Goal: Task Accomplishment & Management: Manage account settings

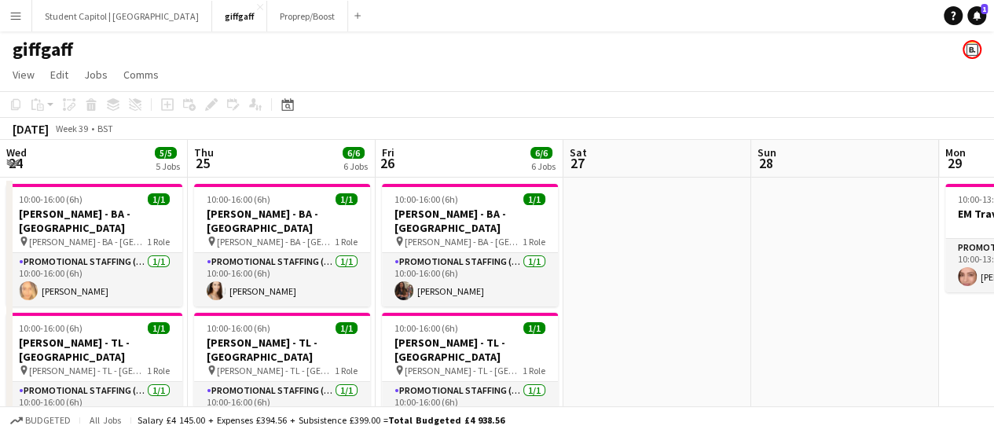
scroll to position [0, 408]
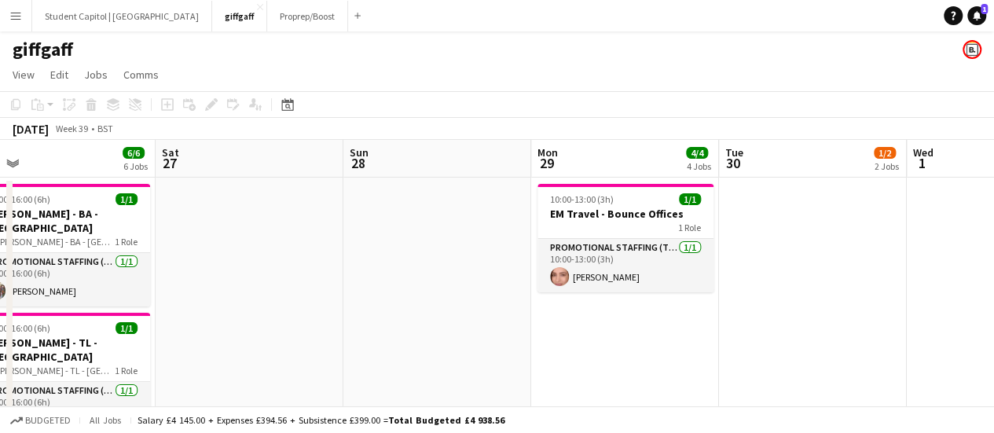
click at [638, 324] on app-date-cell "10:00-13:00 (3h) 1/1 EM Travel - Bounce Offices 1 Role Promotional Staffing (Te…" at bounding box center [625, 323] width 188 height 291
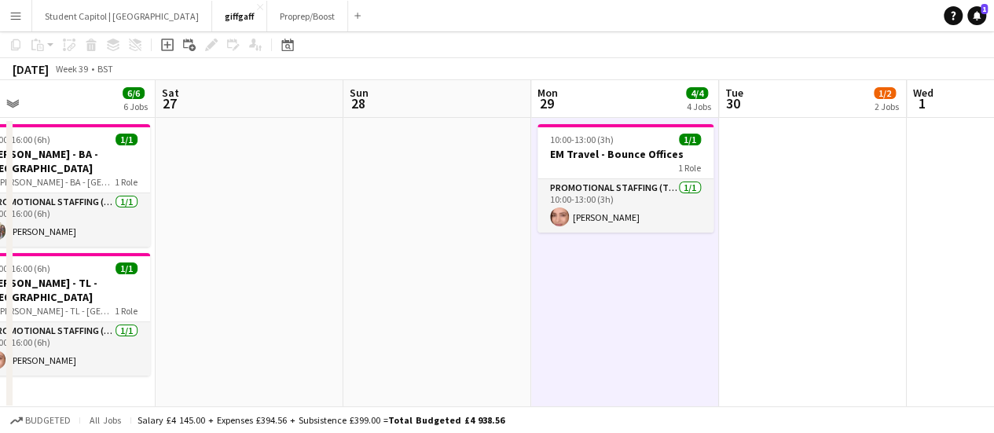
scroll to position [0, 0]
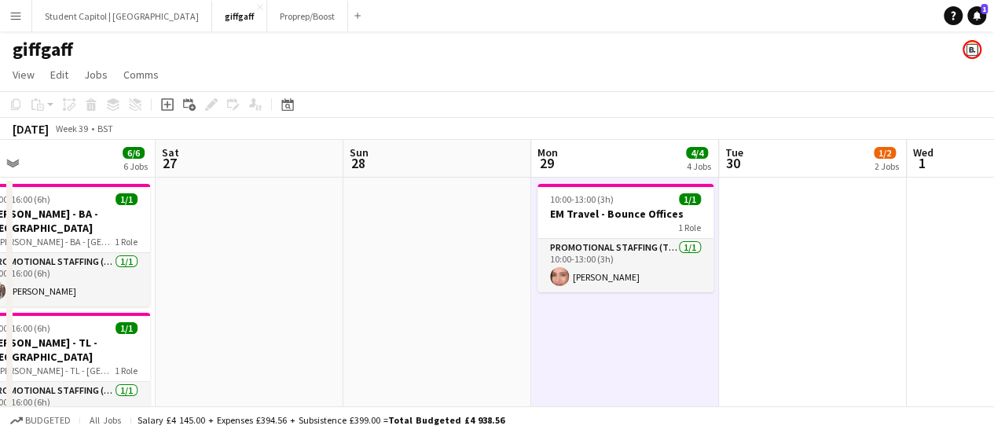
click at [3, 20] on button "Menu" at bounding box center [15, 15] width 31 height 31
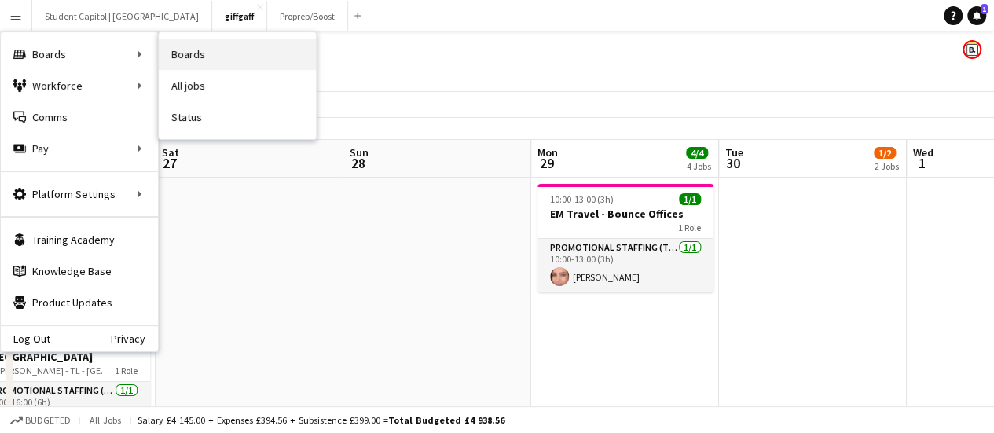
click at [162, 51] on link "Boards" at bounding box center [237, 53] width 157 height 31
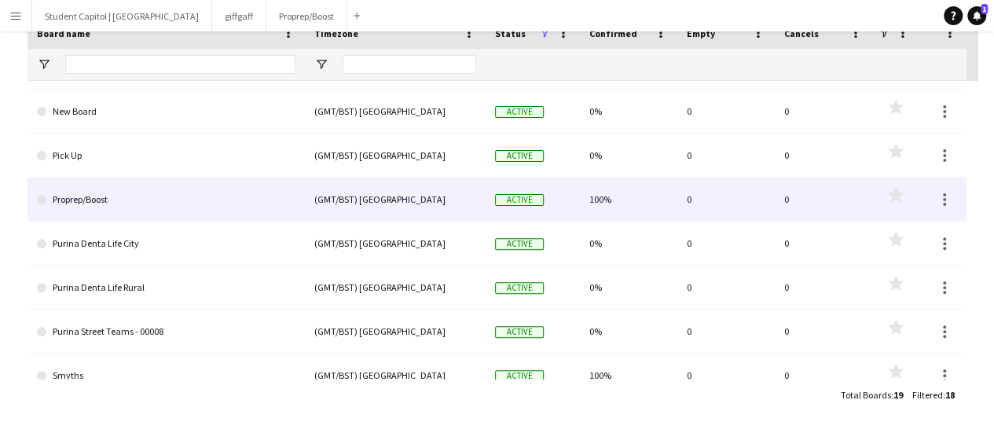
scroll to position [343, 0]
click at [248, 185] on link "Proprep/Boost" at bounding box center [166, 200] width 258 height 44
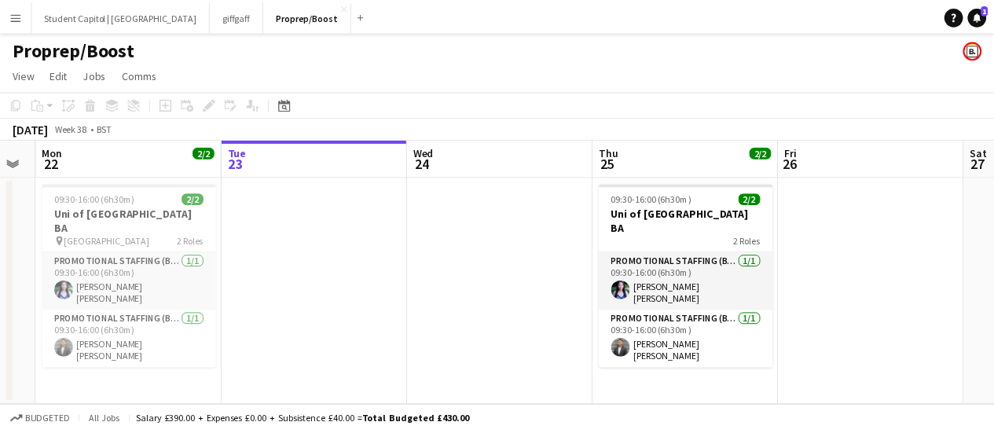
scroll to position [0, 339]
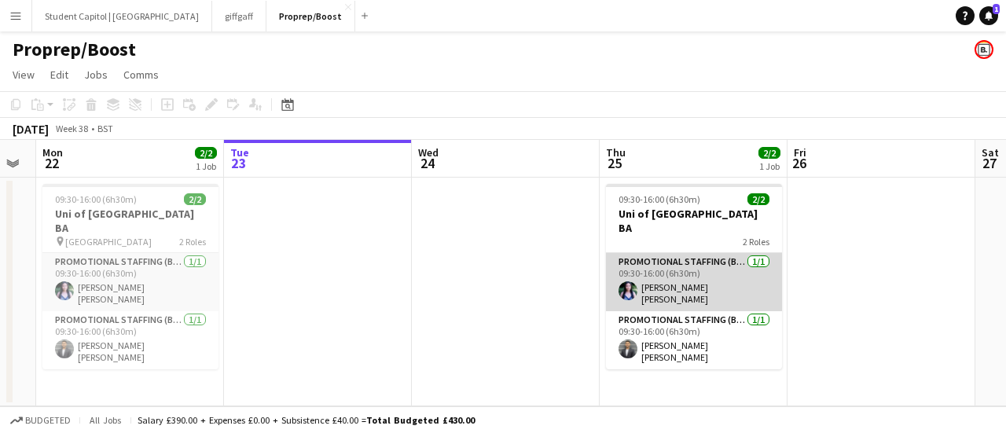
click at [665, 270] on app-card-role "Promotional Staffing (Brand Ambassadors) 1/1 09:30-16:00 (6h30m) PoLing Katheri…" at bounding box center [694, 282] width 176 height 58
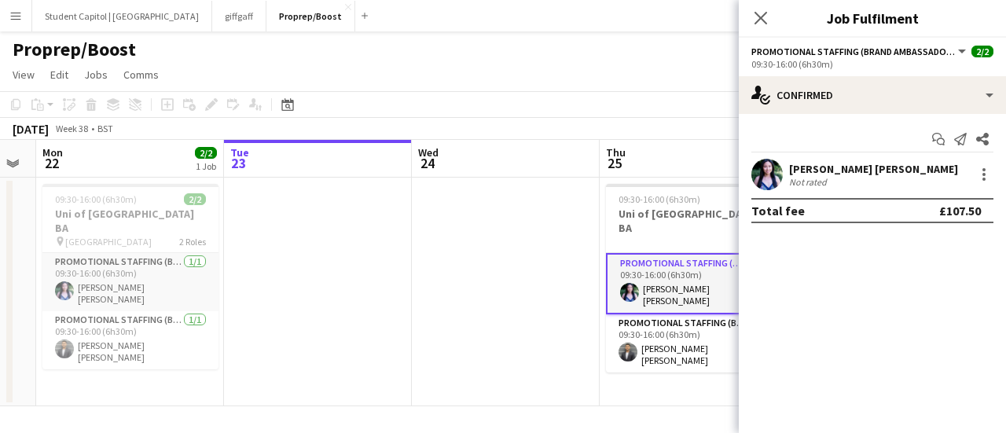
click at [774, 177] on app-user-avatar at bounding box center [766, 174] width 31 height 31
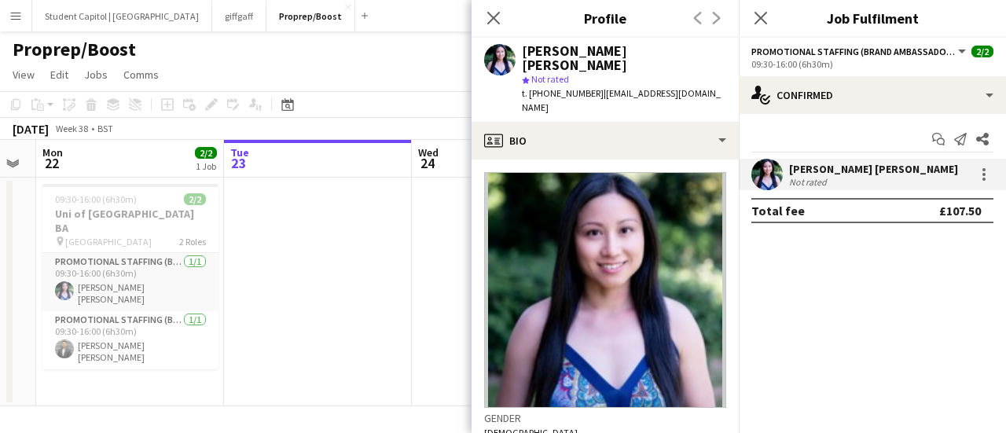
click at [28, 18] on button "Menu" at bounding box center [15, 15] width 31 height 31
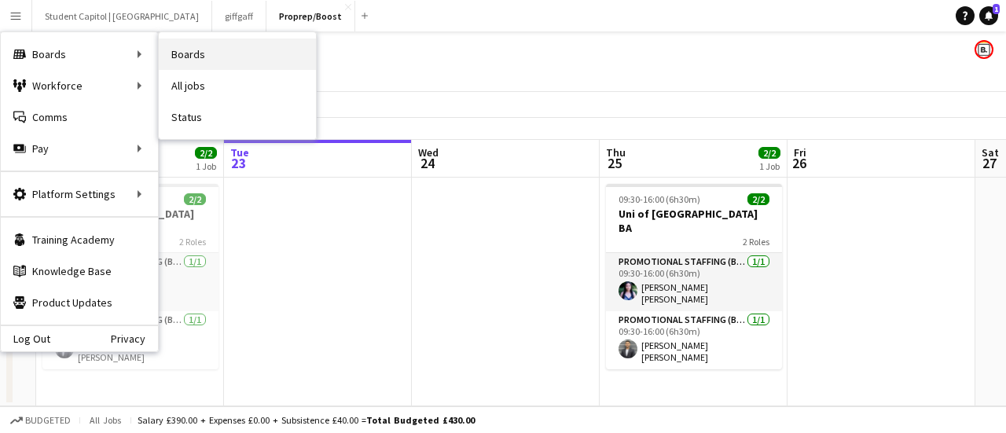
click at [175, 60] on link "Boards" at bounding box center [237, 53] width 157 height 31
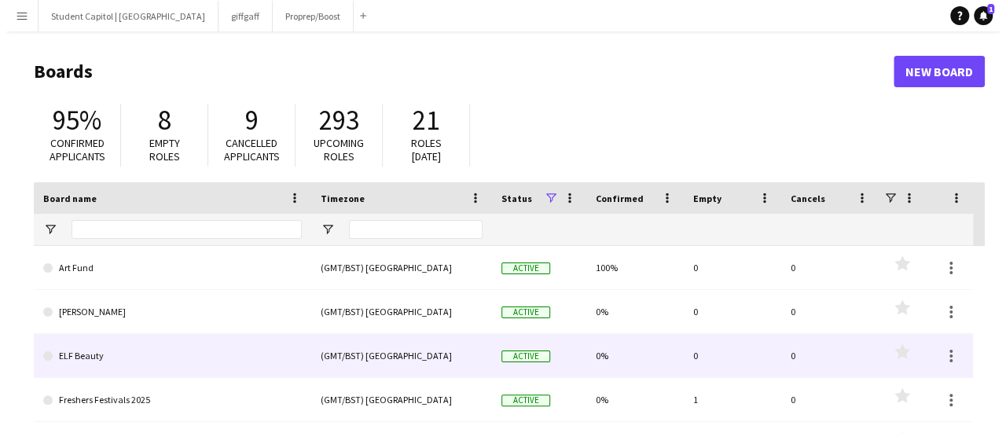
scroll to position [145, 0]
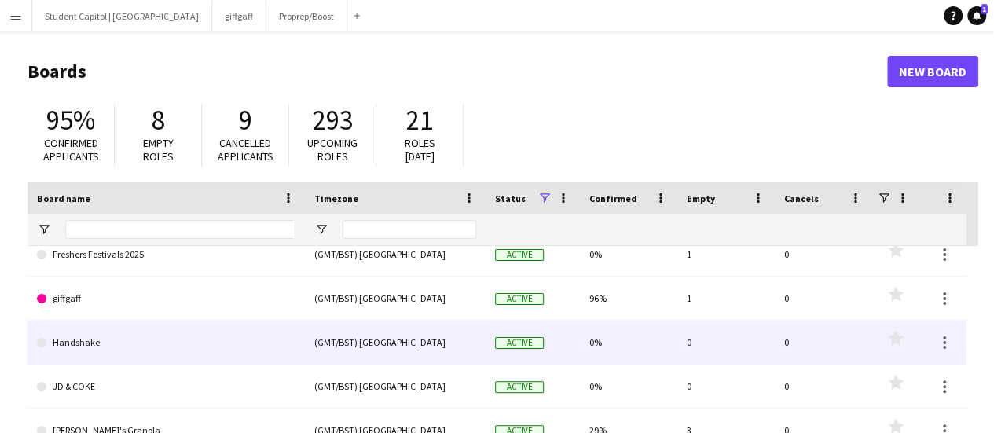
click at [178, 328] on link "Handshake" at bounding box center [166, 343] width 258 height 44
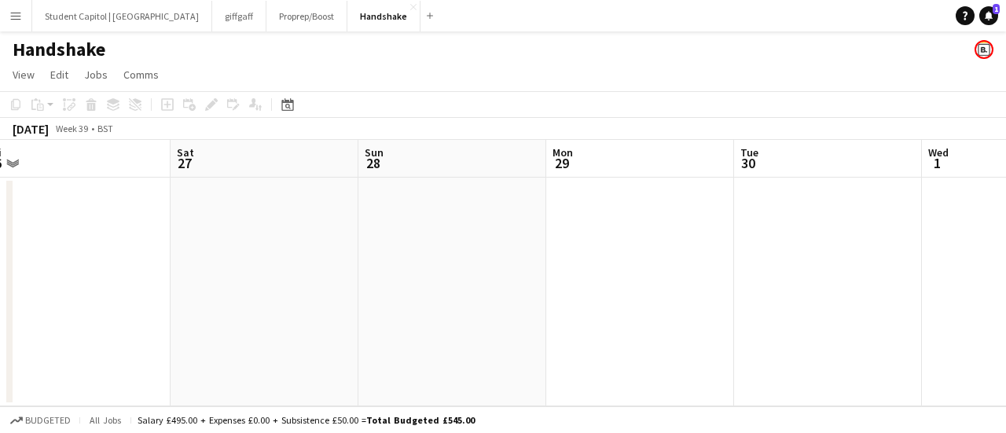
scroll to position [0, 379]
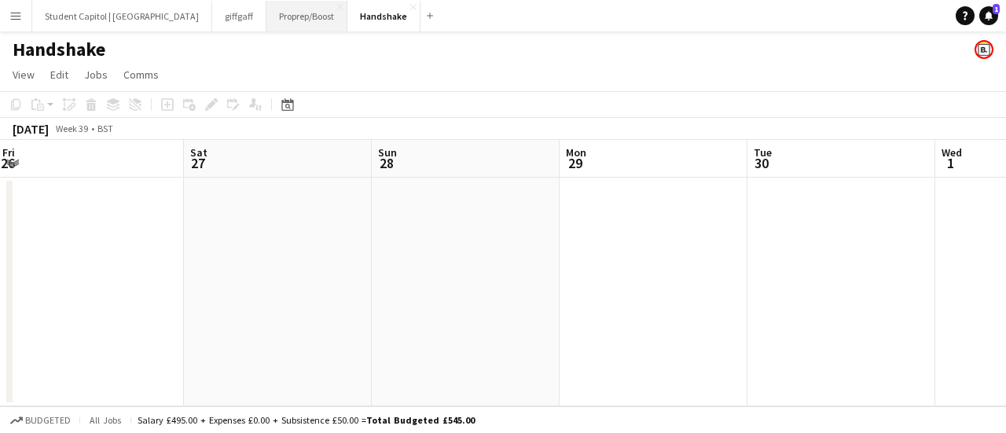
click at [266, 27] on button "Proprep/Boost Close" at bounding box center [306, 16] width 81 height 31
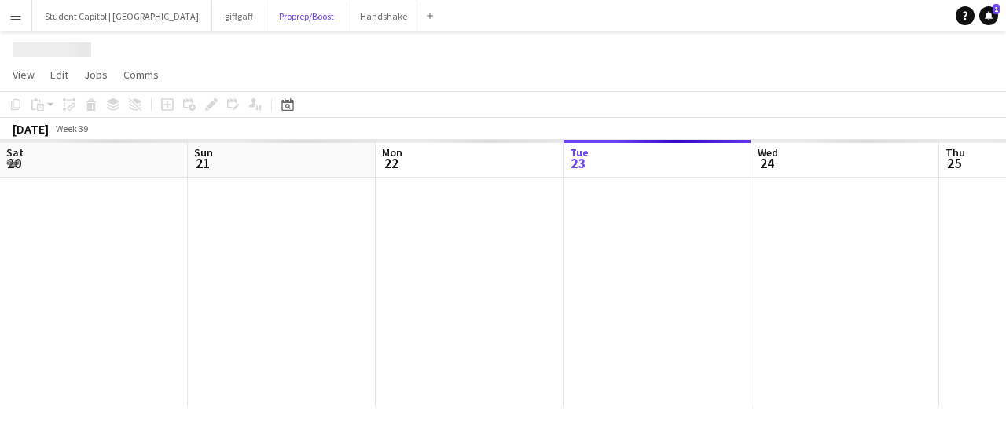
scroll to position [0, 376]
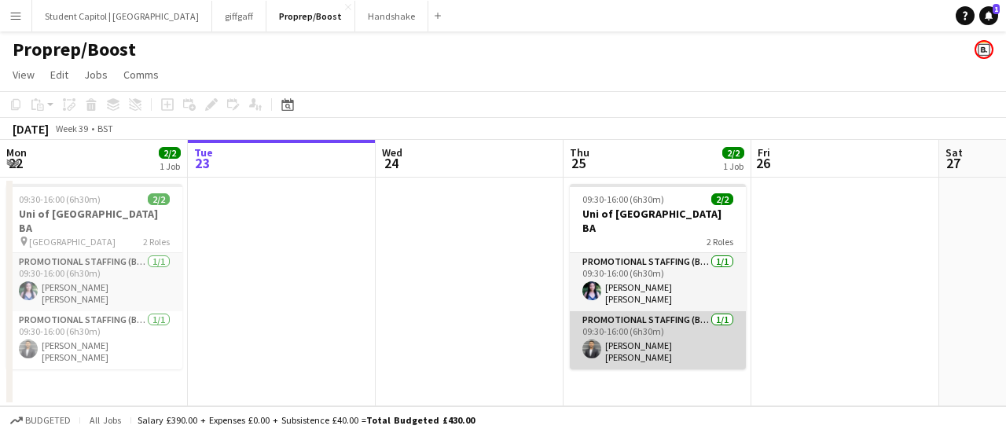
click at [616, 322] on app-card-role "Promotional Staffing (Brand Ambassadors) 1/1 09:30-16:00 (6h30m) Sandeep Kizhak…" at bounding box center [658, 340] width 176 height 58
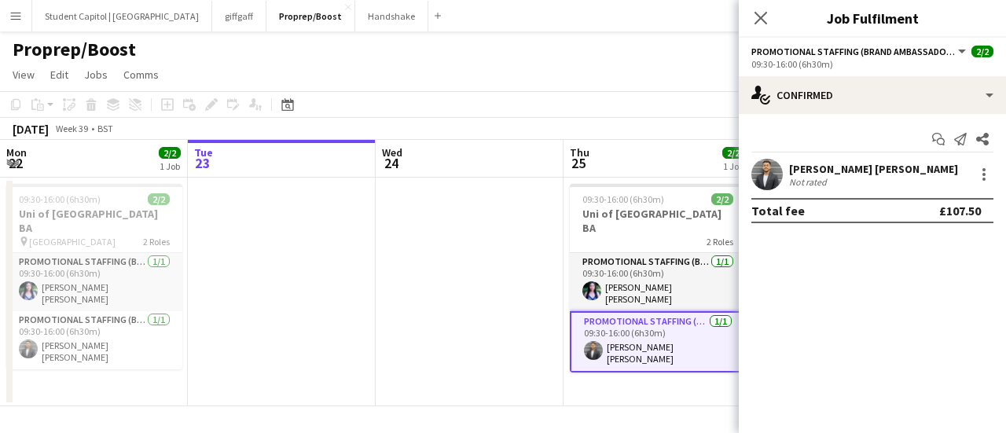
click at [753, 183] on app-user-avatar at bounding box center [766, 174] width 31 height 31
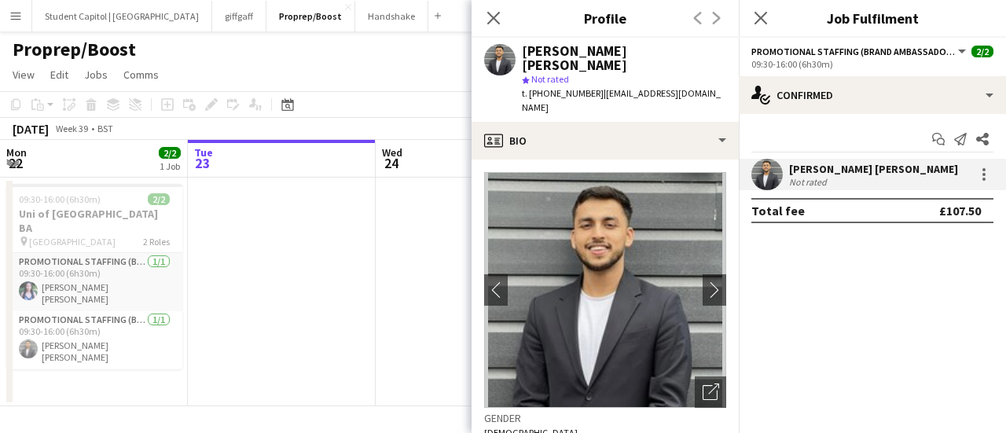
click at [430, 307] on app-date-cell at bounding box center [470, 292] width 188 height 229
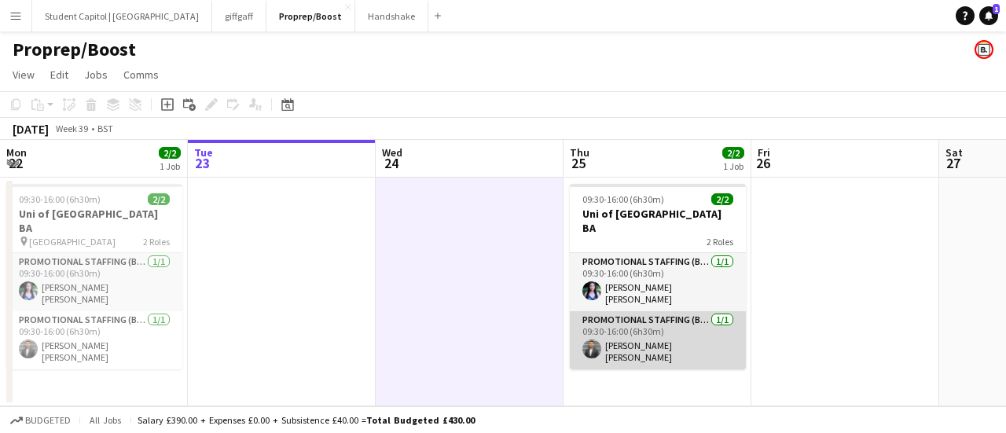
click at [685, 319] on app-card-role "Promotional Staffing (Brand Ambassadors) 1/1 09:30-16:00 (6h30m) Sandeep Kizhak…" at bounding box center [658, 340] width 176 height 58
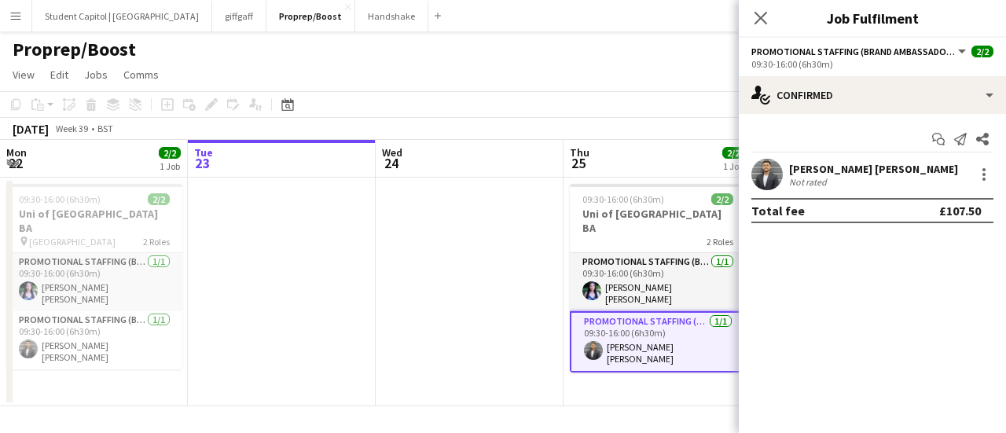
click at [771, 163] on app-user-avatar at bounding box center [766, 174] width 31 height 31
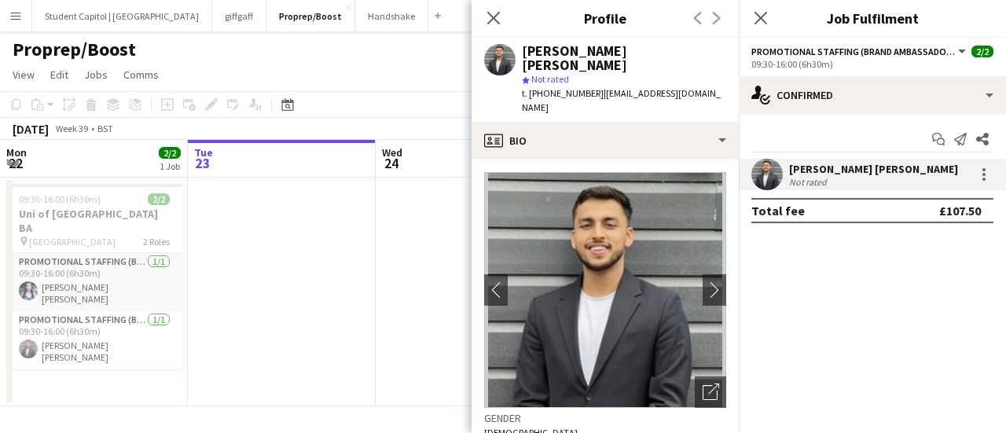
click at [404, 235] on app-date-cell at bounding box center [470, 292] width 188 height 229
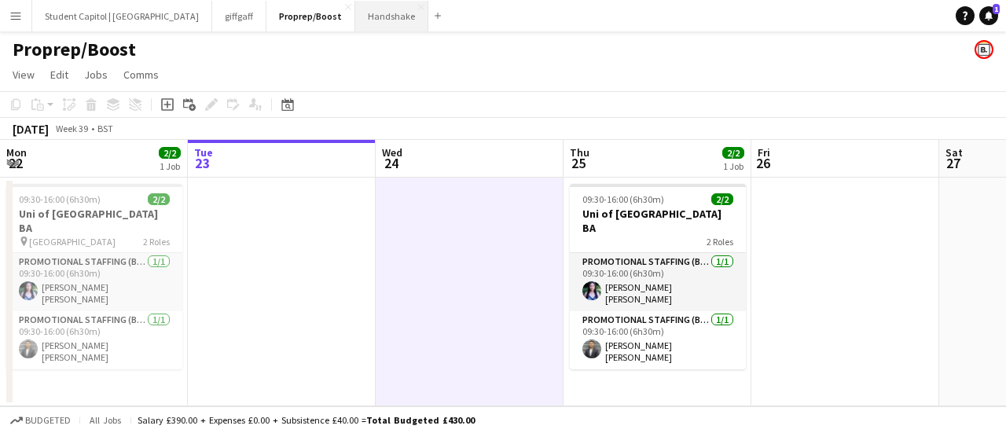
click at [355, 10] on button "Handshake Close" at bounding box center [391, 16] width 73 height 31
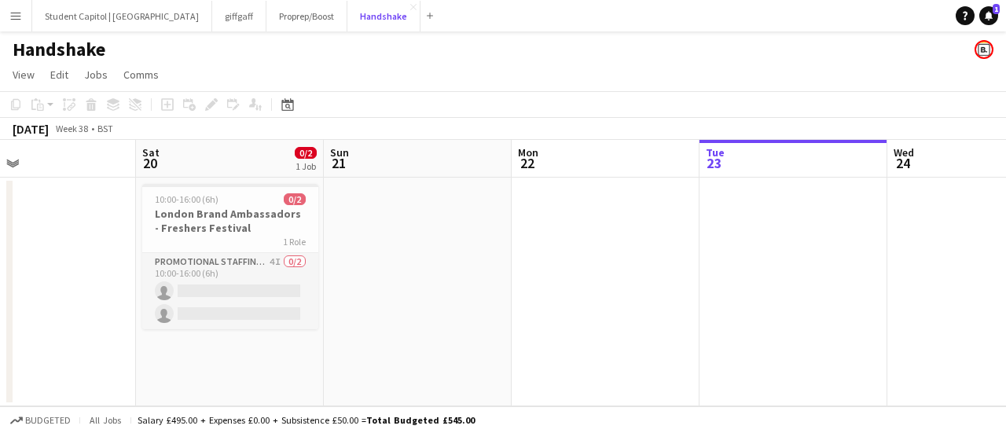
scroll to position [0, 427]
click at [379, 11] on button "Handshake Close" at bounding box center [383, 16] width 73 height 31
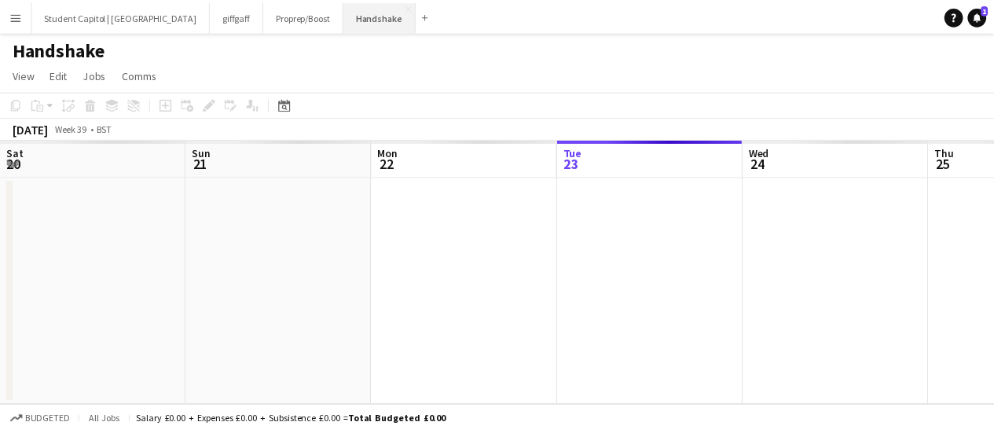
scroll to position [0, 376]
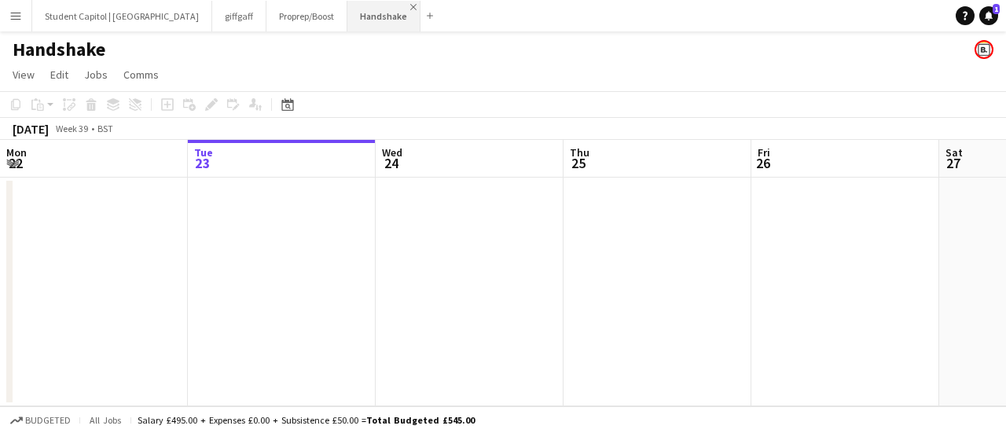
click at [410, 7] on app-icon "Close" at bounding box center [413, 7] width 6 height 6
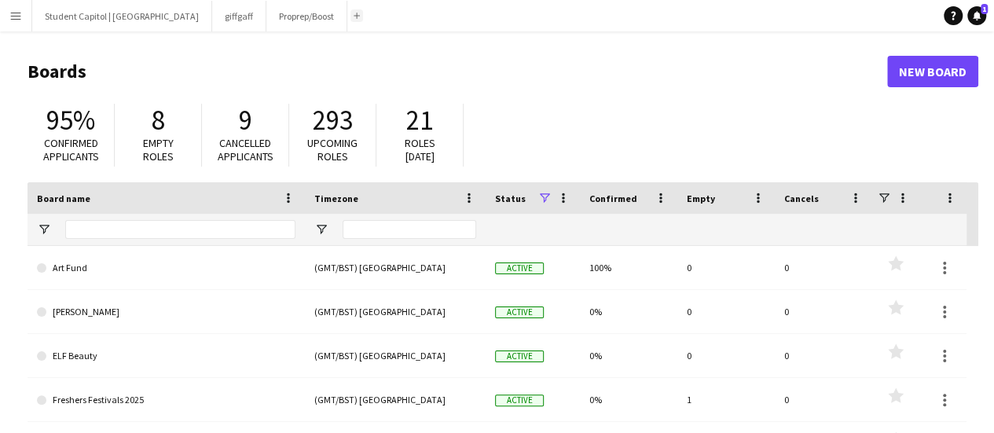
click at [350, 18] on button "Add" at bounding box center [356, 15] width 13 height 13
click at [9, 15] on app-icon "Menu" at bounding box center [15, 15] width 13 height 13
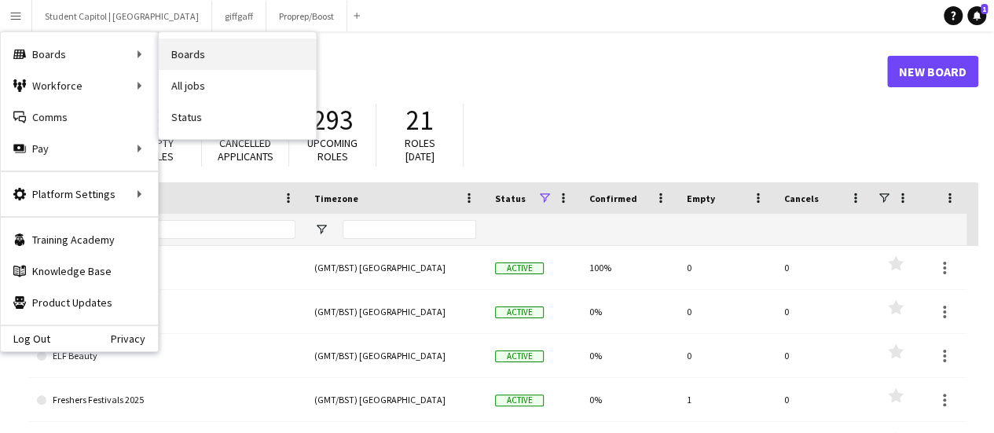
click at [175, 62] on link "Boards" at bounding box center [237, 53] width 157 height 31
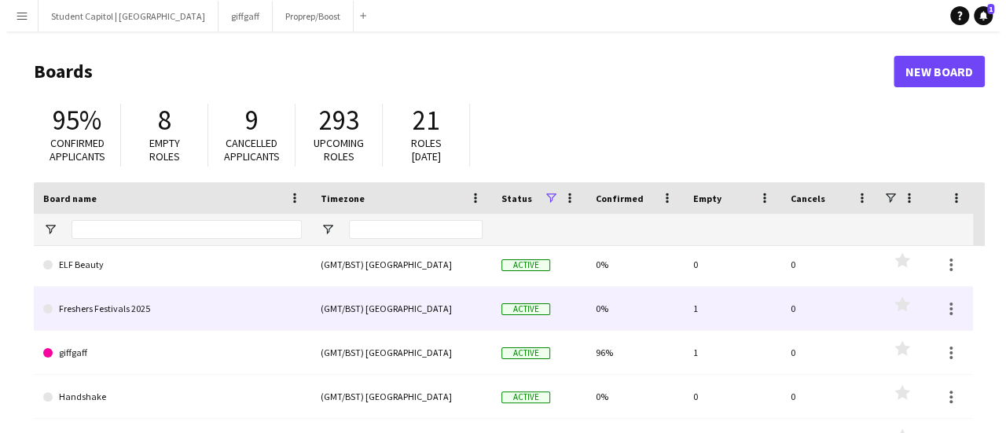
scroll to position [122, 0]
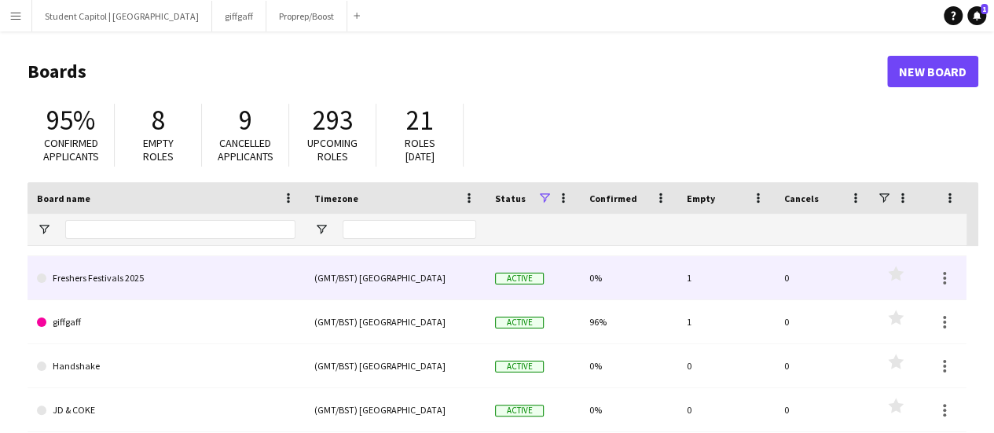
click at [192, 266] on link "Freshers Festivals 2025" at bounding box center [166, 278] width 258 height 44
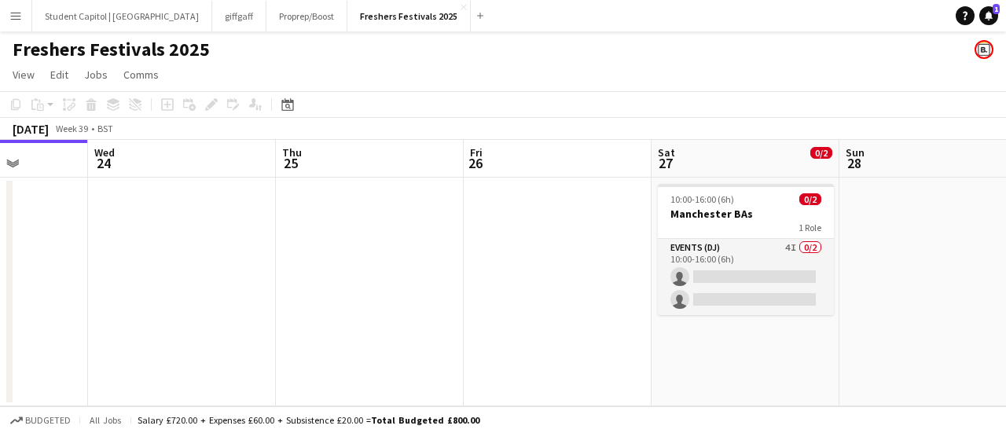
scroll to position [0, 466]
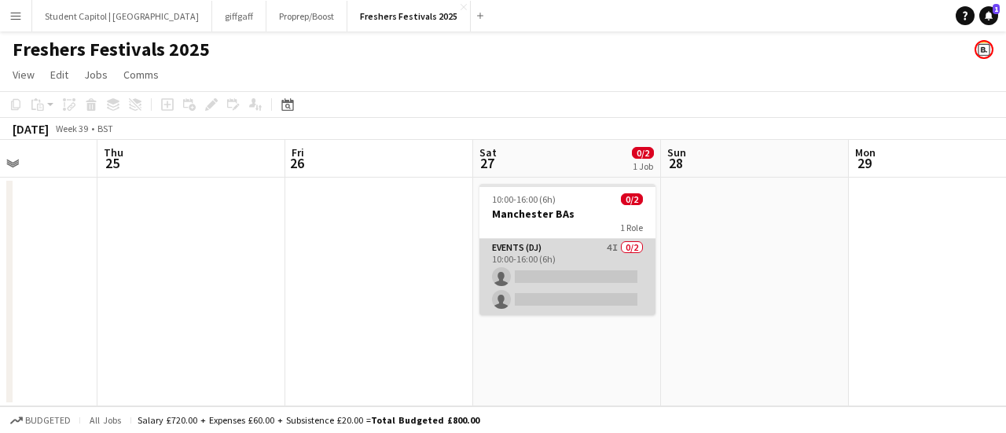
click at [564, 277] on app-card-role "Events (DJ) 4I 0/2 10:00-16:00 (6h) single-neutral-actions single-neutral-actio…" at bounding box center [567, 277] width 176 height 76
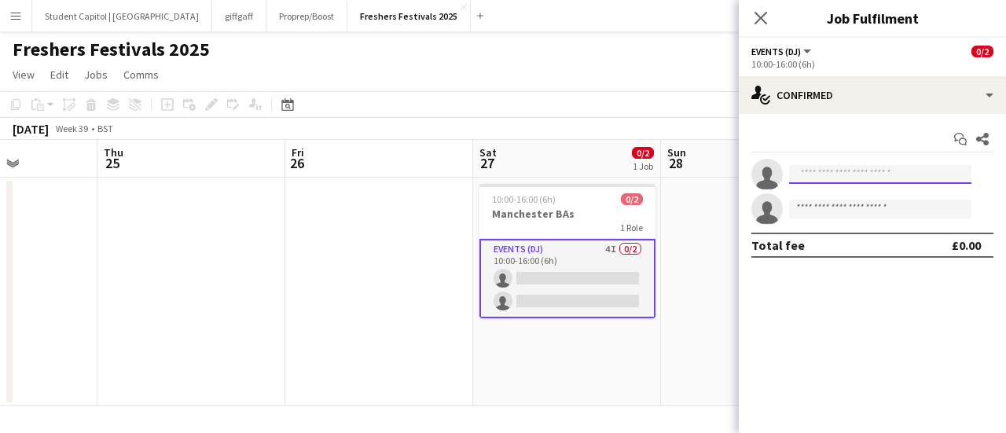
click at [841, 181] on input at bounding box center [880, 174] width 182 height 19
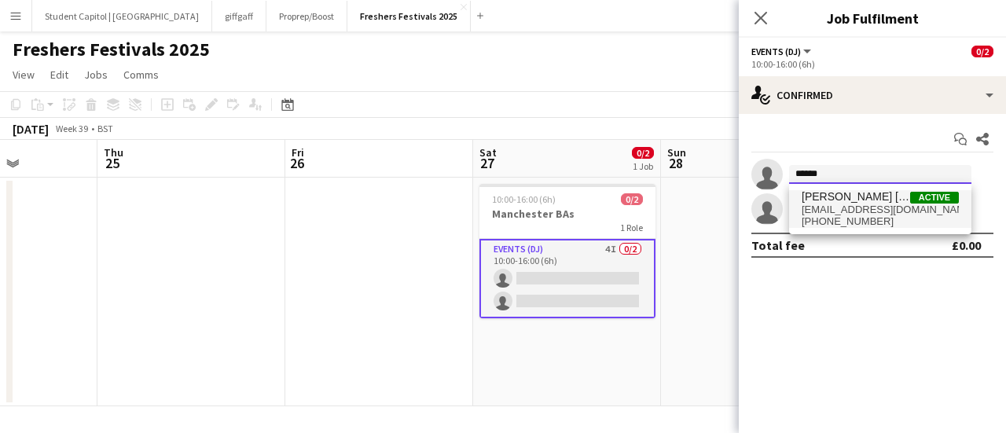
type input "******"
click at [837, 194] on span "[PERSON_NAME] [PERSON_NAME]" at bounding box center [855, 196] width 108 height 13
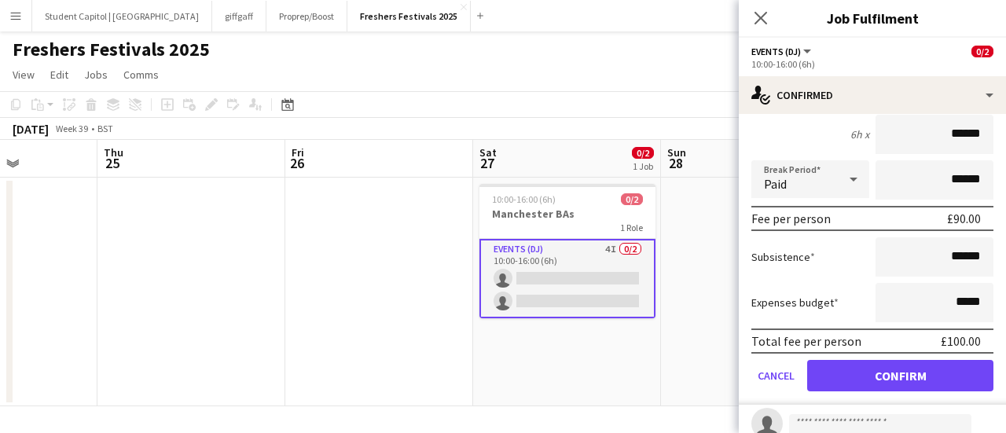
scroll to position [181, 0]
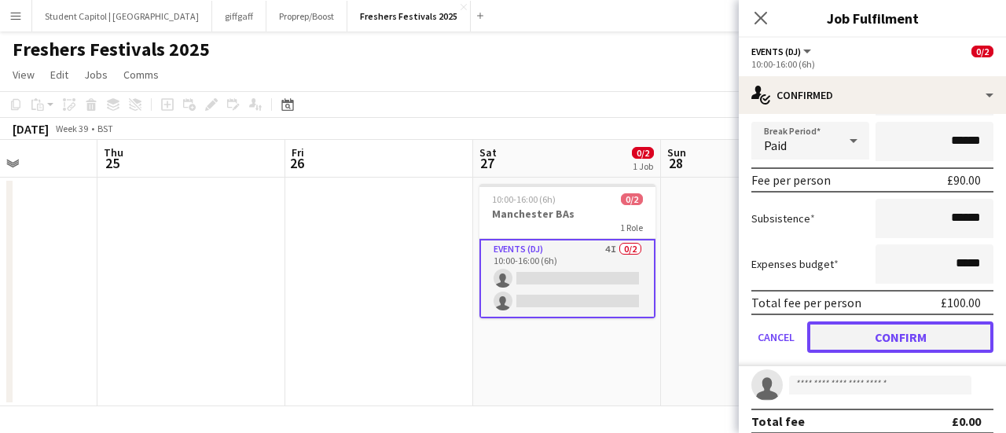
click at [862, 332] on button "Confirm" at bounding box center [900, 336] width 186 height 31
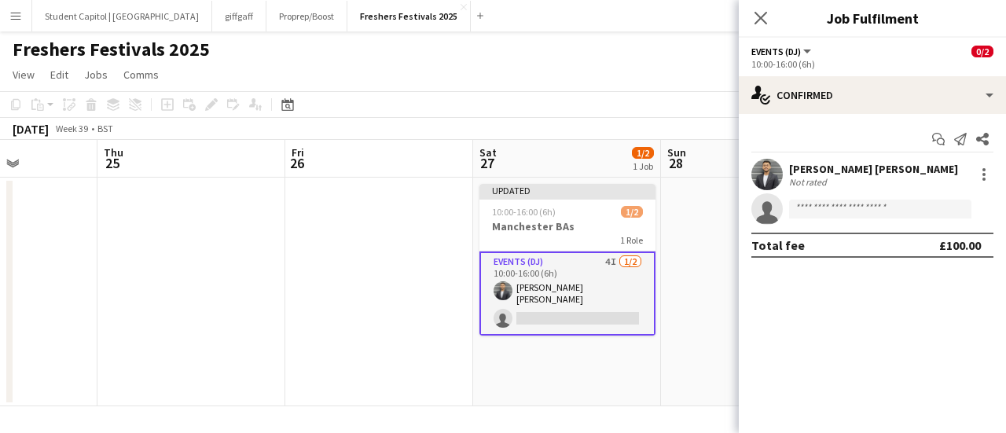
scroll to position [0, 0]
click at [212, 19] on button "giffgaff Close" at bounding box center [239, 16] width 54 height 31
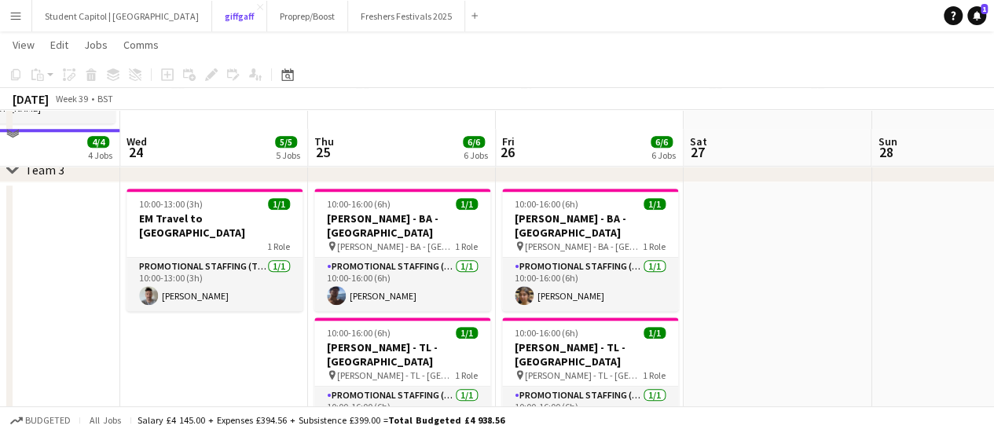
scroll to position [698, 0]
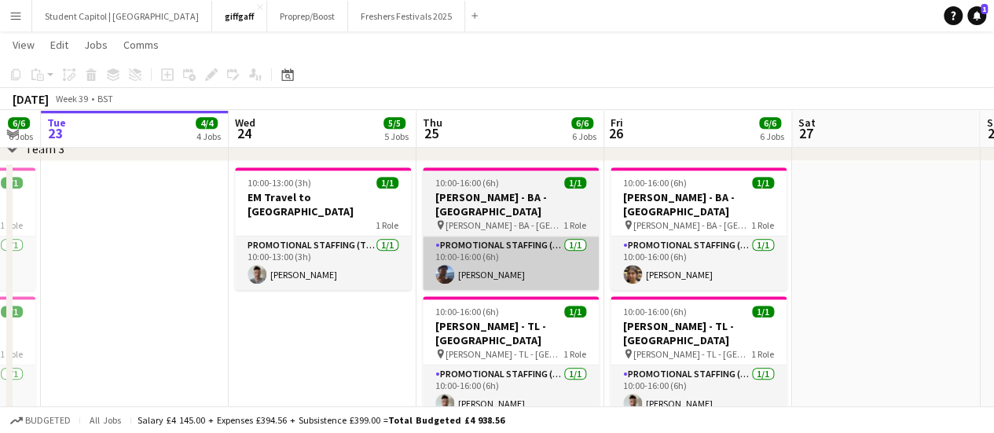
drag, startPoint x: 417, startPoint y: 185, endPoint x: 523, endPoint y: 241, distance: 119.8
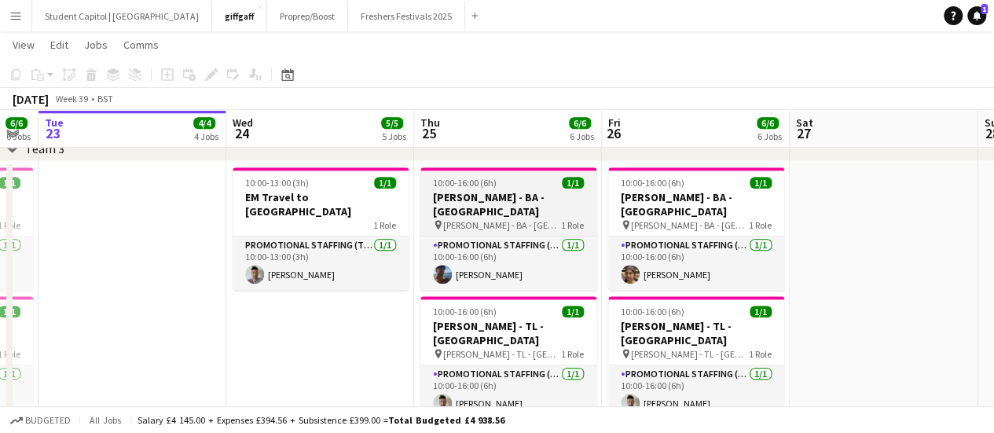
click at [496, 202] on h3 "[PERSON_NAME] - BA - [GEOGRAPHIC_DATA]" at bounding box center [508, 204] width 176 height 28
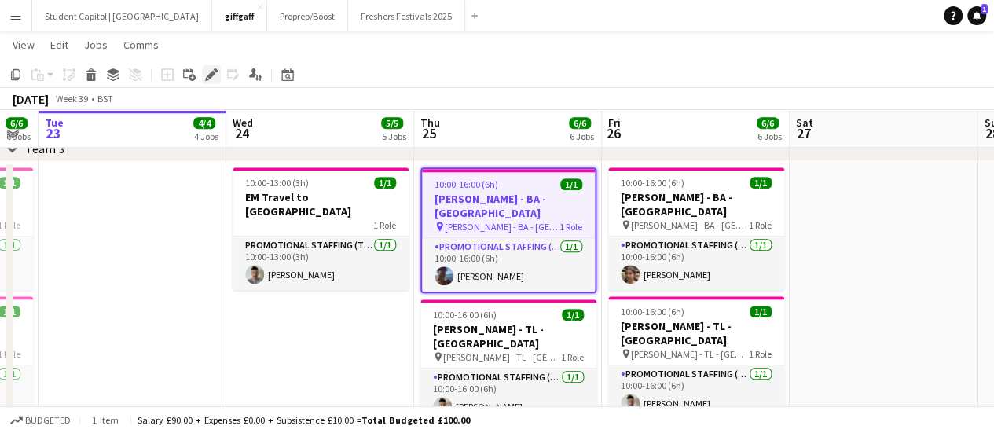
click at [214, 76] on icon "Edit" at bounding box center [211, 74] width 13 height 13
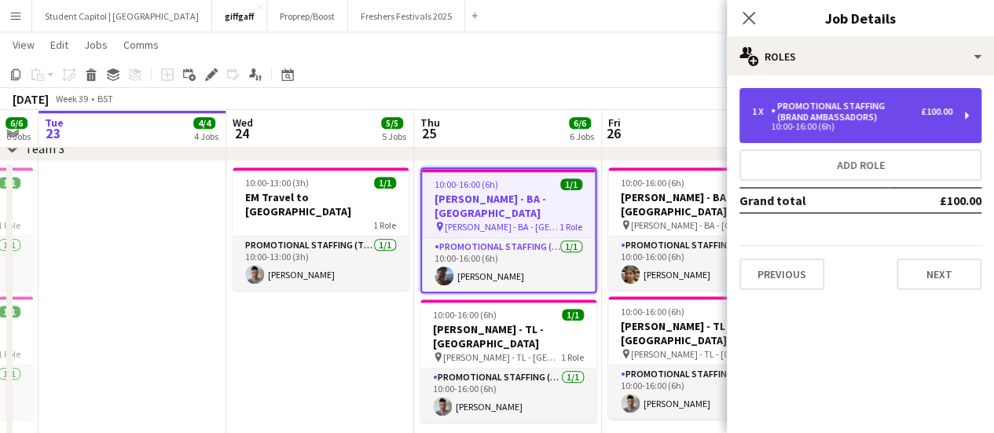
click at [949, 114] on div "£100.00" at bounding box center [936, 111] width 31 height 11
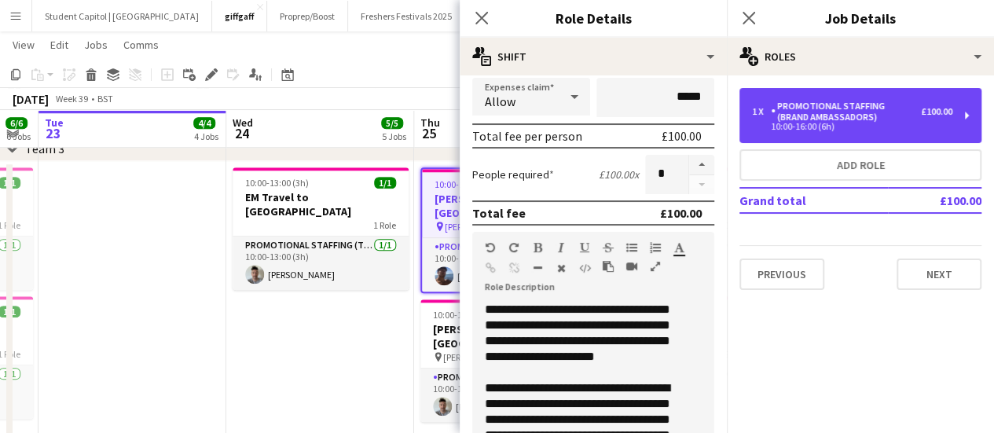
scroll to position [0, 0]
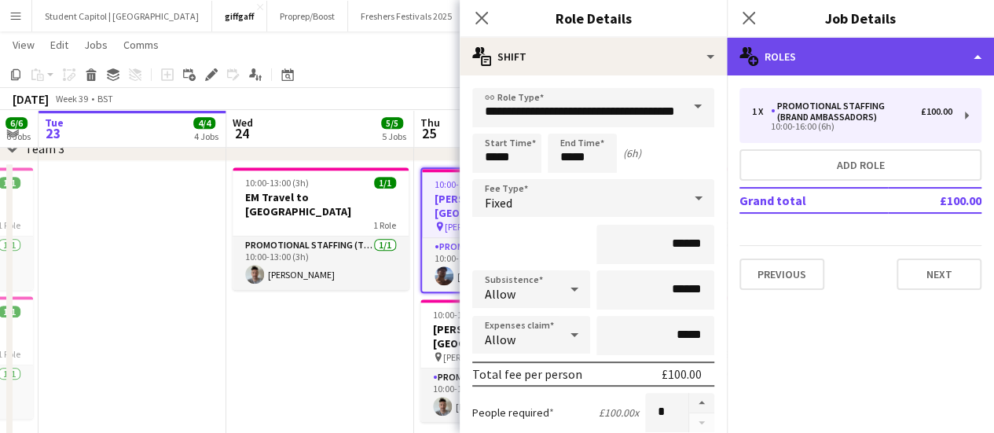
click at [981, 56] on div "multiple-users-add Roles" at bounding box center [860, 57] width 267 height 38
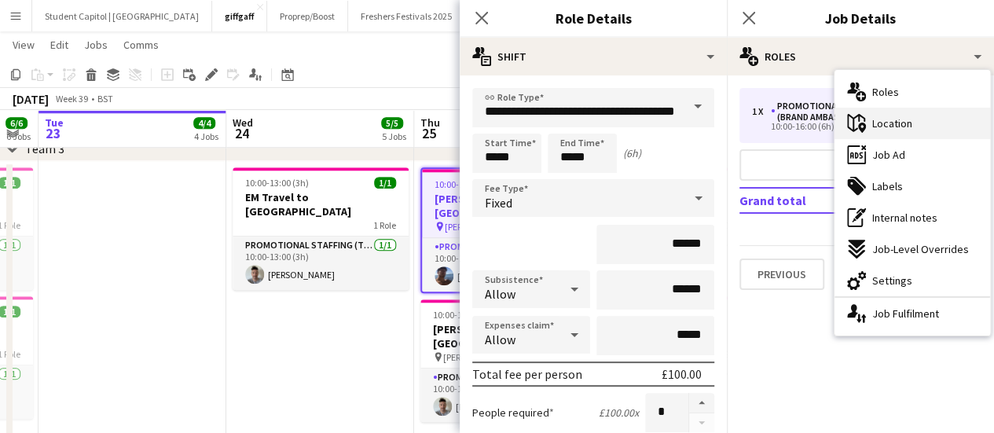
click at [919, 126] on div "maps-pin-1 Location" at bounding box center [912, 123] width 156 height 31
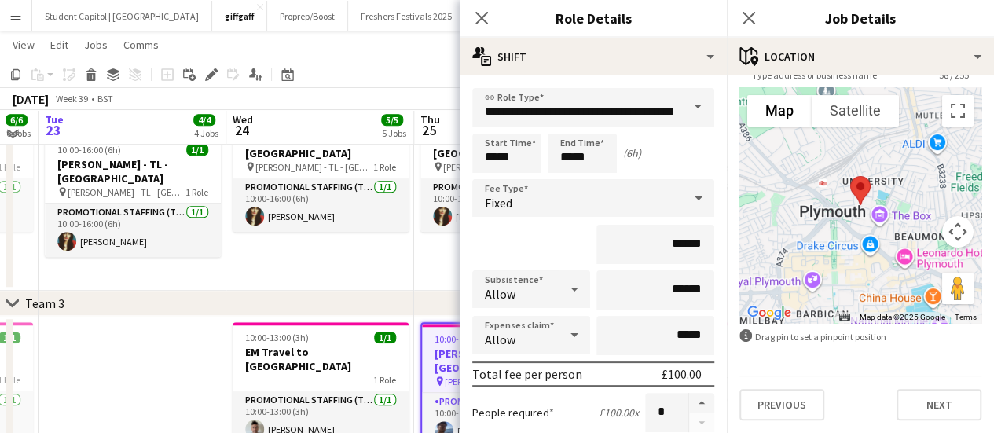
scroll to position [539, 0]
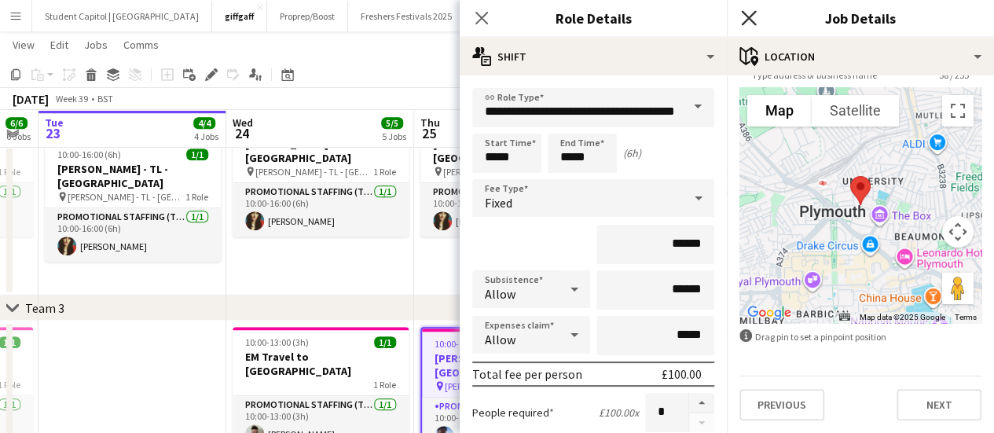
click at [746, 16] on icon at bounding box center [748, 17] width 15 height 15
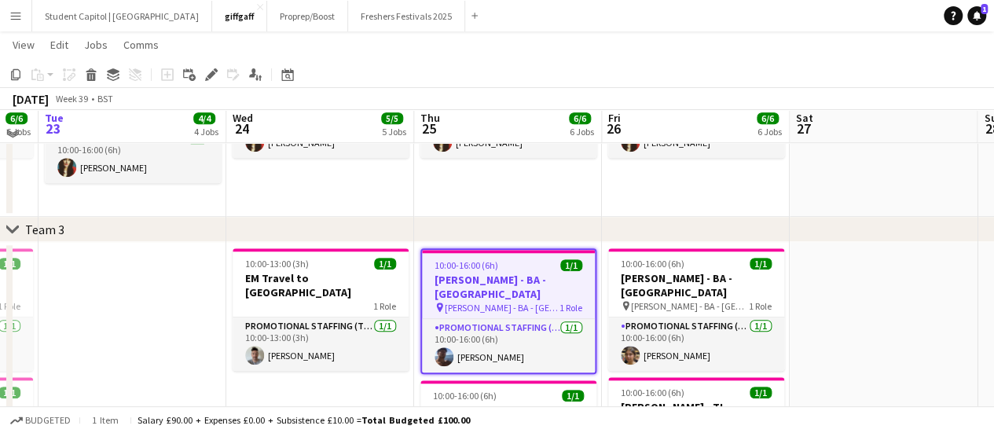
scroll to position [618, 0]
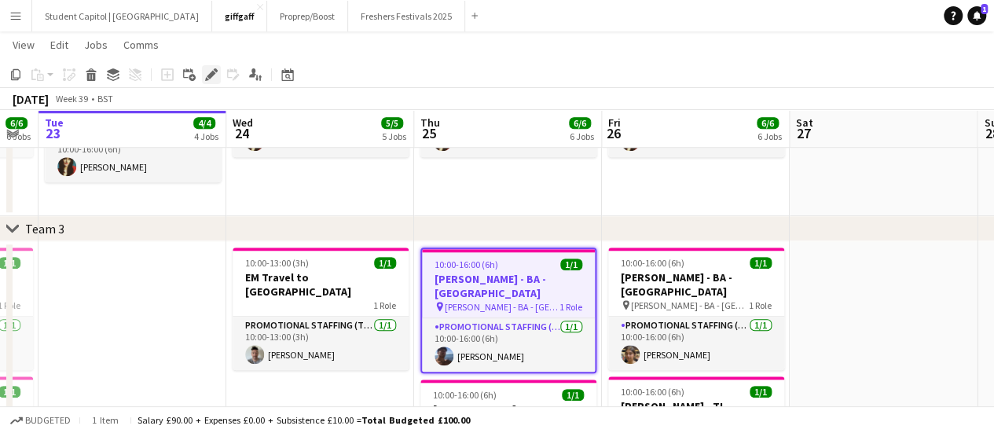
click at [207, 76] on icon at bounding box center [211, 75] width 9 height 9
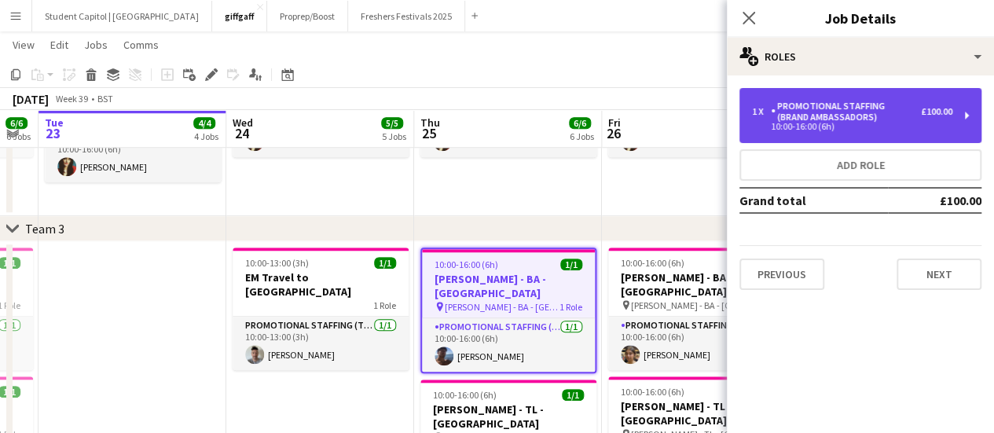
click at [845, 100] on div "1 x Promotional Staffing (Brand Ambassadors) £100.00 10:00-16:00 (6h)" at bounding box center [860, 115] width 242 height 55
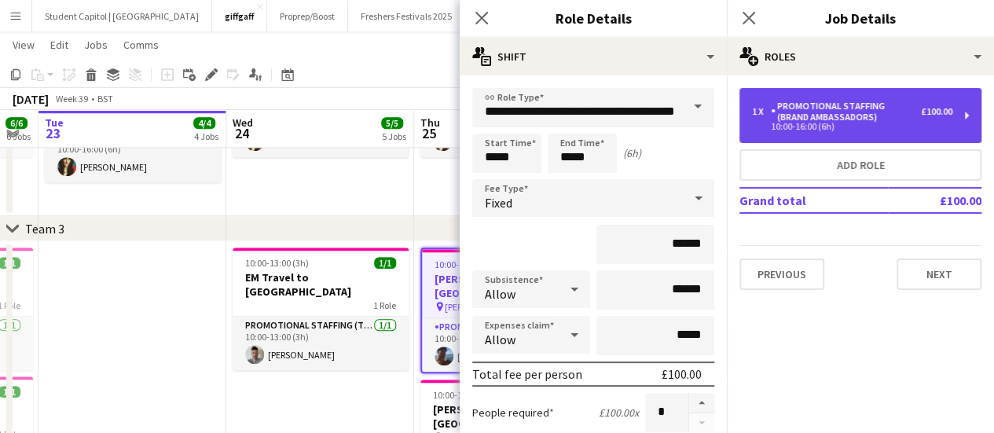
click at [845, 100] on div "1 x Promotional Staffing (Brand Ambassadors) £100.00 10:00-16:00 (6h)" at bounding box center [860, 115] width 242 height 55
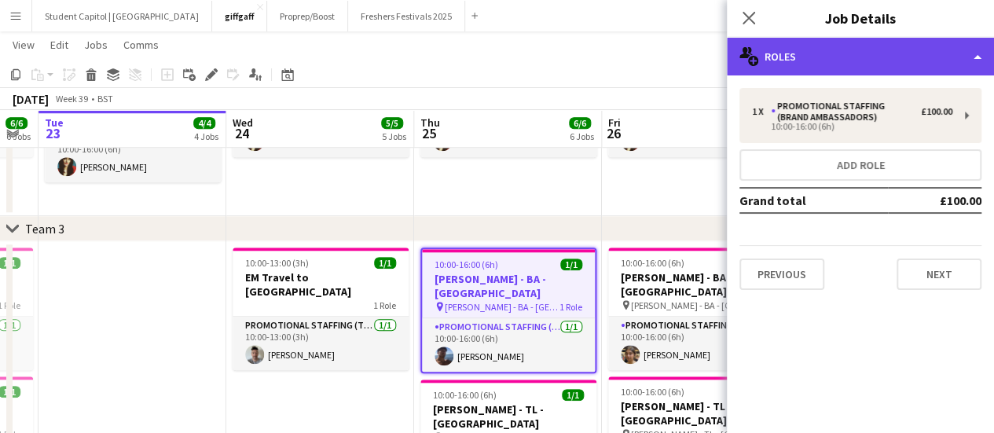
click at [817, 62] on div "multiple-users-add Roles" at bounding box center [860, 57] width 267 height 38
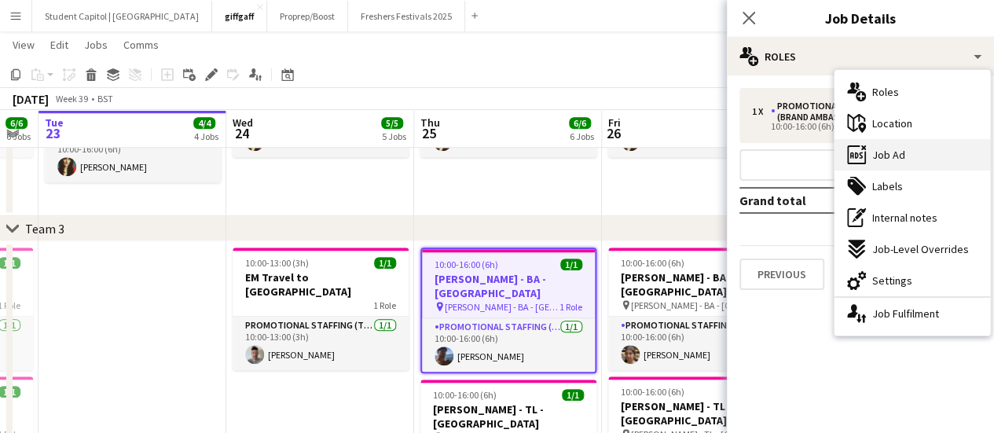
click at [892, 151] on span "Job Ad" at bounding box center [888, 155] width 33 height 14
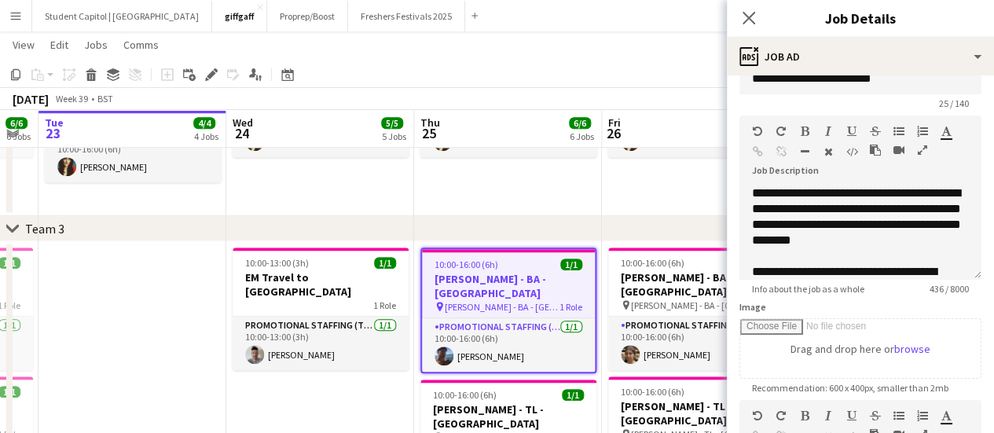
scroll to position [0, 0]
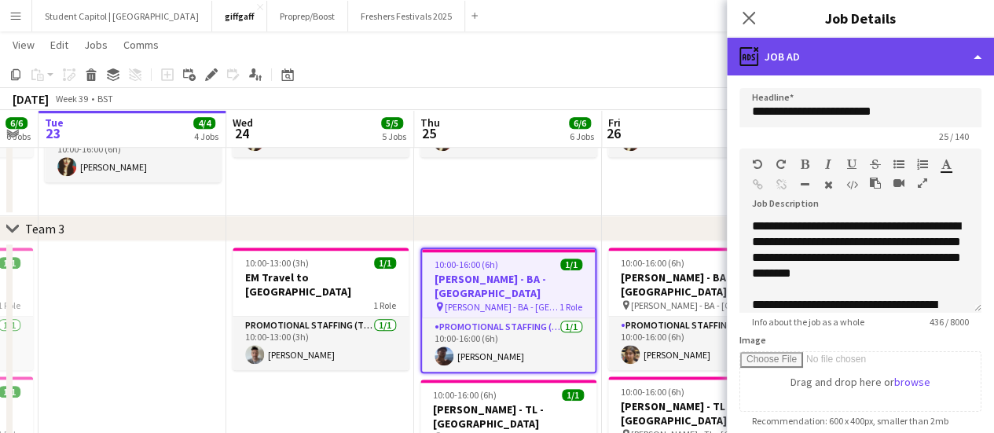
click at [952, 43] on div "ads-window Job Ad" at bounding box center [860, 57] width 267 height 38
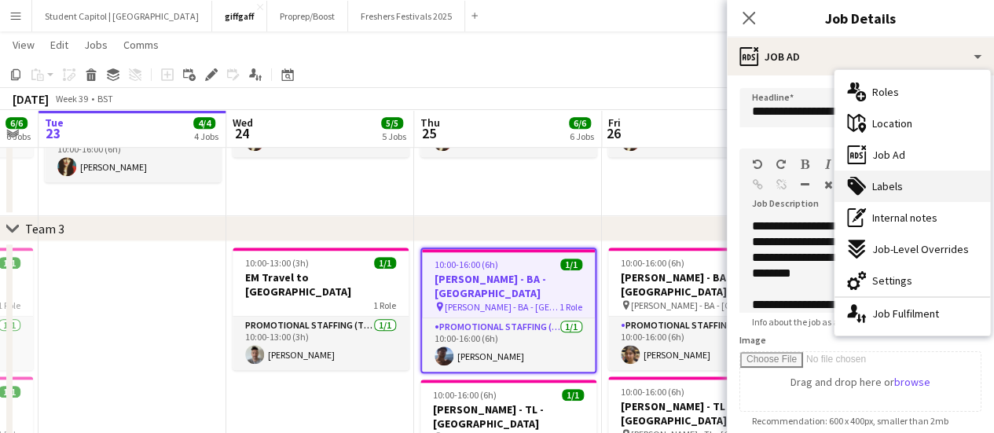
click at [918, 191] on div "tags-double Labels" at bounding box center [912, 185] width 156 height 31
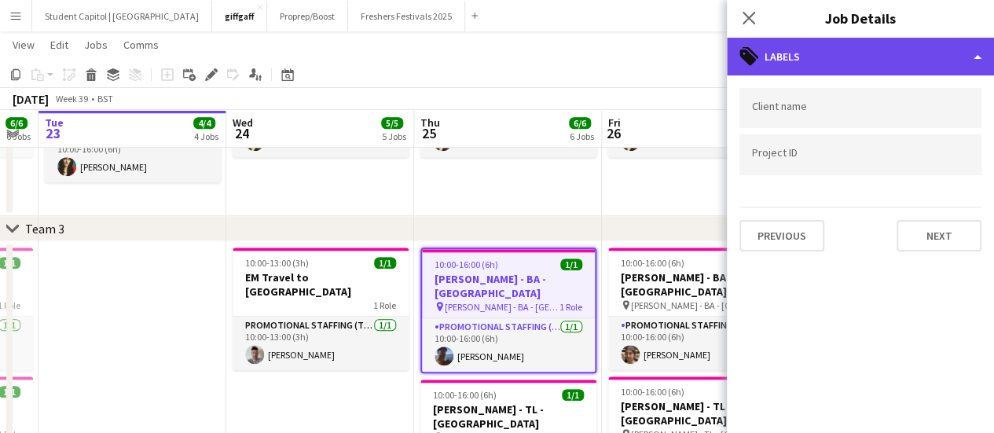
click at [837, 47] on div "tags-double Labels" at bounding box center [860, 57] width 267 height 38
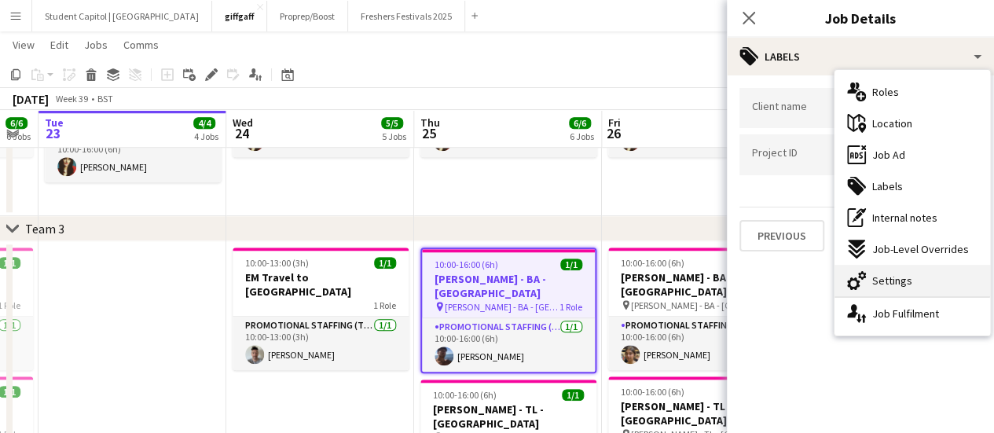
click at [884, 273] on span "Settings" at bounding box center [892, 280] width 40 height 14
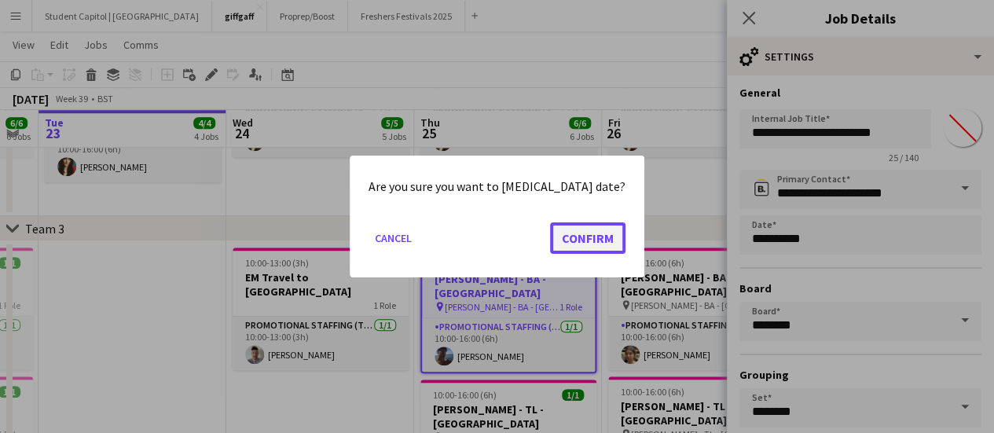
click at [584, 238] on button "Confirm" at bounding box center [587, 237] width 75 height 31
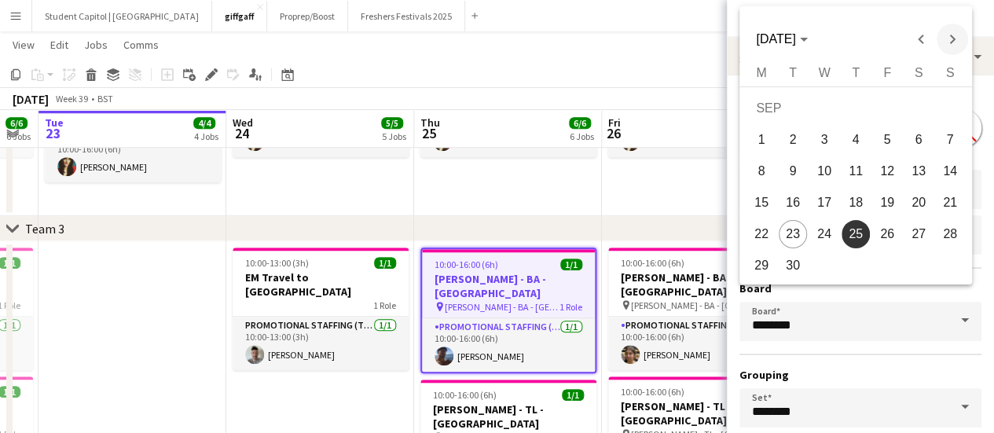
click at [951, 31] on span "Next month" at bounding box center [951, 39] width 31 height 31
click at [888, 131] on span "3" at bounding box center [887, 140] width 28 height 28
type input "**********"
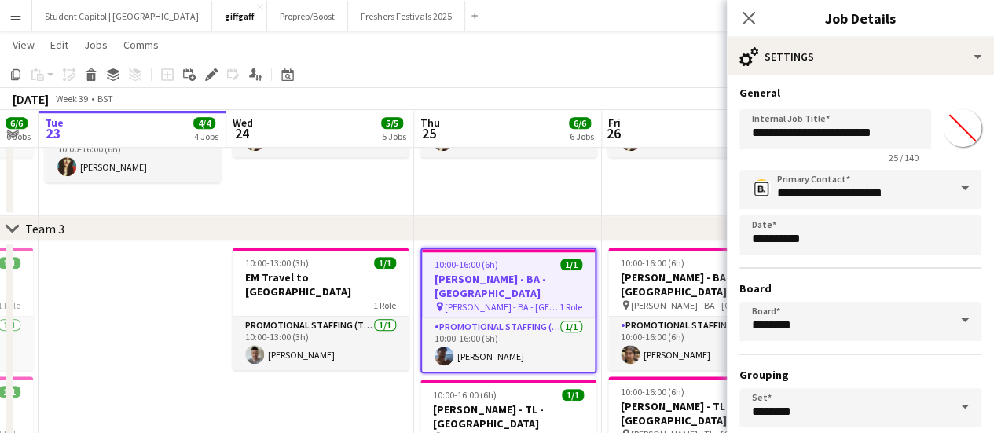
scroll to position [130, 0]
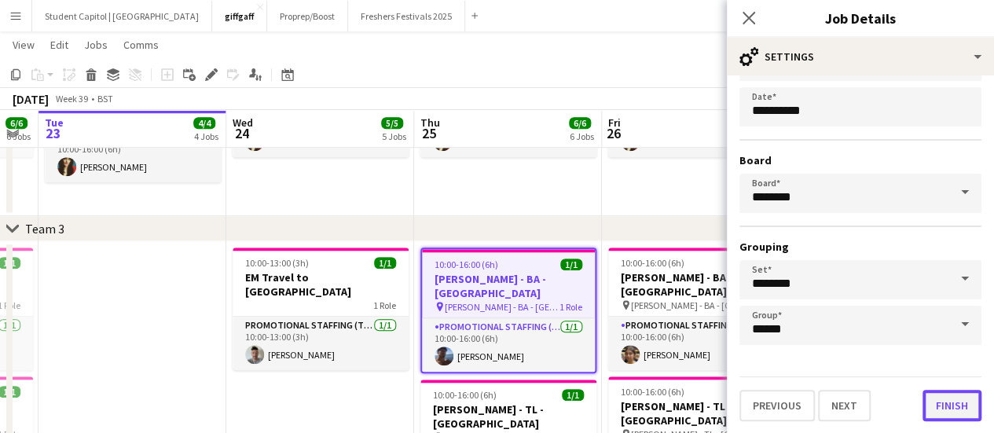
click at [927, 406] on button "Finish" at bounding box center [951, 405] width 59 height 31
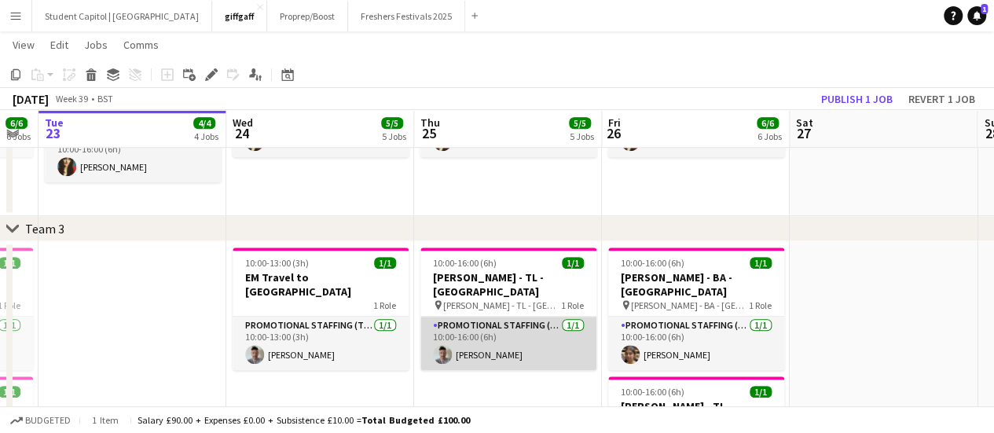
click at [537, 329] on app-card-role "Promotional Staffing (Team Leader) 1/1 10:00-16:00 (6h) Philip Blank" at bounding box center [508, 343] width 176 height 53
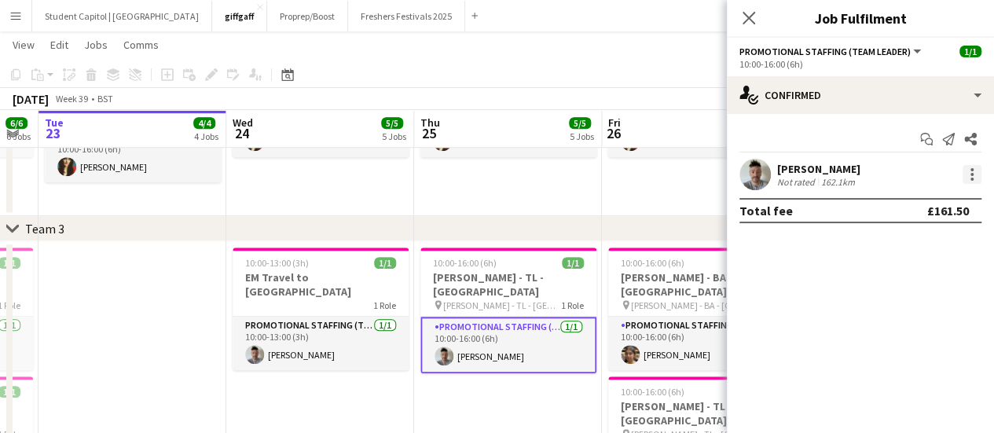
click at [970, 174] on div at bounding box center [971, 174] width 3 height 3
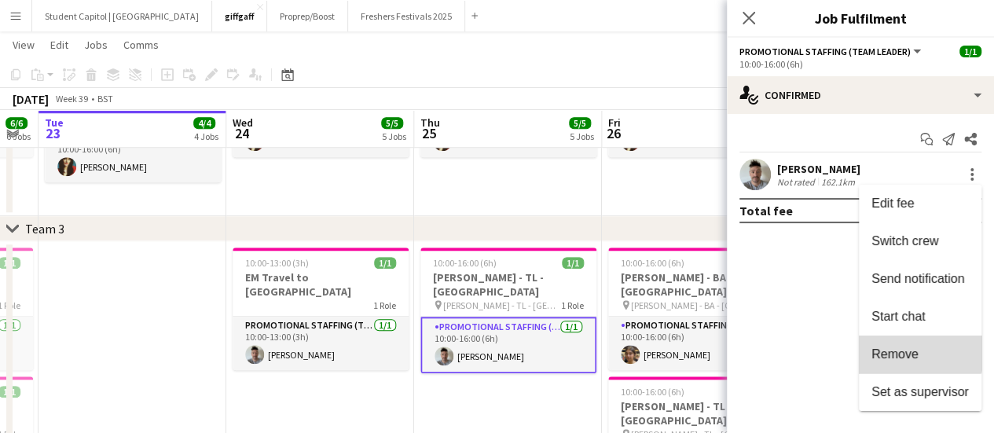
click at [880, 336] on button "Remove" at bounding box center [920, 354] width 123 height 38
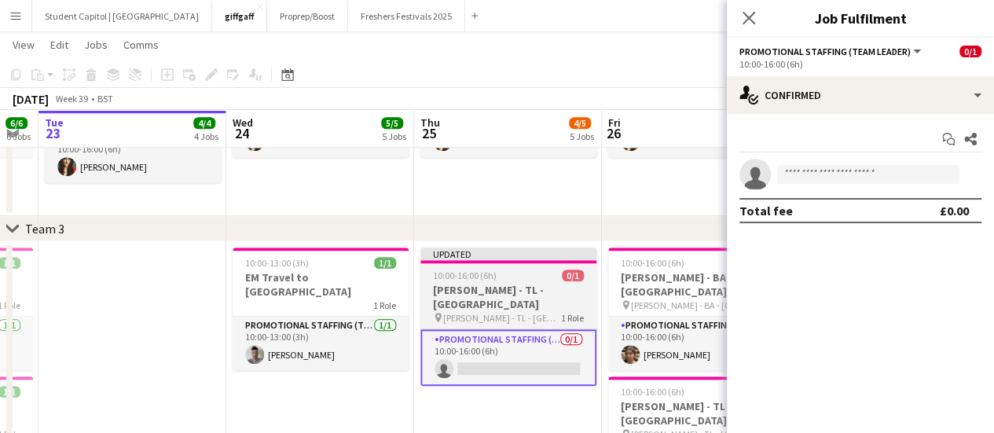
click at [526, 295] on h3 "[PERSON_NAME] - TL - [GEOGRAPHIC_DATA]" at bounding box center [508, 297] width 176 height 28
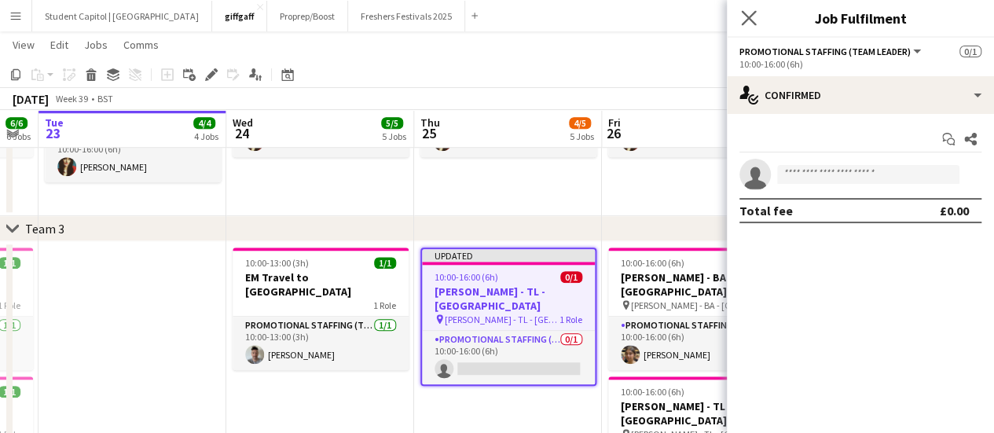
click at [740, 24] on app-icon "Close pop-in" at bounding box center [749, 18] width 23 height 23
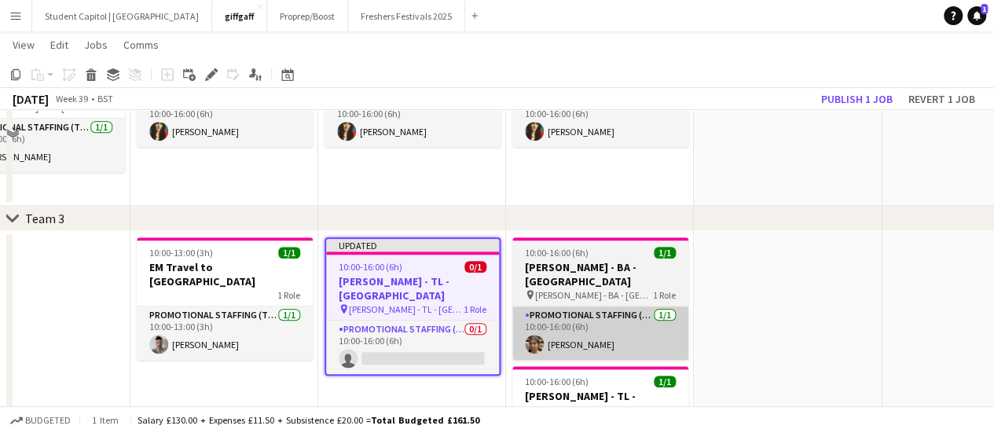
scroll to position [653, 0]
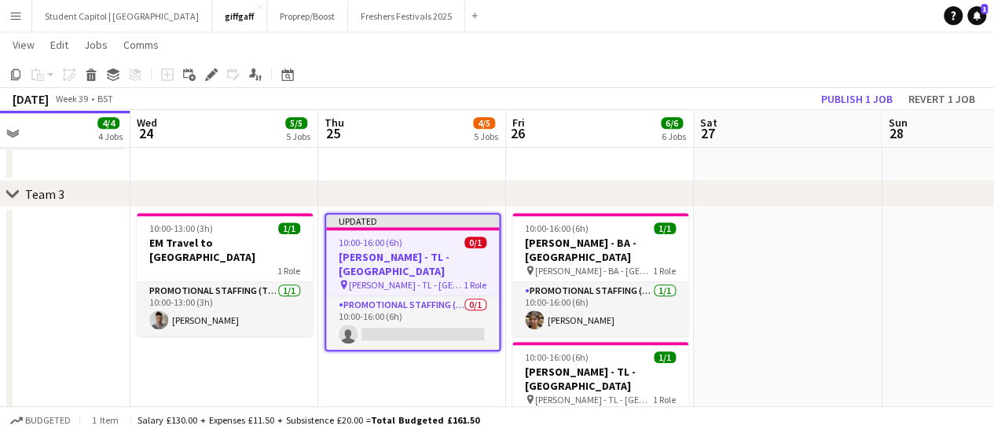
click at [440, 252] on h3 "[PERSON_NAME] - TL - [GEOGRAPHIC_DATA]" at bounding box center [412, 264] width 173 height 28
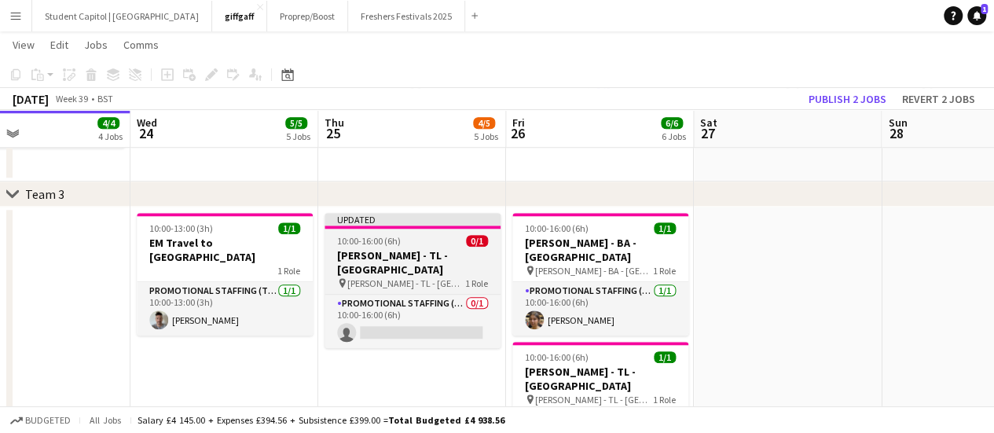
click at [440, 252] on h3 "[PERSON_NAME] - TL - [GEOGRAPHIC_DATA]" at bounding box center [412, 262] width 176 height 28
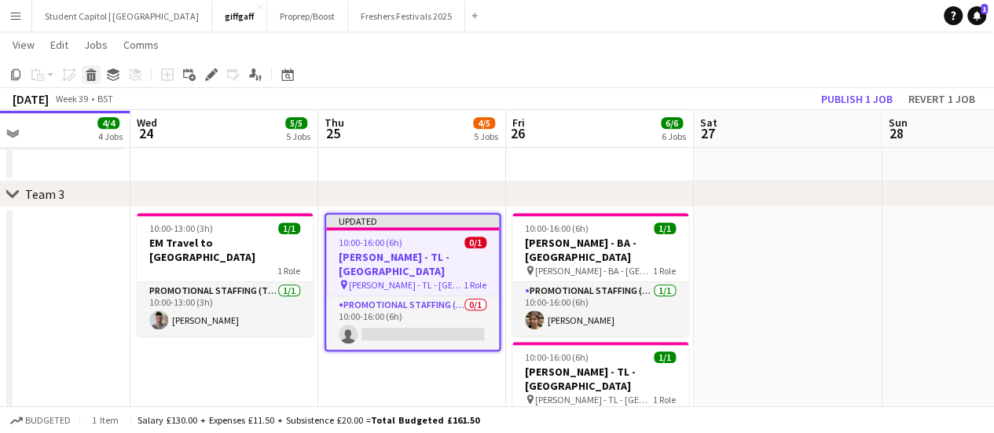
click at [97, 81] on div "Delete" at bounding box center [91, 74] width 19 height 19
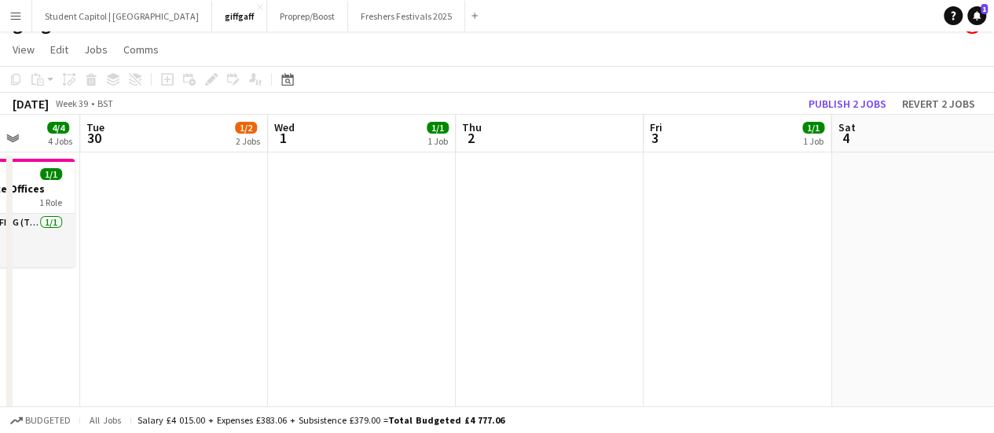
scroll to position [0, 671]
click at [716, 269] on app-date-cell at bounding box center [737, 310] width 188 height 317
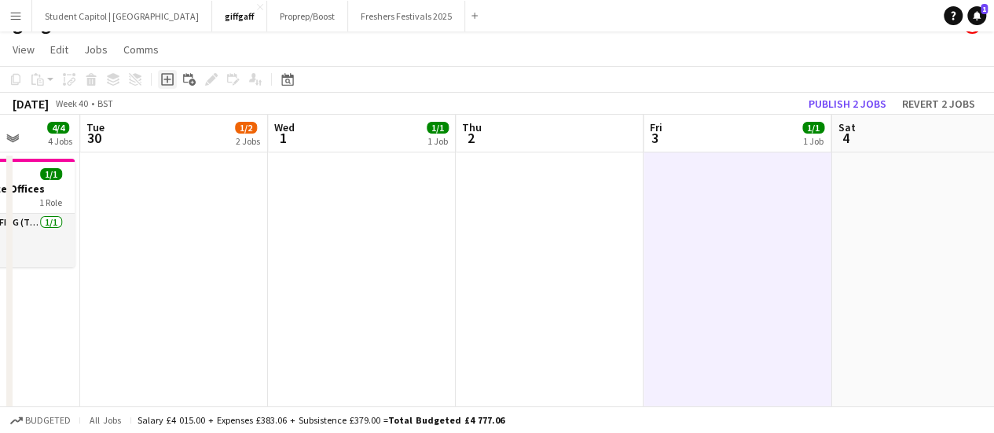
click at [165, 79] on icon at bounding box center [166, 79] width 7 height 7
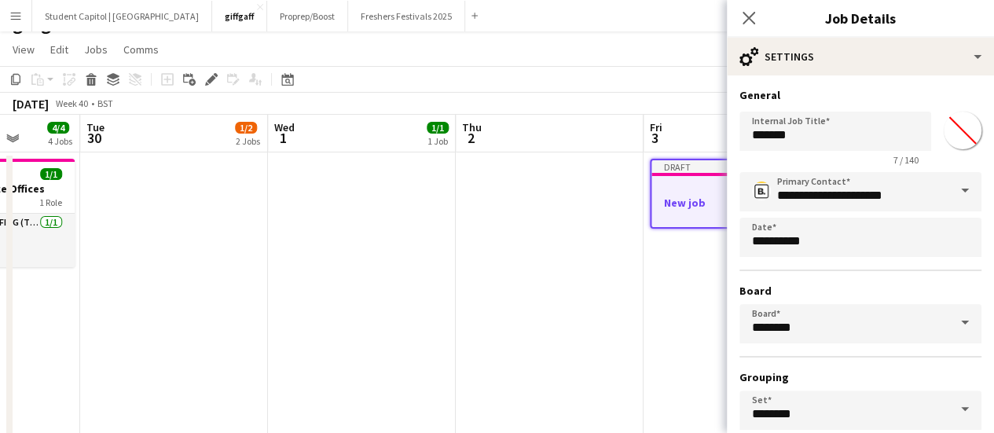
scroll to position [130, 0]
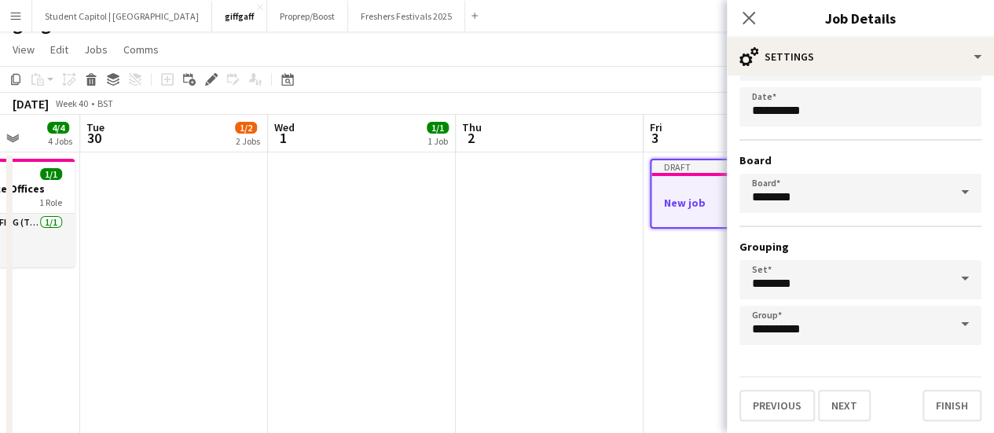
click at [628, 362] on app-date-cell at bounding box center [550, 310] width 188 height 317
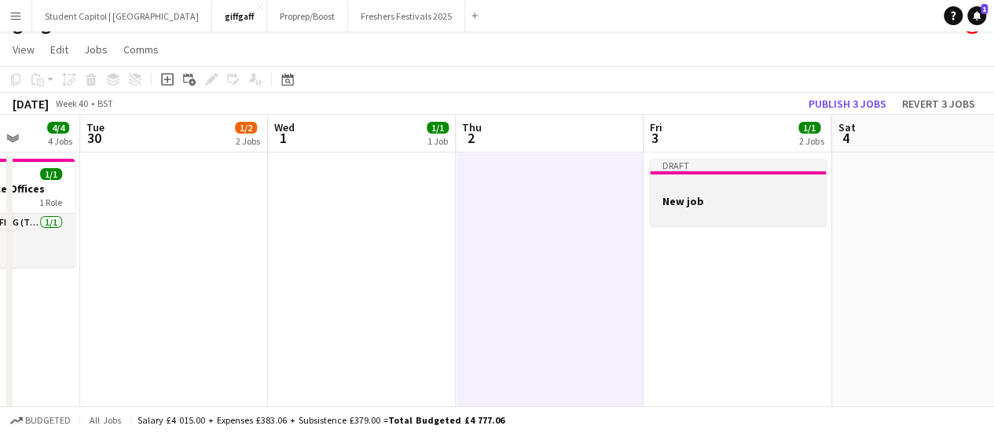
click at [727, 186] on div at bounding box center [738, 187] width 176 height 12
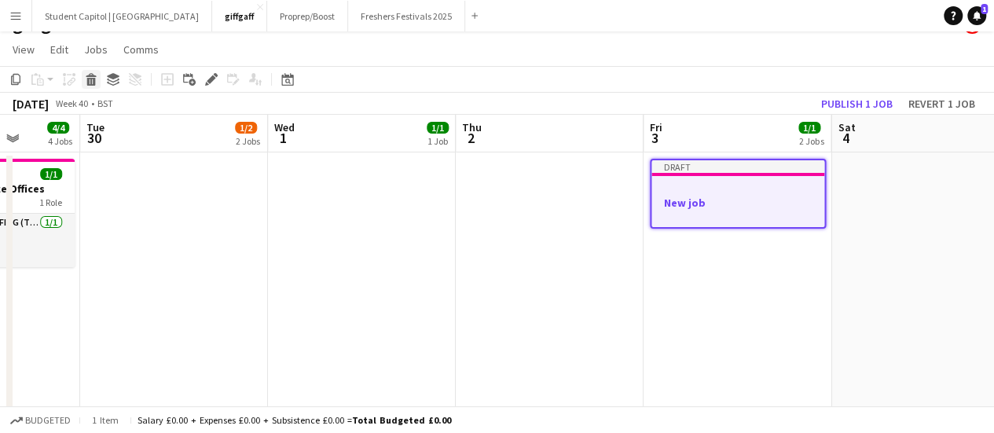
click at [100, 78] on div "Delete" at bounding box center [91, 79] width 19 height 19
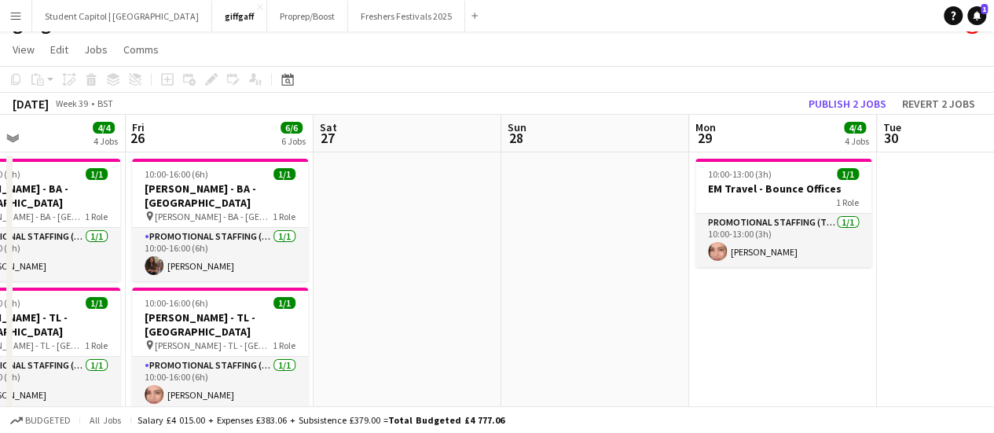
scroll to position [0, 438]
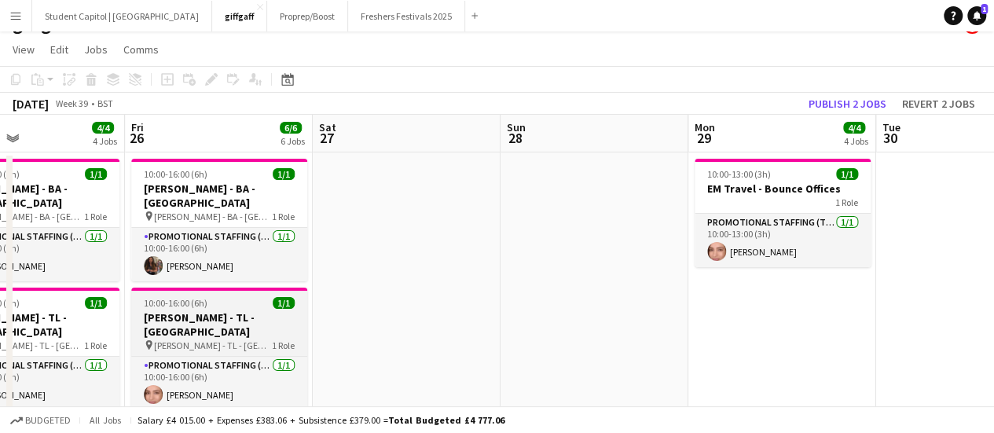
click at [235, 310] on h3 "[PERSON_NAME] - TL - [GEOGRAPHIC_DATA]" at bounding box center [219, 324] width 176 height 28
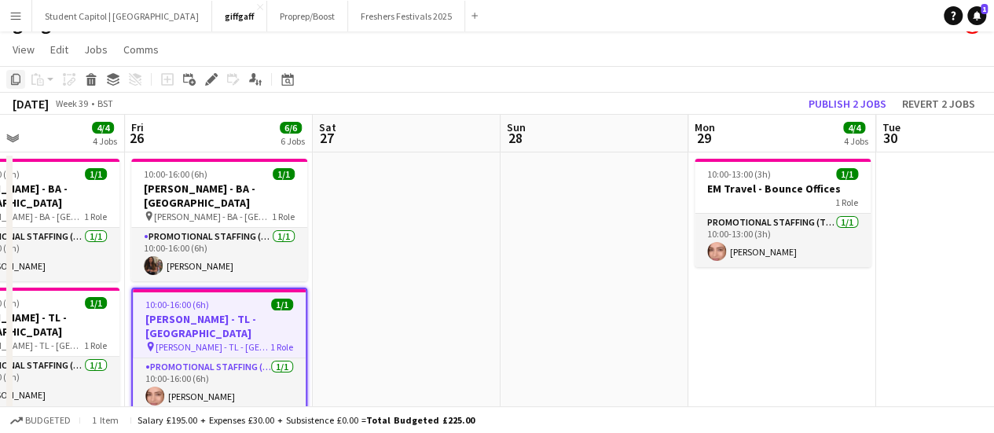
click at [16, 81] on icon "Copy" at bounding box center [15, 79] width 13 height 13
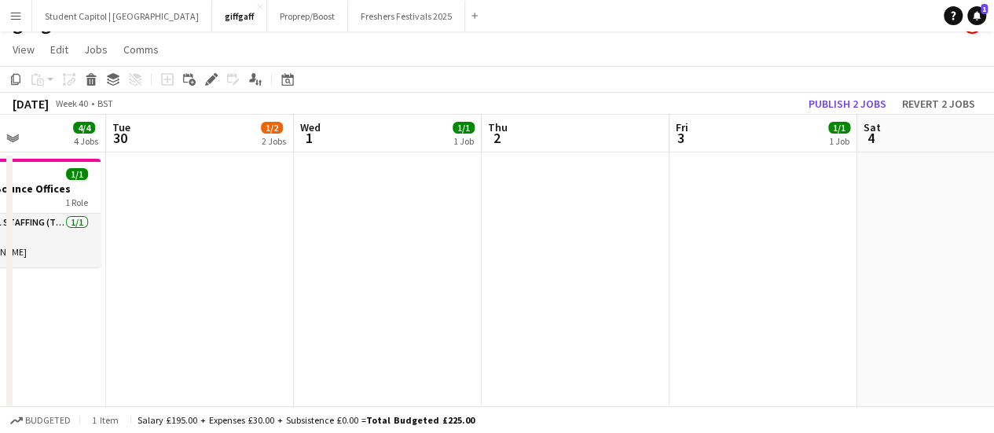
scroll to position [0, 458]
click at [704, 229] on app-date-cell at bounding box center [763, 310] width 188 height 317
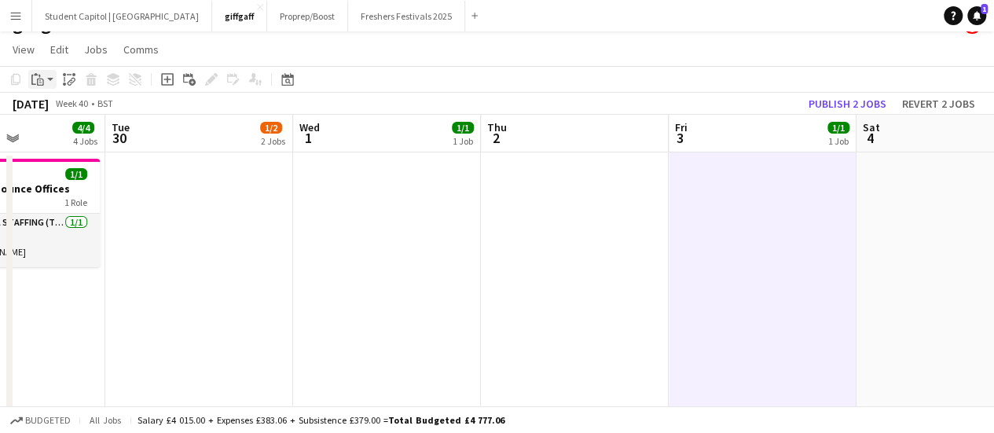
click at [40, 79] on icon "Paste" at bounding box center [37, 79] width 13 height 13
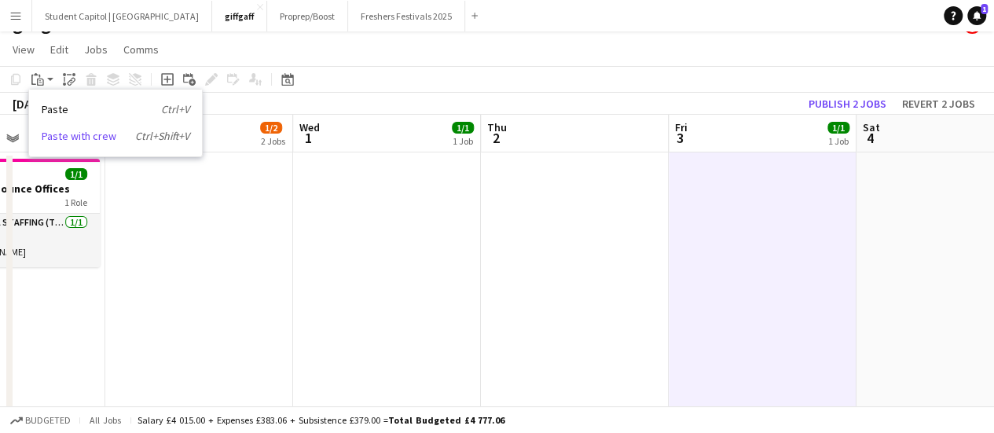
click at [63, 131] on link "Paste with crew Ctrl+Shift+V" at bounding box center [116, 136] width 148 height 14
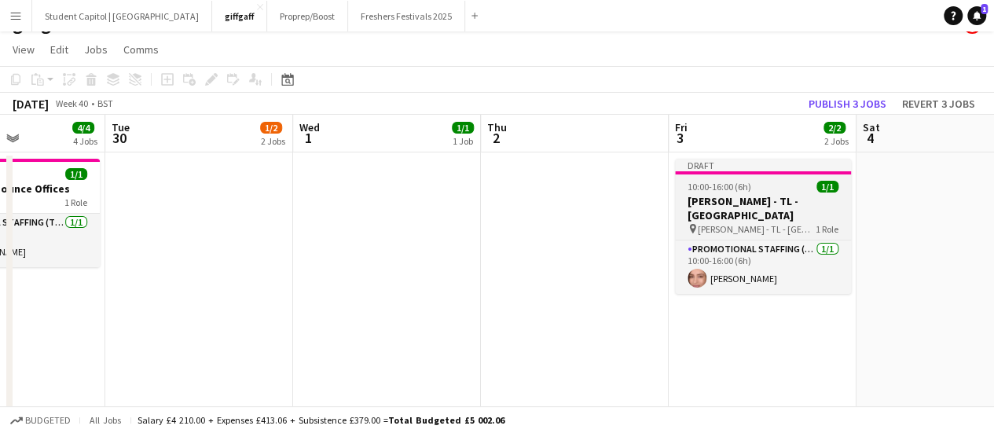
click at [757, 198] on h3 "[PERSON_NAME] - TL - [GEOGRAPHIC_DATA]" at bounding box center [763, 208] width 176 height 28
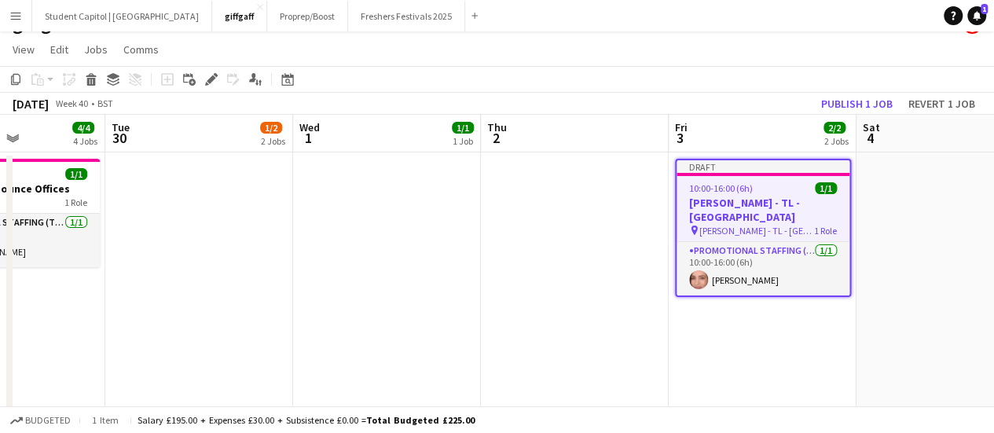
click at [782, 225] on span "[PERSON_NAME] - TL - [GEOGRAPHIC_DATA]" at bounding box center [756, 231] width 115 height 12
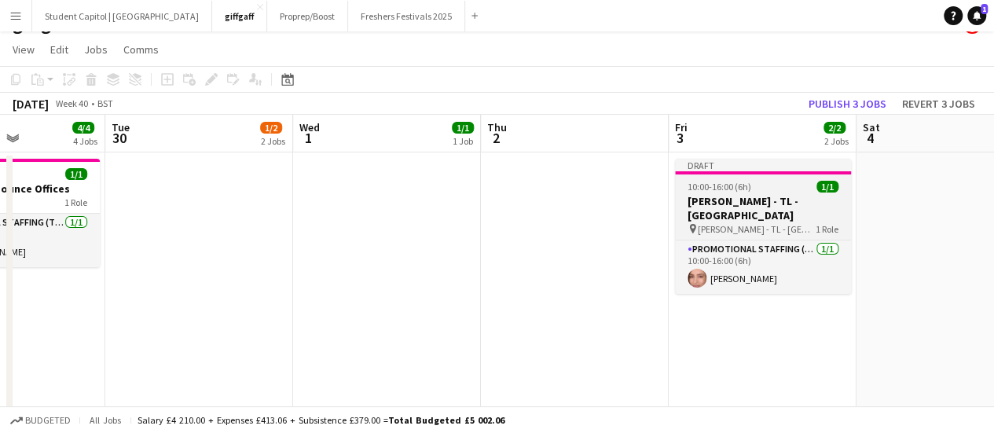
click at [782, 223] on span "[PERSON_NAME] - TL - [GEOGRAPHIC_DATA]" at bounding box center [757, 229] width 118 height 12
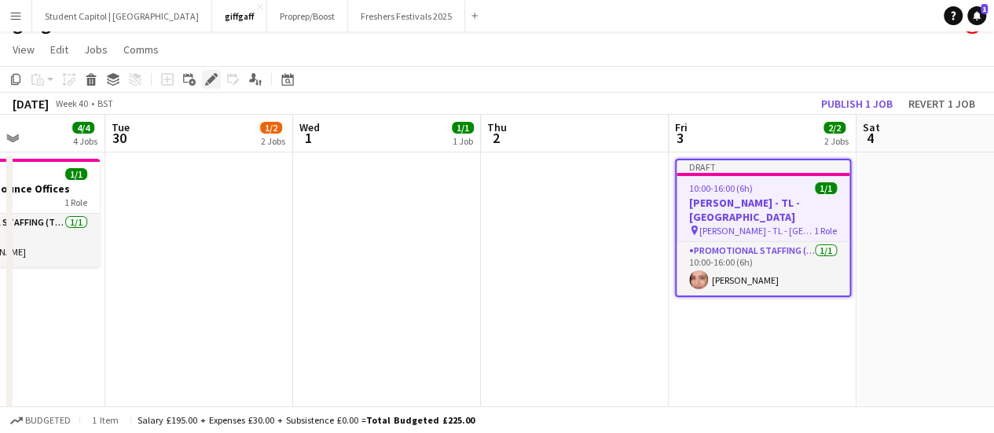
click at [215, 84] on icon "Edit" at bounding box center [211, 79] width 13 height 13
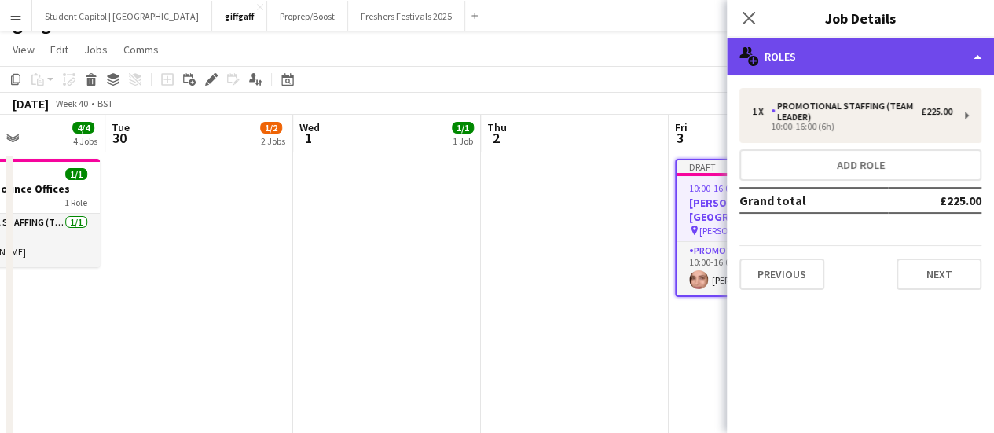
click at [845, 68] on div "multiple-users-add Roles" at bounding box center [860, 57] width 267 height 38
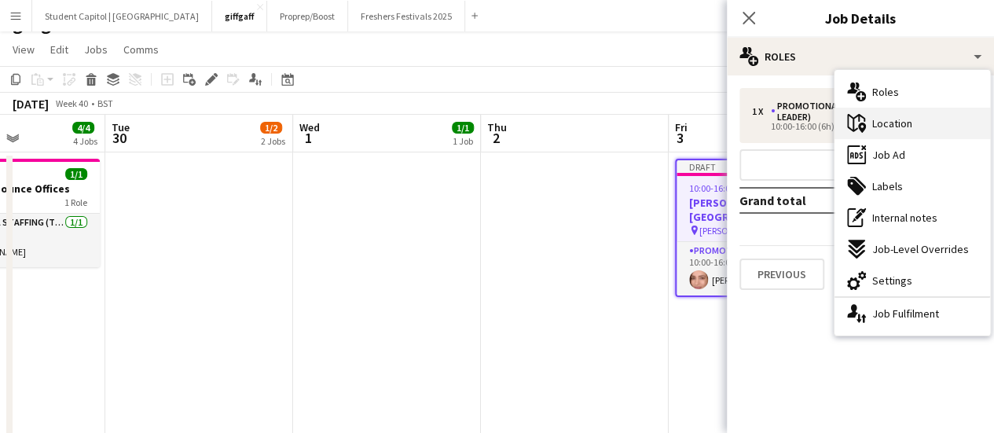
click at [896, 120] on span "Location" at bounding box center [892, 123] width 40 height 14
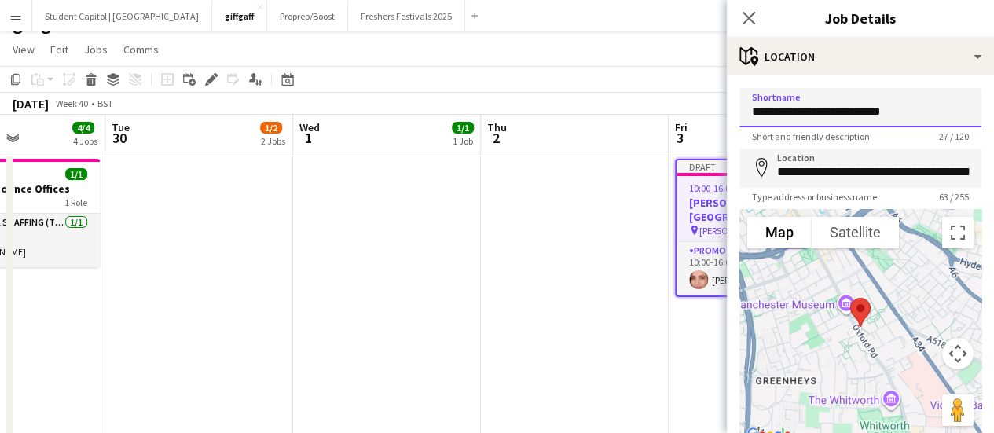
drag, startPoint x: 826, startPoint y: 111, endPoint x: 914, endPoint y: 101, distance: 87.8
click at [914, 101] on input "**********" at bounding box center [860, 107] width 242 height 39
type input "**********"
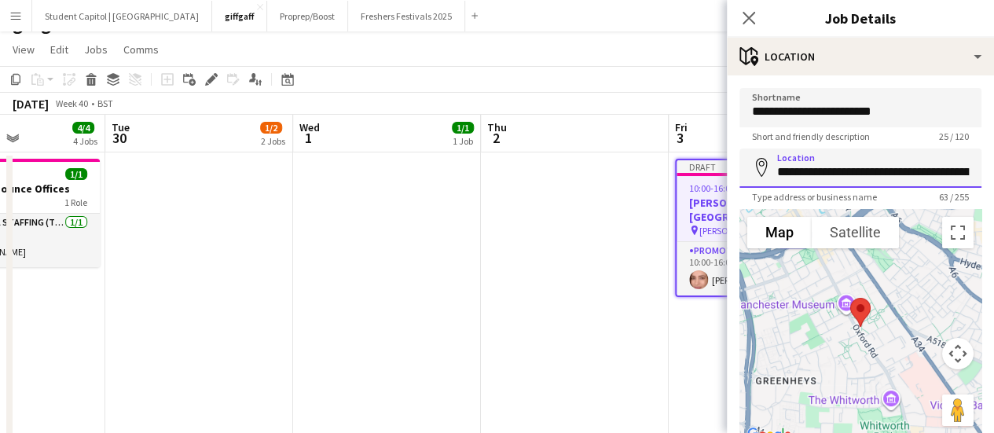
click at [808, 174] on input "**********" at bounding box center [860, 167] width 242 height 39
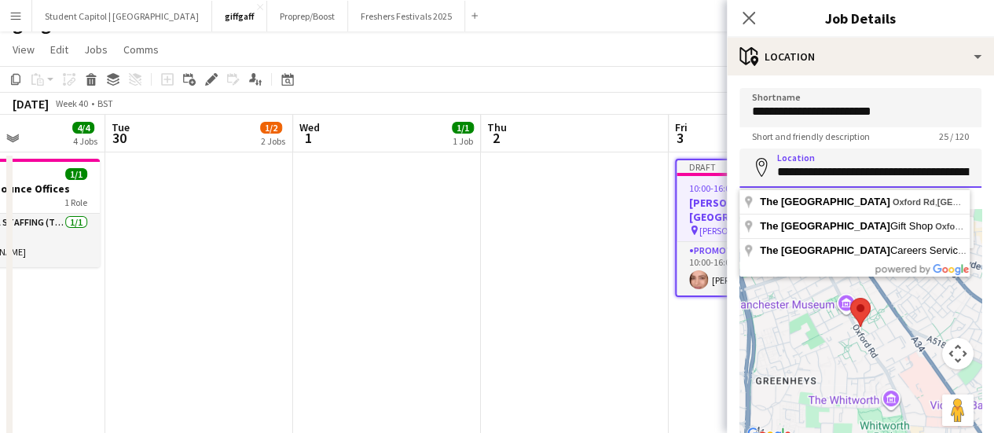
click at [808, 174] on input "**********" at bounding box center [860, 167] width 242 height 39
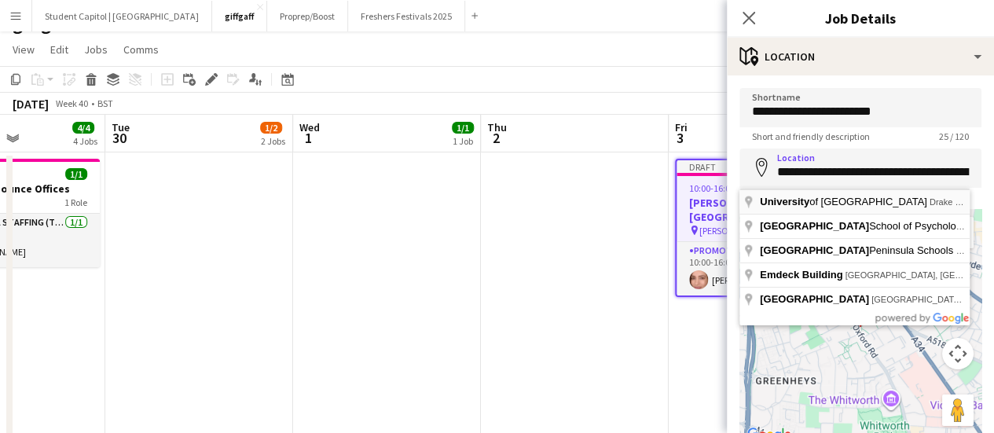
type input "**********"
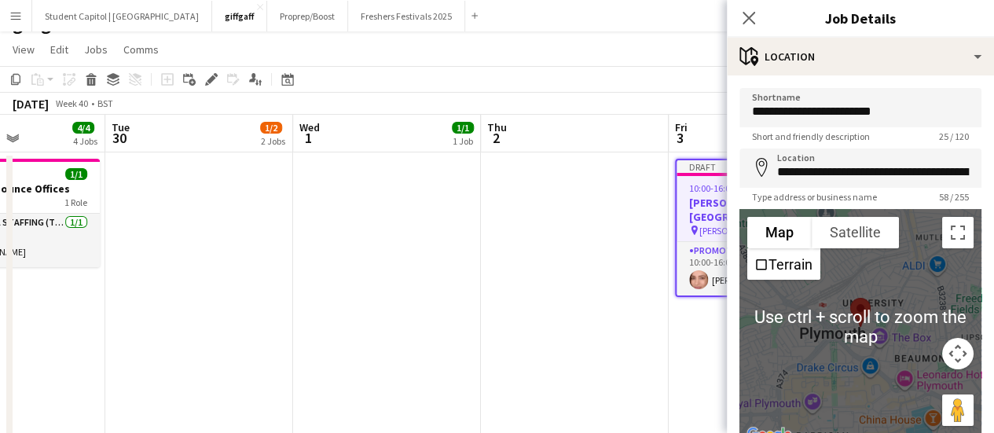
scroll to position [122, 0]
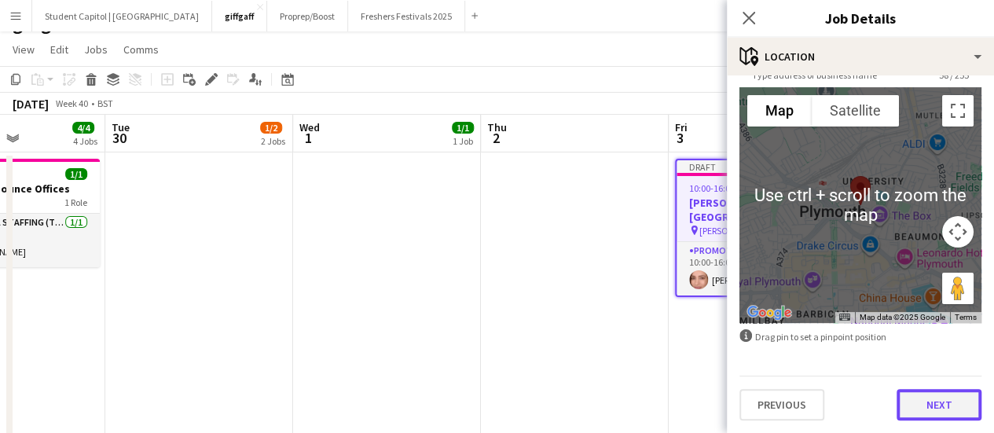
click at [900, 401] on button "Next" at bounding box center [938, 404] width 85 height 31
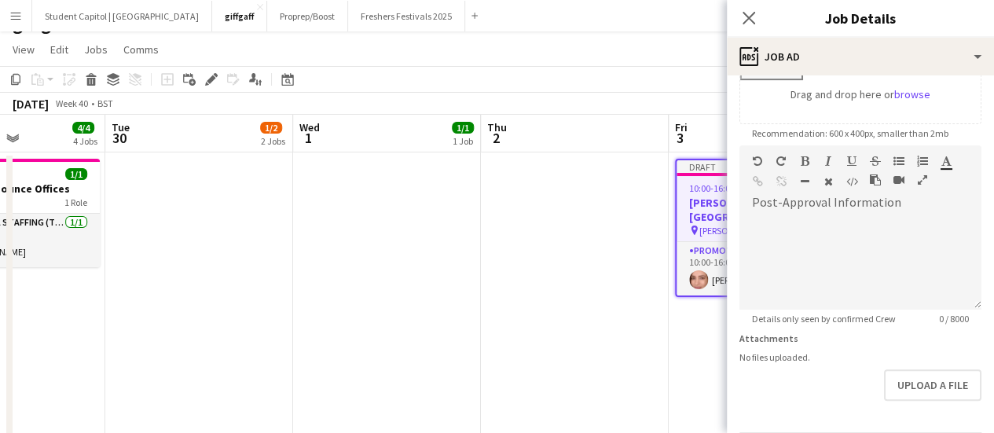
scroll to position [343, 0]
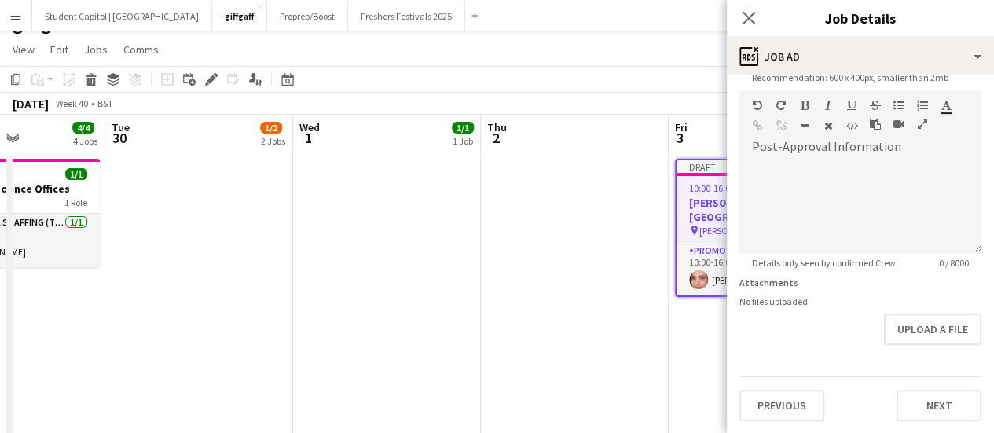
click at [710, 366] on app-date-cell "Draft 10:00-16:00 (6h) 1/1 Giff Gaff - TL - Manchester pin Giff Gaff - TL - Ply…" at bounding box center [763, 310] width 188 height 317
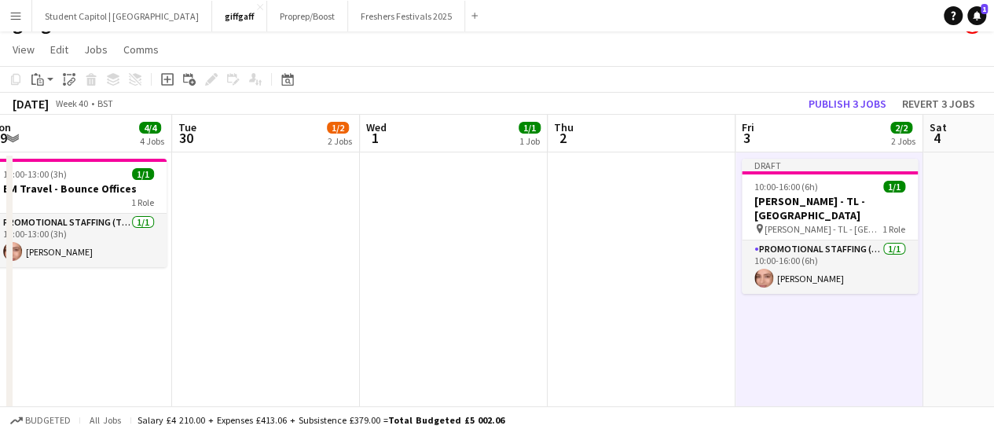
scroll to position [0, 386]
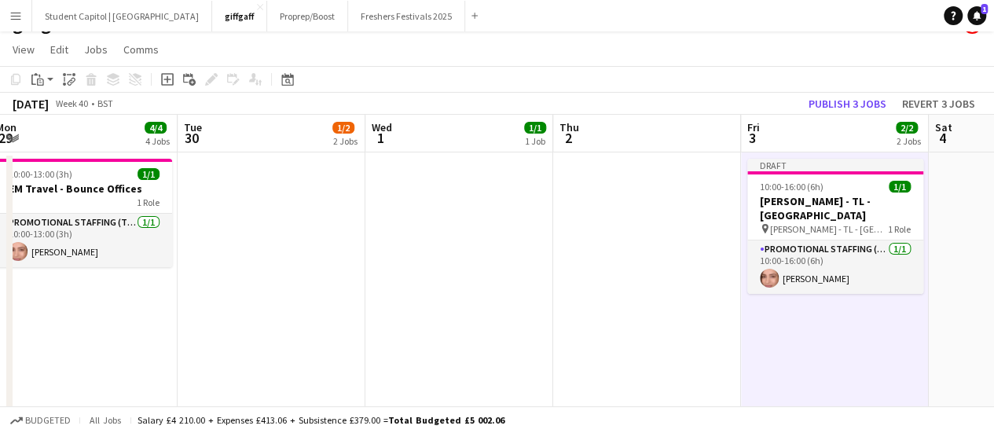
click at [676, 306] on app-date-cell at bounding box center [647, 310] width 188 height 317
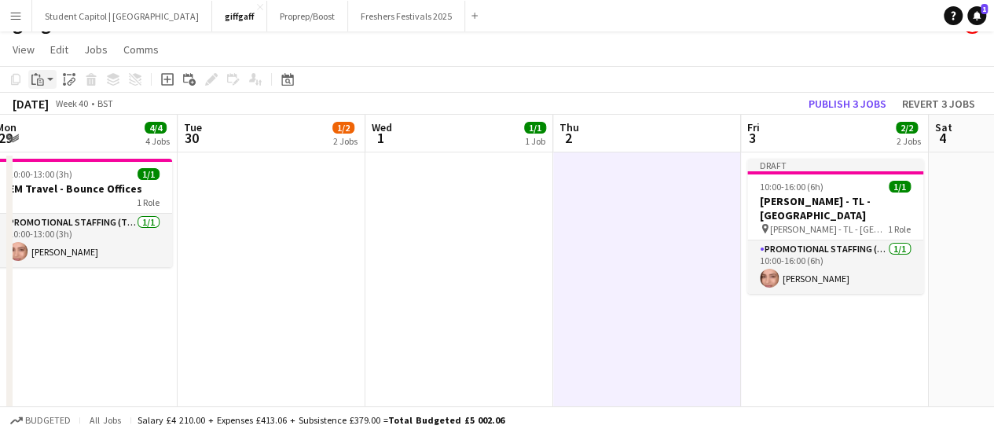
click at [49, 85] on app-action-btn "Paste" at bounding box center [42, 79] width 28 height 19
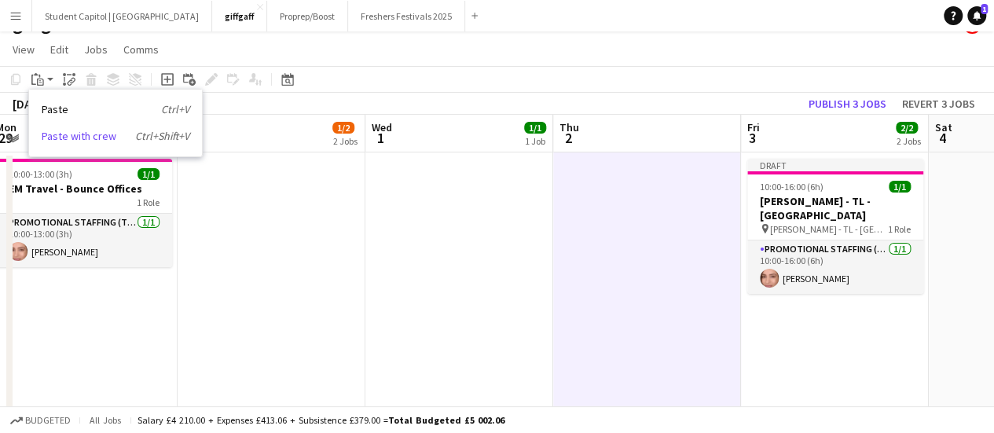
click at [72, 133] on link "Paste with crew Ctrl+Shift+V" at bounding box center [116, 136] width 148 height 14
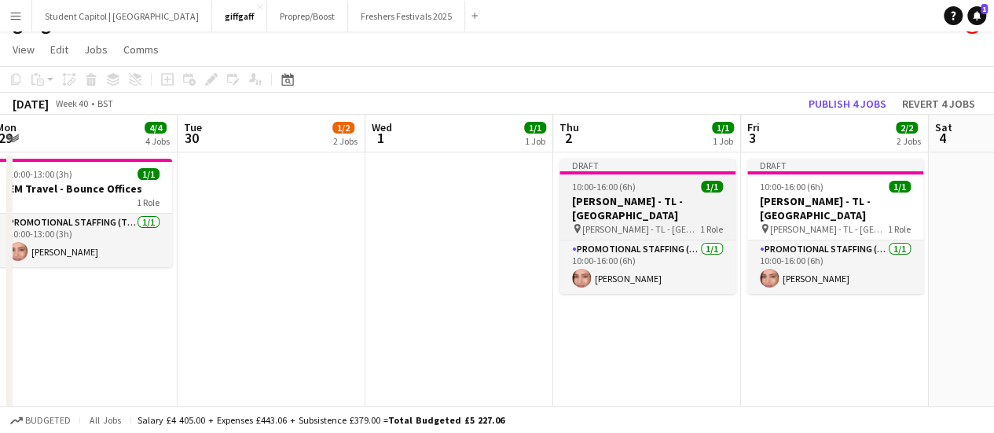
click at [614, 194] on h3 "[PERSON_NAME] - TL - [GEOGRAPHIC_DATA]" at bounding box center [647, 208] width 176 height 28
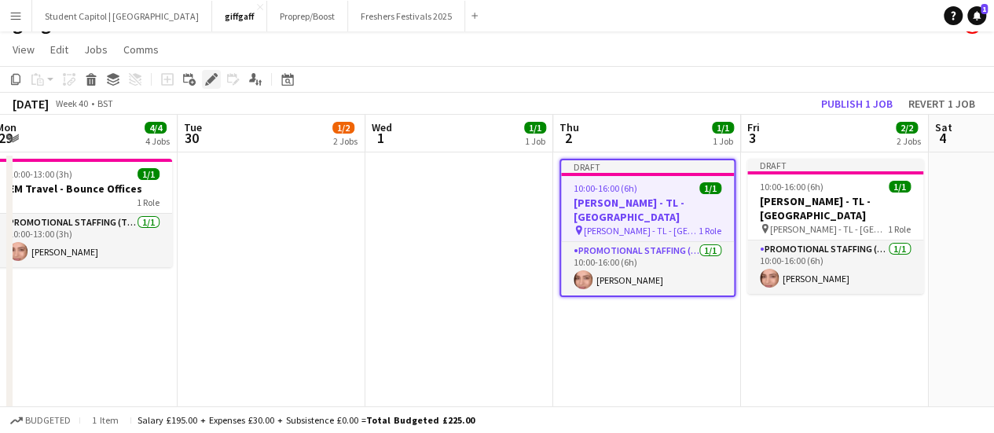
click at [211, 79] on icon at bounding box center [211, 79] width 9 height 9
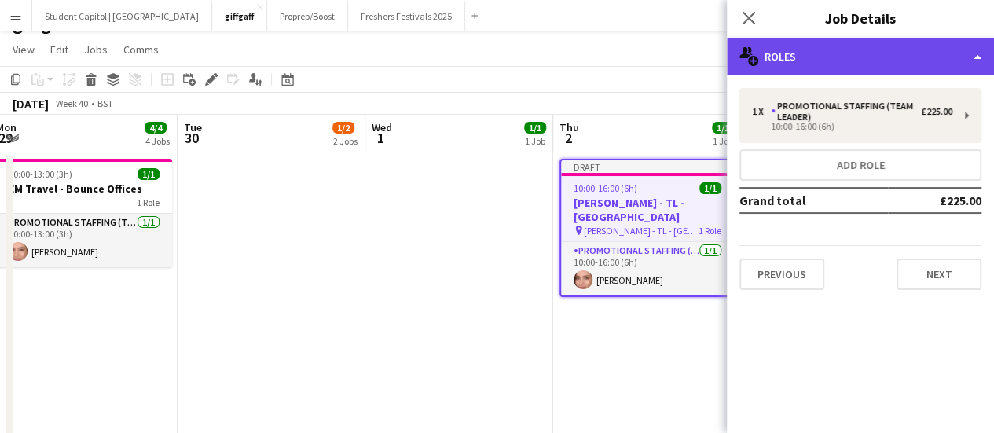
click at [899, 60] on div "multiple-users-add Roles" at bounding box center [860, 57] width 267 height 38
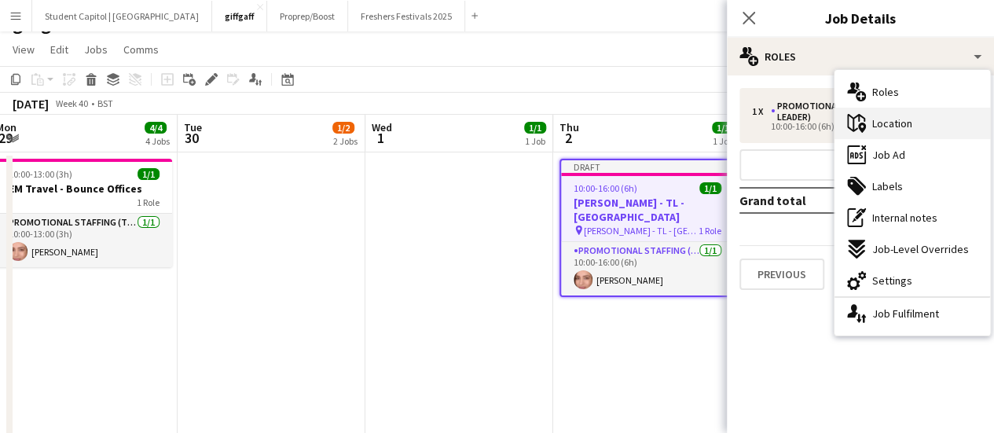
click at [899, 118] on span "Location" at bounding box center [892, 123] width 40 height 14
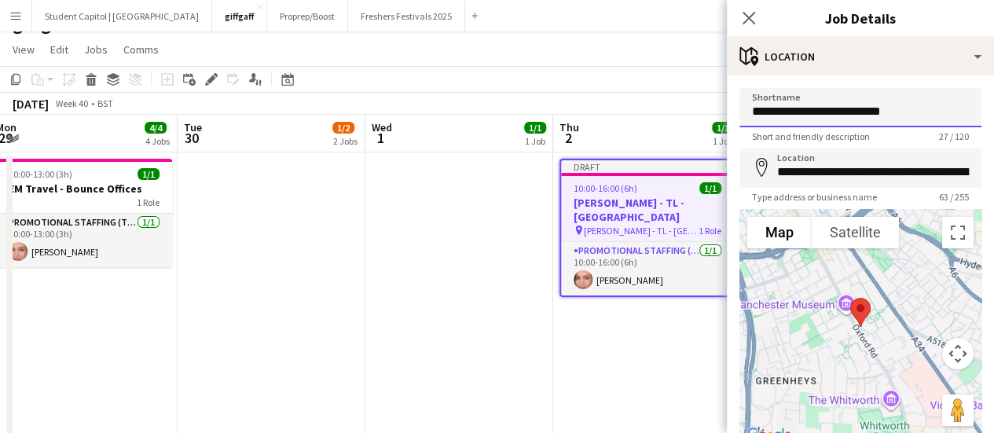
click at [853, 108] on input "**********" at bounding box center [860, 107] width 242 height 39
type input "**********"
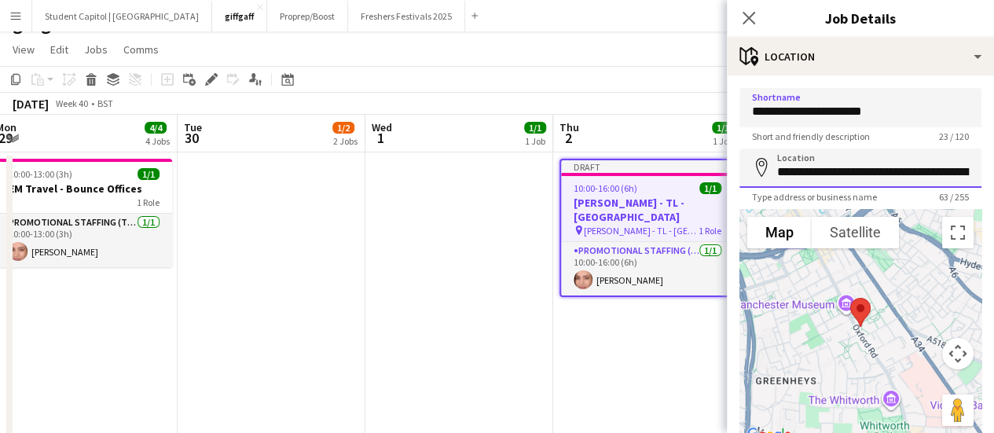
click at [853, 159] on input "**********" at bounding box center [860, 167] width 242 height 39
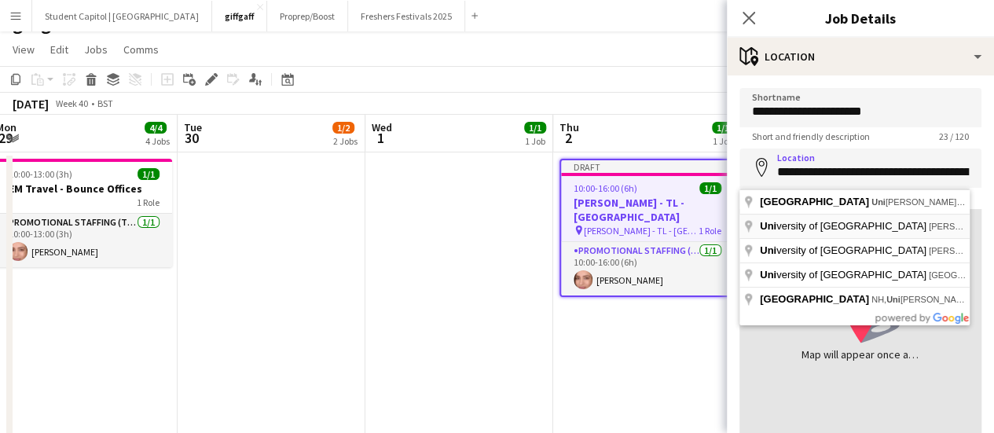
type input "**********"
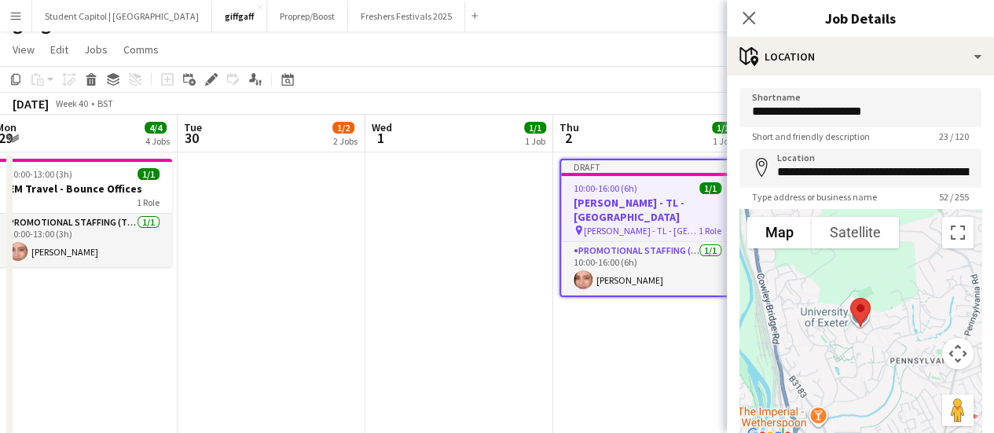
click at [677, 324] on app-date-cell "Draft 10:00-16:00 (6h) 1/1 Giff Gaff - TL - Manchester pin Giff Gaff - TL - Man…" at bounding box center [647, 310] width 188 height 317
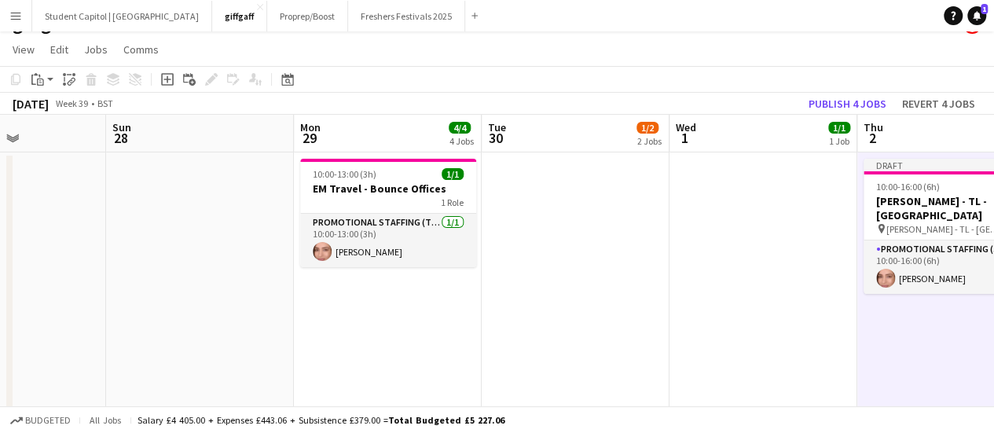
scroll to position [0, 457]
click at [368, 280] on app-date-cell "10:00-13:00 (3h) 1/1 EM Travel - Bounce Offices 1 Role Promotional Staffing (Te…" at bounding box center [388, 310] width 188 height 317
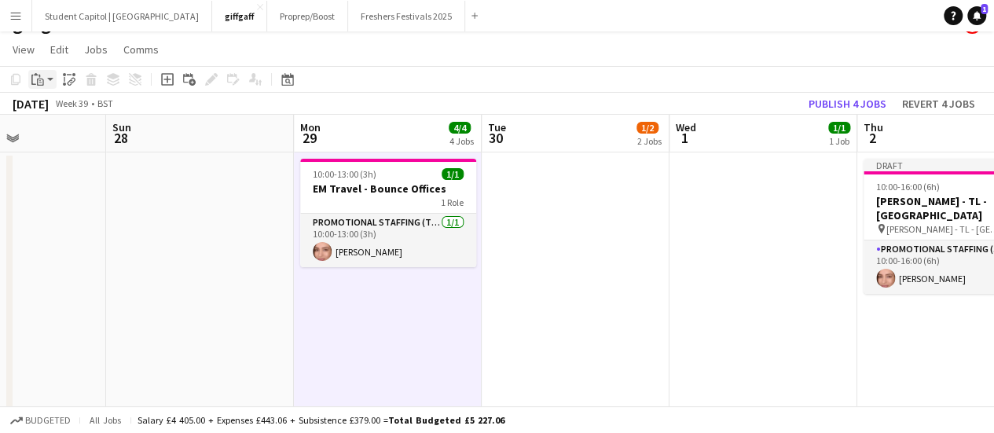
click at [42, 85] on icon at bounding box center [40, 82] width 7 height 7
click at [83, 138] on link "Paste with crew Ctrl+Shift+V" at bounding box center [116, 136] width 148 height 14
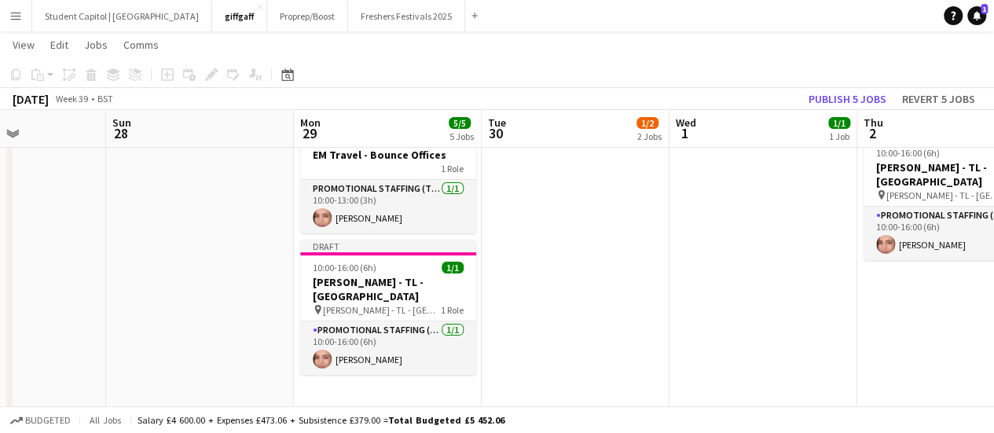
scroll to position [57, 0]
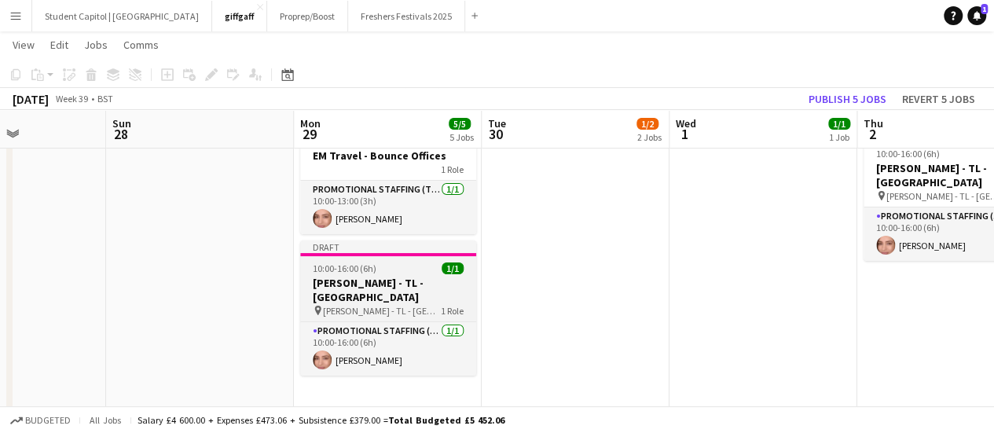
click at [365, 269] on span "10:00-16:00 (6h)" at bounding box center [345, 268] width 64 height 12
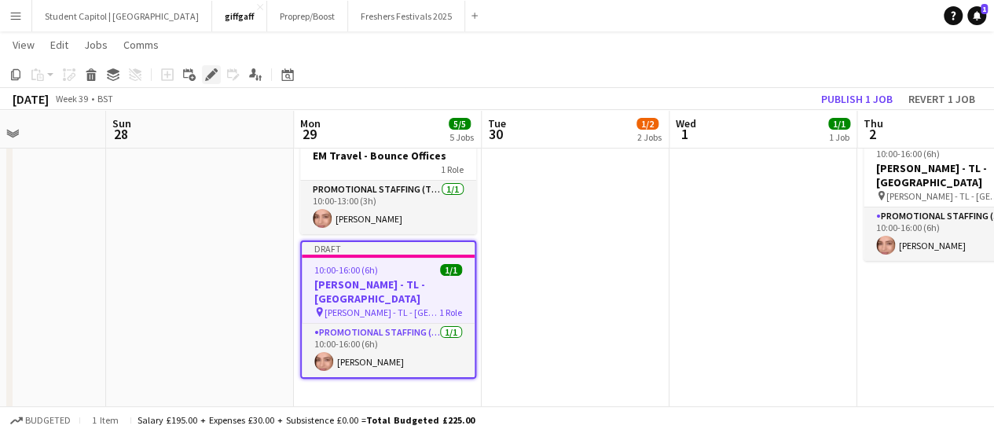
click at [215, 78] on icon "Edit" at bounding box center [211, 74] width 13 height 13
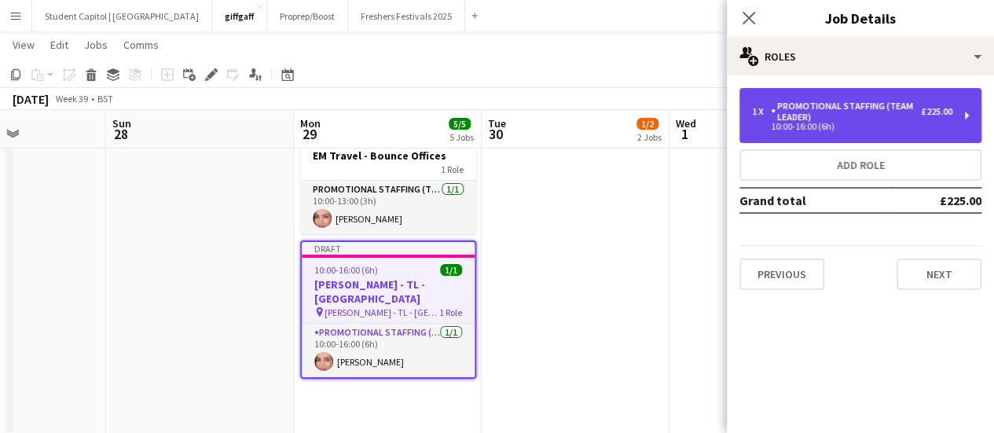
click at [893, 111] on div "Promotional Staffing (Team Leader)" at bounding box center [846, 112] width 150 height 22
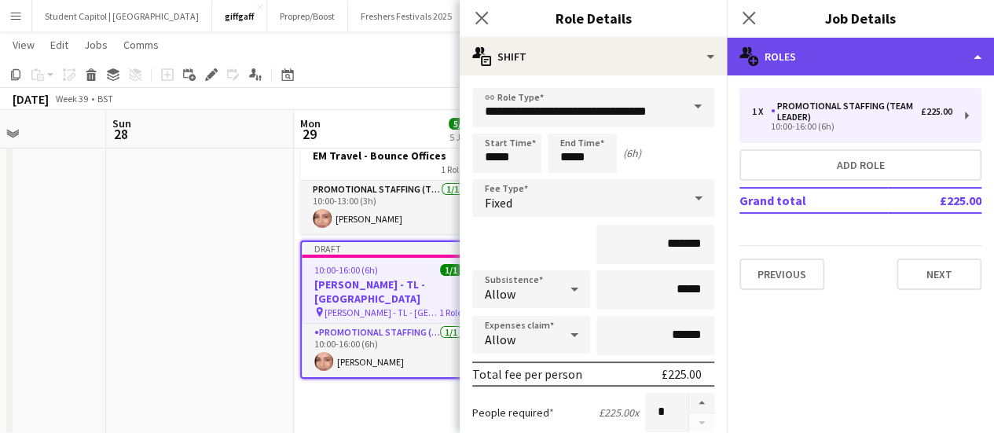
click at [881, 66] on div "multiple-users-add Roles" at bounding box center [860, 57] width 267 height 38
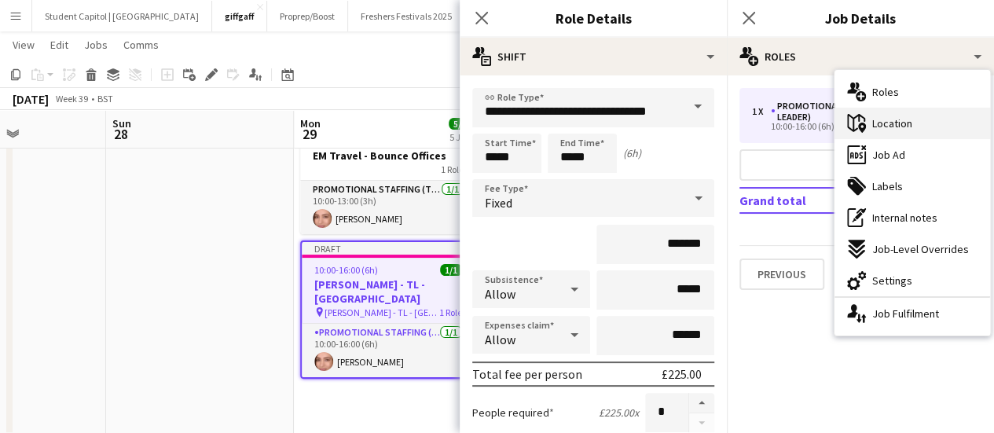
click at [905, 121] on span "Location" at bounding box center [892, 123] width 40 height 14
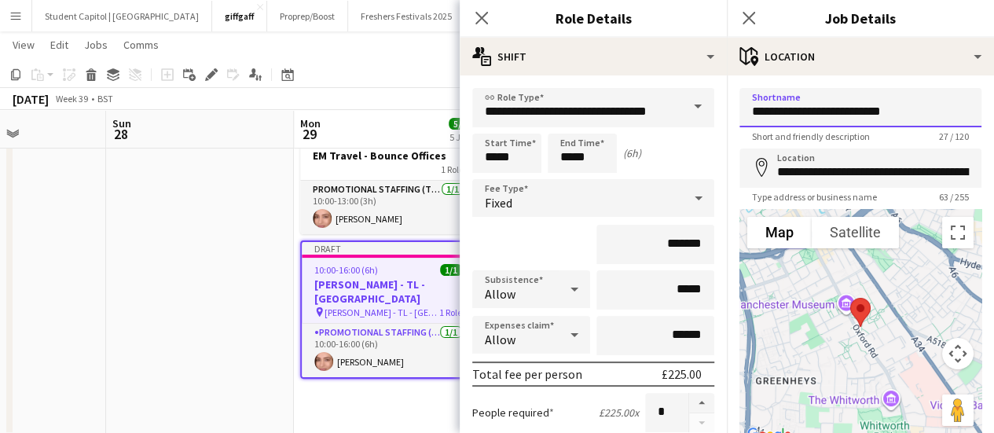
click at [847, 112] on input "**********" at bounding box center [860, 107] width 242 height 39
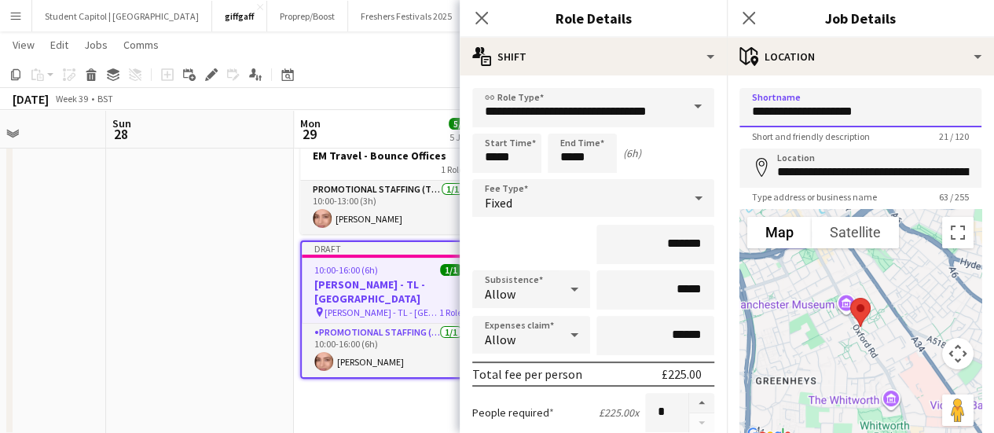
type input "**********"
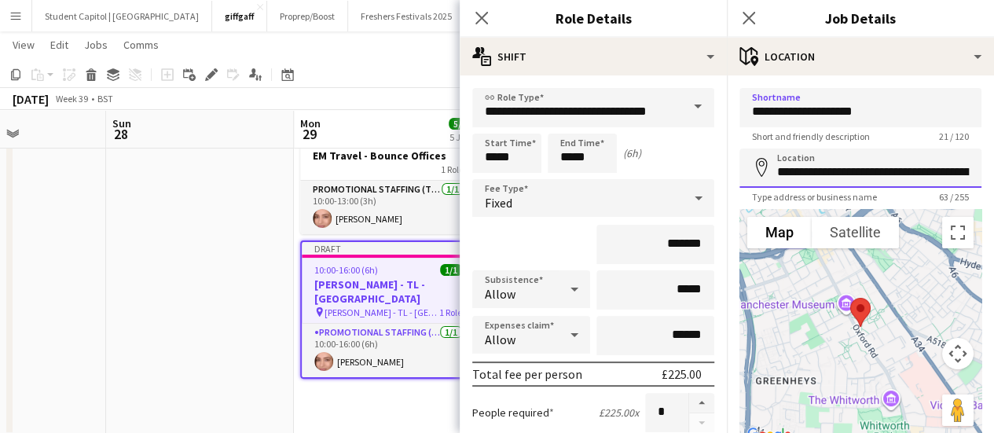
click at [833, 160] on input "**********" at bounding box center [860, 167] width 242 height 39
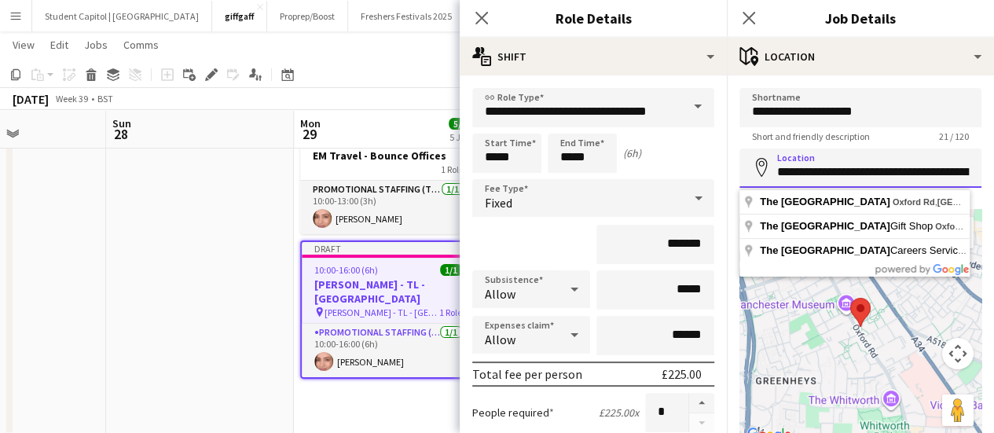
click at [833, 160] on input "**********" at bounding box center [860, 167] width 242 height 39
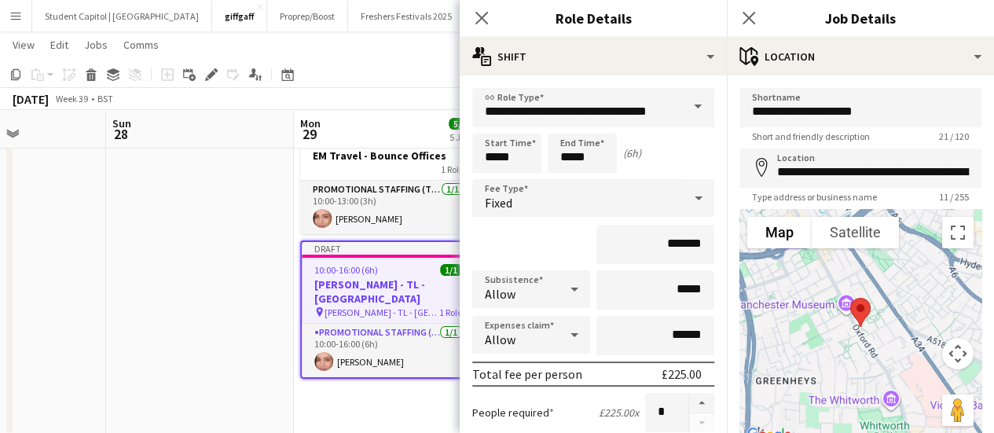
type input "**********"
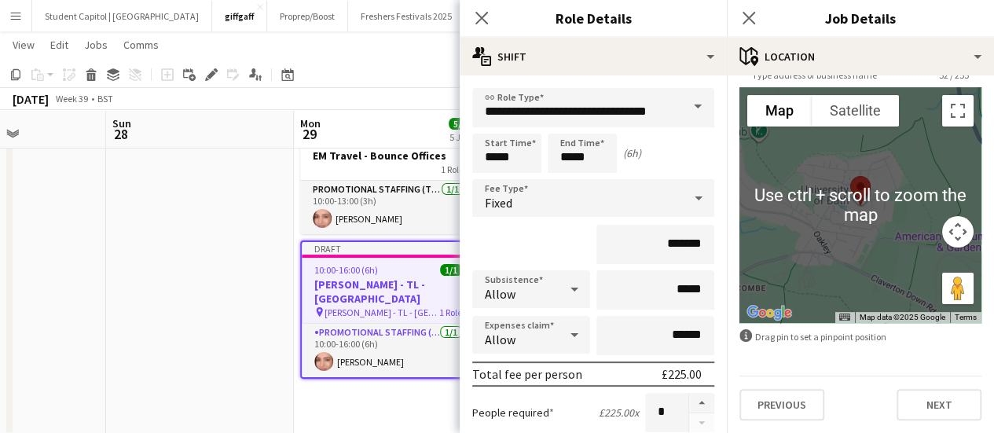
scroll to position [121, 0]
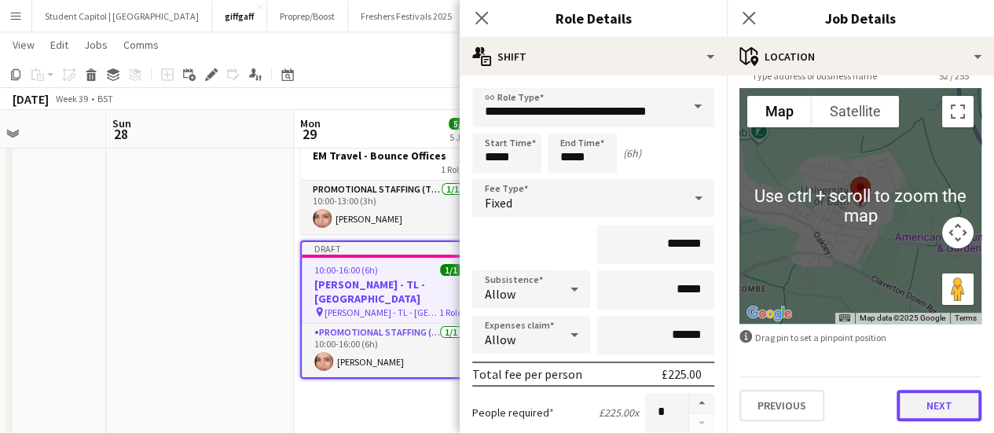
click at [922, 404] on button "Next" at bounding box center [938, 405] width 85 height 31
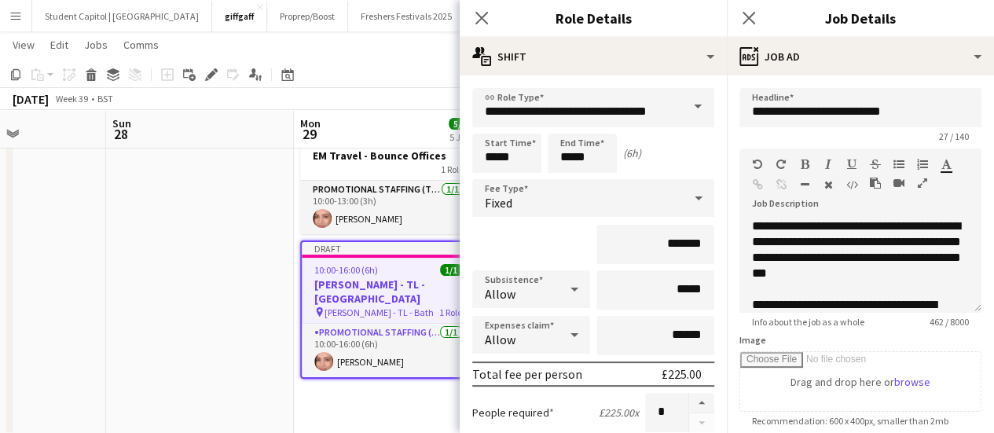
click at [273, 295] on app-date-cell at bounding box center [200, 277] width 188 height 317
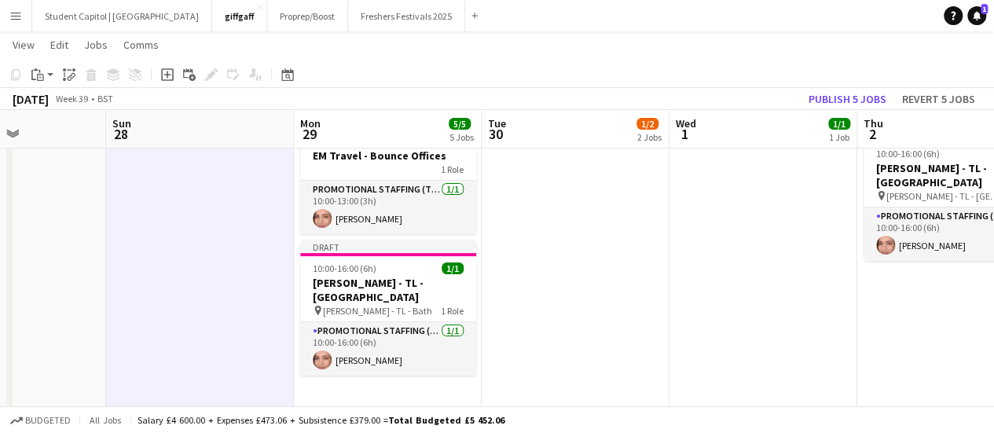
scroll to position [44, 0]
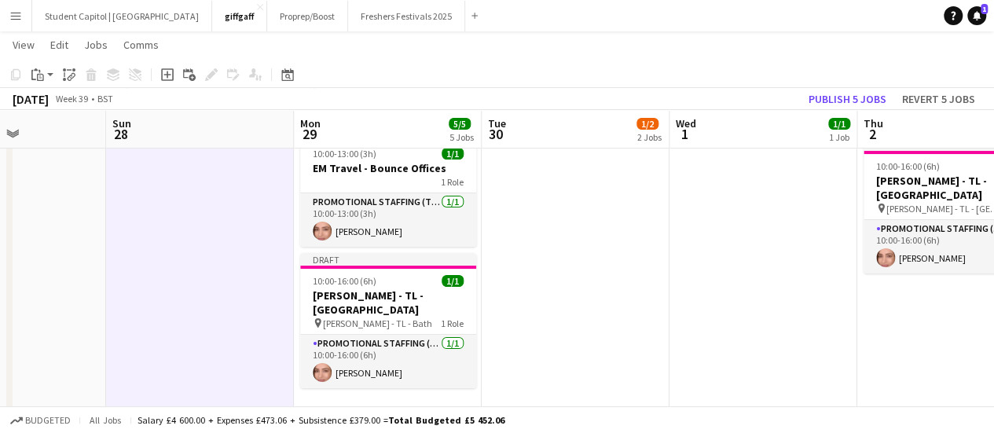
click at [495, 290] on app-date-cell at bounding box center [576, 290] width 188 height 317
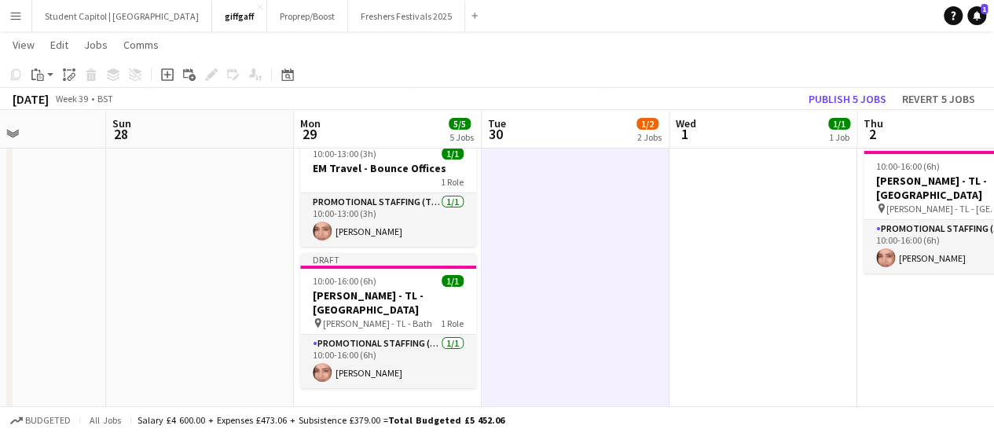
click at [694, 199] on app-date-cell at bounding box center [763, 290] width 188 height 317
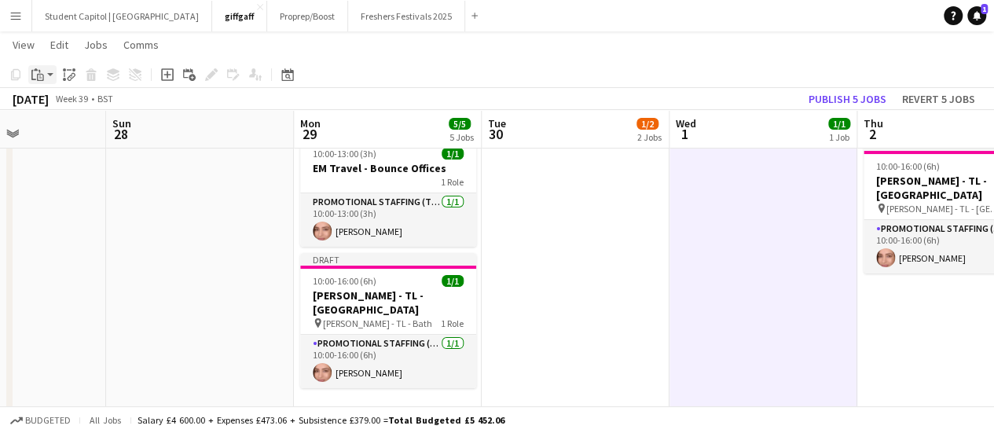
click at [44, 77] on div "Paste" at bounding box center [37, 74] width 19 height 19
click at [71, 130] on link "Paste with crew Ctrl+Shift+V" at bounding box center [116, 131] width 148 height 14
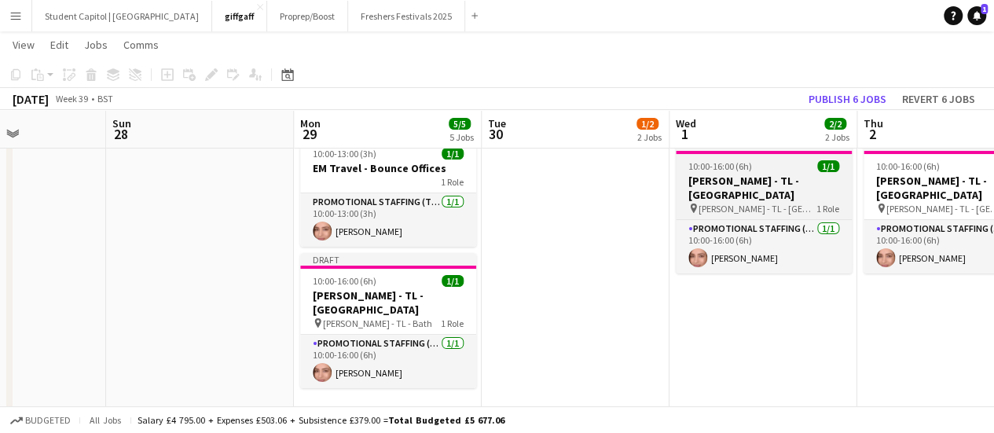
click at [782, 203] on span "[PERSON_NAME] - TL - [GEOGRAPHIC_DATA]" at bounding box center [757, 209] width 118 height 12
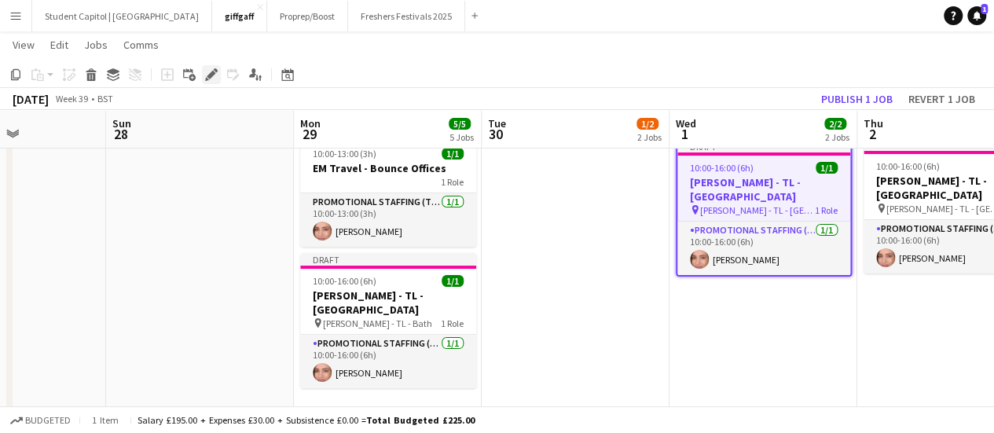
click at [212, 78] on icon "Edit" at bounding box center [211, 74] width 13 height 13
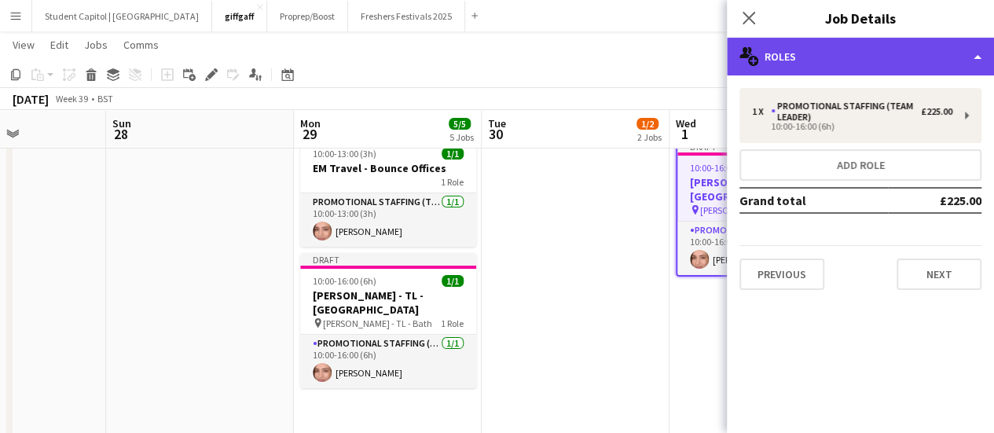
click at [847, 64] on div "multiple-users-add Roles" at bounding box center [860, 57] width 267 height 38
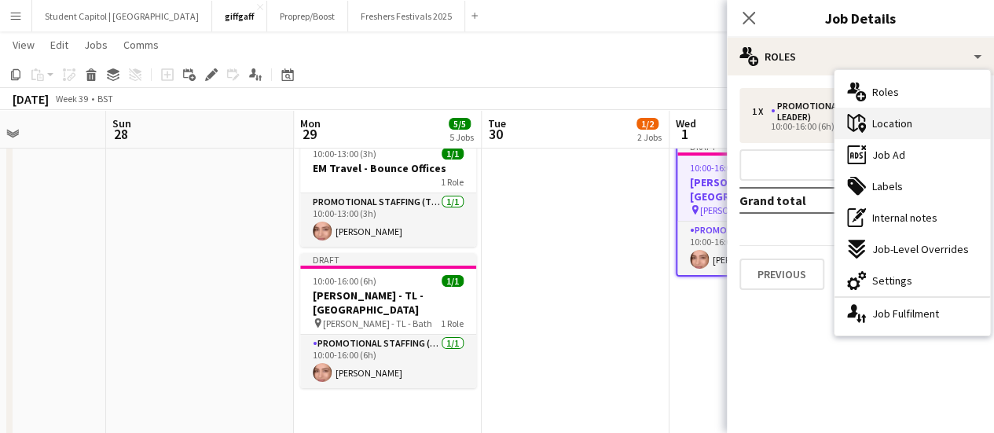
click at [903, 130] on div "maps-pin-1 Location" at bounding box center [912, 123] width 156 height 31
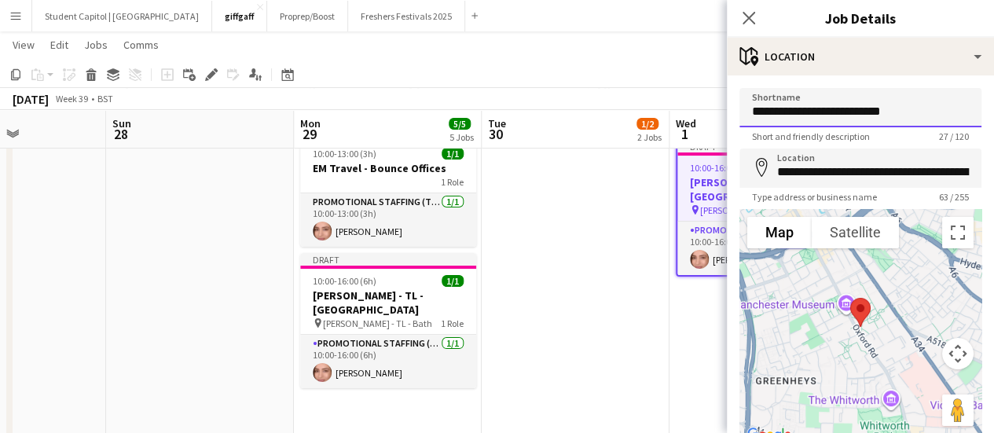
click at [840, 122] on input "**********" at bounding box center [860, 107] width 242 height 39
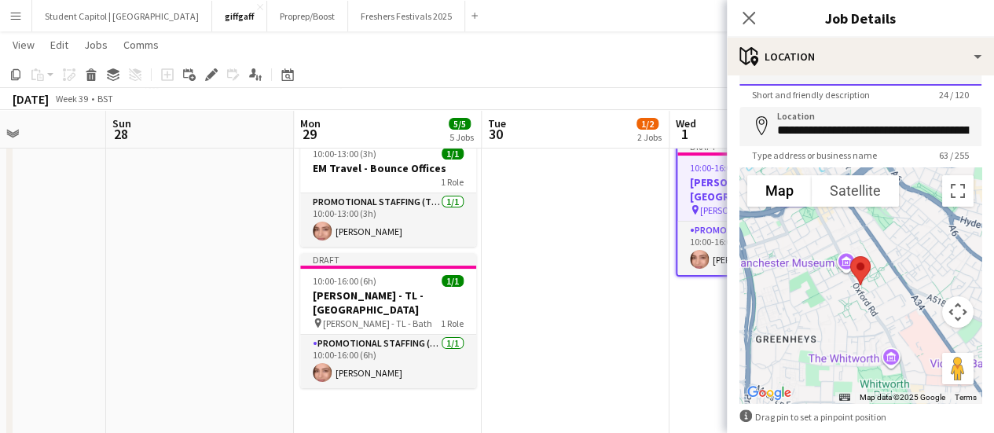
scroll to position [42, 0]
type input "**********"
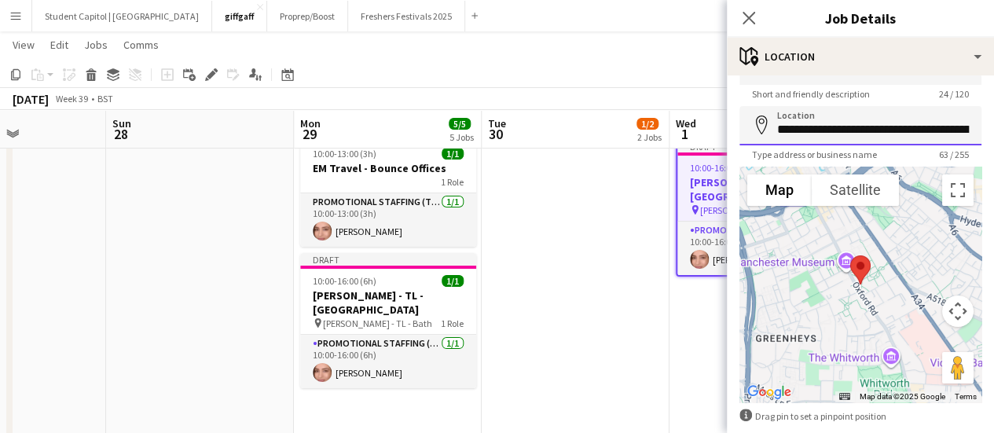
click at [840, 122] on input "**********" at bounding box center [860, 125] width 242 height 39
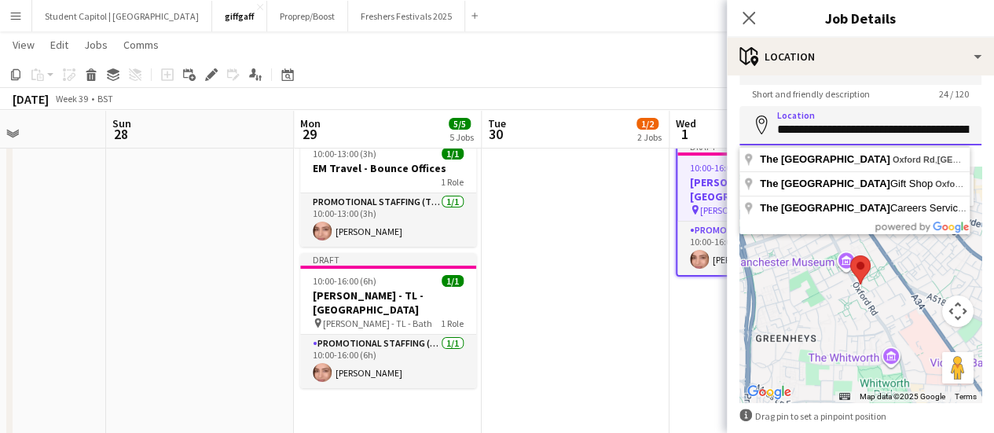
scroll to position [0, 0]
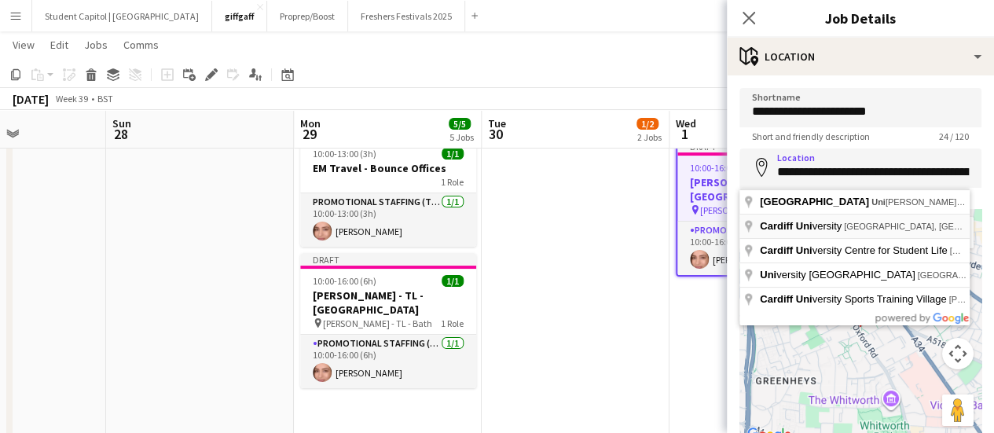
type input "**********"
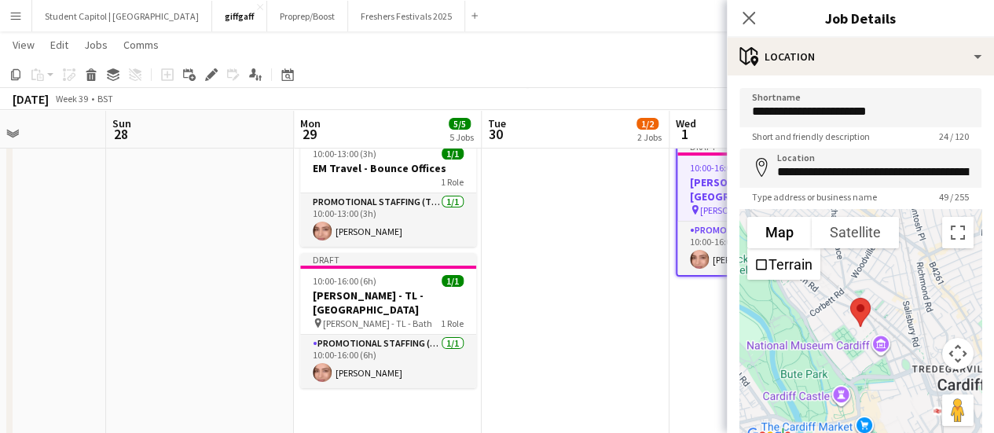
click at [654, 317] on app-date-cell at bounding box center [576, 290] width 188 height 317
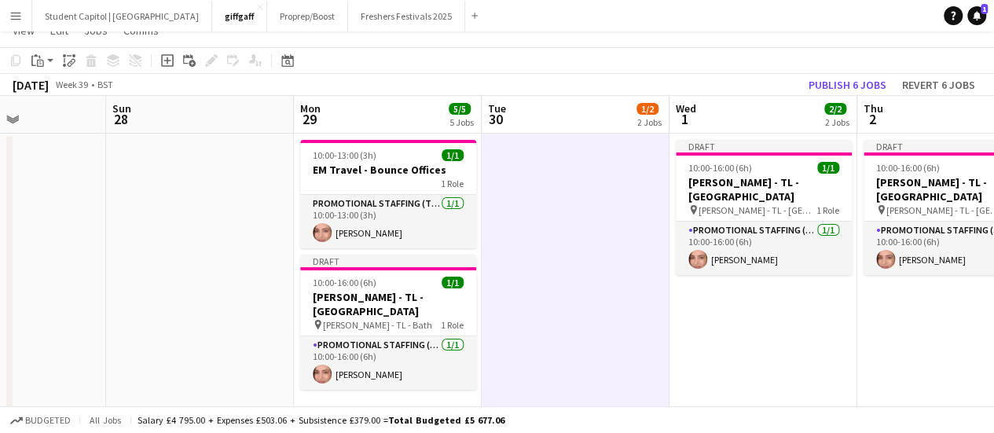
scroll to position [10, 0]
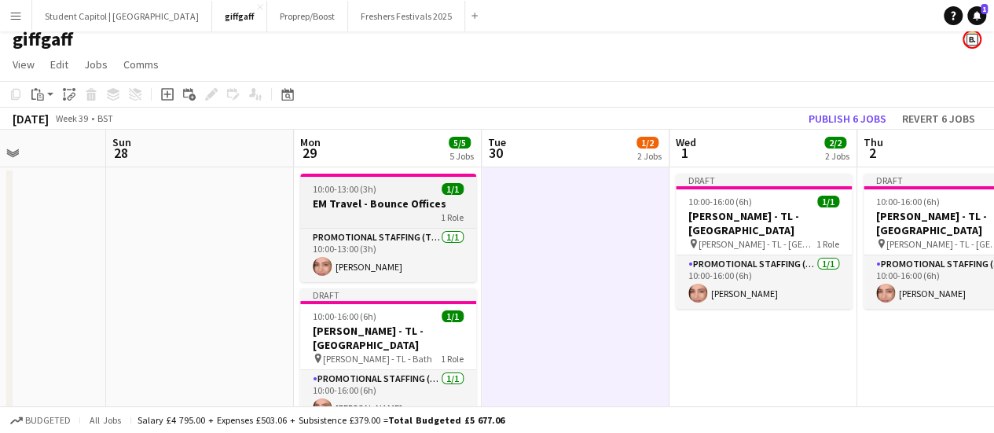
click at [401, 208] on h3 "EM Travel - Bounce Offices" at bounding box center [388, 203] width 176 height 14
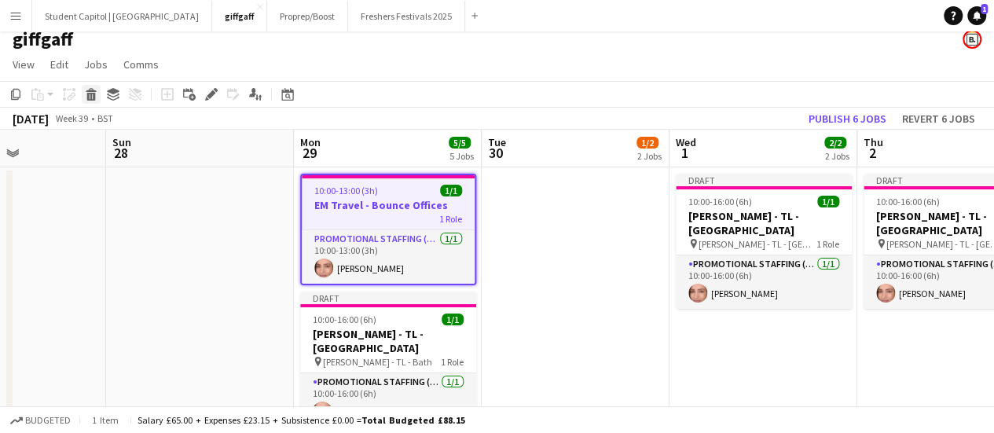
click at [91, 97] on icon at bounding box center [91, 97] width 9 height 8
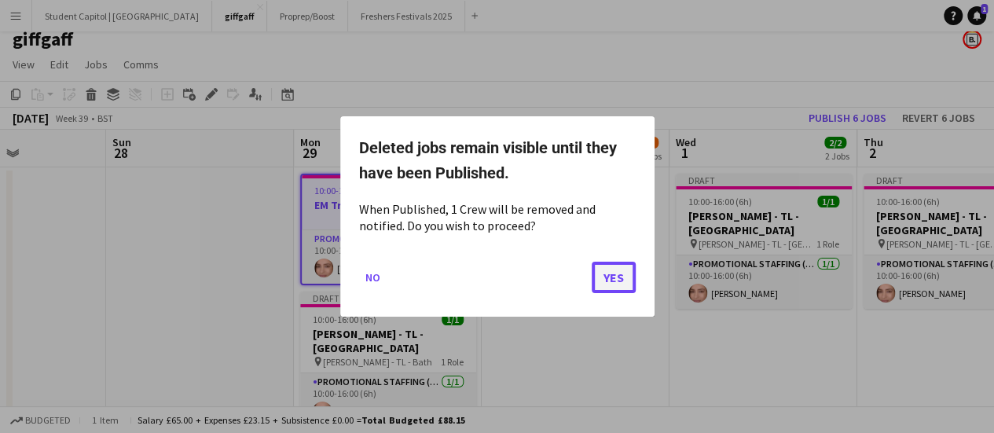
click at [606, 269] on button "Yes" at bounding box center [614, 277] width 44 height 31
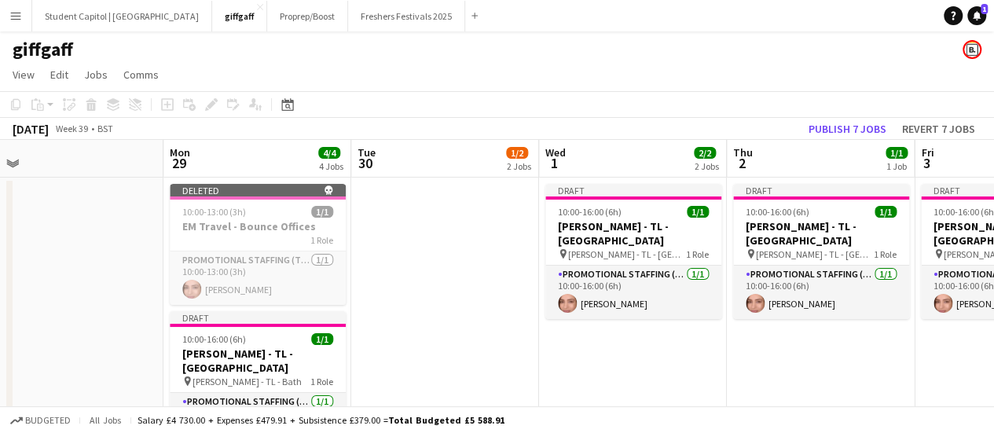
scroll to position [0, 586]
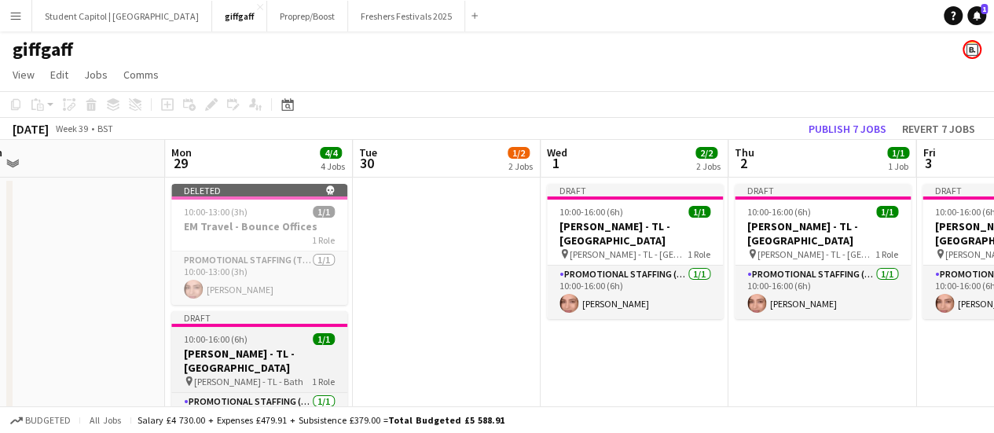
click at [220, 375] on div "pin Giff Gaff - TL - Bath 1 Role" at bounding box center [259, 381] width 176 height 13
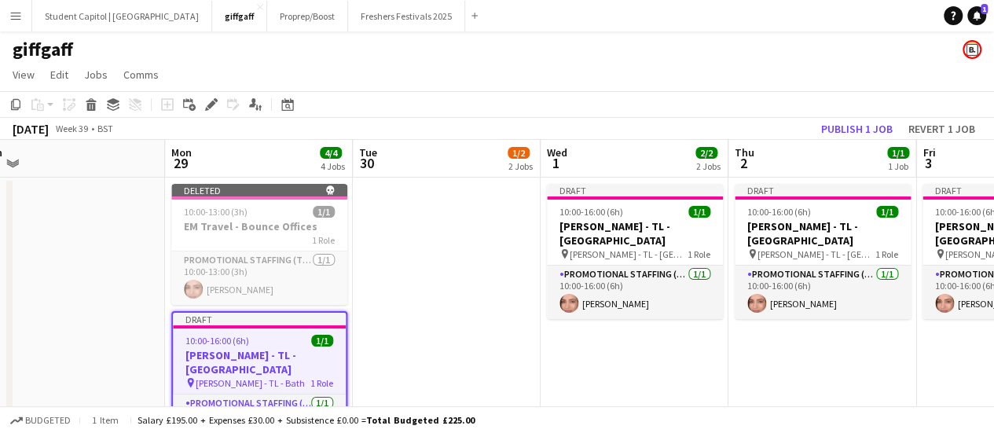
click at [222, 100] on div "Add job Add linked Job Edit Edit linked Job Applicants" at bounding box center [205, 104] width 120 height 19
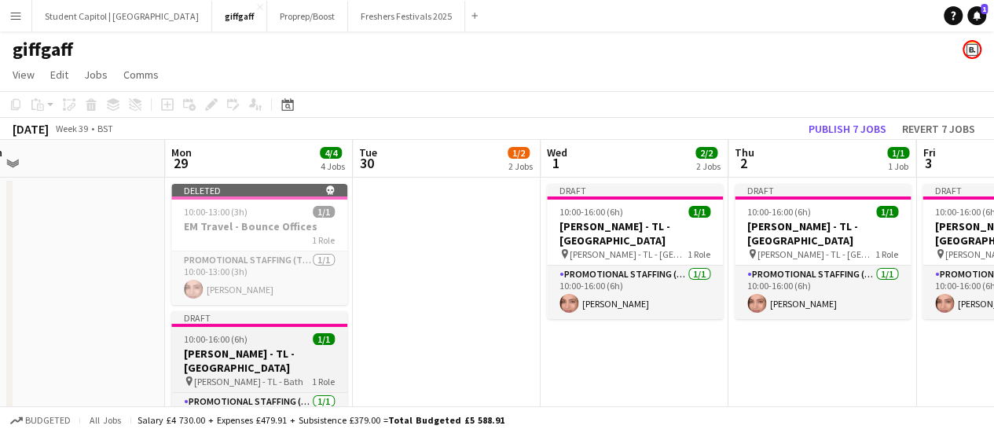
click at [226, 334] on span "10:00-16:00 (6h)" at bounding box center [216, 339] width 64 height 12
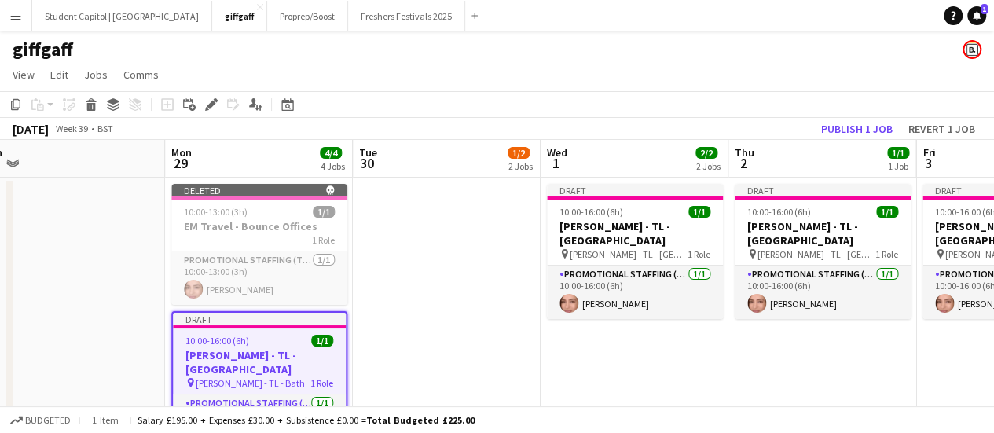
click at [201, 89] on app-page-menu "View Day view expanded Day view collapsed Month view Date picker Jump to [DATE]…" at bounding box center [497, 76] width 994 height 30
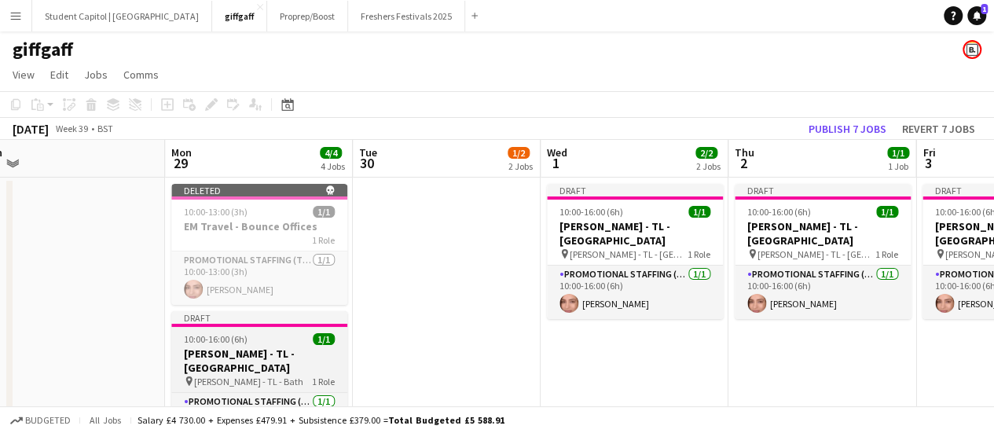
click at [218, 376] on app-job-card "Draft 10:00-16:00 (6h) 1/1 Giff Gaff - TL - Manchester pin Giff Gaff - TL - Bat…" at bounding box center [259, 378] width 176 height 135
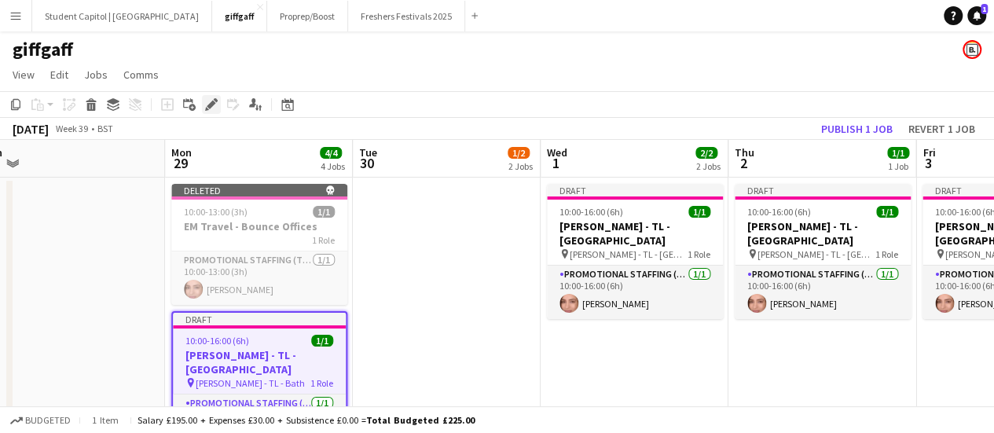
click at [215, 99] on icon at bounding box center [216, 100] width 4 height 4
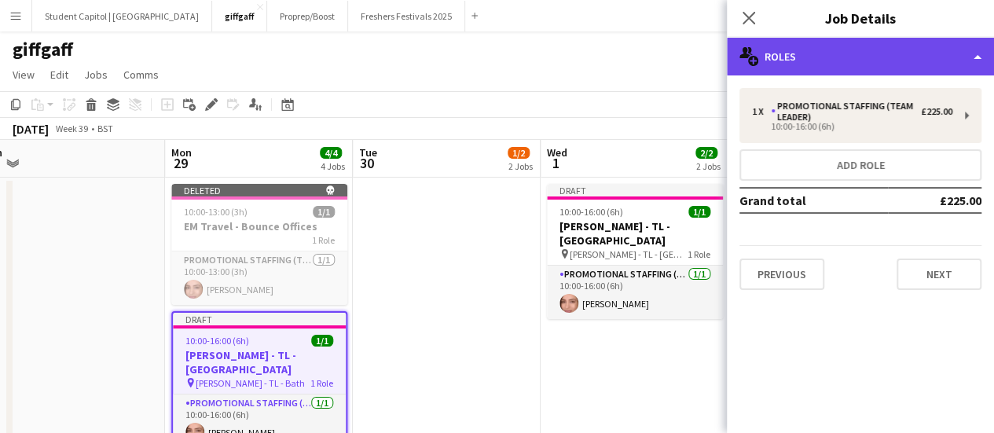
click at [778, 47] on div "multiple-users-add Roles" at bounding box center [860, 57] width 267 height 38
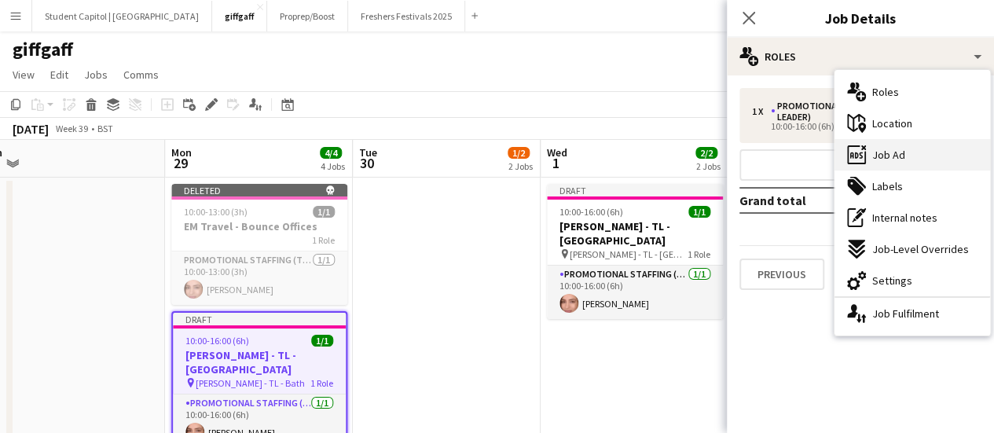
click at [899, 150] on span "Job Ad" at bounding box center [888, 155] width 33 height 14
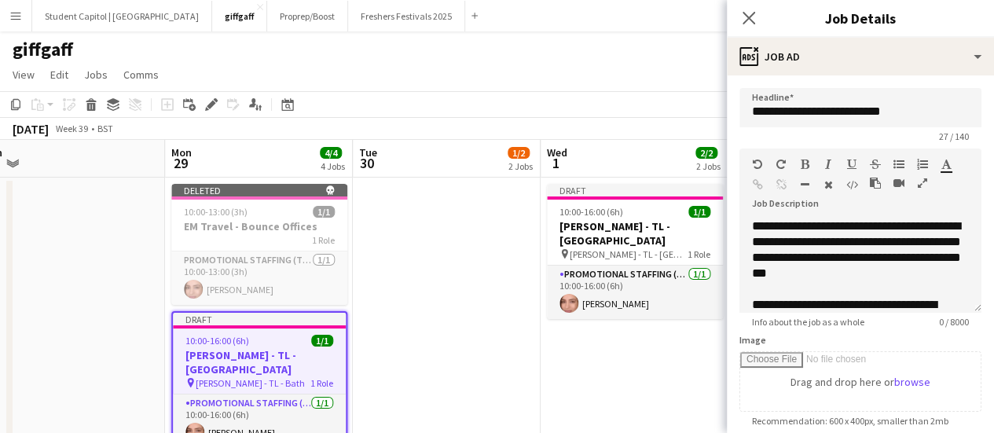
click at [899, 150] on div "**********" at bounding box center [860, 426] width 267 height 702
click at [849, 115] on input "**********" at bounding box center [860, 107] width 242 height 39
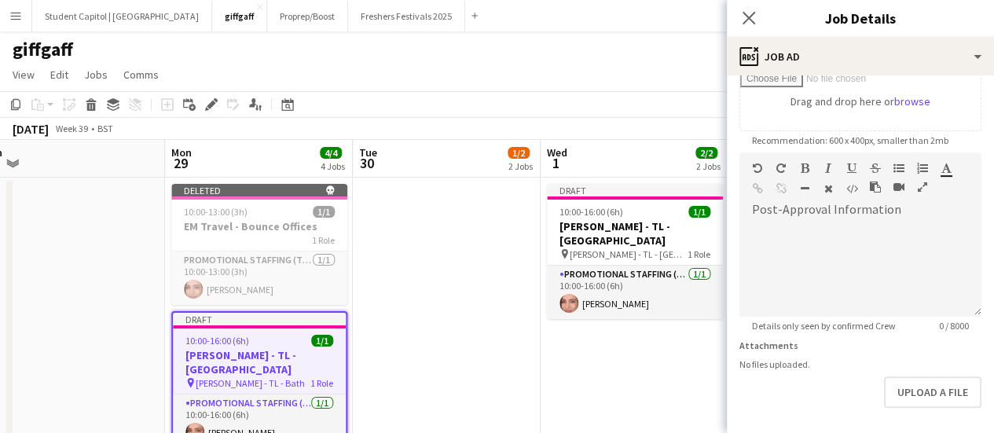
scroll to position [343, 0]
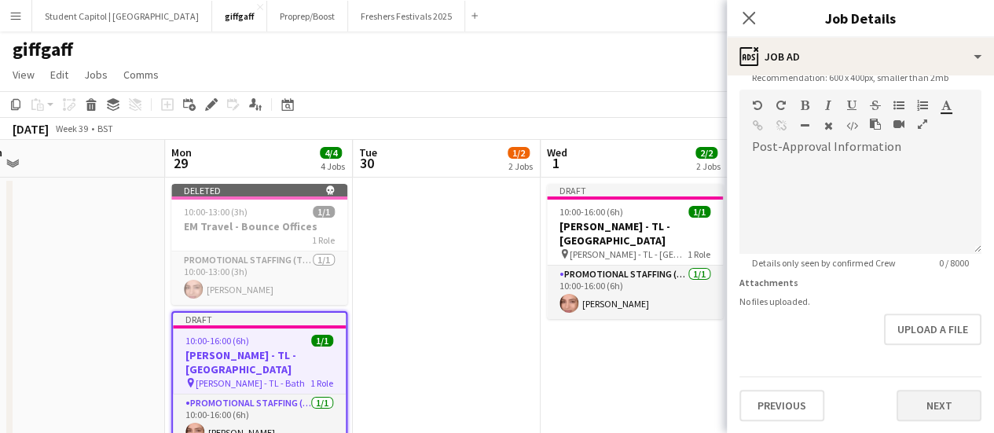
type input "**********"
click at [914, 414] on button "Next" at bounding box center [938, 405] width 85 height 31
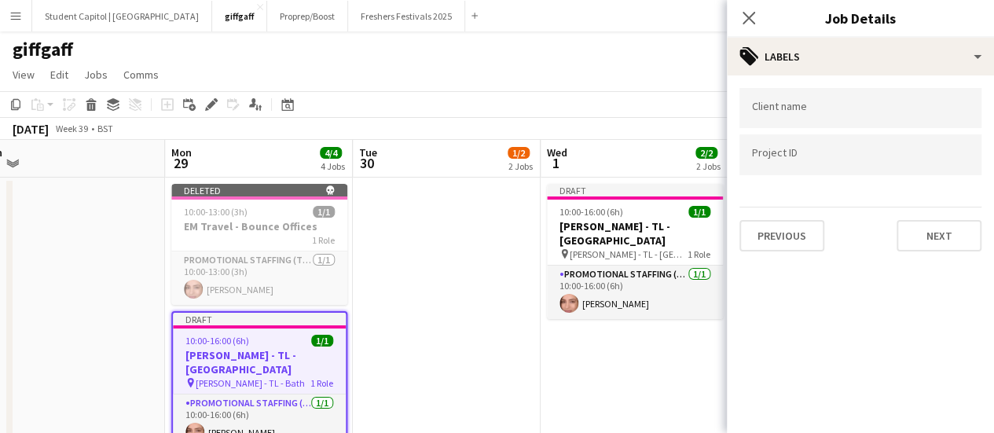
click at [493, 361] on app-date-cell at bounding box center [447, 336] width 188 height 317
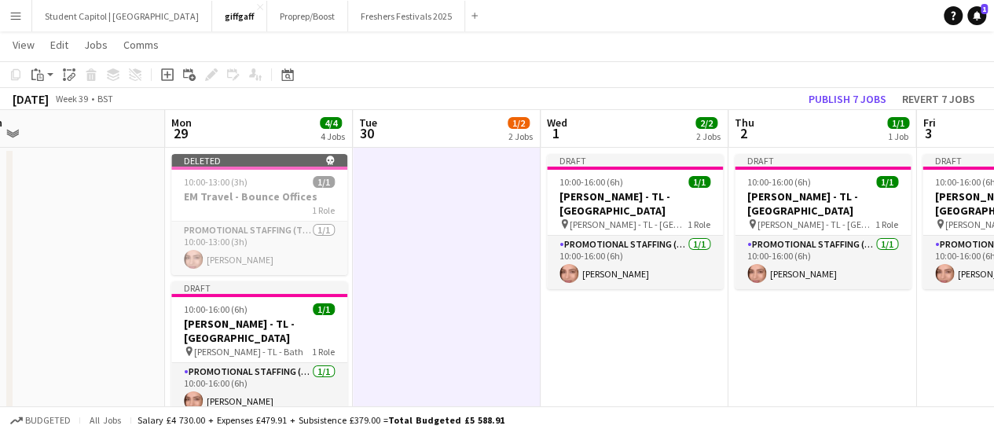
scroll to position [29, 0]
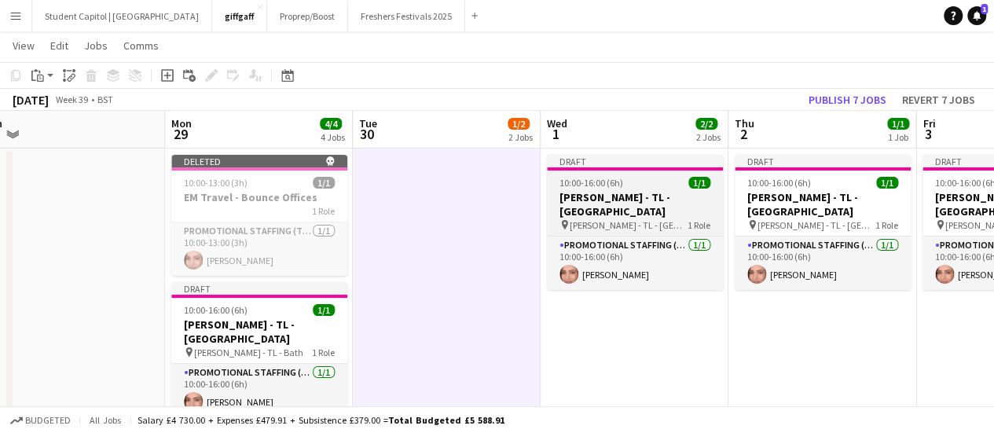
click at [627, 188] on div "10:00-16:00 (6h) 1/1" at bounding box center [635, 183] width 176 height 12
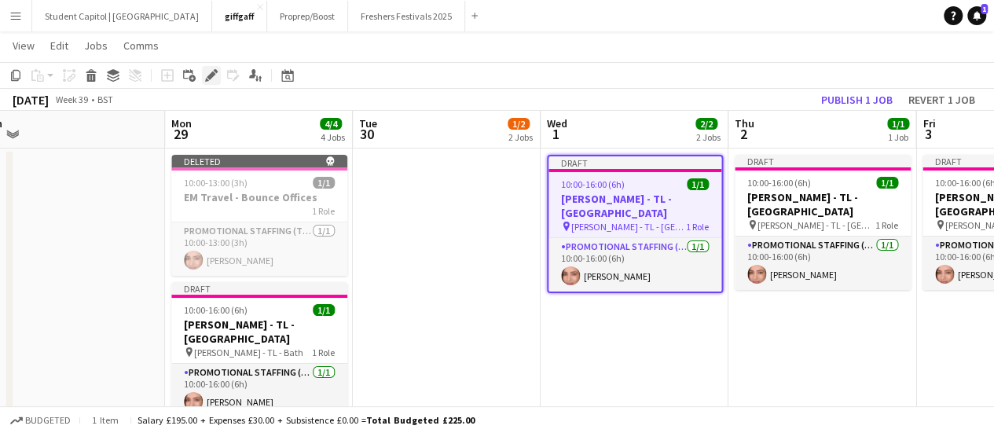
click at [209, 73] on icon "Edit" at bounding box center [211, 75] width 13 height 13
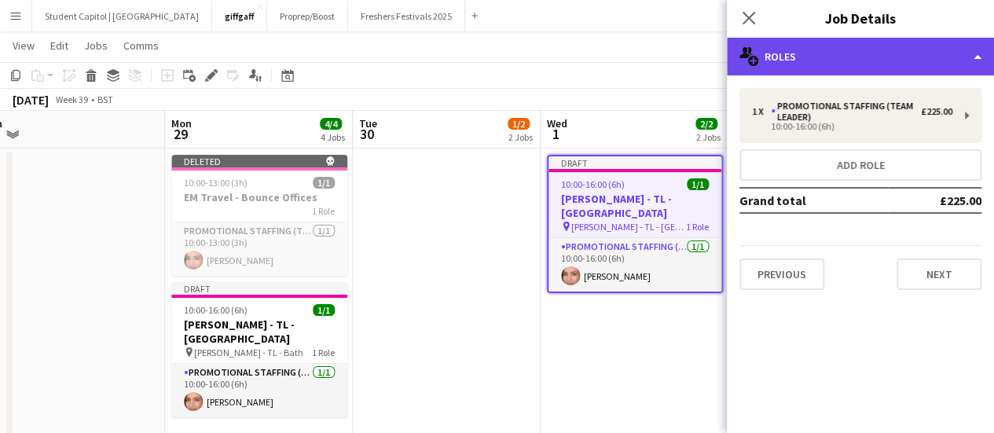
click at [815, 55] on div "multiple-users-add Roles" at bounding box center [860, 57] width 267 height 38
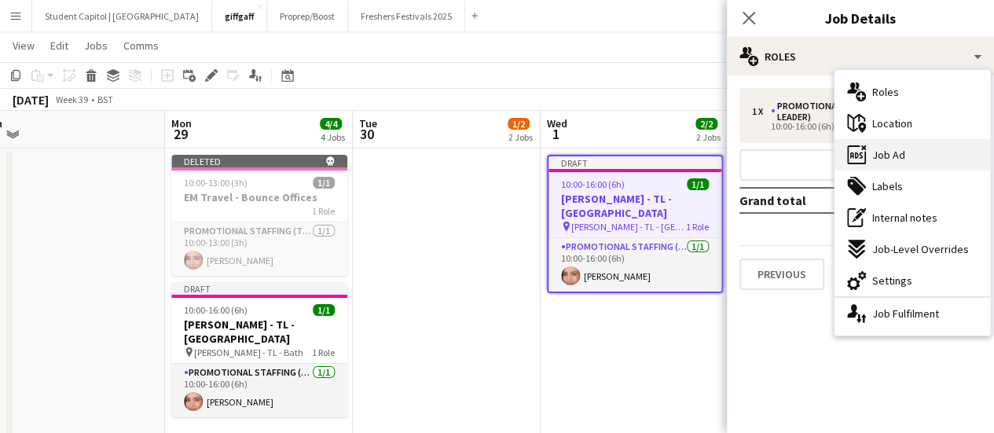
click at [894, 139] on div "ads-window Job Ad" at bounding box center [912, 154] width 156 height 31
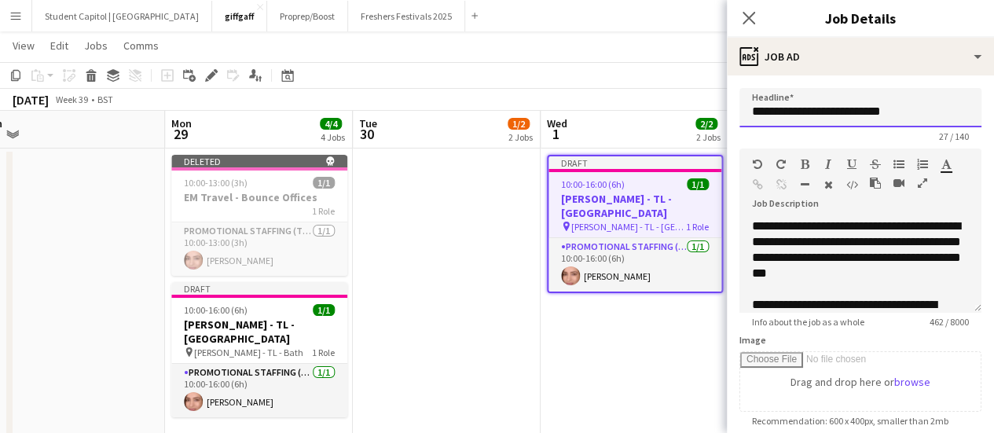
click at [862, 115] on input "**********" at bounding box center [860, 107] width 242 height 39
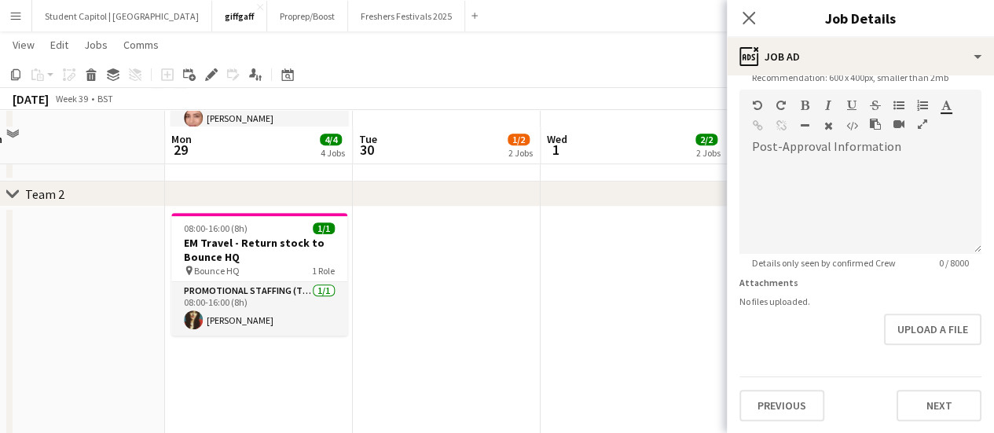
scroll to position [331, 0]
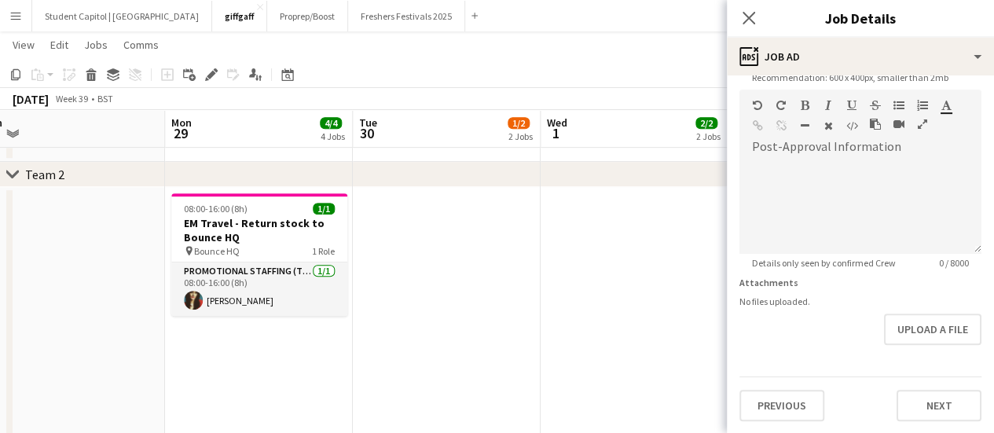
type input "**********"
click at [943, 420] on button "Next" at bounding box center [938, 405] width 85 height 31
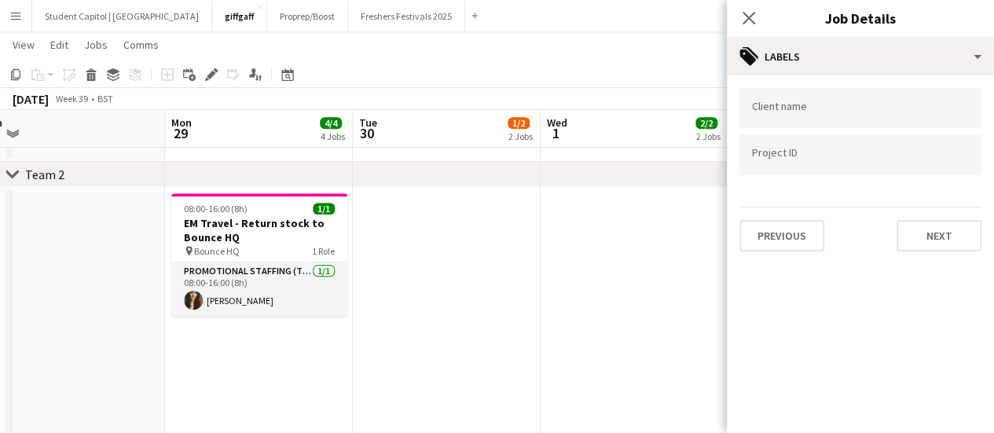
scroll to position [0, 0]
click at [930, 236] on button "Next" at bounding box center [938, 235] width 85 height 31
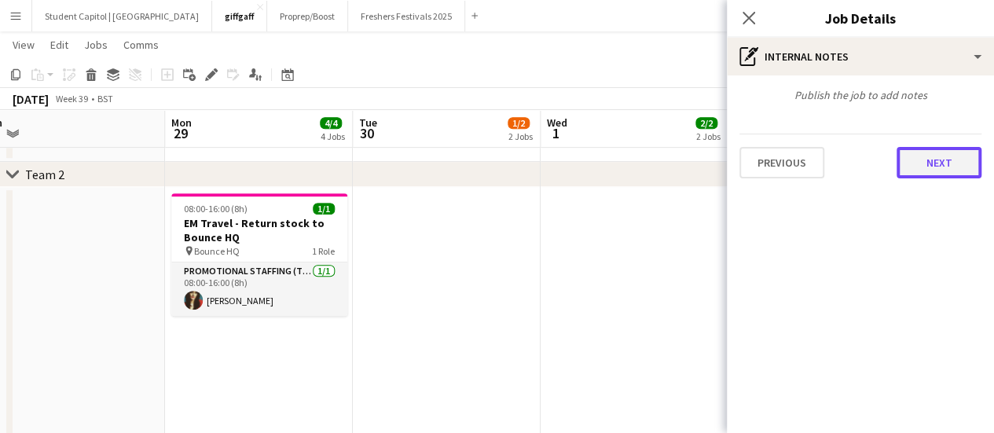
click at [917, 156] on button "Next" at bounding box center [938, 162] width 85 height 31
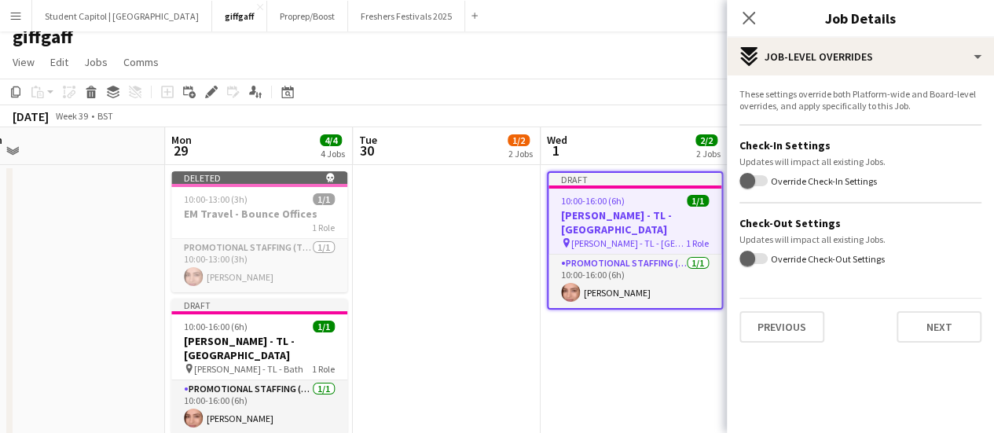
scroll to position [12, 0]
click at [643, 361] on app-date-cell "Draft 10:00-16:00 (6h) 1/1 Giff Gaff - TL - Manchester pin Giff Gaff - TL - Car…" at bounding box center [634, 324] width 188 height 317
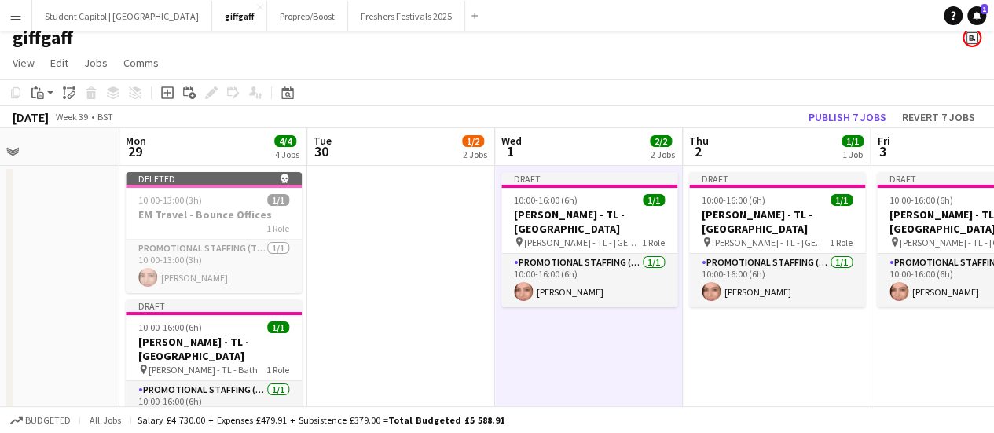
scroll to position [0, 633]
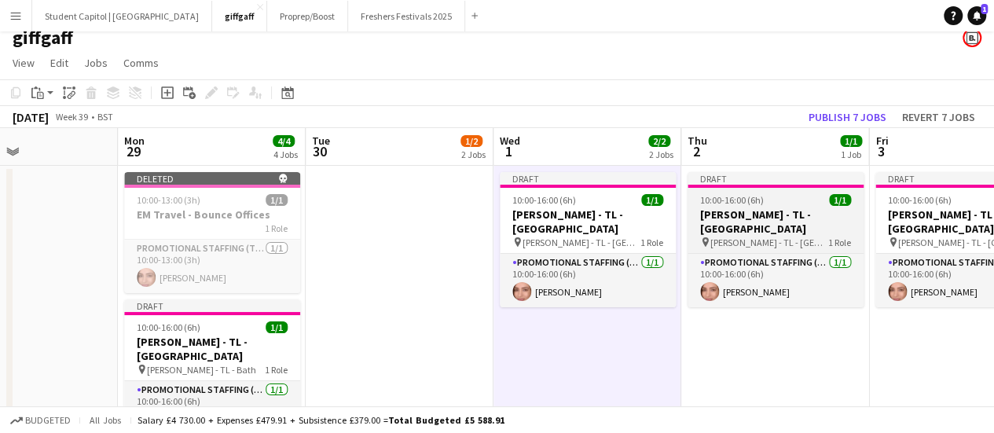
click at [753, 210] on h3 "[PERSON_NAME] - TL - [GEOGRAPHIC_DATA]" at bounding box center [775, 221] width 176 height 28
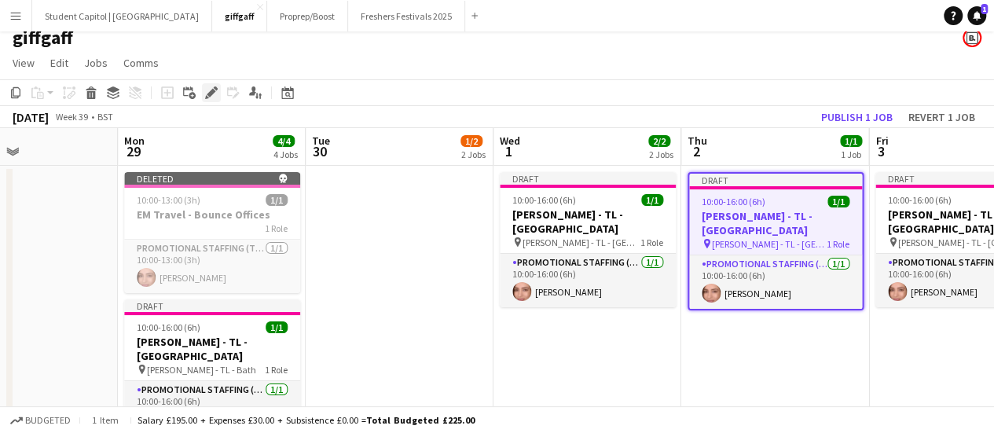
click at [203, 86] on div "Edit" at bounding box center [211, 92] width 19 height 19
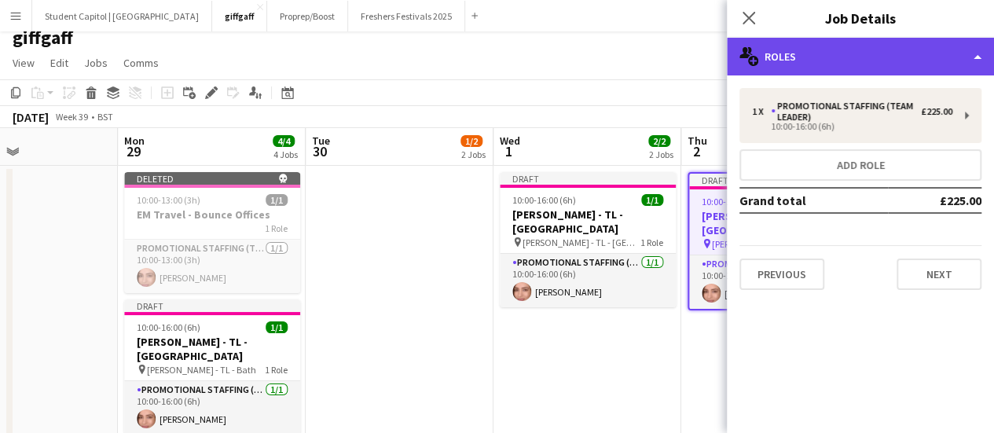
click at [807, 61] on div "multiple-users-add Roles" at bounding box center [860, 57] width 267 height 38
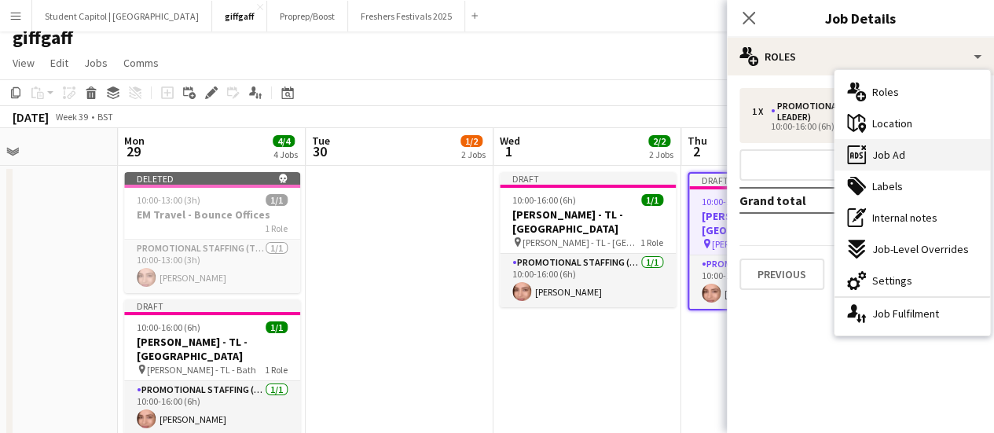
click at [916, 143] on div "ads-window Job Ad" at bounding box center [912, 154] width 156 height 31
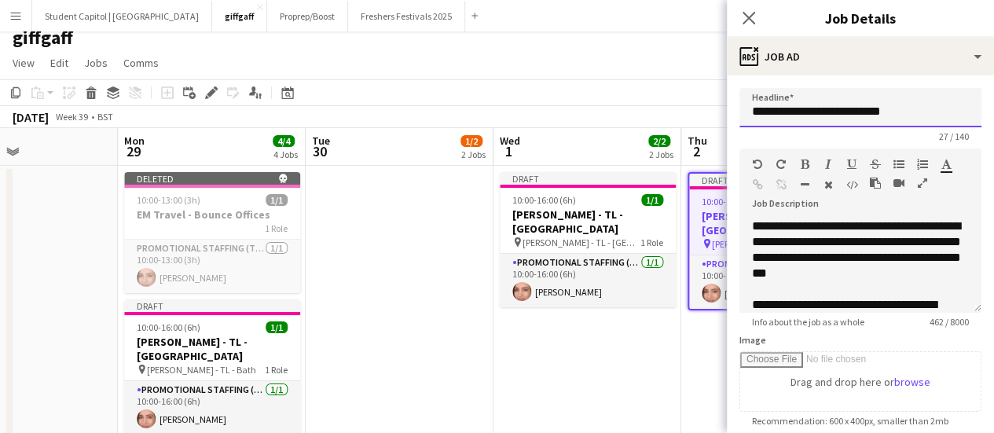
click at [855, 118] on input "**********" at bounding box center [860, 107] width 242 height 39
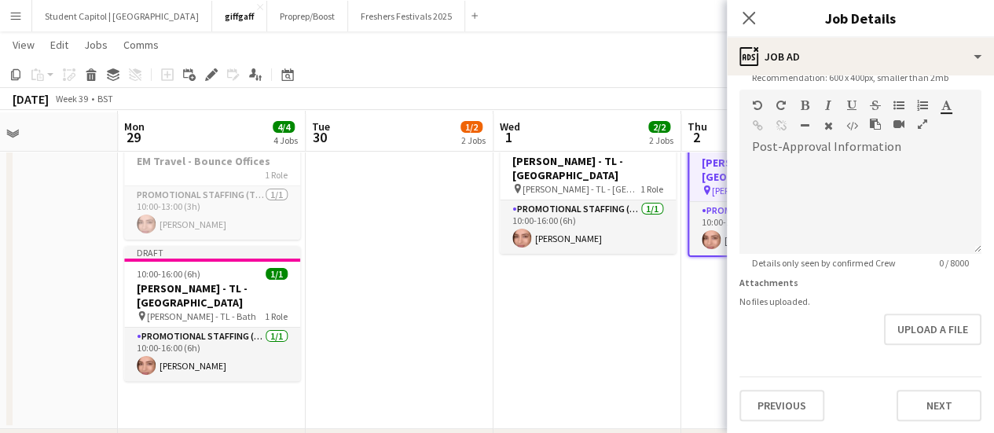
scroll to position [68, 0]
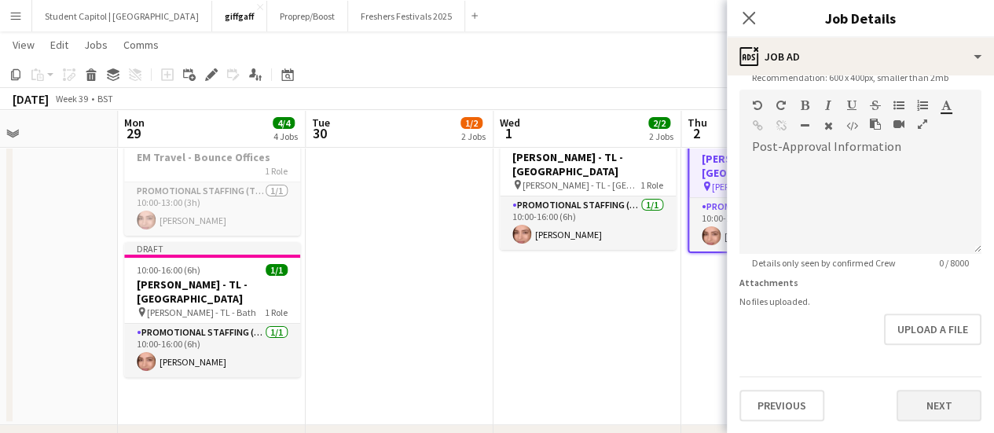
type input "**********"
click at [941, 417] on button "Next" at bounding box center [938, 405] width 85 height 31
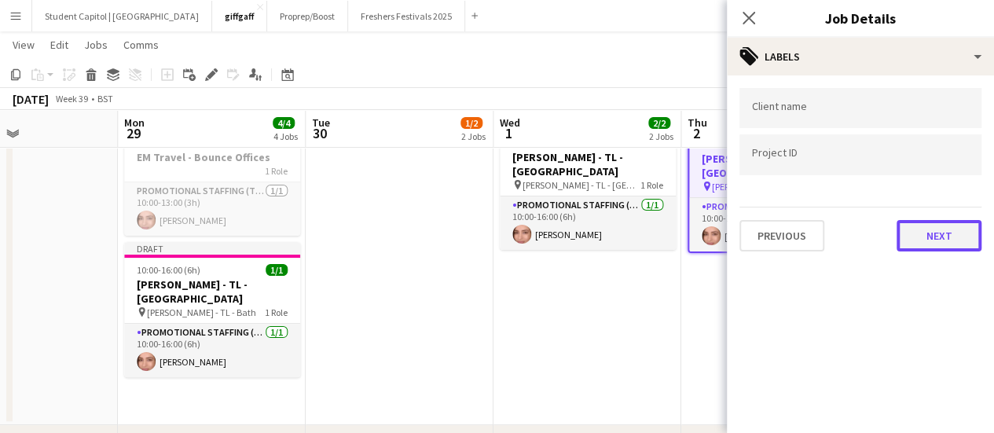
click at [916, 246] on button "Next" at bounding box center [938, 235] width 85 height 31
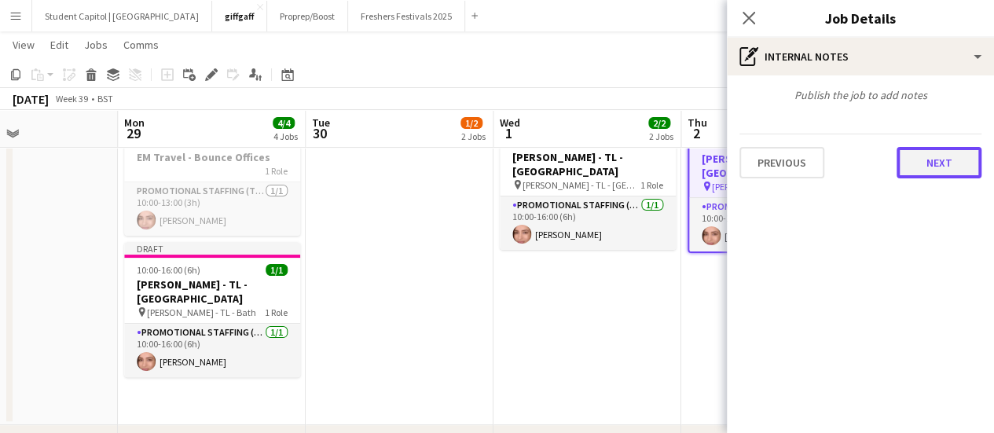
click at [935, 170] on button "Next" at bounding box center [938, 162] width 85 height 31
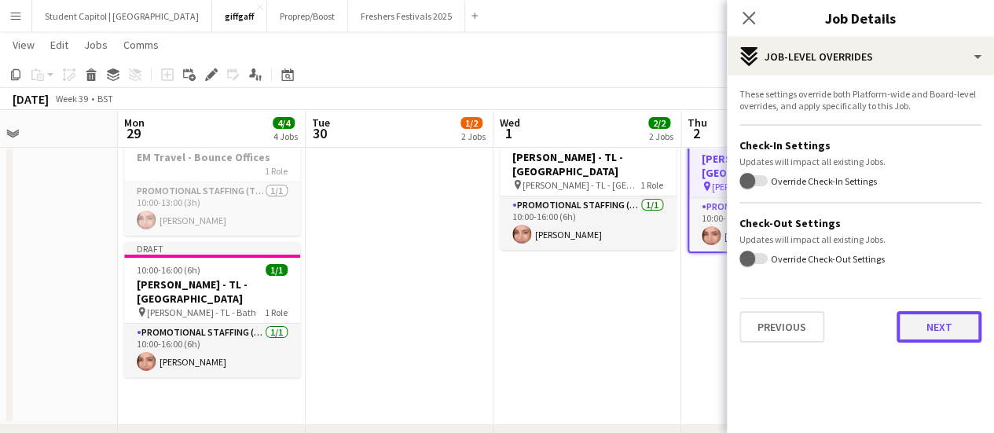
click at [938, 329] on button "Next" at bounding box center [938, 326] width 85 height 31
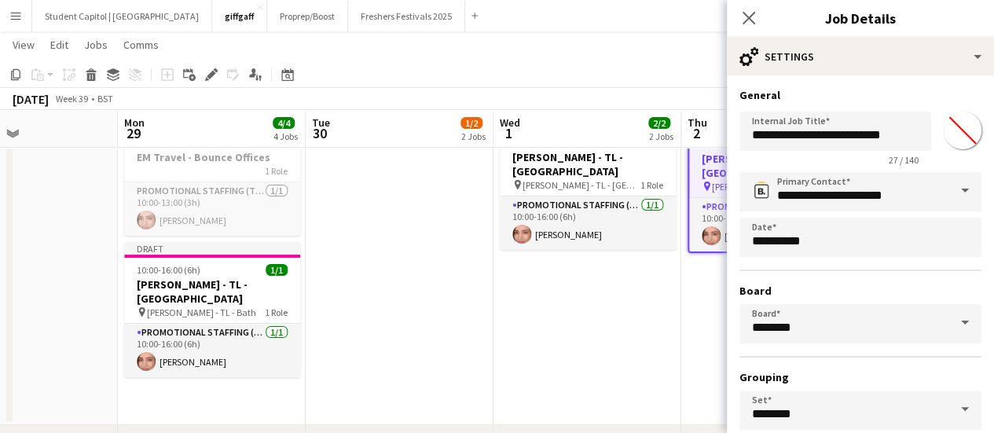
scroll to position [130, 0]
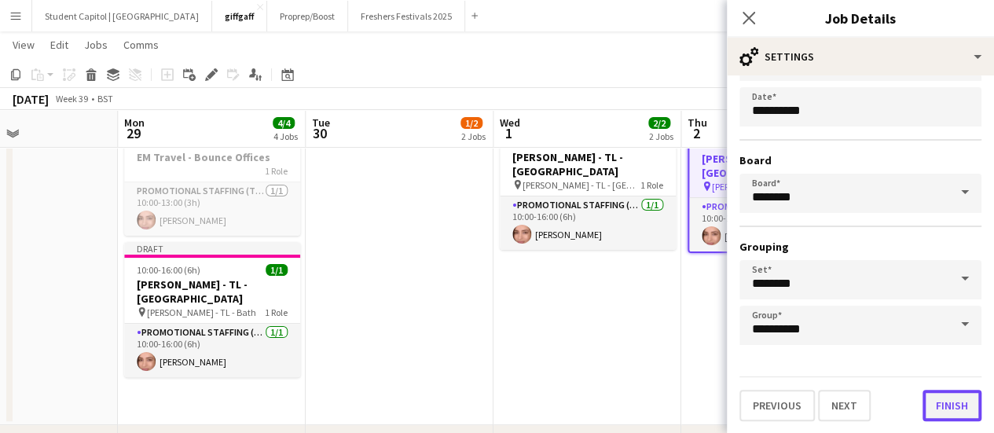
click at [938, 400] on button "Finish" at bounding box center [951, 405] width 59 height 31
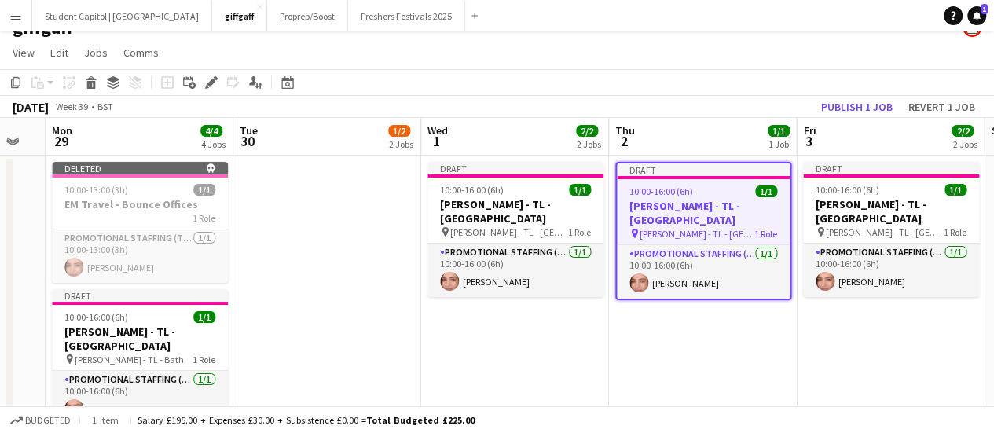
scroll to position [0, 707]
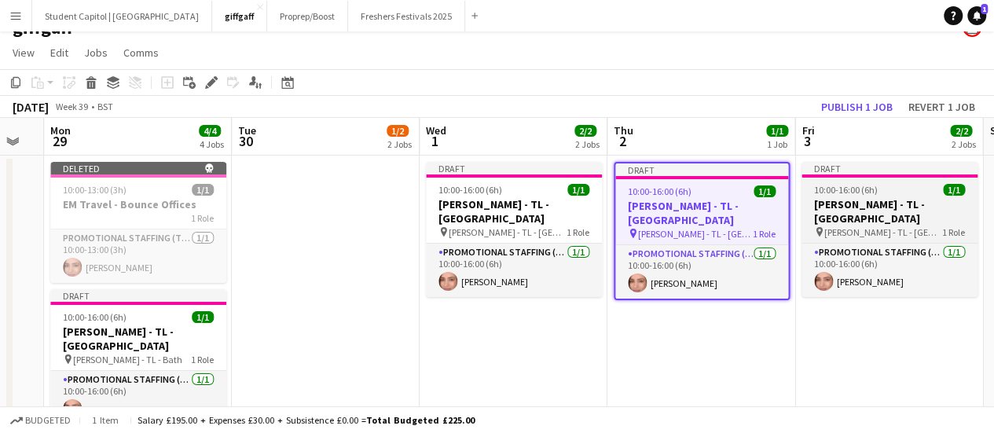
click at [870, 210] on h3 "[PERSON_NAME] - TL - [GEOGRAPHIC_DATA]" at bounding box center [889, 211] width 176 height 28
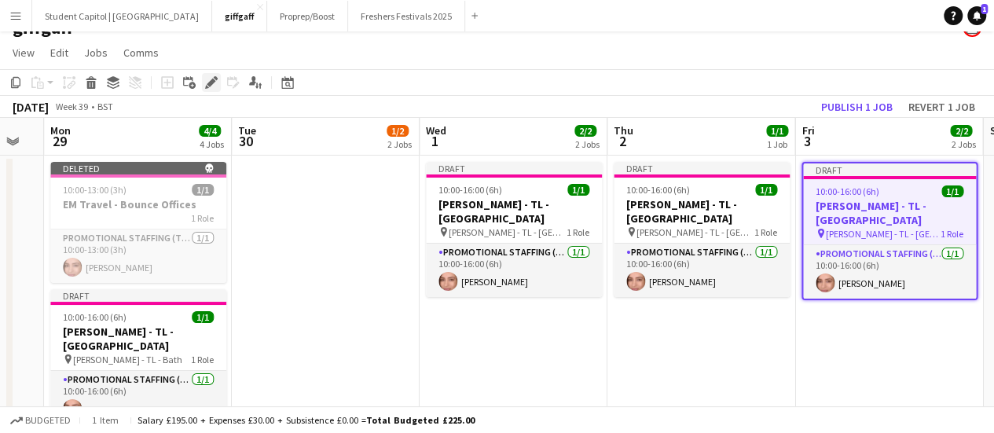
click at [203, 79] on div "Edit" at bounding box center [211, 82] width 19 height 19
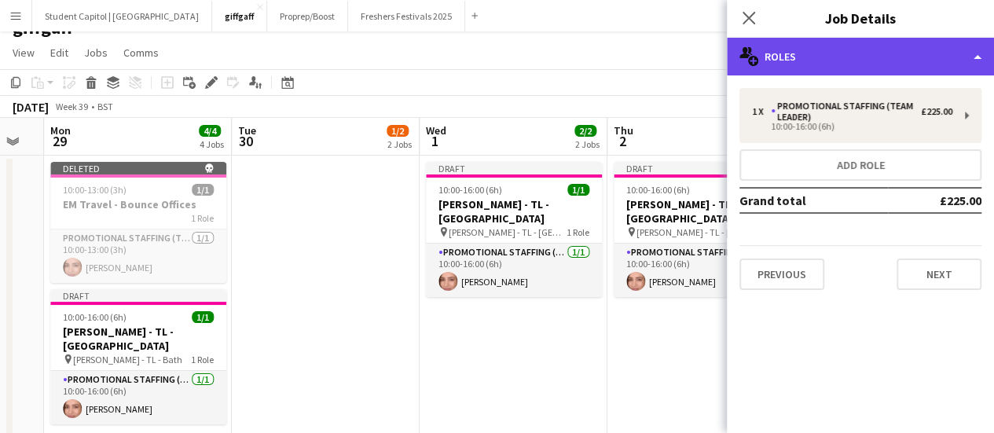
click at [783, 53] on div "multiple-users-add Roles" at bounding box center [860, 57] width 267 height 38
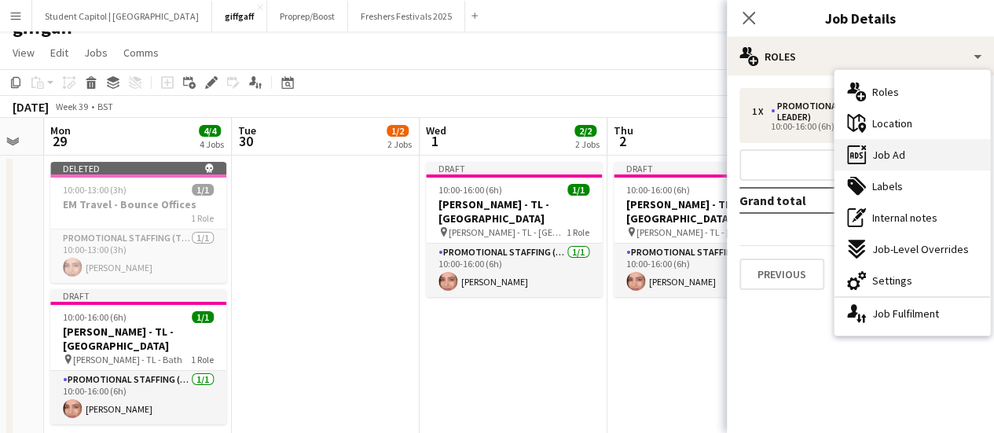
click at [876, 153] on span "Job Ad" at bounding box center [888, 155] width 33 height 14
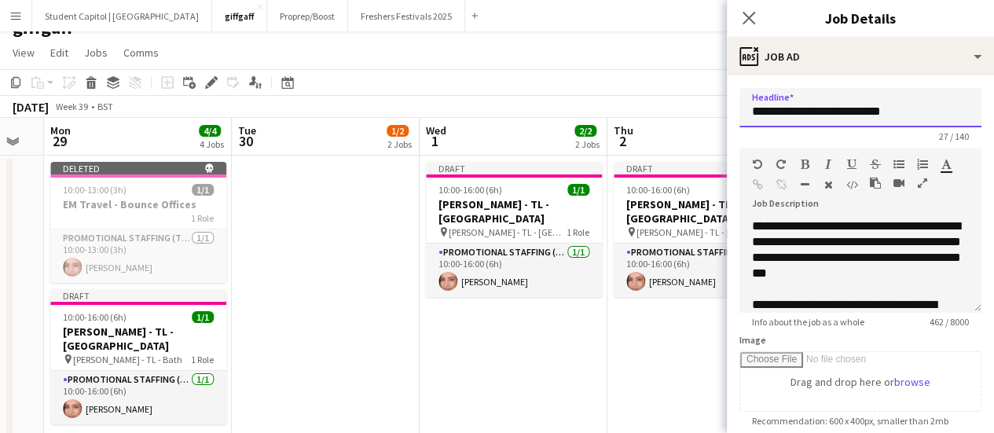
click at [855, 114] on input "**********" at bounding box center [860, 107] width 242 height 39
type input "**********"
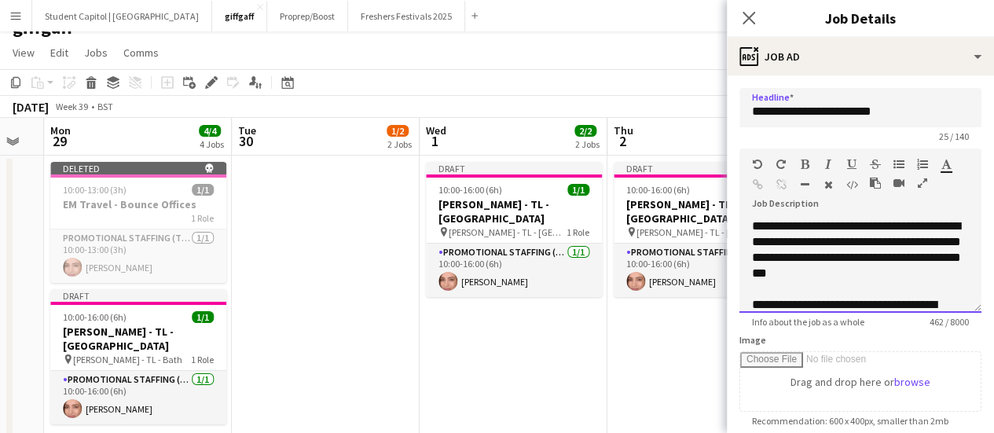
click at [842, 234] on span "**********" at bounding box center [856, 249] width 209 height 59
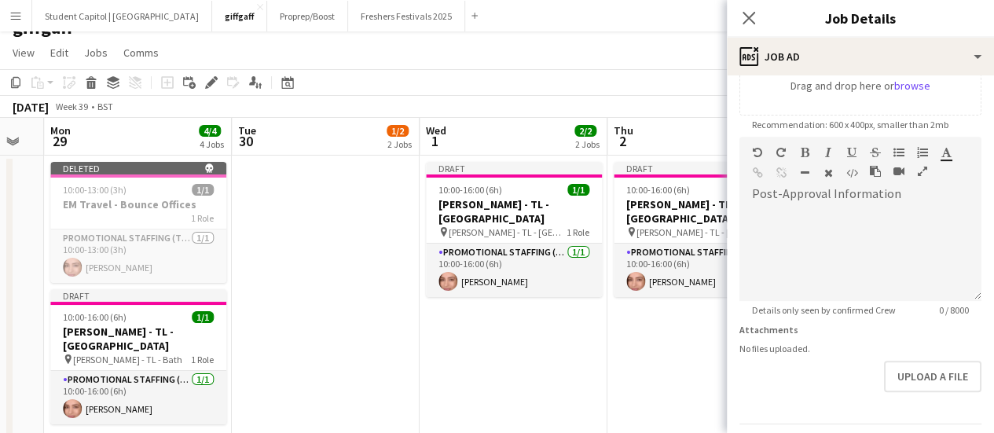
scroll to position [343, 0]
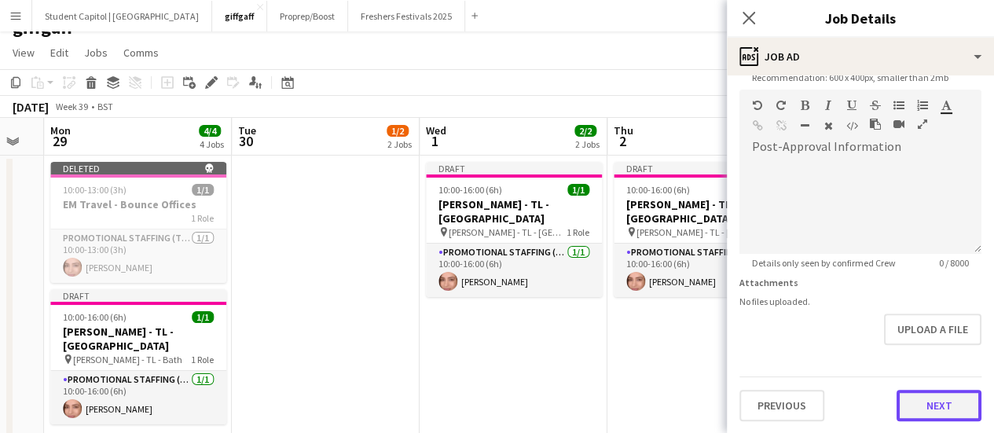
click at [919, 395] on button "Next" at bounding box center [938, 405] width 85 height 31
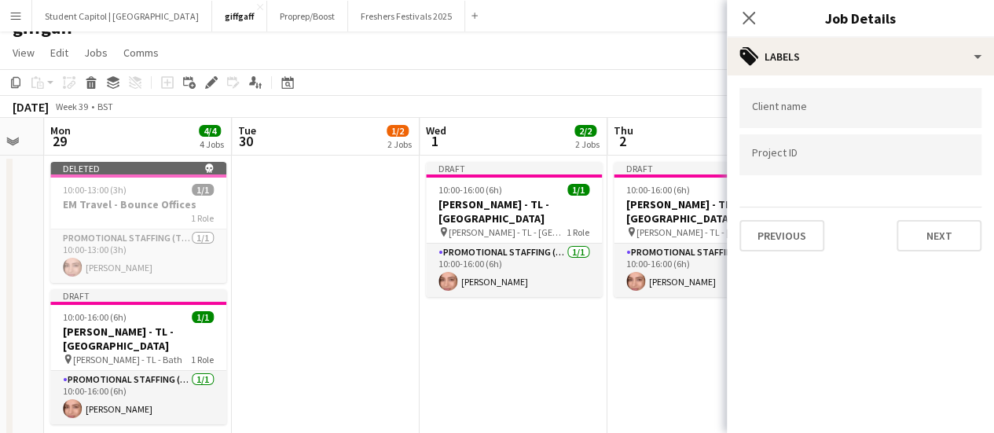
scroll to position [0, 0]
click at [915, 247] on button "Next" at bounding box center [938, 235] width 85 height 31
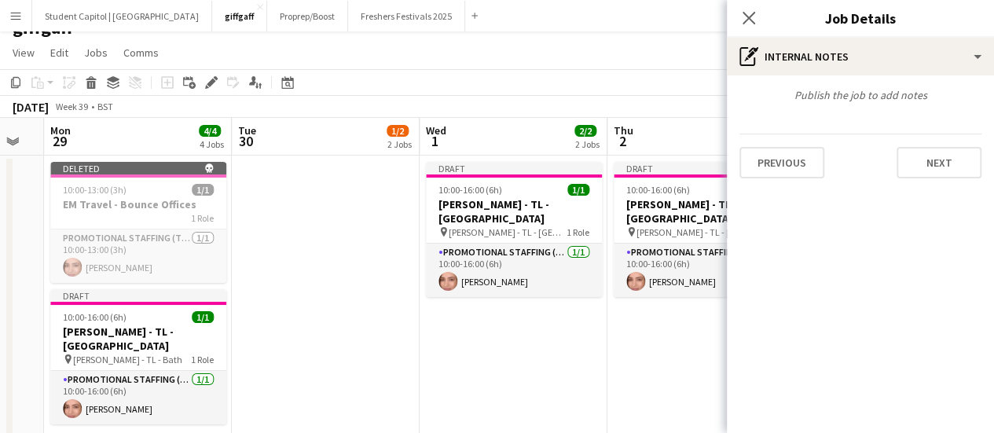
click at [935, 182] on div "Publish the job to add notes Previous Next" at bounding box center [860, 132] width 267 height 115
click at [932, 174] on button "Next" at bounding box center [938, 162] width 85 height 31
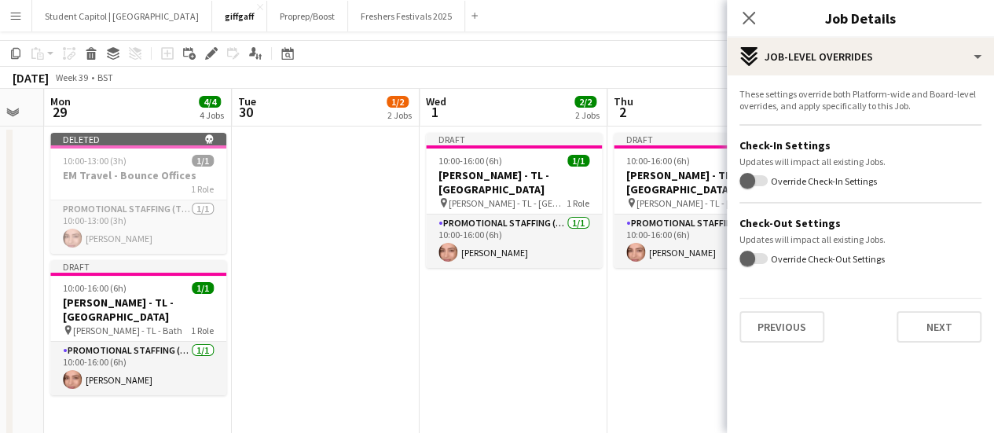
scroll to position [54, 0]
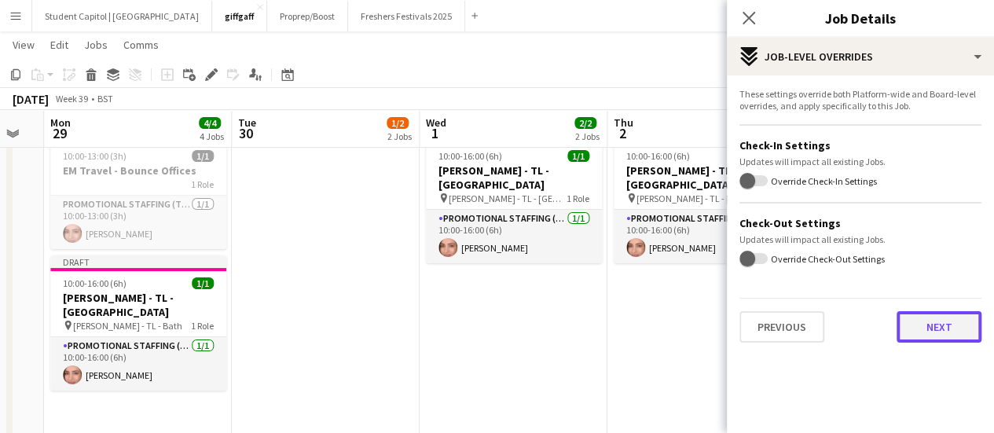
click at [941, 321] on button "Next" at bounding box center [938, 326] width 85 height 31
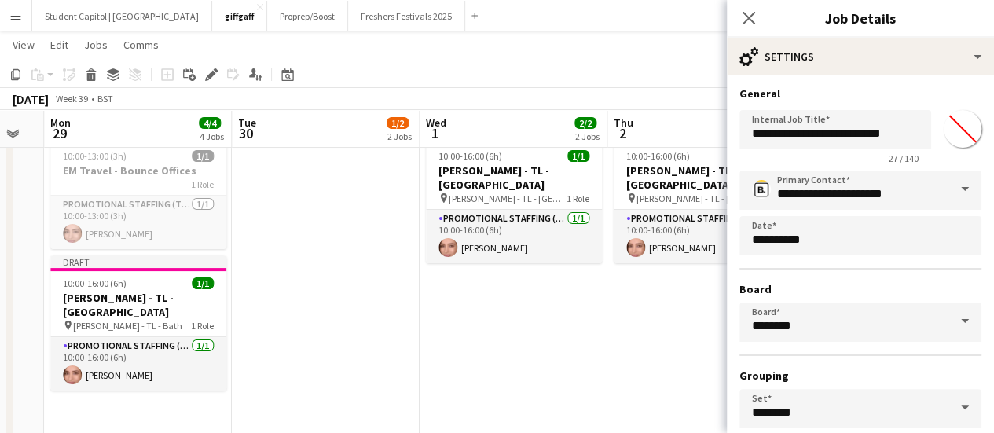
scroll to position [1, 0]
click at [853, 129] on input "**********" at bounding box center [835, 130] width 192 height 39
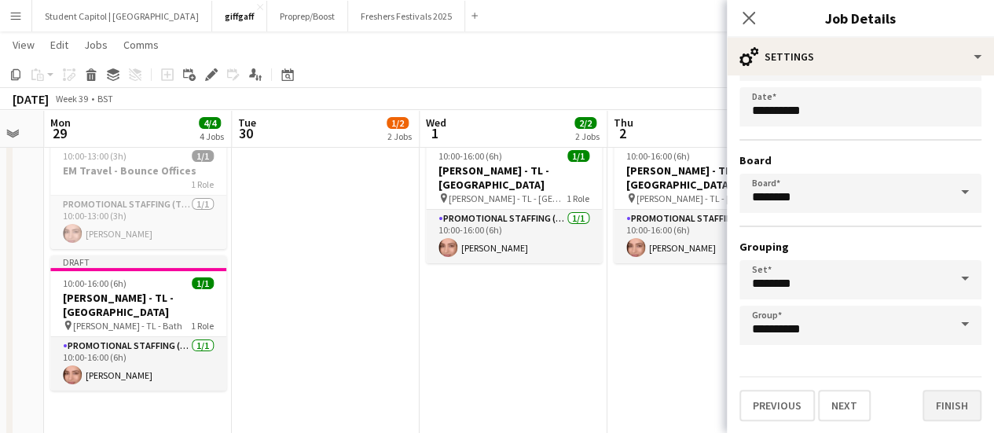
type input "**********"
click at [931, 391] on button "Finish" at bounding box center [951, 405] width 59 height 31
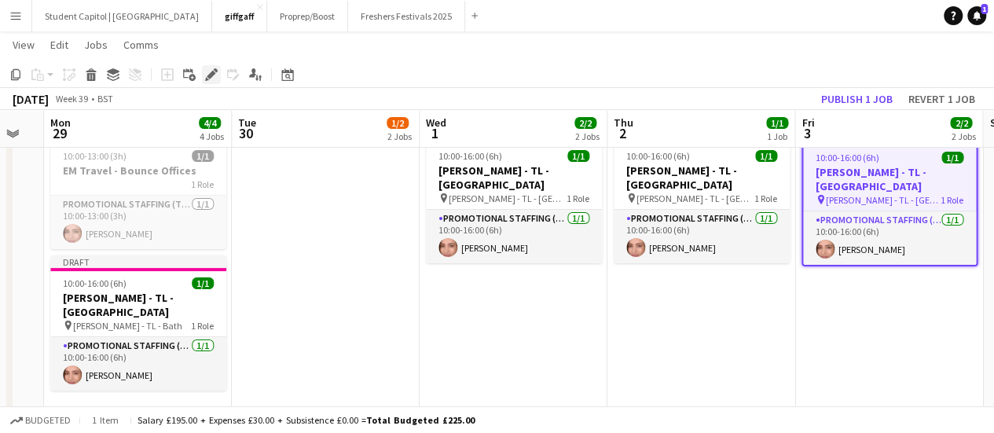
click at [214, 71] on icon at bounding box center [216, 70] width 4 height 4
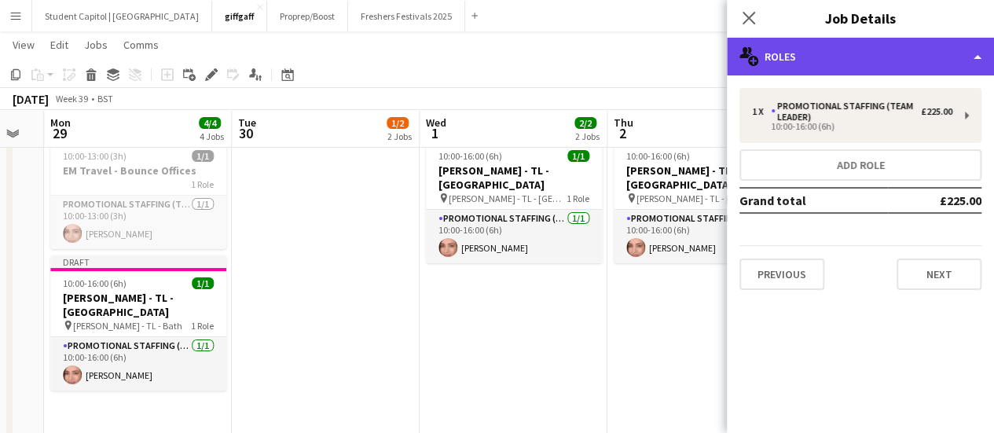
click at [779, 55] on div "multiple-users-add Roles" at bounding box center [860, 57] width 267 height 38
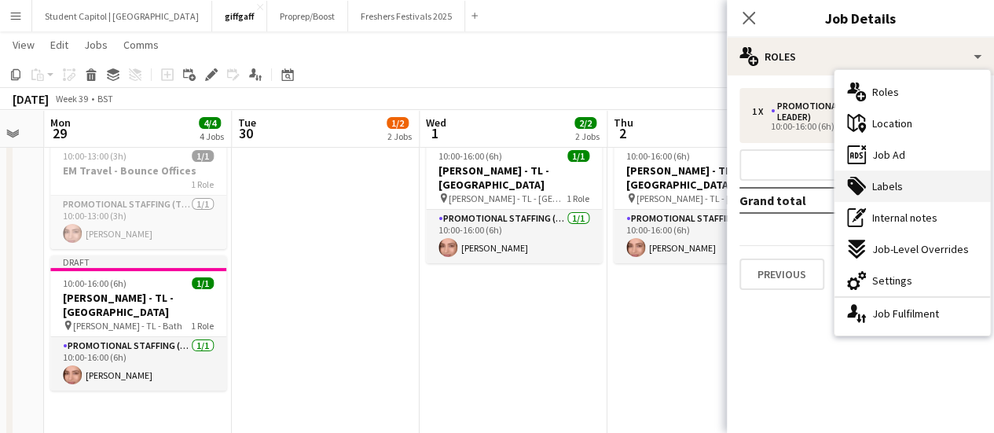
click at [880, 183] on span "Labels" at bounding box center [887, 186] width 31 height 14
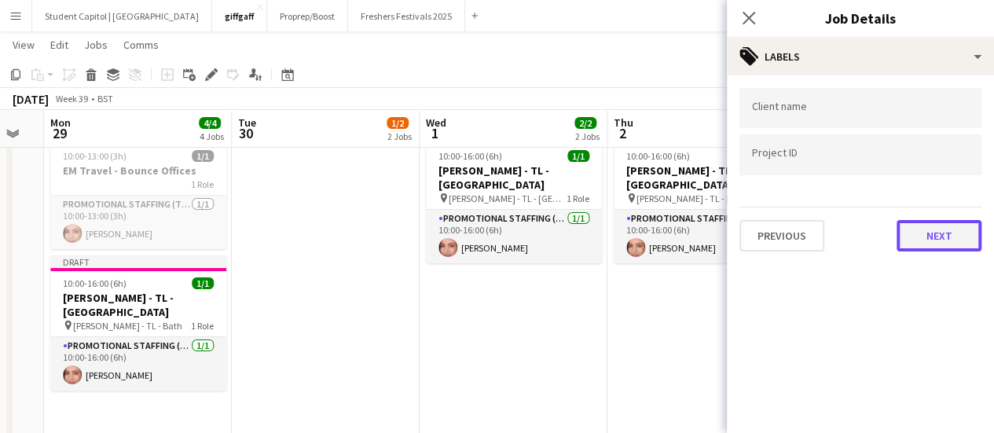
click at [930, 246] on button "Next" at bounding box center [938, 235] width 85 height 31
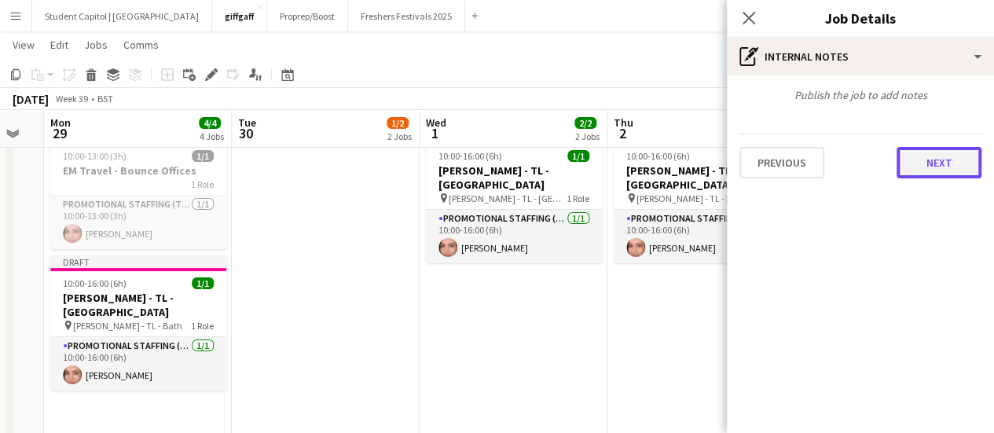
click at [927, 175] on button "Next" at bounding box center [938, 162] width 85 height 31
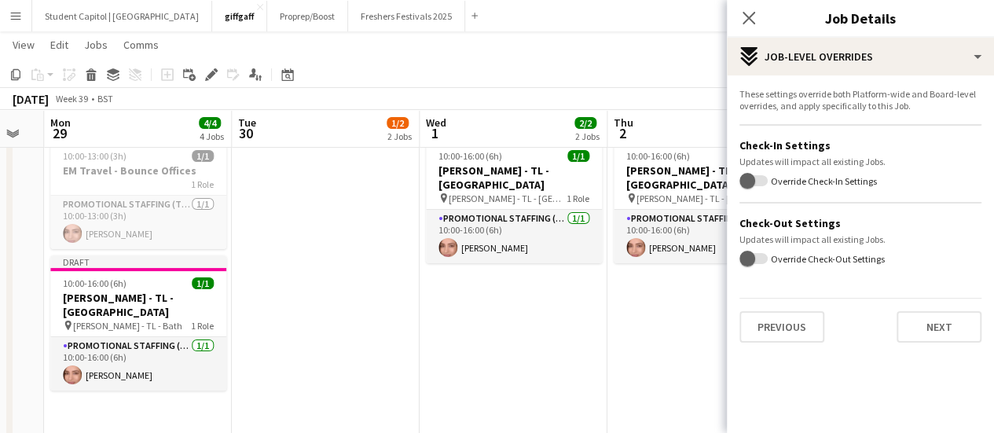
click at [654, 299] on app-date-cell "Draft 10:00-16:00 (6h) 1/1 Giff Gaff - TL - Manchester pin Giff Gaff - TL - Exe…" at bounding box center [701, 280] width 188 height 317
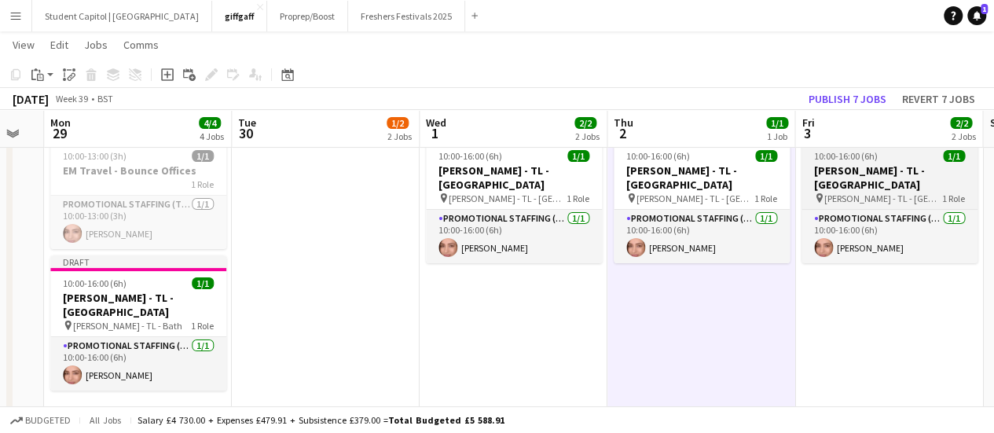
click at [910, 167] on h3 "[PERSON_NAME] - TL - [GEOGRAPHIC_DATA]" at bounding box center [889, 177] width 176 height 28
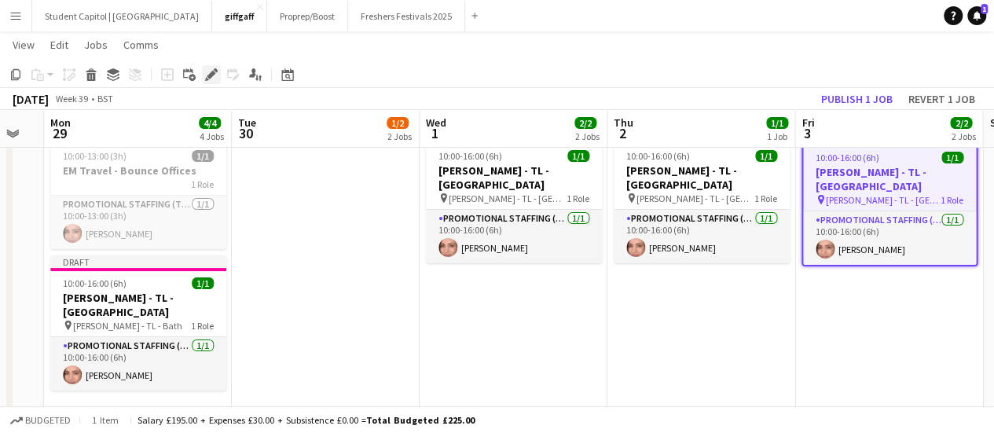
click at [206, 68] on icon "Edit" at bounding box center [211, 74] width 13 height 13
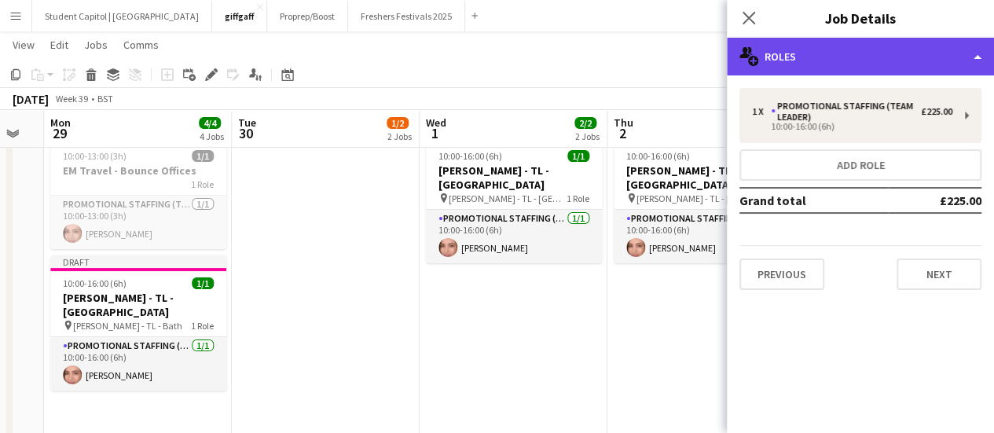
click at [775, 54] on div "multiple-users-add Roles" at bounding box center [860, 57] width 267 height 38
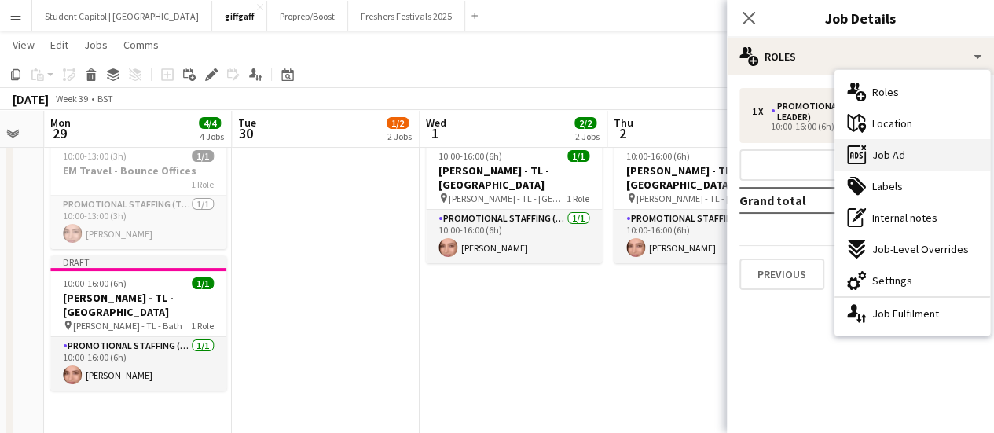
click at [889, 145] on div "ads-window Job Ad" at bounding box center [912, 154] width 156 height 31
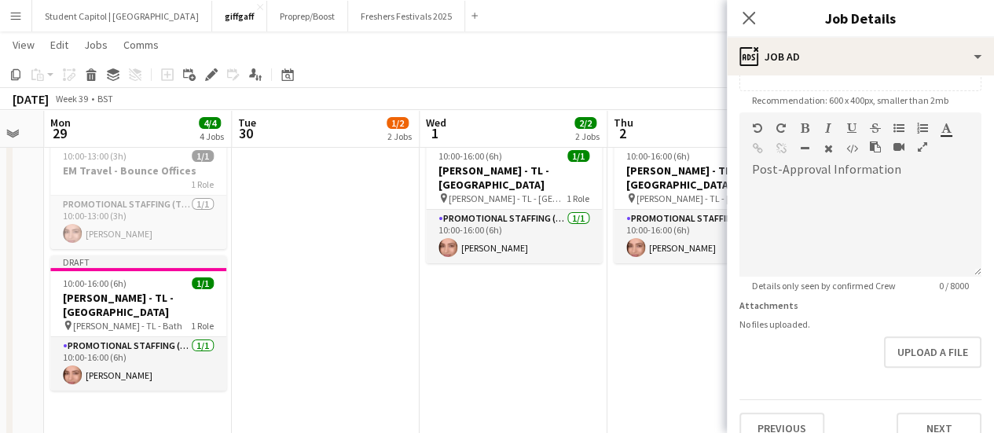
scroll to position [343, 0]
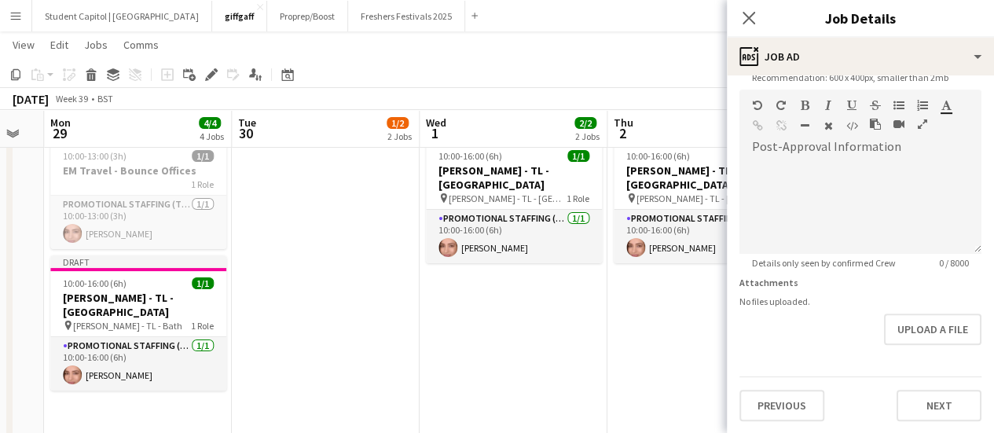
click at [927, 384] on div "Previous Next" at bounding box center [860, 398] width 242 height 45
click at [926, 390] on button "Next" at bounding box center [938, 405] width 85 height 31
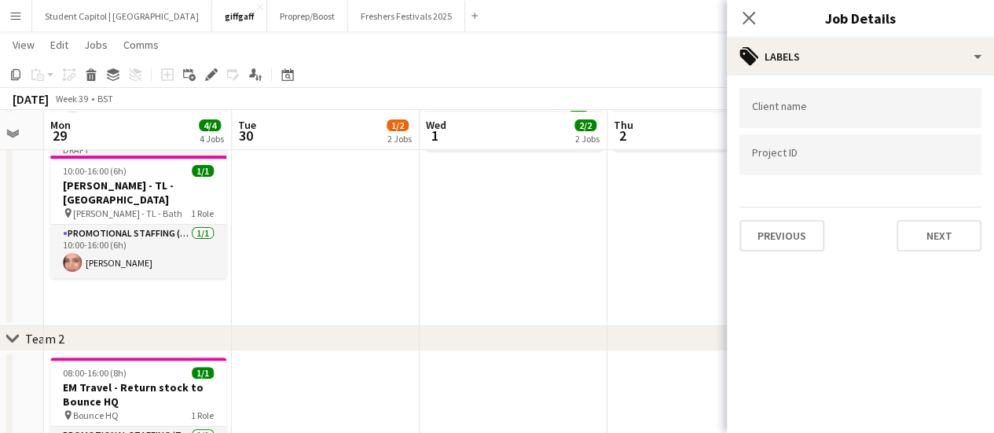
scroll to position [169, 0]
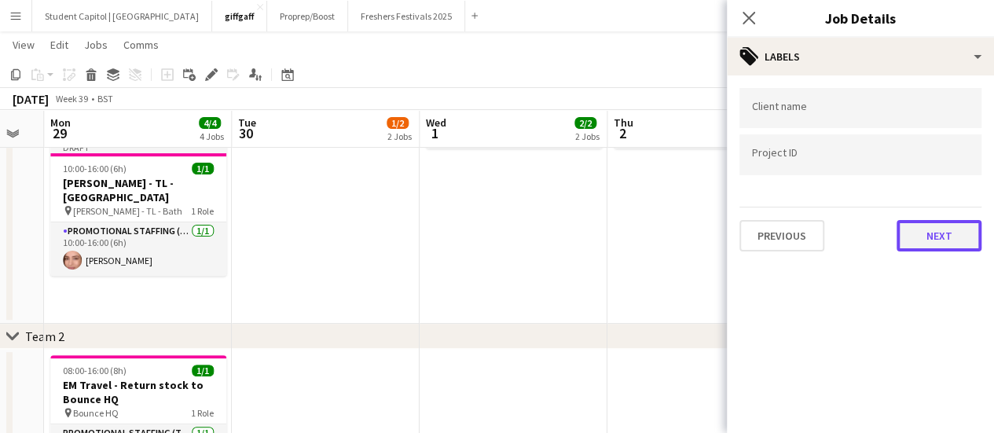
click at [941, 236] on button "Next" at bounding box center [938, 235] width 85 height 31
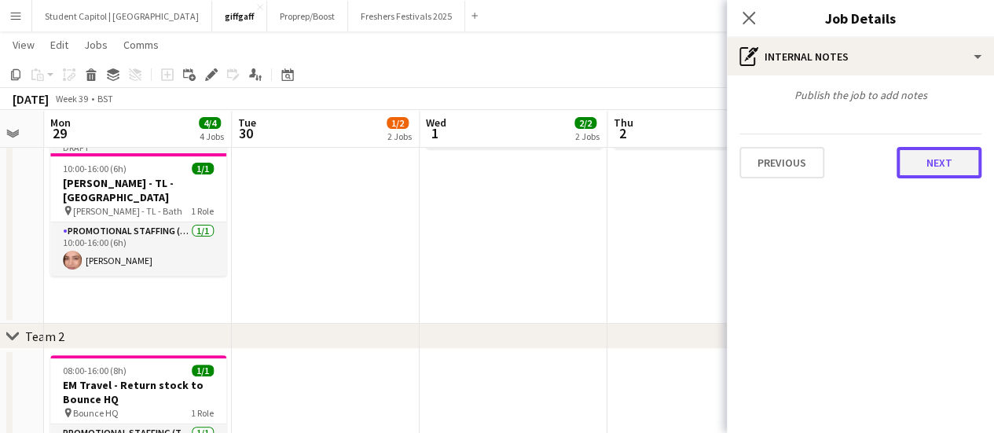
click at [929, 167] on button "Next" at bounding box center [938, 162] width 85 height 31
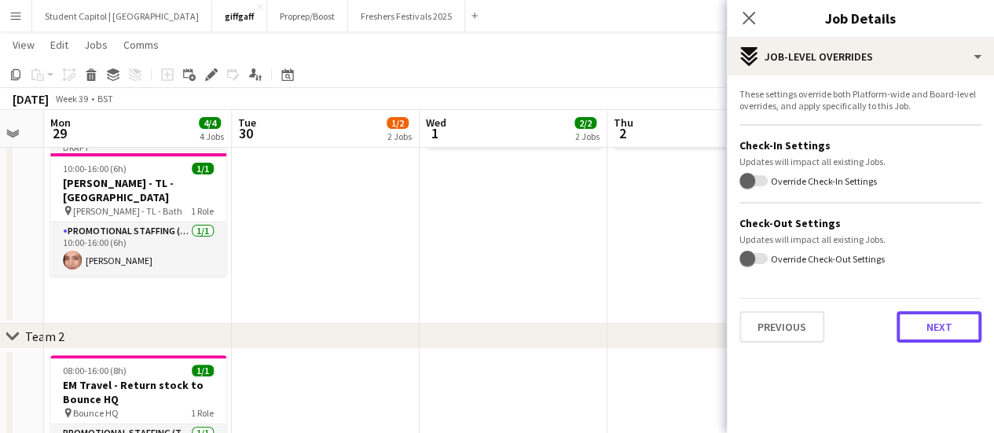
drag, startPoint x: 929, startPoint y: 329, endPoint x: 781, endPoint y: 398, distance: 163.8
click at [889, 350] on div "These settings override both Platform-wide and Board-level overrides, and apply…" at bounding box center [860, 215] width 267 height 280
click at [963, 327] on button "Next" at bounding box center [938, 326] width 85 height 31
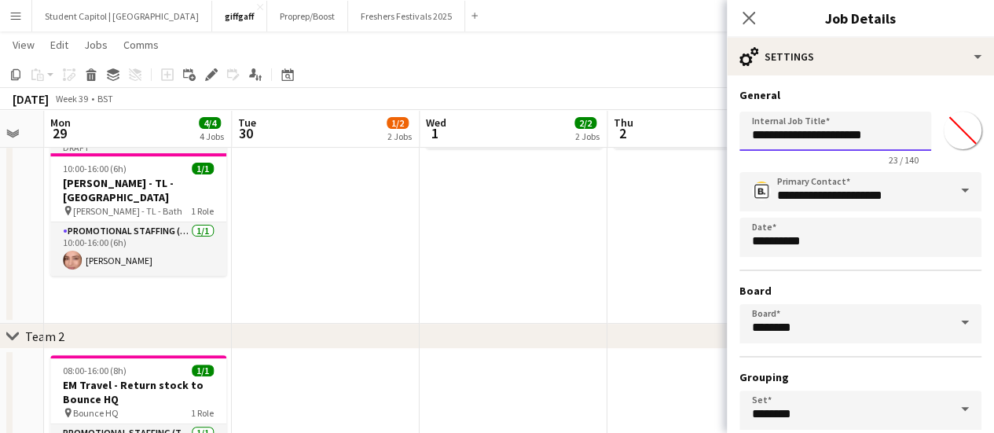
click at [831, 142] on input "**********" at bounding box center [835, 131] width 192 height 39
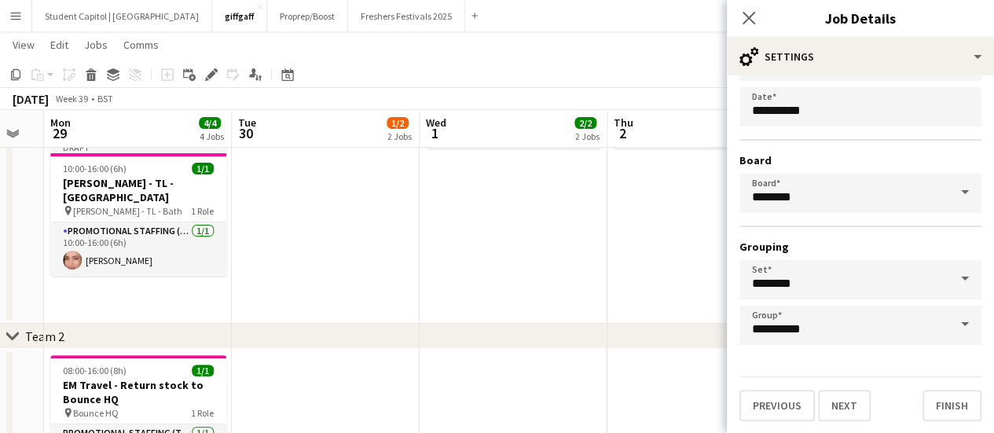
type input "**********"
click at [928, 390] on button "Finish" at bounding box center [951, 405] width 59 height 31
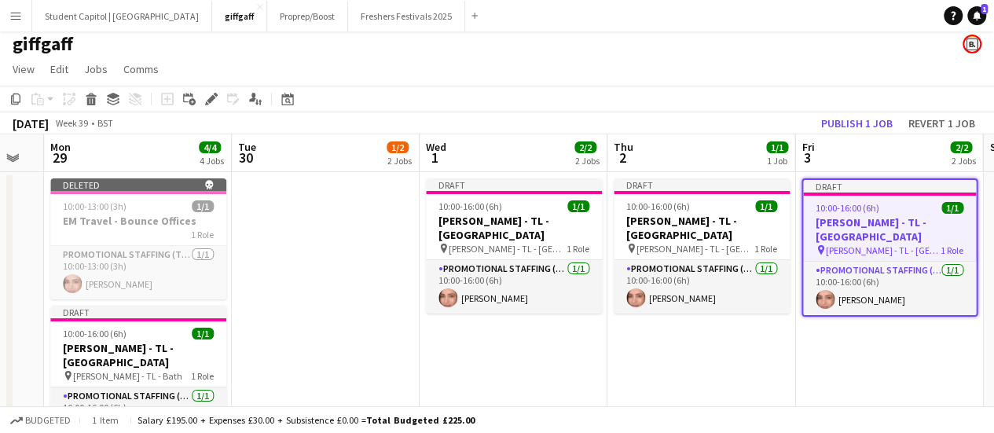
scroll to position [3, 0]
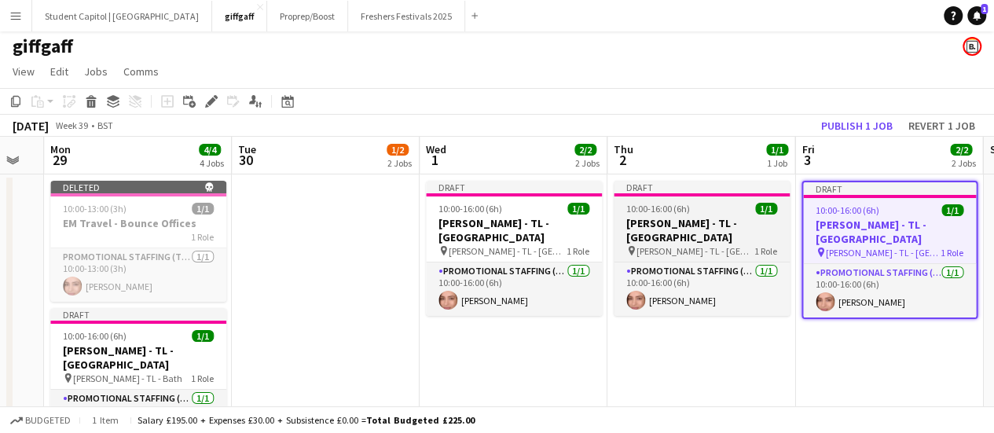
click at [716, 244] on div "pin Giff Gaff - TL - Exeter 1 Role" at bounding box center [702, 250] width 176 height 13
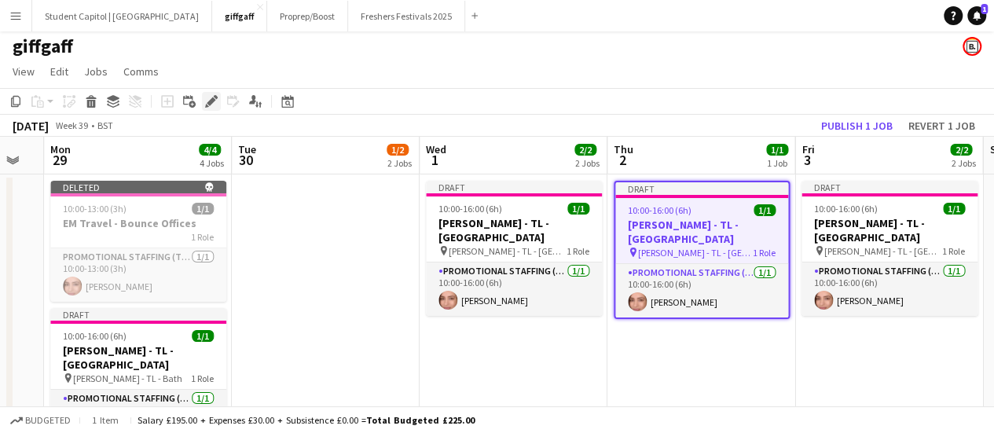
click at [214, 97] on icon at bounding box center [216, 97] width 4 height 4
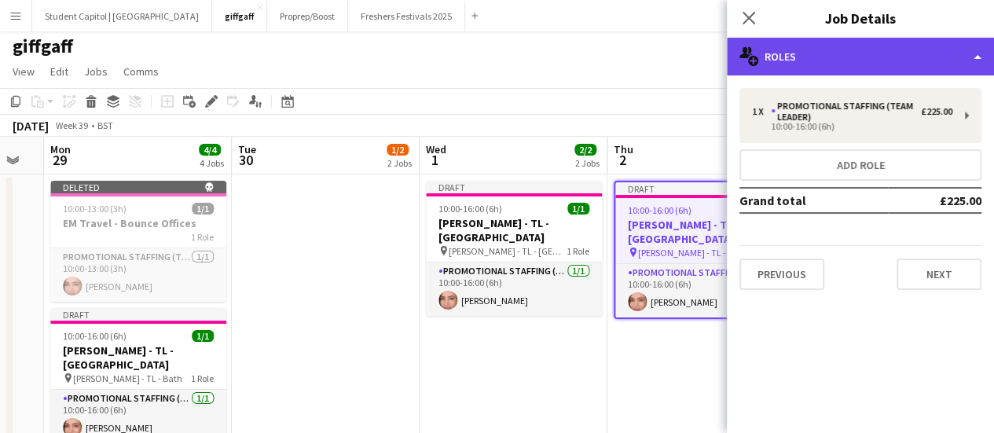
click at [801, 68] on div "multiple-users-add Roles" at bounding box center [860, 57] width 267 height 38
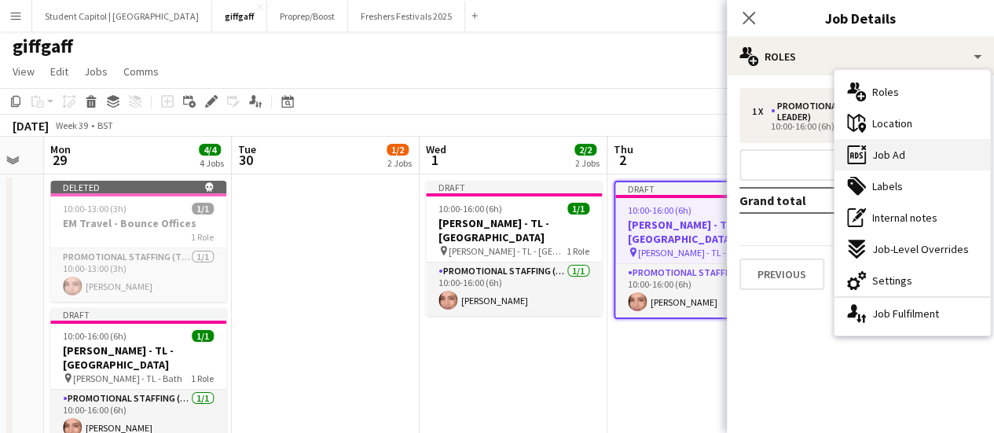
click at [899, 152] on span "Job Ad" at bounding box center [888, 155] width 33 height 14
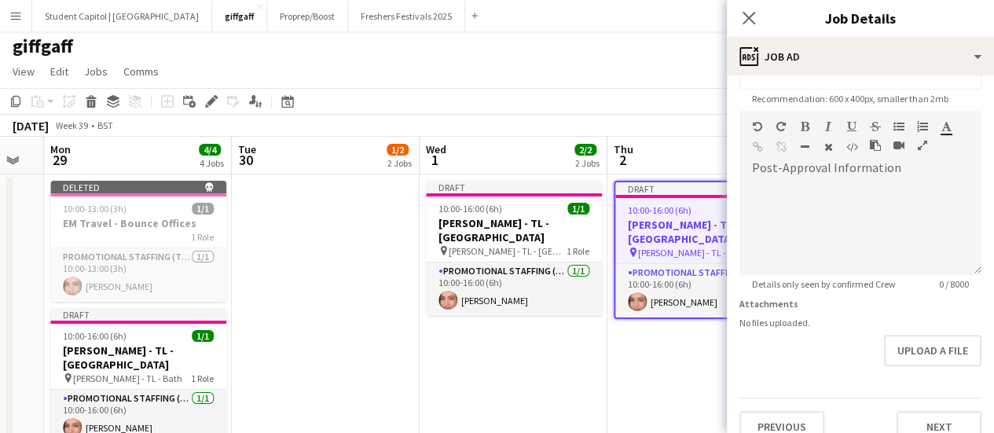
scroll to position [323, 0]
click at [917, 412] on button "Next" at bounding box center [938, 425] width 85 height 31
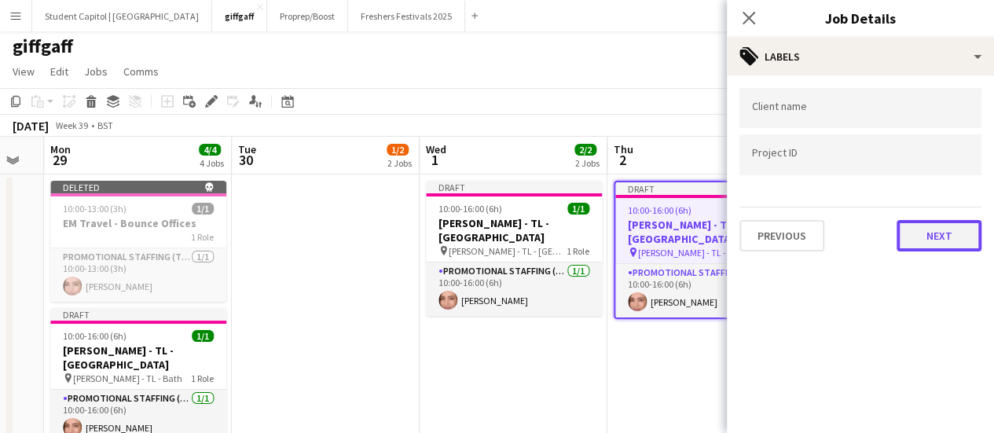
click at [938, 242] on button "Next" at bounding box center [938, 235] width 85 height 31
click at [938, 432] on mat-expansion-panel "pen-write Internal notes Publish the job to add notes Previous Next" at bounding box center [860, 433] width 267 height 0
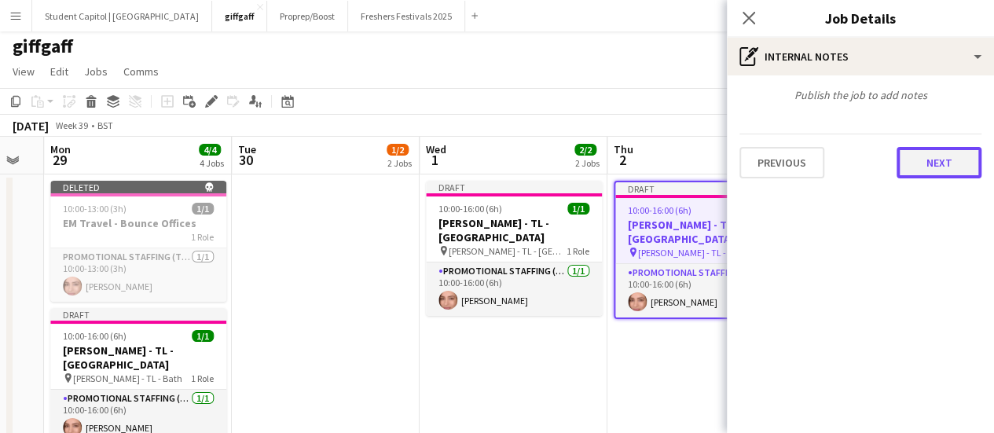
click at [940, 157] on button "Next" at bounding box center [938, 162] width 85 height 31
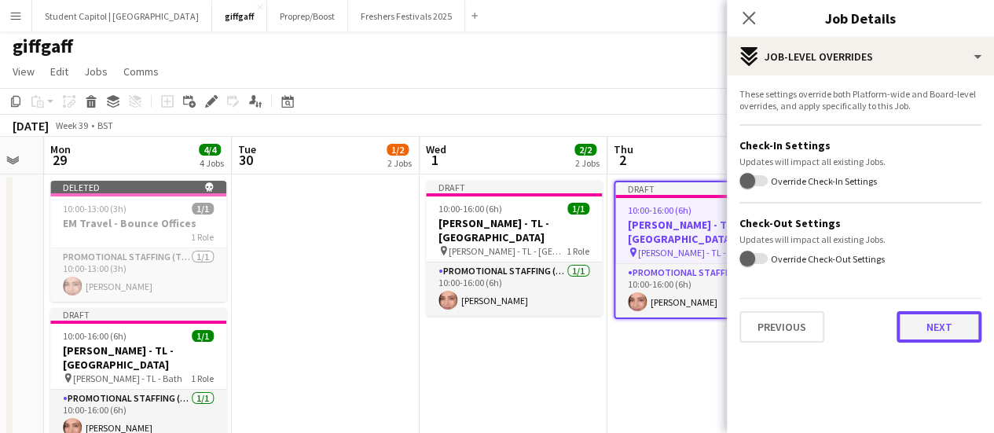
click at [932, 338] on button "Next" at bounding box center [938, 326] width 85 height 31
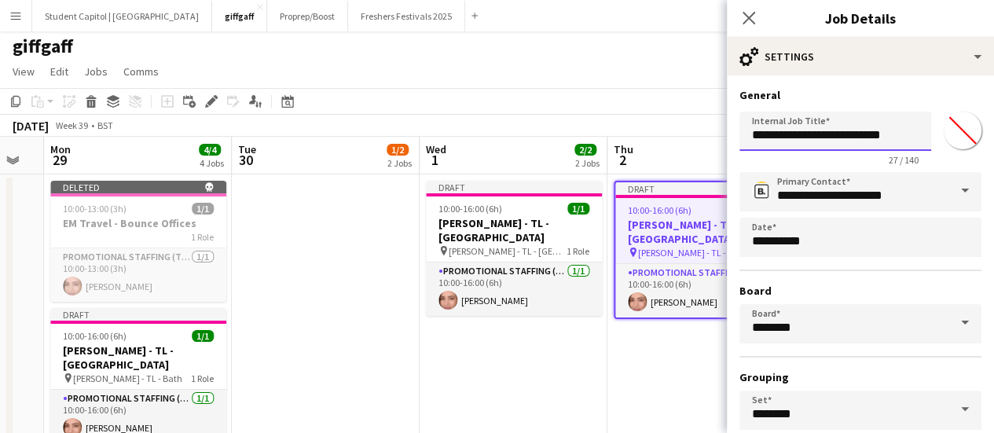
click at [841, 123] on input "**********" at bounding box center [835, 131] width 192 height 39
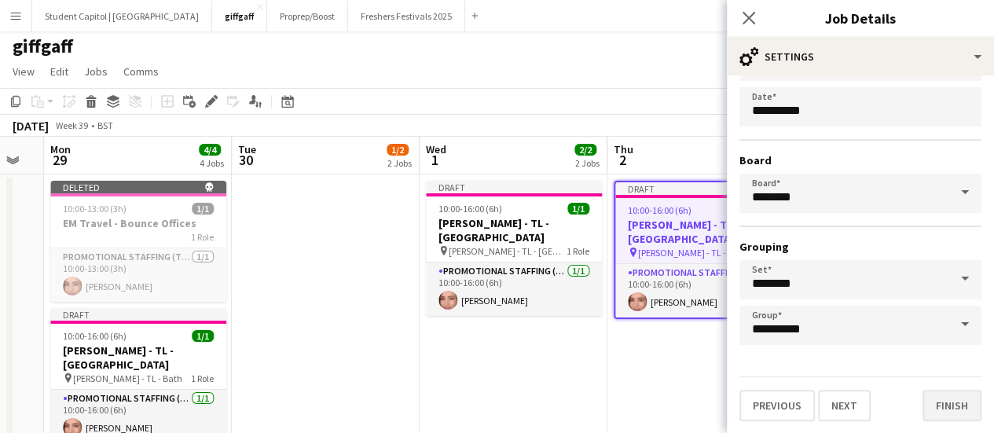
type input "**********"
click at [929, 394] on button "Finish" at bounding box center [951, 405] width 59 height 31
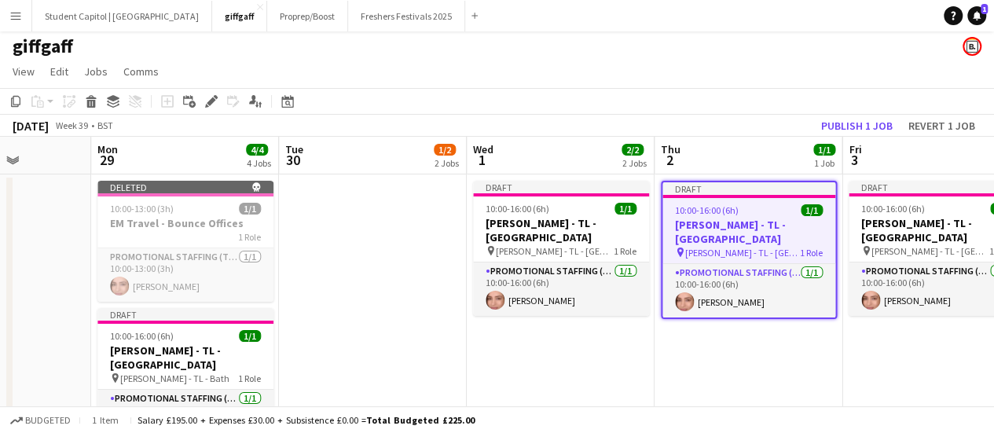
scroll to position [0, 658]
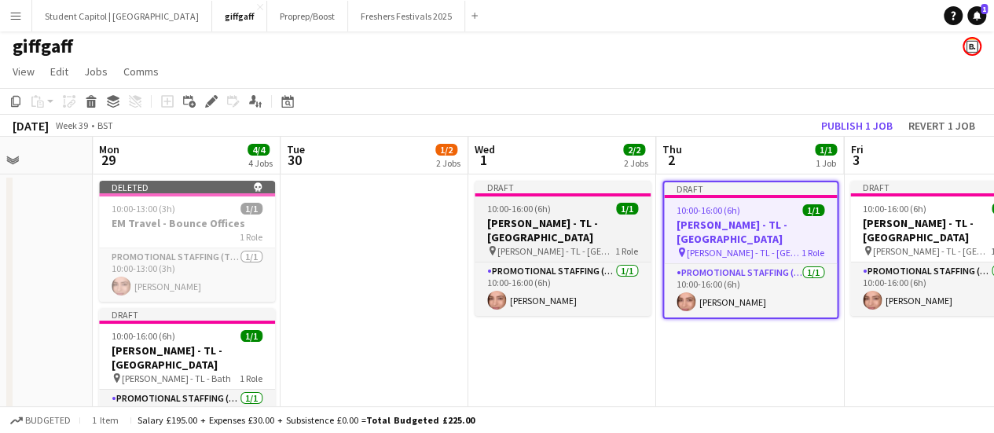
click at [564, 221] on h3 "[PERSON_NAME] - TL - [GEOGRAPHIC_DATA]" at bounding box center [562, 230] width 176 height 28
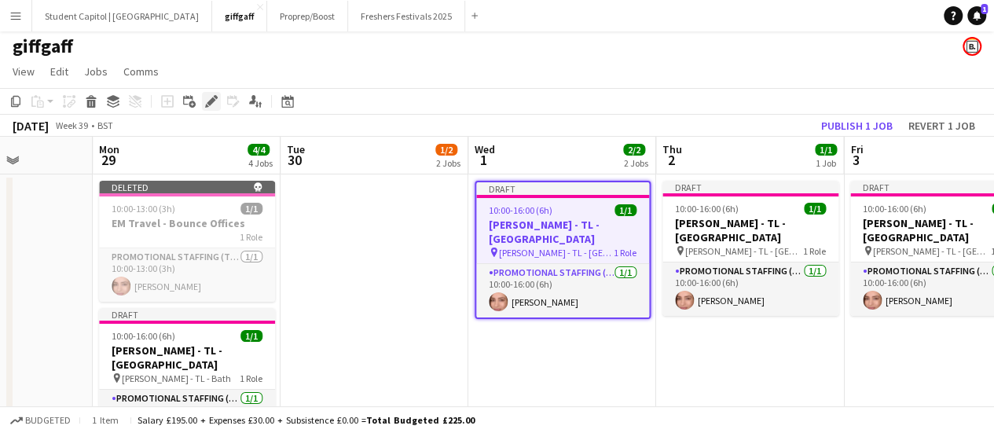
click at [214, 93] on div "Edit" at bounding box center [211, 101] width 19 height 19
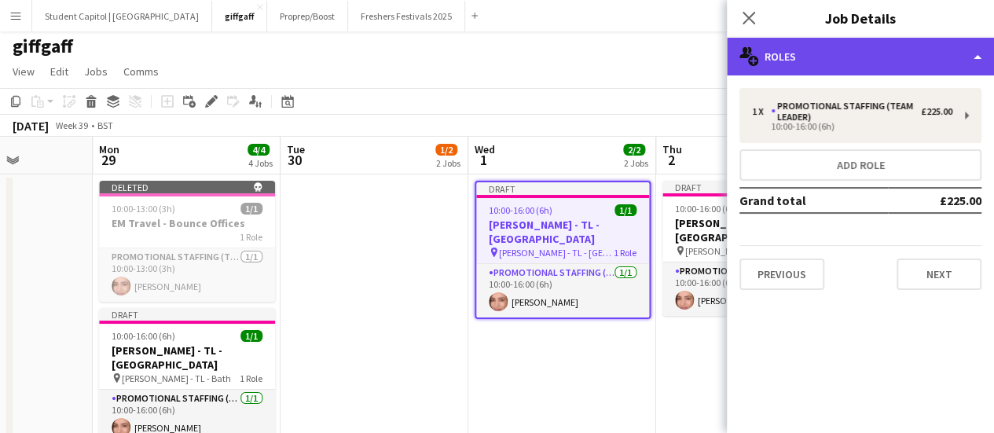
click at [974, 65] on div "multiple-users-add Roles" at bounding box center [860, 57] width 267 height 38
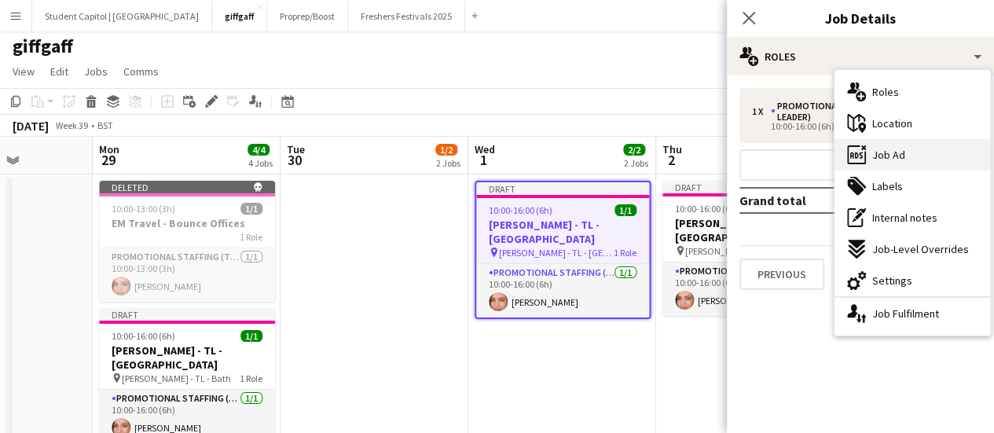
click at [922, 148] on div "ads-window Job Ad" at bounding box center [912, 154] width 156 height 31
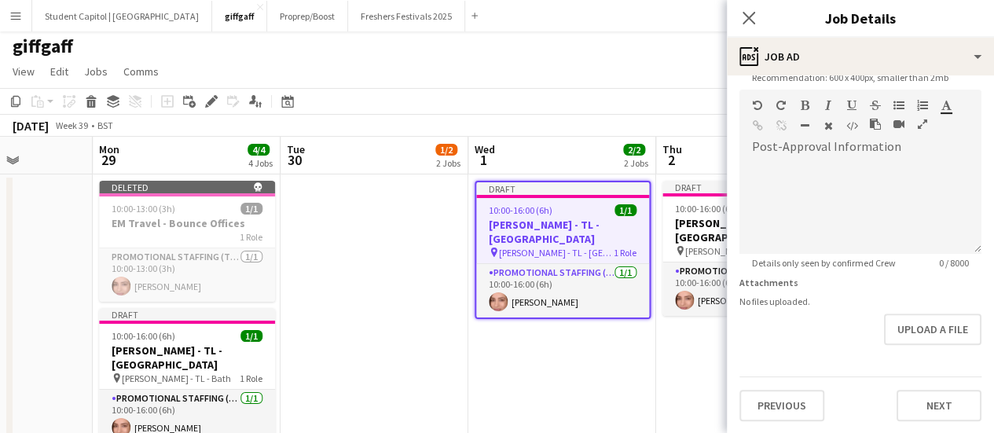
scroll to position [44, 0]
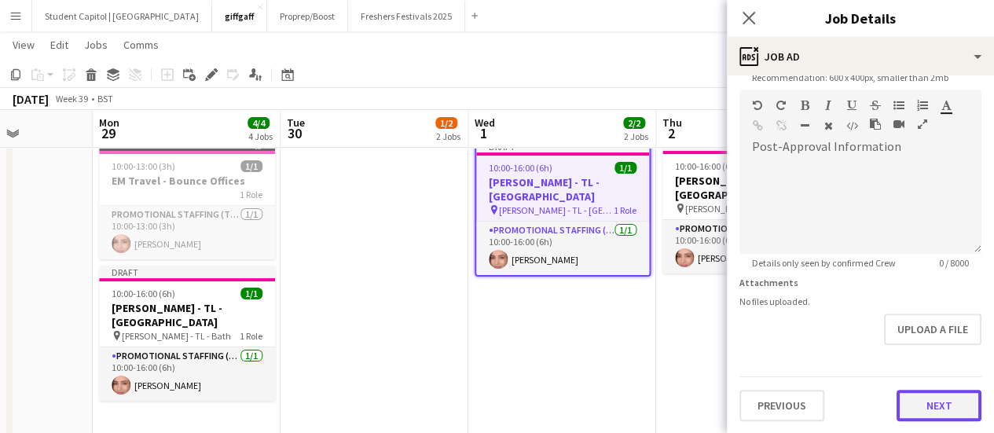
click at [932, 390] on button "Next" at bounding box center [938, 405] width 85 height 31
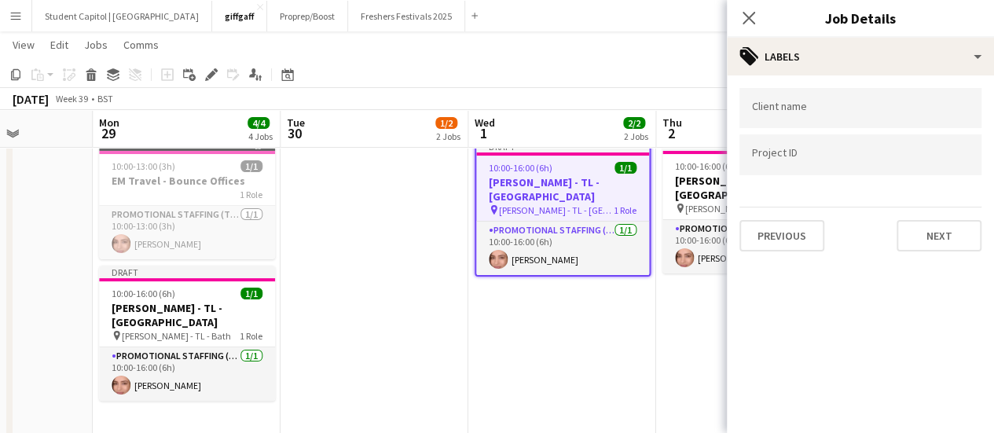
scroll to position [0, 0]
click at [922, 247] on button "Next" at bounding box center [938, 235] width 85 height 31
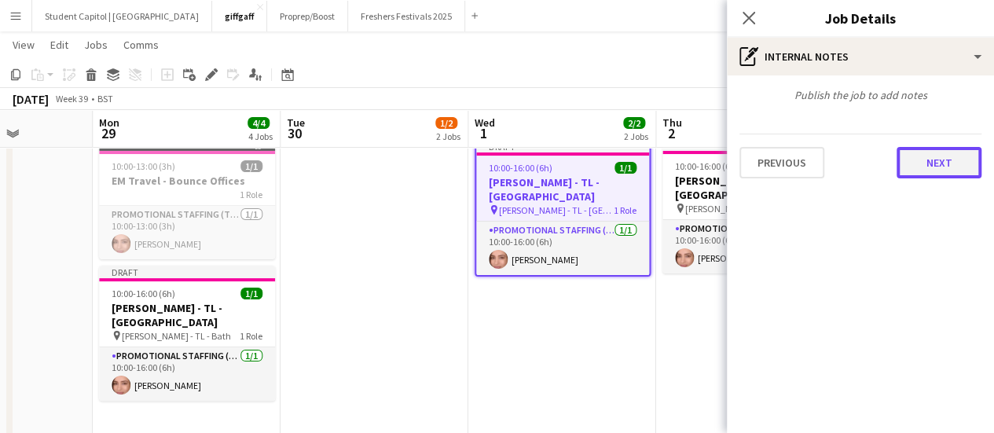
click at [941, 164] on button "Next" at bounding box center [938, 162] width 85 height 31
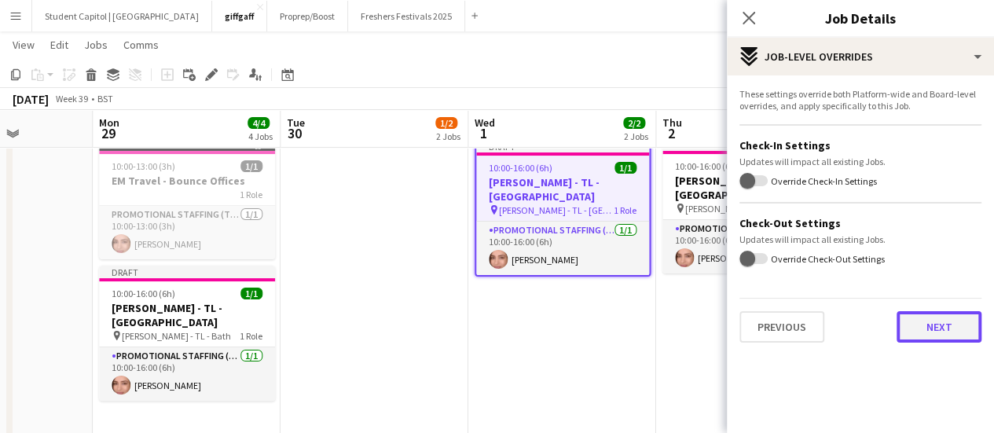
click at [925, 315] on button "Next" at bounding box center [938, 326] width 85 height 31
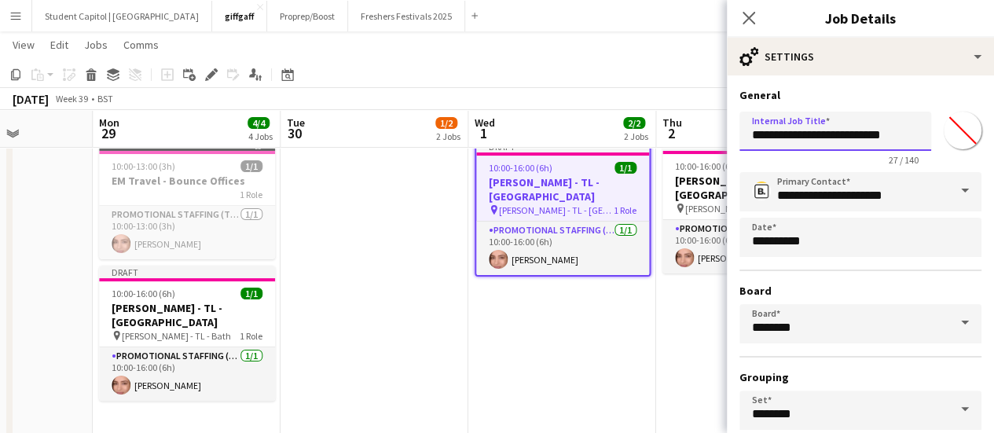
click at [856, 138] on input "**********" at bounding box center [835, 131] width 192 height 39
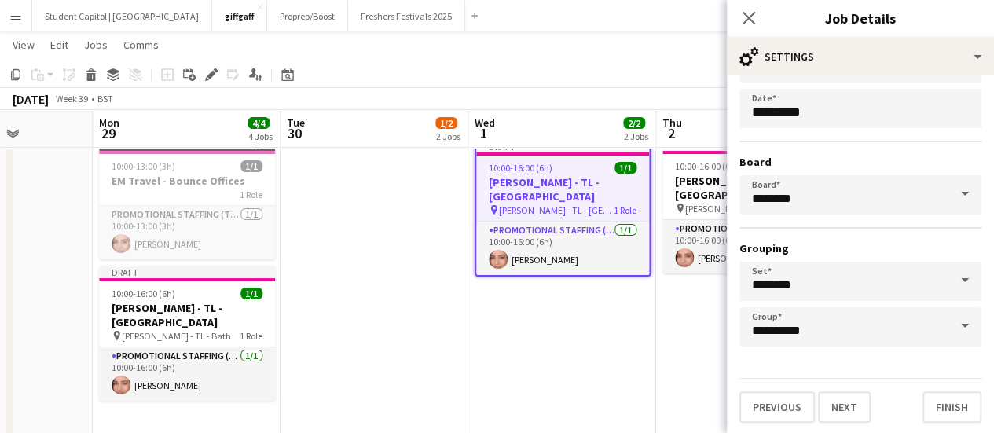
scroll to position [130, 0]
type input "**********"
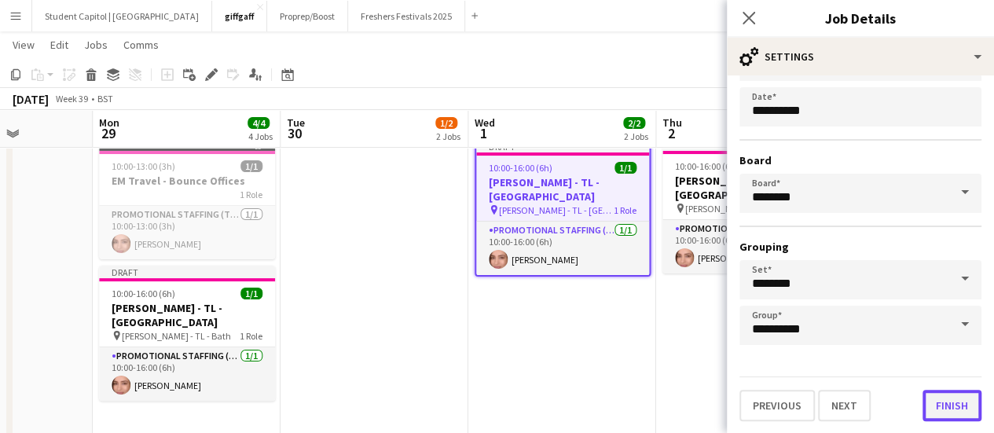
click at [936, 397] on button "Finish" at bounding box center [951, 405] width 59 height 31
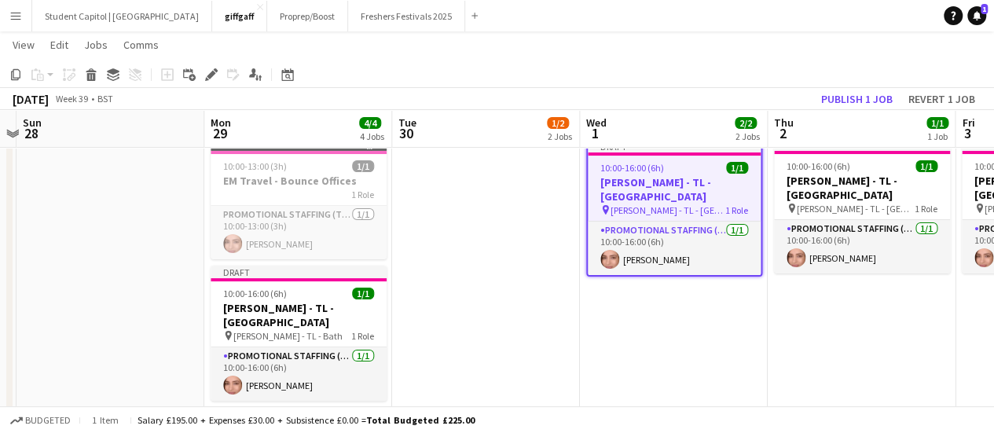
scroll to position [0, 517]
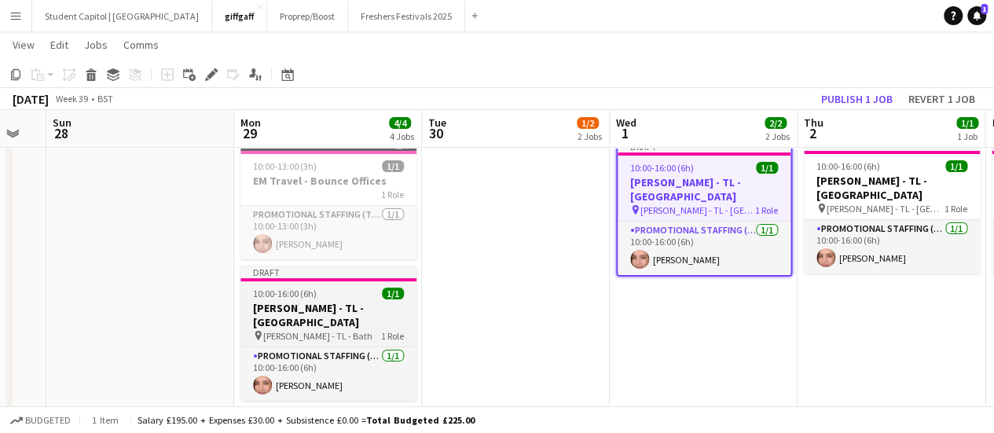
click at [334, 302] on h3 "[PERSON_NAME] - TL - [GEOGRAPHIC_DATA]" at bounding box center [328, 315] width 176 height 28
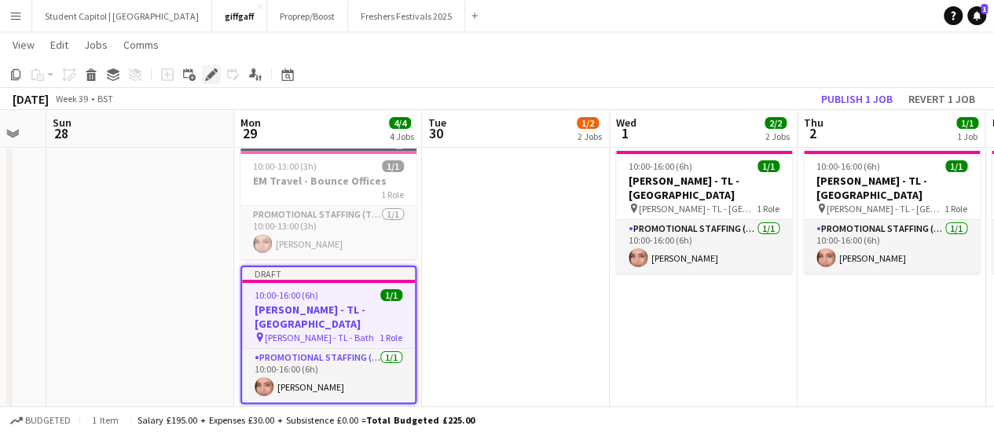
click at [214, 81] on div "Edit" at bounding box center [211, 74] width 19 height 19
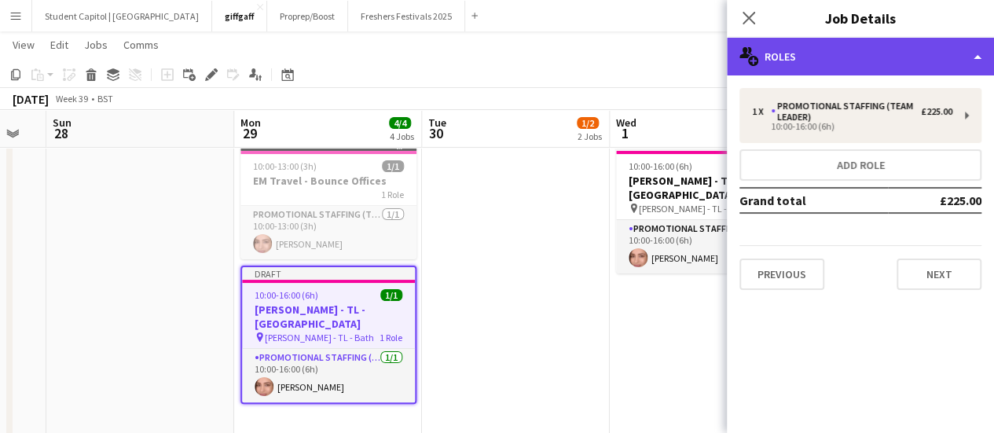
click at [967, 68] on div "multiple-users-add Roles" at bounding box center [860, 57] width 267 height 38
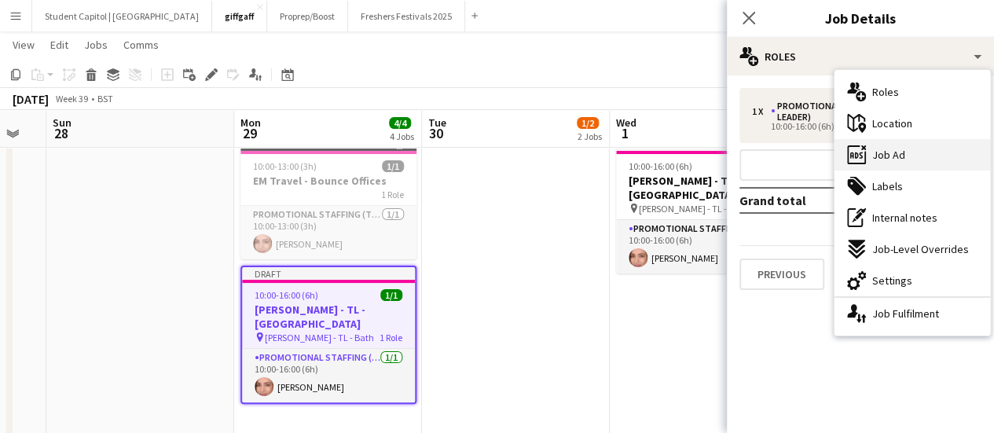
click at [935, 145] on div "ads-window Job Ad" at bounding box center [912, 154] width 156 height 31
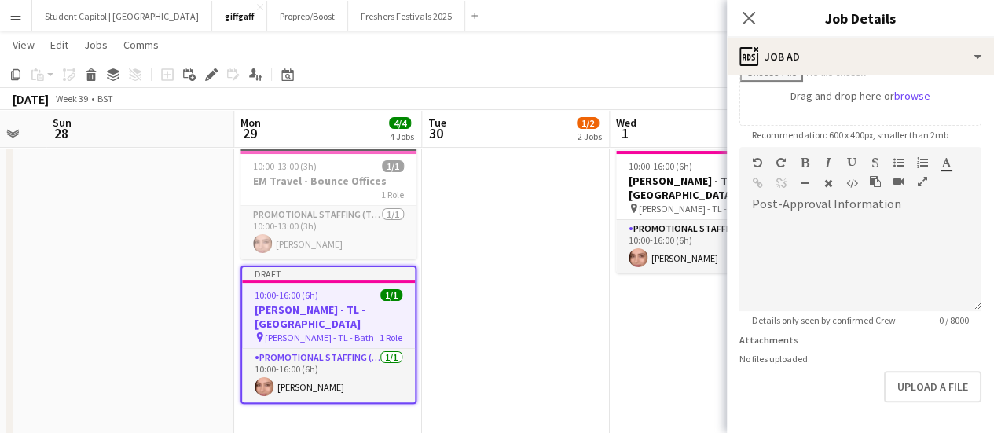
scroll to position [343, 0]
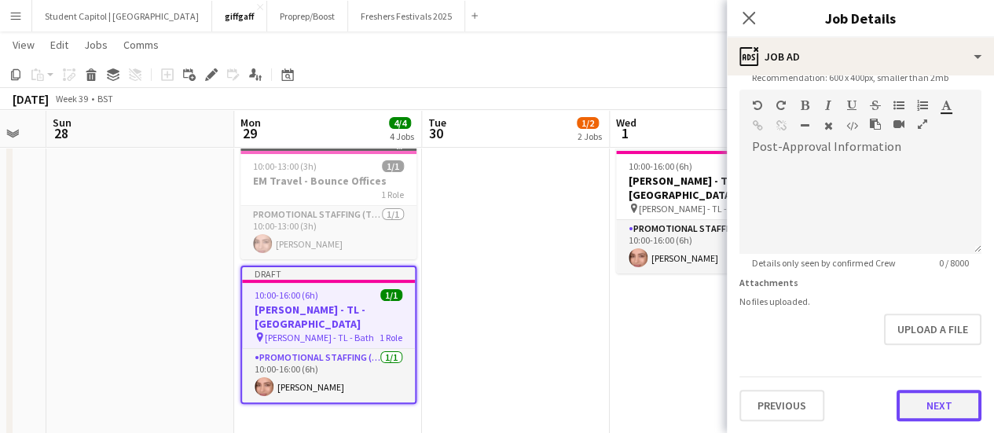
click at [916, 400] on button "Next" at bounding box center [938, 405] width 85 height 31
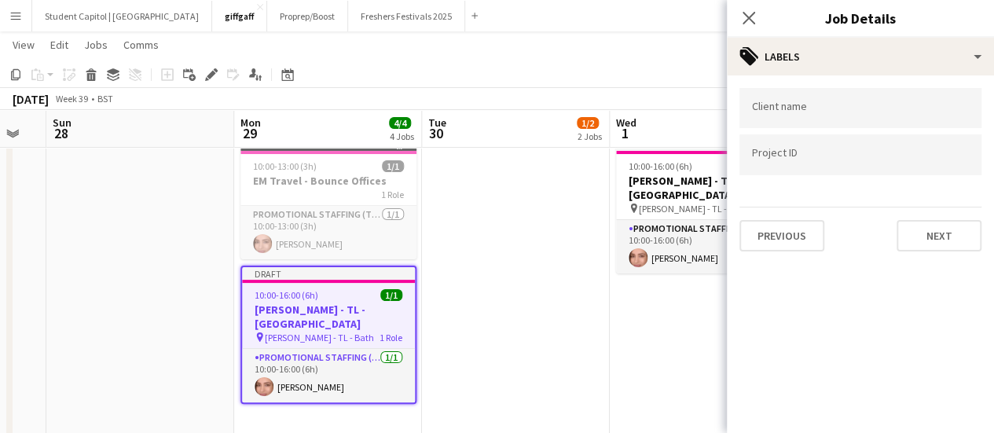
scroll to position [0, 0]
click at [921, 247] on button "Next" at bounding box center [938, 235] width 85 height 31
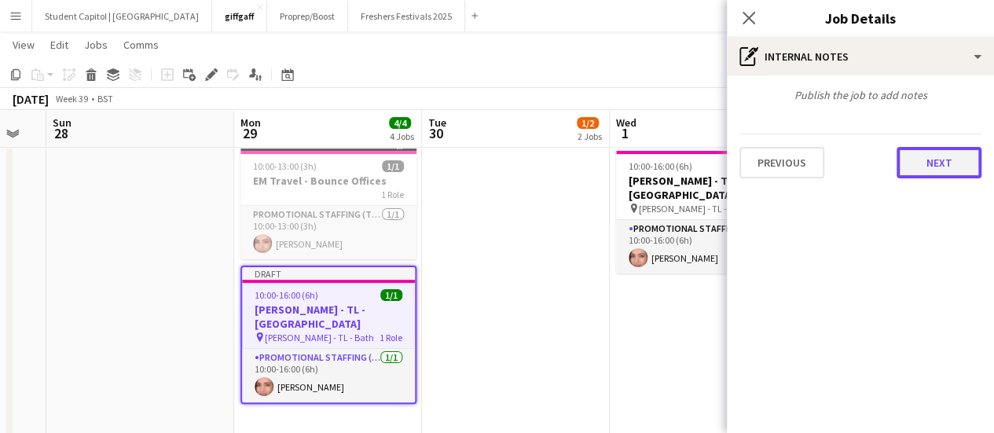
click at [925, 173] on button "Next" at bounding box center [938, 162] width 85 height 31
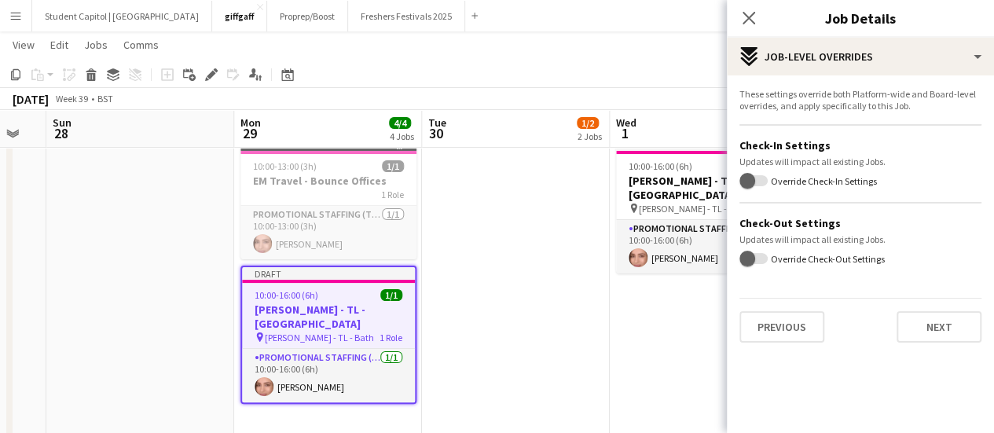
click at [926, 347] on div "These settings override both Platform-wide and Board-level overrides, and apply…" at bounding box center [860, 215] width 267 height 280
click at [930, 328] on button "Next" at bounding box center [938, 326] width 85 height 31
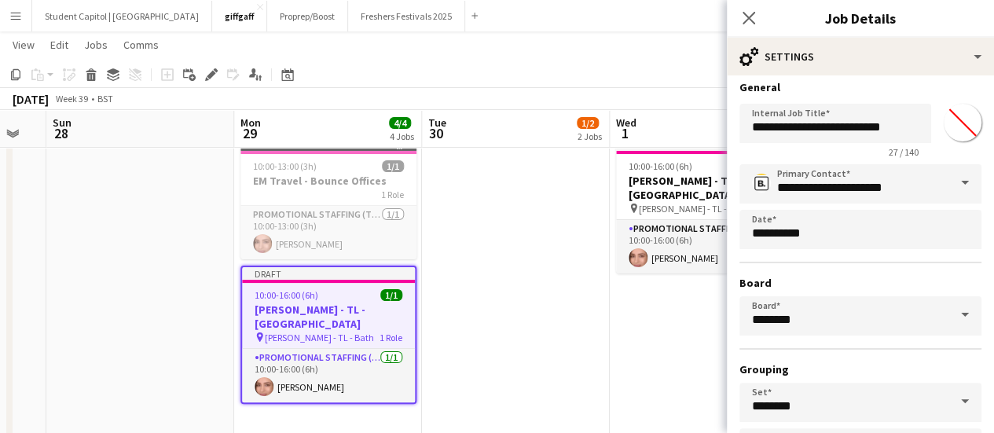
scroll to position [5, 0]
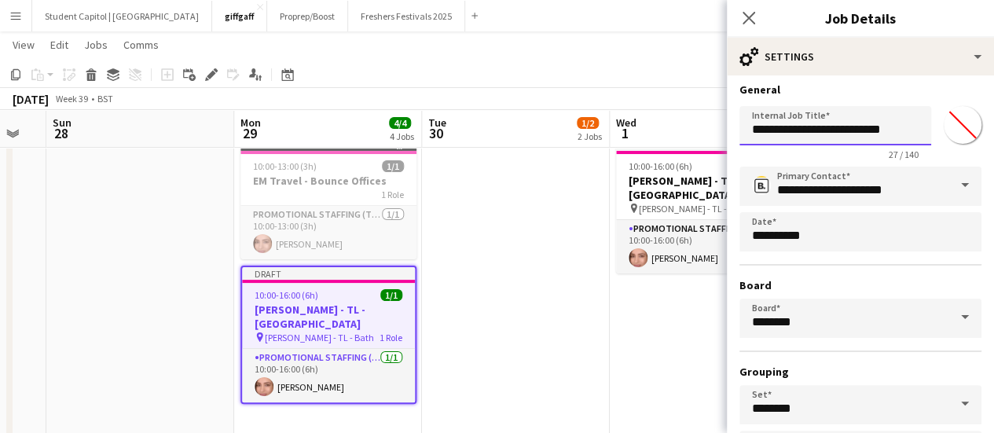
click at [857, 139] on input "**********" at bounding box center [835, 125] width 192 height 39
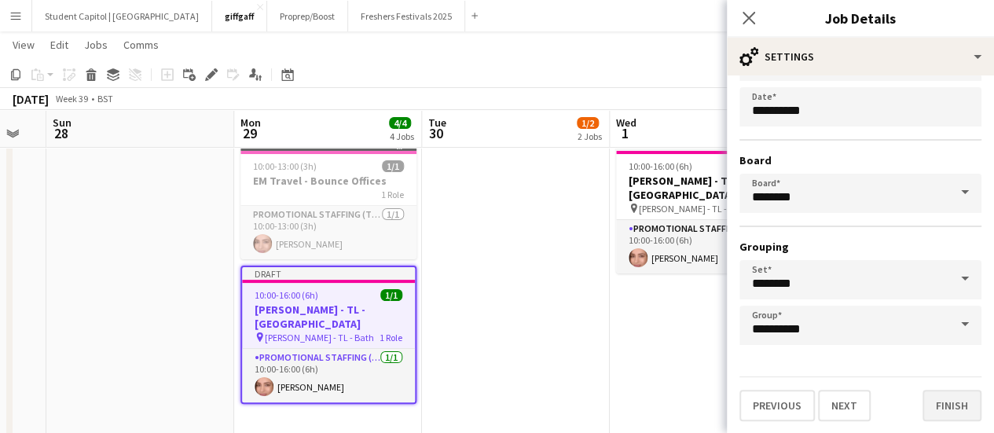
type input "**********"
click at [941, 406] on button "Finish" at bounding box center [951, 405] width 59 height 31
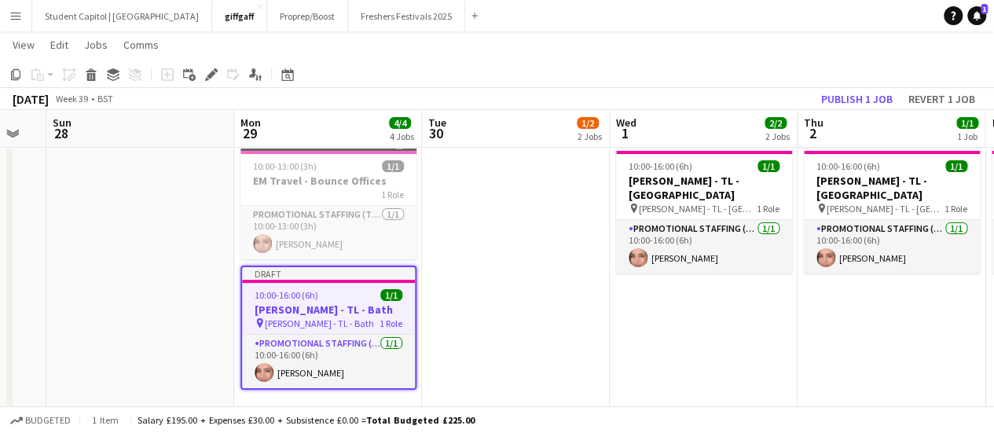
click at [555, 289] on app-date-cell at bounding box center [516, 290] width 188 height 317
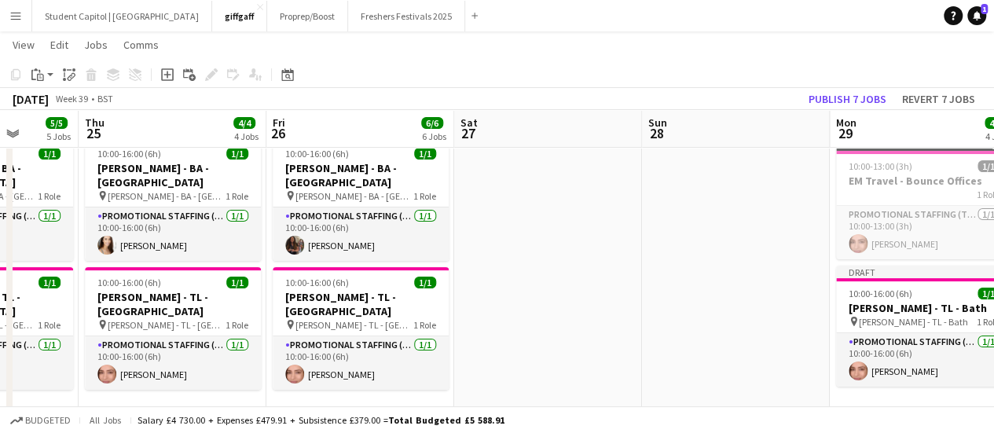
scroll to position [0, 434]
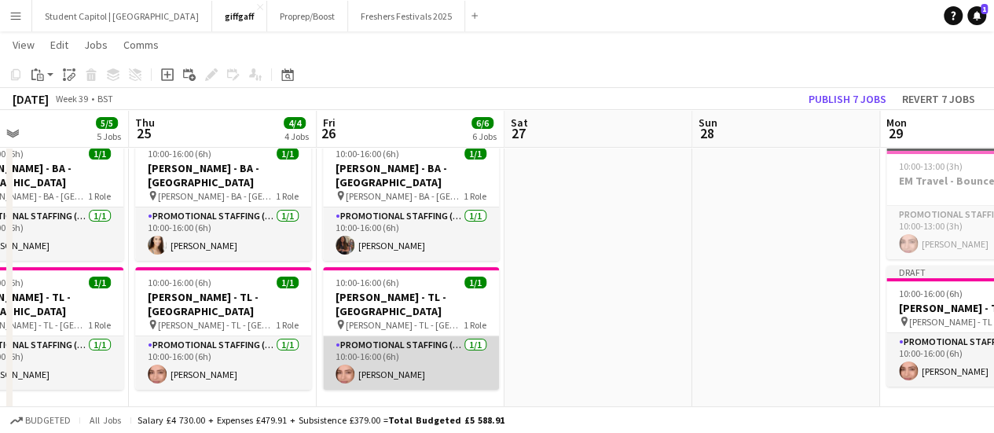
click at [390, 341] on app-card-role "Promotional Staffing (Team Leader) [DATE] 10:00-16:00 (6h) [PERSON_NAME]" at bounding box center [411, 362] width 176 height 53
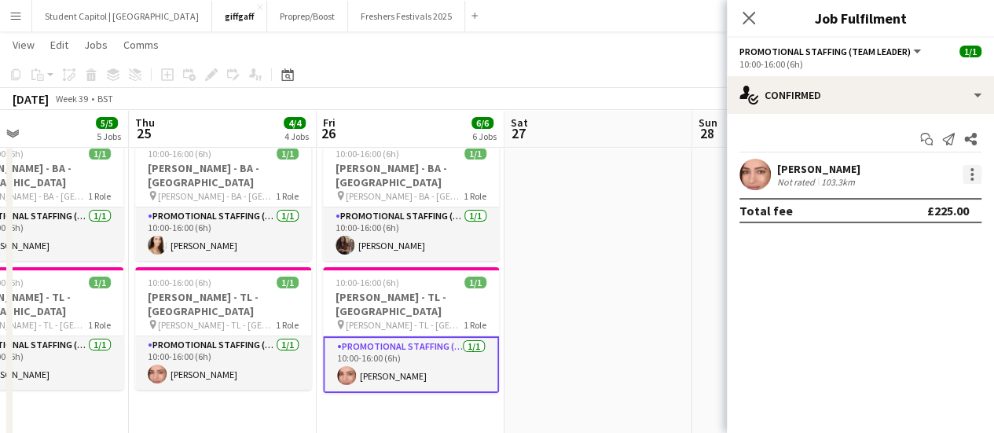
click at [973, 181] on div at bounding box center [971, 174] width 19 height 19
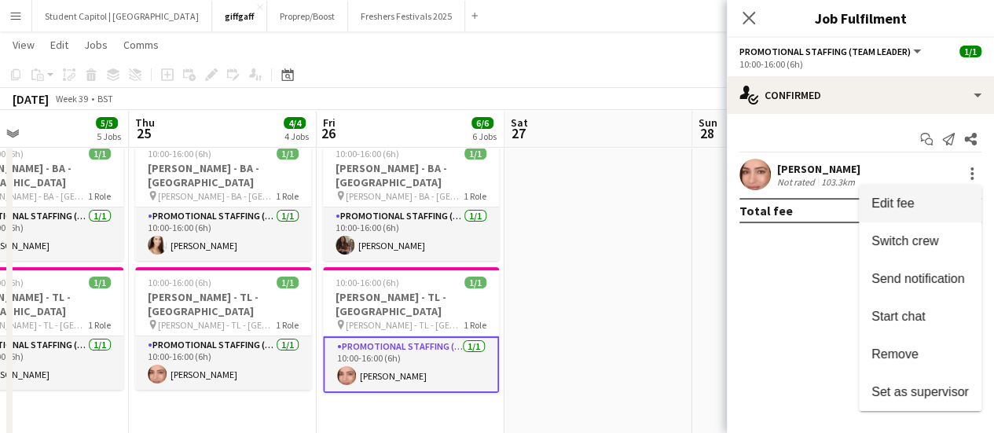
click at [947, 192] on button "Edit fee" at bounding box center [920, 204] width 123 height 38
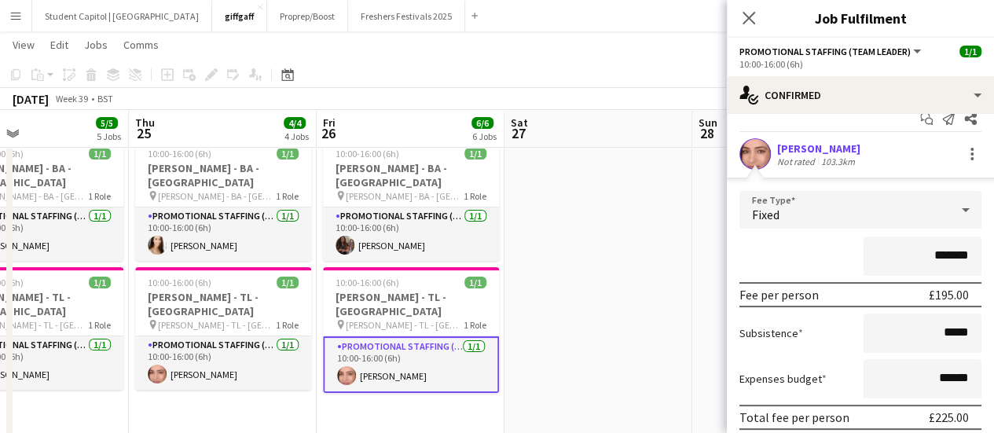
scroll to position [18, 0]
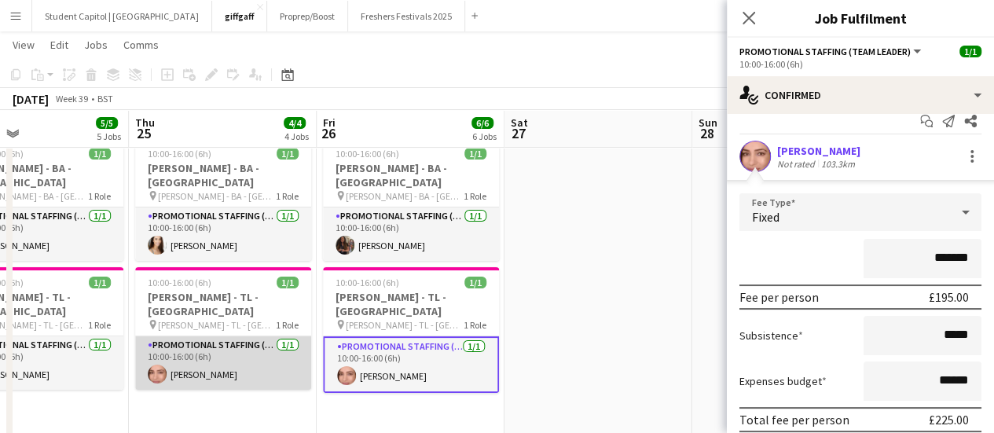
click at [246, 336] on app-card-role "Promotional Staffing (Team Leader) [DATE] 10:00-16:00 (6h) [PERSON_NAME]" at bounding box center [223, 362] width 176 height 53
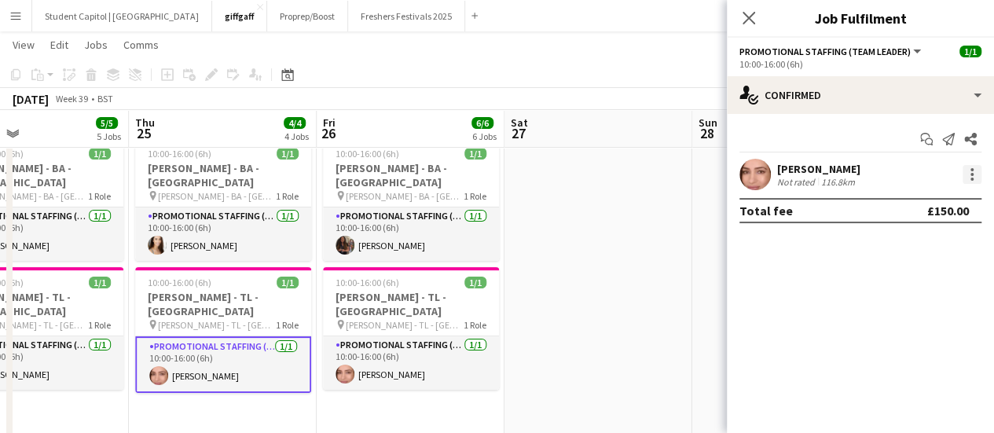
click at [977, 176] on div at bounding box center [971, 174] width 19 height 19
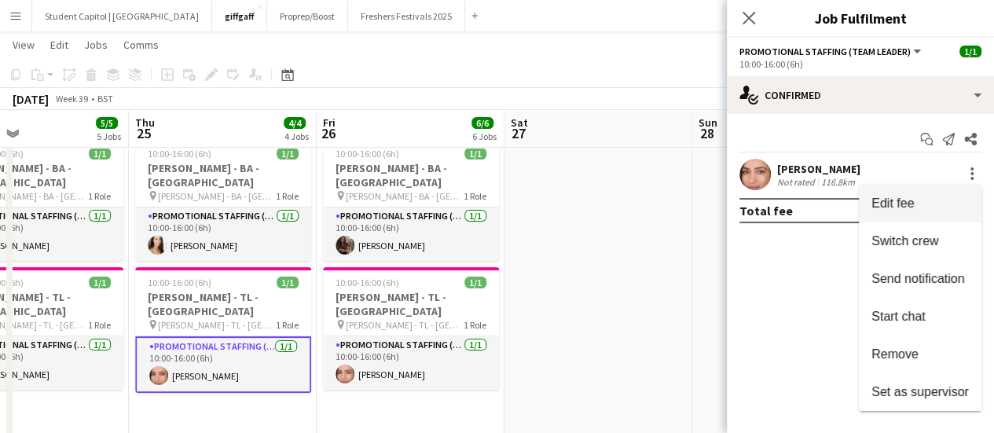
click at [921, 197] on span "Edit fee" at bounding box center [919, 203] width 97 height 14
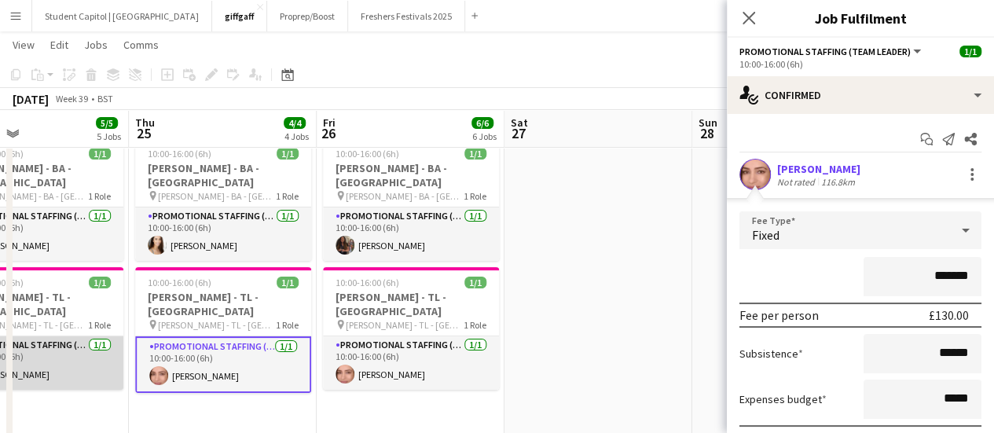
click at [85, 336] on app-card-role "Promotional Staffing (Team Leader) [DATE] 10:00-16:00 (6h) [PERSON_NAME]" at bounding box center [35, 362] width 176 height 53
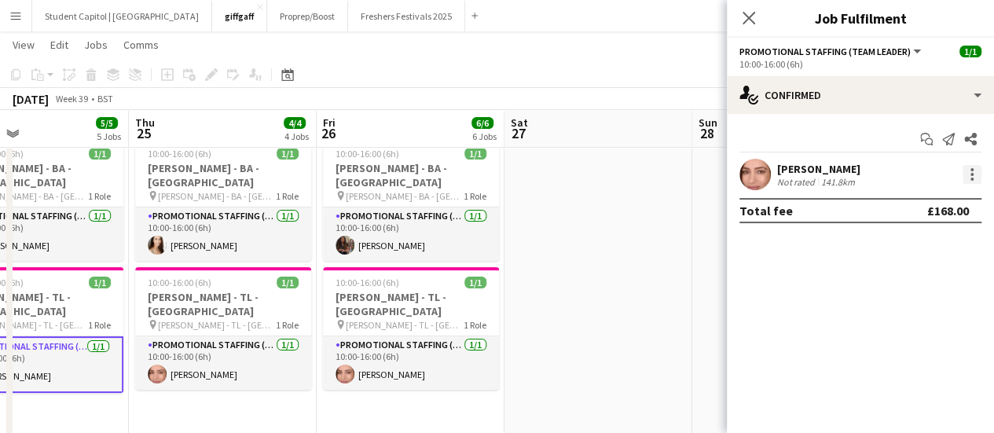
click at [964, 178] on div at bounding box center [971, 174] width 19 height 19
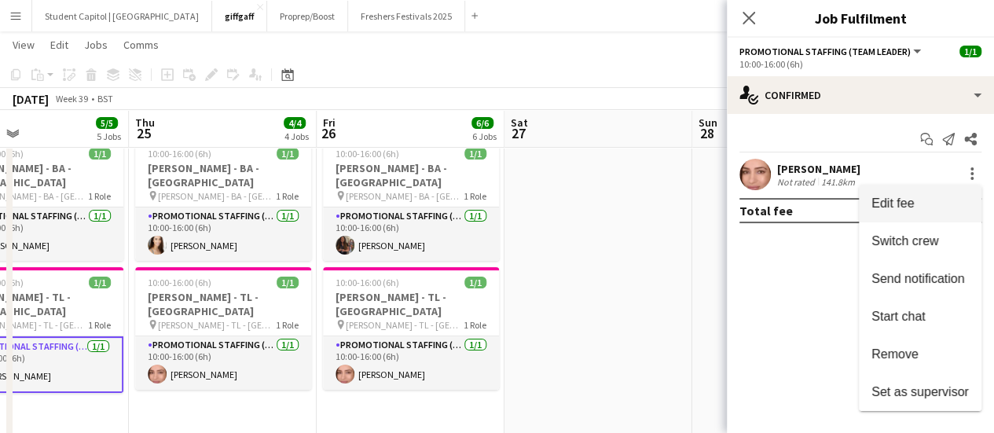
click at [940, 192] on button "Edit fee" at bounding box center [920, 204] width 123 height 38
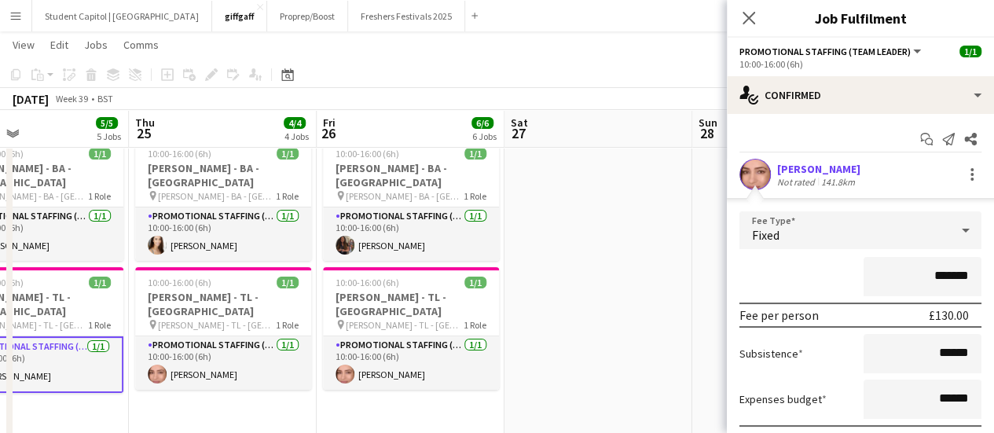
click at [628, 297] on app-date-cell at bounding box center [598, 290] width 188 height 317
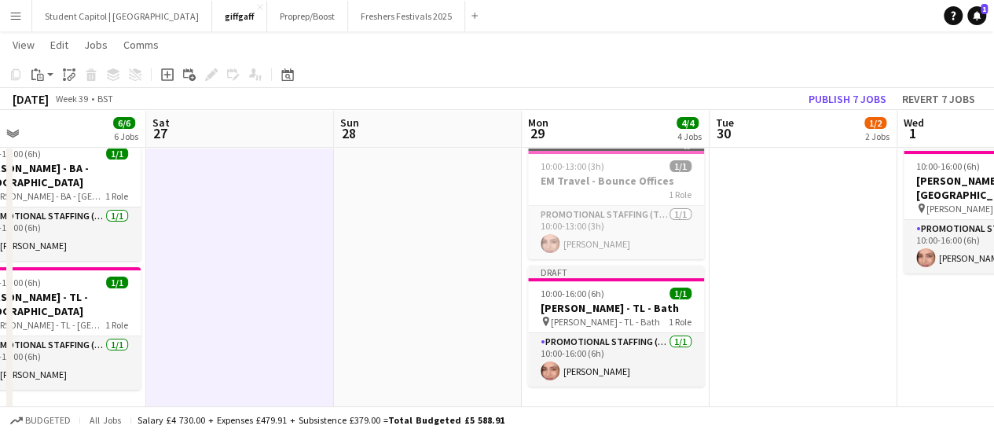
scroll to position [0, 420]
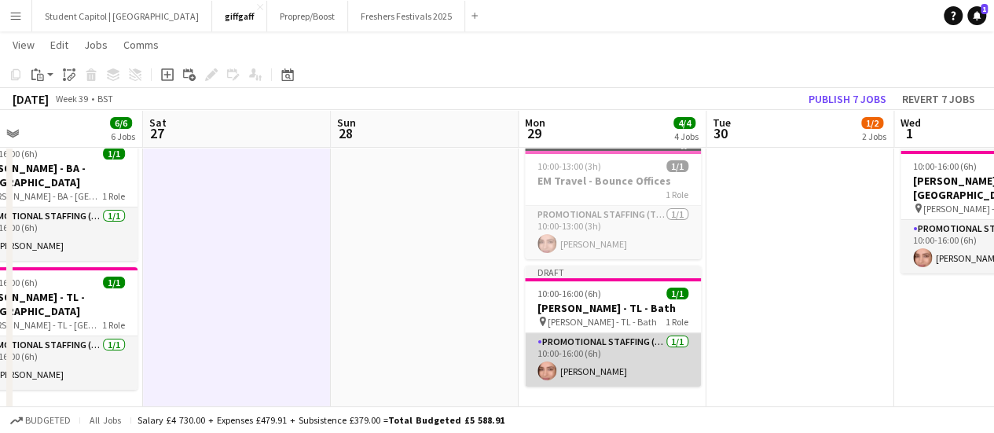
click at [617, 362] on app-card-role "Promotional Staffing (Team Leader) [DATE] 10:00-16:00 (6h) [PERSON_NAME]" at bounding box center [613, 359] width 176 height 53
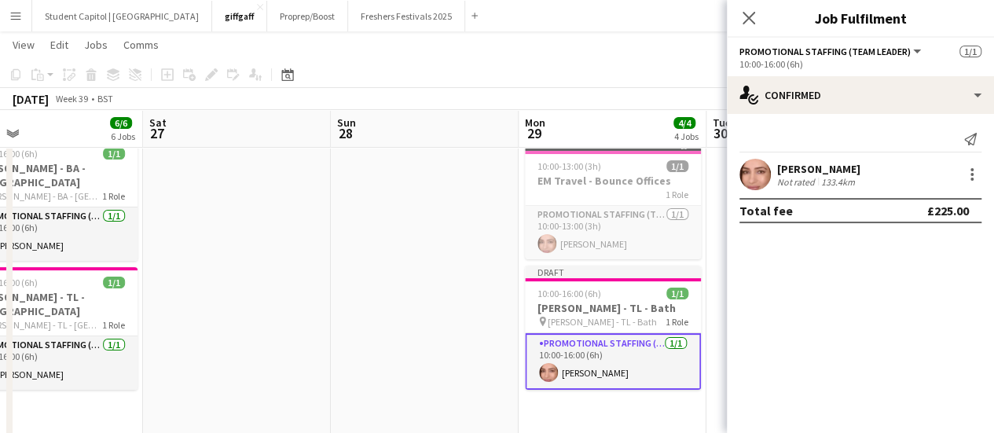
click at [968, 164] on div "Chaz Sehmi Not rated 133.4km" at bounding box center [860, 174] width 267 height 31
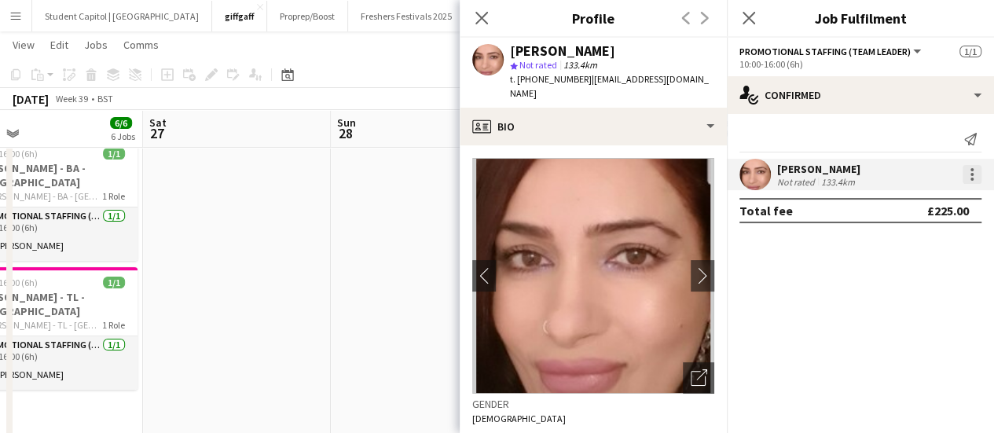
click at [969, 178] on div at bounding box center [971, 174] width 19 height 19
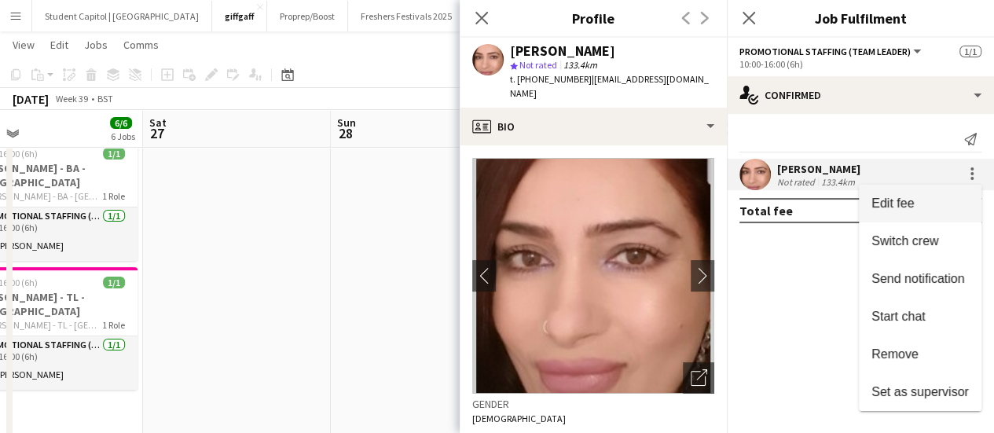
click at [943, 194] on button "Edit fee" at bounding box center [920, 204] width 123 height 38
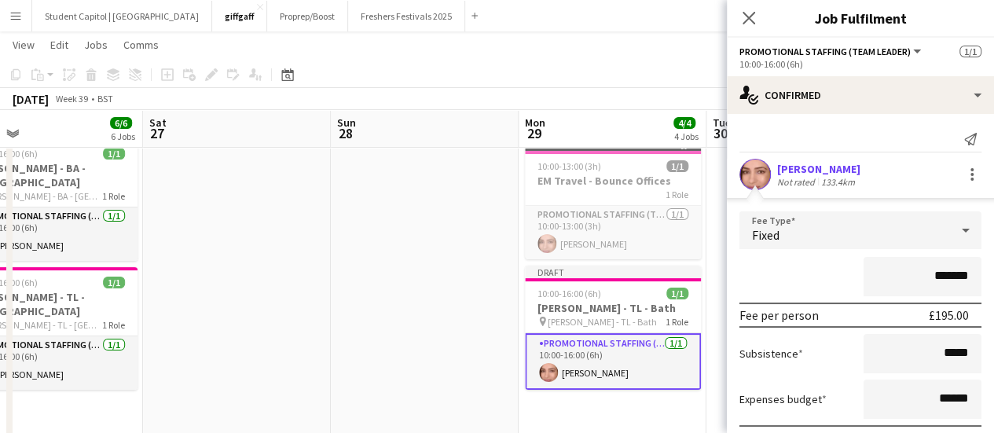
click at [473, 299] on app-date-cell at bounding box center [425, 290] width 188 height 317
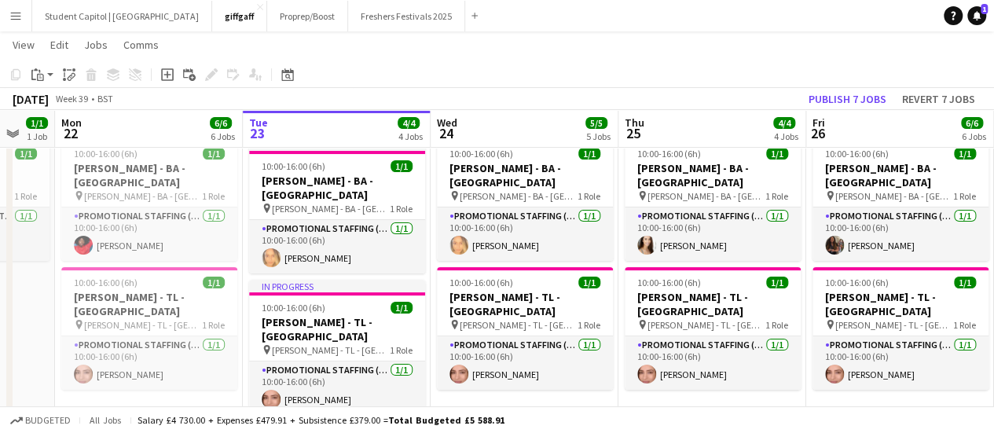
scroll to position [0, 500]
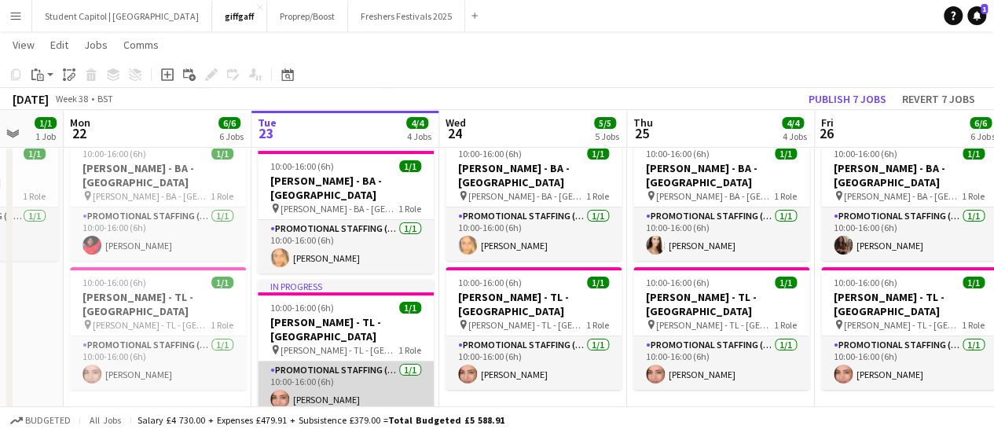
click at [310, 375] on app-card-role "Promotional Staffing (Team Leader) [DATE] 10:00-16:00 (6h) [PERSON_NAME]" at bounding box center [346, 387] width 176 height 53
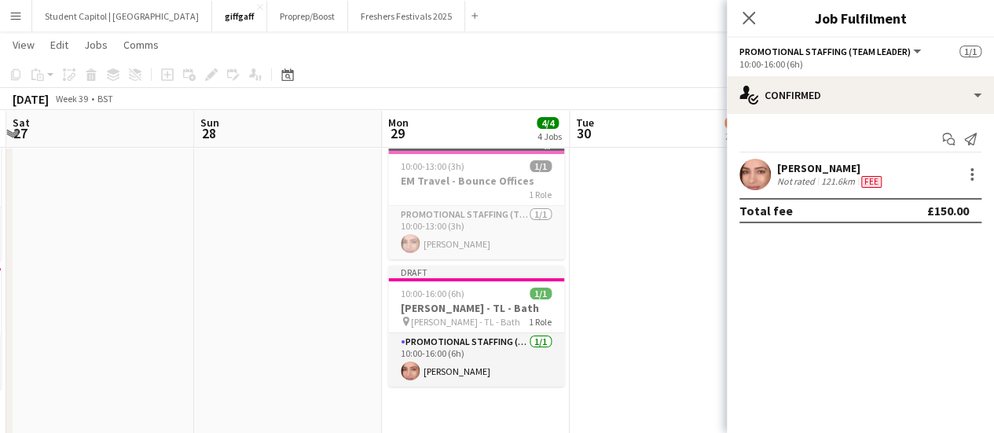
scroll to position [0, 745]
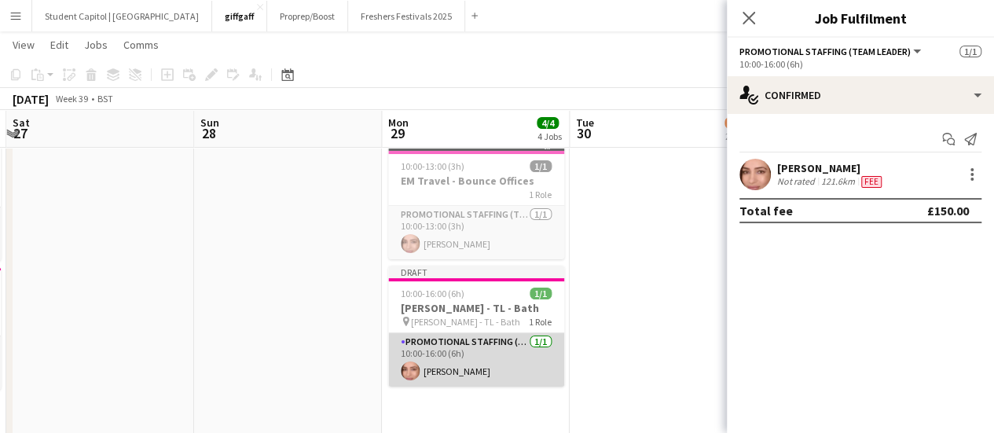
click at [474, 368] on app-card-role "Promotional Staffing (Team Leader) [DATE] 10:00-16:00 (6h) [PERSON_NAME]" at bounding box center [476, 359] width 176 height 53
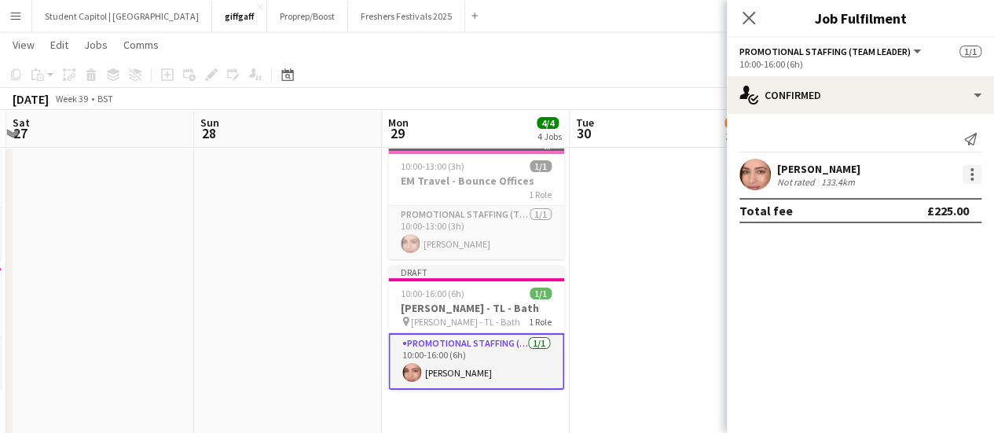
click at [971, 181] on div at bounding box center [971, 174] width 19 height 19
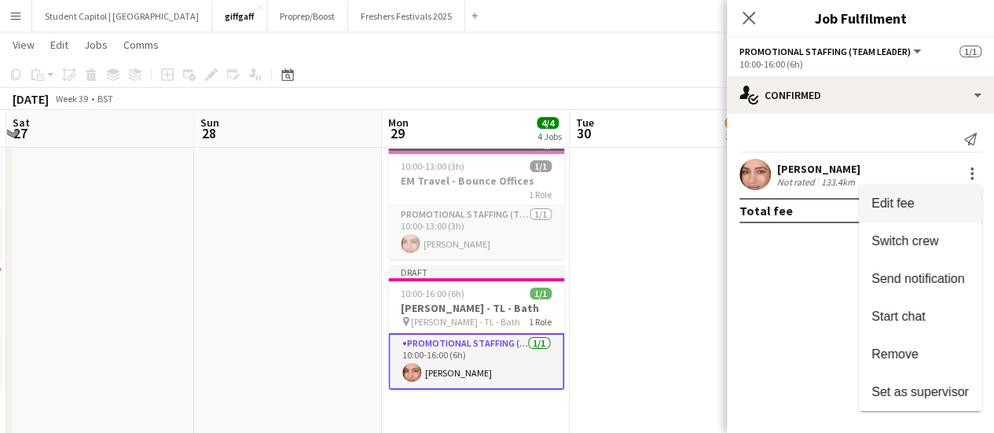
click at [930, 207] on span "Edit fee" at bounding box center [919, 203] width 97 height 14
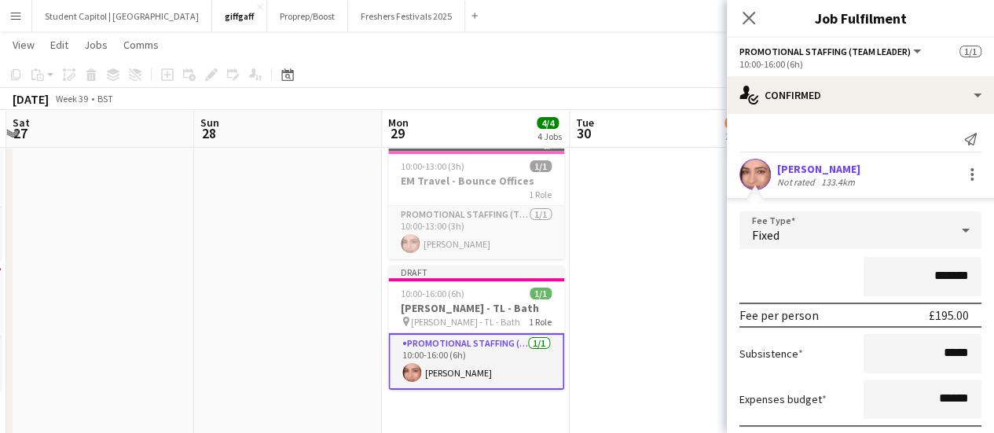
drag, startPoint x: 927, startPoint y: 278, endPoint x: 957, endPoint y: 276, distance: 29.9
click at [957, 276] on input "*******" at bounding box center [922, 276] width 118 height 39
type input "*******"
click at [813, 270] on div "*******" at bounding box center [860, 276] width 242 height 39
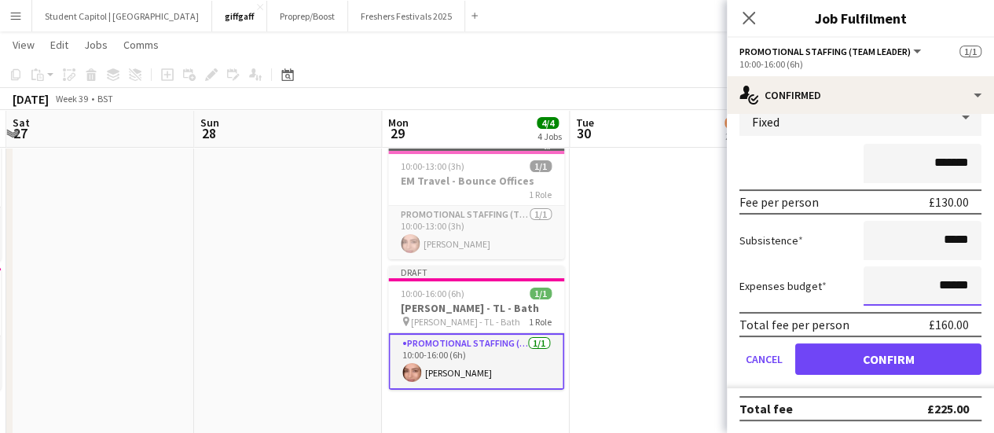
drag, startPoint x: 925, startPoint y: 282, endPoint x: 954, endPoint y: 291, distance: 29.8
click at [954, 291] on input "******" at bounding box center [922, 285] width 118 height 39
type input "**"
click at [809, 246] on div "Subsistence *****" at bounding box center [860, 240] width 242 height 39
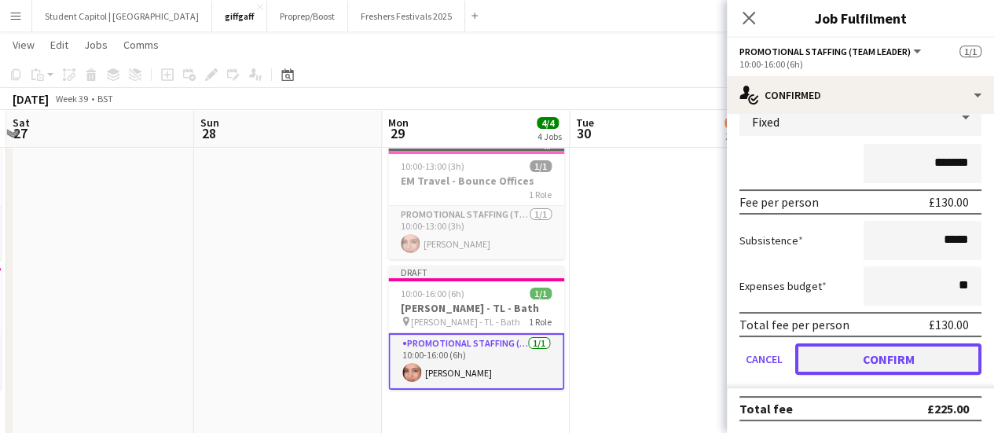
click at [825, 346] on button "Confirm" at bounding box center [888, 358] width 186 height 31
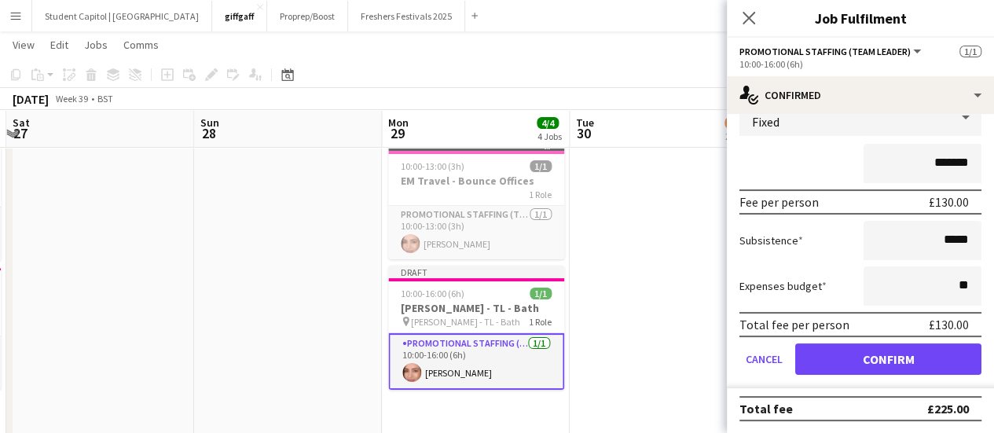
scroll to position [0, 0]
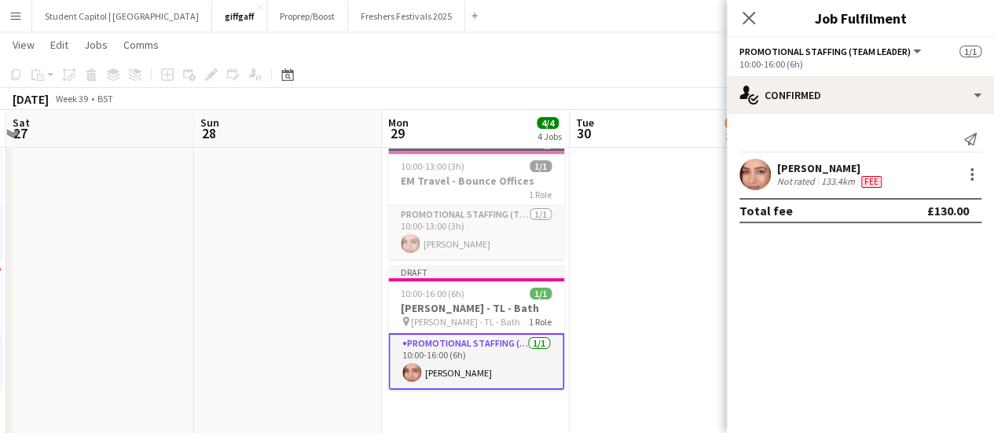
click at [682, 332] on app-date-cell at bounding box center [664, 290] width 188 height 317
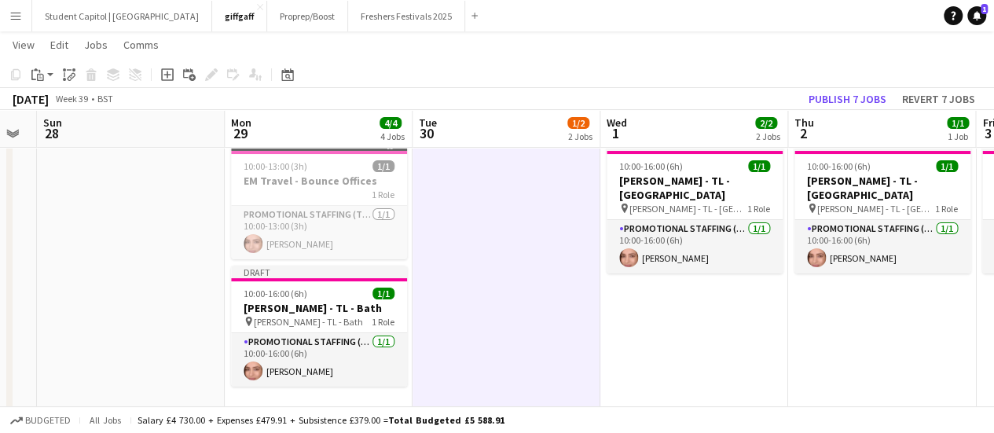
scroll to position [0, 534]
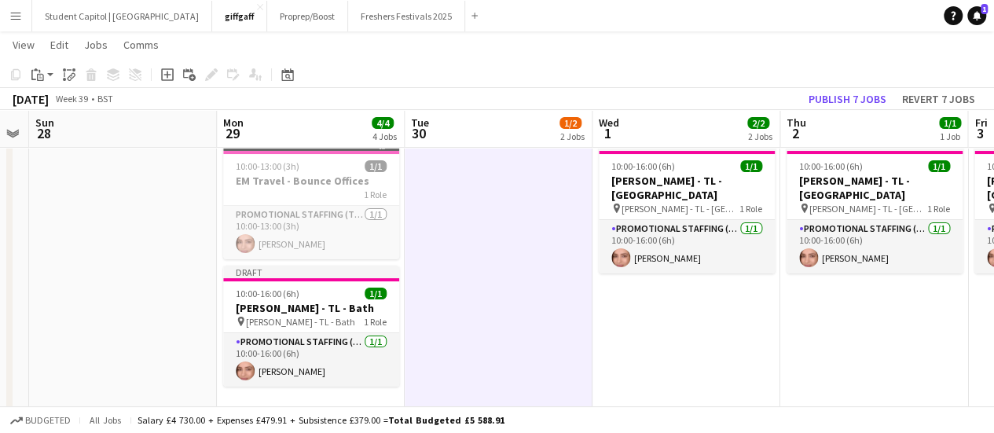
click at [649, 262] on app-date-cell "Draft 10:00-16:00 (6h) 1/1 Giff Gaff - TL - Cardiff pin Giff Gaff - TL - Cardif…" at bounding box center [686, 290] width 188 height 317
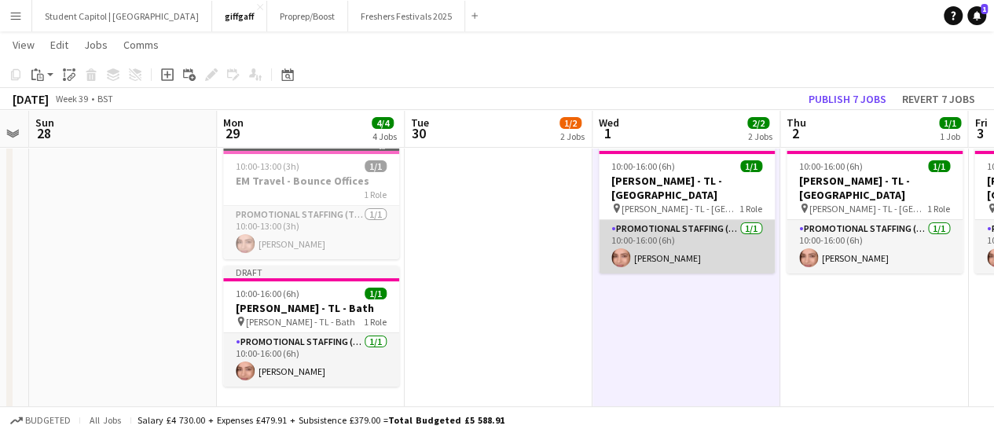
click at [668, 247] on app-card-role "Promotional Staffing (Team Leader) [DATE] 10:00-16:00 (6h) [PERSON_NAME]" at bounding box center [687, 246] width 176 height 53
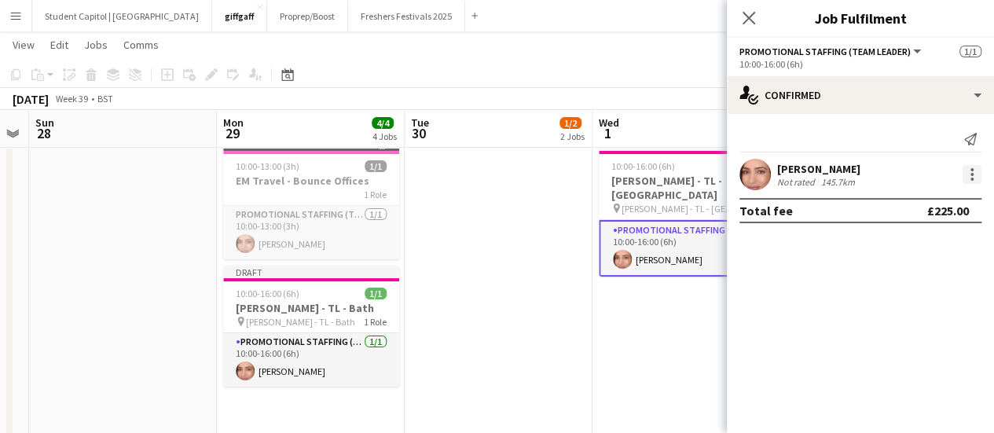
click at [966, 180] on div at bounding box center [971, 174] width 19 height 19
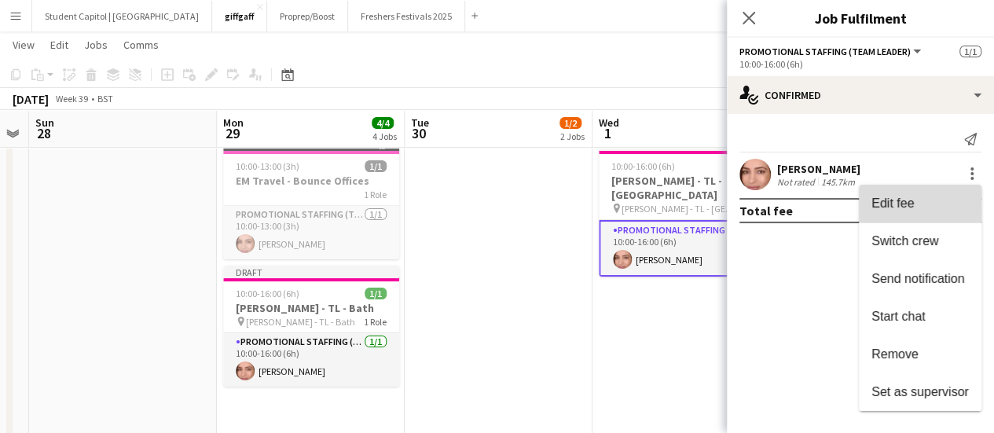
click at [935, 194] on button "Edit fee" at bounding box center [920, 204] width 123 height 38
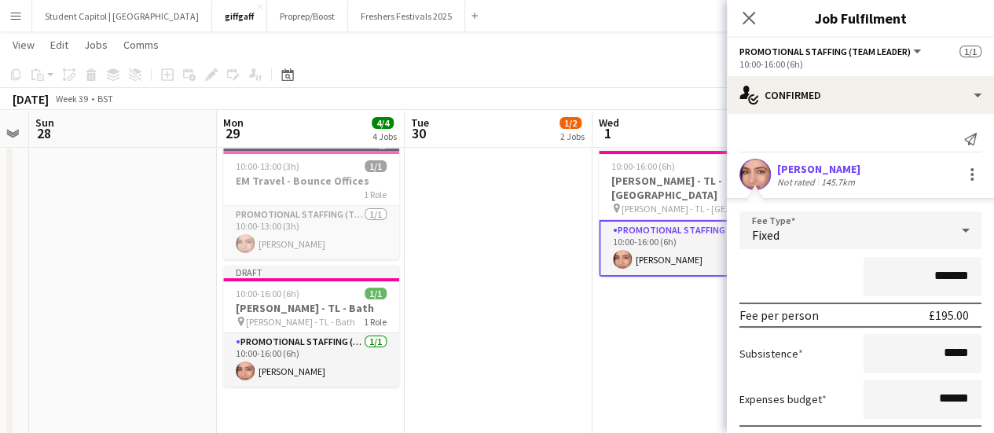
drag, startPoint x: 929, startPoint y: 276, endPoint x: 966, endPoint y: 280, distance: 37.1
click at [966, 280] on input "*******" at bounding box center [922, 276] width 118 height 39
type input "****"
drag, startPoint x: 929, startPoint y: 395, endPoint x: 954, endPoint y: 397, distance: 26.0
click at [954, 397] on input "******" at bounding box center [922, 398] width 118 height 39
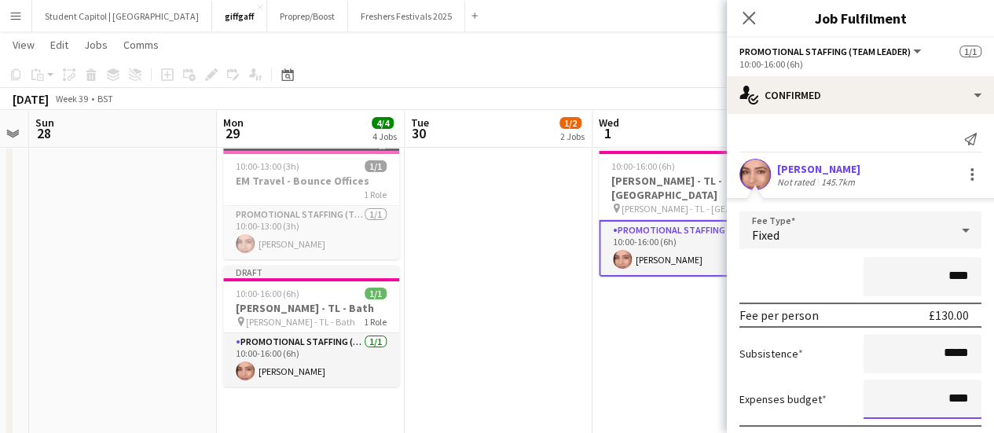
type input "****"
click at [770, 364] on div "Subsistence *****" at bounding box center [860, 353] width 242 height 39
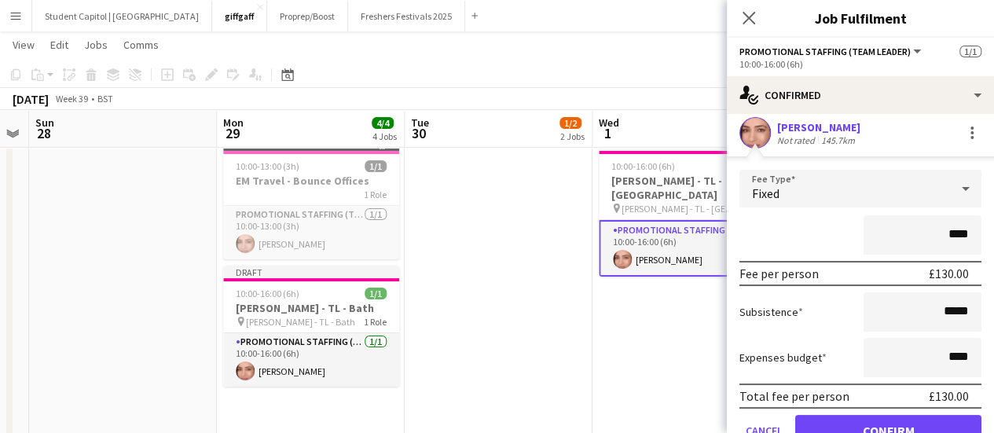
scroll to position [64, 0]
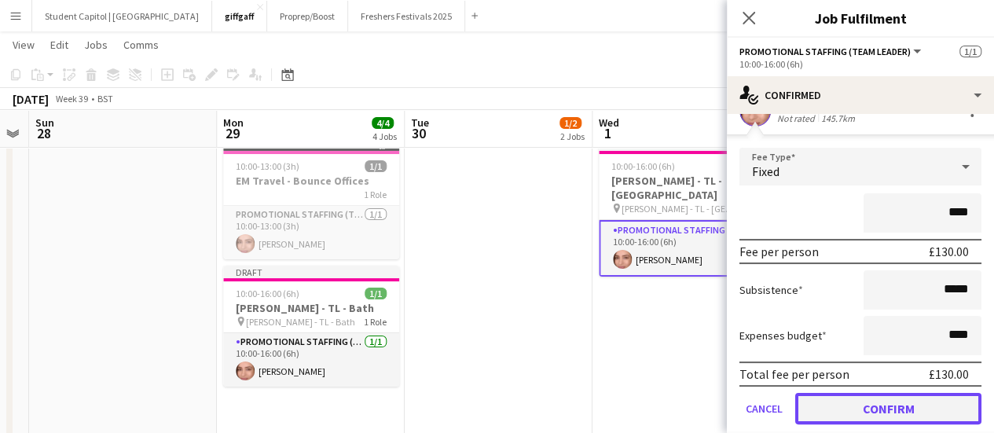
click at [809, 399] on button "Confirm" at bounding box center [888, 408] width 186 height 31
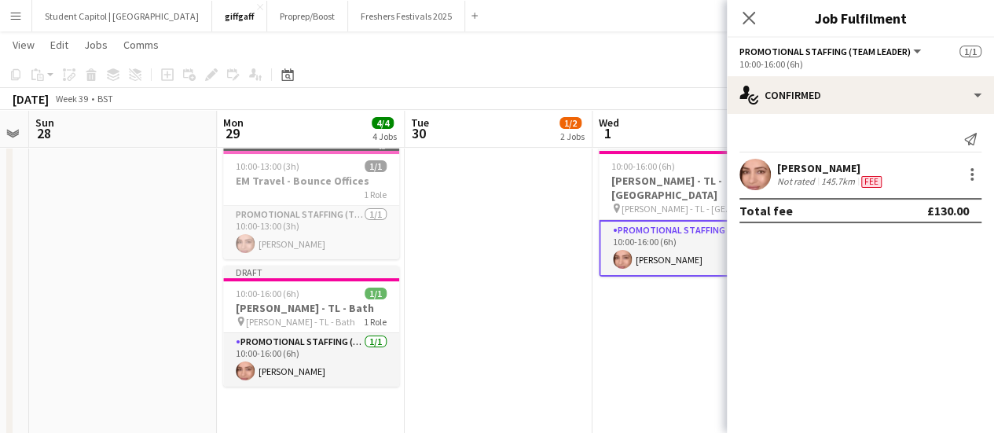
scroll to position [0, 0]
click at [665, 379] on app-date-cell "Draft 10:00-16:00 (6h) 1/1 Giff Gaff - TL - Cardiff pin Giff Gaff - TL - Cardif…" at bounding box center [686, 290] width 188 height 317
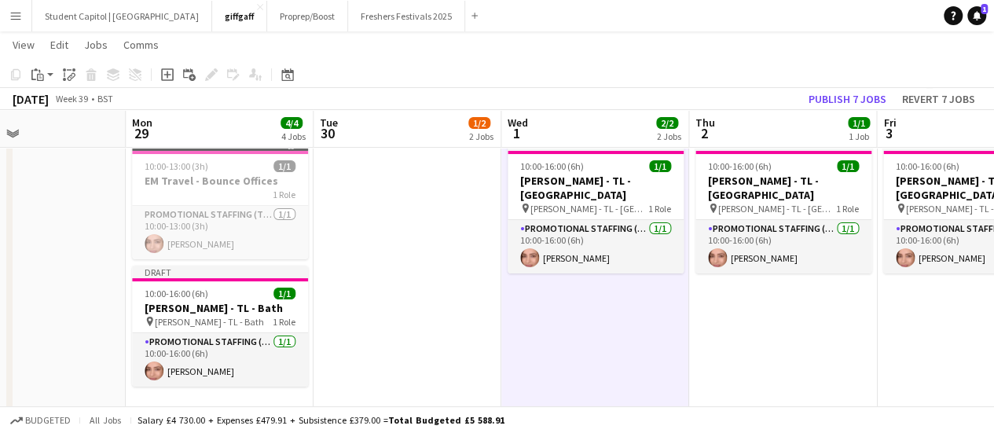
scroll to position [0, 627]
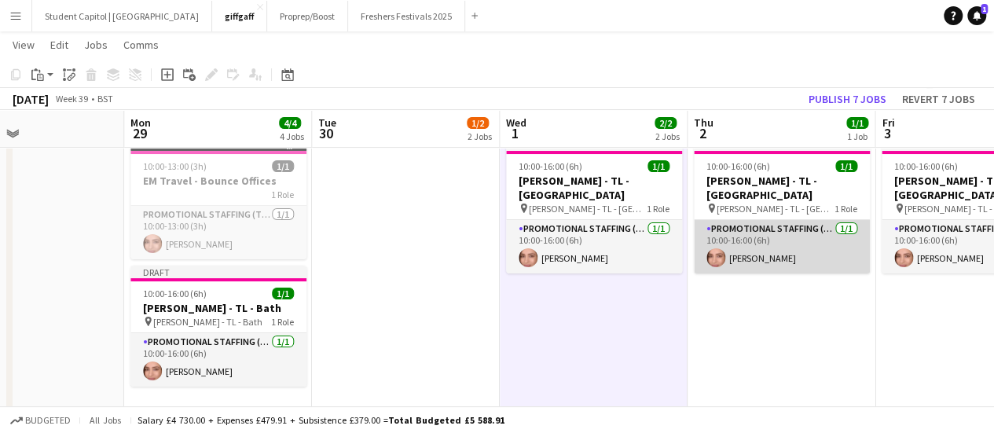
click at [768, 231] on app-card-role "Promotional Staffing (Team Leader) [DATE] 10:00-16:00 (6h) [PERSON_NAME]" at bounding box center [782, 246] width 176 height 53
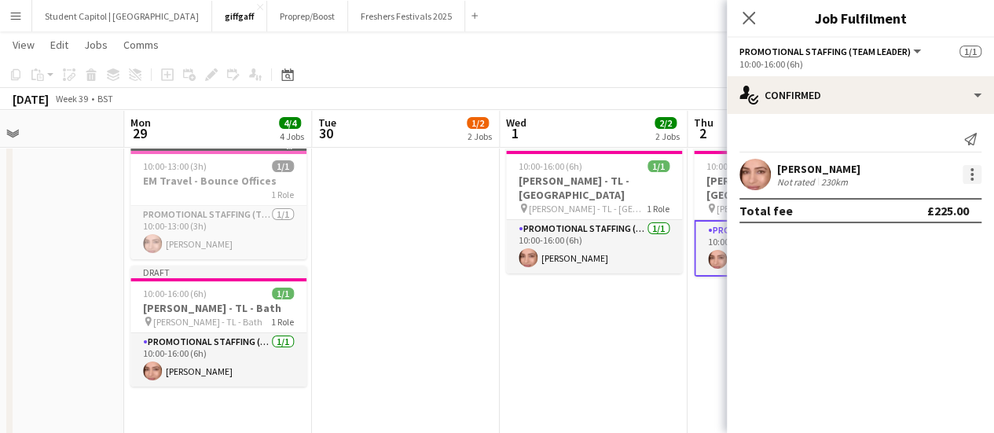
click at [965, 169] on div at bounding box center [971, 174] width 19 height 19
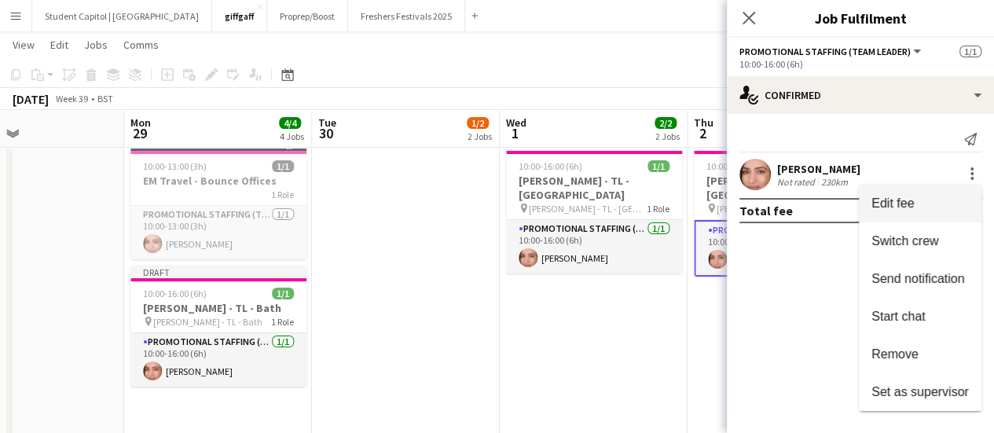
click at [925, 192] on button "Edit fee" at bounding box center [920, 204] width 123 height 38
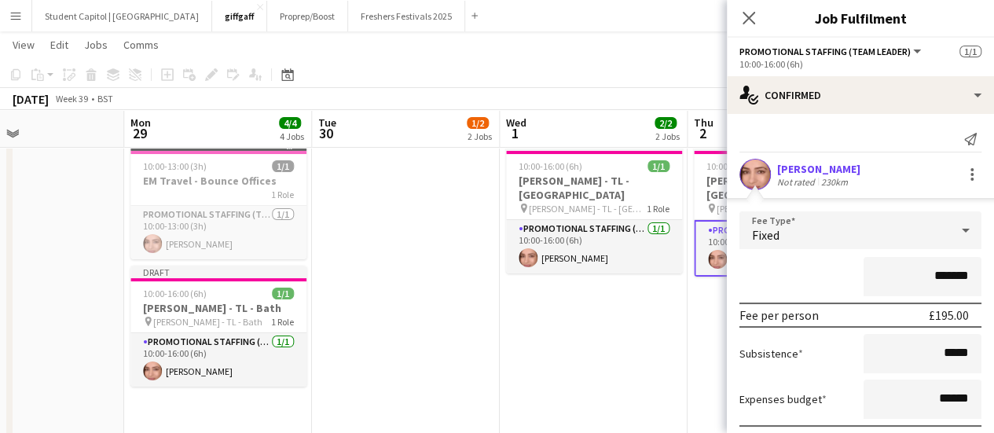
drag, startPoint x: 924, startPoint y: 275, endPoint x: 946, endPoint y: 278, distance: 22.2
click at [946, 278] on input "*******" at bounding box center [922, 276] width 118 height 39
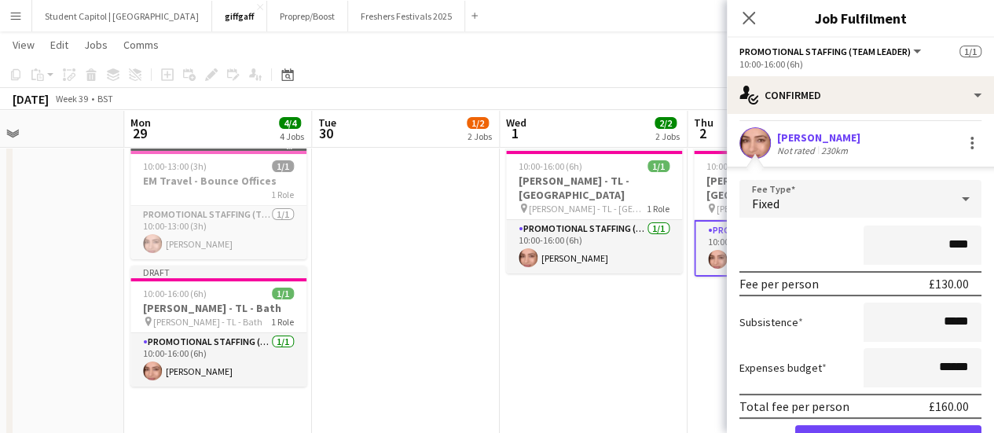
scroll to position [34, 0]
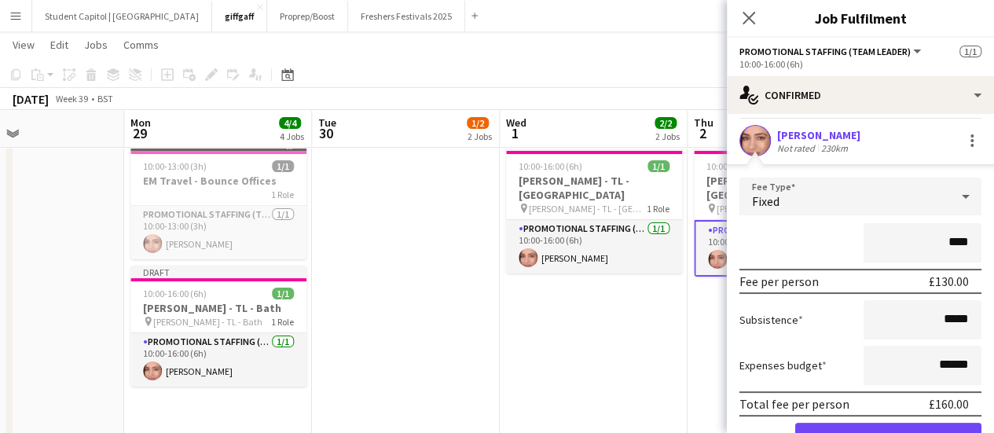
type input "****"
drag, startPoint x: 930, startPoint y: 363, endPoint x: 949, endPoint y: 361, distance: 19.0
click at [949, 361] on input "******" at bounding box center [922, 365] width 118 height 39
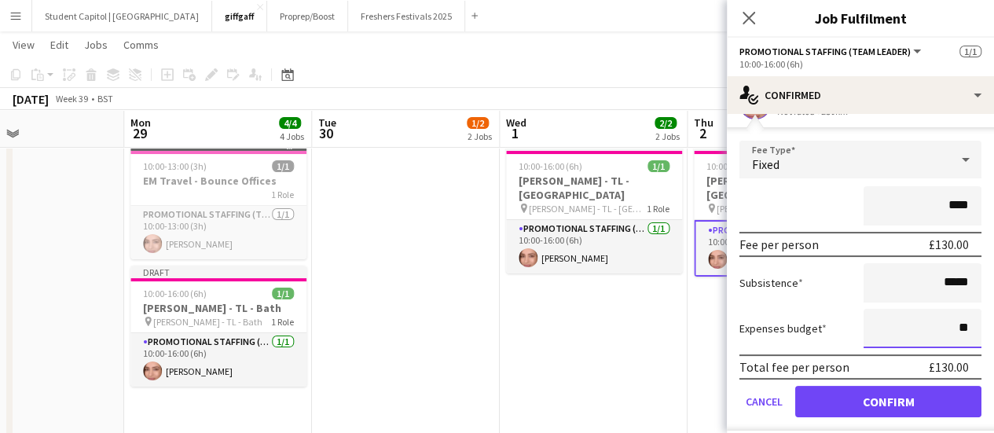
scroll to position [72, 0]
type input "**"
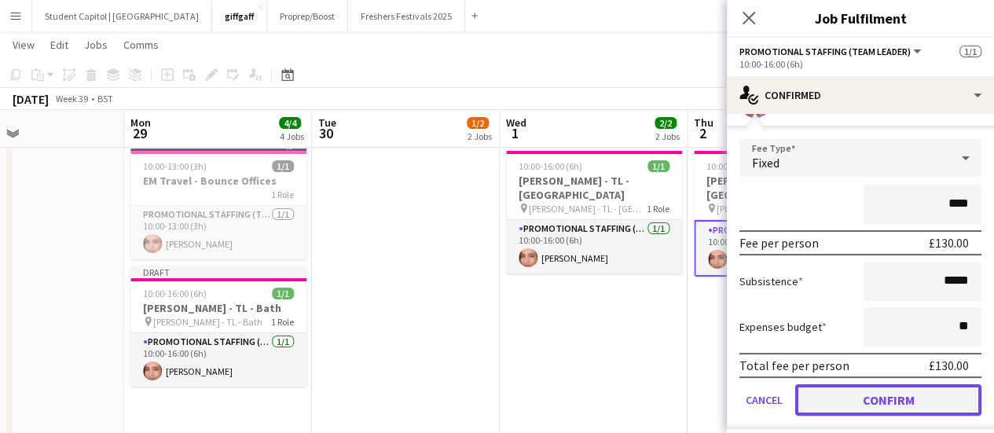
click at [907, 395] on button "Confirm" at bounding box center [888, 399] width 186 height 31
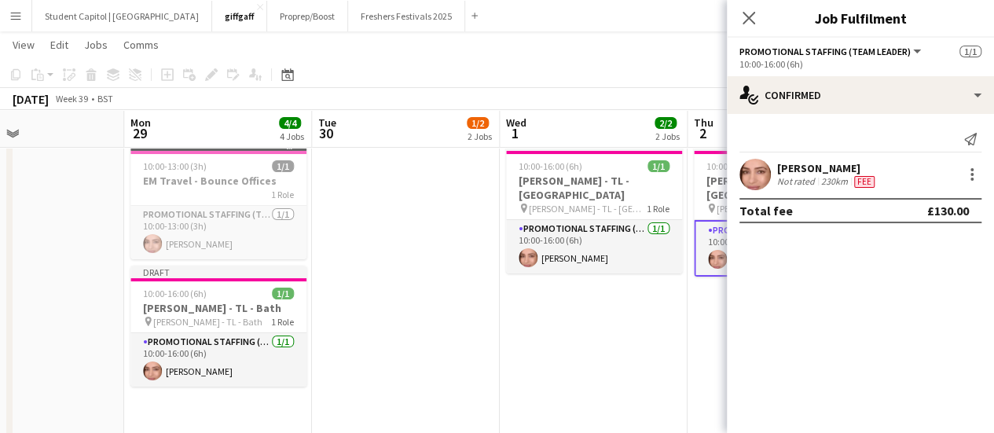
scroll to position [0, 0]
click at [669, 358] on app-date-cell "Draft 10:00-16:00 (6h) 1/1 Giff Gaff - TL - Cardiff pin Giff Gaff - TL - Cardif…" at bounding box center [594, 290] width 188 height 317
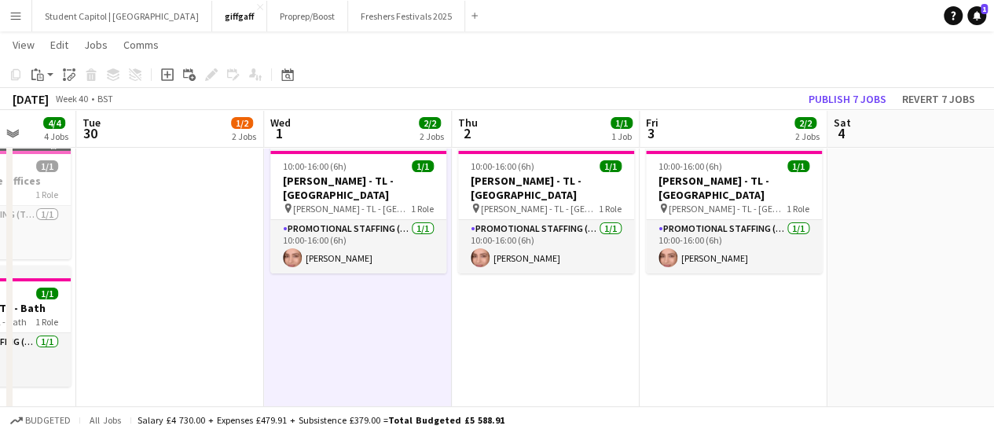
scroll to position [0, 489]
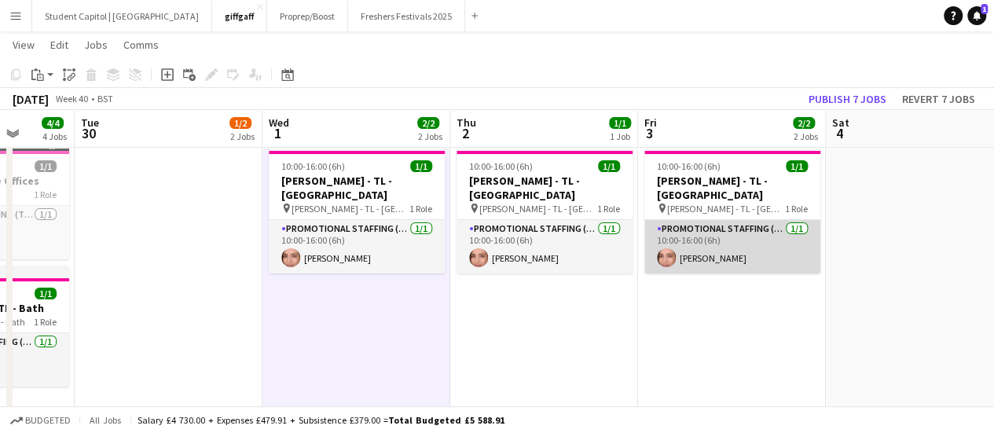
click at [698, 242] on app-card-role "Promotional Staffing (Team Leader) [DATE] 10:00-16:00 (6h) [PERSON_NAME]" at bounding box center [732, 246] width 176 height 53
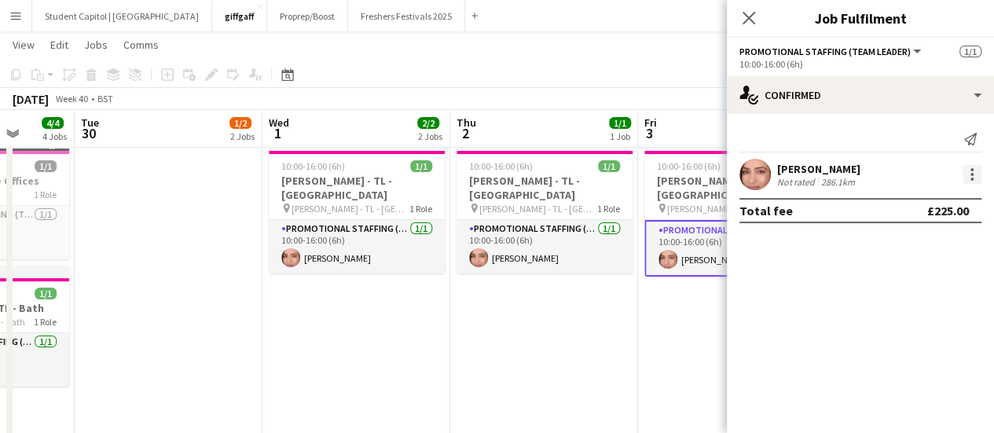
click at [965, 174] on div at bounding box center [971, 174] width 19 height 19
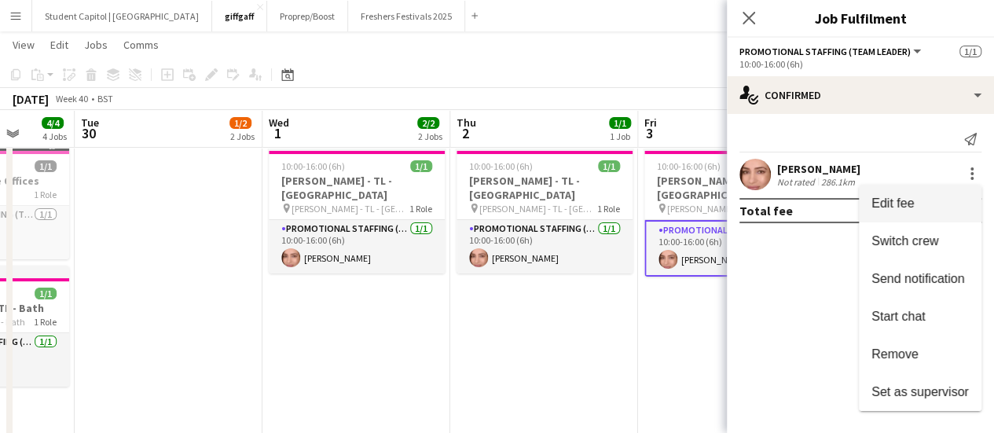
click at [930, 197] on span "Edit fee" at bounding box center [919, 203] width 97 height 14
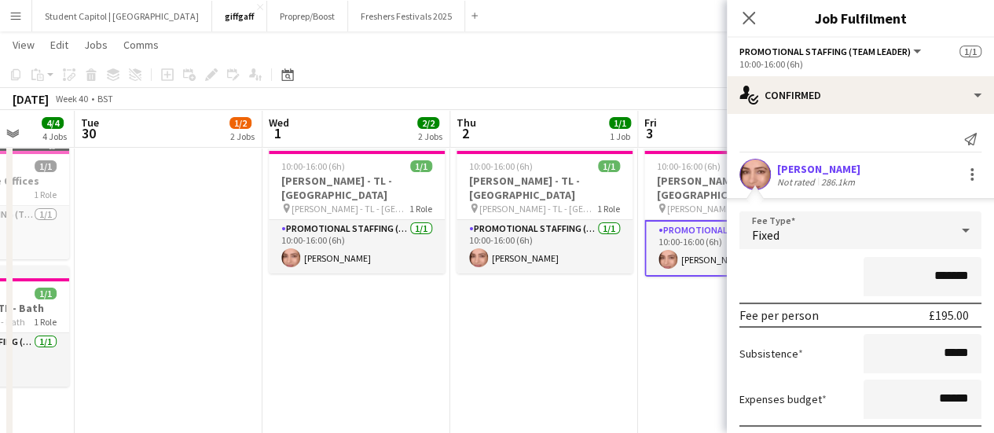
drag, startPoint x: 924, startPoint y: 271, endPoint x: 965, endPoint y: 282, distance: 43.1
click at [965, 282] on input "*******" at bounding box center [922, 276] width 118 height 39
type input "****"
click at [845, 279] on div "****" at bounding box center [860, 276] width 242 height 39
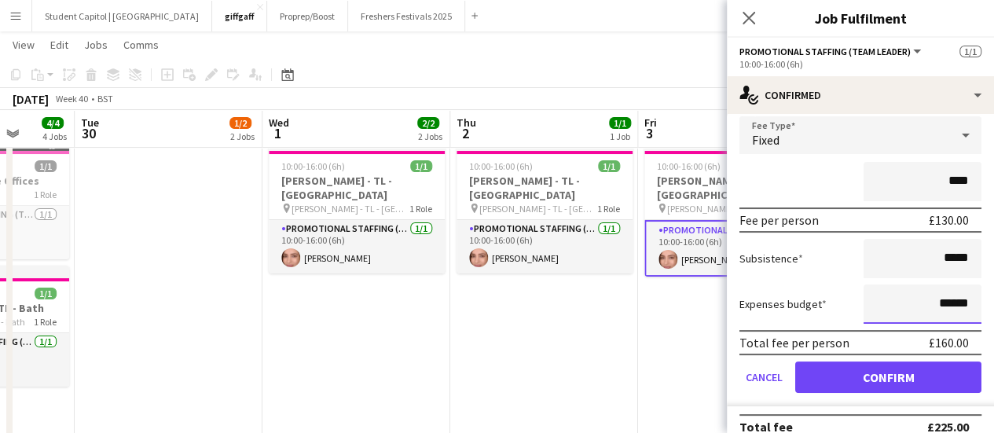
drag, startPoint x: 930, startPoint y: 304, endPoint x: 943, endPoint y: 304, distance: 13.4
click at [943, 304] on input "******" at bounding box center [922, 303] width 118 height 39
type input "*****"
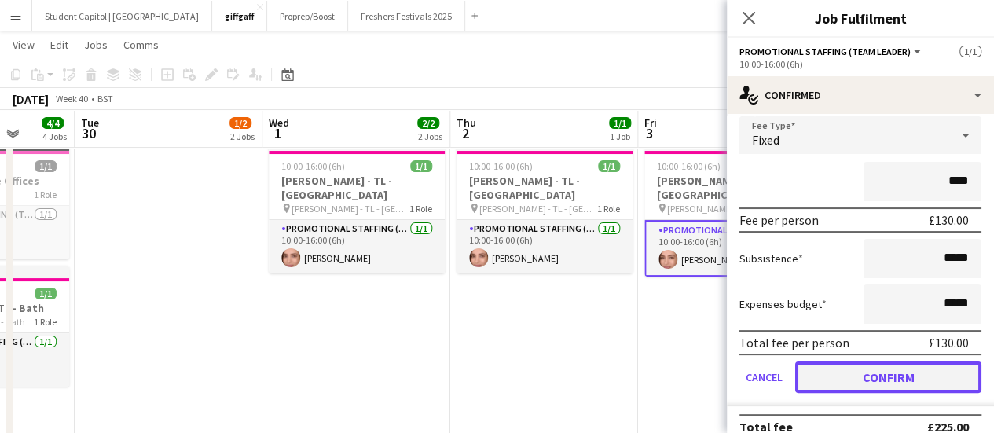
click at [899, 365] on button "Confirm" at bounding box center [888, 376] width 186 height 31
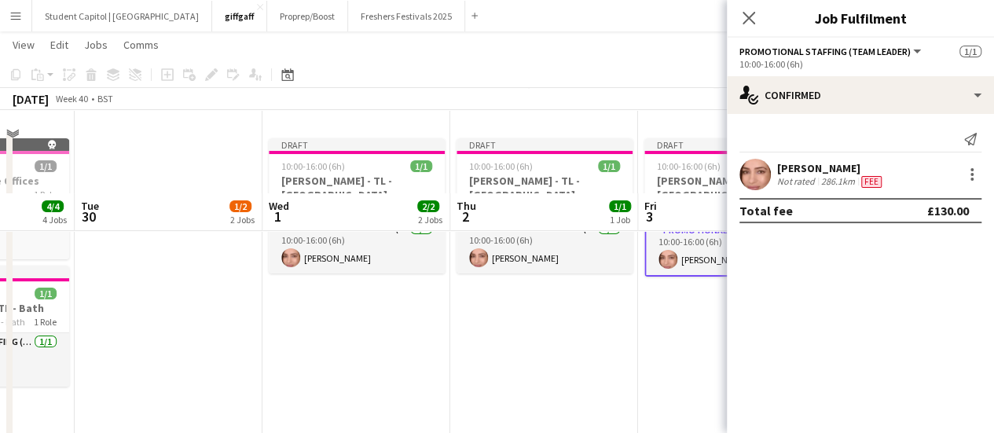
scroll to position [128, 0]
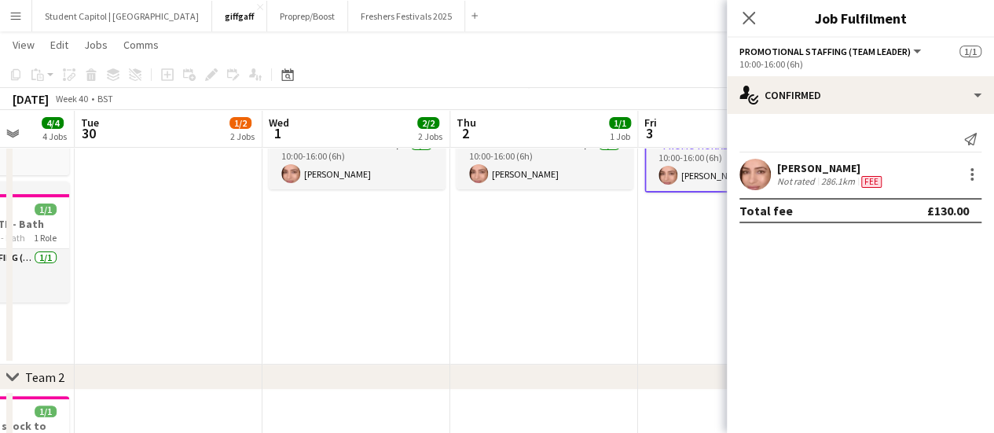
click at [654, 318] on app-date-cell "Draft 10:00-16:00 (6h) 1/1 Giff Gaff - TL - Plymouth pin Giff Gaff - TL - Plymo…" at bounding box center [732, 206] width 188 height 317
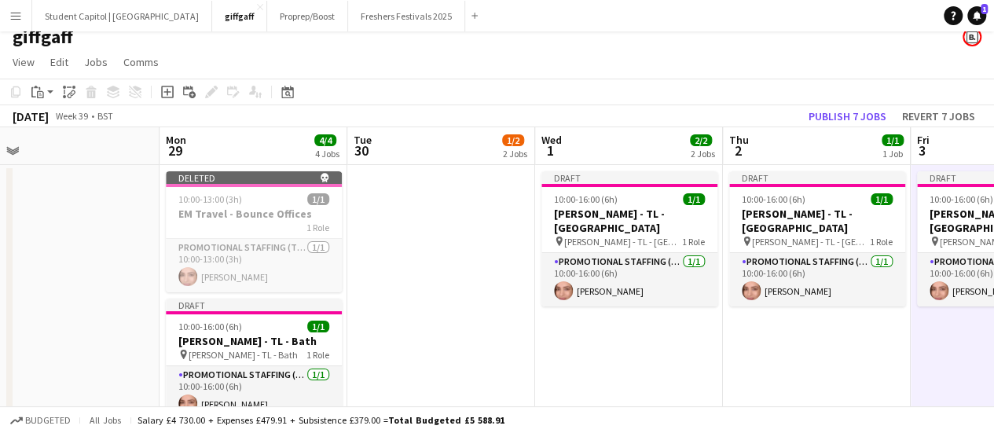
scroll to position [0, 0]
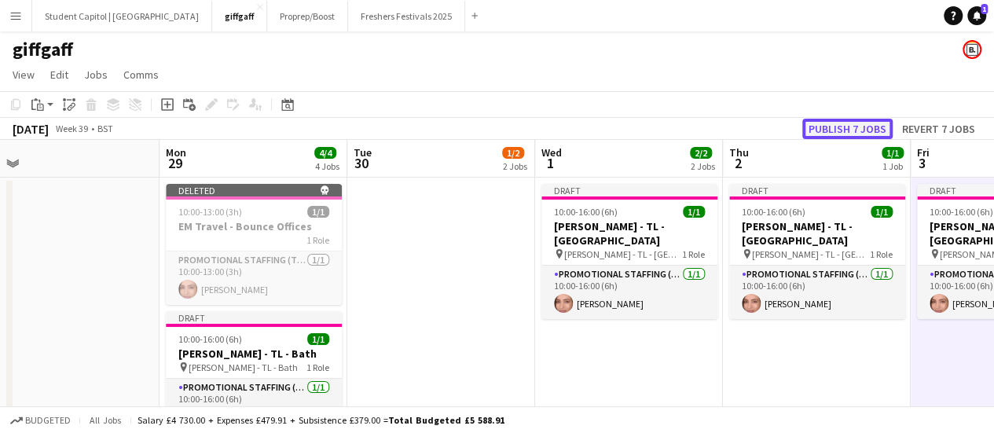
click at [833, 128] on button "Publish 7 jobs" at bounding box center [847, 129] width 90 height 20
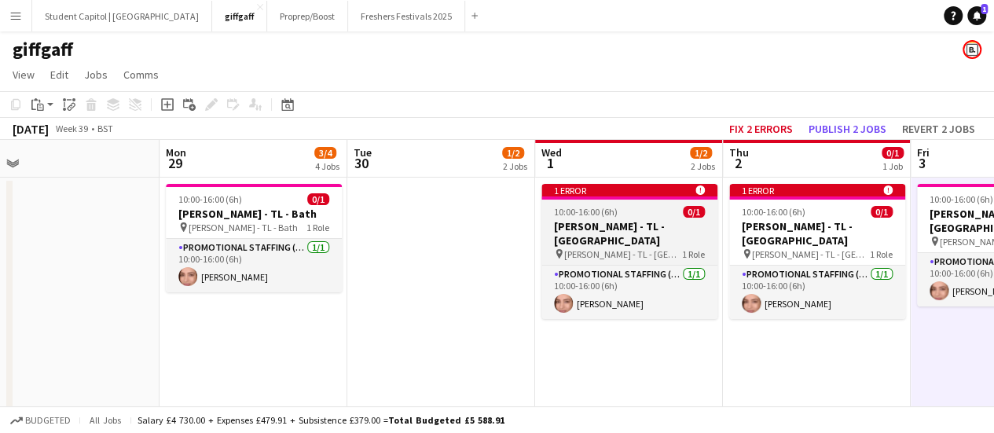
click at [646, 192] on div "1 error alert-circle" at bounding box center [629, 190] width 176 height 13
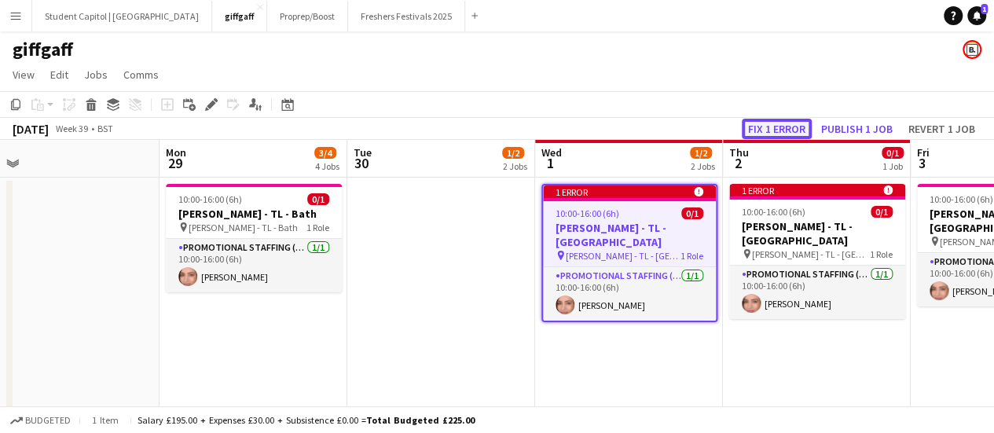
click at [768, 129] on button "Fix 1 error" at bounding box center [777, 129] width 70 height 20
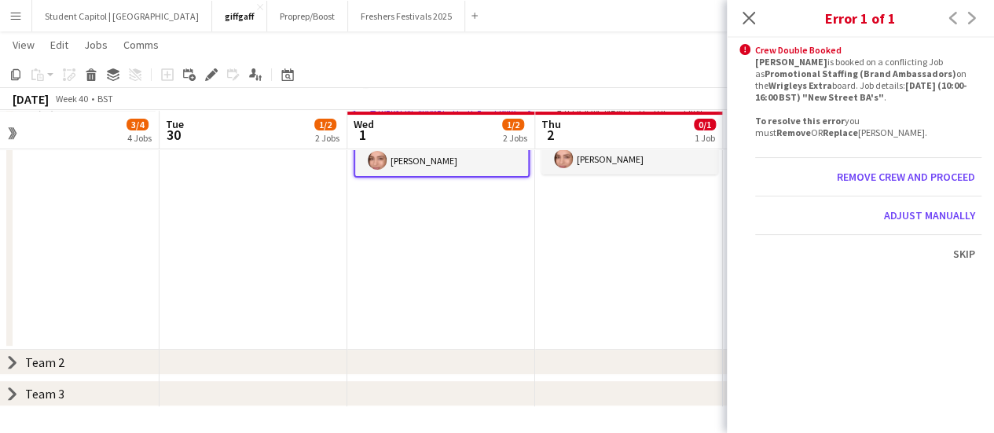
scroll to position [0, 540]
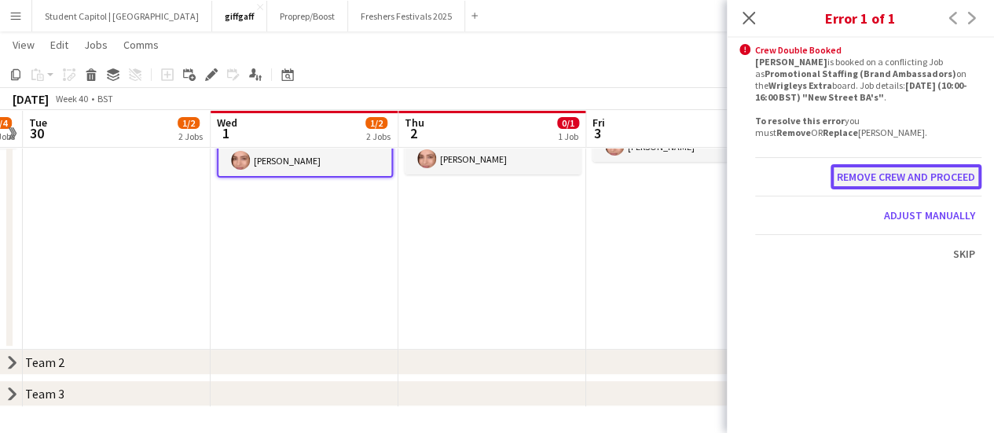
click at [847, 170] on button "Remove crew and proceed" at bounding box center [905, 176] width 151 height 25
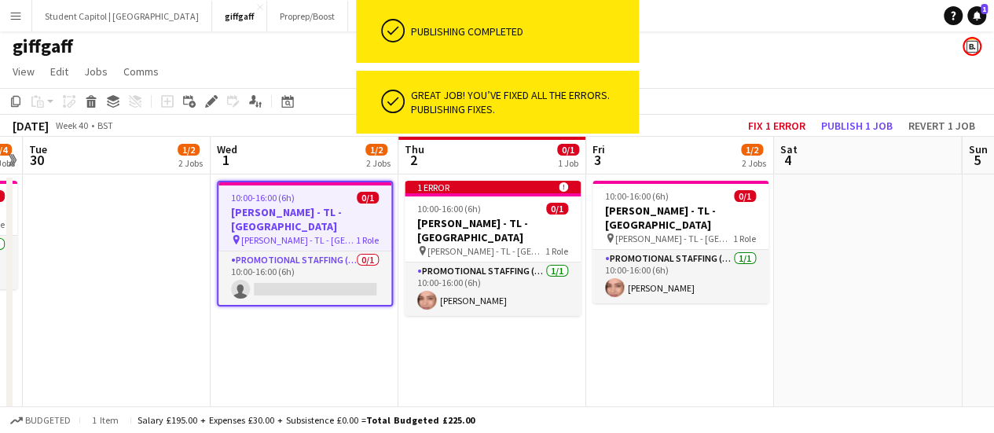
scroll to position [2, 0]
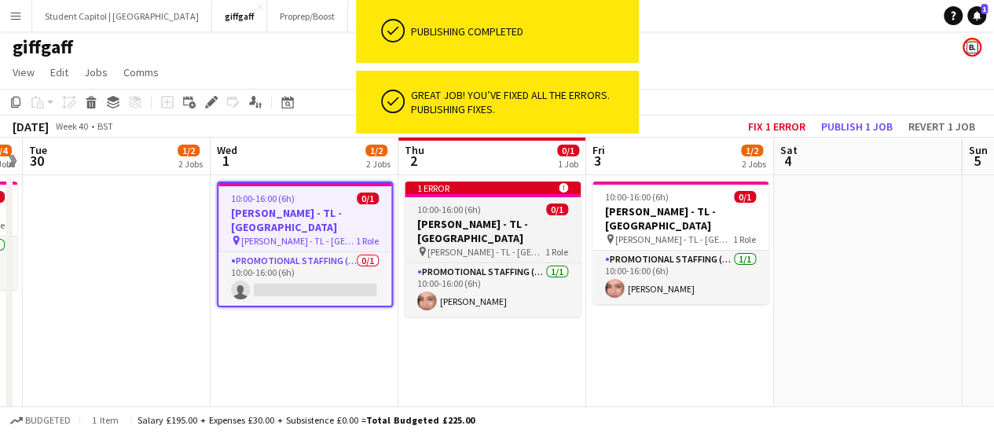
click at [468, 188] on div "1 error alert-circle" at bounding box center [493, 187] width 176 height 13
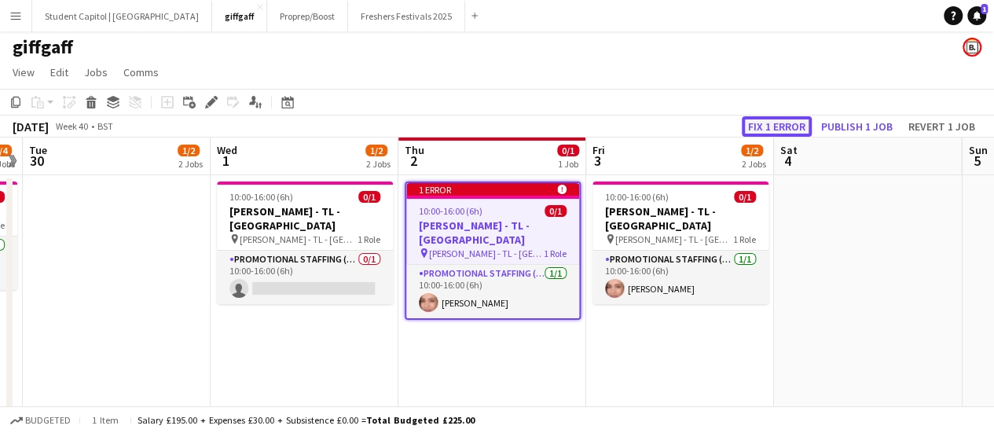
click at [771, 129] on button "Fix 1 error" at bounding box center [777, 126] width 70 height 20
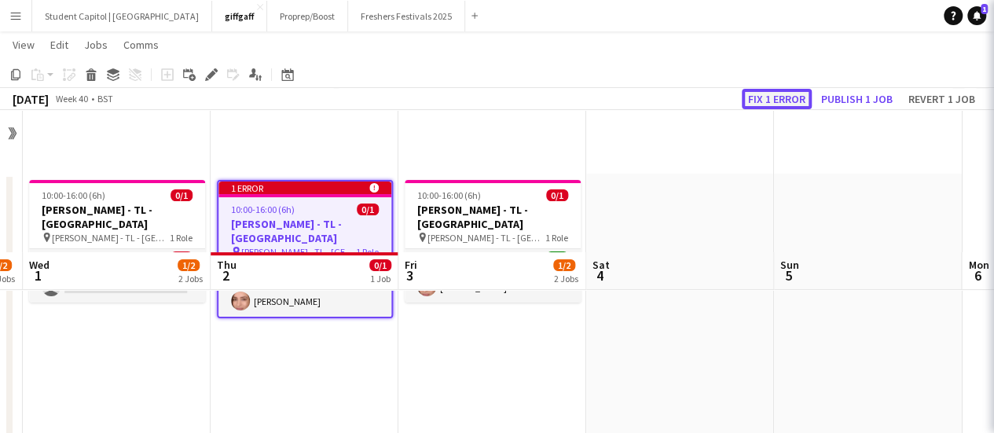
scroll to position [143, 0]
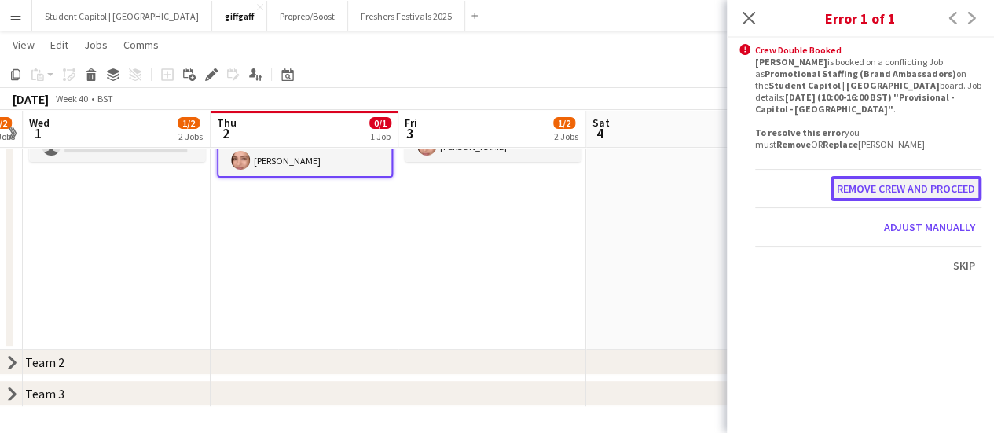
click at [856, 183] on button "Remove crew and proceed" at bounding box center [905, 188] width 151 height 25
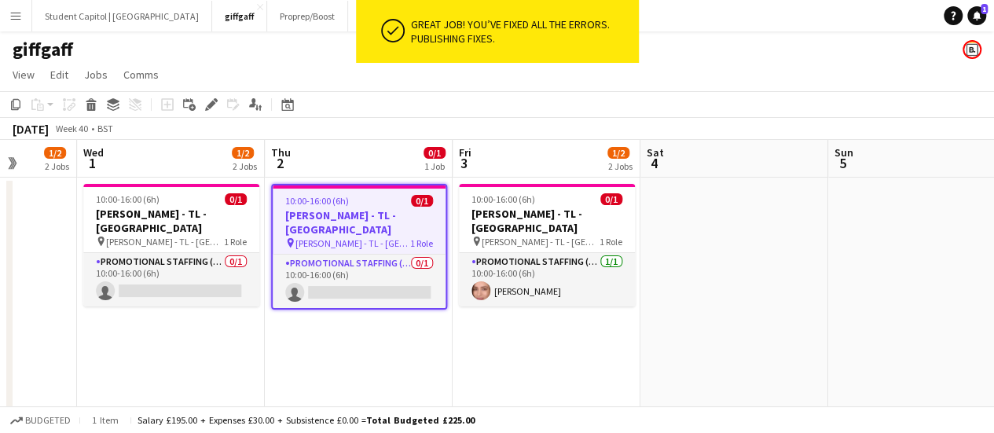
scroll to position [0, 485]
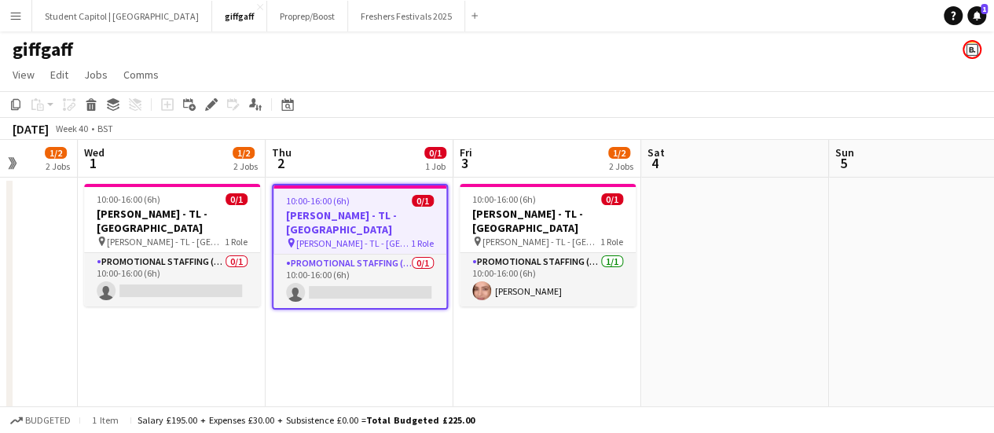
click at [537, 324] on app-date-cell "10:00-16:00 (6h) 0/1 Giff Gaff - TL - Plymouth pin Giff Gaff - TL - Plymouth 1 …" at bounding box center [547, 336] width 188 height 317
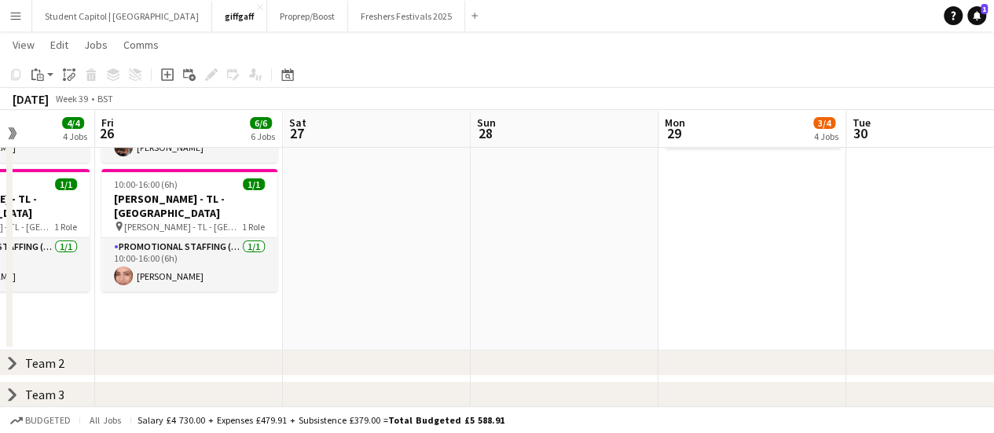
scroll to position [0, 467]
click at [121, 360] on div "chevron-right Team 2" at bounding box center [497, 362] width 994 height 25
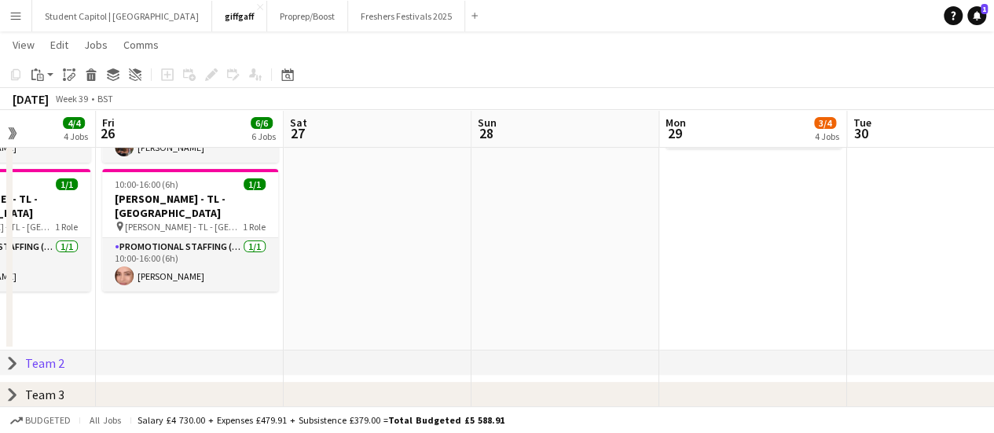
click at [16, 359] on icon "chevron-right" at bounding box center [12, 363] width 13 height 13
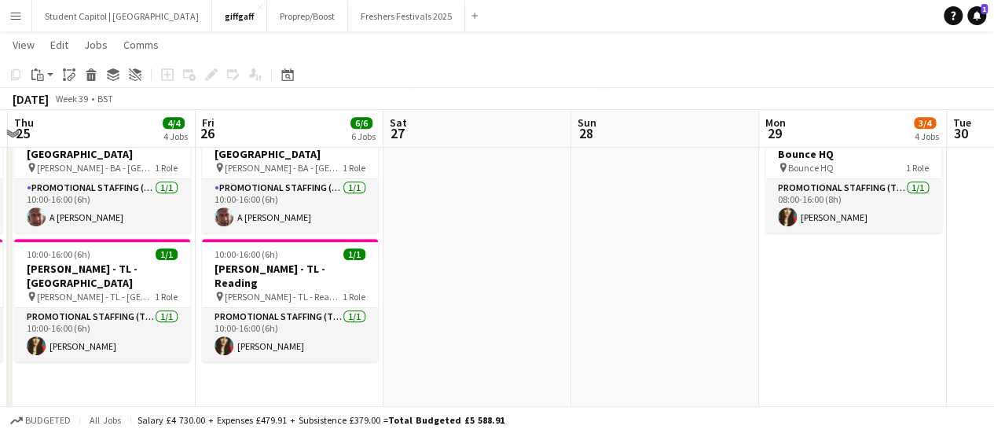
scroll to position [452, 0]
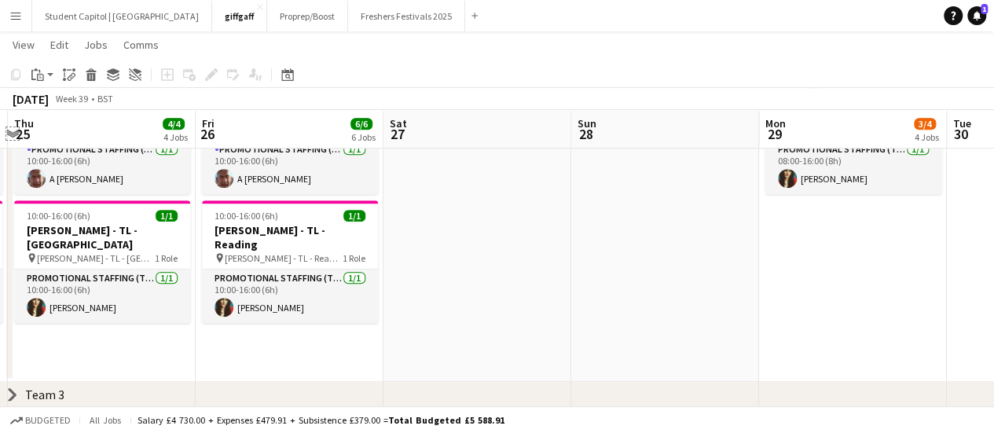
click at [13, 136] on app-icon "Expand/collapse" at bounding box center [12, 132] width 13 height 15
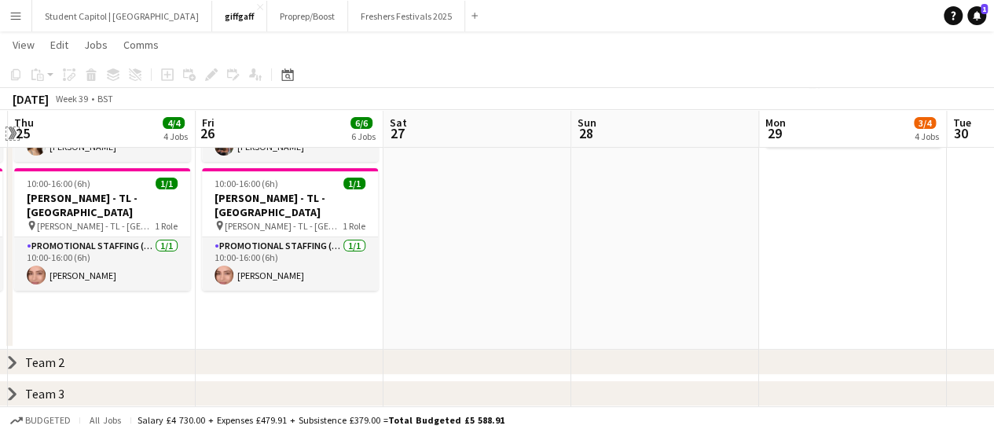
scroll to position [143, 0]
click at [31, 390] on div "Team 3" at bounding box center [44, 394] width 39 height 16
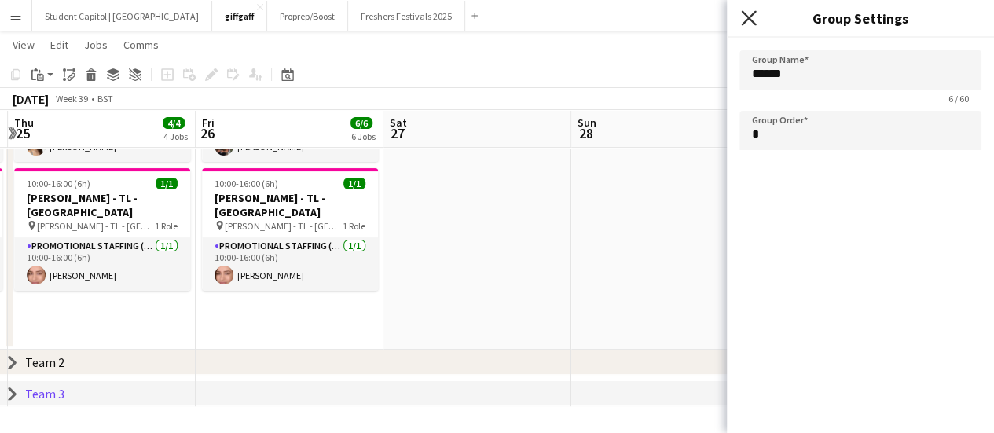
click at [749, 18] on icon "Close pop-in" at bounding box center [748, 17] width 15 height 15
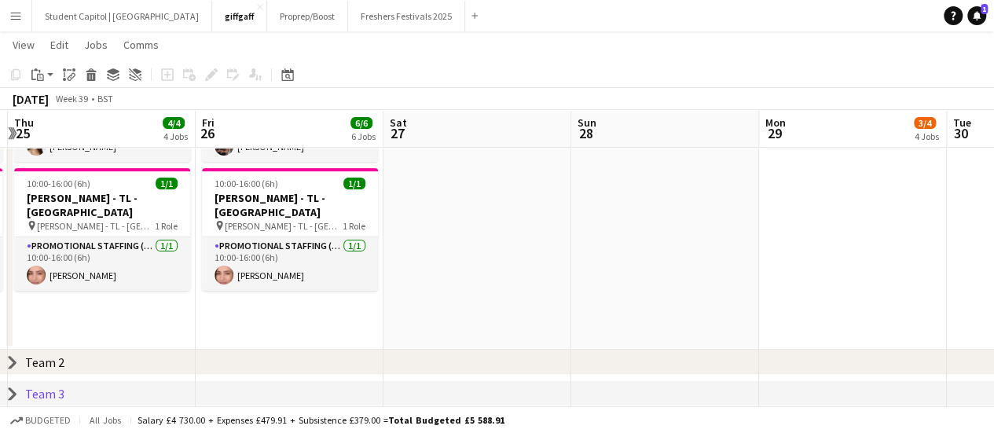
click at [16, 390] on icon "chevron-right" at bounding box center [12, 393] width 13 height 13
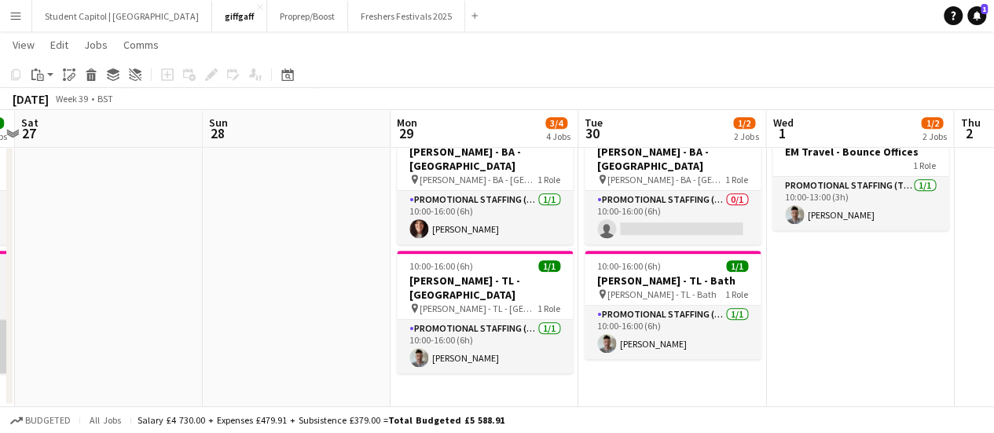
scroll to position [0, 739]
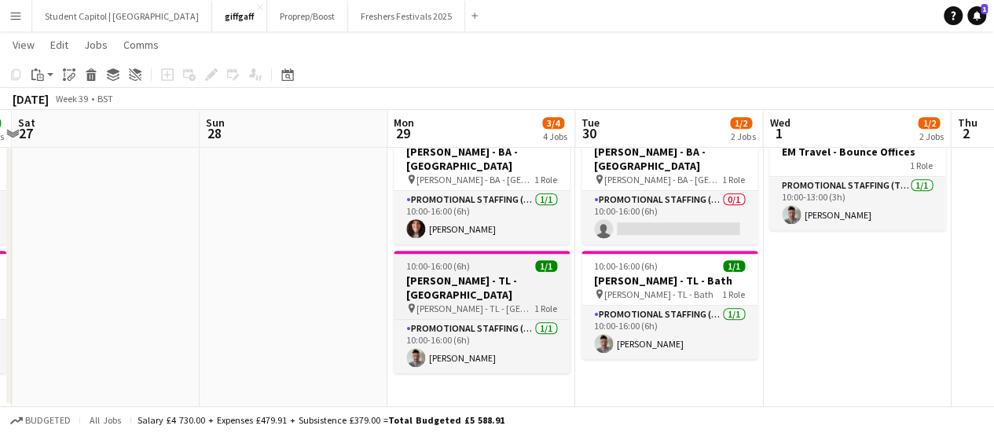
click at [502, 302] on div "pin Giff Gaff - TL - Cardiff 1 Role" at bounding box center [482, 308] width 176 height 13
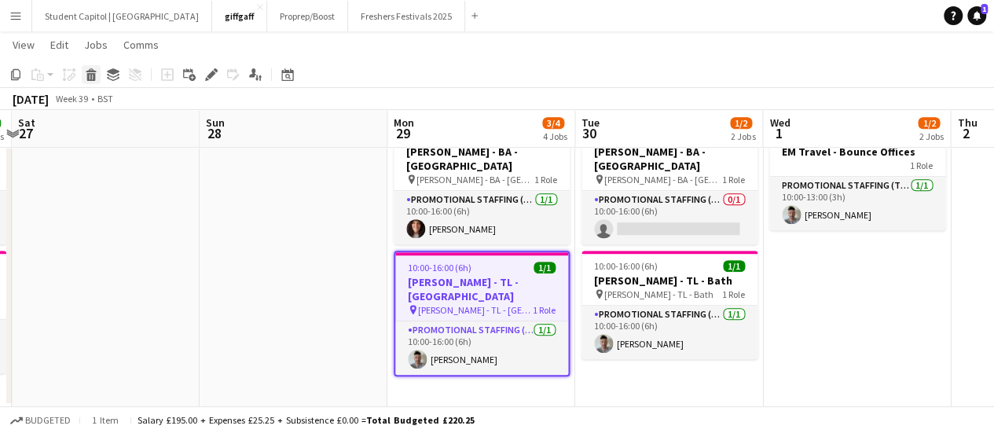
click at [96, 79] on icon "Delete" at bounding box center [91, 74] width 13 height 13
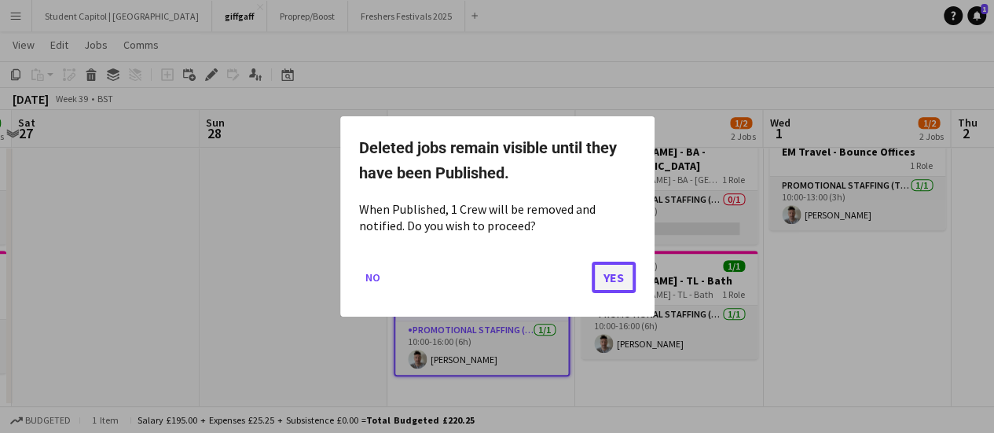
click at [607, 269] on button "Yes" at bounding box center [614, 277] width 44 height 31
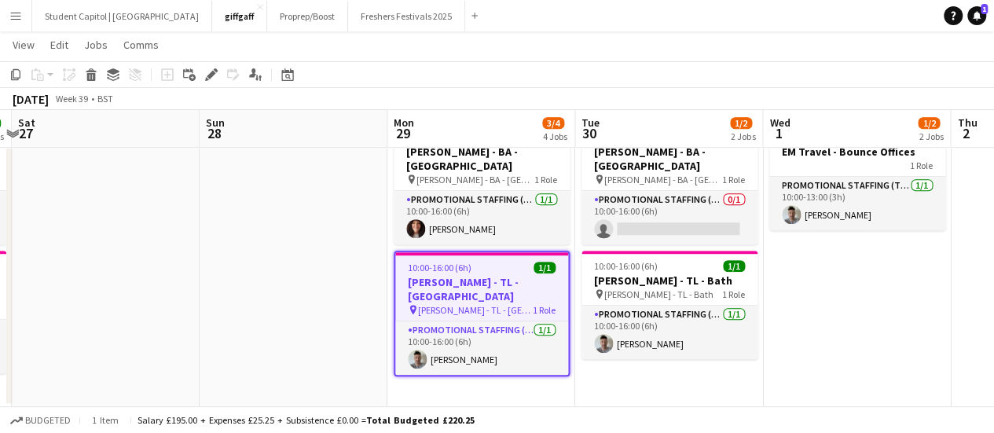
scroll to position [434, 0]
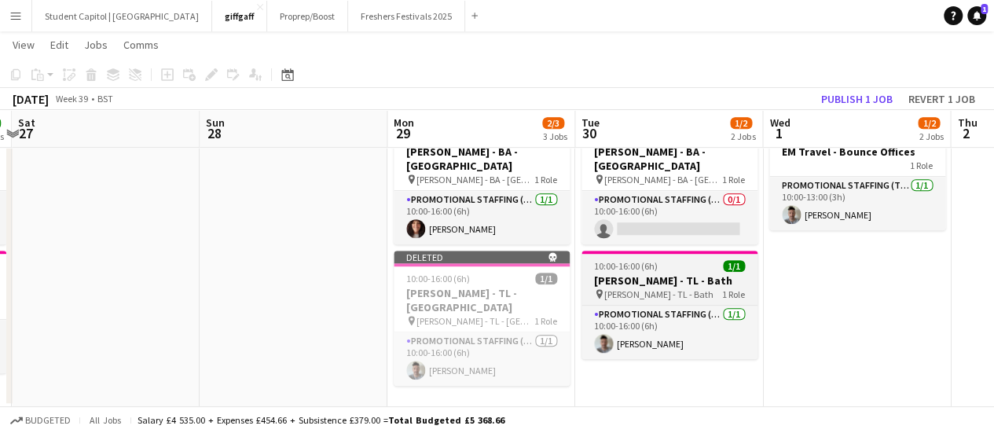
click at [667, 273] on h3 "[PERSON_NAME] - TL - Bath" at bounding box center [669, 280] width 176 height 14
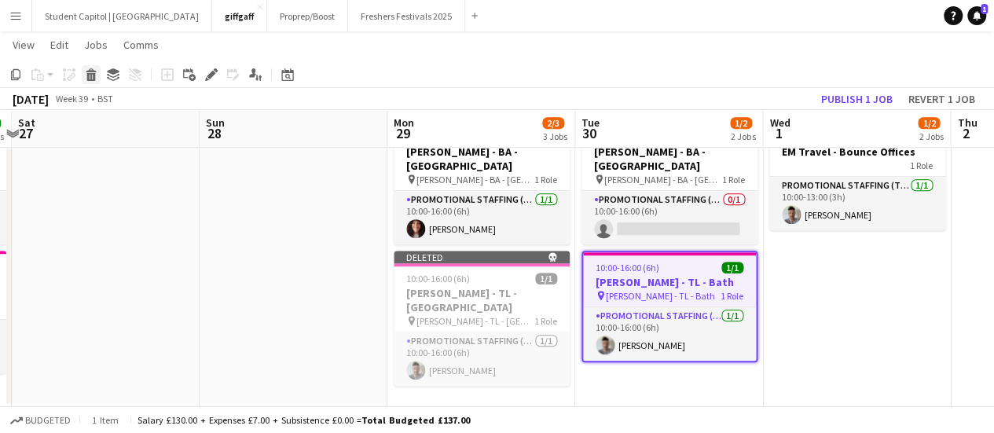
click at [91, 78] on icon at bounding box center [91, 77] width 9 height 8
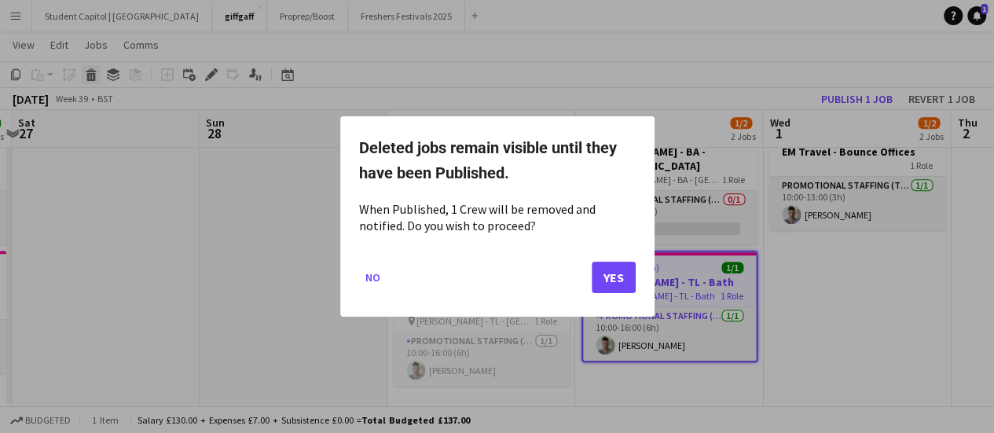
scroll to position [0, 0]
click at [604, 269] on button "Yes" at bounding box center [614, 277] width 44 height 31
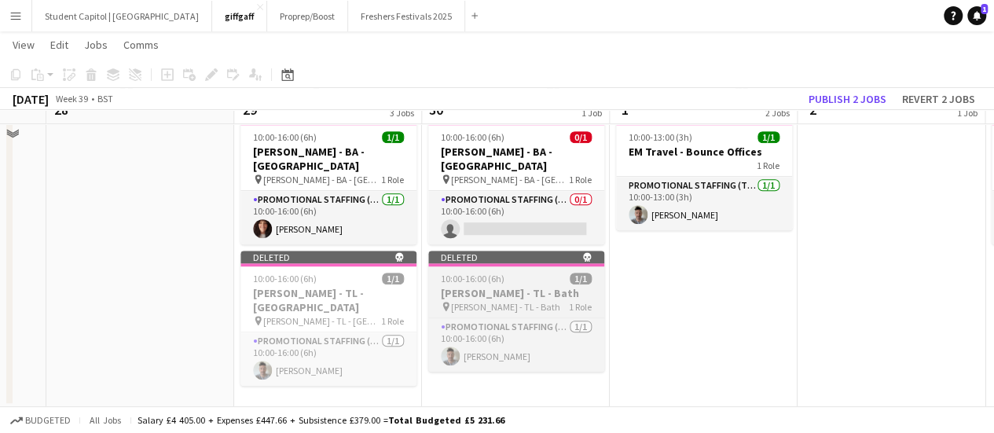
scroll to position [405, 0]
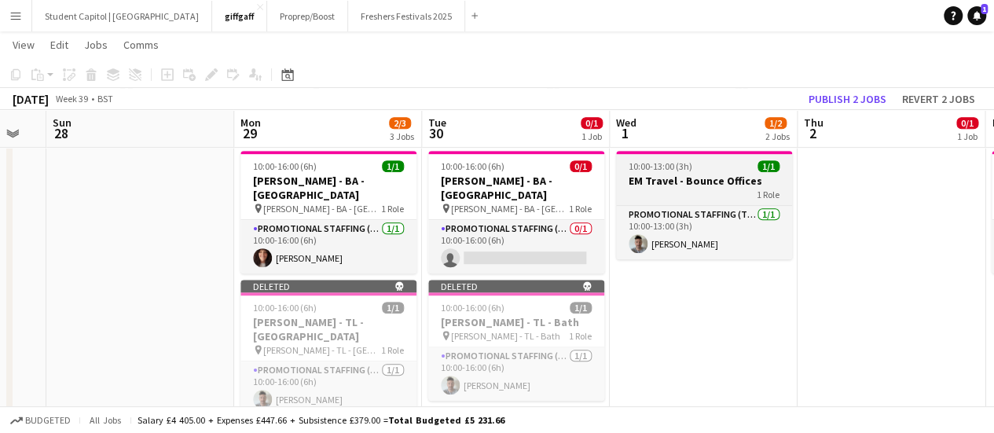
click at [672, 186] on h3 "EM Travel - Bounce Offices" at bounding box center [704, 181] width 176 height 14
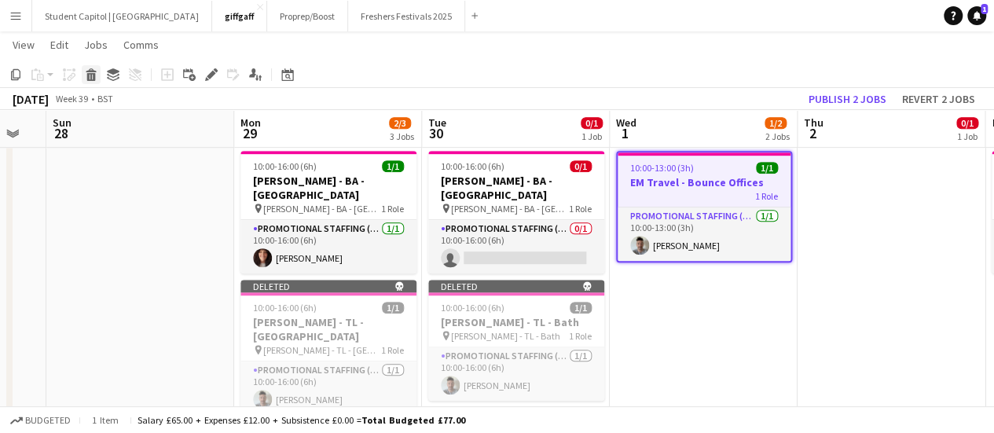
click at [94, 76] on icon at bounding box center [91, 77] width 9 height 8
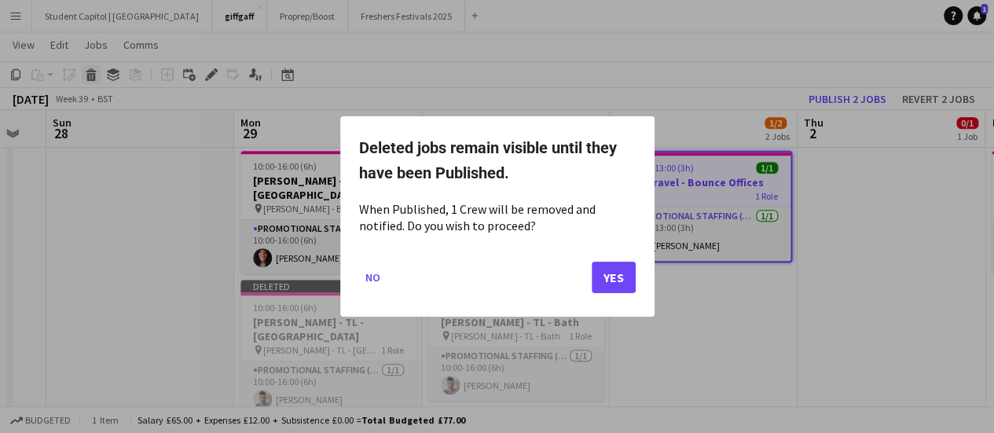
scroll to position [0, 0]
click at [614, 288] on button "Yes" at bounding box center [614, 277] width 44 height 31
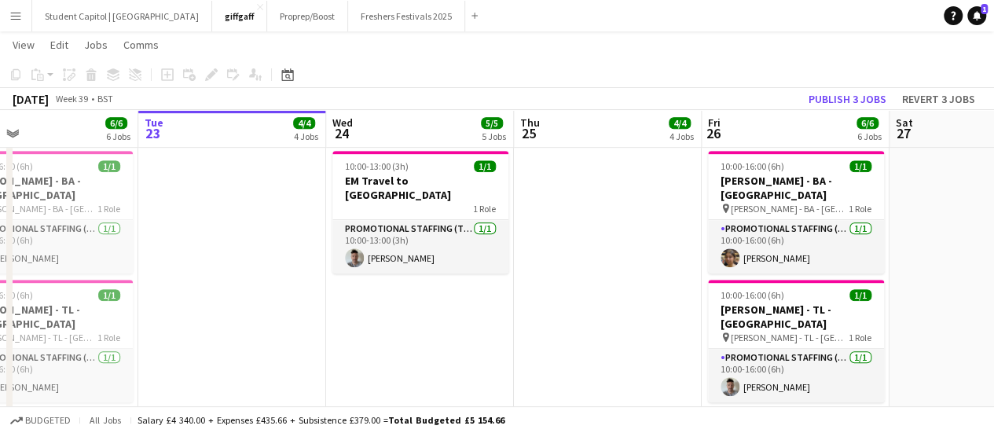
scroll to position [0, 426]
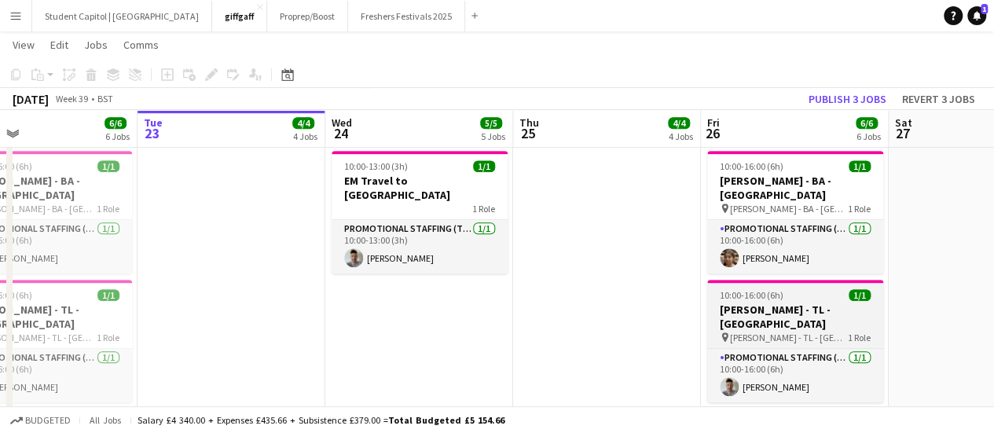
click at [782, 289] on div "10:00-16:00 (6h) 1/1" at bounding box center [795, 295] width 176 height 12
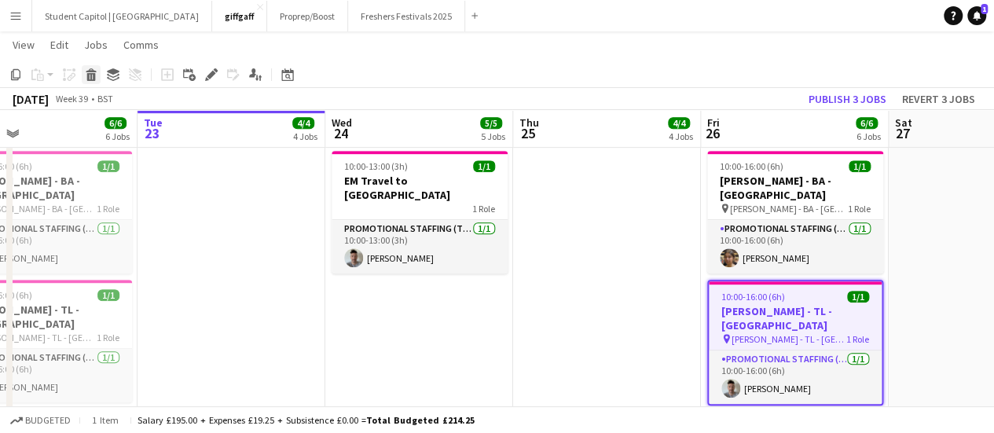
click at [91, 75] on icon at bounding box center [91, 77] width 9 height 8
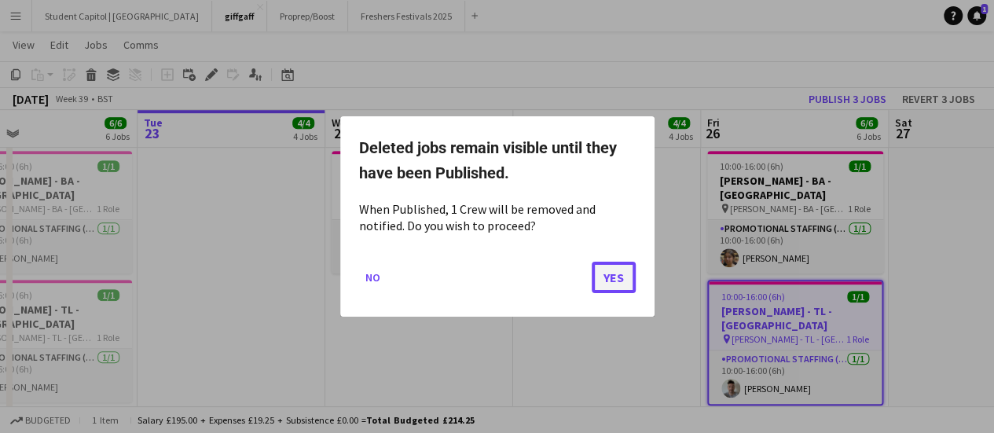
click at [601, 266] on button "Yes" at bounding box center [614, 277] width 44 height 31
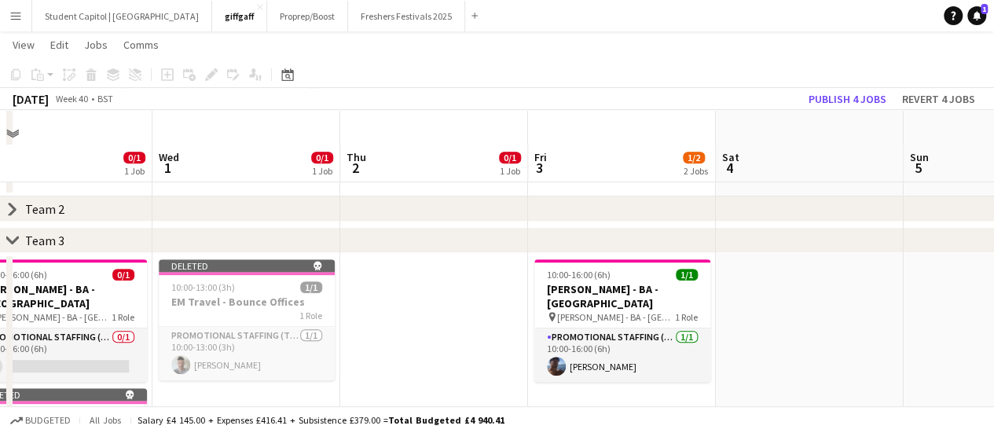
scroll to position [294, 0]
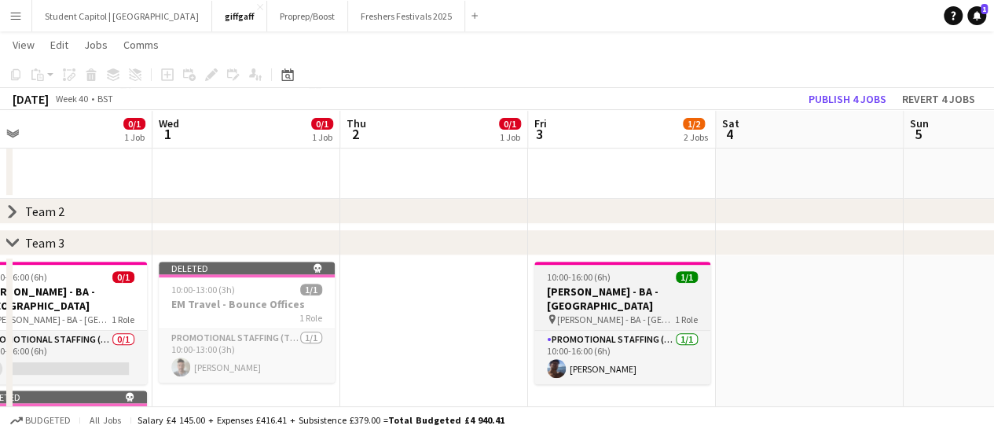
click at [615, 294] on h3 "[PERSON_NAME] - BA - [GEOGRAPHIC_DATA]" at bounding box center [622, 298] width 176 height 28
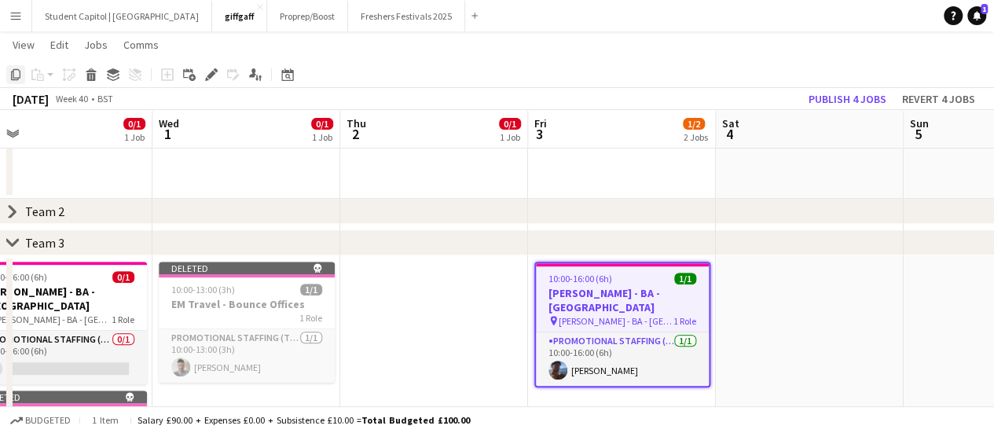
click at [22, 76] on div "Copy" at bounding box center [15, 74] width 19 height 19
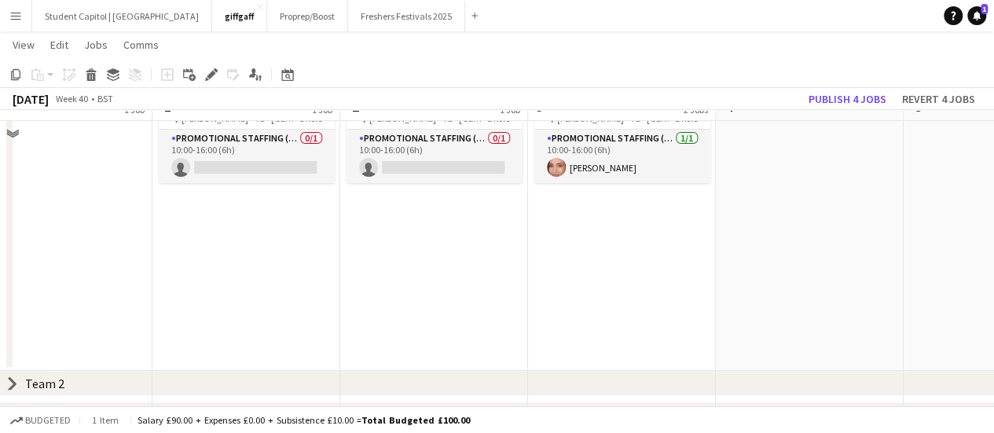
scroll to position [0, 0]
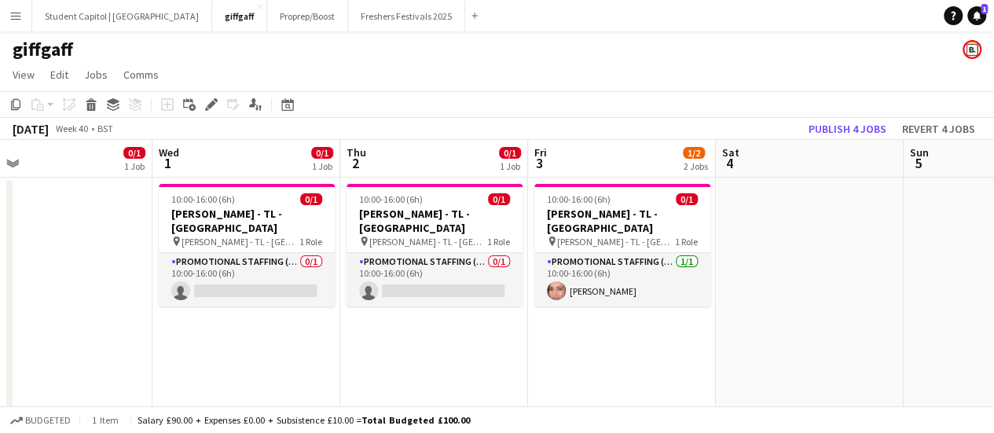
click at [588, 315] on app-date-cell "10:00-16:00 (6h) 0/1 Giff Gaff - TL - Plymouth pin Giff Gaff - TL - Plymouth 1 …" at bounding box center [622, 336] width 188 height 317
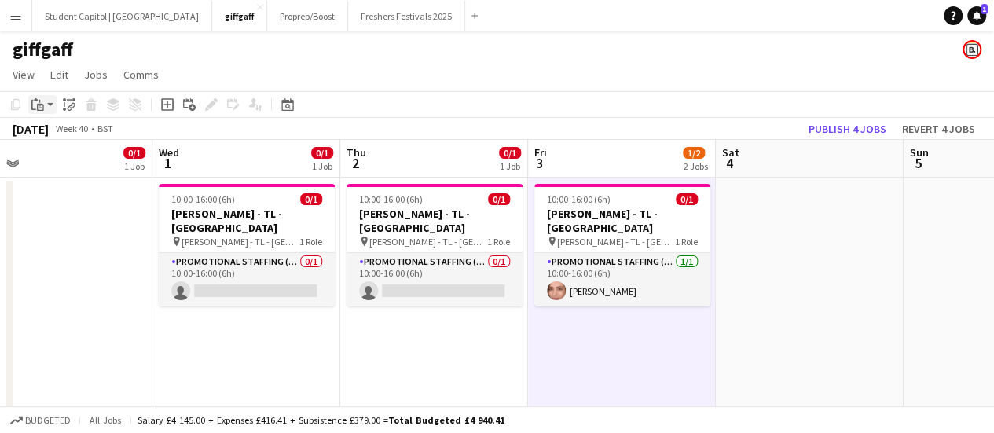
click at [47, 108] on app-action-btn "Paste" at bounding box center [42, 104] width 28 height 19
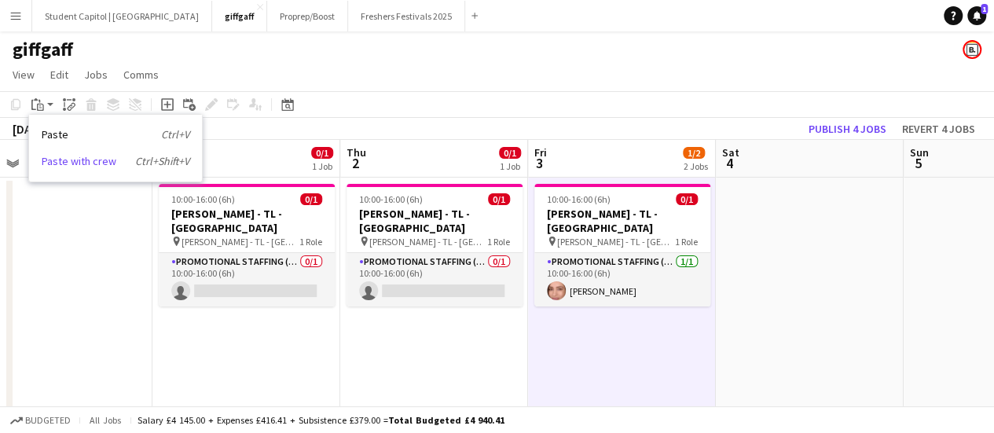
click at [66, 157] on link "Paste with crew Ctrl+Shift+V" at bounding box center [116, 161] width 148 height 14
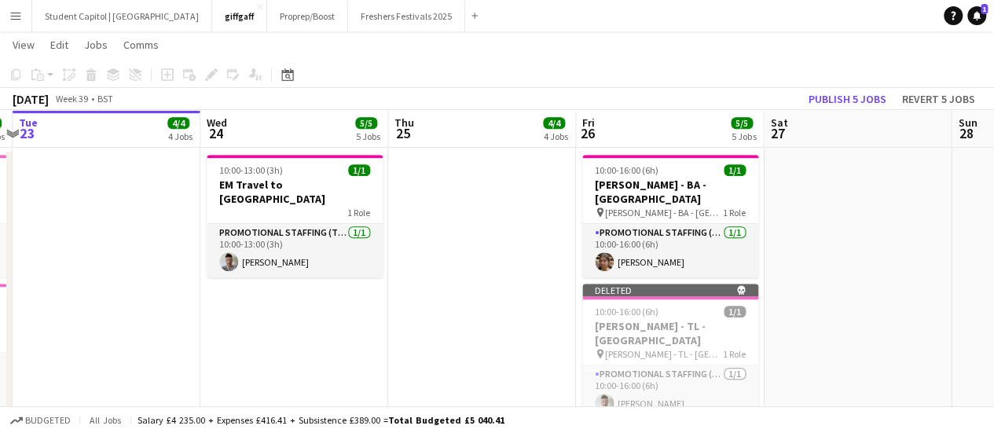
scroll to position [0, 741]
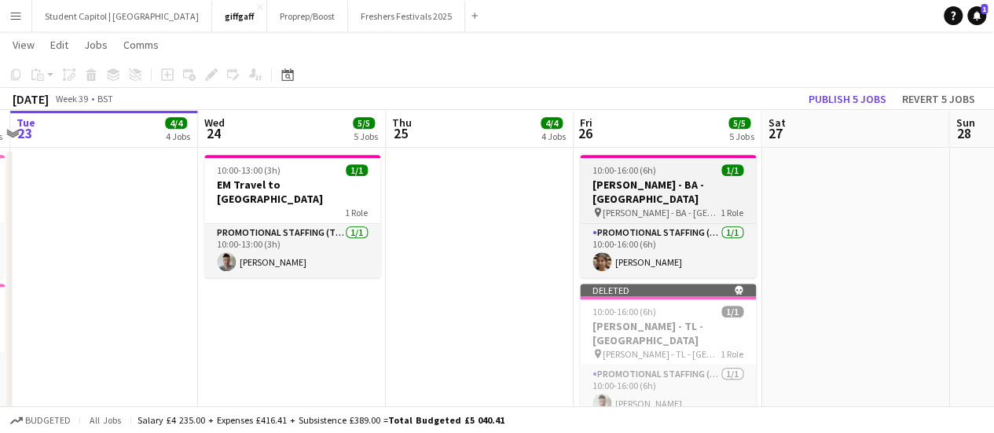
click at [674, 179] on h3 "[PERSON_NAME] - BA - [GEOGRAPHIC_DATA]" at bounding box center [668, 192] width 176 height 28
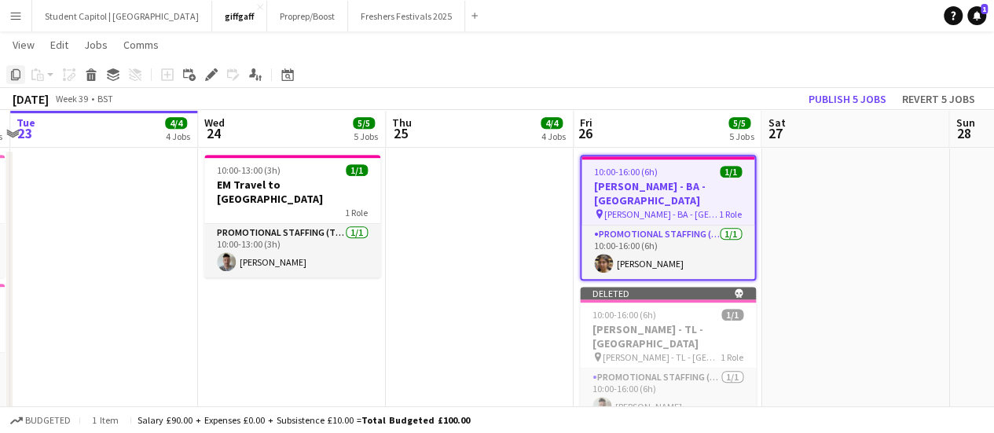
click at [20, 72] on icon at bounding box center [15, 74] width 9 height 11
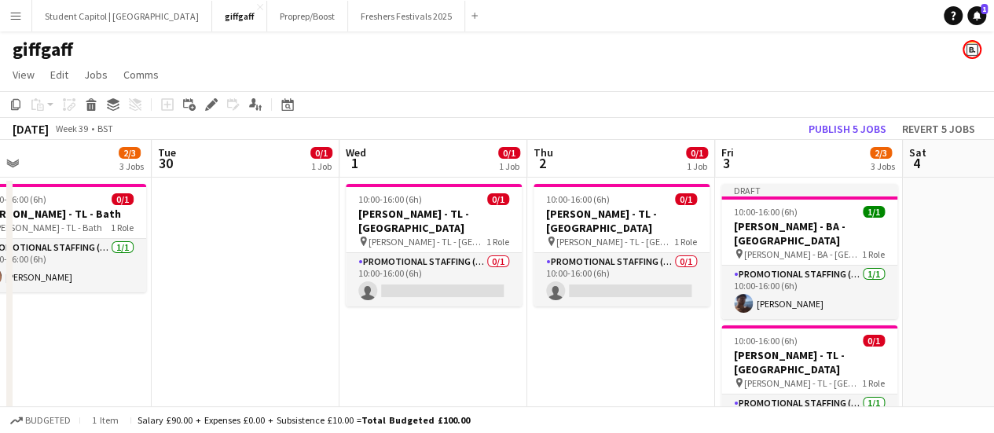
scroll to position [0, 412]
click at [619, 322] on app-date-cell "10:00-16:00 (6h) 0/1 Giff Gaff - TL - Exeter pin Giff Gaff - TL - Exeter 1 Role…" at bounding box center [620, 336] width 188 height 317
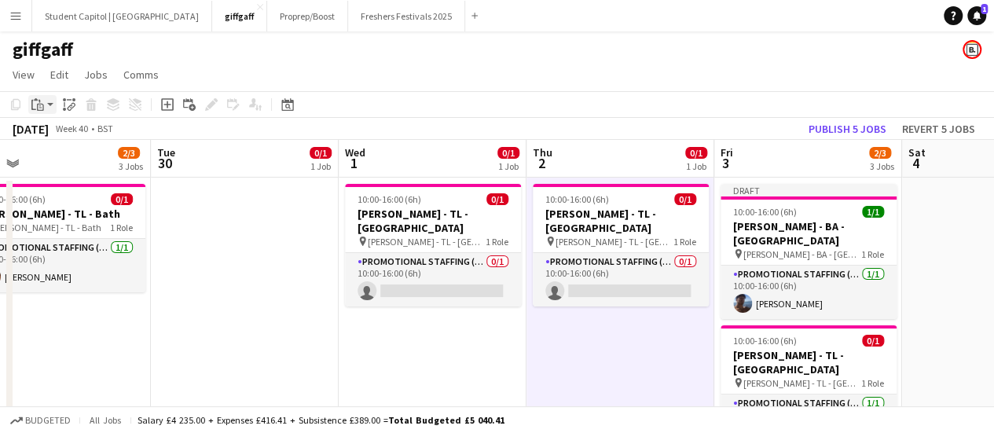
click at [39, 107] on icon "Paste" at bounding box center [37, 104] width 13 height 13
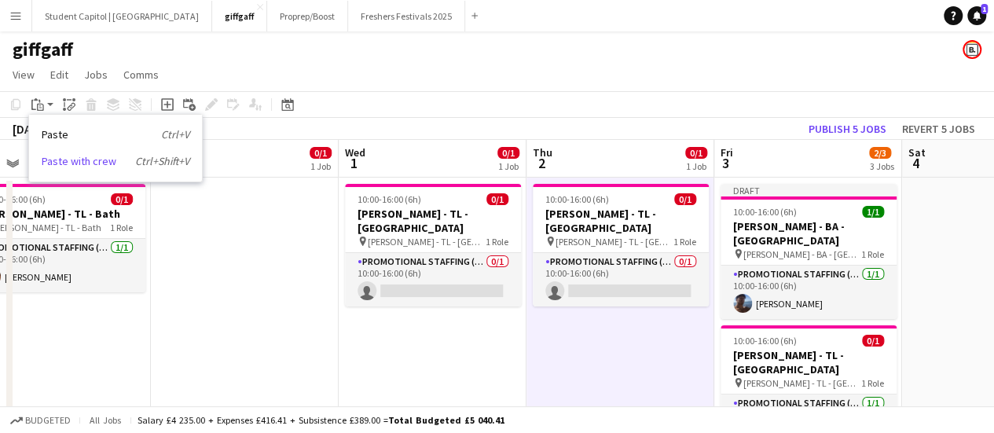
click at [68, 159] on link "Paste with crew Ctrl+Shift+V" at bounding box center [116, 161] width 148 height 14
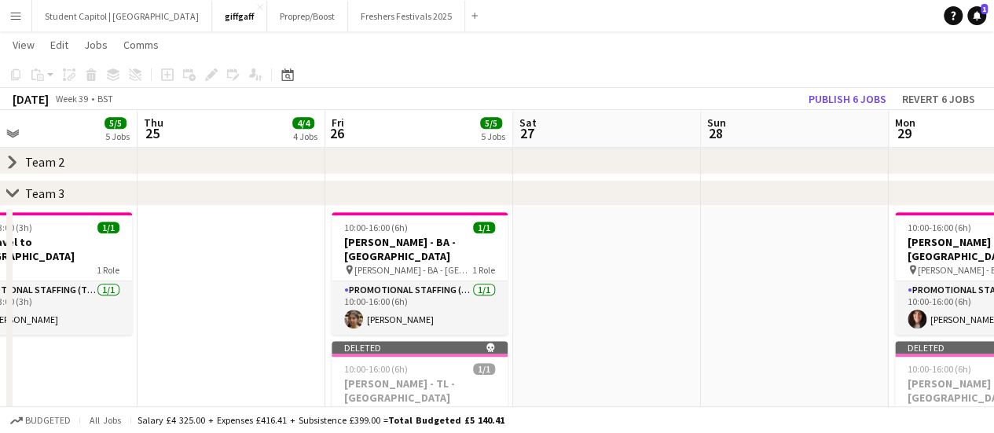
scroll to position [0, 448]
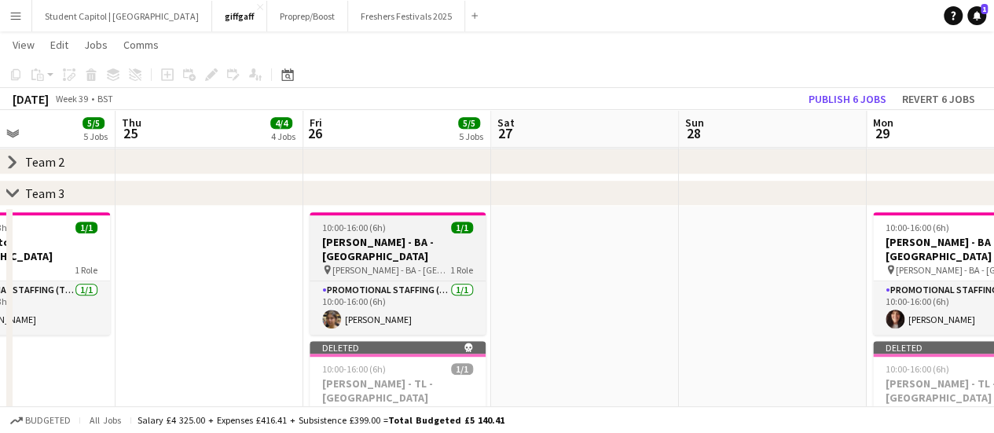
click at [428, 246] on h3 "[PERSON_NAME] - BA - [GEOGRAPHIC_DATA]" at bounding box center [398, 249] width 176 height 28
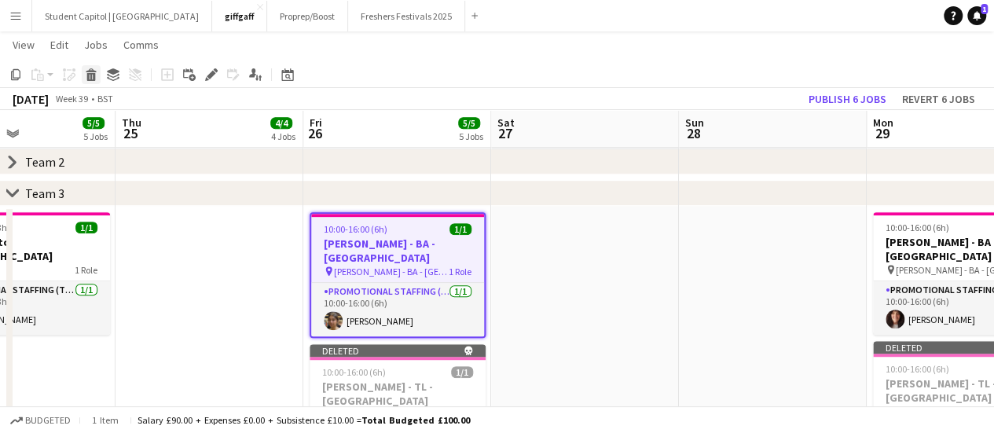
click at [96, 79] on icon "Delete" at bounding box center [91, 74] width 13 height 13
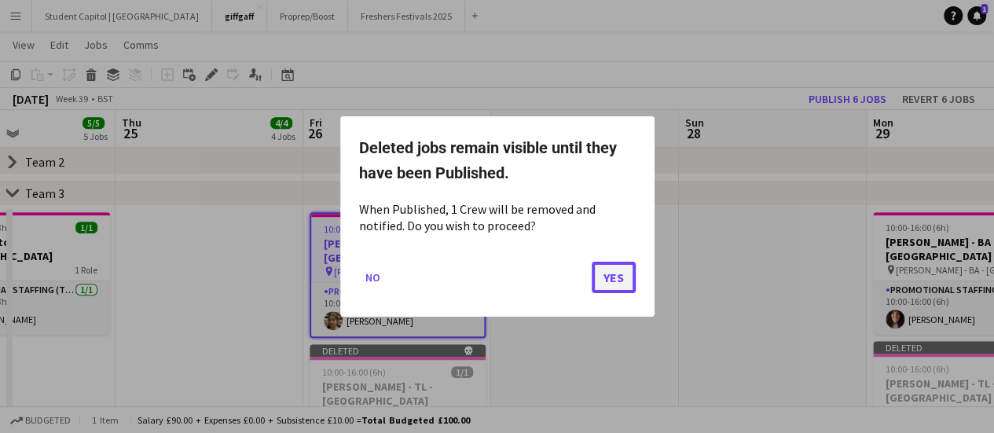
click at [625, 277] on button "Yes" at bounding box center [614, 277] width 44 height 31
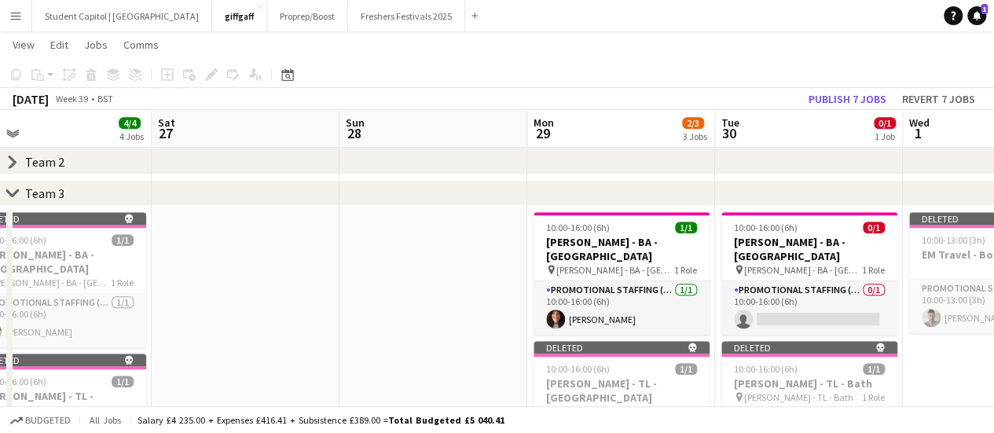
scroll to position [0, 412]
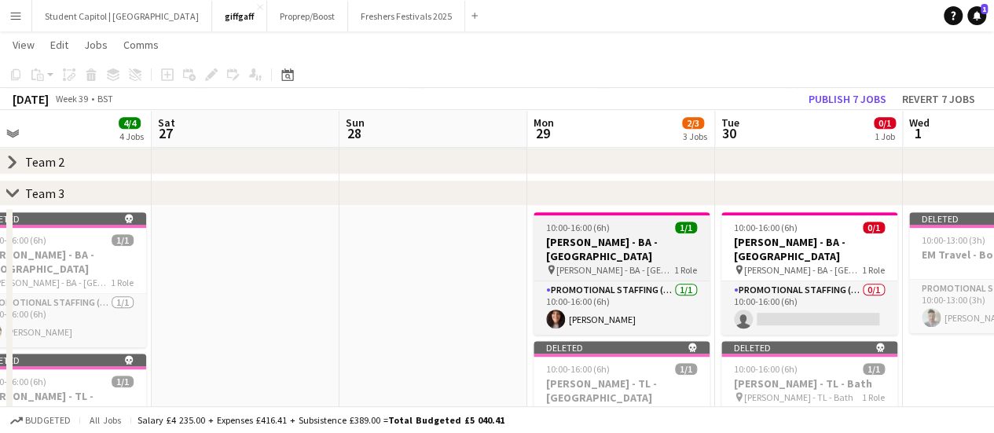
click at [606, 264] on span "[PERSON_NAME] - BA - [GEOGRAPHIC_DATA]" at bounding box center [615, 270] width 118 height 12
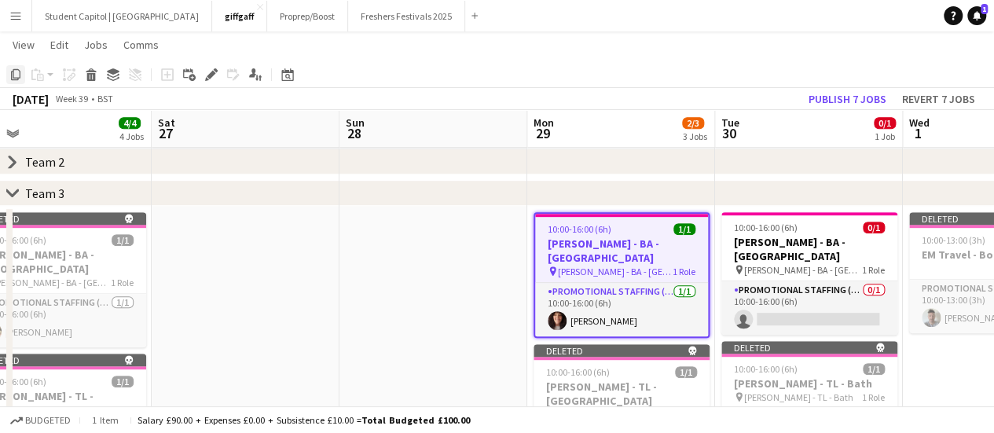
click at [19, 77] on icon at bounding box center [15, 74] width 9 height 11
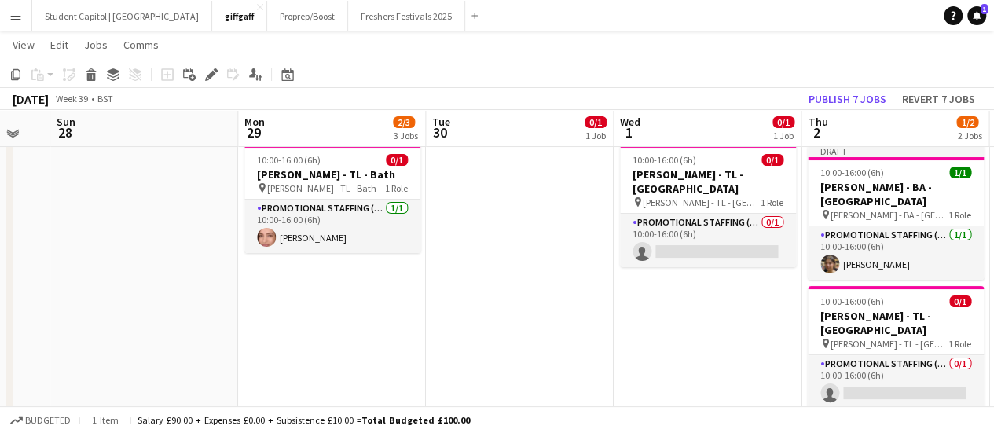
scroll to position [37, 0]
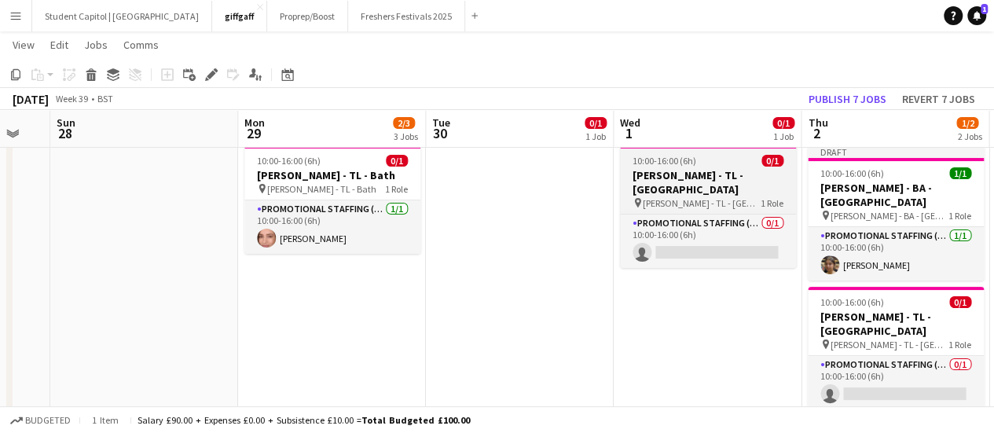
click at [696, 197] on span "[PERSON_NAME] - TL - [GEOGRAPHIC_DATA]" at bounding box center [702, 203] width 118 height 12
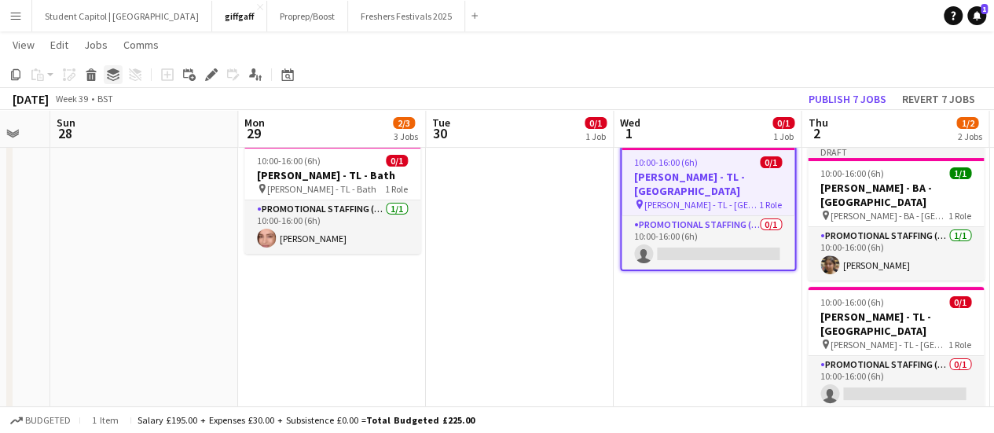
click at [113, 75] on icon "Group" at bounding box center [113, 74] width 13 height 13
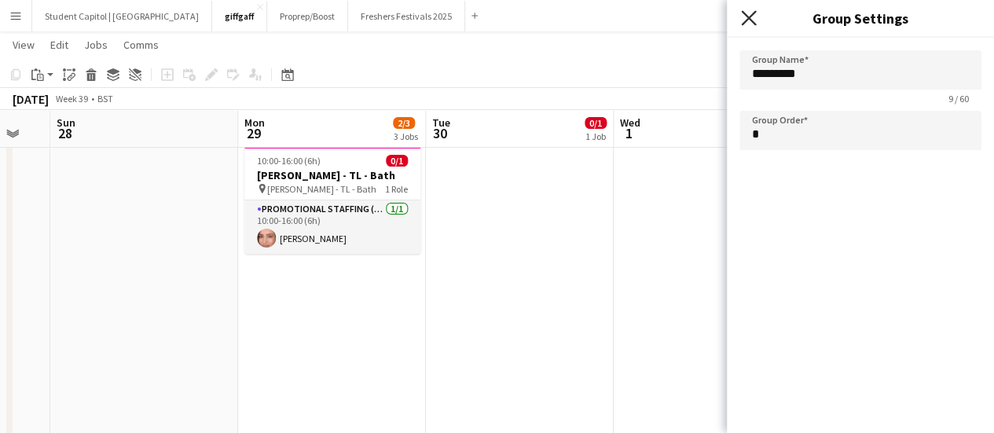
click at [743, 19] on icon "Close pop-in" at bounding box center [748, 17] width 15 height 15
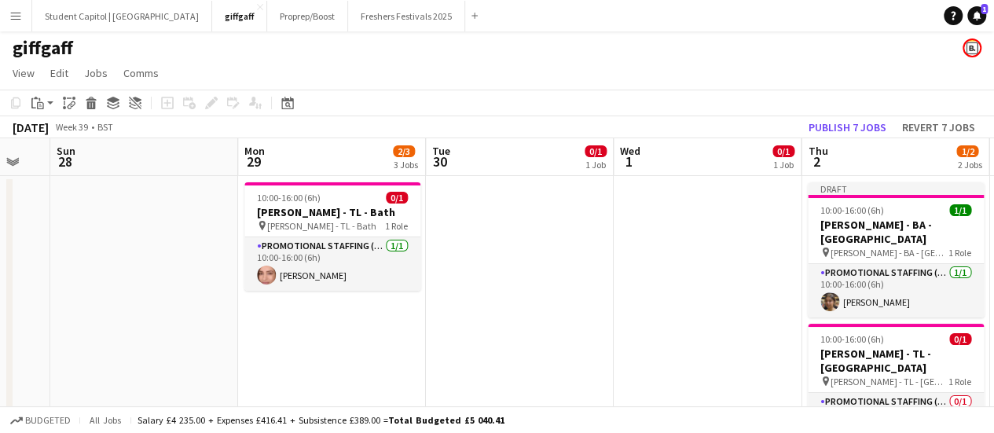
scroll to position [1, 0]
click at [284, 332] on app-date-cell "10:00-16:00 (6h) 0/1 Giff Gaff - TL - Bath pin Giff Gaff - TL - Bath 1 Role Pro…" at bounding box center [332, 335] width 188 height 317
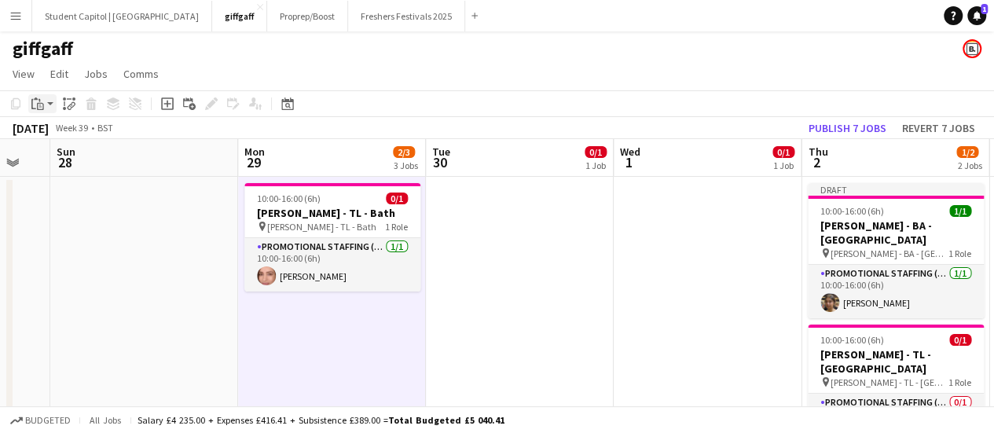
click at [41, 99] on icon "Paste" at bounding box center [37, 103] width 13 height 13
click at [86, 159] on link "Paste with crew Ctrl+Shift+V" at bounding box center [116, 160] width 148 height 14
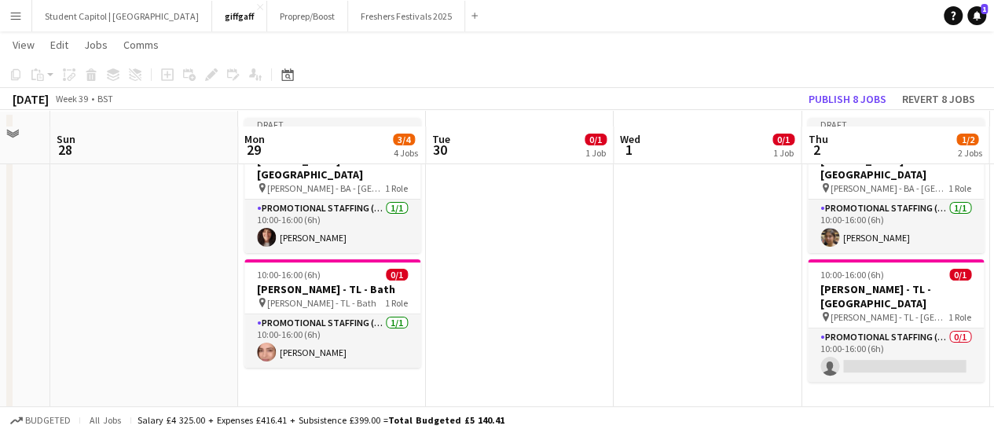
scroll to position [64, 0]
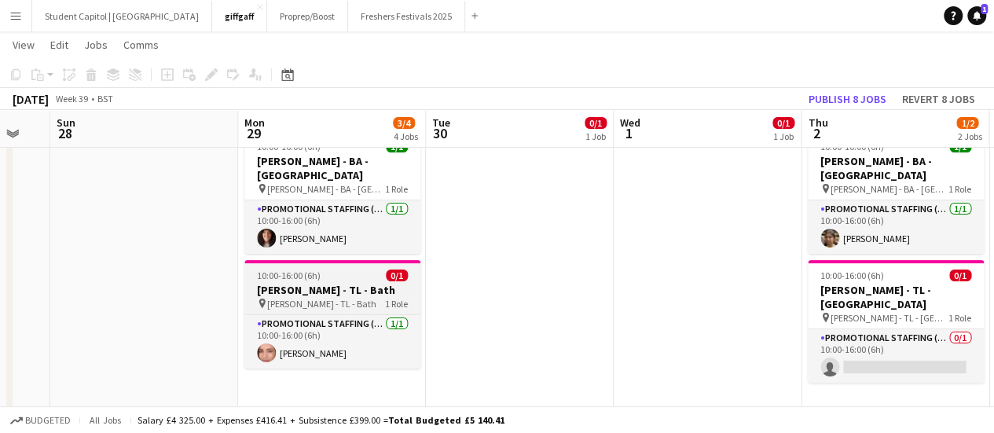
click at [321, 298] on span "[PERSON_NAME] - TL - Bath" at bounding box center [321, 304] width 109 height 12
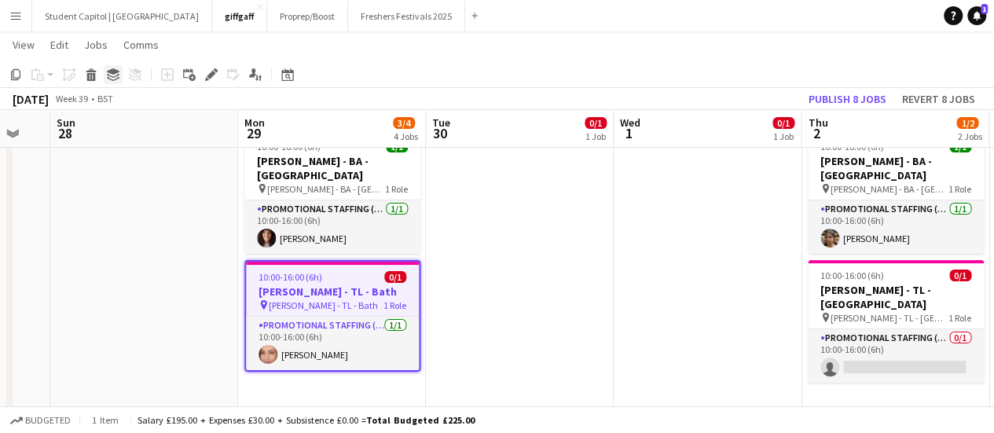
click at [106, 70] on div "Group" at bounding box center [113, 74] width 19 height 19
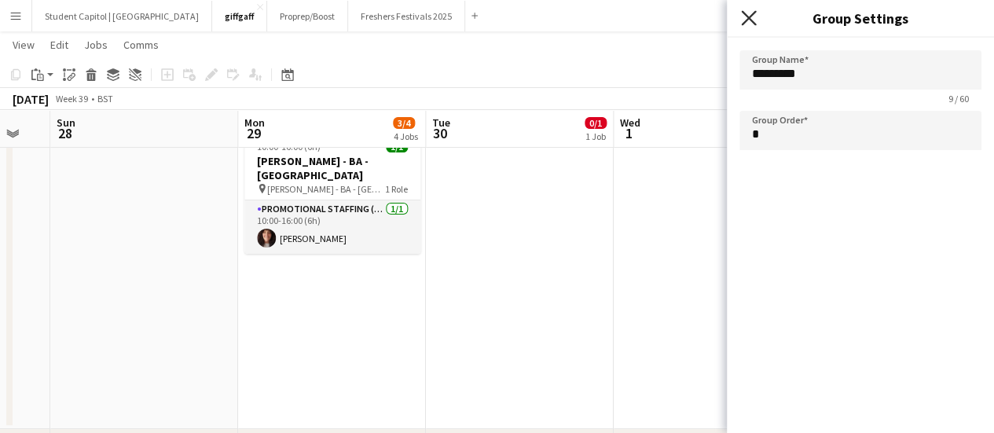
click at [750, 12] on icon "Close pop-in" at bounding box center [748, 17] width 15 height 15
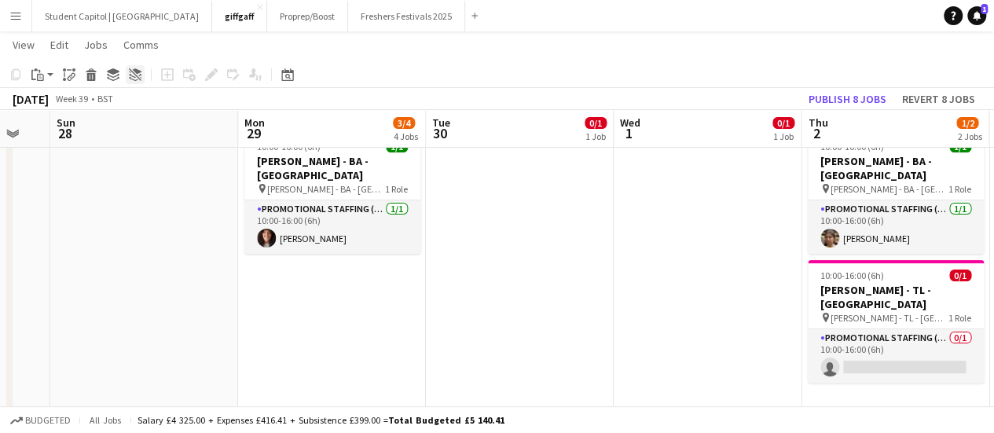
click at [126, 78] on div "Ungroup" at bounding box center [135, 74] width 19 height 19
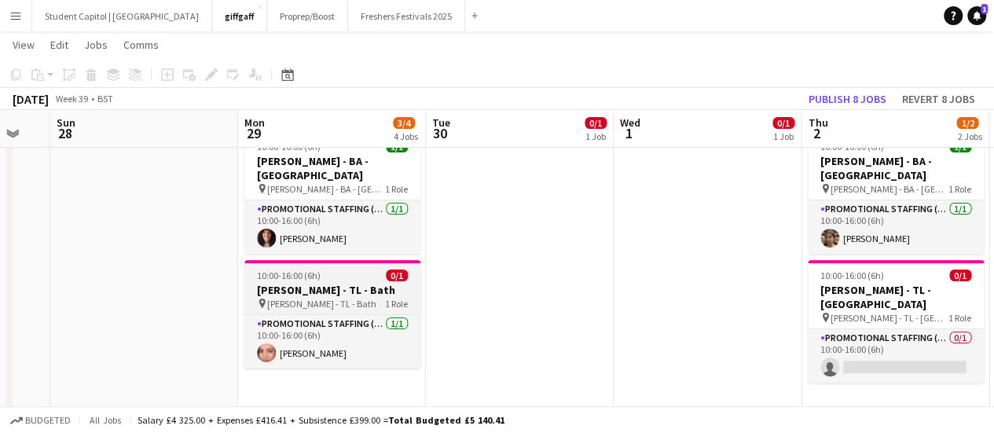
click at [329, 298] on span "[PERSON_NAME] - TL - Bath" at bounding box center [321, 304] width 109 height 12
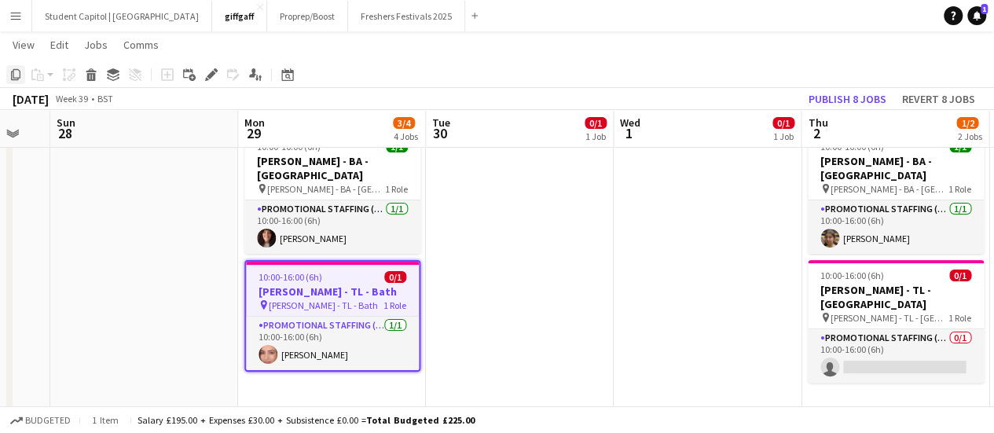
click at [16, 75] on icon "Copy" at bounding box center [15, 74] width 13 height 13
click at [661, 209] on app-date-cell at bounding box center [708, 270] width 188 height 317
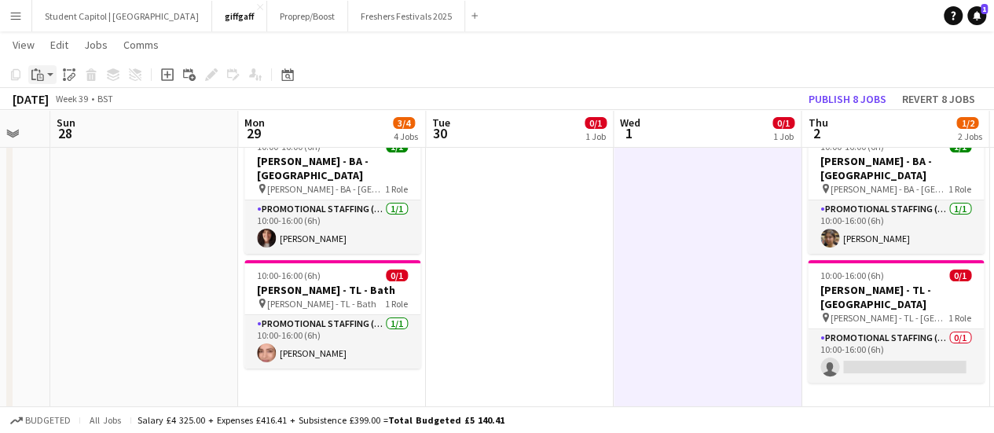
click at [47, 77] on app-action-btn "Paste" at bounding box center [42, 74] width 28 height 19
click at [60, 126] on link "Paste with crew Ctrl+Shift+V" at bounding box center [116, 131] width 148 height 14
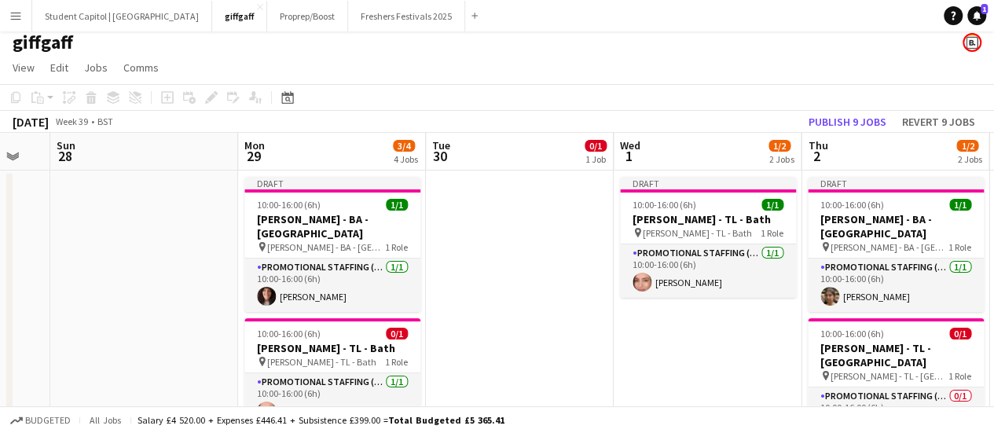
scroll to position [0, 0]
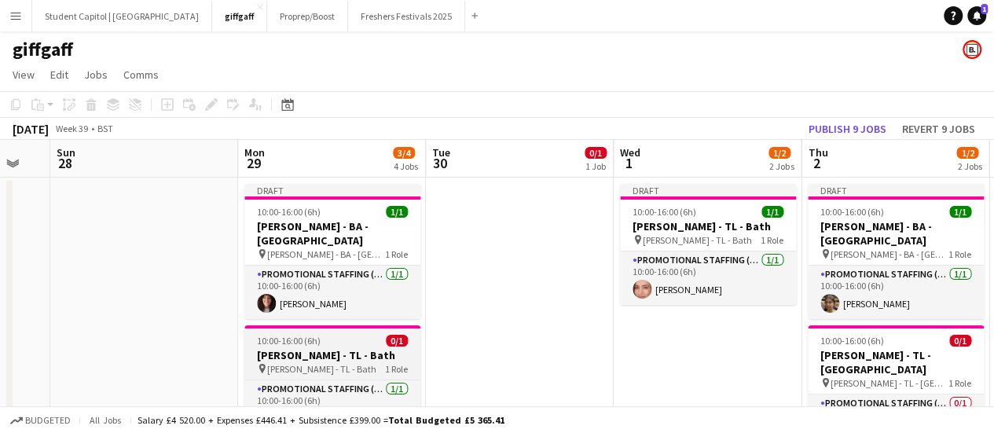
click at [324, 348] on h3 "[PERSON_NAME] - TL - Bath" at bounding box center [332, 355] width 176 height 14
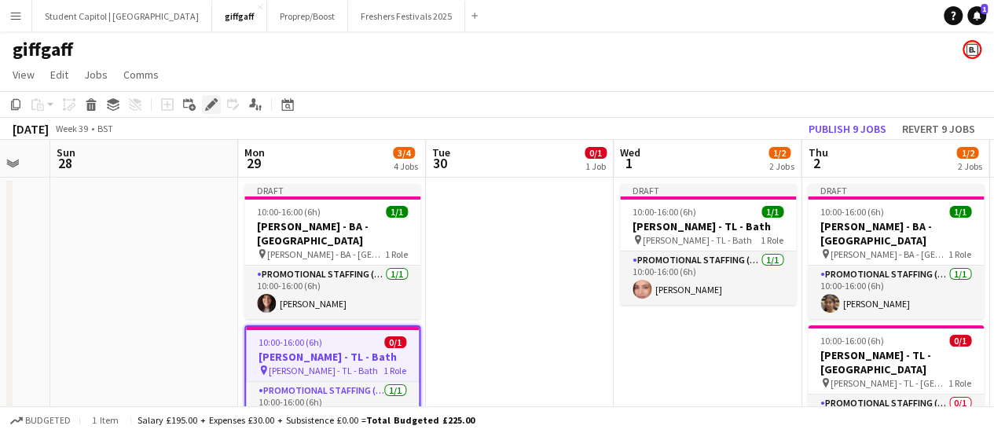
click at [207, 106] on icon "Edit" at bounding box center [211, 104] width 13 height 13
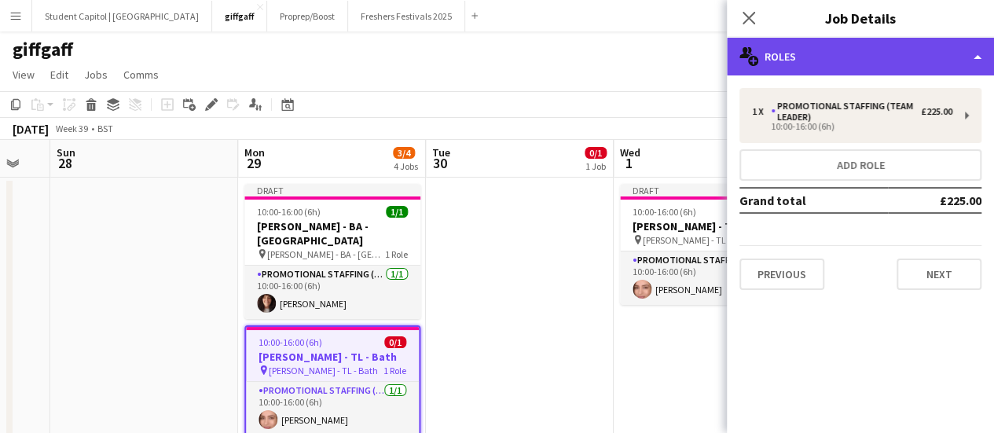
click at [808, 66] on div "multiple-users-add Roles" at bounding box center [860, 57] width 267 height 38
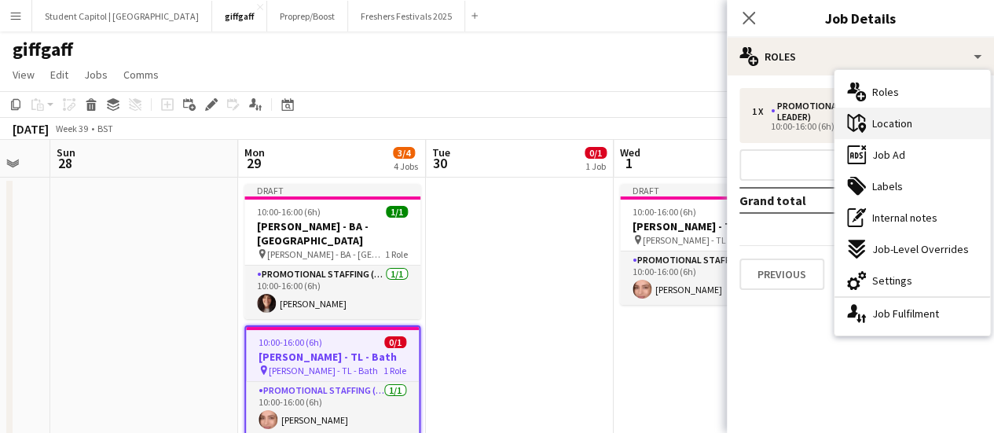
click at [889, 119] on span "Location" at bounding box center [892, 123] width 40 height 14
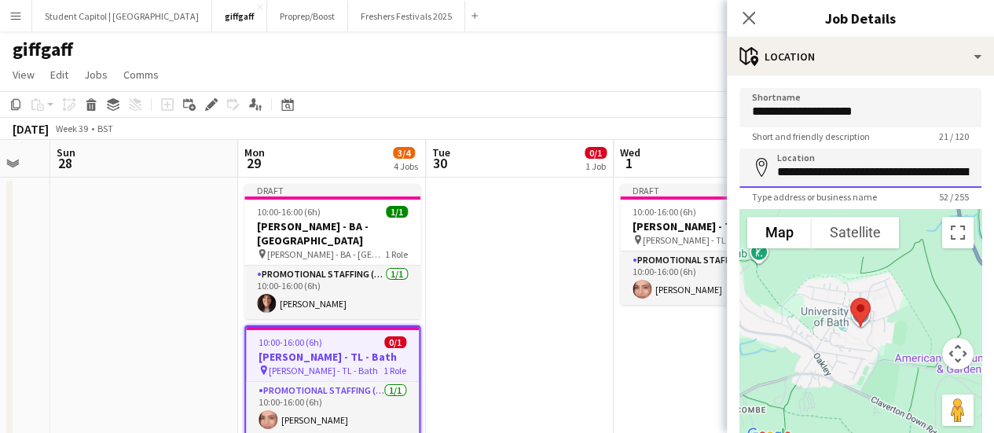
click at [852, 174] on input "**********" at bounding box center [860, 167] width 242 height 39
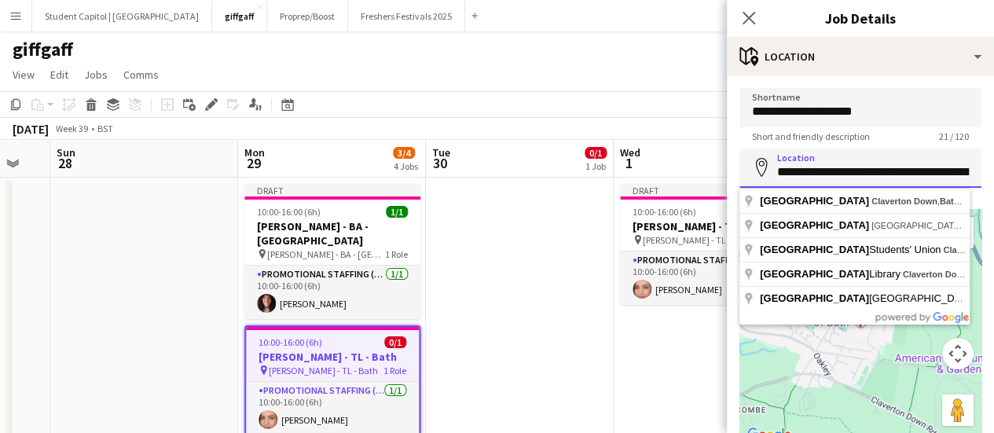
click at [852, 174] on input "**********" at bounding box center [860, 167] width 242 height 39
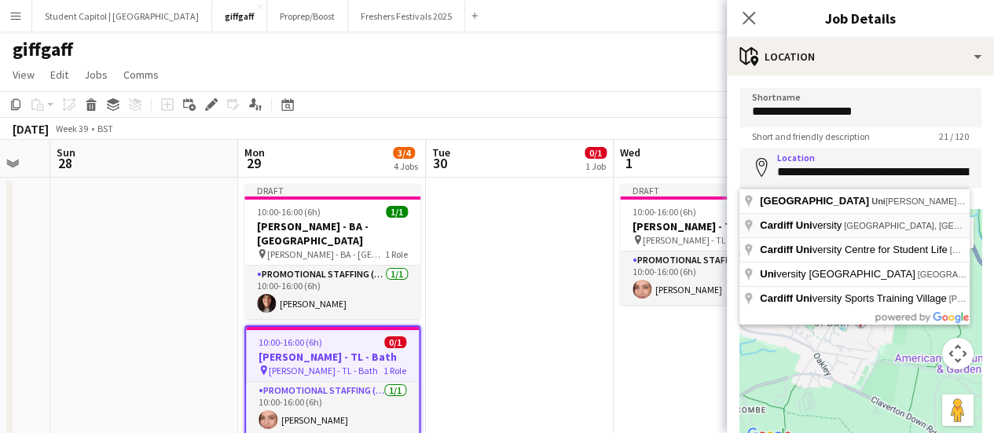
type input "**********"
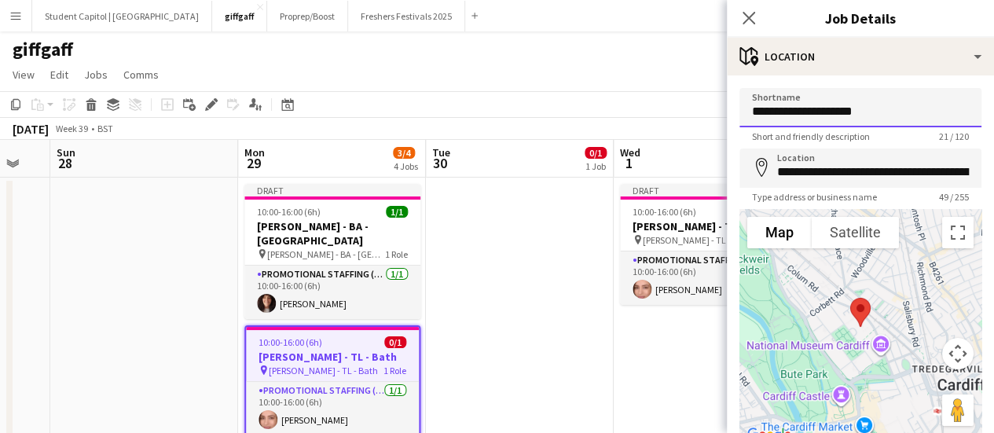
click at [848, 121] on input "**********" at bounding box center [860, 107] width 242 height 39
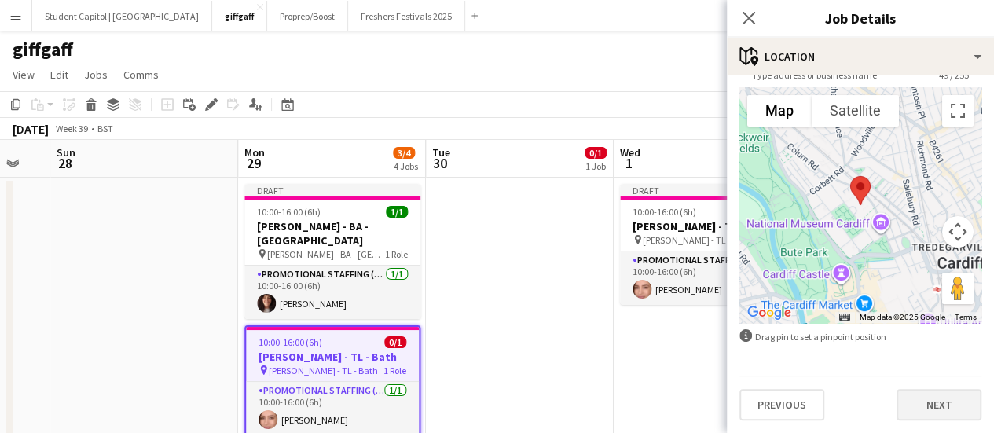
type input "**********"
click at [921, 405] on button "Next" at bounding box center [938, 404] width 85 height 31
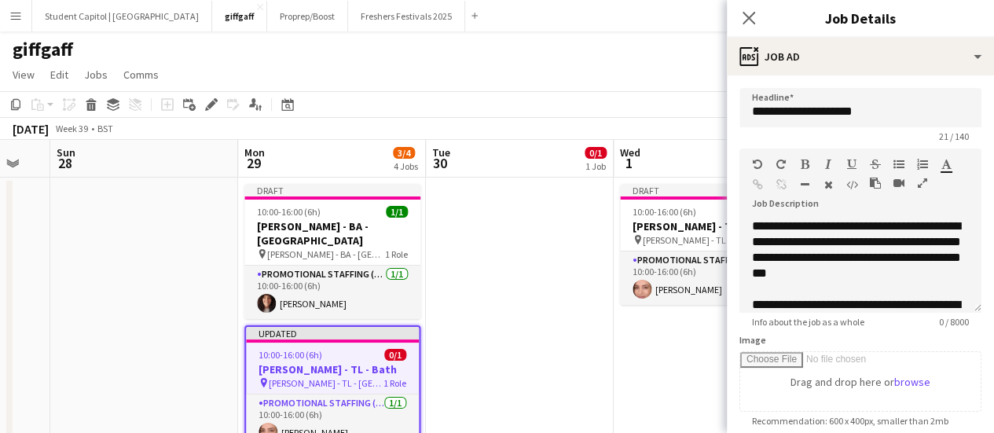
scroll to position [0, 0]
click at [844, 111] on input "**********" at bounding box center [860, 107] width 242 height 39
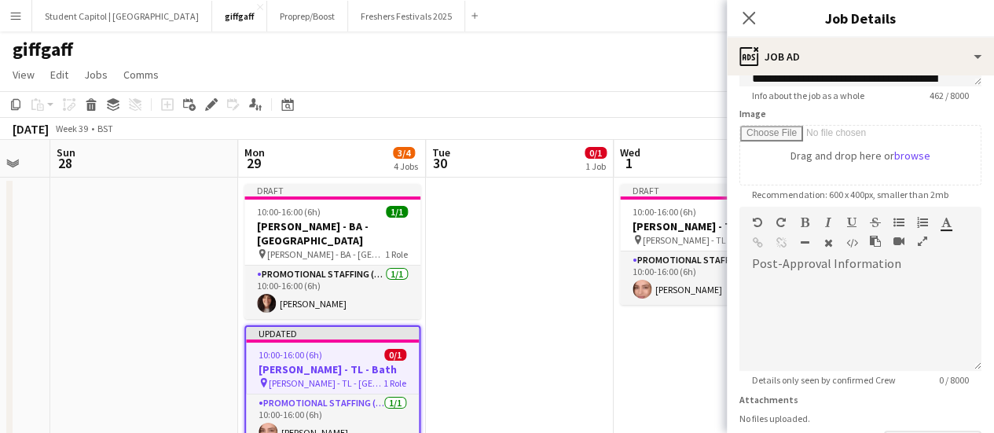
scroll to position [343, 0]
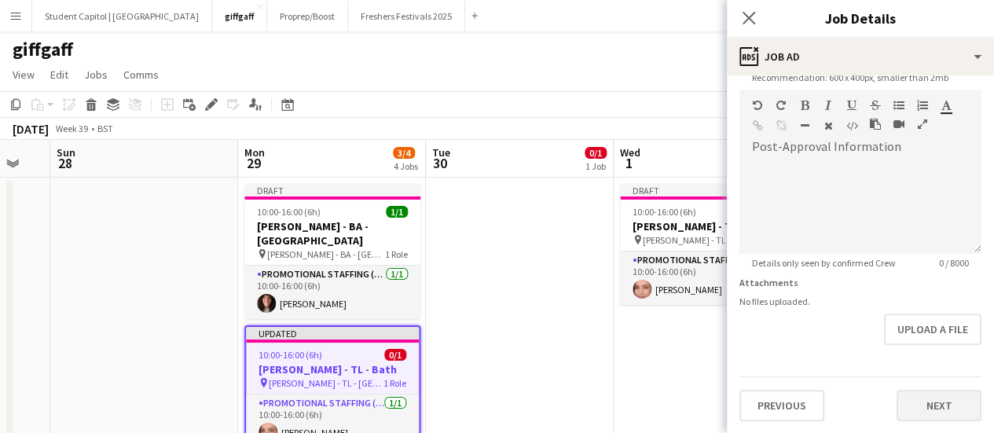
type input "**********"
click at [918, 390] on button "Next" at bounding box center [938, 405] width 85 height 31
type input "*******"
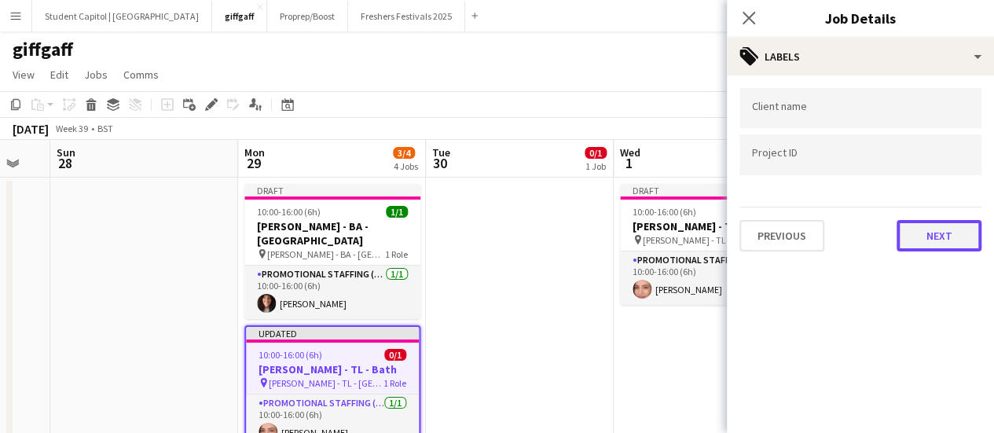
click at [932, 240] on button "Next" at bounding box center [938, 235] width 85 height 31
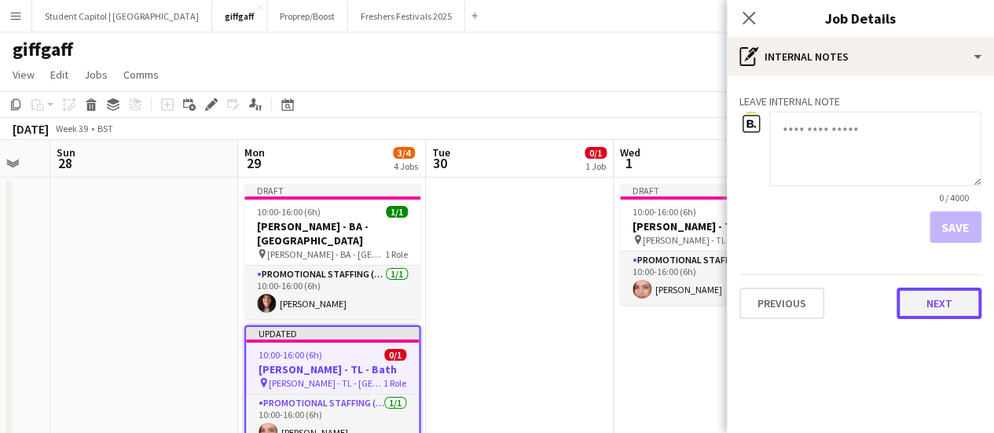
click at [935, 311] on button "Next" at bounding box center [938, 303] width 85 height 31
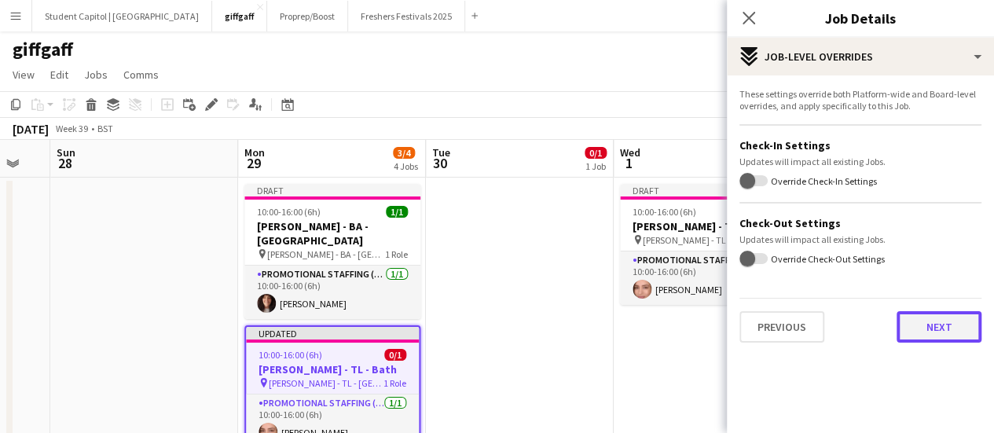
click at [935, 311] on button "Next" at bounding box center [938, 326] width 85 height 31
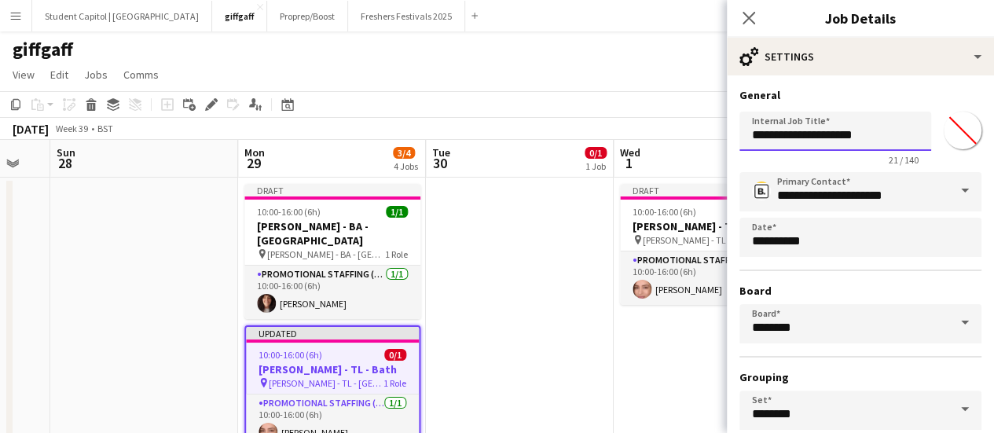
click at [842, 141] on input "**********" at bounding box center [835, 131] width 192 height 39
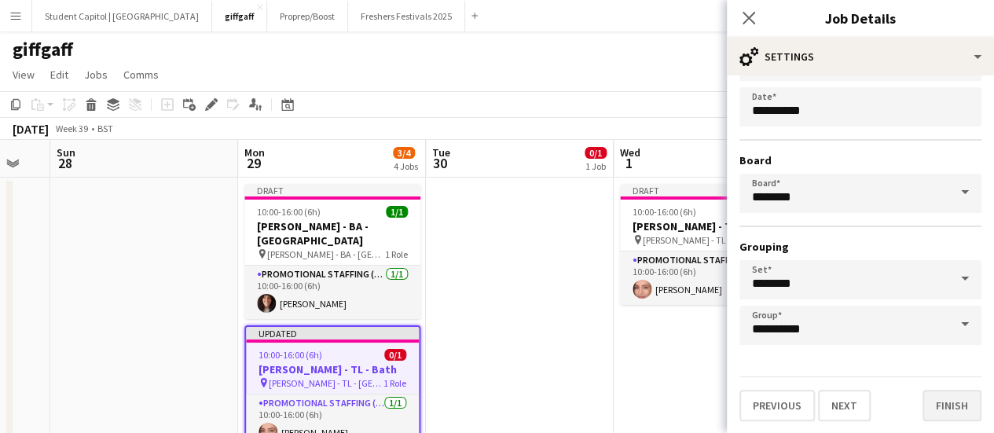
type input "**********"
click at [932, 391] on button "Finish" at bounding box center [951, 405] width 59 height 31
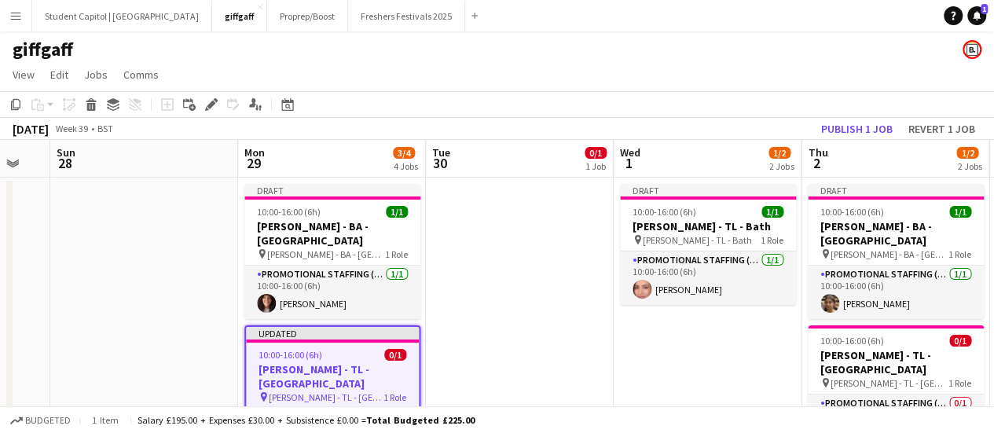
click at [540, 328] on app-date-cell at bounding box center [520, 336] width 188 height 317
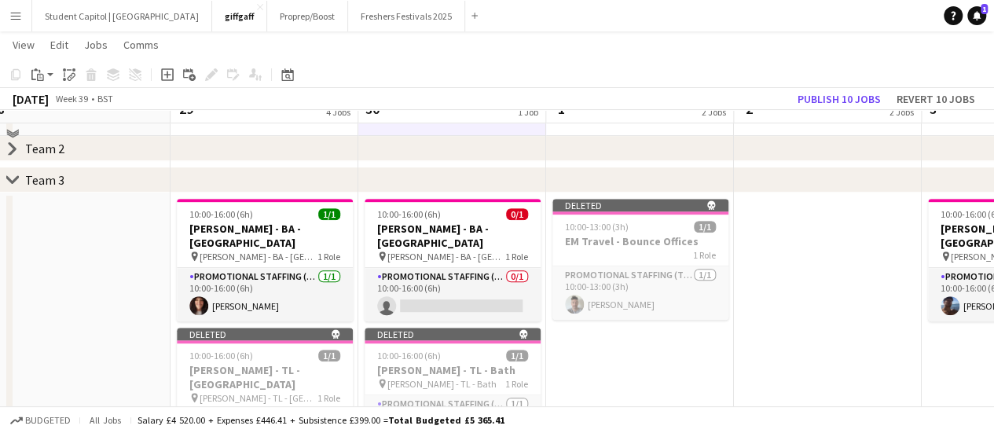
scroll to position [332, 0]
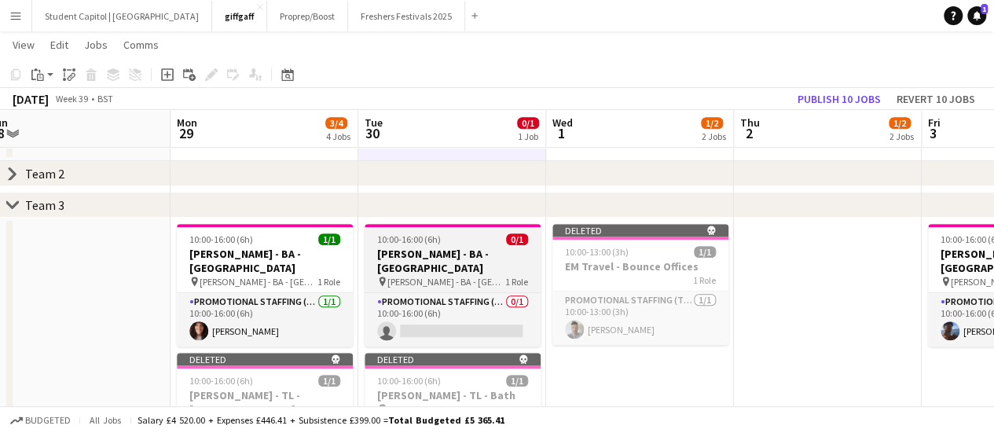
click at [468, 275] on div "pin Giff Gaff - BA - Bath 1 Role" at bounding box center [453, 281] width 176 height 13
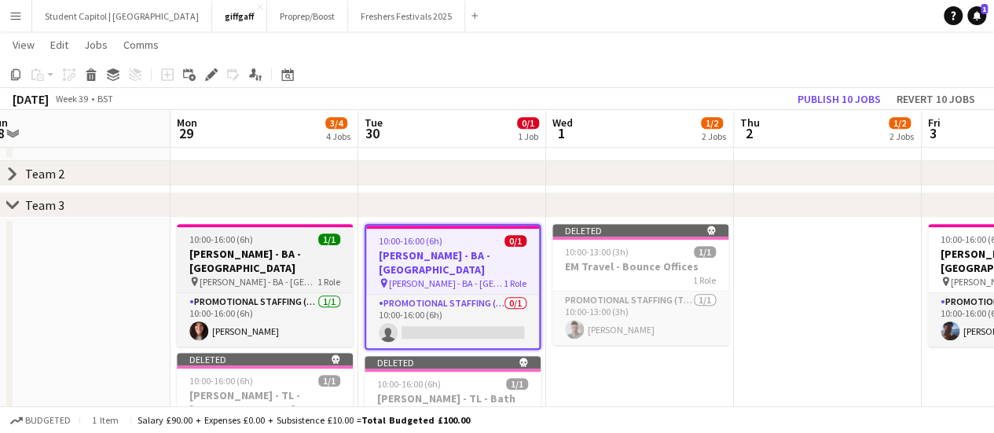
click at [317, 247] on h3 "[PERSON_NAME] - BA - [GEOGRAPHIC_DATA]" at bounding box center [265, 261] width 176 height 28
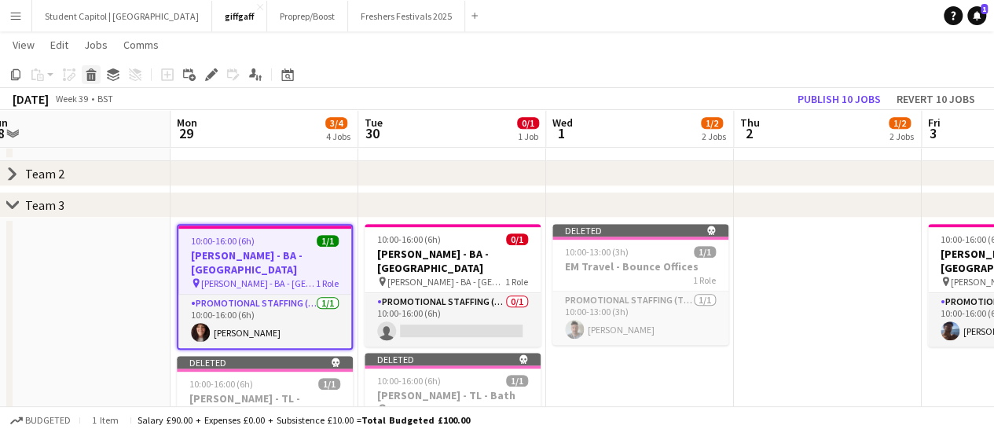
click at [95, 75] on icon at bounding box center [91, 77] width 9 height 8
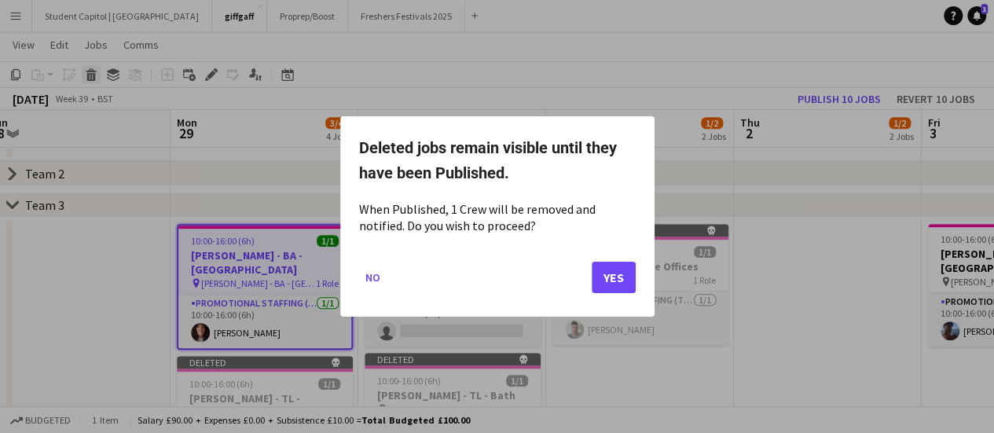
scroll to position [0, 0]
click at [610, 277] on button "Yes" at bounding box center [614, 277] width 44 height 31
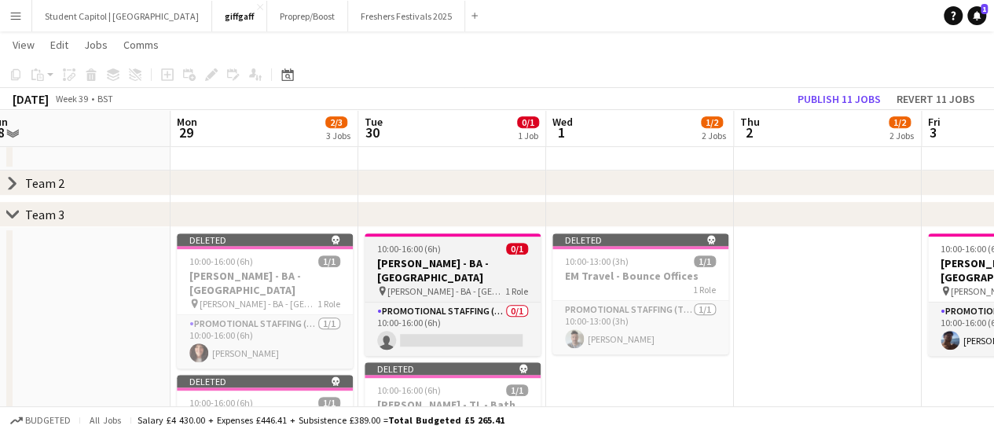
scroll to position [321, 0]
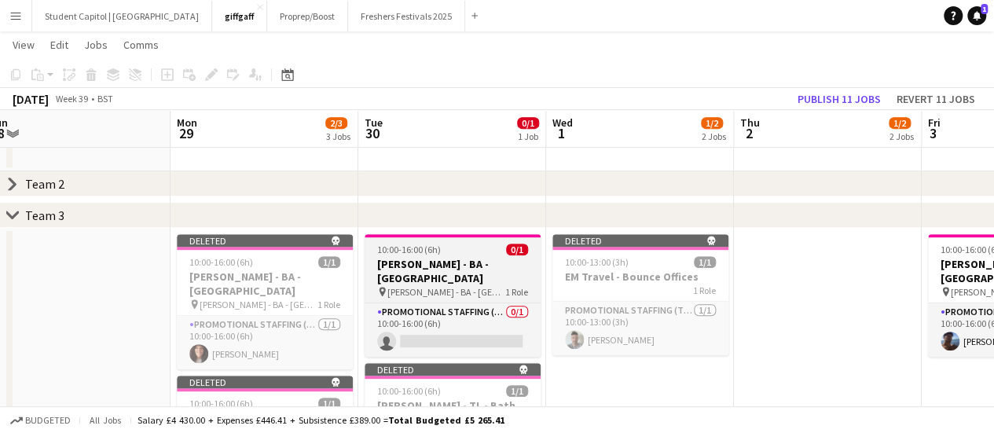
click at [468, 285] on div "pin Giff Gaff - BA - Bath 1 Role" at bounding box center [453, 291] width 176 height 13
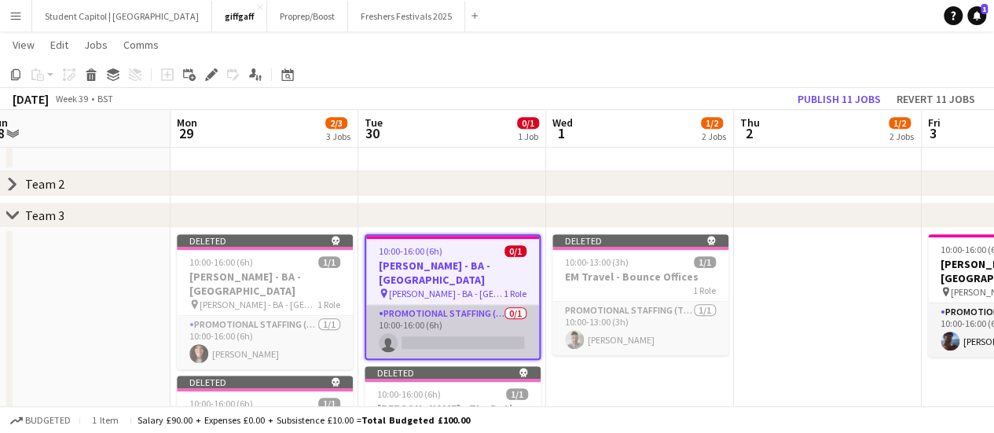
click at [467, 314] on app-card-role "Promotional Staffing (Brand Ambassadors) 0/1 10:00-16:00 (6h) single-neutral-ac…" at bounding box center [452, 331] width 173 height 53
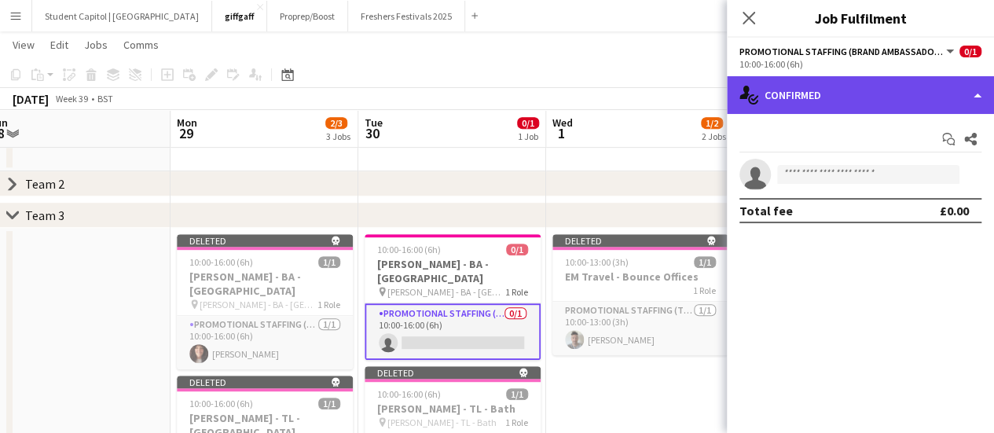
click at [881, 111] on div "single-neutral-actions-check-2 Confirmed" at bounding box center [860, 95] width 267 height 38
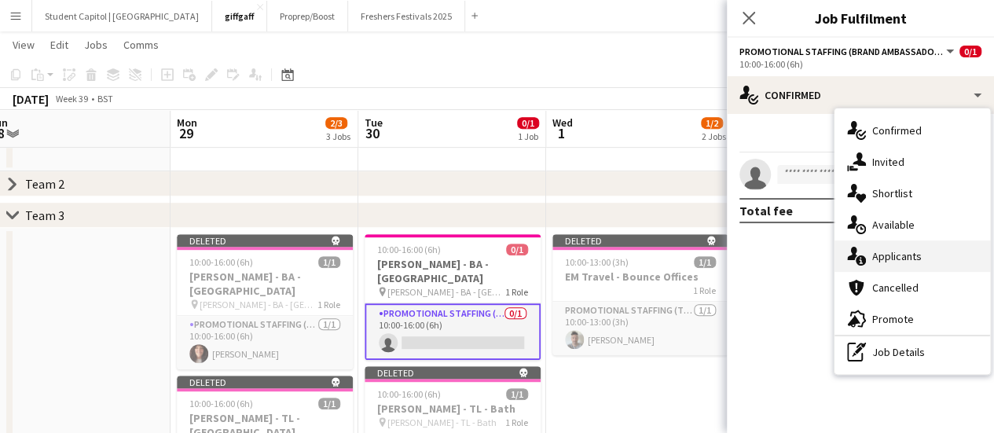
click at [878, 247] on div "single-neutral-actions-information Applicants" at bounding box center [912, 255] width 156 height 31
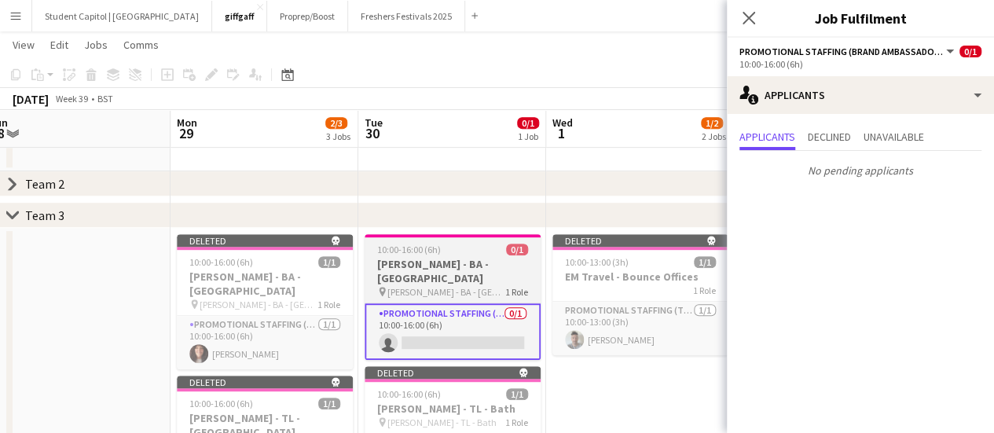
click at [514, 265] on h3 "[PERSON_NAME] - BA - [GEOGRAPHIC_DATA]" at bounding box center [453, 271] width 176 height 28
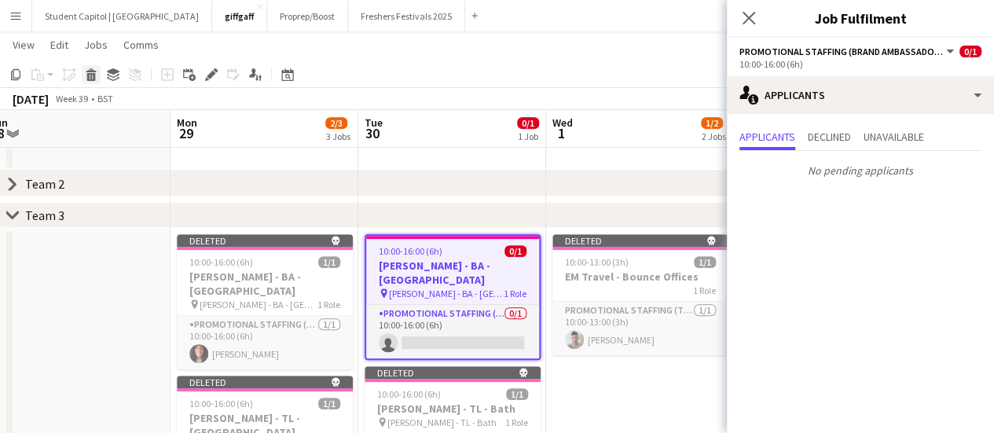
click at [97, 81] on div "Delete" at bounding box center [91, 74] width 19 height 19
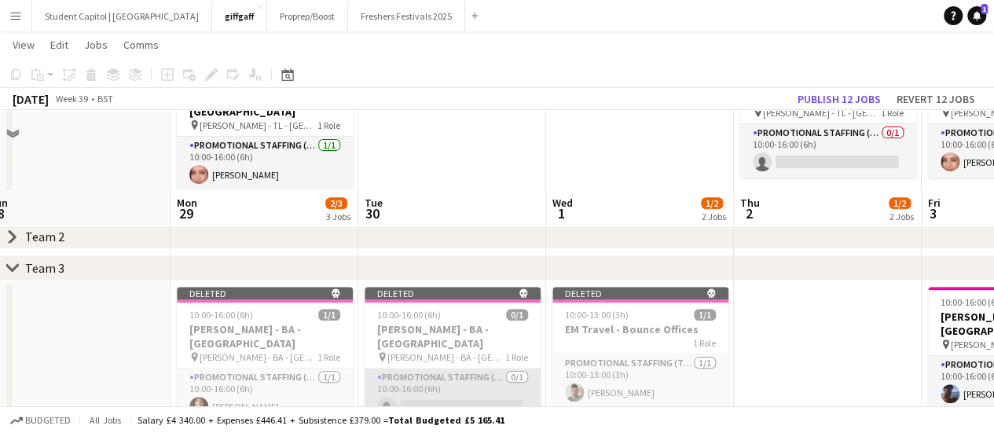
scroll to position [368, 0]
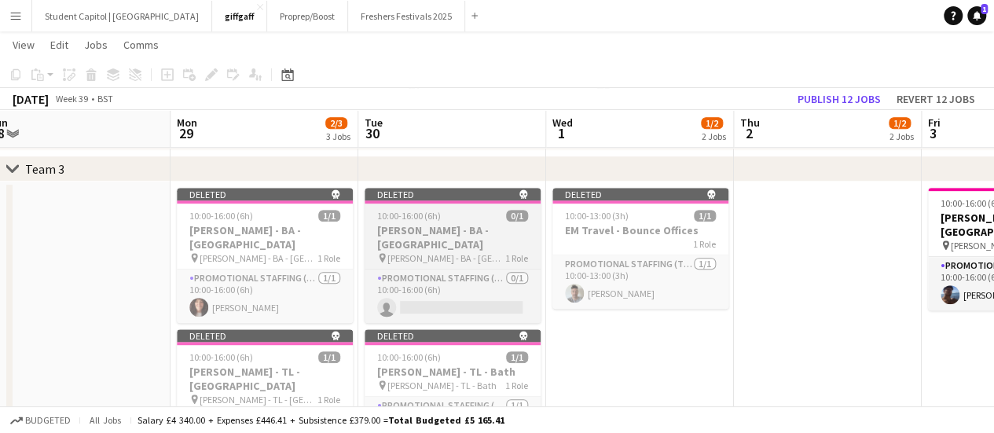
click at [468, 250] on app-job-card "Deleted skull 10:00-16:00 (6h) 0/1 Giff Gaff - BA - Bath pin Giff Gaff - BA - B…" at bounding box center [453, 255] width 176 height 135
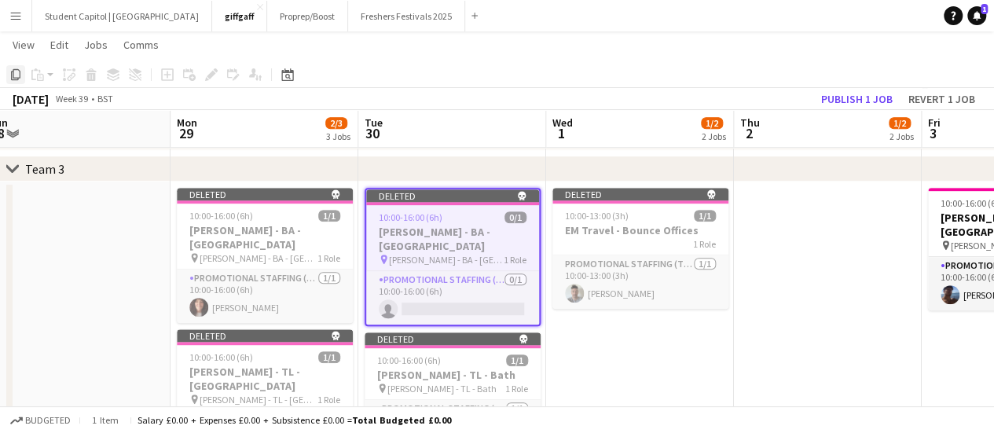
click at [21, 75] on icon "Copy" at bounding box center [15, 74] width 13 height 13
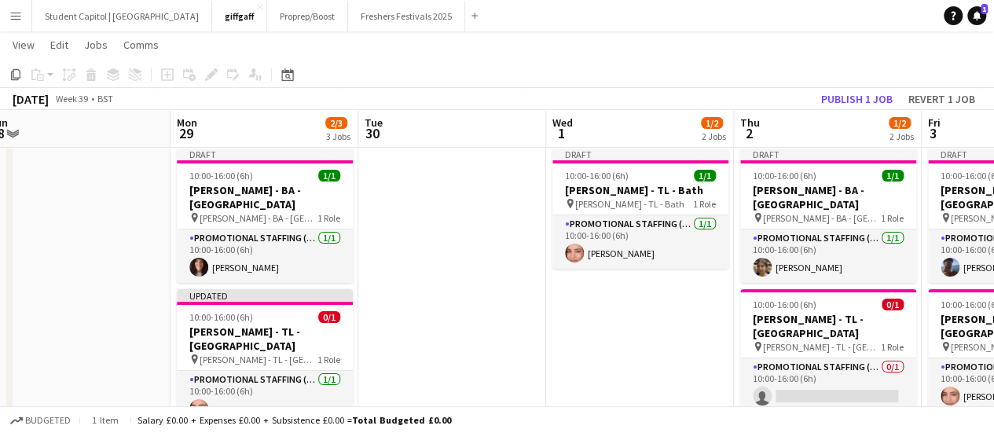
scroll to position [0, 0]
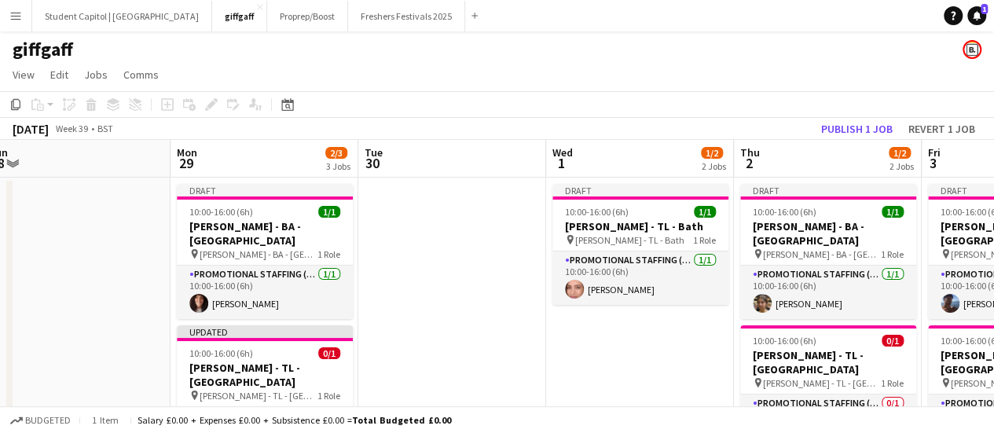
click at [429, 258] on app-date-cell at bounding box center [452, 336] width 188 height 317
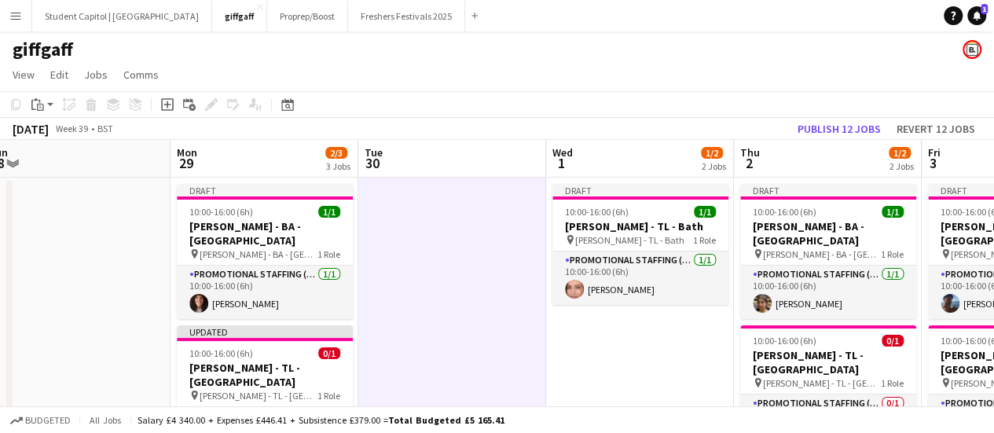
click at [591, 349] on app-date-cell "Draft 10:00-16:00 (6h) 1/1 Giff Gaff - TL - Bath pin Giff Gaff - TL - Bath 1 Ro…" at bounding box center [640, 336] width 188 height 317
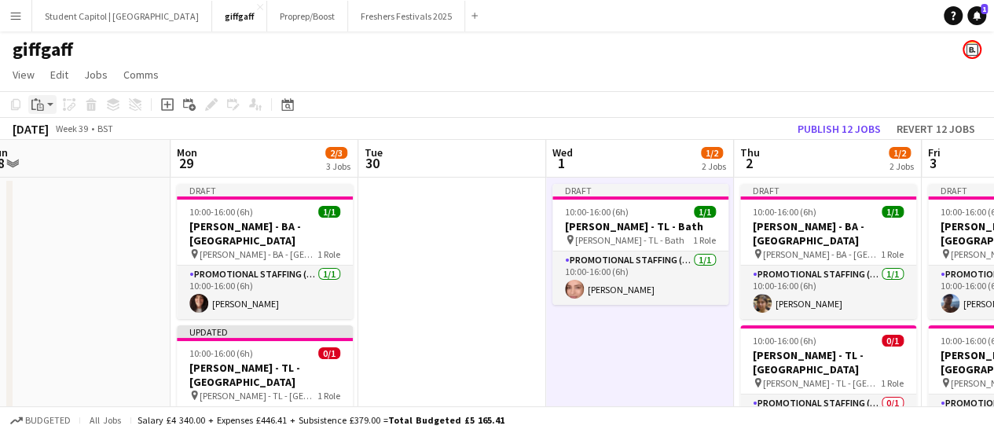
click at [46, 104] on div "Paste" at bounding box center [37, 104] width 19 height 19
click at [72, 139] on link "Paste Ctrl+V" at bounding box center [116, 134] width 148 height 14
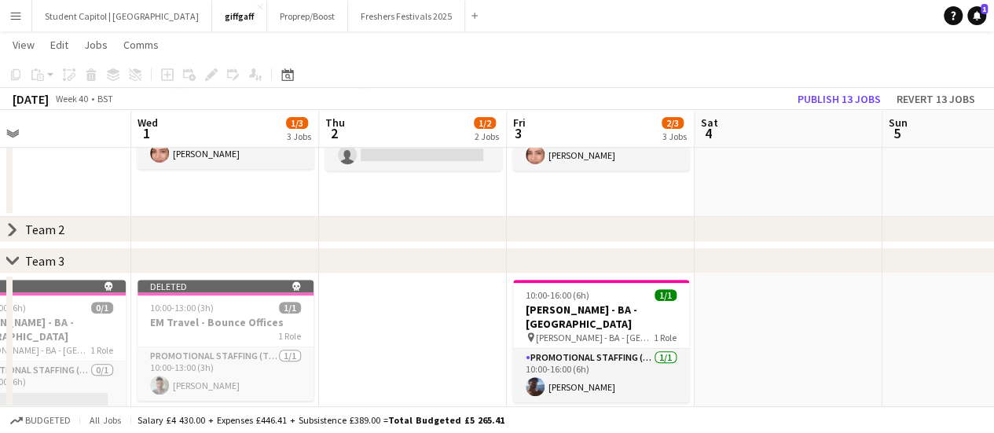
scroll to position [273, 0]
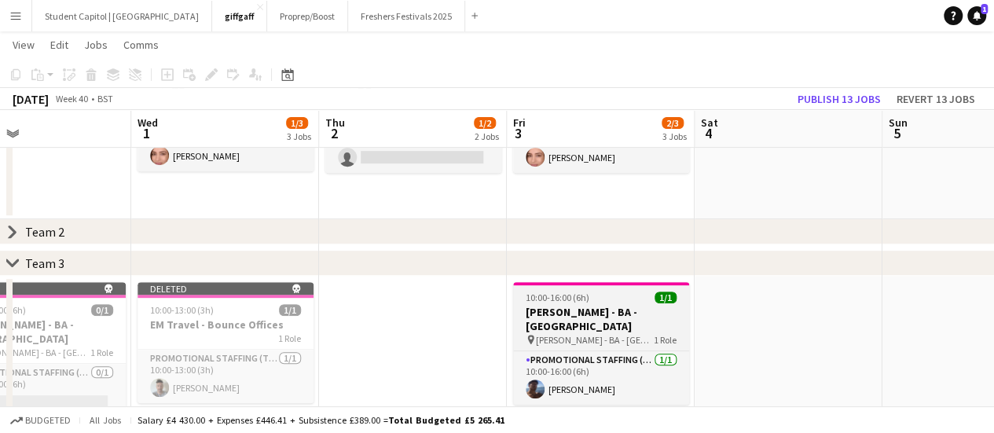
click at [551, 301] on span "10:00-16:00 (6h)" at bounding box center [558, 297] width 64 height 12
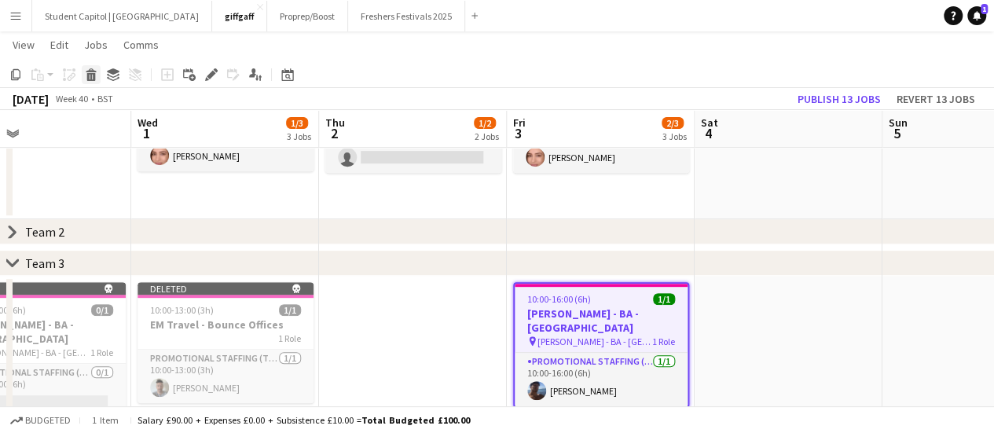
click at [99, 77] on div "Delete" at bounding box center [91, 74] width 19 height 19
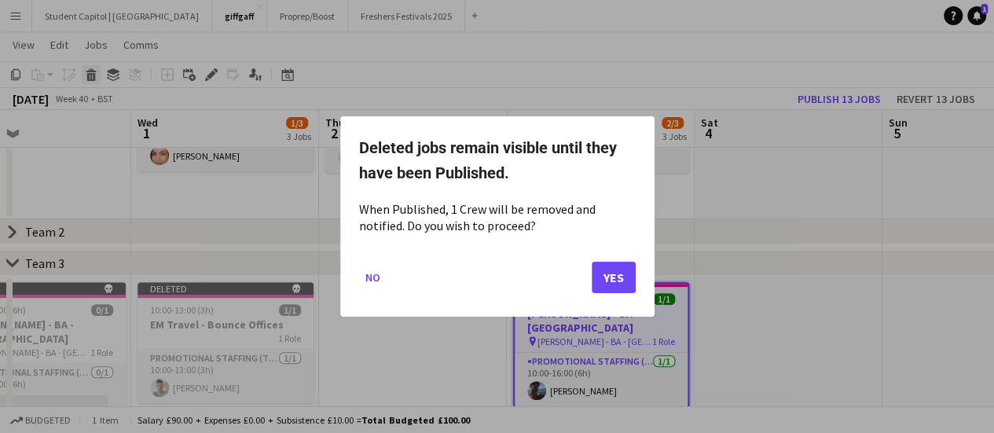
scroll to position [0, 0]
click at [604, 268] on button "Yes" at bounding box center [614, 277] width 44 height 31
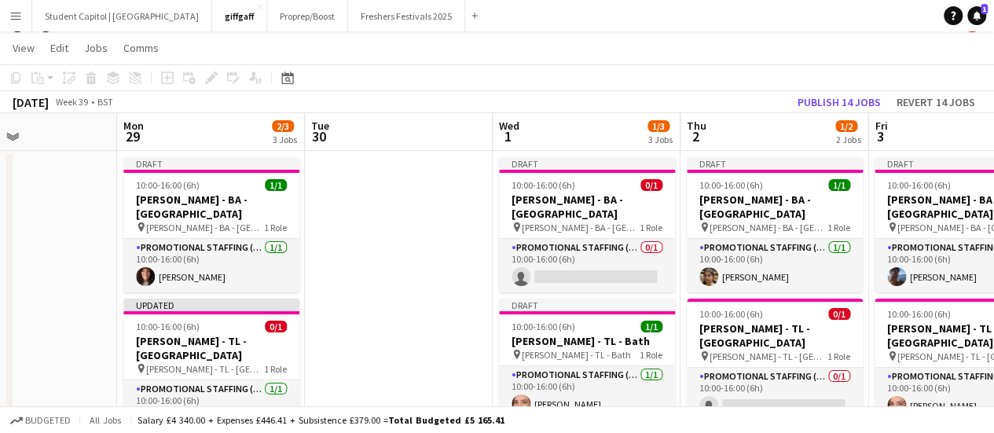
scroll to position [0, 662]
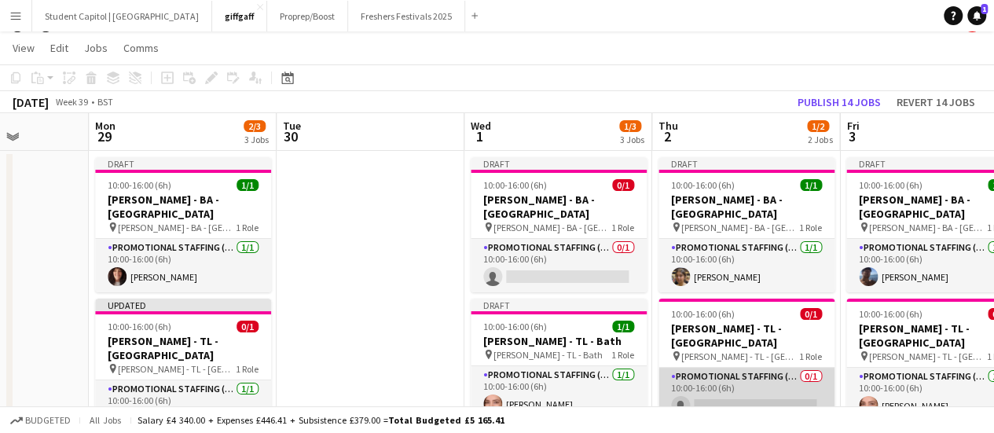
click at [754, 372] on app-card-role "Promotional Staffing (Team Leader) 0/1 10:00-16:00 (6h) single-neutral-actions" at bounding box center [746, 394] width 176 height 53
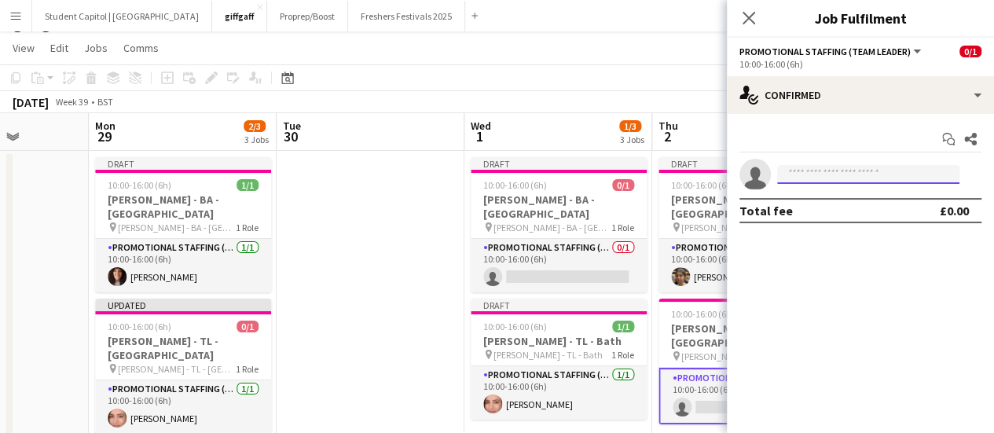
click at [822, 181] on input at bounding box center [868, 174] width 182 height 19
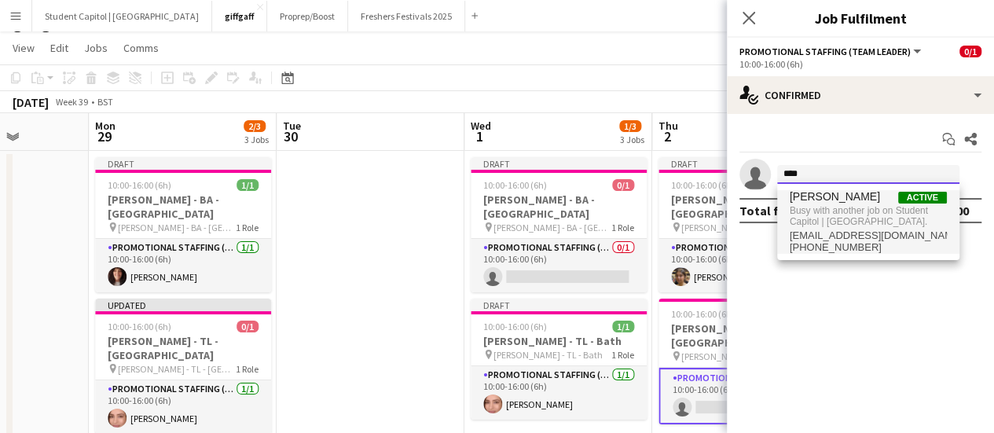
type input "****"
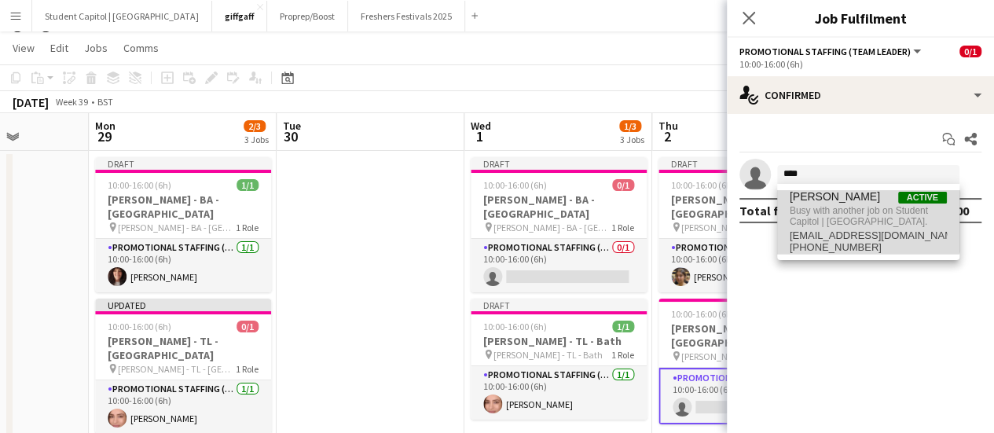
click at [822, 202] on span "[PERSON_NAME]" at bounding box center [835, 196] width 90 height 13
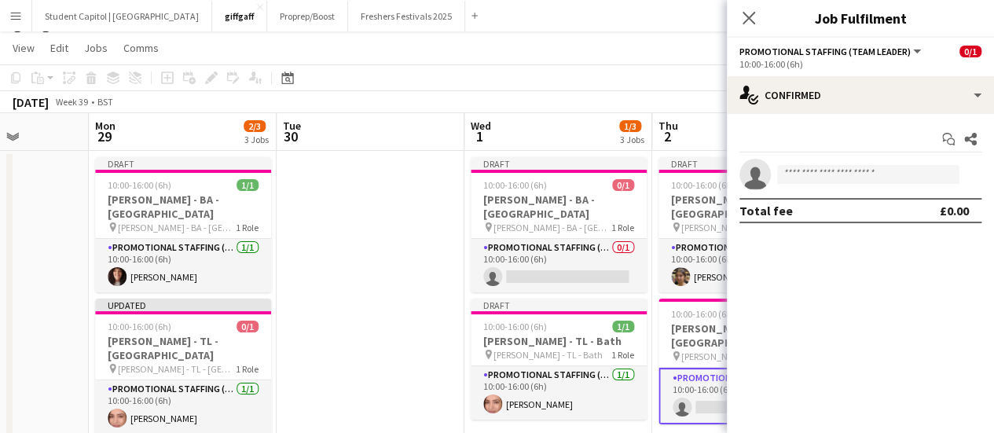
click at [685, 423] on app-date-cell "Draft 10:00-16:00 (6h) 1/1 Giff Gaff - BA - Exeter pin Giff Gaff - BA - Exeter …" at bounding box center [746, 309] width 188 height 317
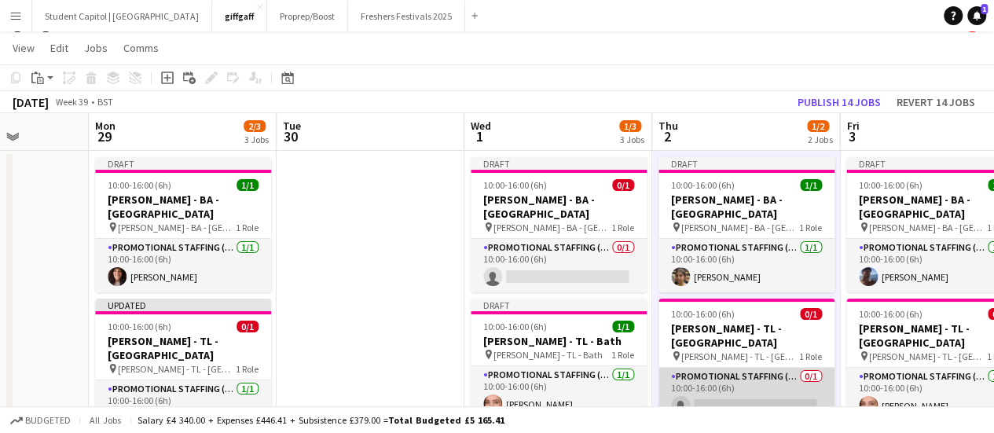
click at [743, 372] on app-card-role "Promotional Staffing (Team Leader) 0/1 10:00-16:00 (6h) single-neutral-actions" at bounding box center [746, 394] width 176 height 53
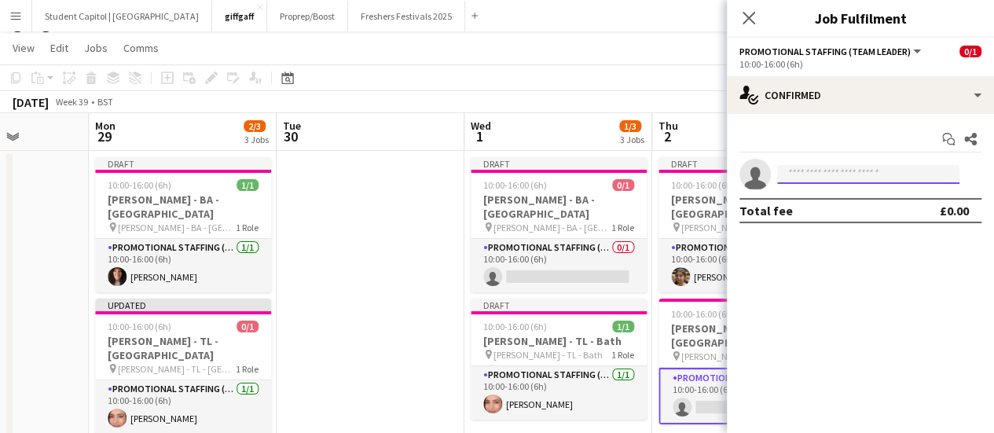
click at [812, 167] on input at bounding box center [868, 174] width 182 height 19
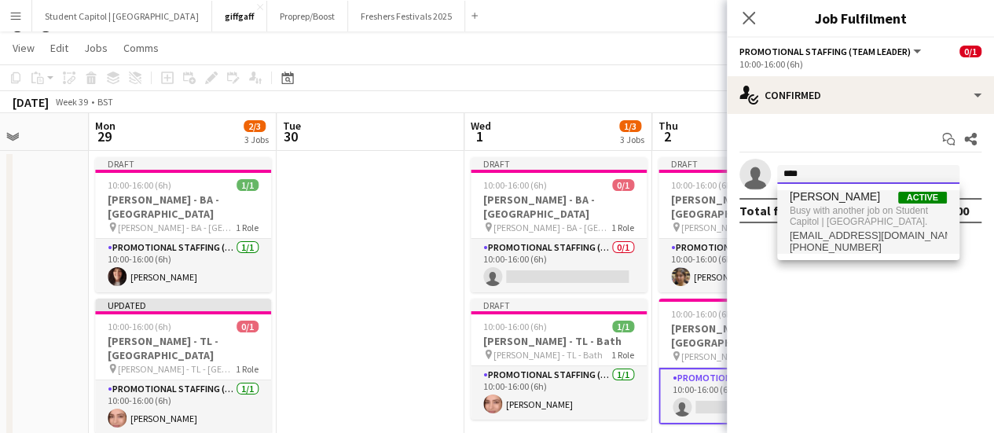
type input "****"
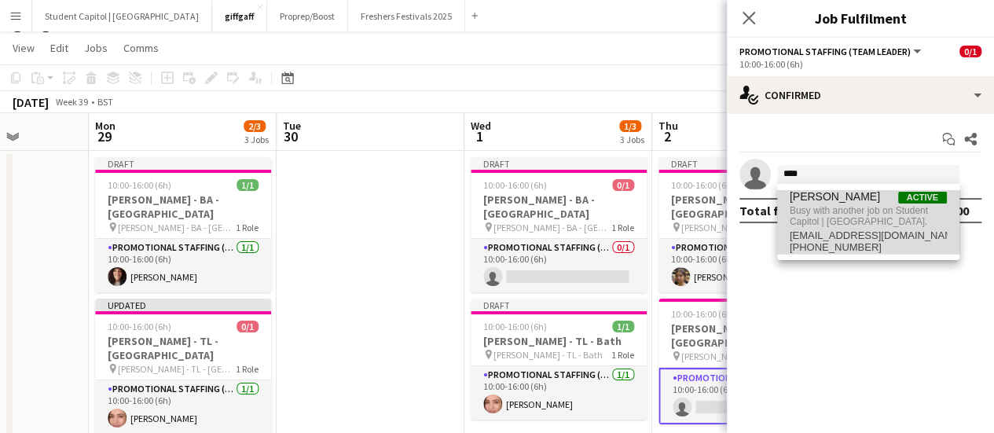
click at [947, 218] on mat-option "Chaz Sehmi Active Busy with another job on Student Capitol | Student Castle. ch…" at bounding box center [868, 222] width 182 height 64
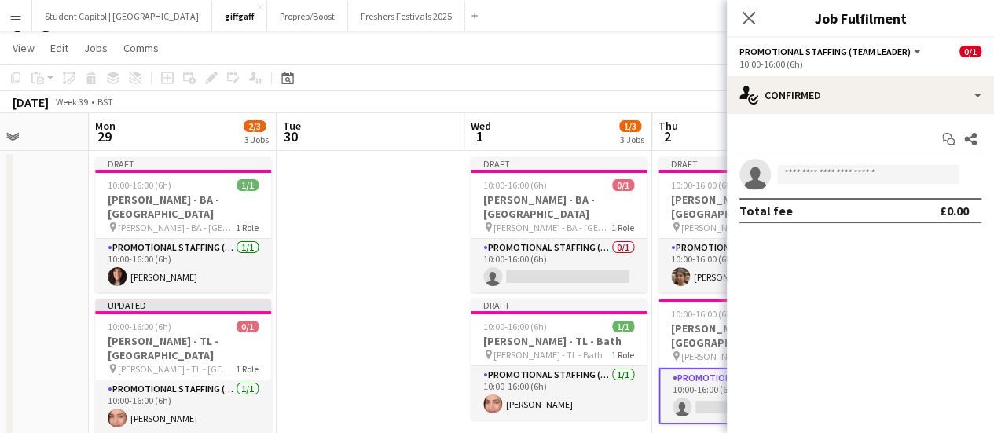
click at [411, 221] on app-date-cell at bounding box center [371, 309] width 188 height 317
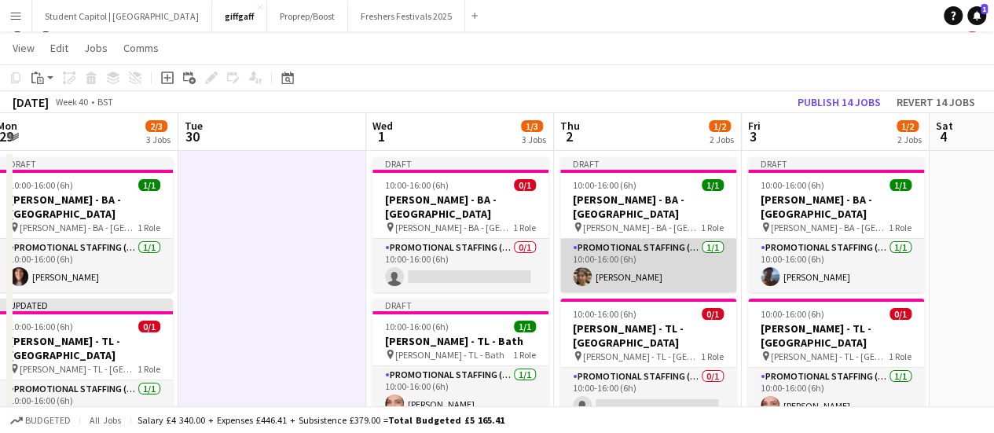
scroll to position [0, 392]
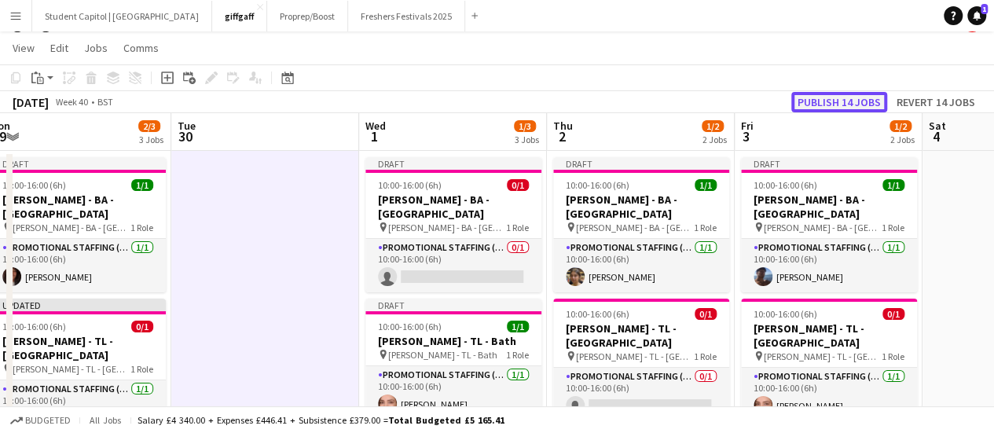
click at [820, 94] on button "Publish 14 jobs" at bounding box center [839, 102] width 96 height 20
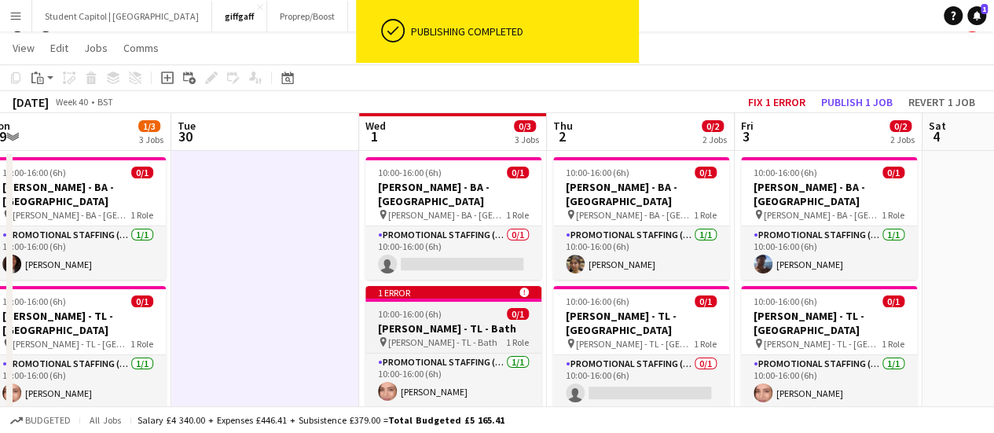
click at [438, 286] on div "1 error alert-circle" at bounding box center [453, 292] width 176 height 13
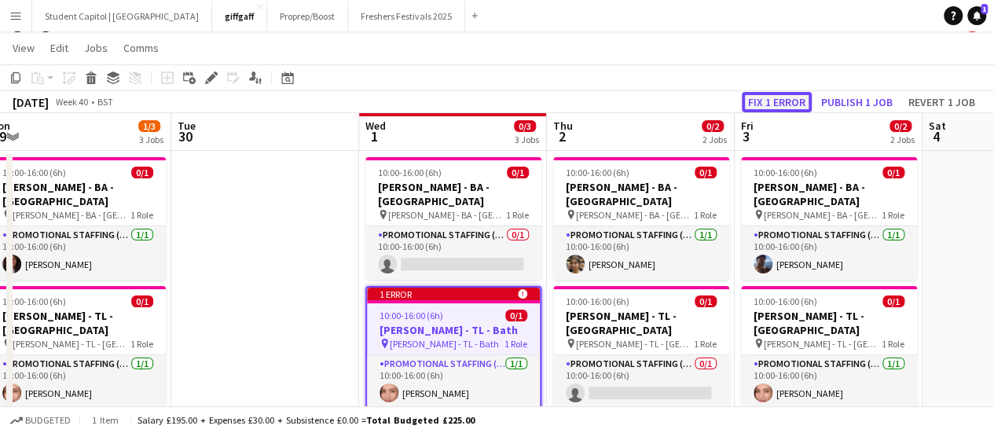
click at [766, 94] on button "Fix 1 error" at bounding box center [777, 102] width 70 height 20
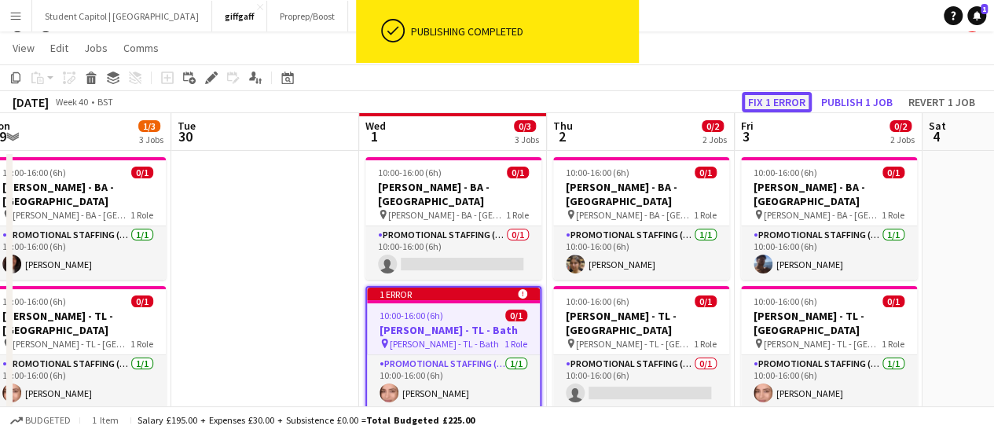
scroll to position [174, 0]
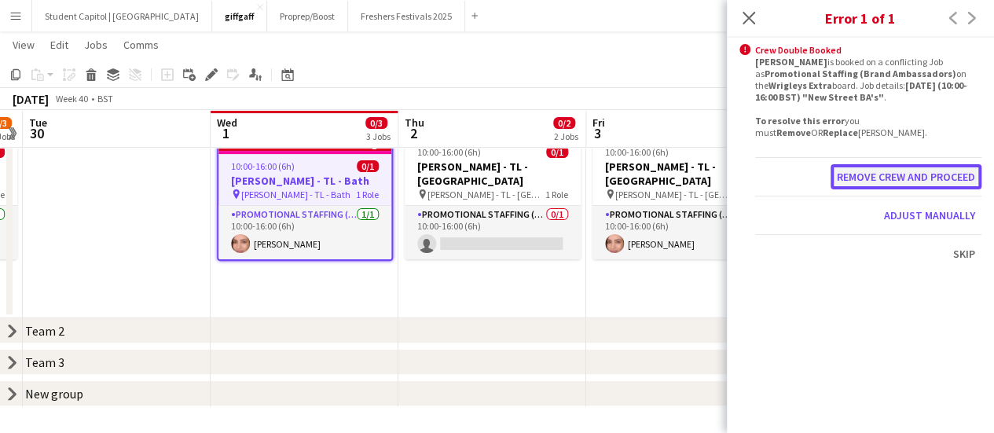
click at [902, 164] on button "Remove crew and proceed" at bounding box center [905, 176] width 151 height 25
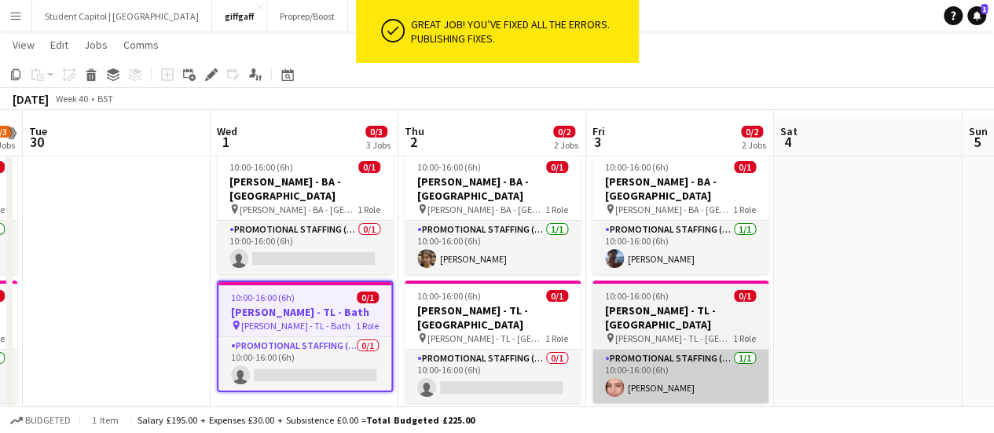
scroll to position [30, 0]
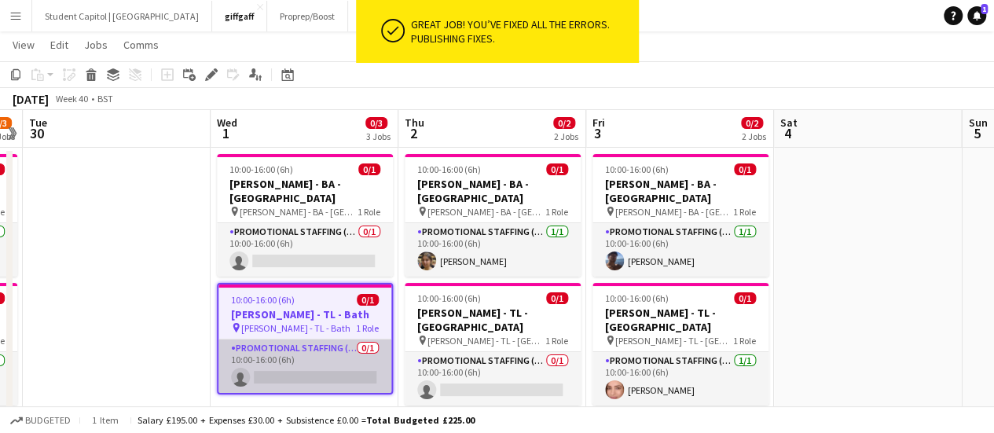
click at [335, 357] on app-card-role "Promotional Staffing (Team Leader) 0/1 10:00-16:00 (6h) single-neutral-actions" at bounding box center [304, 365] width 173 height 53
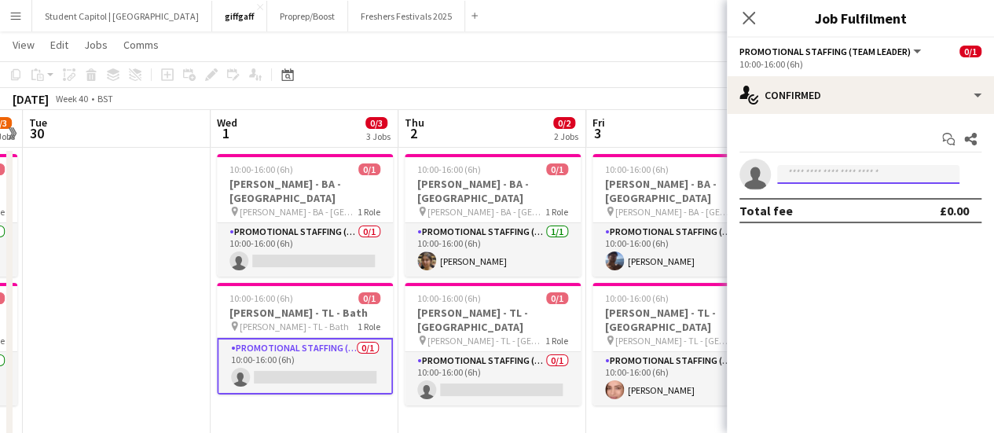
click at [817, 178] on input at bounding box center [868, 174] width 182 height 19
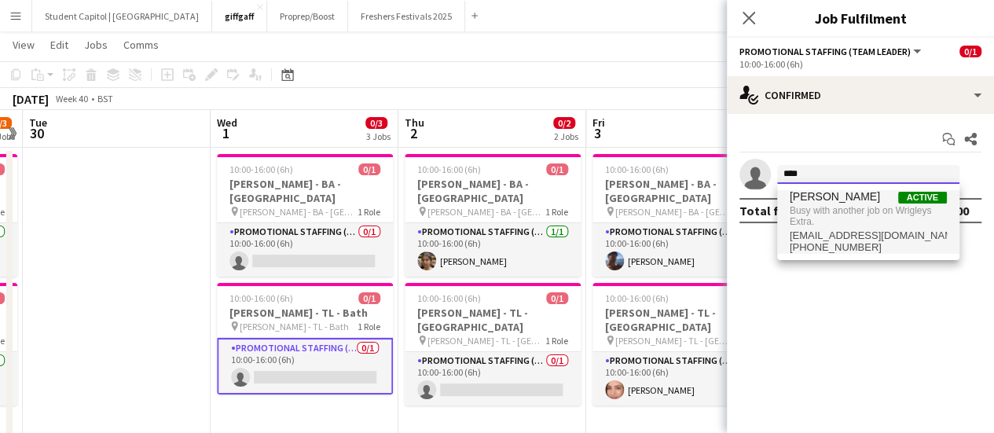
type input "****"
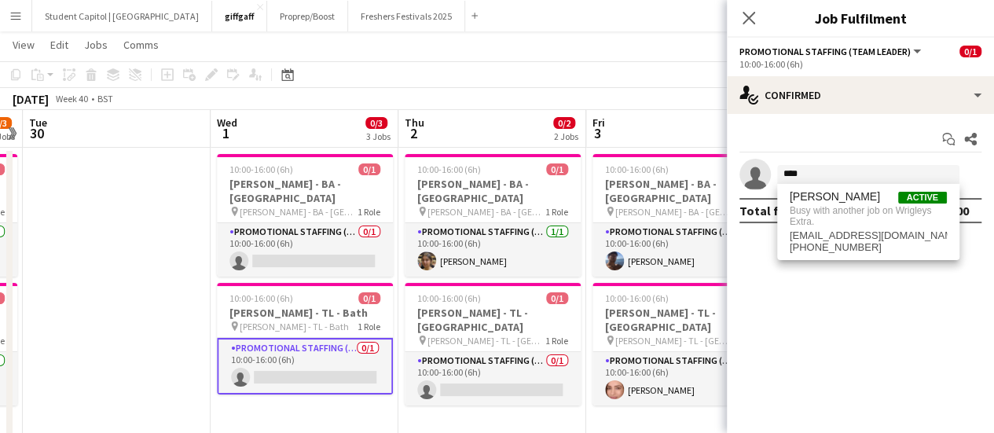
drag, startPoint x: 819, startPoint y: 198, endPoint x: 805, endPoint y: 218, distance: 23.8
click at [805, 218] on span "Chaz Sehmi Active Busy with another job on Wrigleys Extra. chazsehmi@hotmail.co…" at bounding box center [868, 222] width 157 height 64
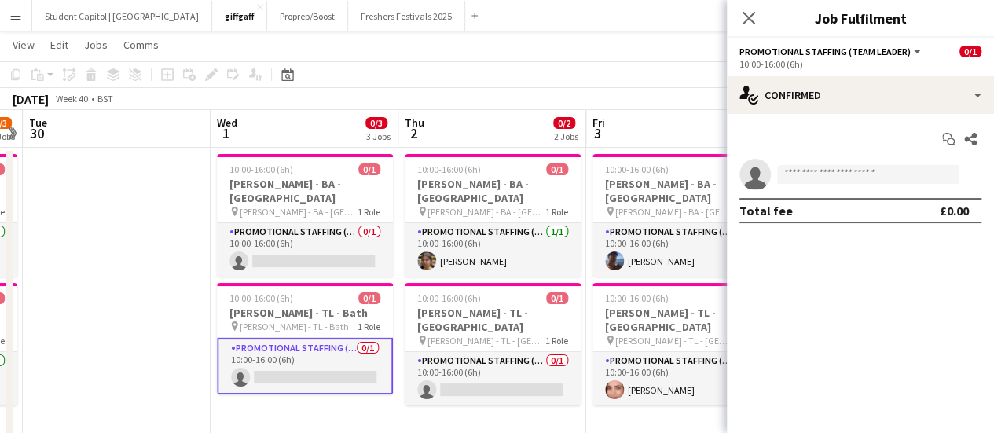
click at [504, 403] on app-date-cell "10:00-16:00 (6h) 0/1 Giff Gaff - BA - Exeter pin Giff Gaff - BA - Exeter 1 Role…" at bounding box center [492, 306] width 188 height 317
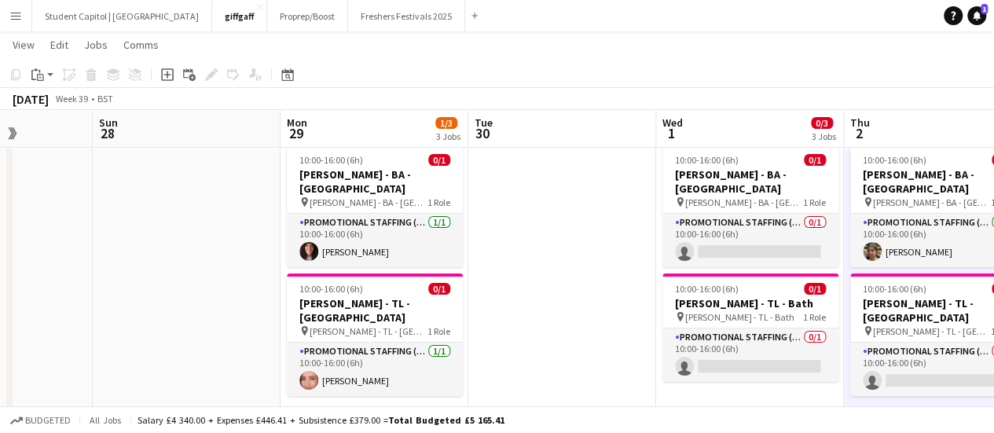
scroll to position [0, 468]
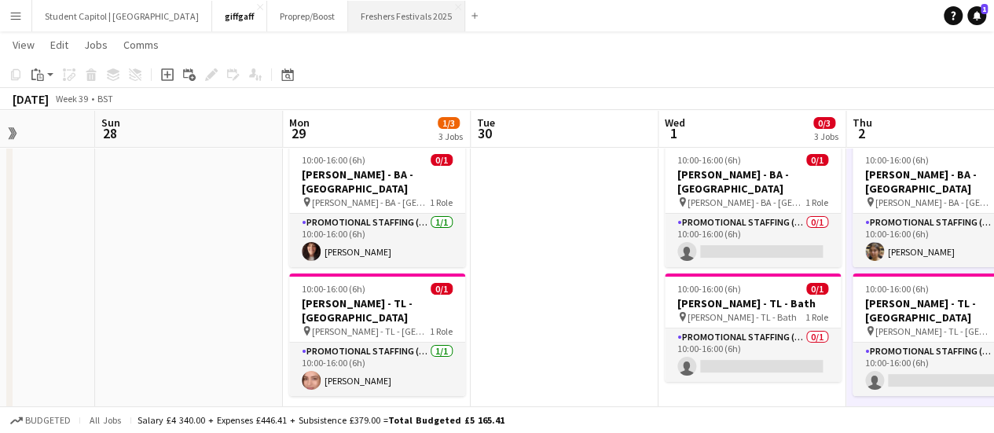
click at [348, 20] on button "Freshers Festivals 2025 Close" at bounding box center [406, 16] width 117 height 31
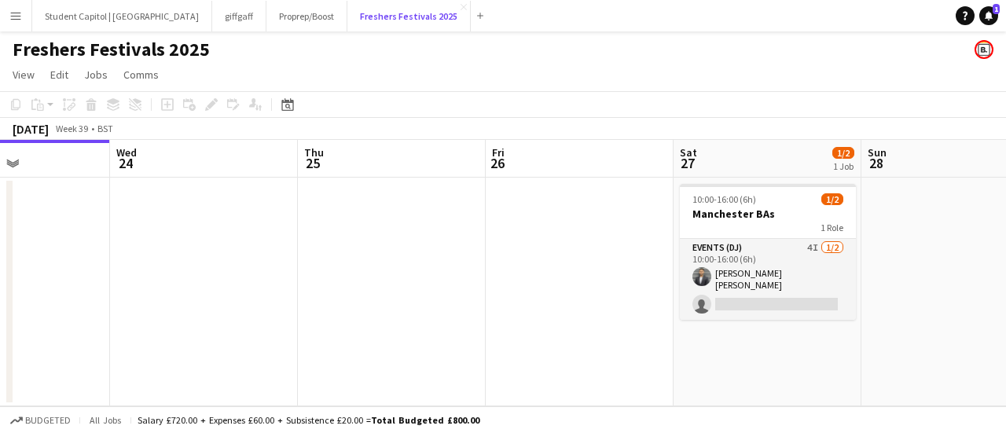
scroll to position [0, 454]
click at [460, 9] on app-icon "Close" at bounding box center [463, 7] width 6 height 6
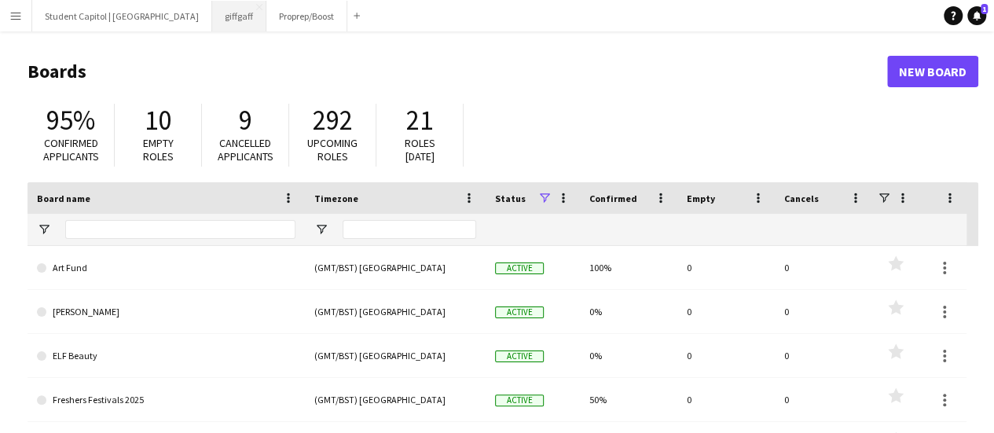
click at [212, 18] on button "giffgaff Close" at bounding box center [239, 16] width 54 height 31
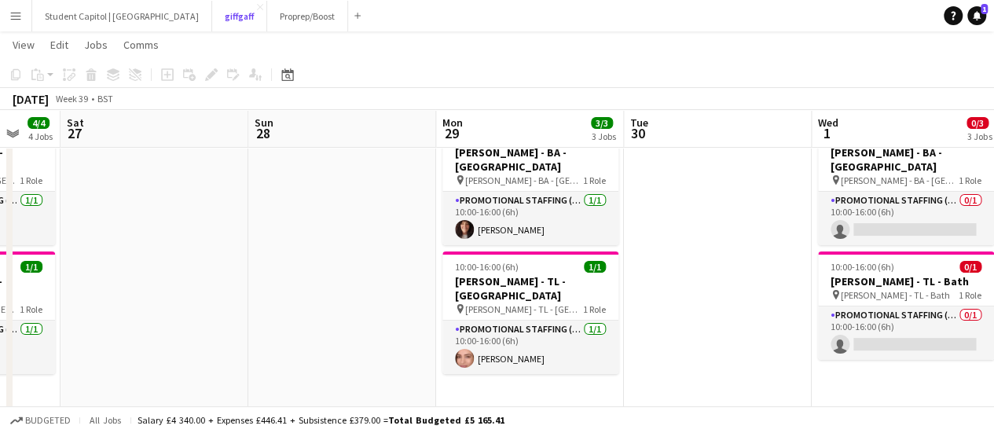
scroll to position [0, 502]
click at [517, 153] on h3 "[PERSON_NAME] - BA - [GEOGRAPHIC_DATA]" at bounding box center [531, 159] width 176 height 28
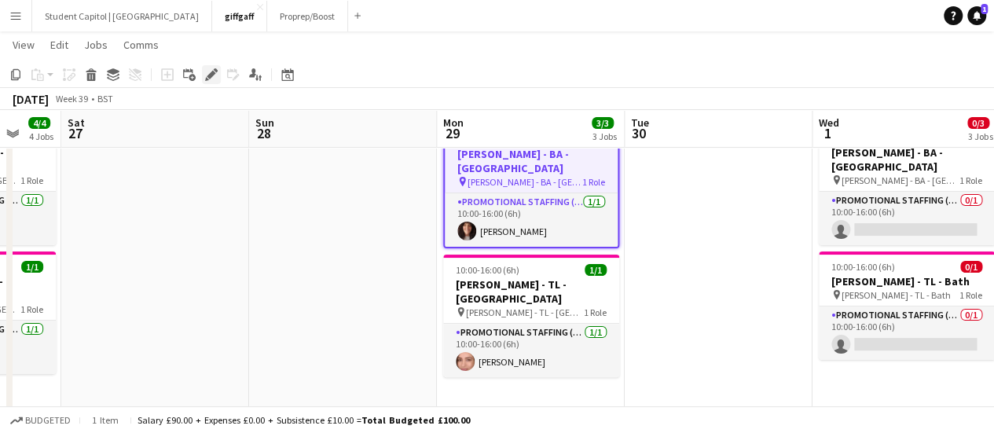
click at [207, 75] on icon "Edit" at bounding box center [211, 74] width 13 height 13
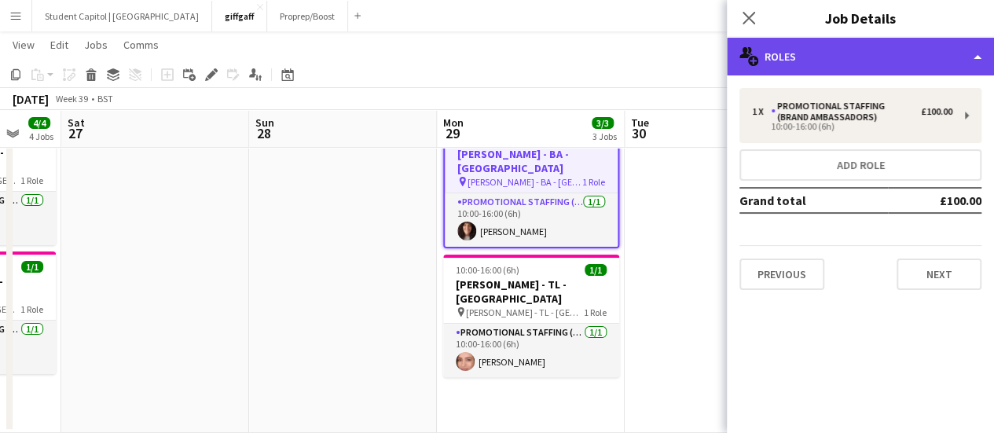
click at [967, 68] on div "multiple-users-add Roles" at bounding box center [860, 57] width 267 height 38
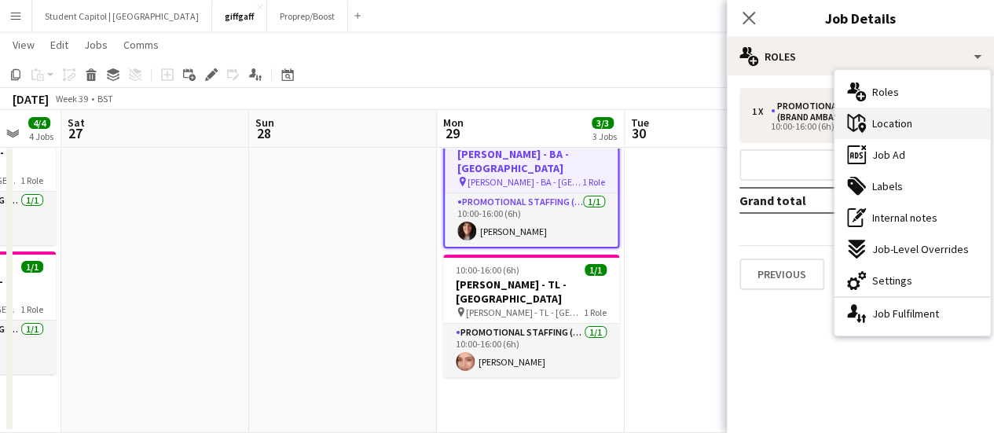
click at [933, 115] on div "maps-pin-1 Location" at bounding box center [912, 123] width 156 height 31
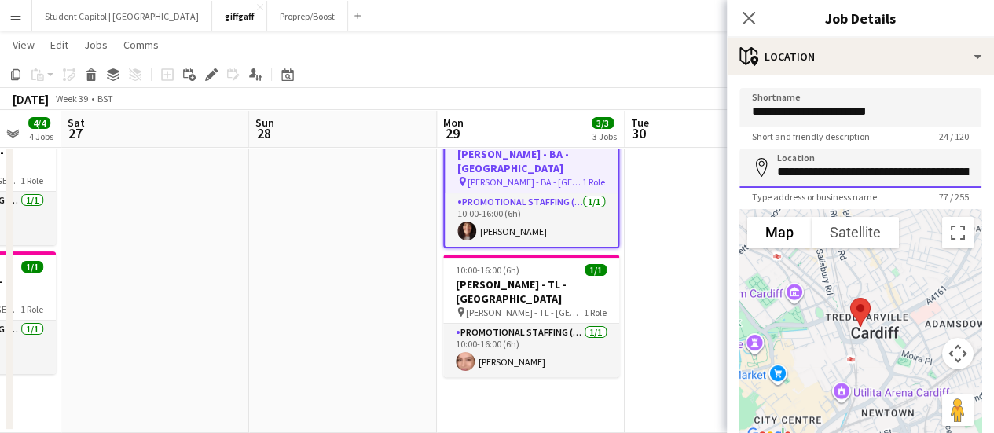
click at [852, 169] on input "**********" at bounding box center [860, 167] width 242 height 39
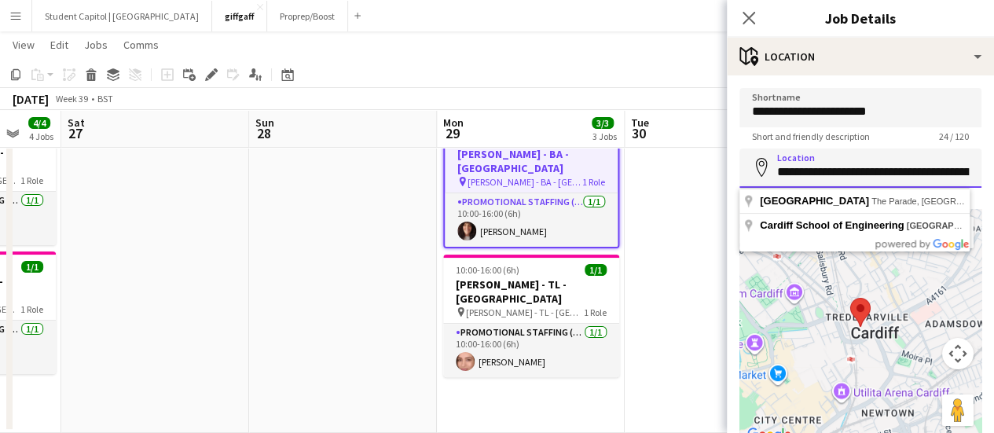
paste input
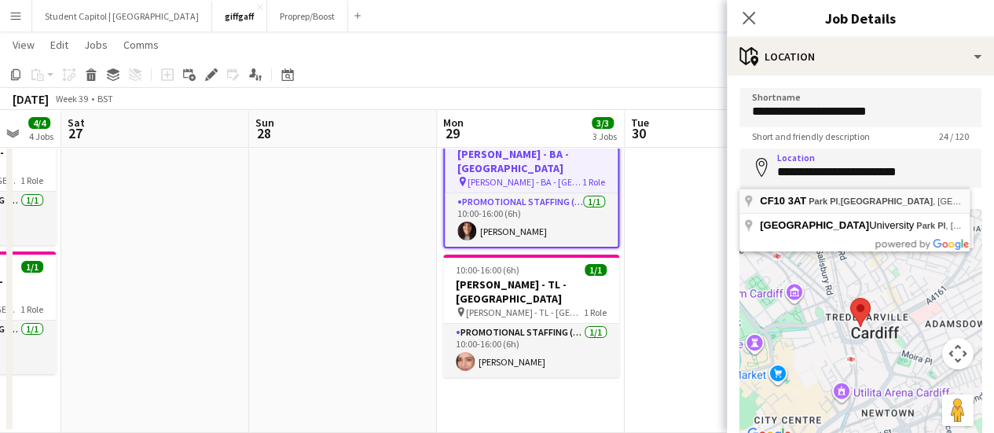
type input "**********"
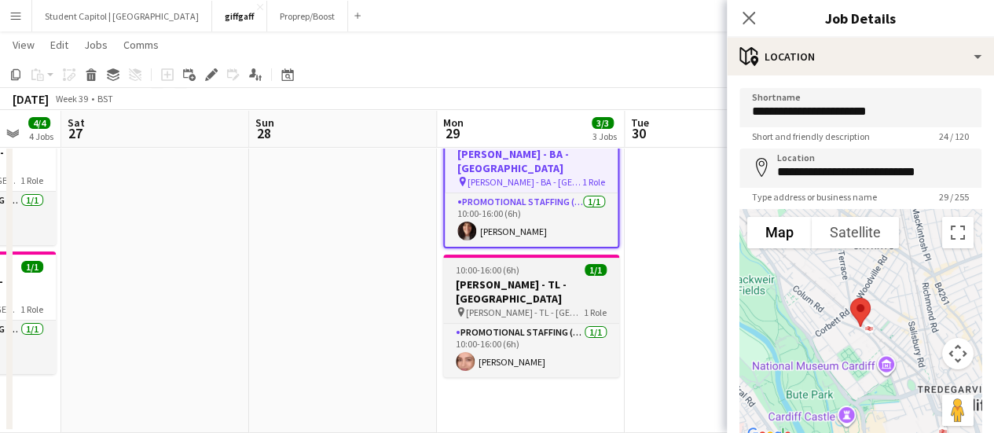
click at [527, 277] on h3 "[PERSON_NAME] - TL - [GEOGRAPHIC_DATA]" at bounding box center [531, 291] width 176 height 28
type input "**********"
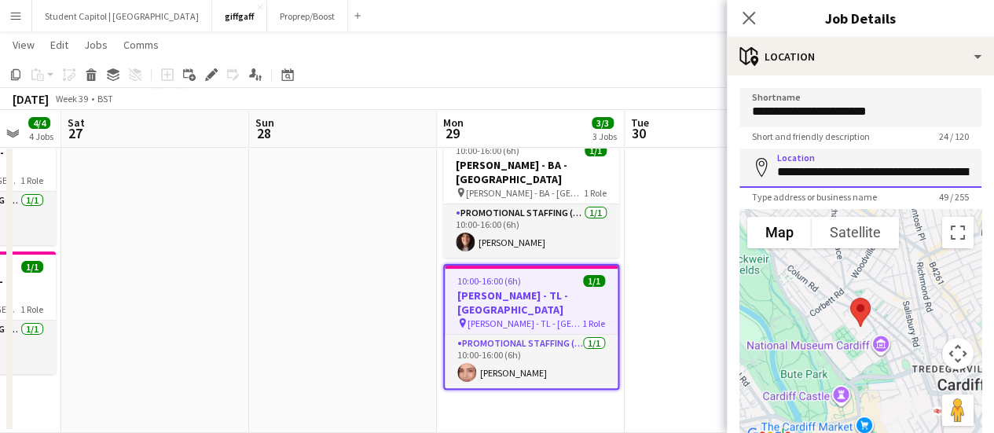
click at [812, 176] on input "**********" at bounding box center [860, 167] width 242 height 39
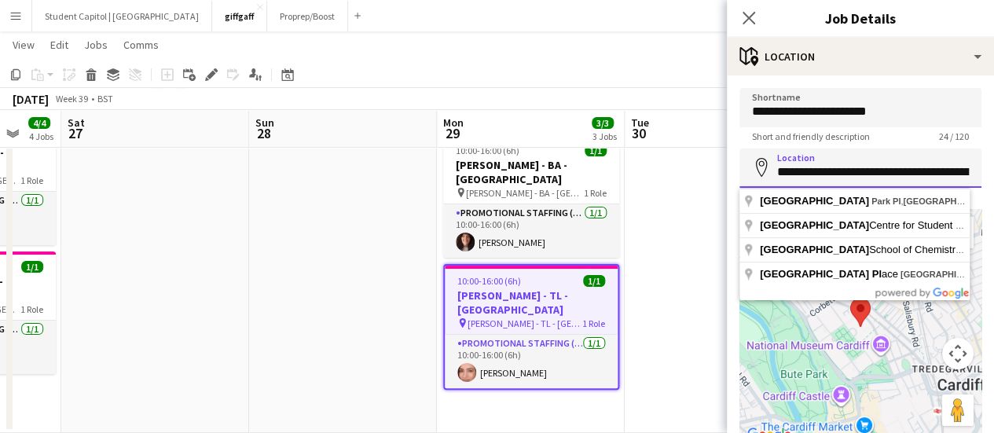
click at [812, 176] on input "**********" at bounding box center [860, 167] width 242 height 39
paste input
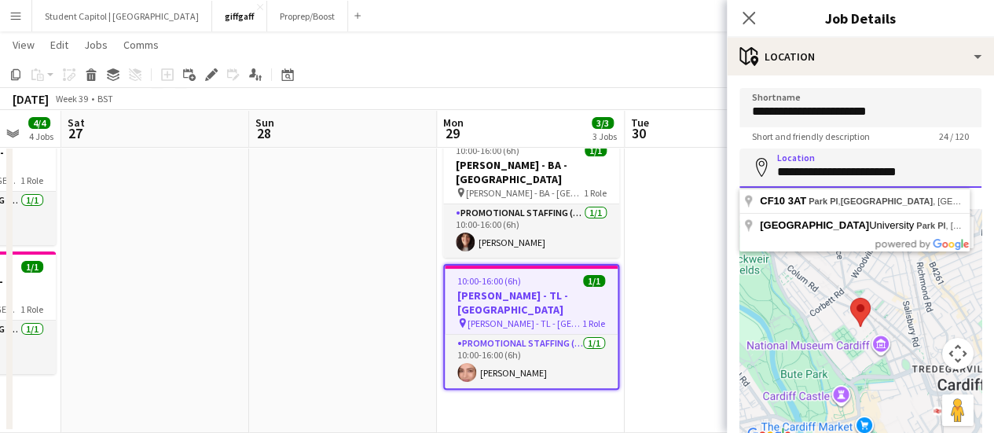
type input "**********"
click at [683, 208] on app-date-cell at bounding box center [719, 274] width 188 height 317
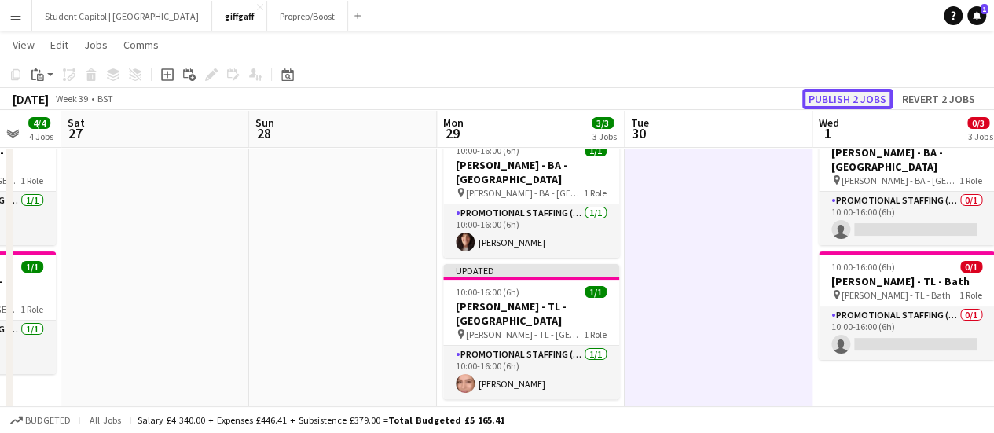
click at [870, 96] on button "Publish 2 jobs" at bounding box center [847, 99] width 90 height 20
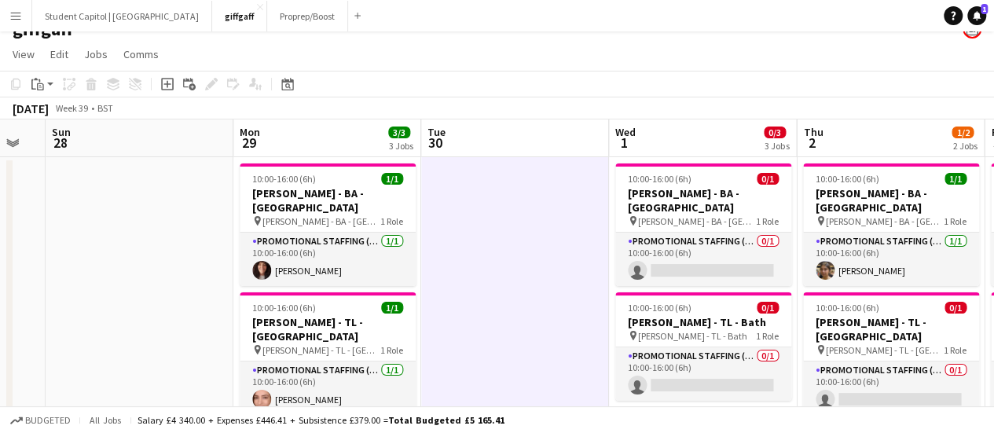
scroll to position [21, 0]
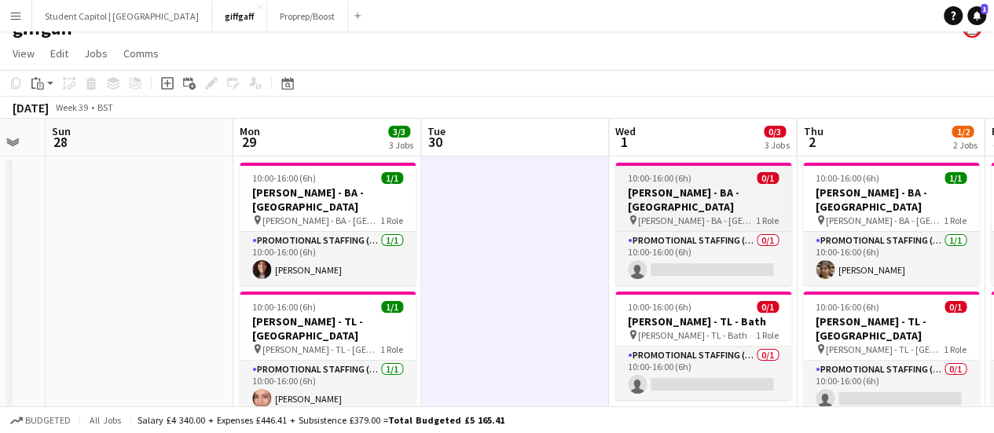
click at [669, 188] on h3 "[PERSON_NAME] - BA - [GEOGRAPHIC_DATA]" at bounding box center [703, 199] width 176 height 28
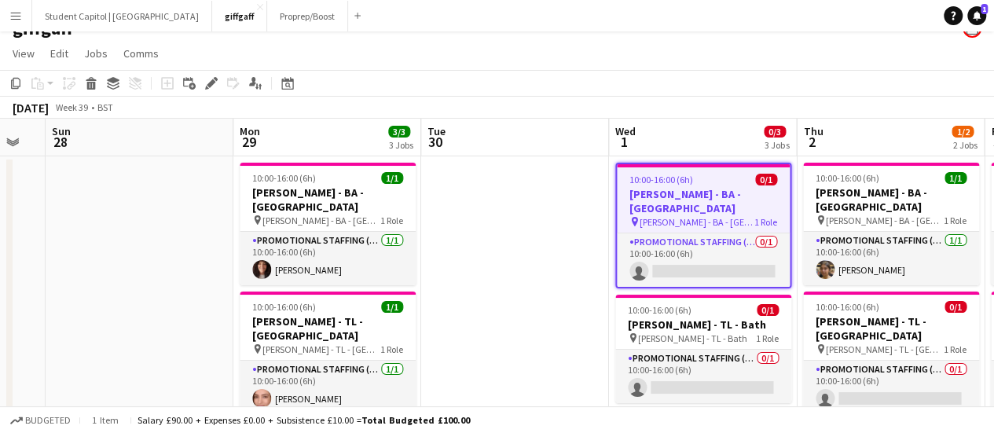
click at [669, 188] on h3 "[PERSON_NAME] - BA - [GEOGRAPHIC_DATA]" at bounding box center [703, 201] width 173 height 28
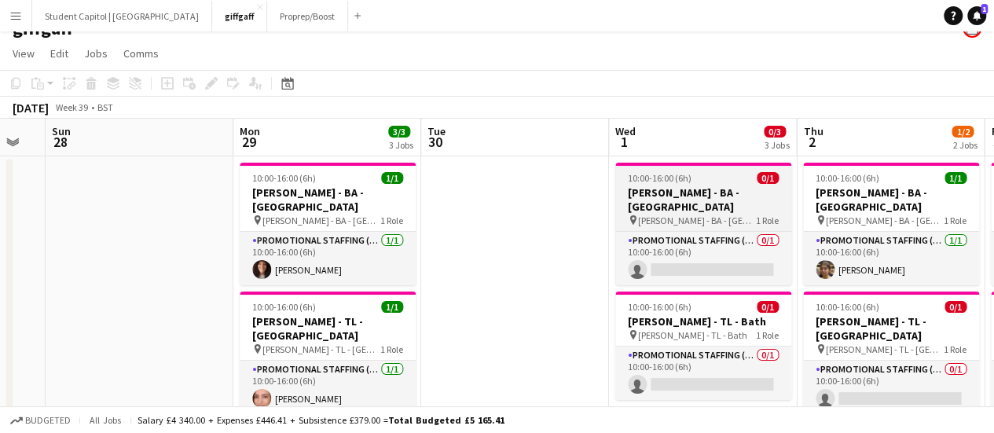
click at [669, 188] on h3 "[PERSON_NAME] - BA - [GEOGRAPHIC_DATA]" at bounding box center [703, 199] width 176 height 28
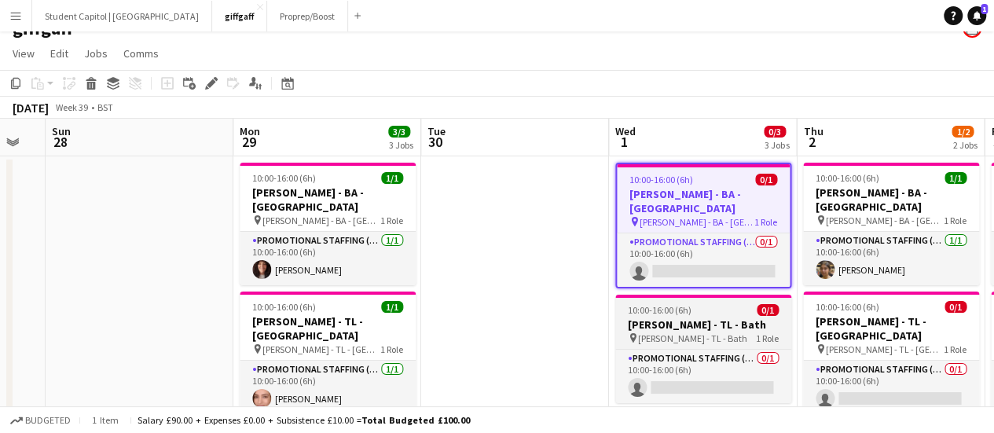
click at [677, 304] on span "10:00-16:00 (6h)" at bounding box center [660, 310] width 64 height 12
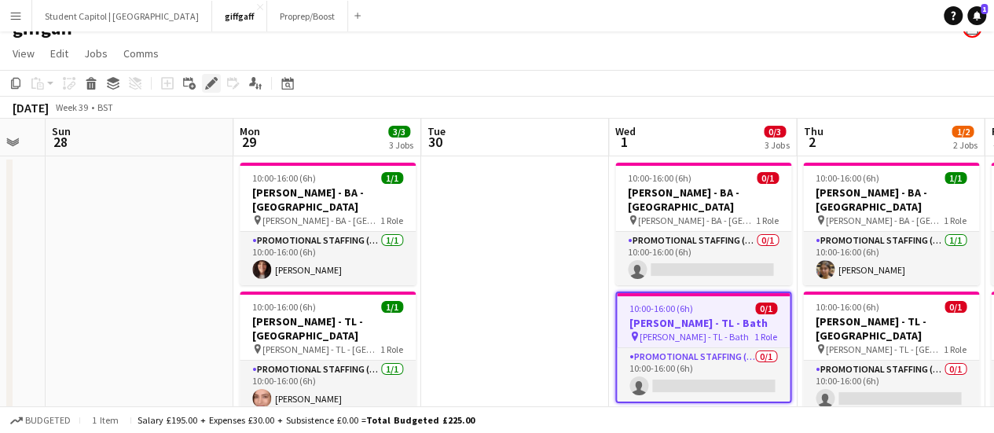
click at [209, 82] on icon at bounding box center [211, 83] width 9 height 9
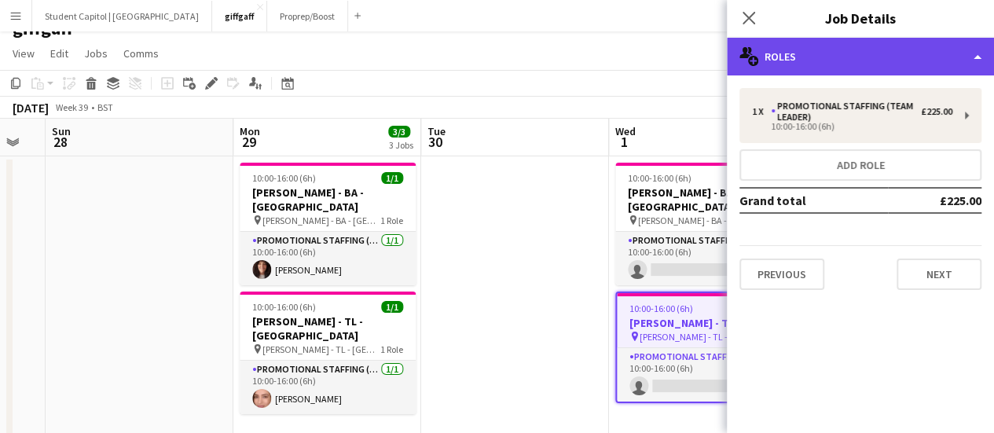
click at [973, 57] on div "multiple-users-add Roles" at bounding box center [860, 57] width 267 height 38
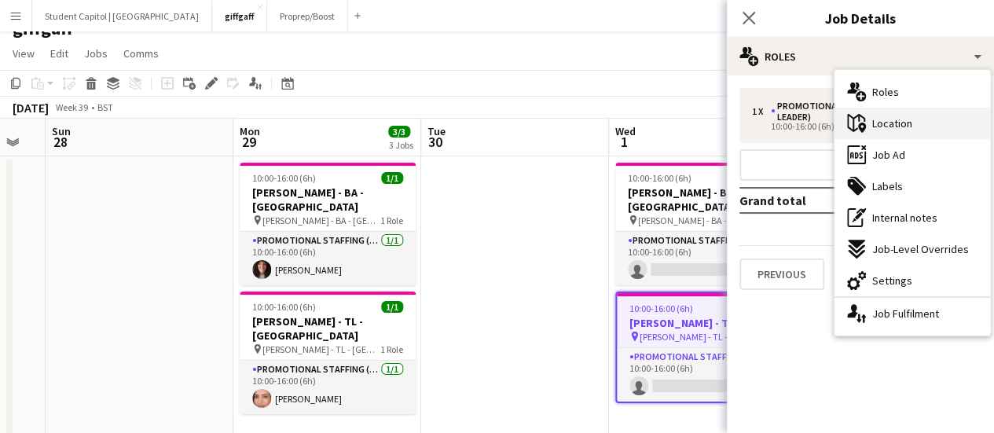
click at [931, 124] on div "maps-pin-1 Location" at bounding box center [912, 123] width 156 height 31
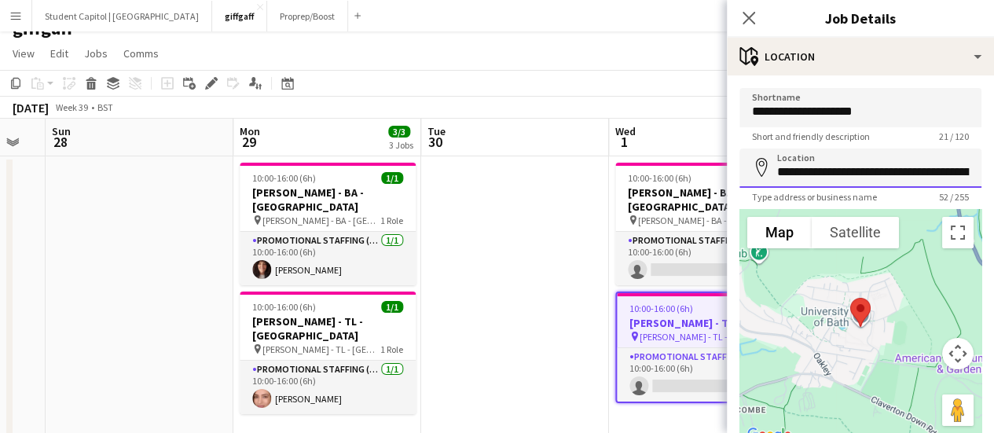
click at [850, 167] on input "**********" at bounding box center [860, 167] width 242 height 39
click at [584, 343] on app-date-cell at bounding box center [515, 314] width 188 height 317
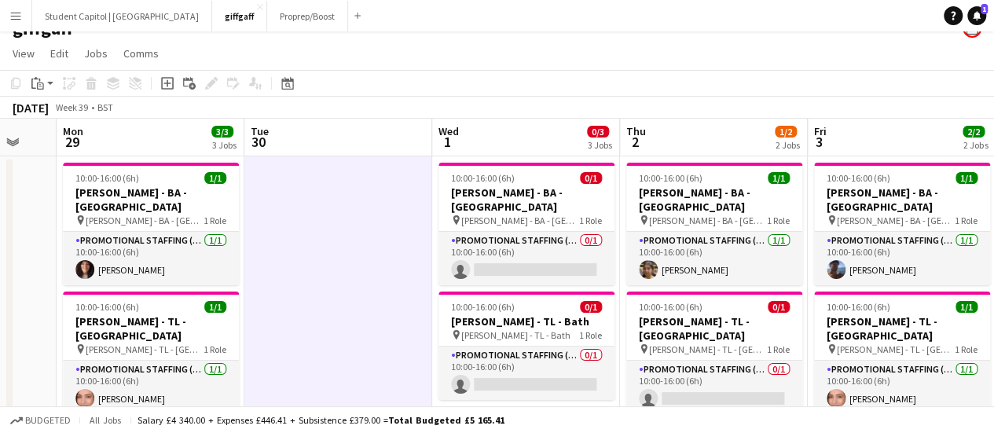
scroll to position [0, 545]
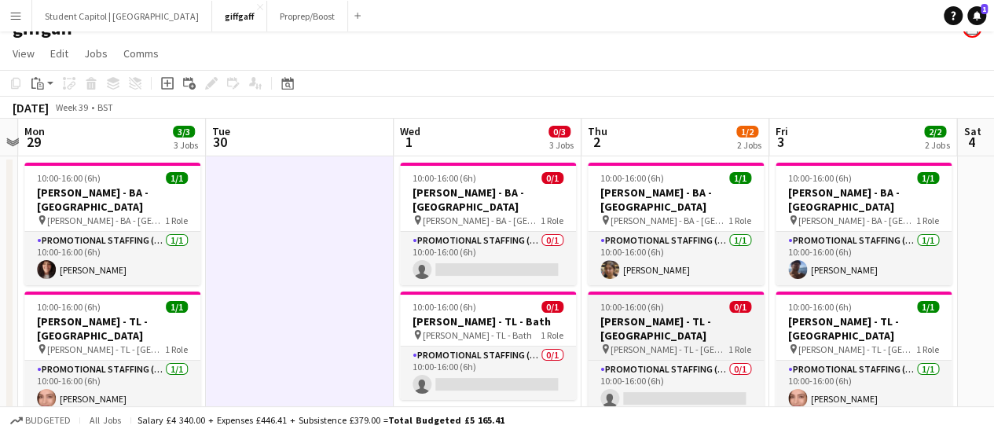
click at [683, 314] on h3 "[PERSON_NAME] - TL - [GEOGRAPHIC_DATA]" at bounding box center [676, 328] width 176 height 28
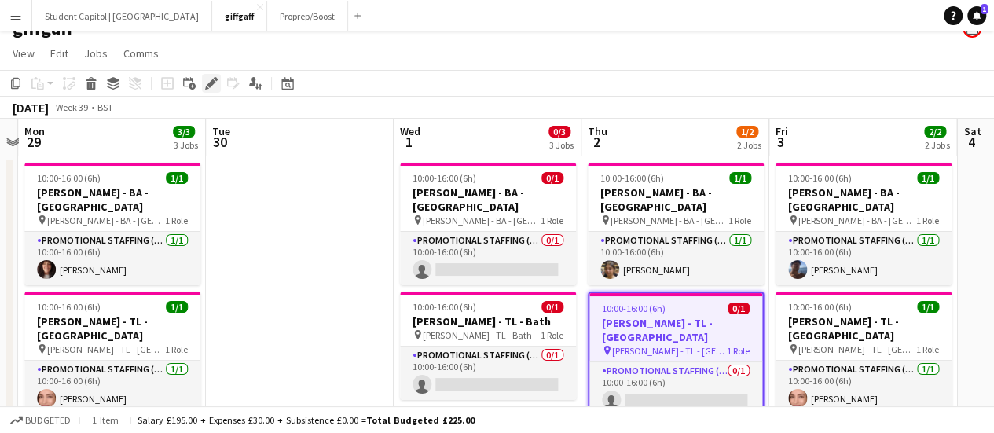
click at [205, 77] on icon "Edit" at bounding box center [211, 83] width 13 height 13
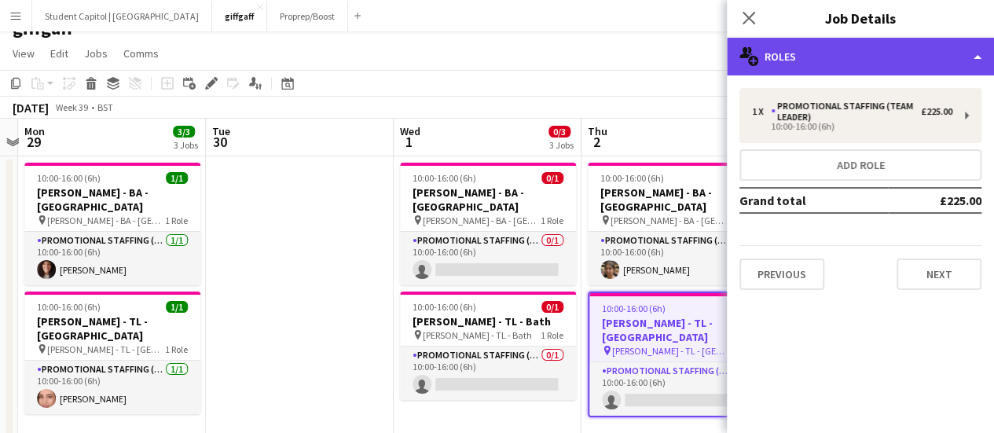
click at [913, 71] on div "multiple-users-add Roles" at bounding box center [860, 57] width 267 height 38
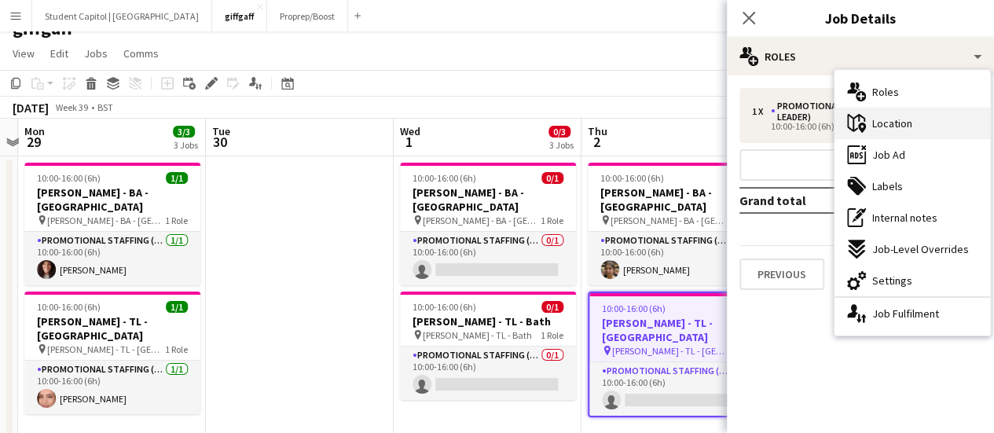
click at [903, 131] on div "maps-pin-1 Location" at bounding box center [912, 123] width 156 height 31
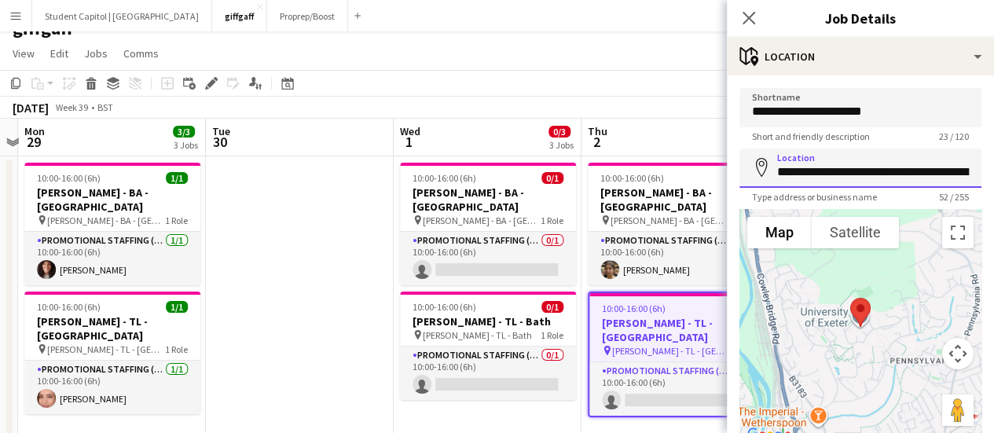
click at [881, 171] on input "**********" at bounding box center [860, 167] width 242 height 39
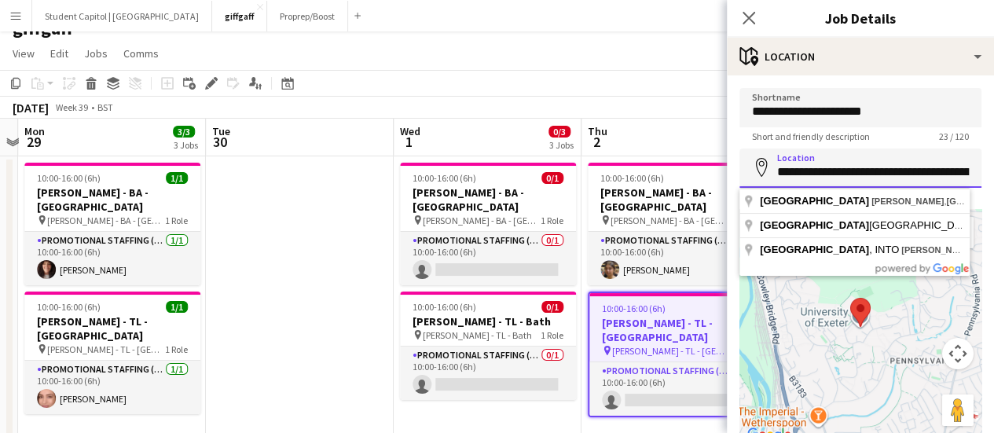
click at [881, 171] on input "**********" at bounding box center [860, 167] width 242 height 39
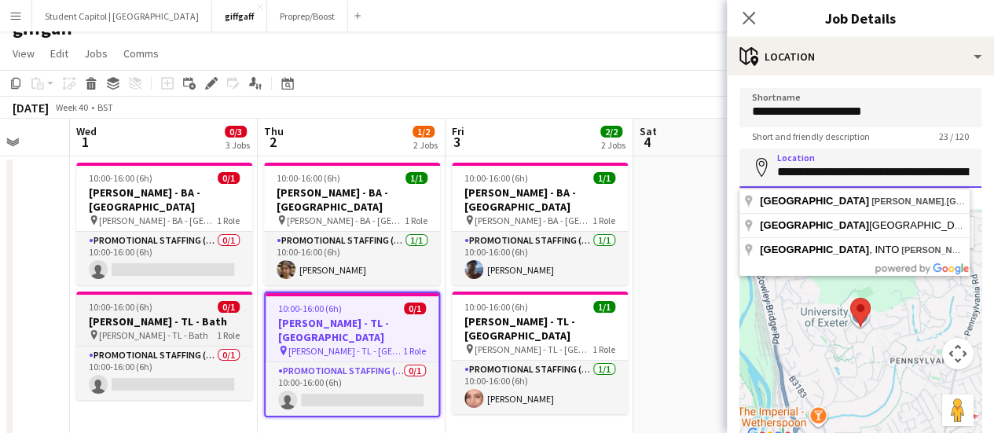
scroll to position [0, 494]
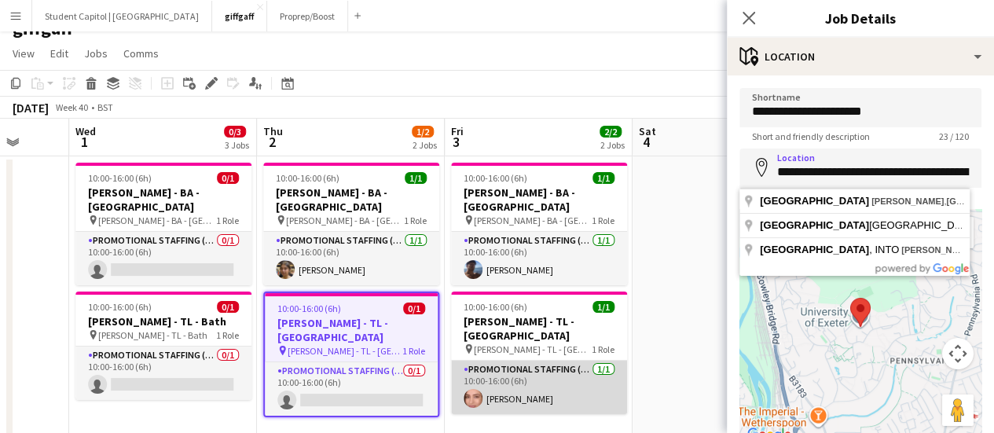
click at [544, 361] on app-card-role "Promotional Staffing (Team Leader) [DATE] 10:00-16:00 (6h) [PERSON_NAME]" at bounding box center [539, 387] width 176 height 53
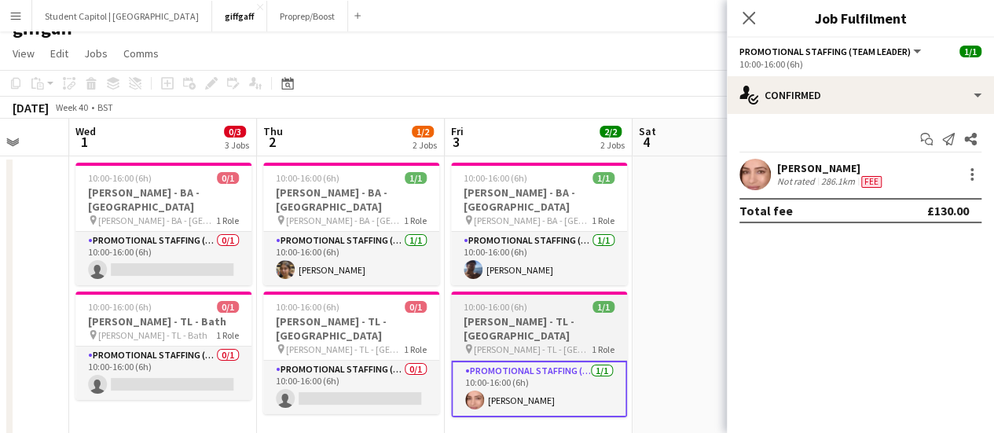
click at [529, 343] on span "[PERSON_NAME] - TL - [GEOGRAPHIC_DATA]" at bounding box center [533, 349] width 118 height 12
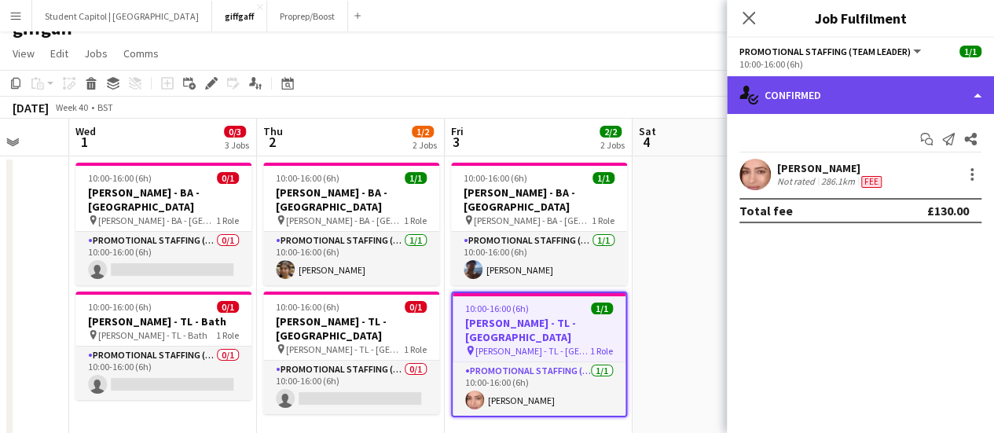
click at [969, 92] on div "single-neutral-actions-check-2 Confirmed" at bounding box center [860, 95] width 267 height 38
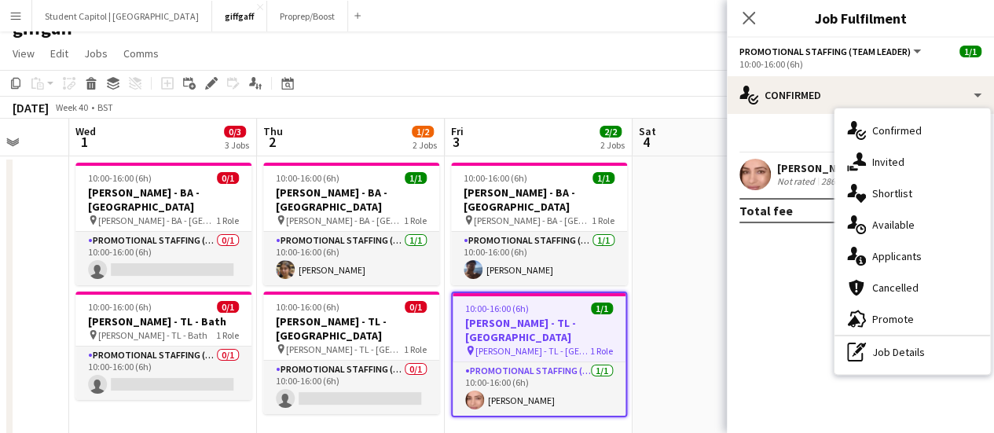
click at [915, 53] on button "Promotional Staffing (Team Leader)" at bounding box center [831, 52] width 184 height 12
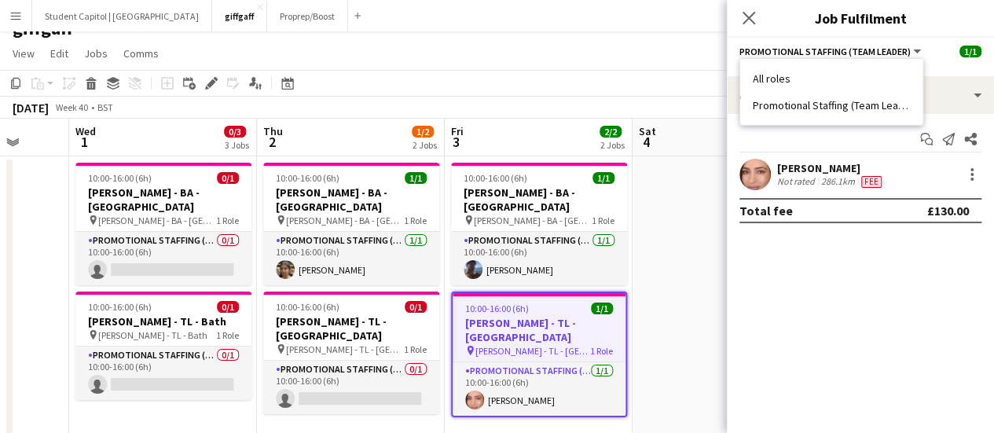
click at [815, 280] on mat-expansion-panel "check Confirmed Start chat Send notification Share Chaz Sehmi Not rated 286.1km…" at bounding box center [860, 273] width 267 height 319
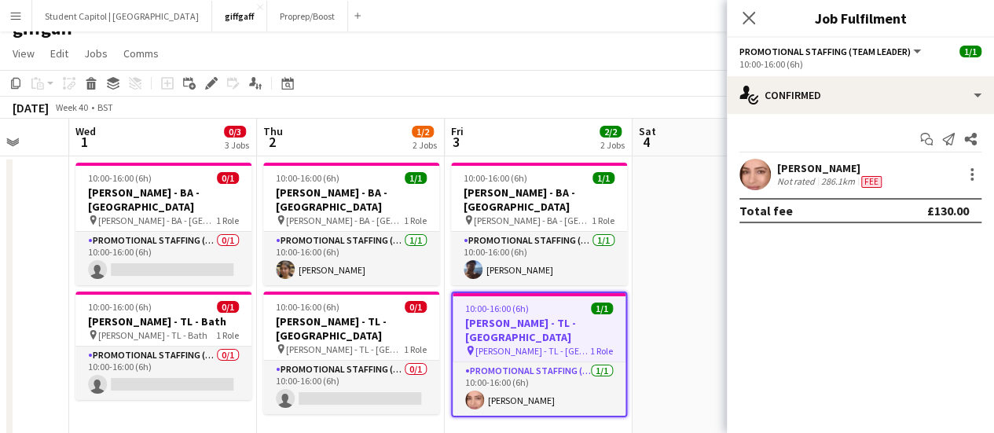
click at [903, 53] on span "Promotional Staffing (Team Leader)" at bounding box center [824, 52] width 171 height 12
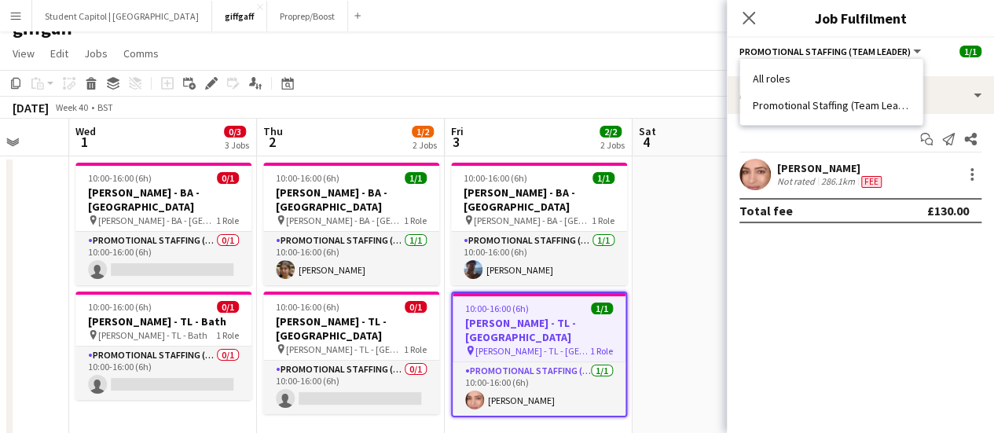
click at [567, 345] on span "[PERSON_NAME] - TL - [GEOGRAPHIC_DATA]" at bounding box center [532, 351] width 115 height 12
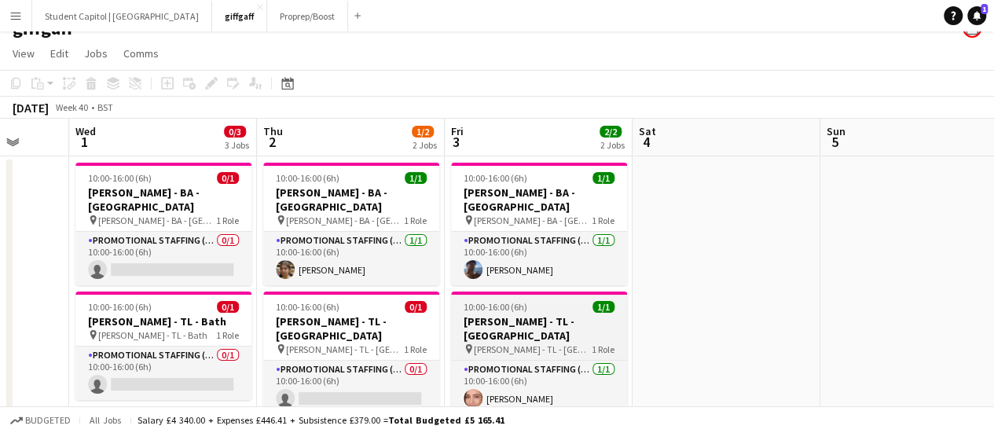
click at [567, 343] on div "pin Giff Gaff - TL - Plymouth 1 Role" at bounding box center [539, 349] width 176 height 13
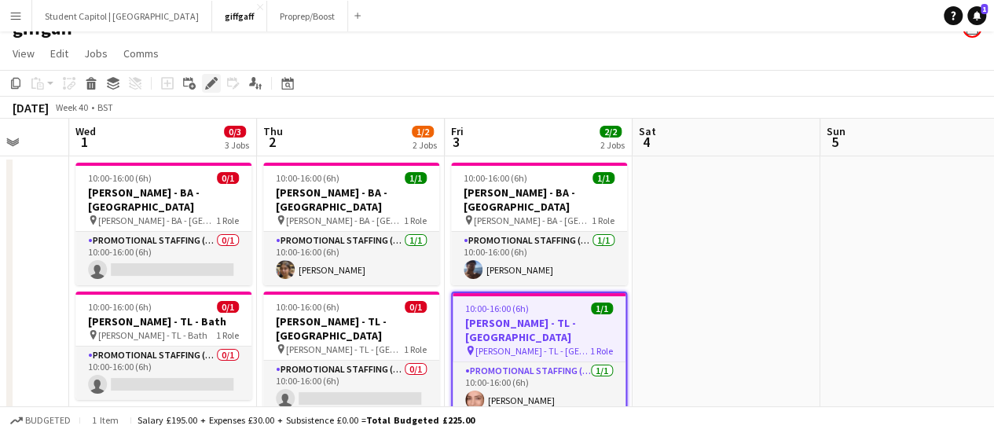
click at [207, 79] on icon "Edit" at bounding box center [211, 83] width 13 height 13
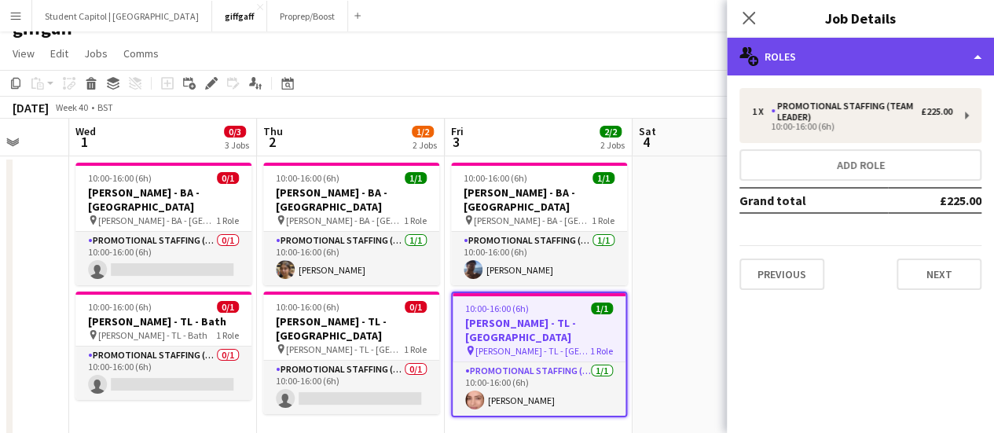
click at [973, 62] on div "multiple-users-add Roles" at bounding box center [860, 57] width 267 height 38
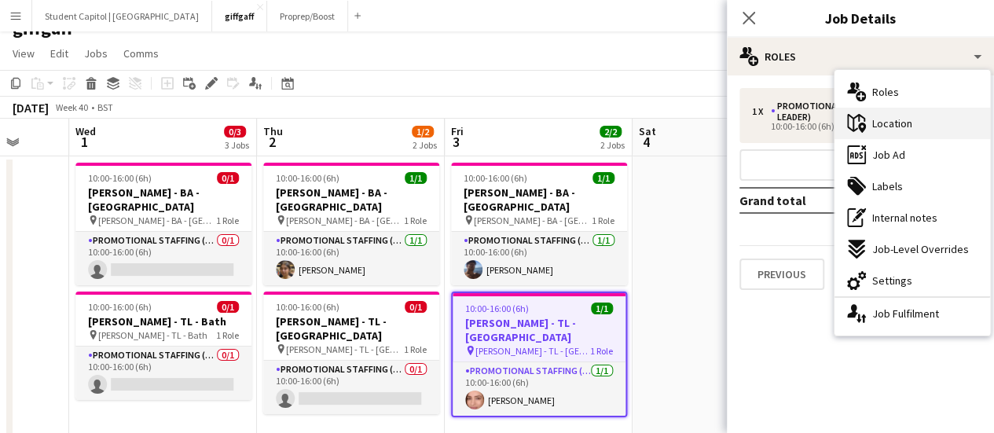
click at [908, 130] on span "Location" at bounding box center [892, 123] width 40 height 14
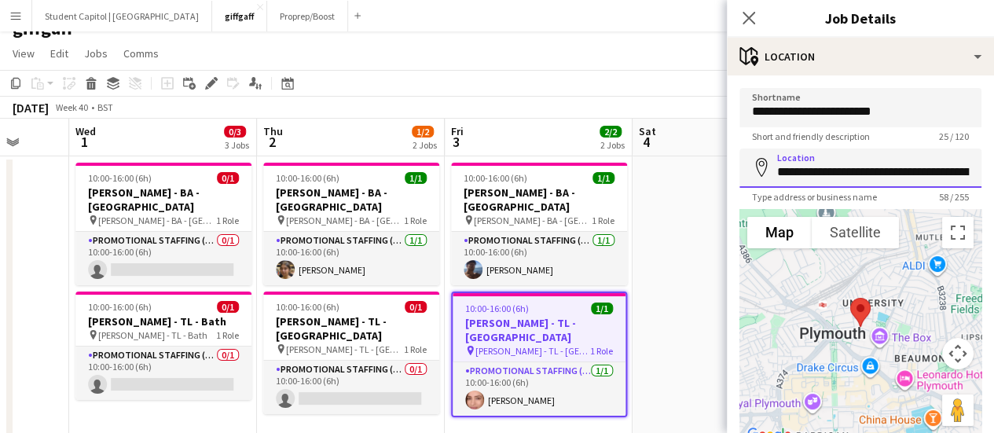
click at [860, 169] on input "**********" at bounding box center [860, 167] width 242 height 39
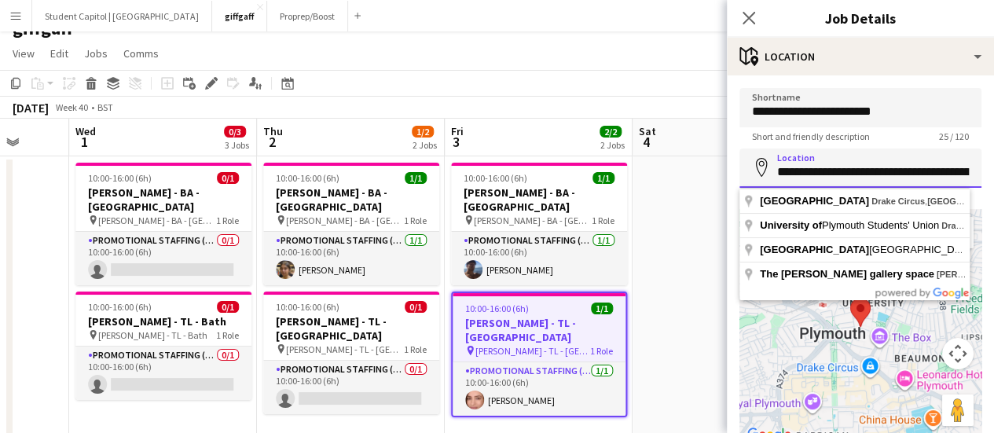
click at [860, 169] on input "**********" at bounding box center [860, 167] width 242 height 39
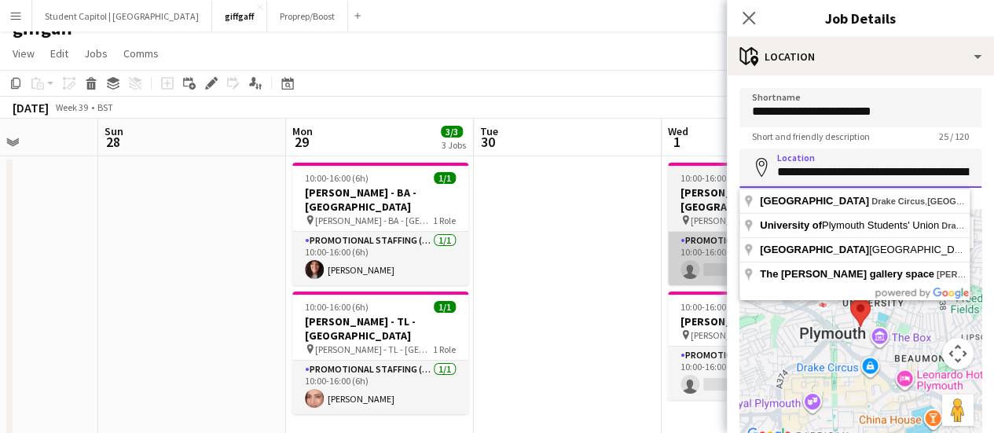
scroll to position [0, 466]
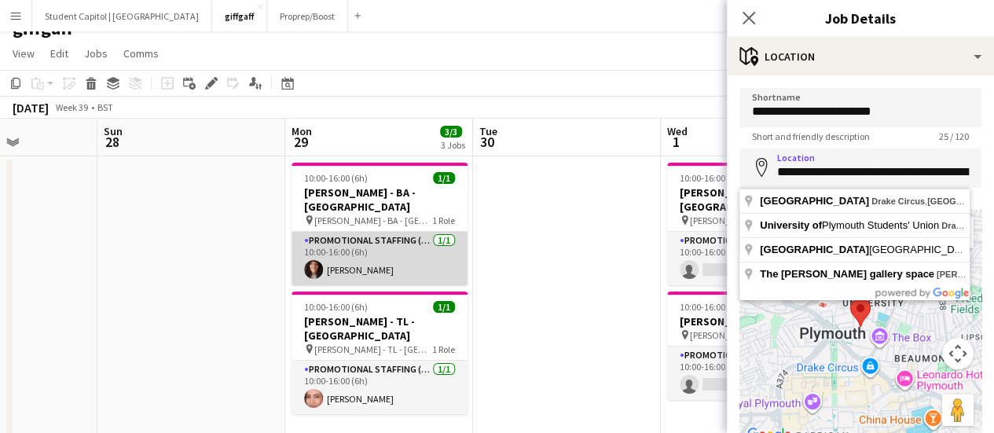
click at [336, 238] on app-card-role "Promotional Staffing (Brand Ambassadors) 1/1 10:00-16:00 (6h) Holly Fry" at bounding box center [379, 258] width 176 height 53
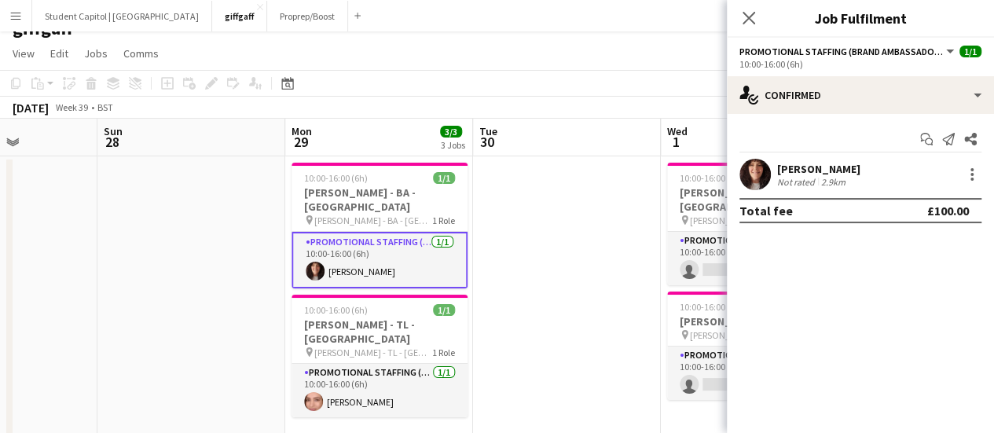
click at [747, 167] on app-user-avatar at bounding box center [754, 174] width 31 height 31
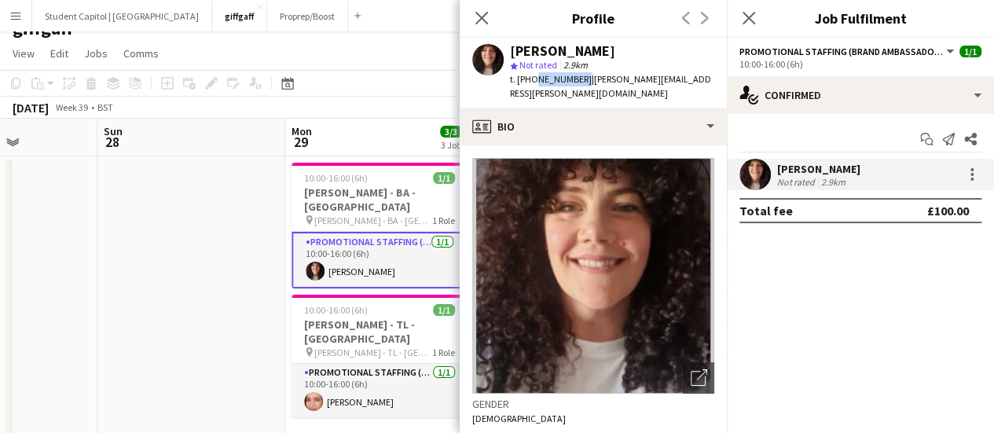
drag, startPoint x: 577, startPoint y: 81, endPoint x: 533, endPoint y: 81, distance: 44.8
click at [533, 81] on span "t. +447815602597" at bounding box center [551, 79] width 82 height 12
copy span "7815602597"
click at [232, 287] on app-date-cell at bounding box center [191, 314] width 188 height 317
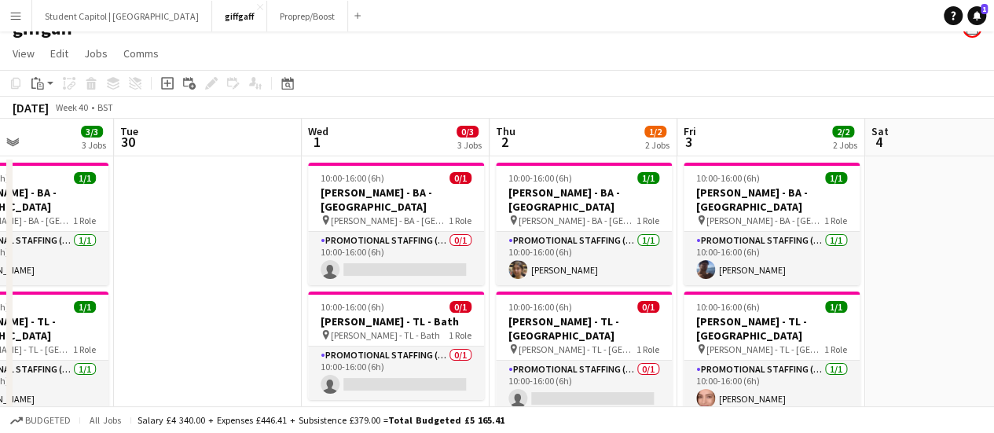
scroll to position [0, 449]
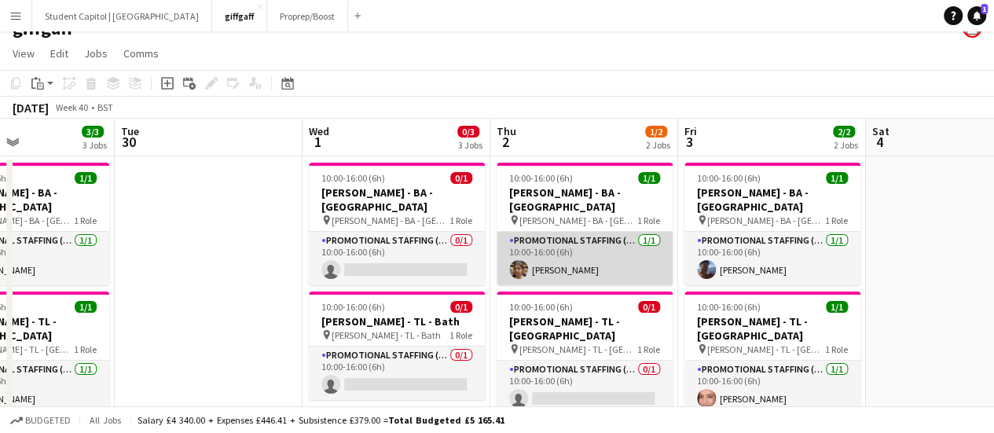
click at [557, 253] on app-card-role "Promotional Staffing (Brand Ambassadors) 1/1 10:00-16:00 (6h) Viyen Lenhardt-Vu" at bounding box center [584, 258] width 176 height 53
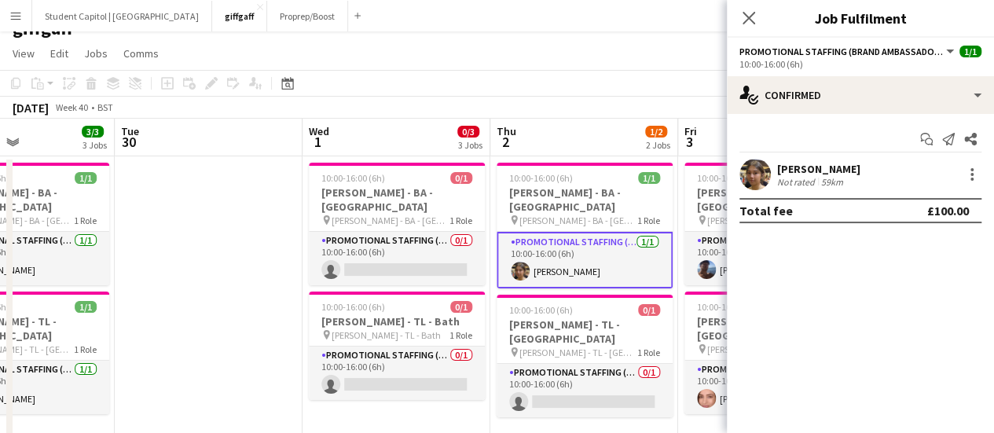
click at [766, 167] on app-user-avatar at bounding box center [754, 174] width 31 height 31
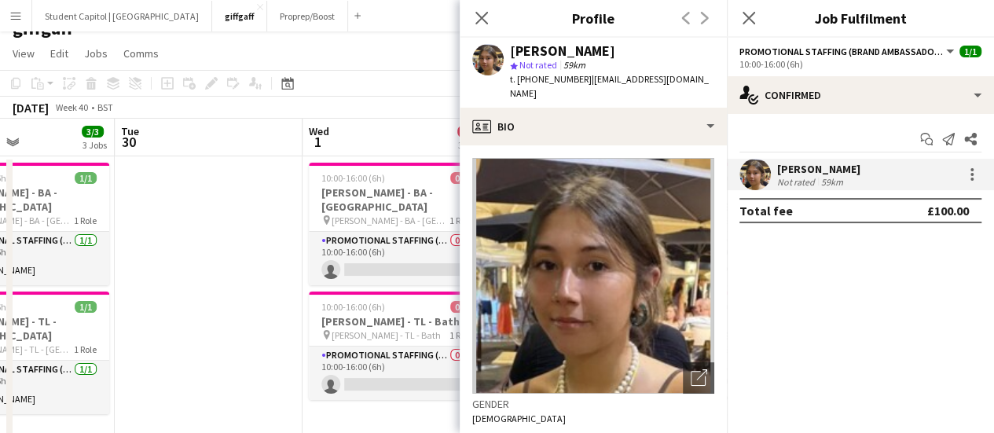
drag, startPoint x: 625, startPoint y: 57, endPoint x: 514, endPoint y: 51, distance: 111.7
click at [514, 51] on div "[PERSON_NAME]" at bounding box center [612, 51] width 204 height 14
drag, startPoint x: 507, startPoint y: 49, endPoint x: 628, endPoint y: 43, distance: 120.4
click at [628, 43] on div "Viyen Lenhardt-Vu star Not rated 59km t. +447990091007 | viyenlenhardtvu2000@gm…" at bounding box center [593, 73] width 267 height 70
copy div "[PERSON_NAME]"
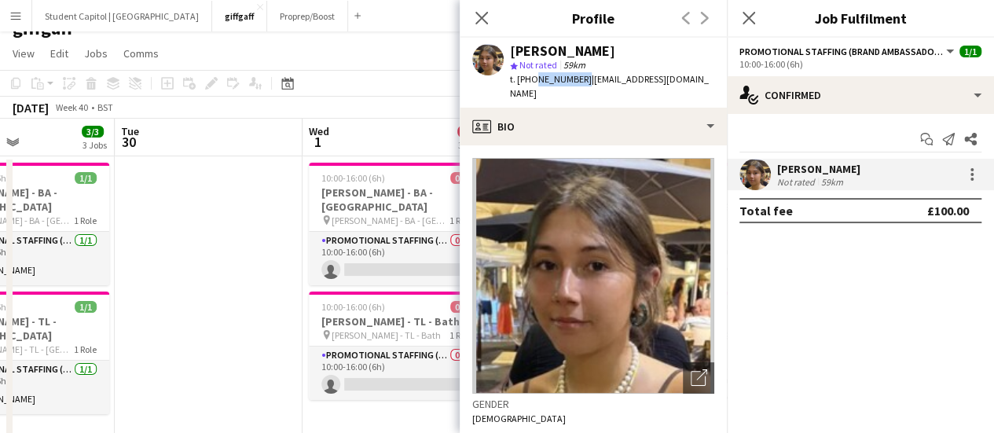
drag, startPoint x: 578, startPoint y: 76, endPoint x: 533, endPoint y: 82, distance: 46.0
click at [533, 82] on span "t. +447990091007" at bounding box center [551, 79] width 82 height 12
copy span "7990091007"
click at [250, 309] on app-date-cell at bounding box center [209, 314] width 188 height 317
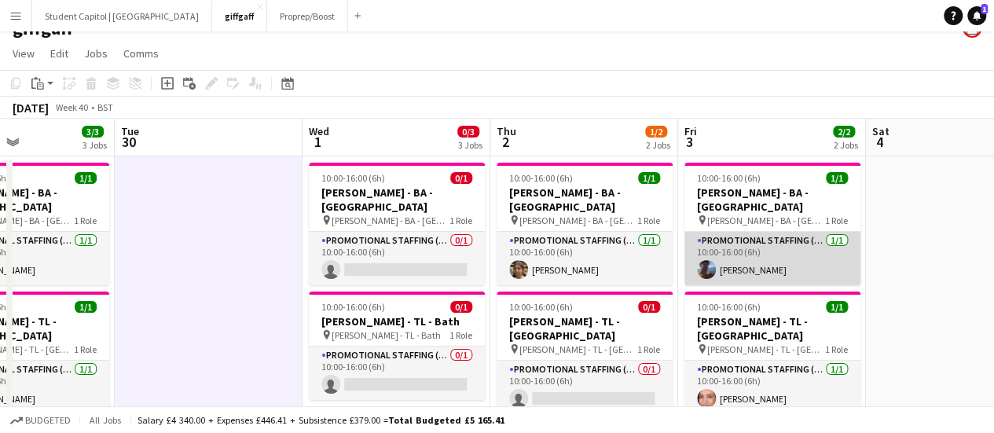
click at [756, 244] on app-card-role "Promotional Staffing (Brand Ambassadors) 1/1 10:00-16:00 (6h) Ryan Meade" at bounding box center [772, 258] width 176 height 53
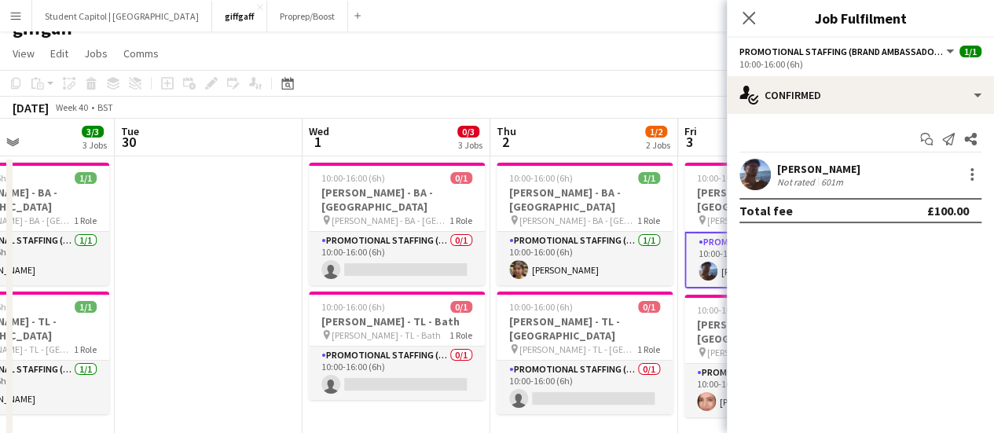
click at [751, 178] on app-user-avatar at bounding box center [754, 174] width 31 height 31
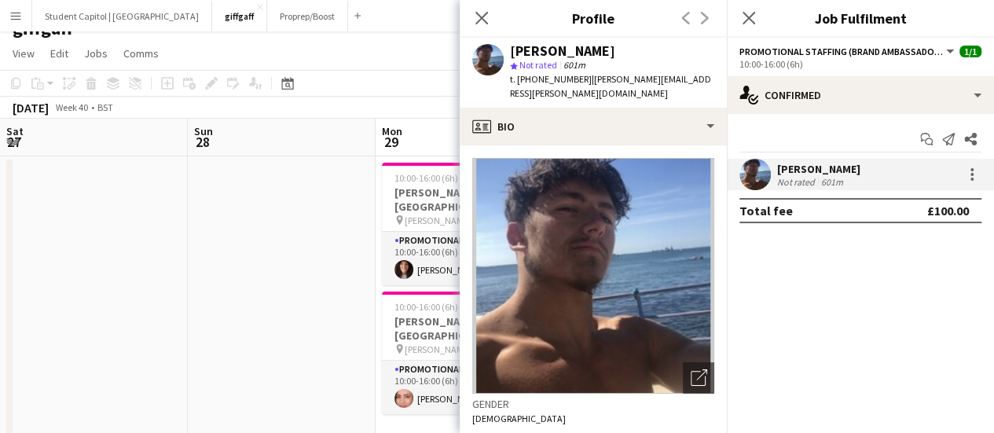
scroll to position [0, 449]
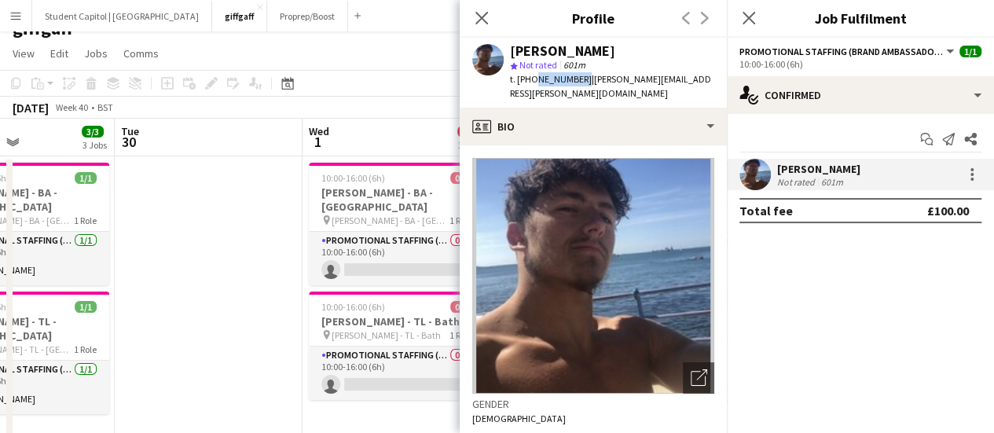
drag, startPoint x: 578, startPoint y: 78, endPoint x: 532, endPoint y: 90, distance: 47.8
click at [532, 90] on div "[PERSON_NAME] star Not rated 601m t. [PHONE_NUMBER] | [PERSON_NAME][EMAIL_ADDRE…" at bounding box center [593, 73] width 267 height 70
copy span "7958505072"
click at [484, 19] on icon "Close pop-in" at bounding box center [481, 17] width 15 height 15
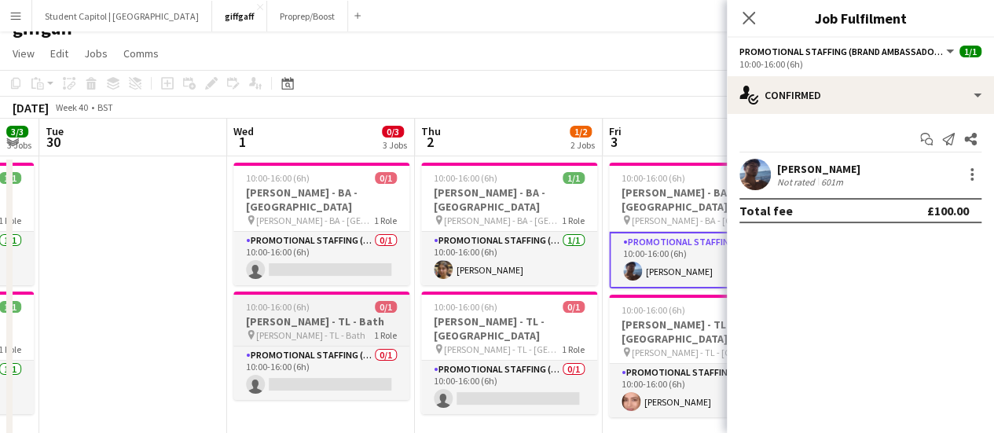
scroll to position [0, 526]
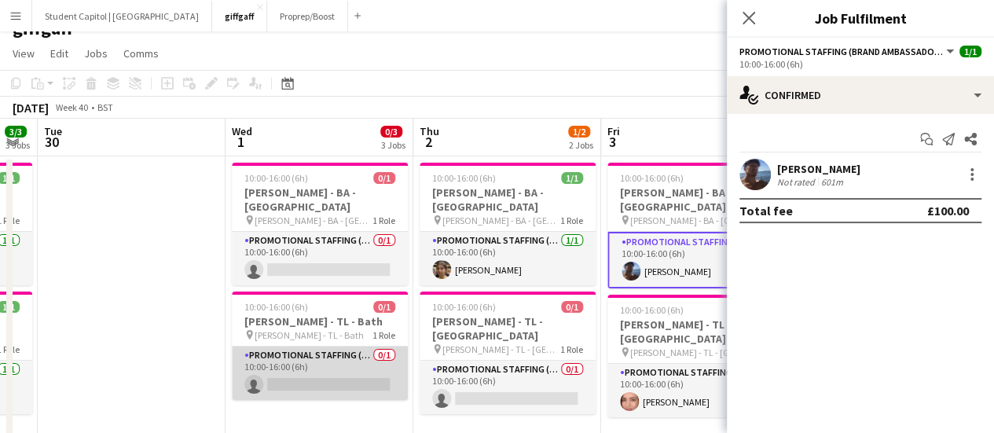
click at [325, 348] on app-card-role "Promotional Staffing (Team Leader) 0/1 10:00-16:00 (6h) single-neutral-actions" at bounding box center [320, 372] width 176 height 53
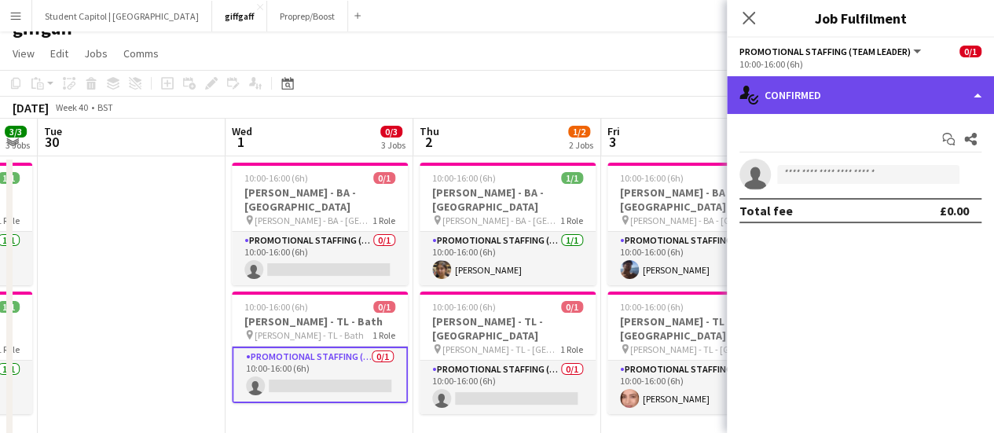
click at [901, 105] on div "single-neutral-actions-check-2 Confirmed" at bounding box center [860, 95] width 267 height 38
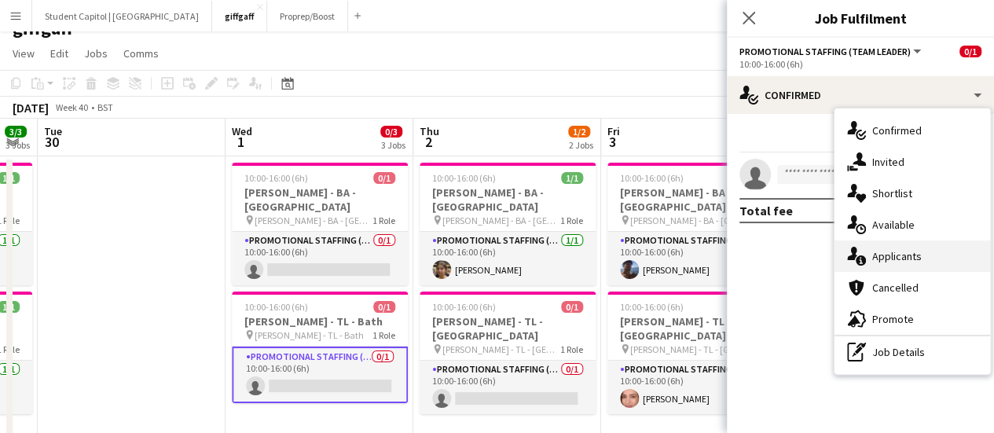
click at [890, 254] on span "Applicants" at bounding box center [896, 256] width 49 height 14
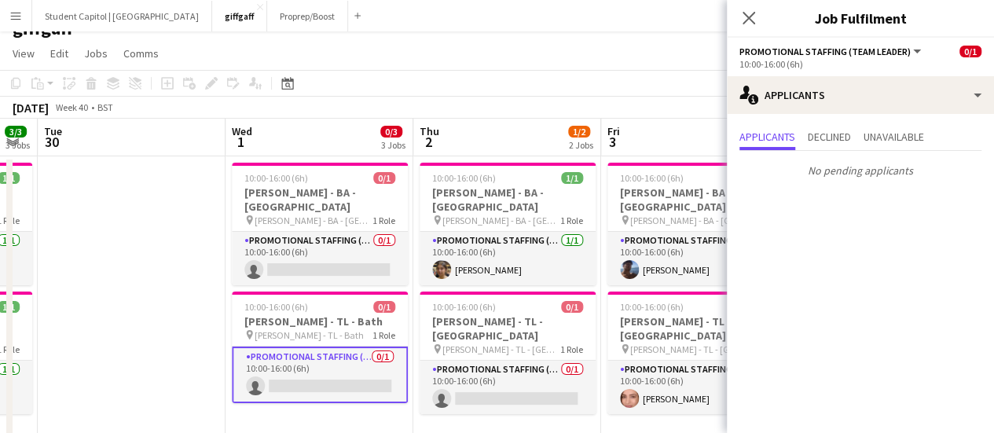
click at [189, 274] on app-date-cell at bounding box center [132, 314] width 188 height 317
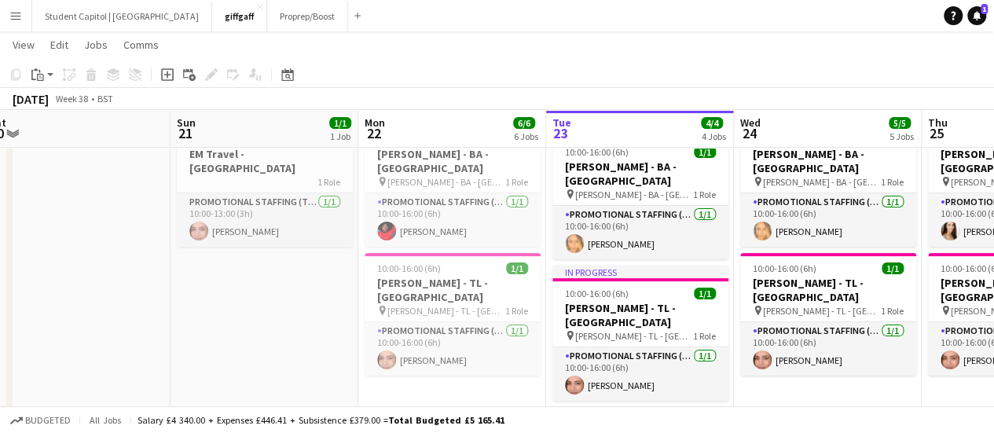
scroll to position [0, 394]
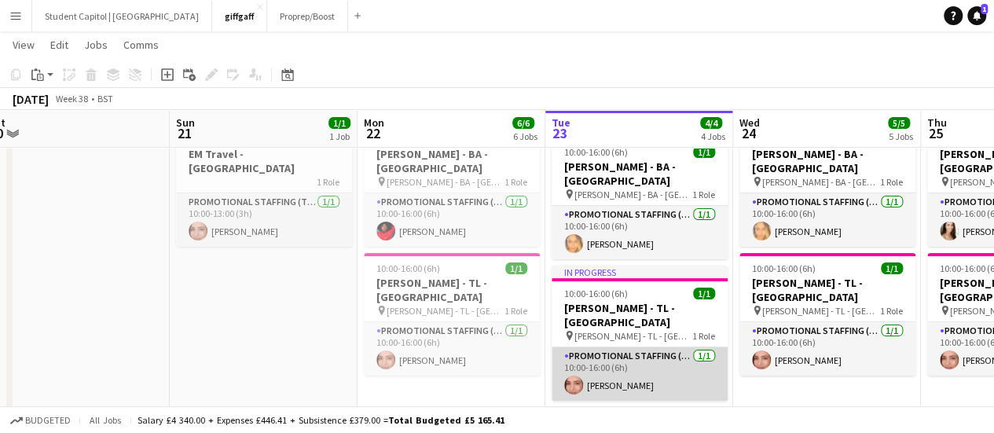
click at [629, 347] on app-card-role "Promotional Staffing (Team Leader) [DATE] 10:00-16:00 (6h) [PERSON_NAME]" at bounding box center [639, 373] width 176 height 53
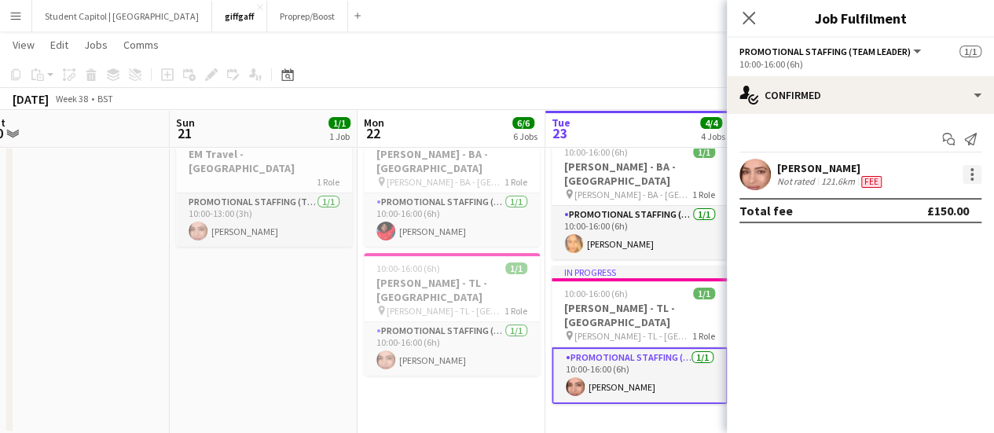
click at [968, 170] on div at bounding box center [971, 174] width 19 height 19
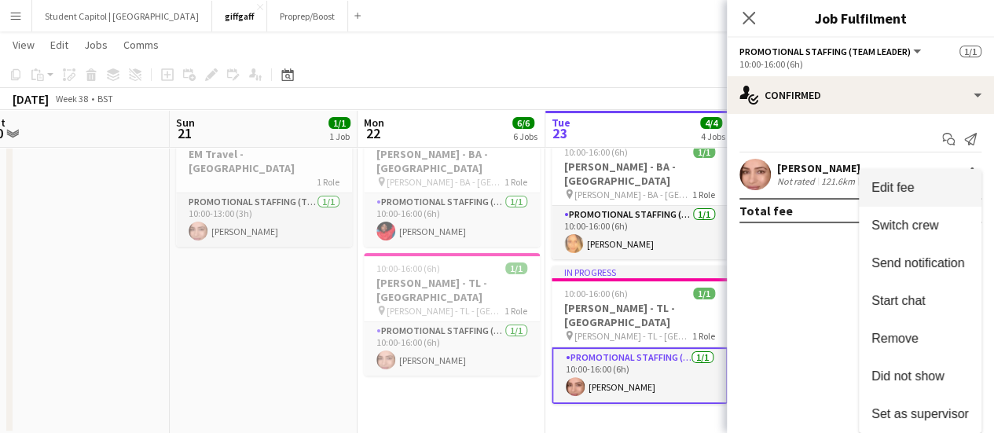
click at [921, 185] on span "Edit fee" at bounding box center [919, 188] width 97 height 14
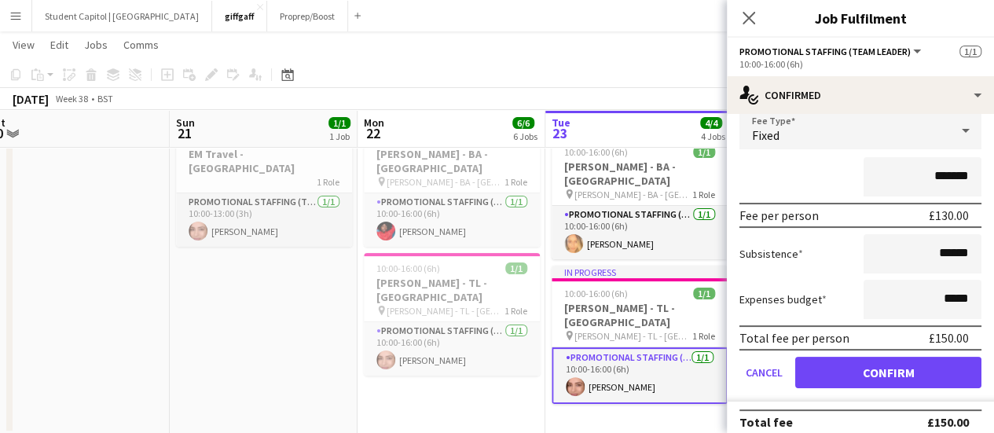
scroll to position [99, 0]
click at [222, 332] on app-date-cell "10:00-13:00 (3h) 1/1 EM Travel - Sheffield 1 Role Promotional Staffing (Team Le…" at bounding box center [264, 276] width 188 height 317
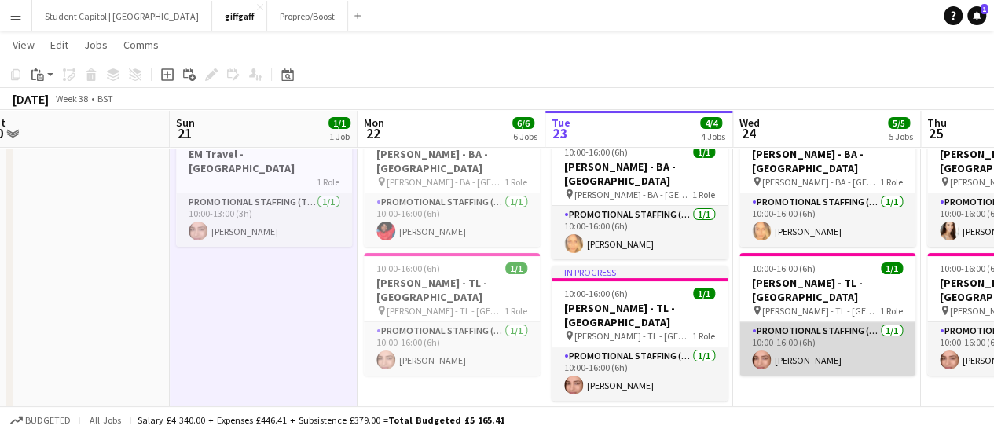
click at [804, 322] on app-card-role "Promotional Staffing (Team Leader) [DATE] 10:00-16:00 (6h) [PERSON_NAME]" at bounding box center [827, 348] width 176 height 53
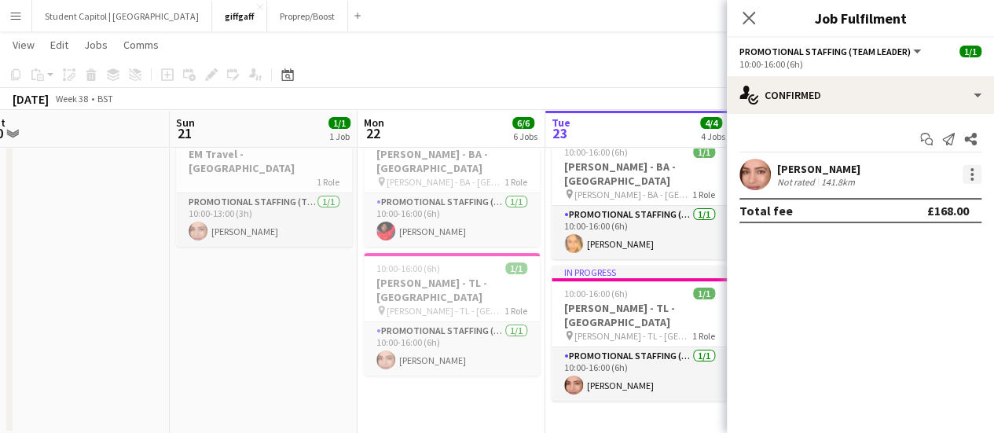
click at [965, 168] on div at bounding box center [971, 174] width 19 height 19
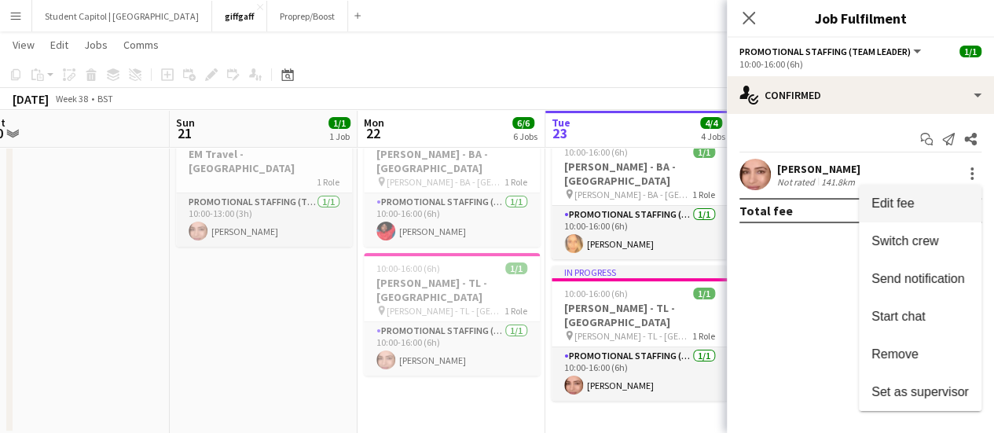
click at [899, 196] on span "Edit fee" at bounding box center [892, 202] width 42 height 13
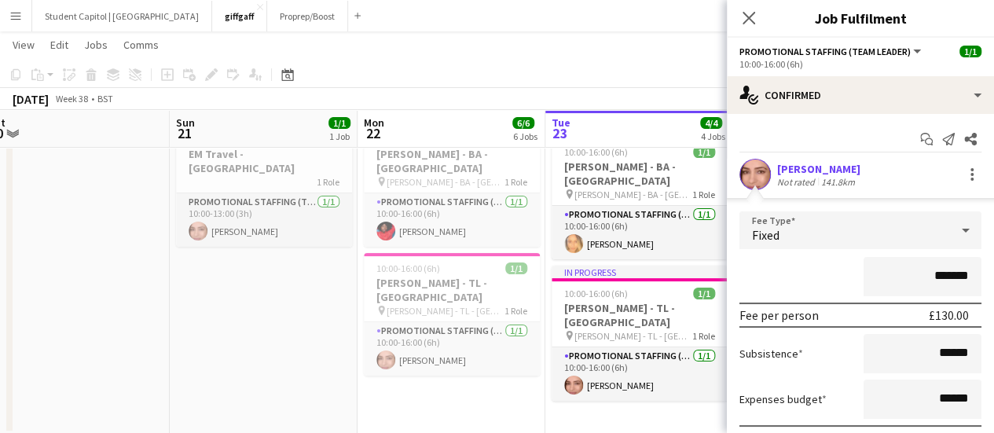
click at [498, 387] on app-date-cell "10:00-16:00 (6h) 1/1 [PERSON_NAME] - [GEOGRAPHIC_DATA] - [GEOGRAPHIC_DATA] pin …" at bounding box center [451, 276] width 188 height 317
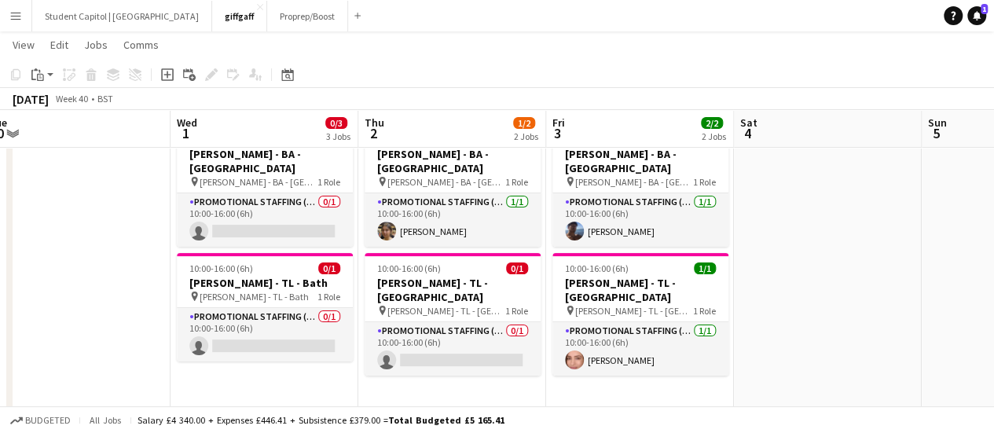
scroll to position [0, 394]
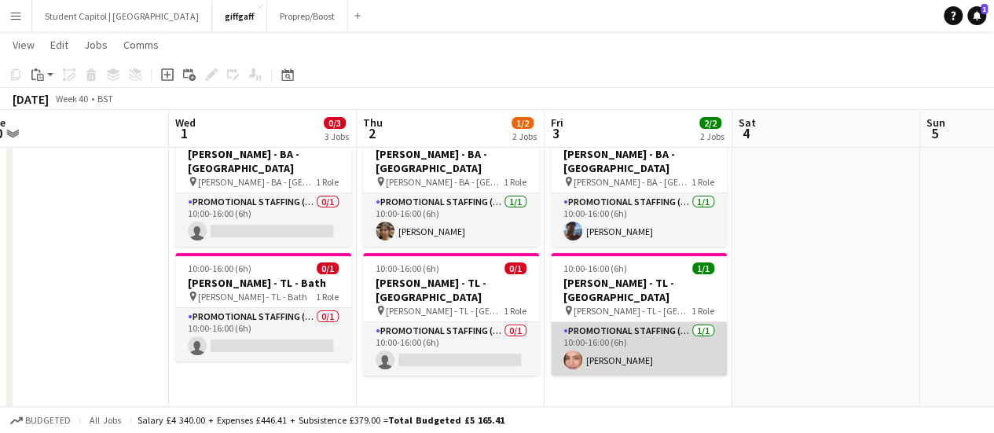
click at [581, 350] on app-user-avatar at bounding box center [572, 359] width 19 height 19
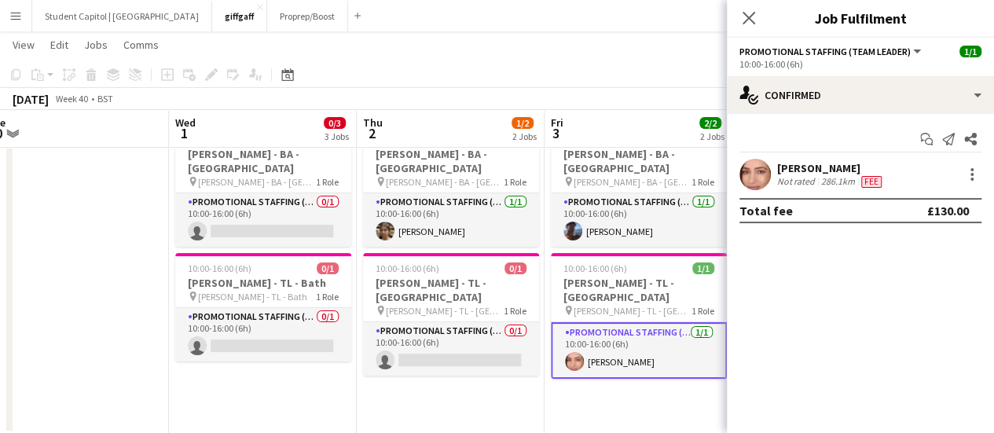
click at [749, 185] on app-user-avatar at bounding box center [754, 174] width 31 height 31
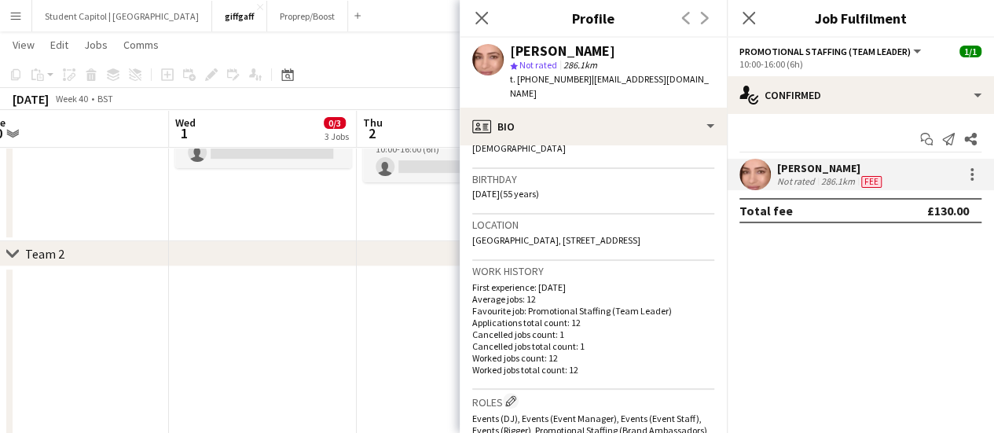
scroll to position [270, 0]
click at [757, 26] on app-icon "Close pop-in" at bounding box center [749, 18] width 23 height 23
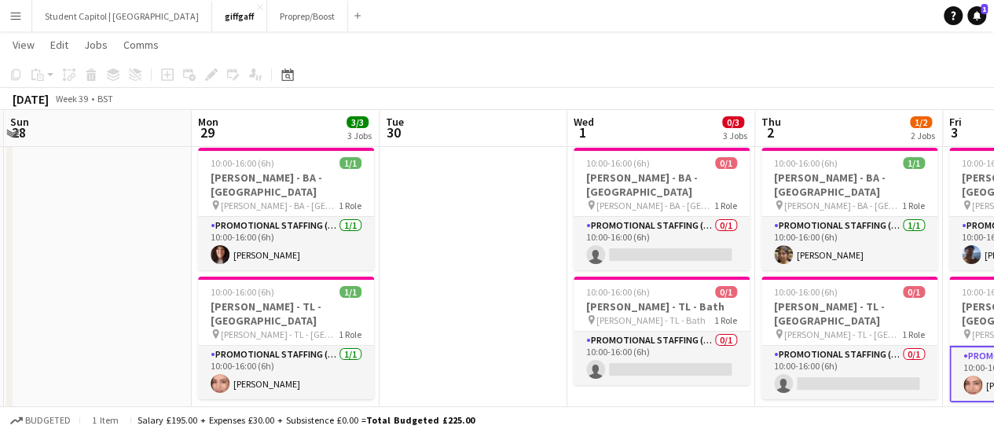
scroll to position [34, 0]
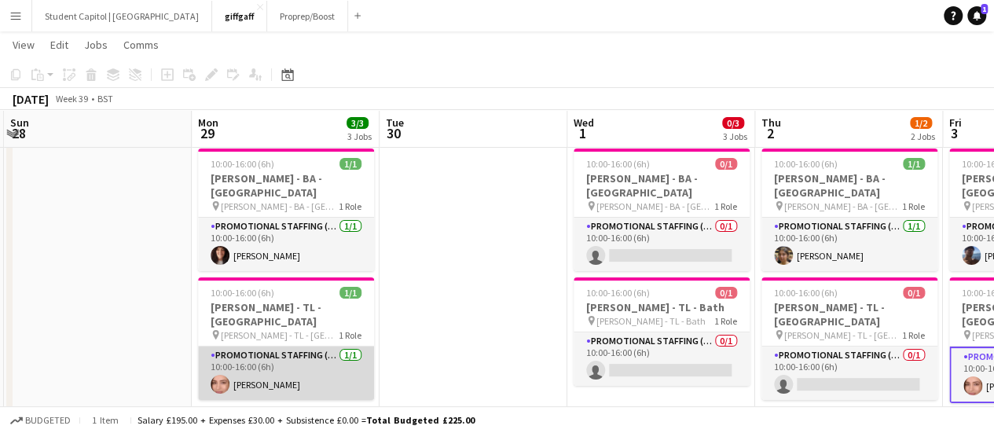
click at [282, 348] on app-card-role "Promotional Staffing (Team Leader) [DATE] 10:00-16:00 (6h) [PERSON_NAME]" at bounding box center [286, 372] width 176 height 53
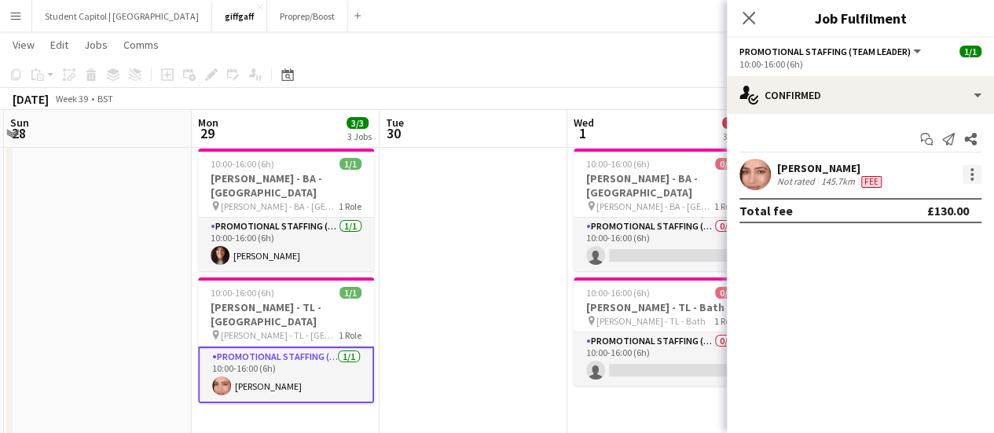
click at [963, 171] on div at bounding box center [971, 174] width 19 height 19
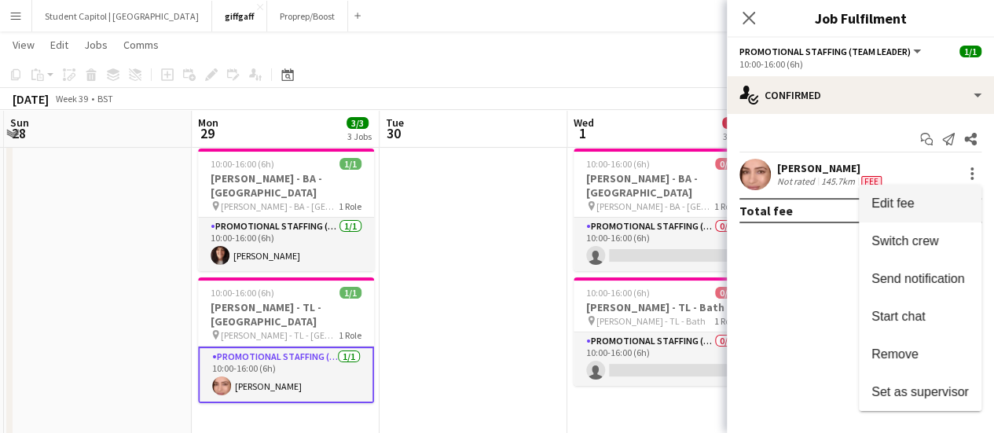
click at [929, 191] on button "Edit fee" at bounding box center [920, 204] width 123 height 38
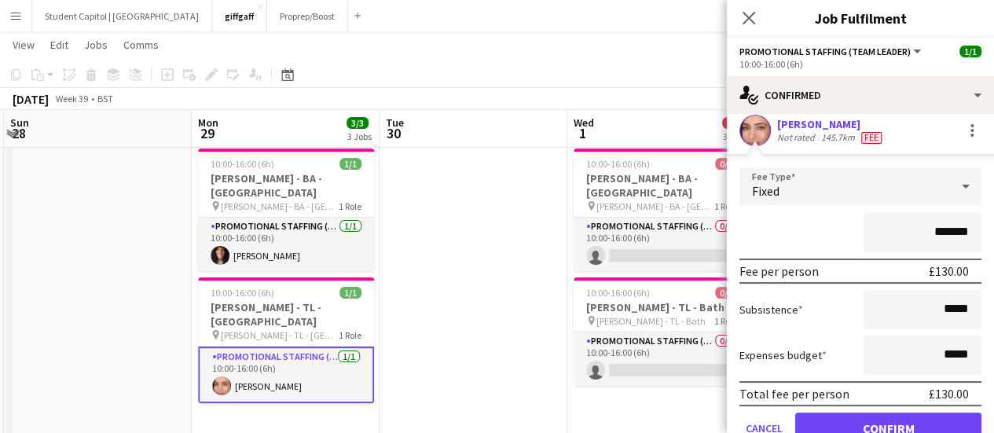
scroll to position [45, 0]
click at [518, 218] on app-date-cell at bounding box center [473, 300] width 188 height 317
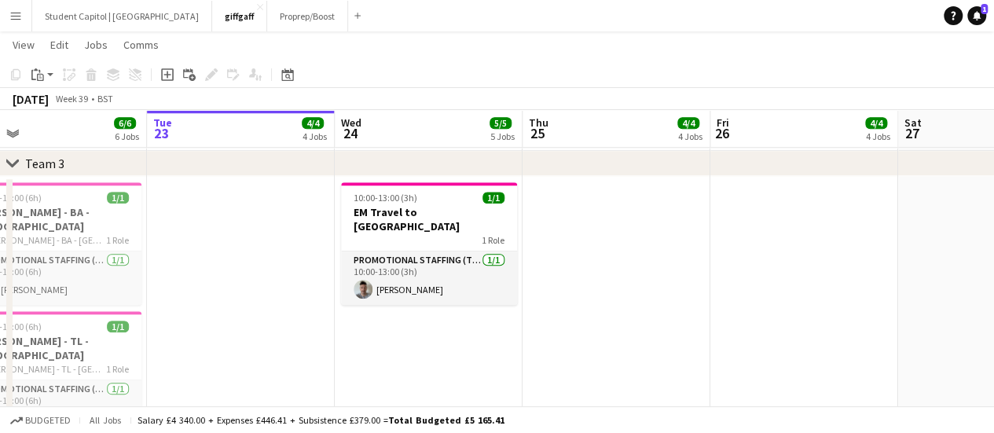
scroll to position [0, 415]
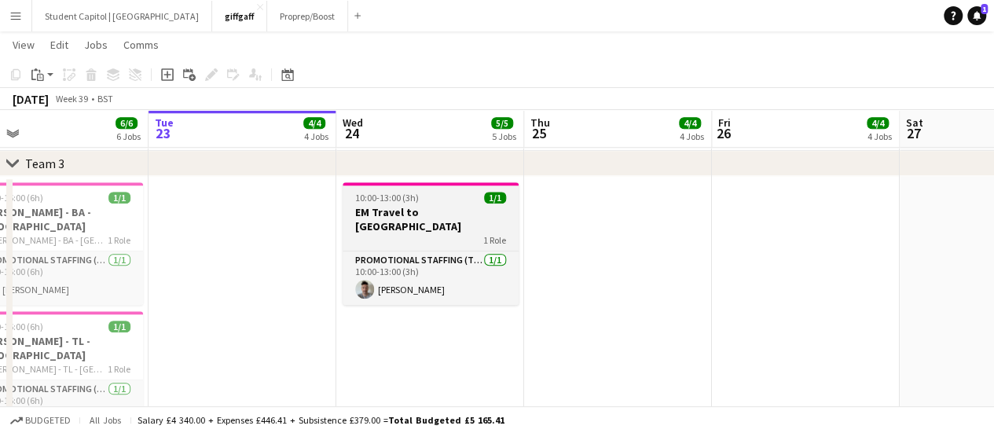
click at [431, 199] on div "10:00-13:00 (3h) 1/1" at bounding box center [431, 198] width 176 height 12
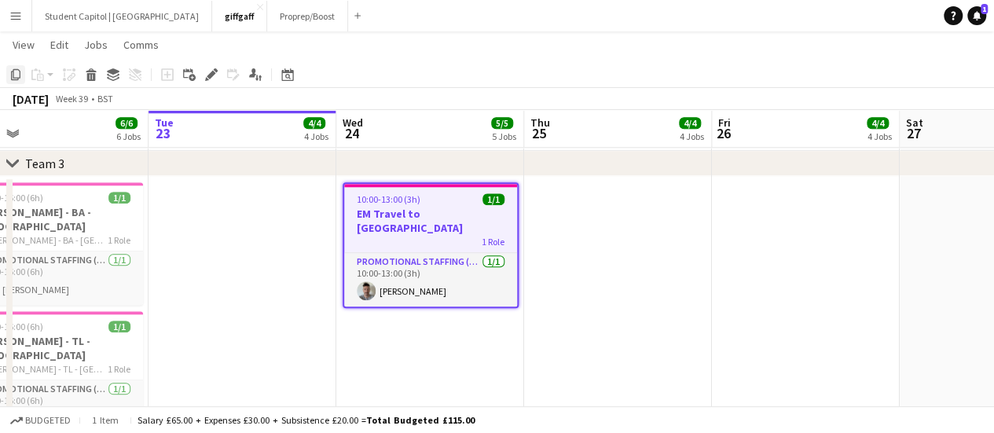
click at [18, 78] on icon at bounding box center [15, 74] width 9 height 11
click at [189, 208] on app-date-cell at bounding box center [242, 321] width 188 height 291
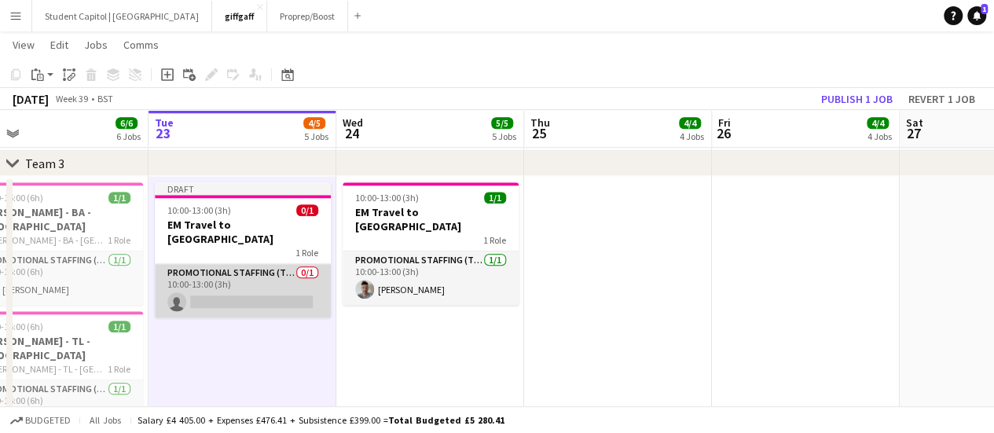
click at [267, 286] on app-card-role "Promotional Staffing (Team Leader) 0/1 10:00-13:00 (3h) single-neutral-actions" at bounding box center [243, 290] width 176 height 53
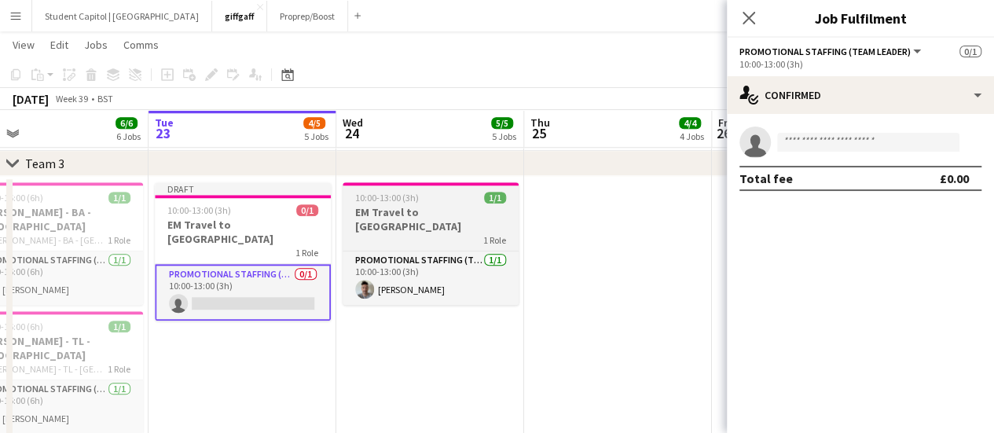
click at [418, 213] on h3 "EM Travel to [GEOGRAPHIC_DATA]" at bounding box center [431, 219] width 176 height 28
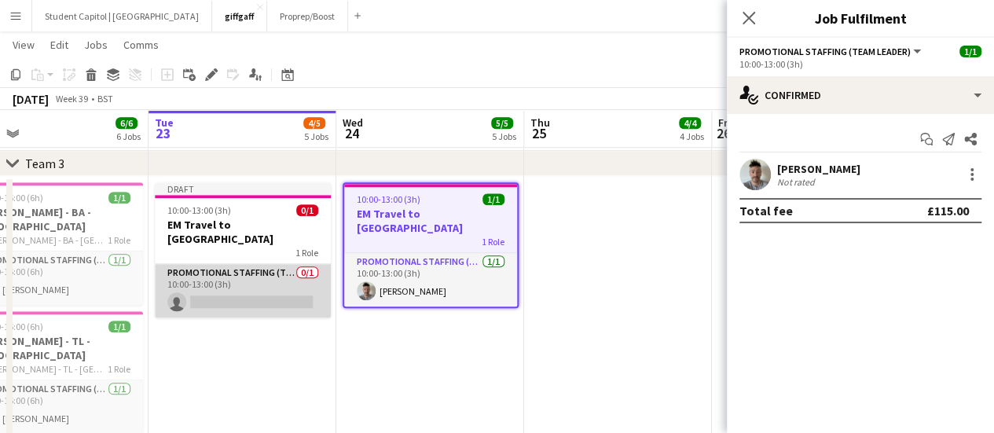
click at [259, 274] on app-card-role "Promotional Staffing (Team Leader) 0/1 10:00-13:00 (3h) single-neutral-actions" at bounding box center [243, 290] width 176 height 53
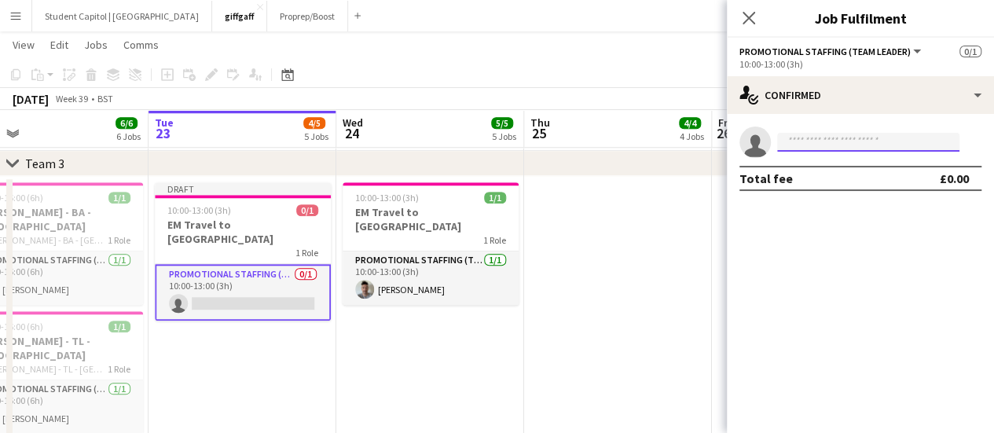
click at [819, 149] on input at bounding box center [868, 142] width 182 height 19
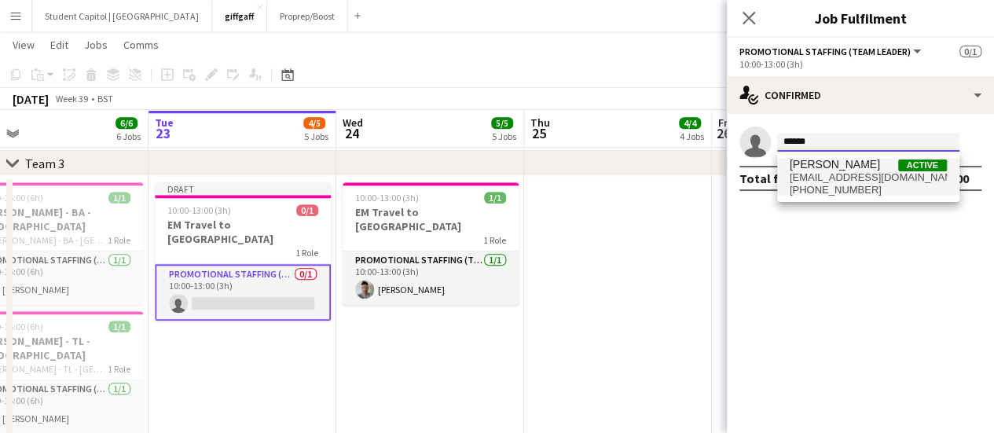
type input "******"
click at [817, 165] on span "[PERSON_NAME]" at bounding box center [835, 164] width 90 height 13
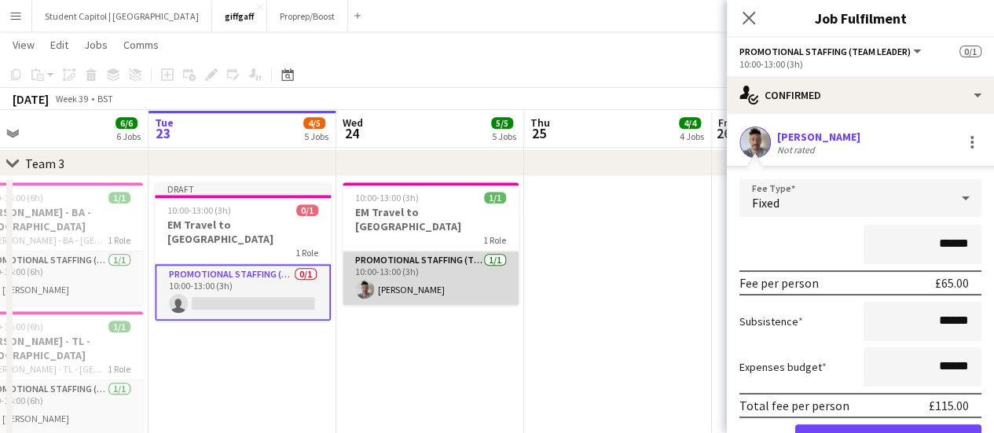
click at [438, 268] on app-card-role "Promotional Staffing (Team Leader) [DATE] 10:00-13:00 (3h) [PERSON_NAME]" at bounding box center [431, 277] width 176 height 53
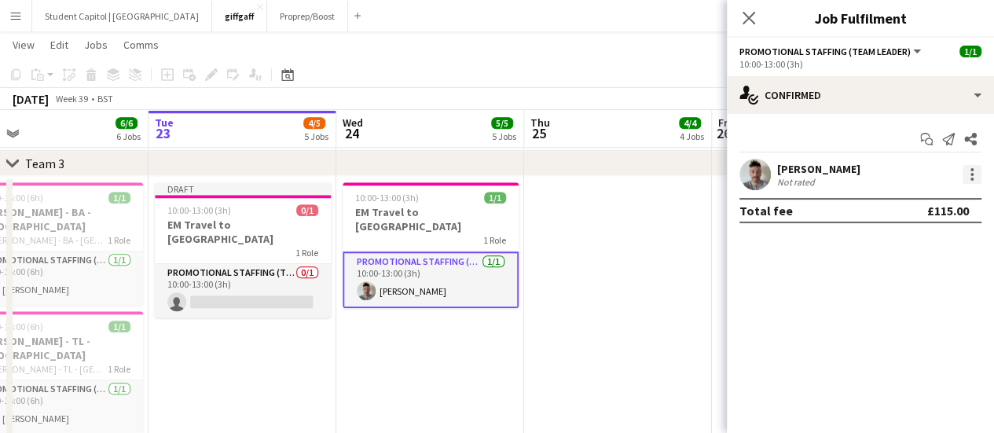
click at [972, 175] on div at bounding box center [971, 174] width 3 height 3
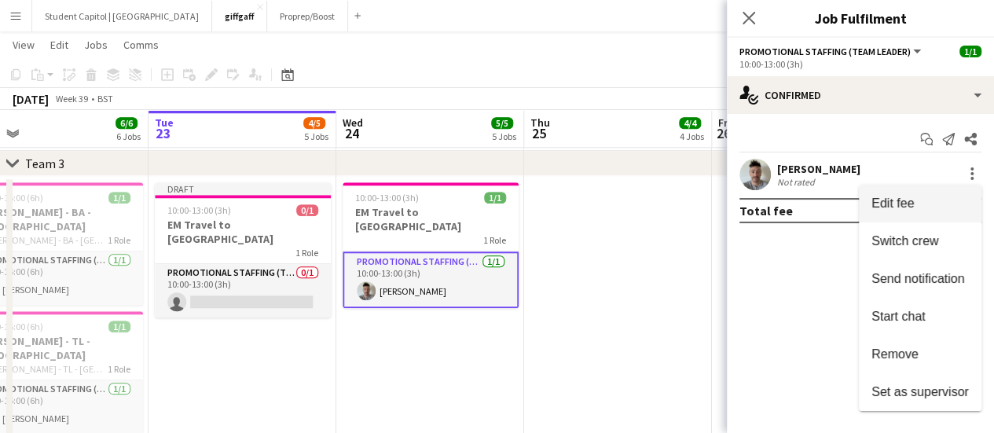
click at [924, 197] on span "Edit fee" at bounding box center [919, 203] width 97 height 14
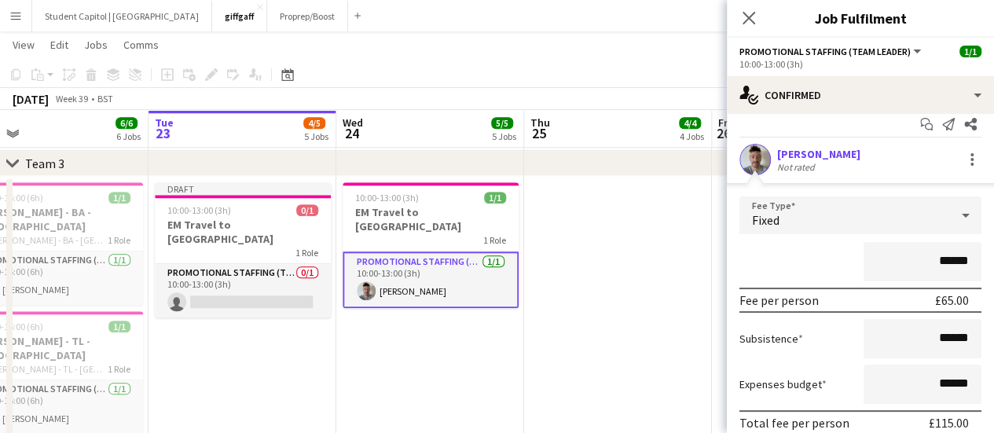
scroll to position [0, 0]
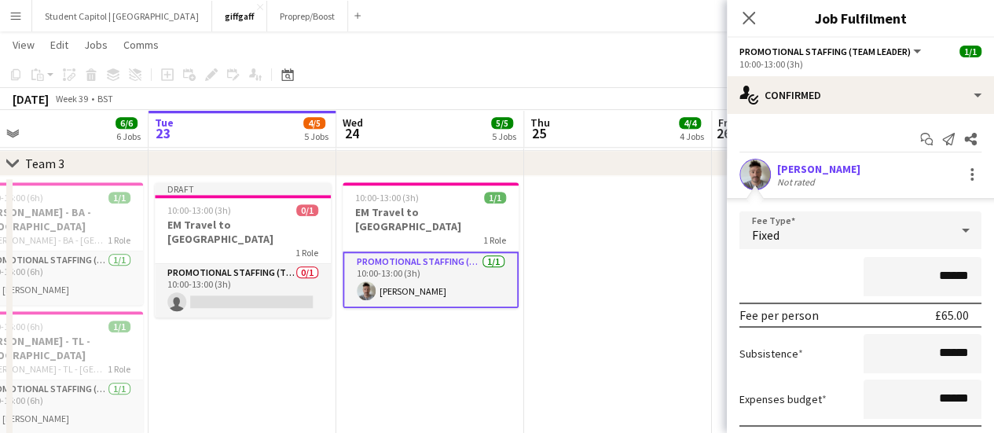
click at [750, 166] on app-user-avatar at bounding box center [754, 174] width 31 height 31
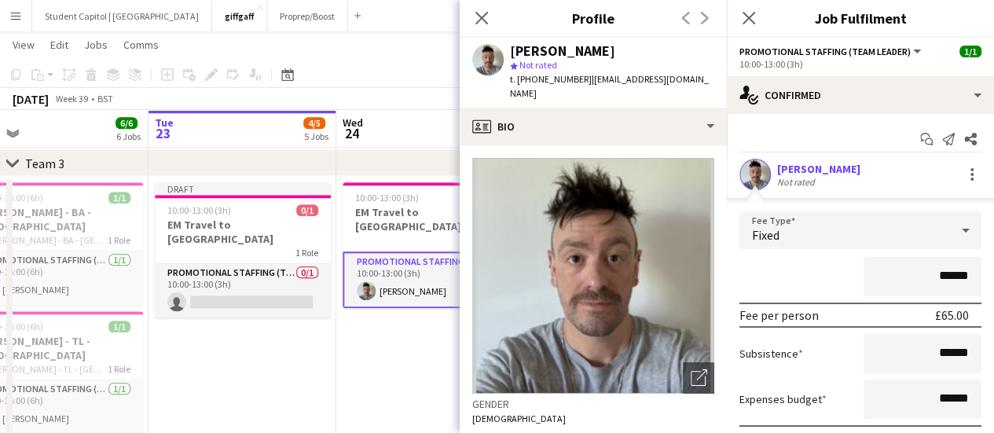
scroll to position [255, 0]
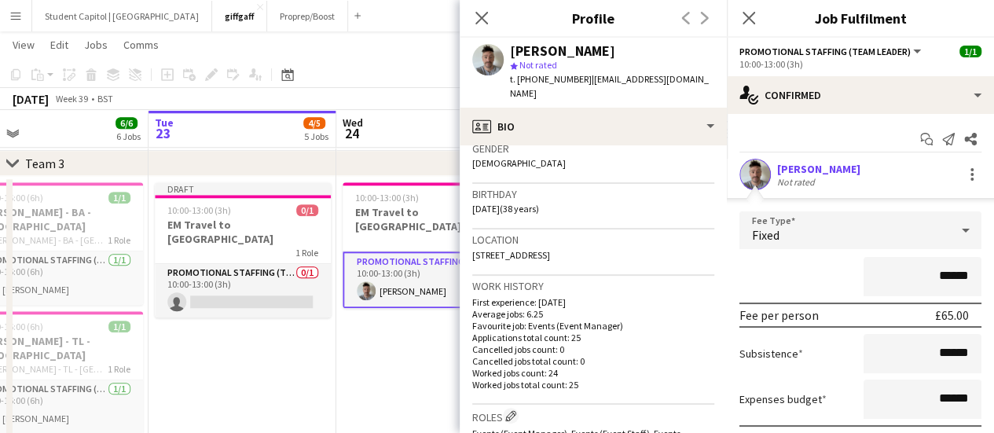
drag, startPoint x: 647, startPoint y: 240, endPoint x: 611, endPoint y: 239, distance: 36.2
click at [611, 239] on div "Location [STREET_ADDRESS]" at bounding box center [593, 252] width 242 height 46
copy span "BS6 5TX"
click at [386, 321] on app-date-cell "10:00-13:00 (3h) 1/1 EM Travel to Plymouth 1 Role Promotional Staffing (Team Le…" at bounding box center [430, 321] width 188 height 291
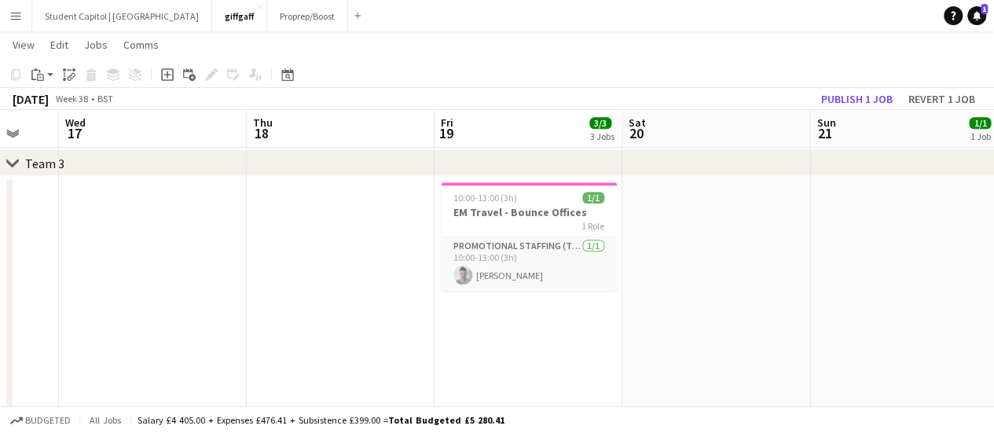
scroll to position [0, 695]
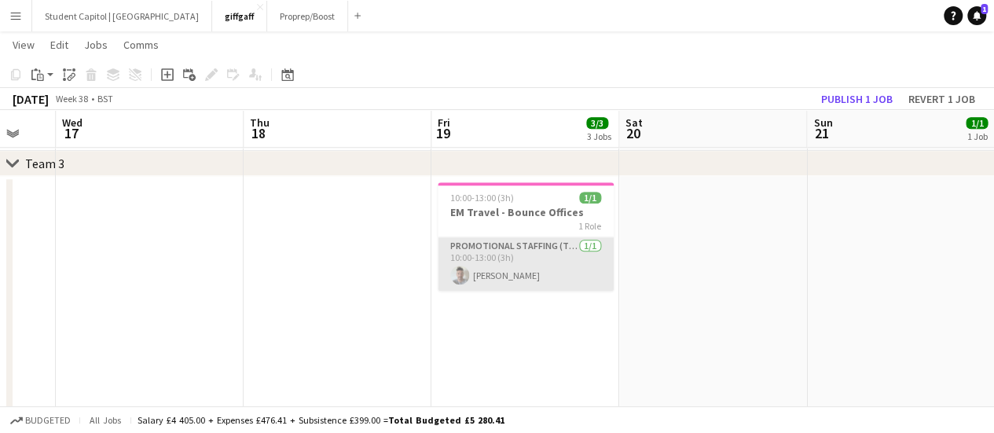
click at [484, 260] on app-card-role "Promotional Staffing (Team Leader) [DATE] 10:00-13:00 (3h) [PERSON_NAME]" at bounding box center [526, 263] width 176 height 53
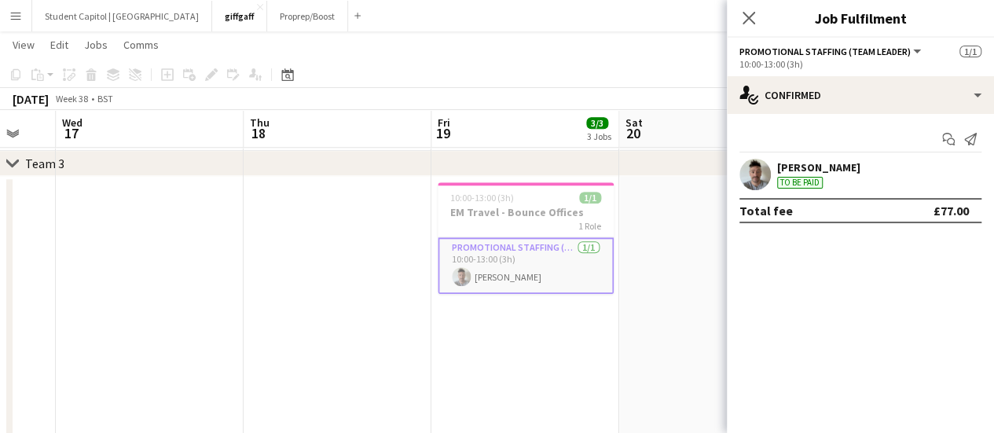
click at [698, 301] on app-date-cell at bounding box center [713, 321] width 188 height 291
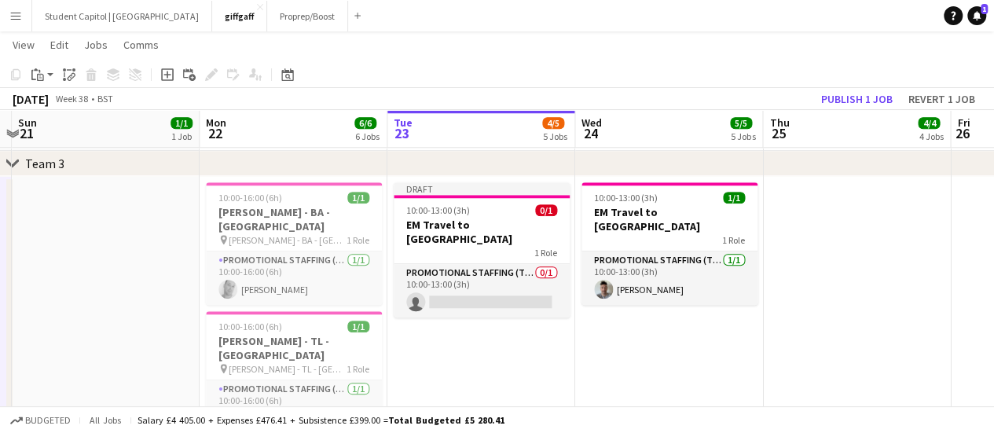
scroll to position [0, 740]
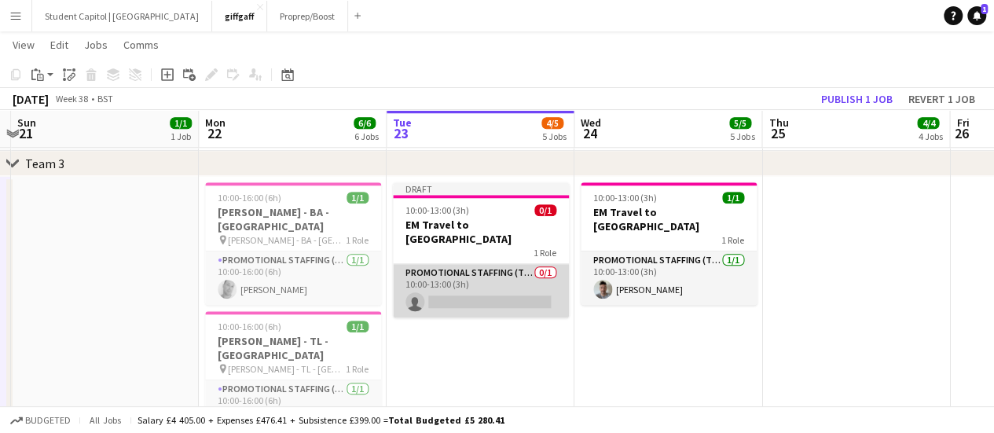
click at [509, 281] on app-card-role "Promotional Staffing (Team Leader) 0/1 10:00-13:00 (3h) single-neutral-actions" at bounding box center [481, 290] width 176 height 53
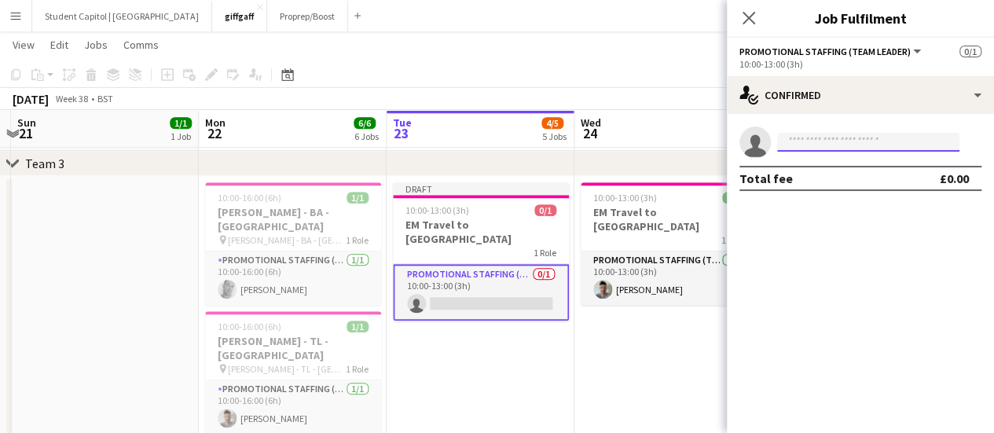
click at [852, 146] on input at bounding box center [868, 142] width 182 height 19
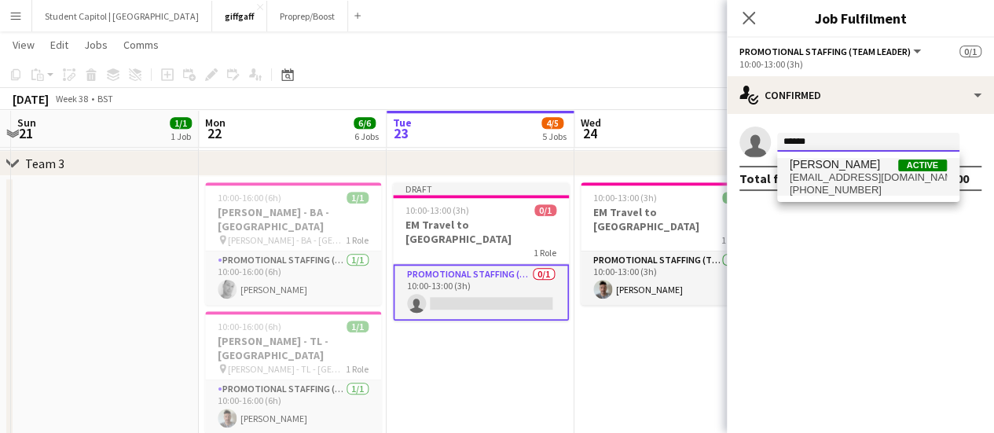
type input "******"
click at [841, 163] on span "[PERSON_NAME]" at bounding box center [835, 164] width 90 height 13
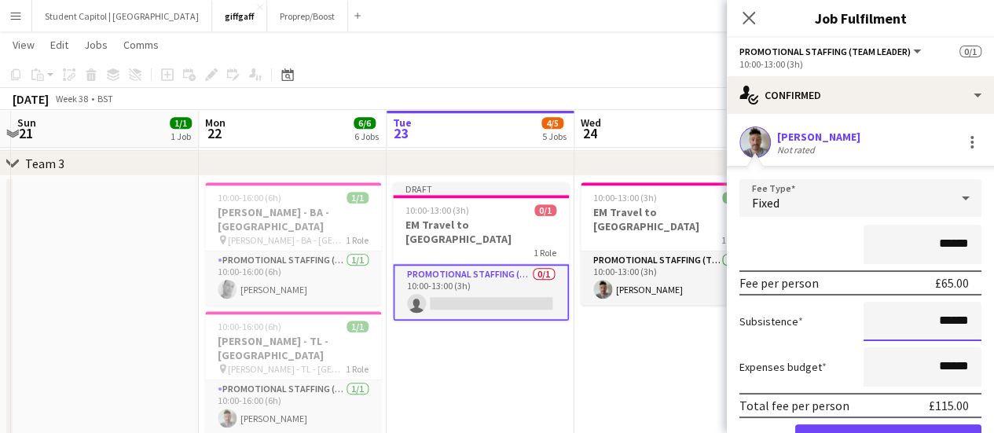
drag, startPoint x: 927, startPoint y: 325, endPoint x: 974, endPoint y: 328, distance: 47.2
click at [974, 328] on form "Fee Type Fixed ****** Fee per person £65.00 Subsistence ****** Expenses budget …" at bounding box center [860, 324] width 267 height 290
type input "**"
type input "*****"
click at [671, 342] on app-date-cell "10:00-13:00 (3h) 1/1 EM Travel to Plymouth 1 Role Promotional Staffing (Team Le…" at bounding box center [668, 321] width 188 height 291
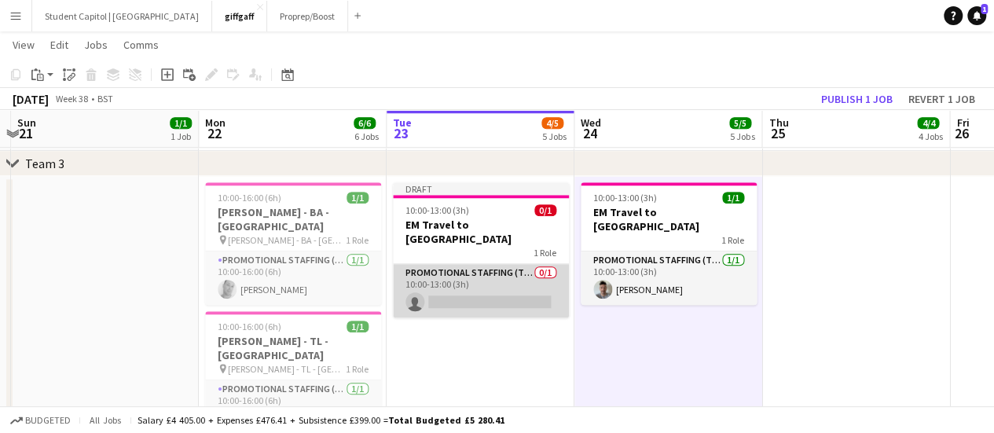
click at [500, 264] on app-card-role "Promotional Staffing (Team Leader) 0/1 10:00-13:00 (3h) single-neutral-actions" at bounding box center [481, 290] width 176 height 53
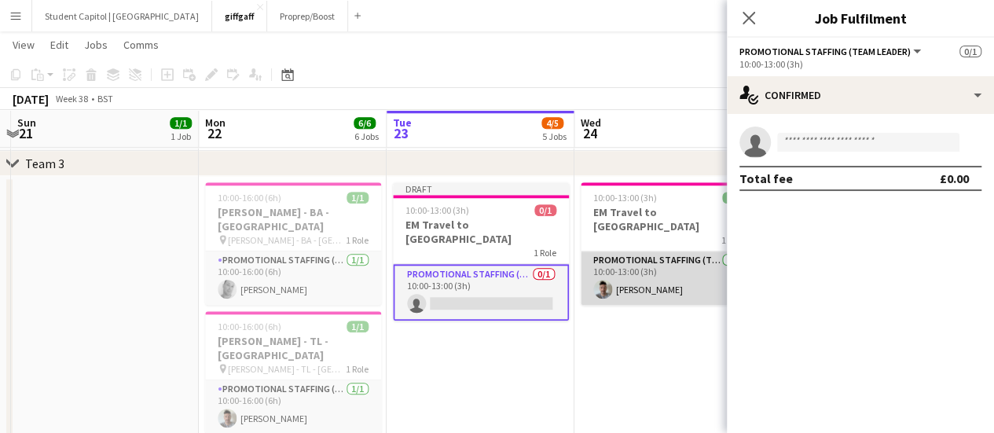
click at [636, 259] on app-card-role "Promotional Staffing (Team Leader) [DATE] 10:00-13:00 (3h) [PERSON_NAME]" at bounding box center [669, 277] width 176 height 53
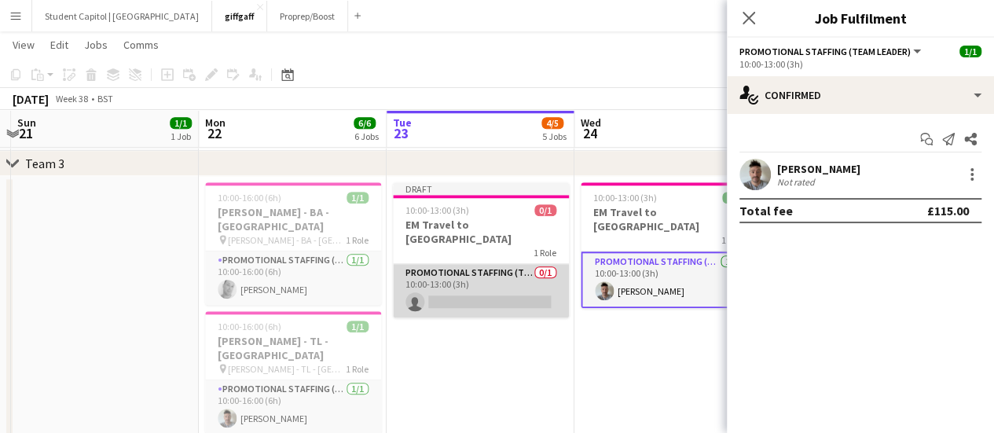
click at [510, 264] on app-card-role "Promotional Staffing (Team Leader) 0/1 10:00-13:00 (3h) single-neutral-actions" at bounding box center [481, 290] width 176 height 53
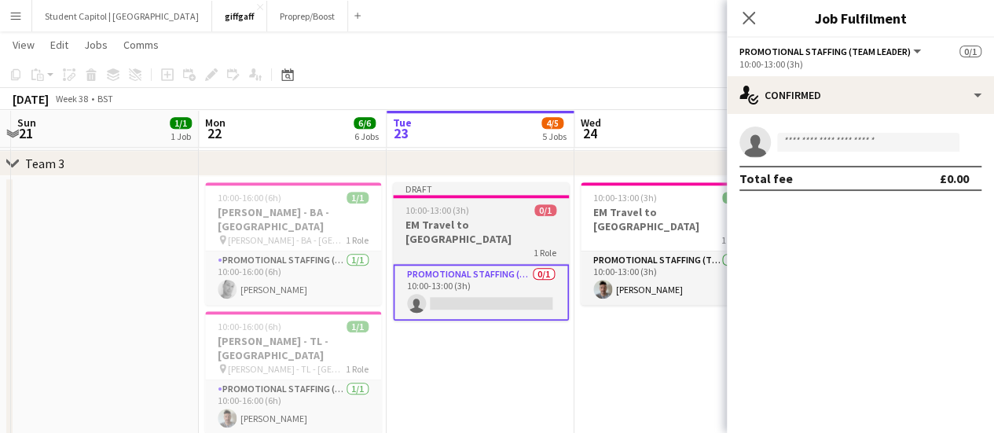
click at [511, 218] on h3 "EM Travel to [GEOGRAPHIC_DATA]" at bounding box center [481, 232] width 176 height 28
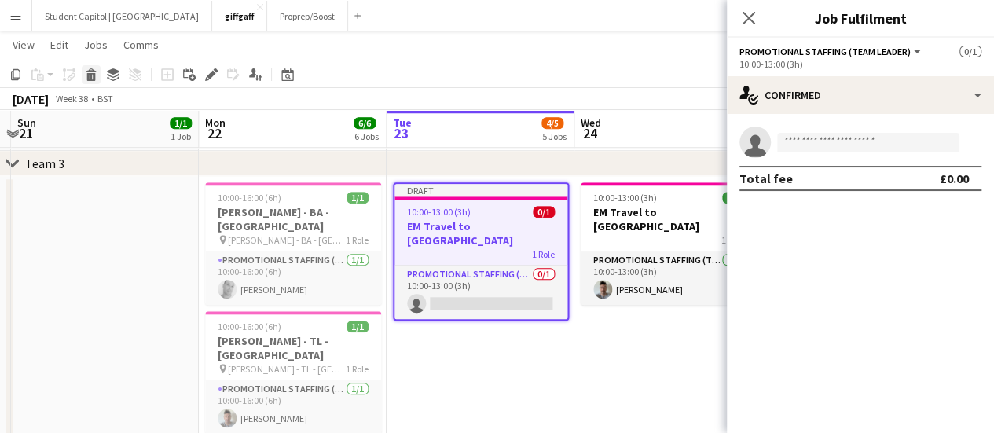
click at [93, 79] on icon at bounding box center [91, 77] width 9 height 8
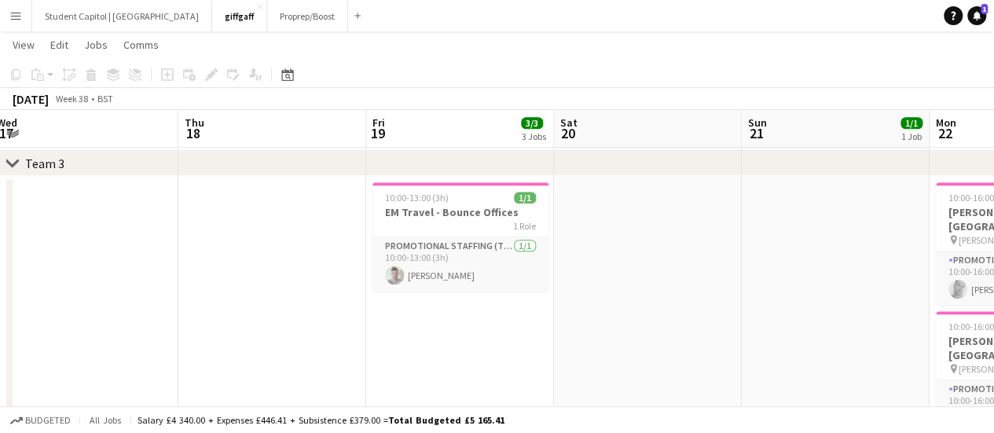
scroll to position [0, 387]
click at [426, 213] on h3 "EM Travel - Bounce Offices" at bounding box center [459, 212] width 176 height 14
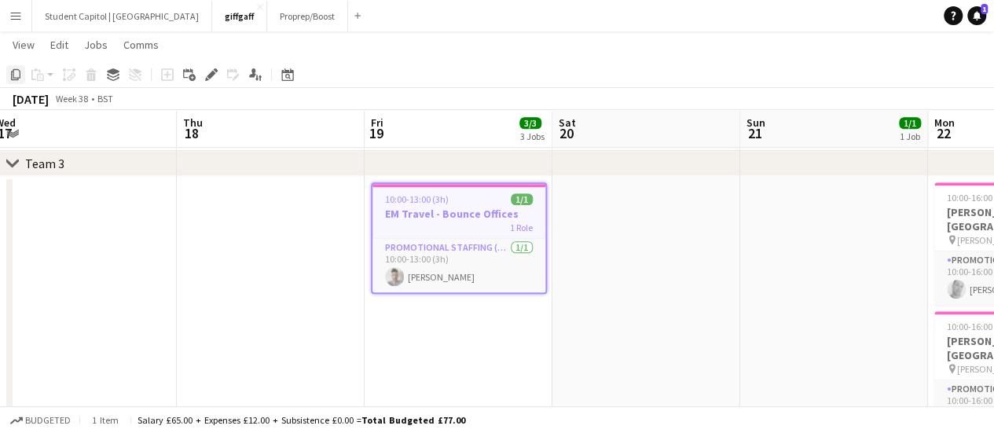
click at [14, 77] on icon "Copy" at bounding box center [15, 74] width 13 height 13
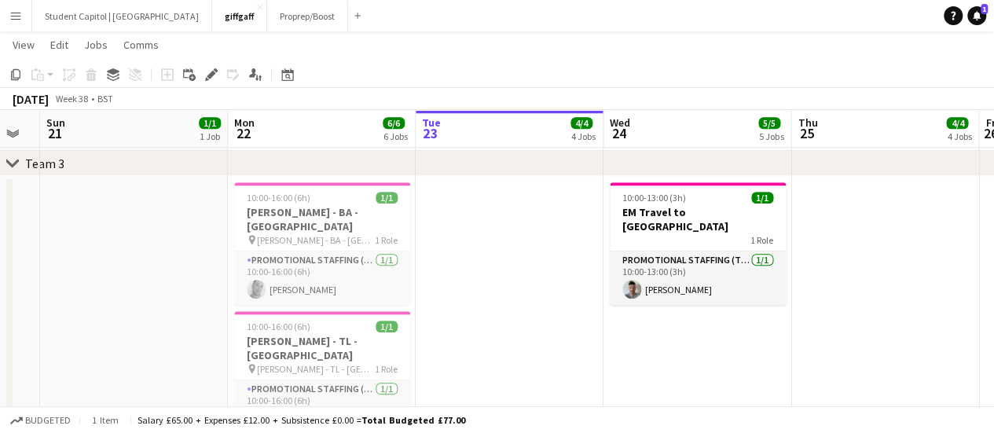
scroll to position [0, 710]
click at [516, 240] on app-date-cell at bounding box center [510, 321] width 188 height 291
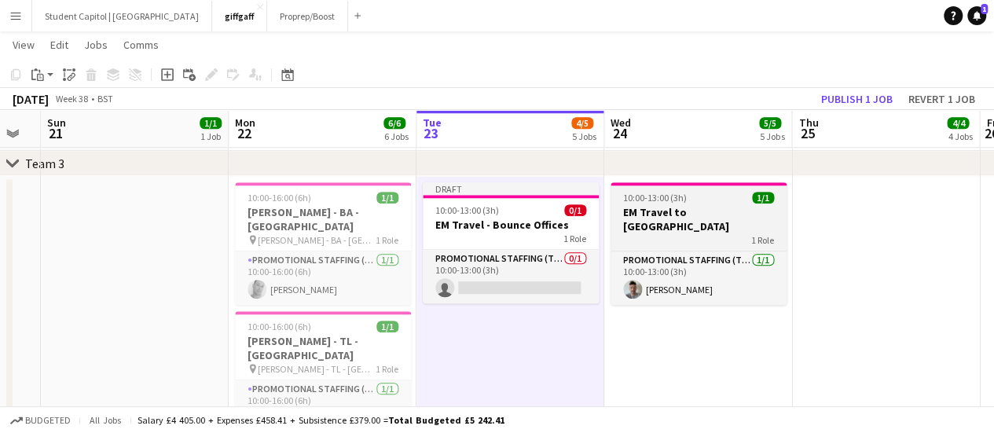
click at [715, 217] on h3 "EM Travel to [GEOGRAPHIC_DATA]" at bounding box center [698, 219] width 176 height 28
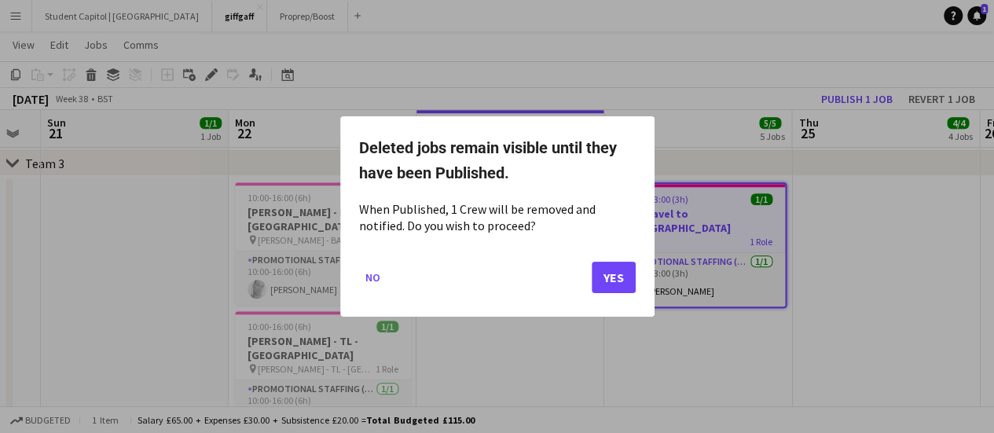
scroll to position [0, 0]
click at [625, 269] on button "Yes" at bounding box center [614, 277] width 44 height 31
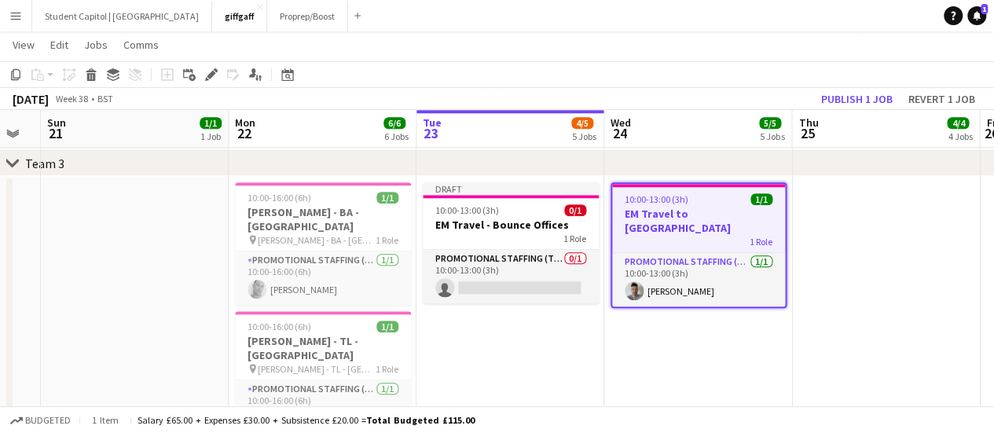
scroll to position [683, 0]
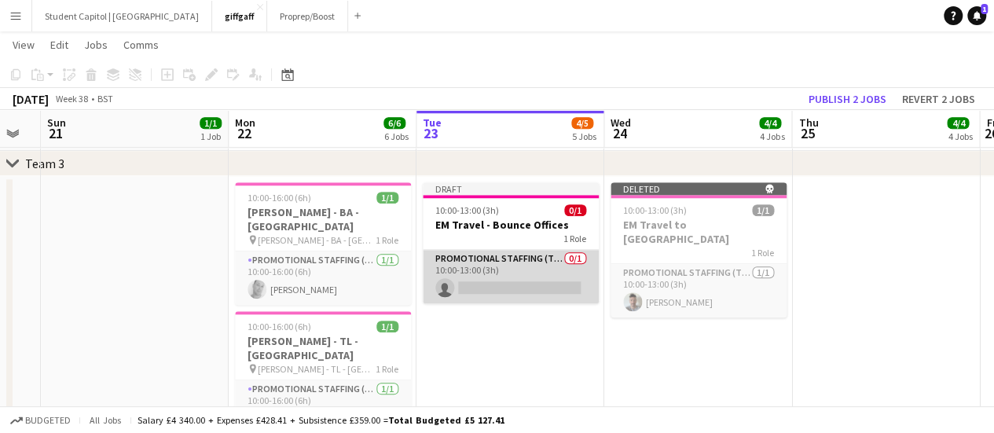
click at [522, 284] on app-card-role "Promotional Staffing (Team Leader) 0/1 10:00-13:00 (3h) single-neutral-actions" at bounding box center [511, 276] width 176 height 53
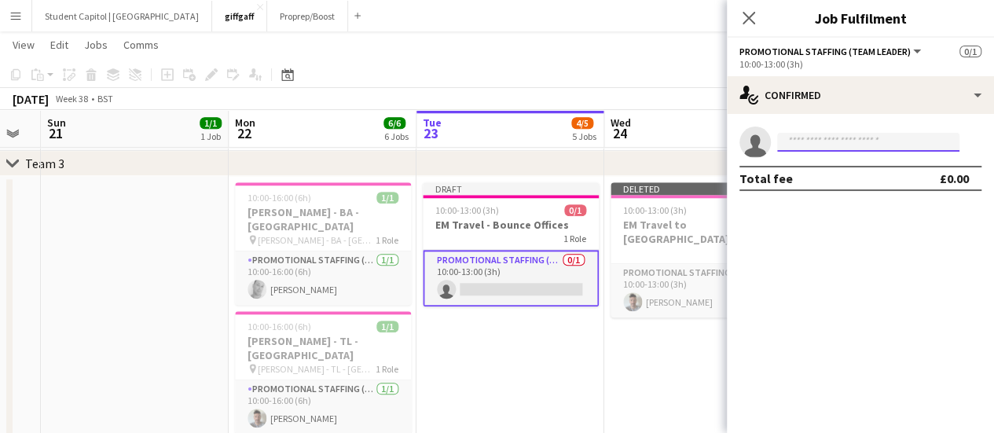
click at [817, 142] on input at bounding box center [868, 142] width 182 height 19
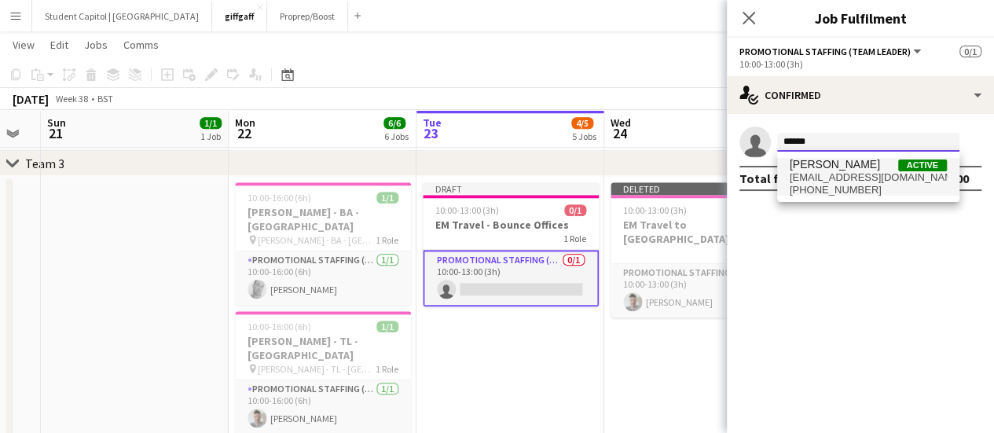
type input "******"
click at [814, 174] on span "[EMAIL_ADDRESS][DOMAIN_NAME]" at bounding box center [868, 177] width 157 height 13
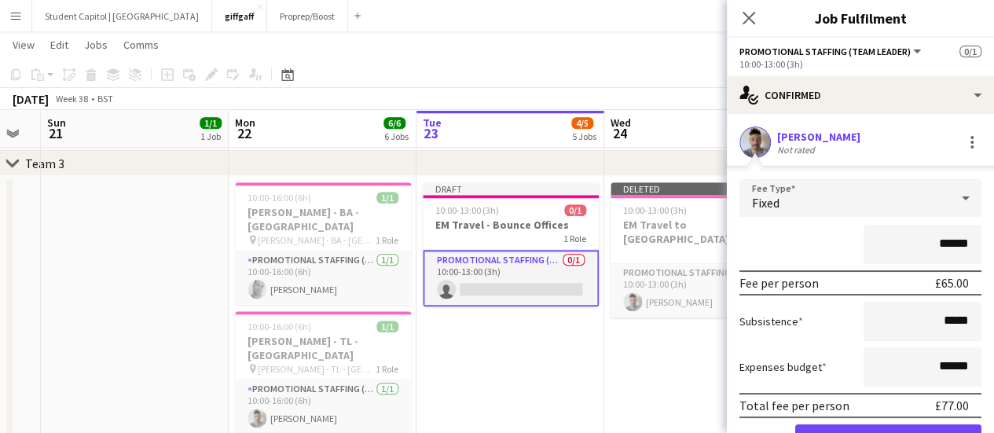
scroll to position [81, 0]
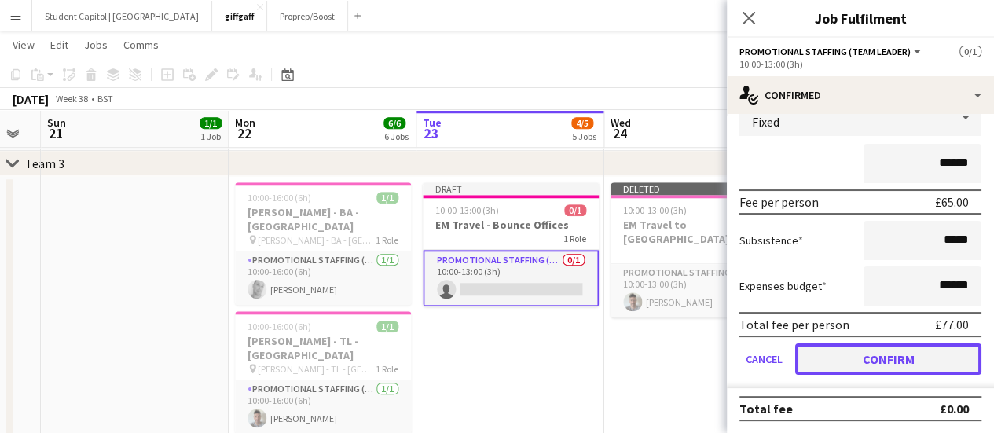
click at [850, 351] on button "Confirm" at bounding box center [888, 358] width 186 height 31
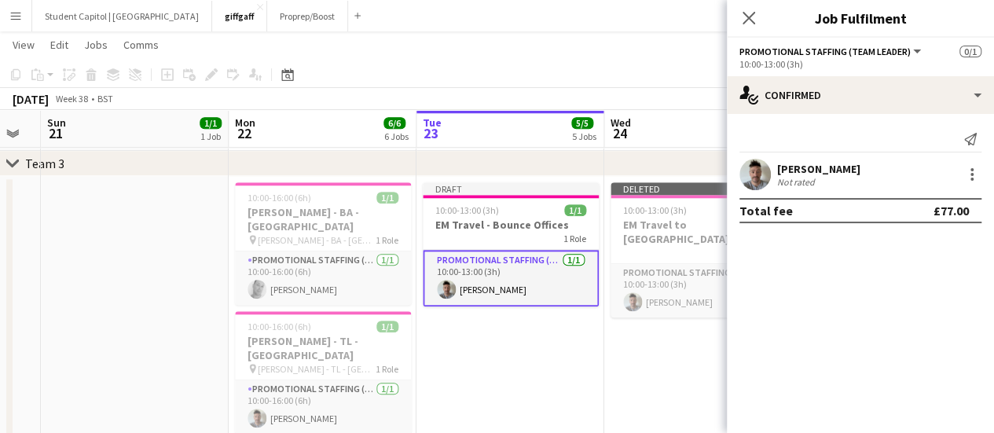
scroll to position [0, 0]
click at [589, 374] on app-date-cell "Draft 10:00-13:00 (3h) 1/1 EM Travel - Bounce Offices 1 Role Promotional Staffi…" at bounding box center [510, 321] width 188 height 291
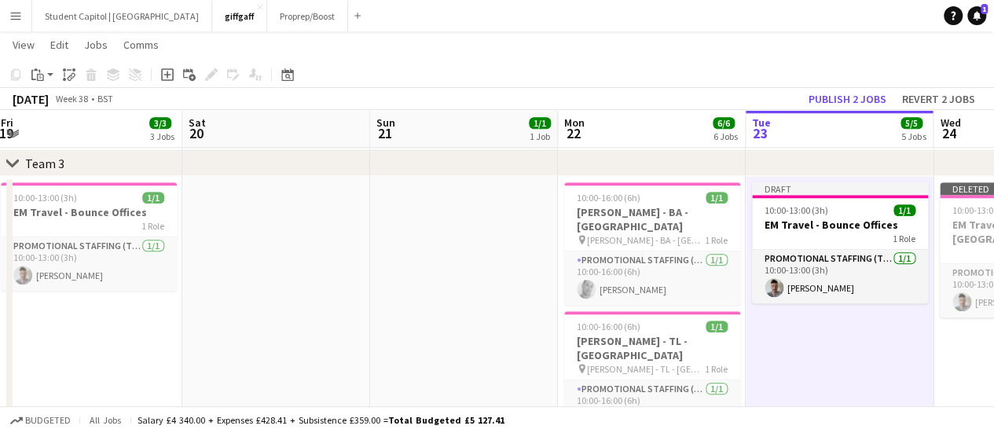
scroll to position [0, 570]
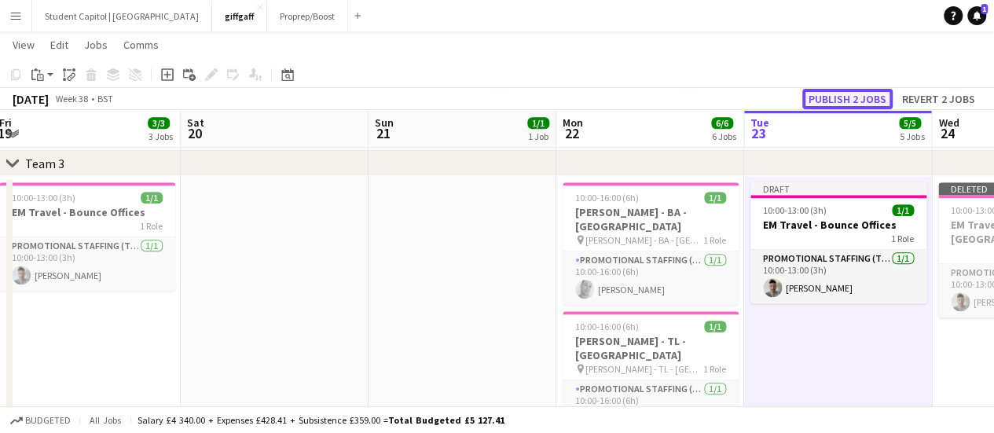
click at [839, 101] on button "Publish 2 jobs" at bounding box center [847, 99] width 90 height 20
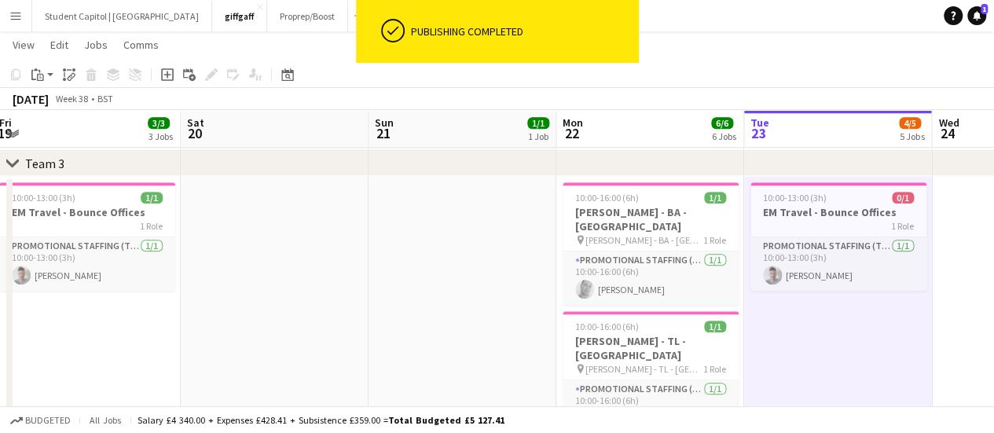
scroll to position [0, 683]
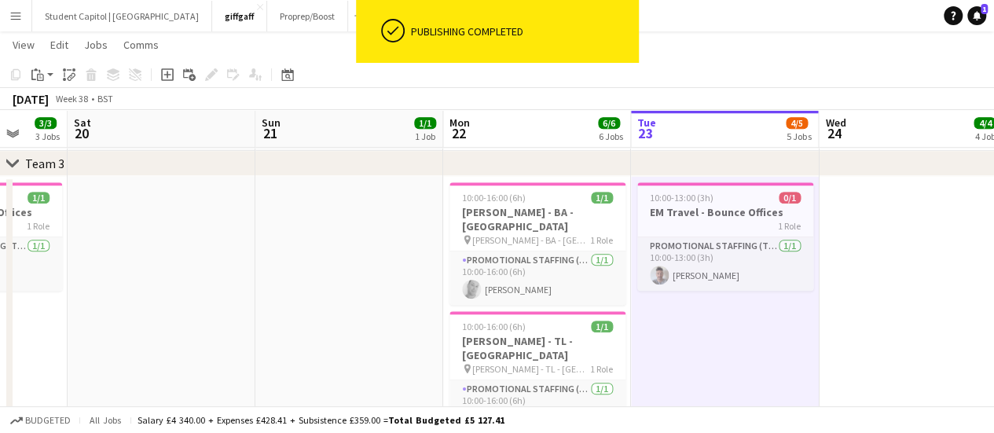
click at [855, 255] on app-date-cell at bounding box center [913, 321] width 188 height 291
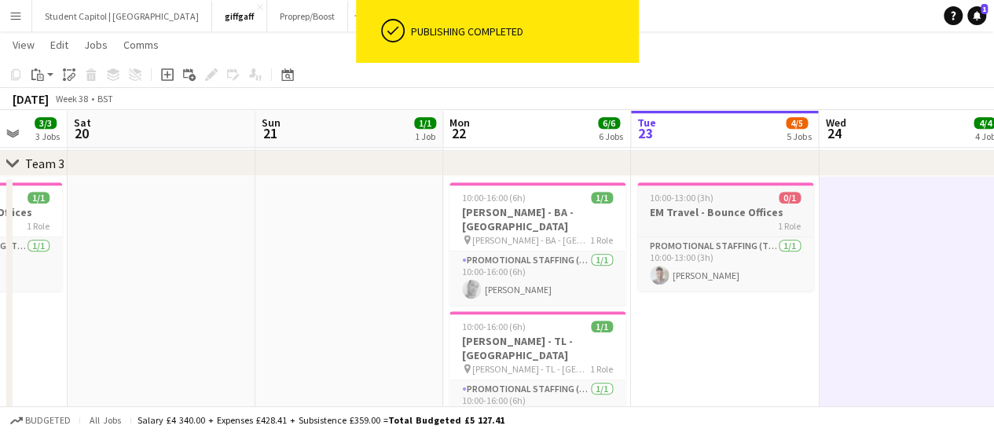
click at [749, 208] on h3 "EM Travel - Bounce Offices" at bounding box center [725, 212] width 176 height 14
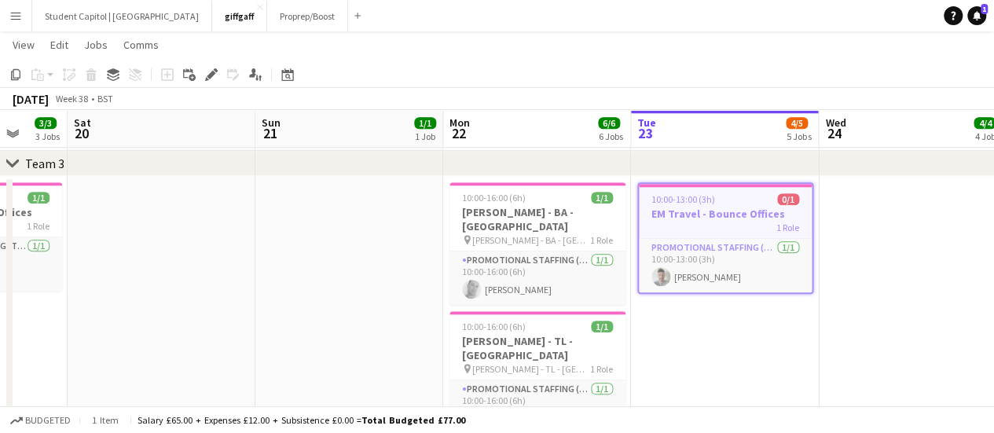
click at [749, 208] on h3 "EM Travel - Bounce Offices" at bounding box center [725, 214] width 173 height 14
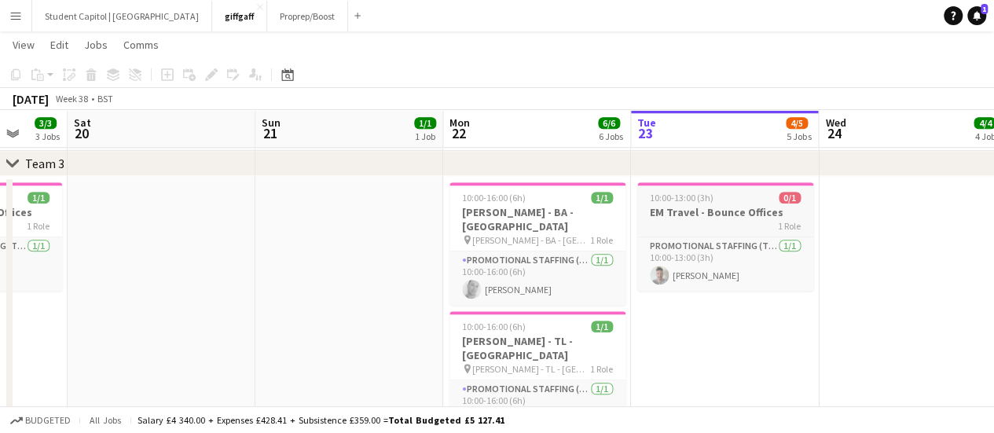
click at [749, 208] on h3 "EM Travel - Bounce Offices" at bounding box center [725, 212] width 176 height 14
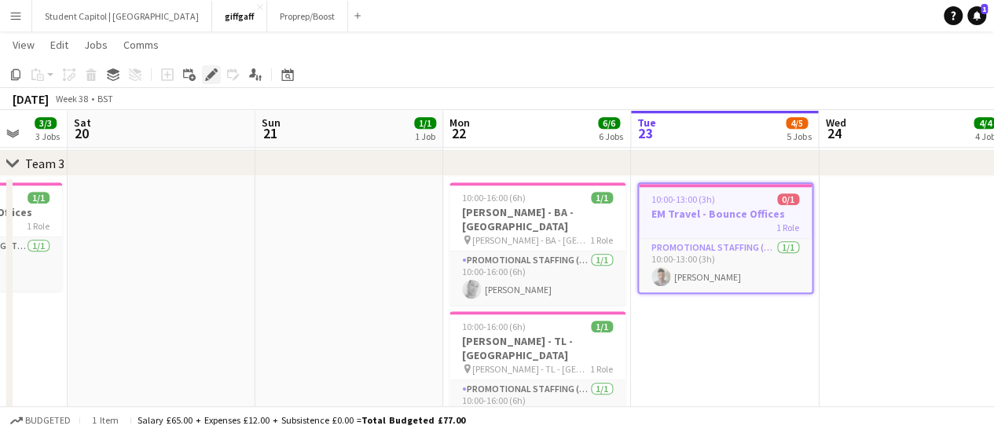
click at [212, 78] on icon "Edit" at bounding box center [211, 74] width 13 height 13
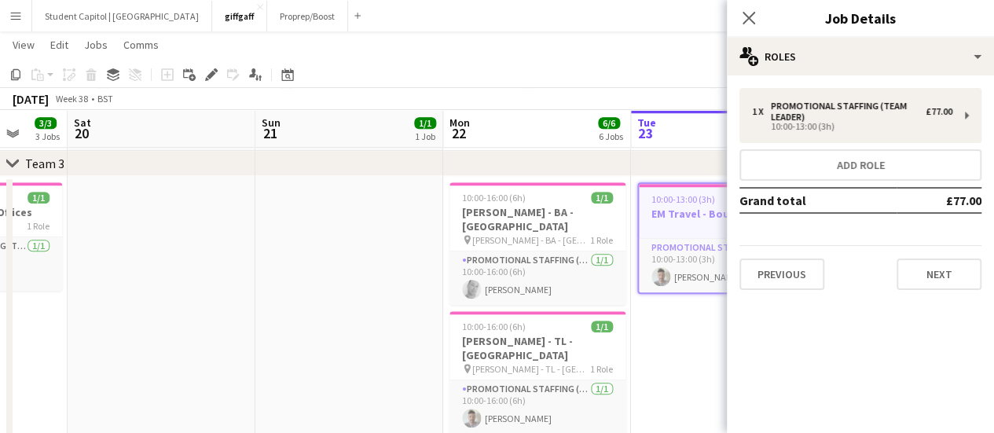
click at [325, 288] on app-date-cell at bounding box center [349, 321] width 188 height 291
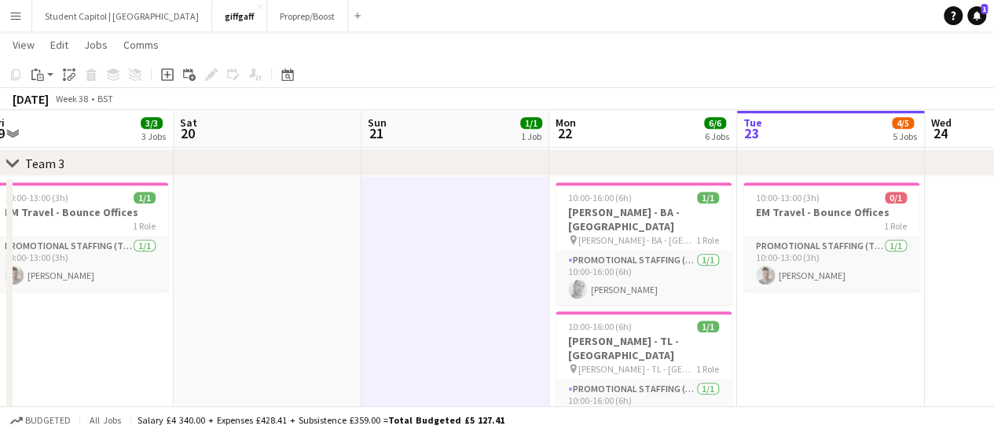
scroll to position [0, 621]
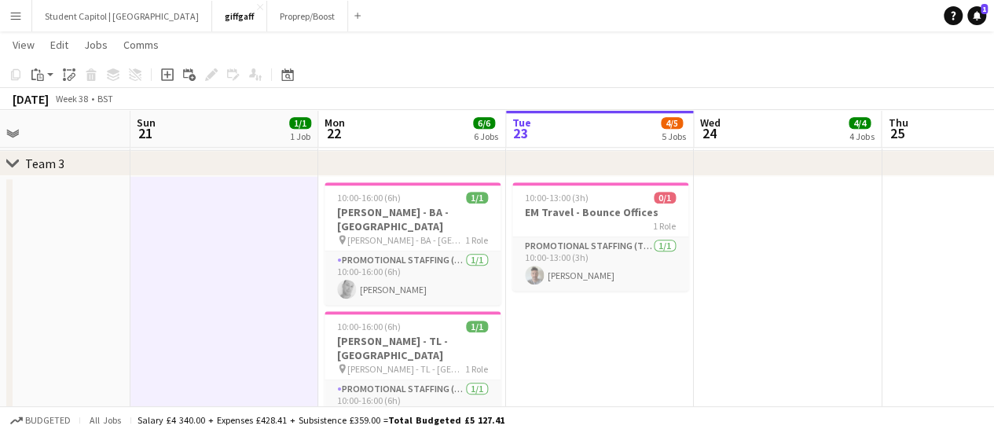
click at [647, 335] on app-date-cell "10:00-13:00 (3h) 0/1 EM Travel - Bounce Offices 1 Role Promotional Staffing (Te…" at bounding box center [600, 321] width 188 height 291
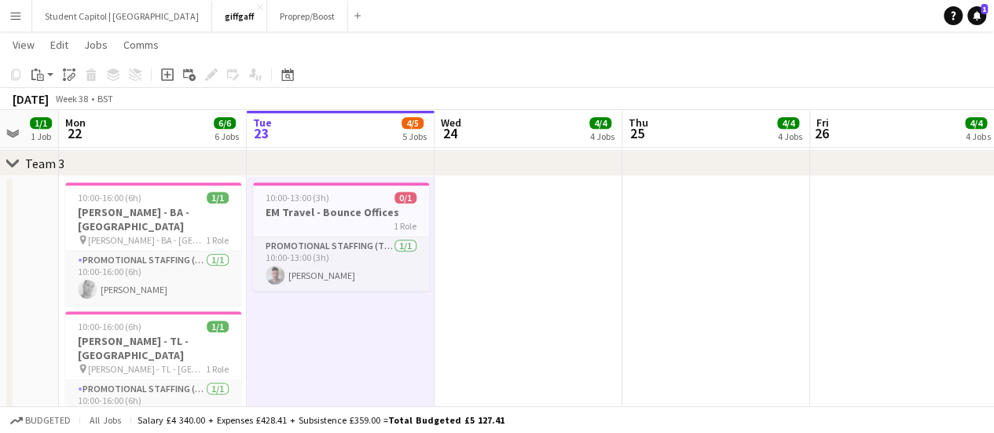
scroll to position [0, 515]
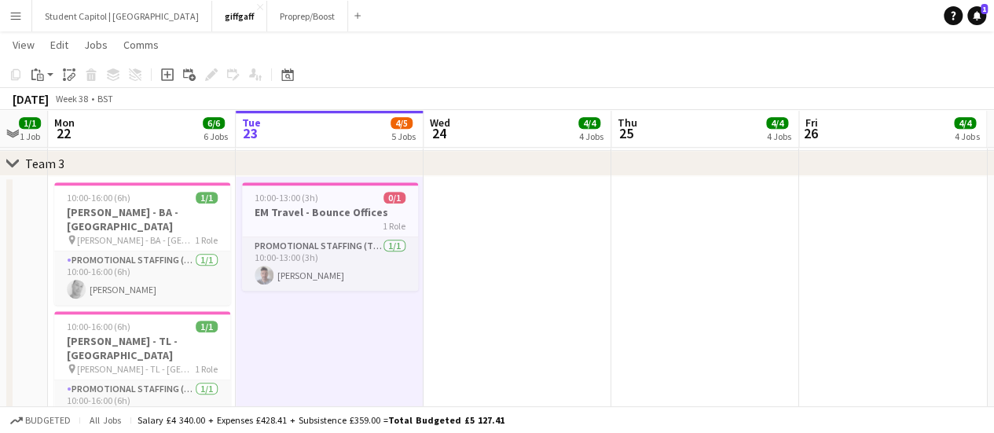
click at [570, 305] on app-date-cell at bounding box center [517, 321] width 188 height 291
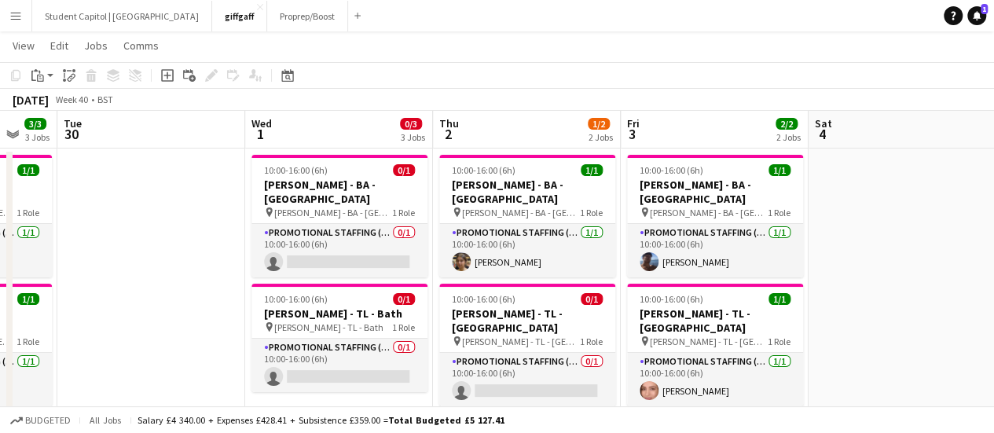
scroll to position [0, 478]
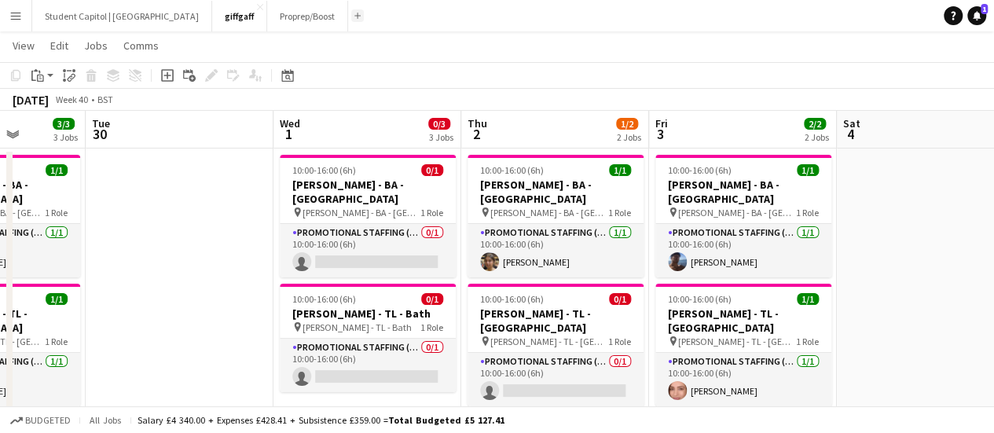
click at [351, 20] on button "Add" at bounding box center [357, 15] width 13 height 13
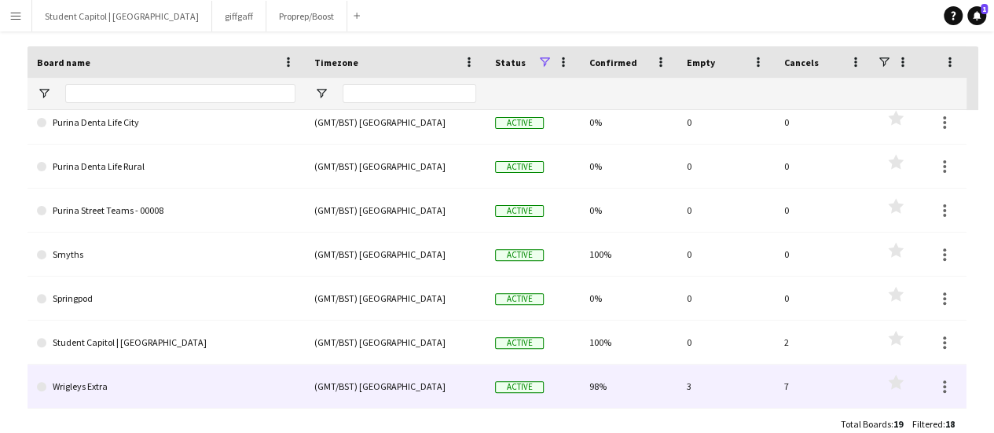
click at [73, 377] on link "Wrigleys Extra" at bounding box center [166, 387] width 258 height 44
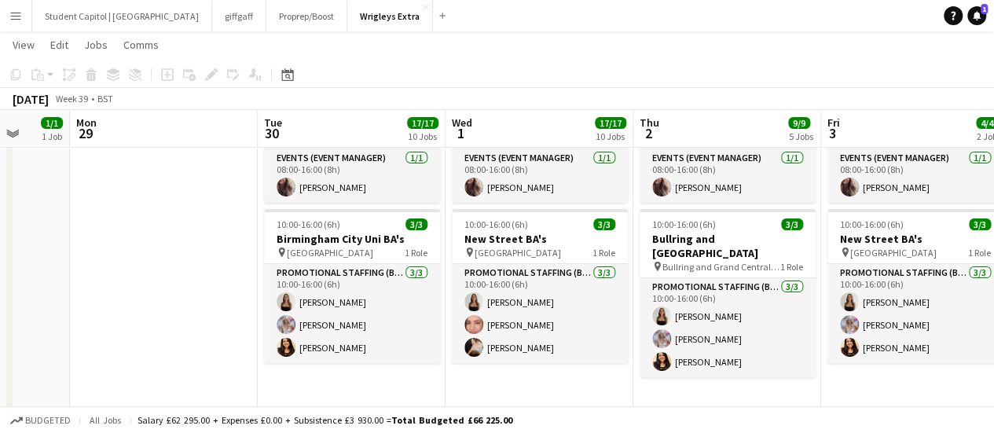
click at [583, 302] on app-card-role "Promotional Staffing (Brand Ambassadors) [DATE] 10:00-16:00 (6h) [PERSON_NAME] …" at bounding box center [540, 313] width 176 height 99
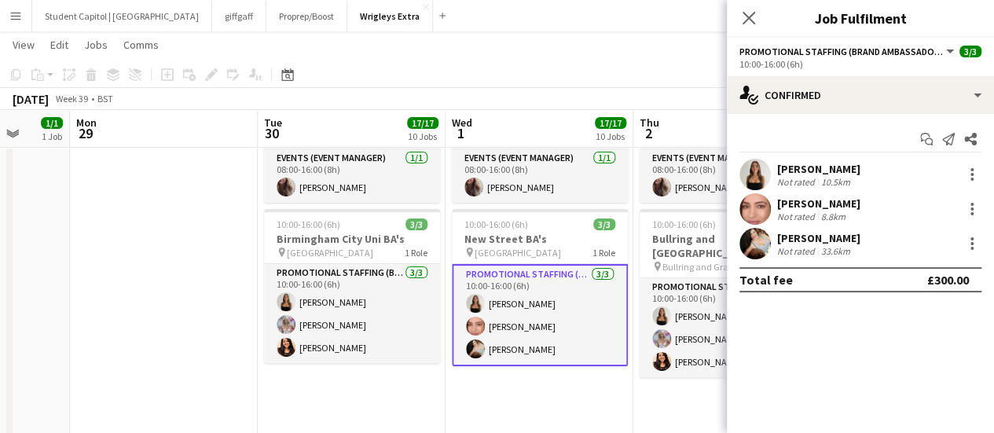
click at [840, 211] on div "8.8km" at bounding box center [833, 217] width 31 height 12
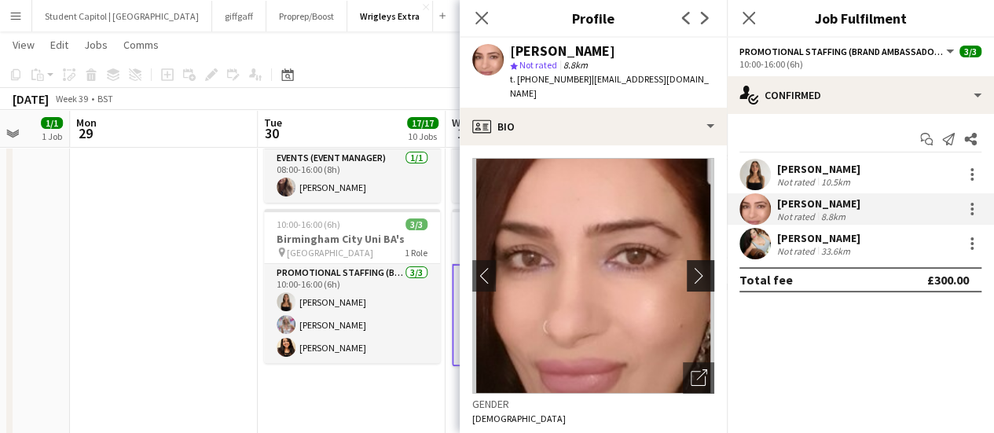
click at [691, 267] on app-icon "chevron-right" at bounding box center [703, 275] width 24 height 16
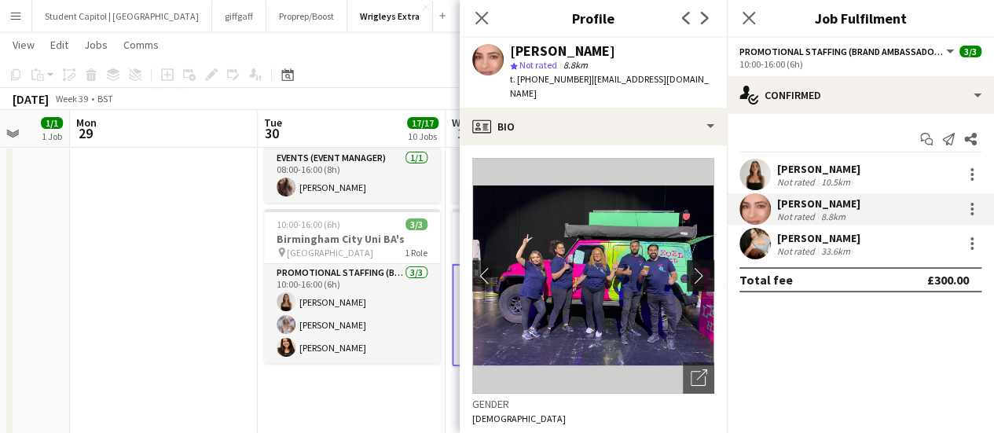
click at [691, 267] on app-icon "chevron-right" at bounding box center [703, 275] width 24 height 16
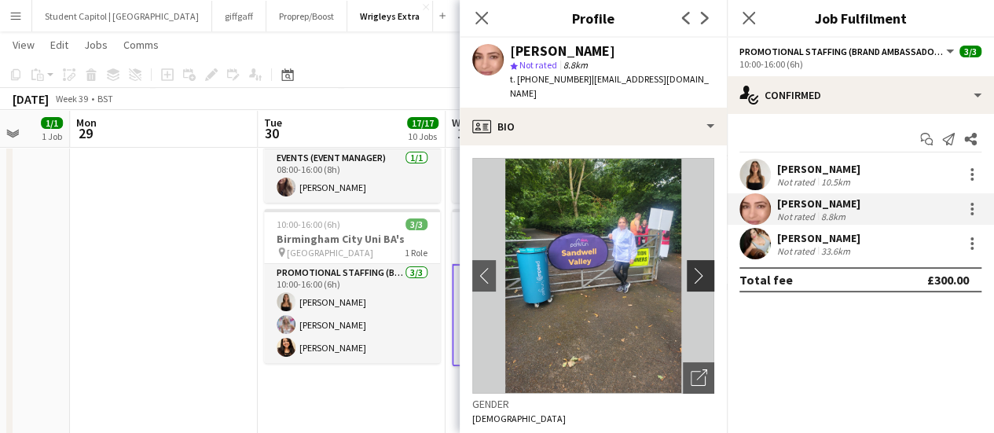
click at [691, 267] on app-icon "chevron-right" at bounding box center [703, 275] width 24 height 16
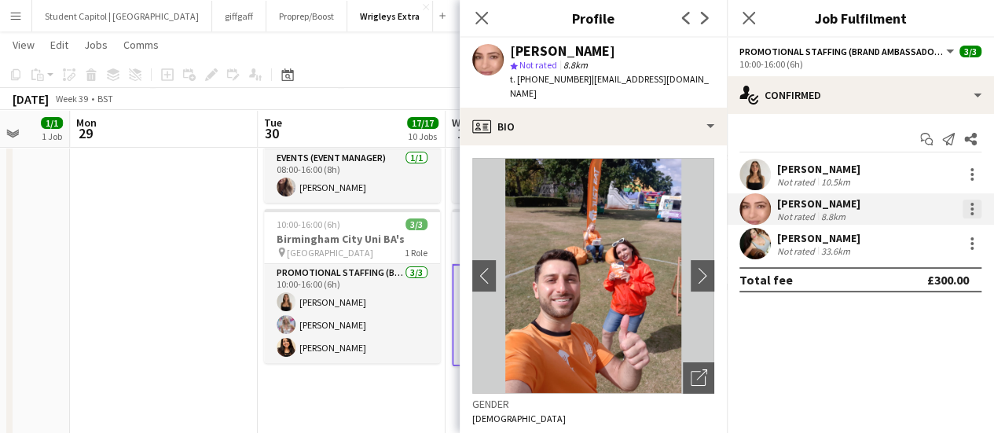
click at [973, 211] on div at bounding box center [971, 209] width 19 height 19
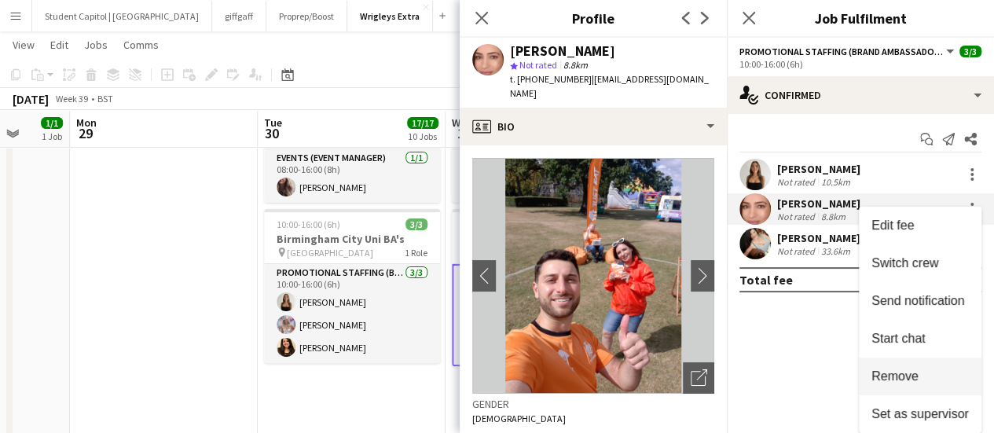
click at [899, 369] on span "Remove" at bounding box center [894, 375] width 47 height 13
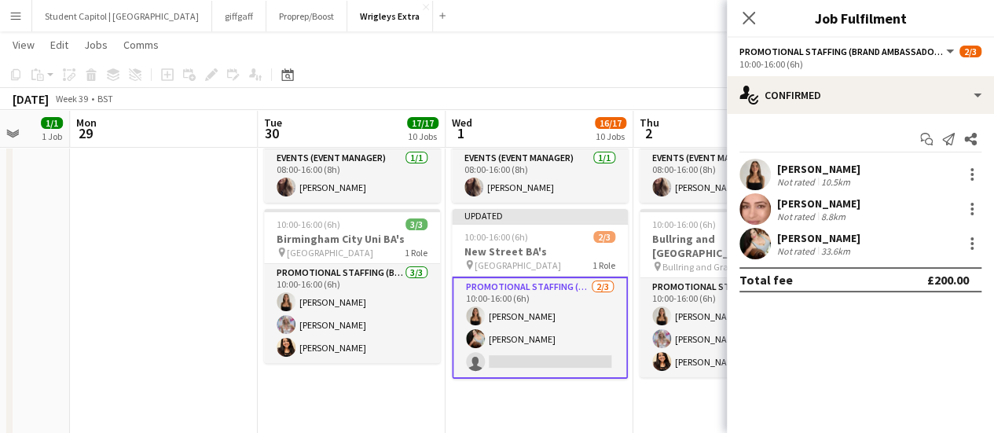
click at [762, 167] on app-user-avatar at bounding box center [754, 174] width 31 height 31
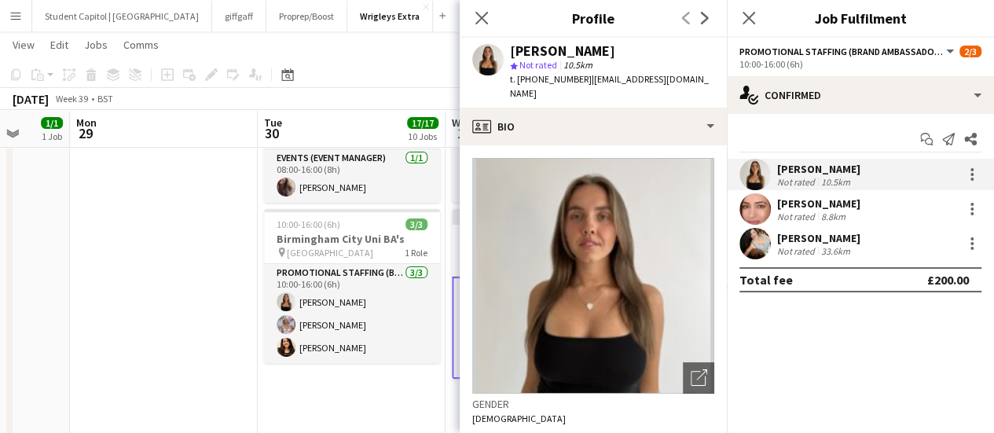
click at [391, 412] on app-date-cell "08:00-16:00 (8h) 1/1 Event Manager 1 Role Events (Event Manager) [DATE] 08:00-1…" at bounding box center [352, 307] width 188 height 439
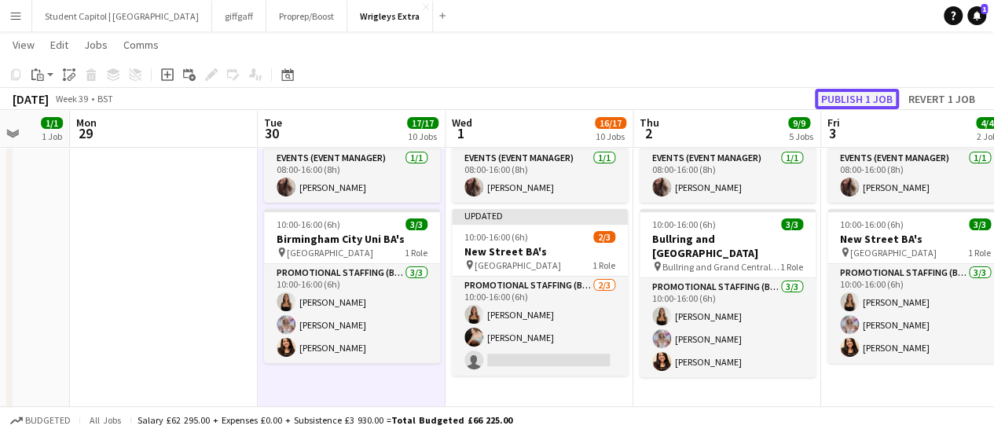
click at [846, 93] on button "Publish 1 job" at bounding box center [857, 99] width 84 height 20
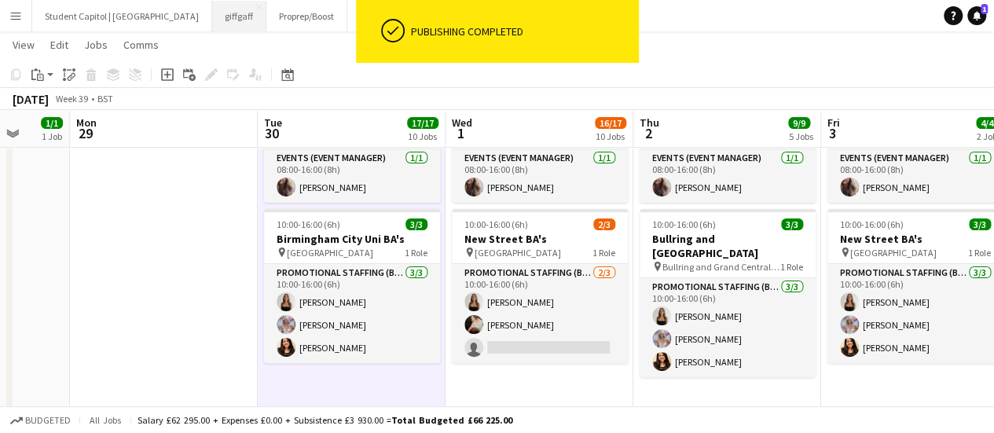
click at [212, 21] on button "giffgaff Close" at bounding box center [239, 16] width 54 height 31
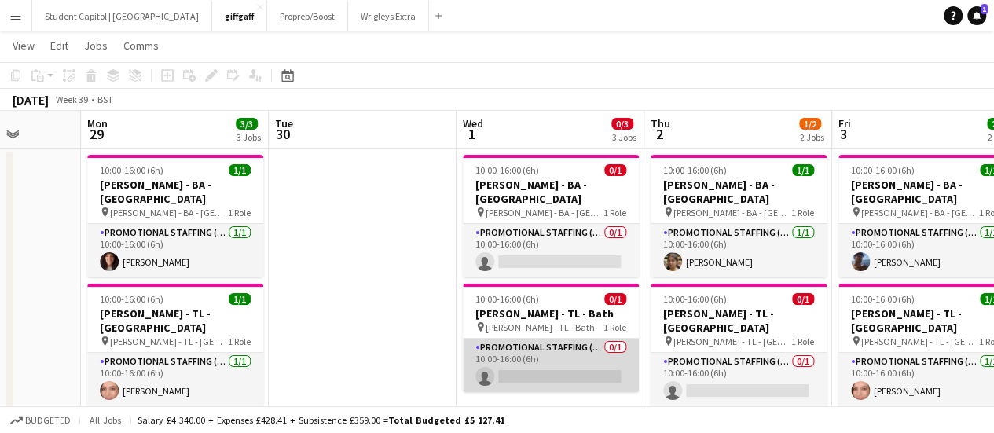
click at [526, 346] on app-card-role "Promotional Staffing (Team Leader) 0/1 10:00-16:00 (6h) single-neutral-actions" at bounding box center [551, 365] width 176 height 53
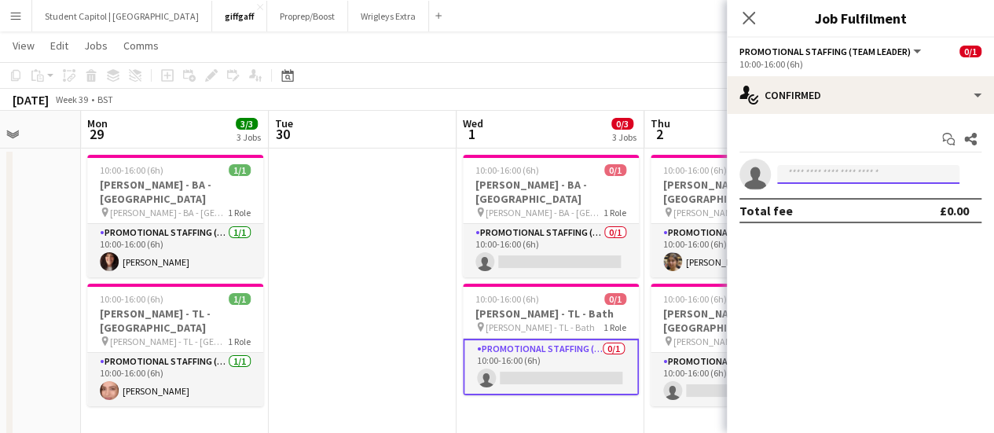
click at [812, 180] on input at bounding box center [868, 174] width 182 height 19
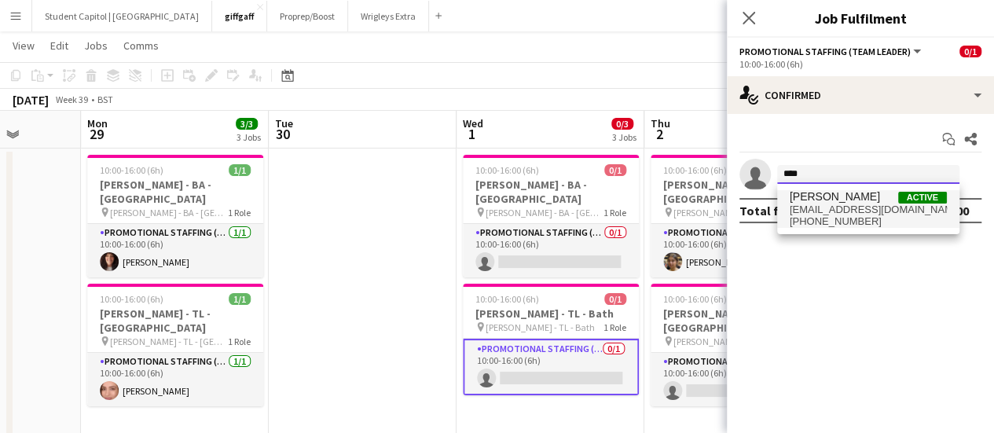
type input "****"
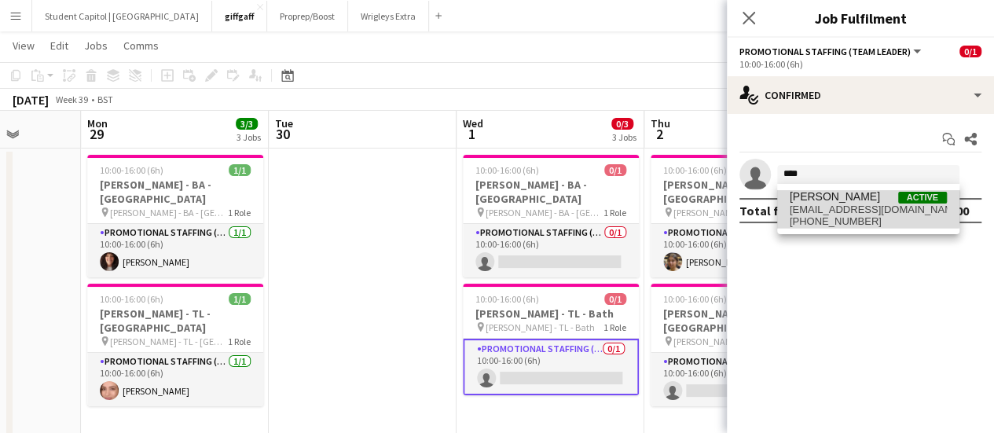
click at [825, 207] on span "[EMAIL_ADDRESS][DOMAIN_NAME]" at bounding box center [868, 209] width 157 height 13
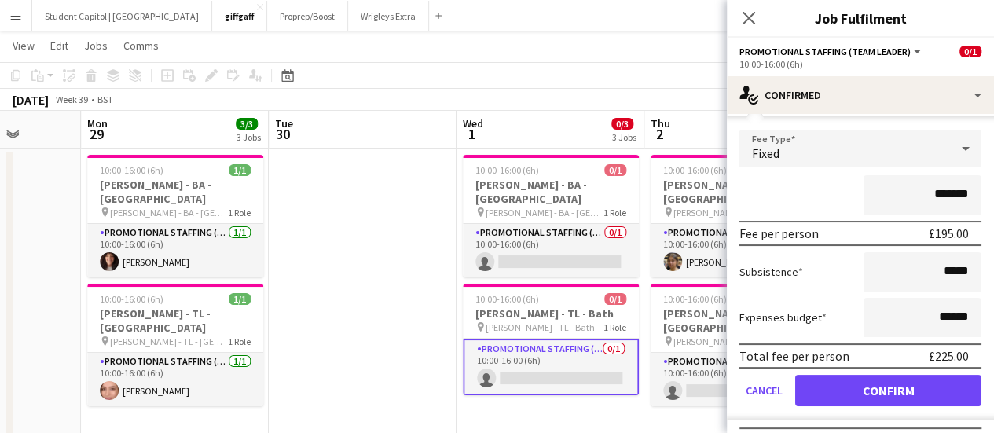
scroll to position [84, 0]
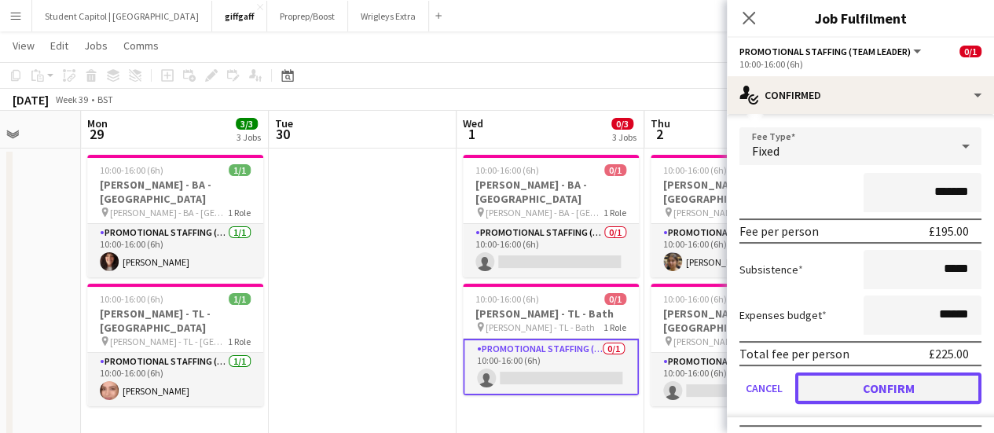
click at [859, 379] on button "Confirm" at bounding box center [888, 387] width 186 height 31
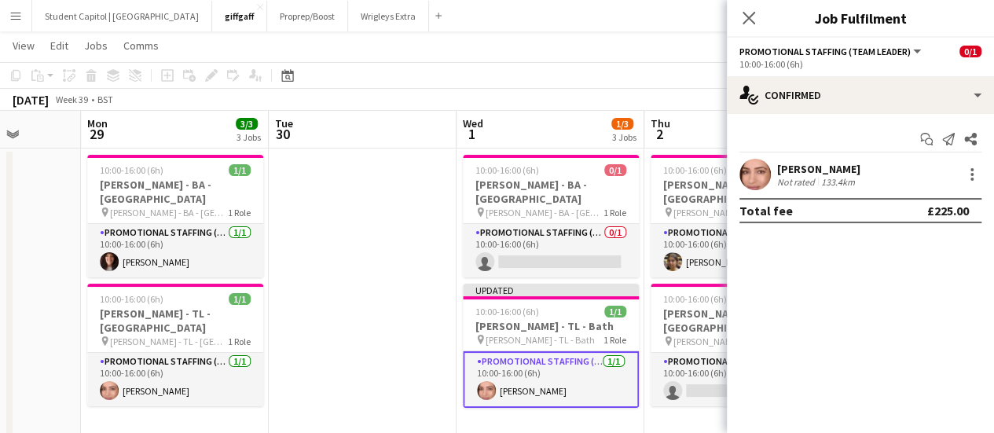
scroll to position [0, 0]
click at [569, 351] on app-card-role "Promotional Staffing (Team Leader) [DATE] 10:00-16:00 (6h) [PERSON_NAME]" at bounding box center [551, 379] width 176 height 57
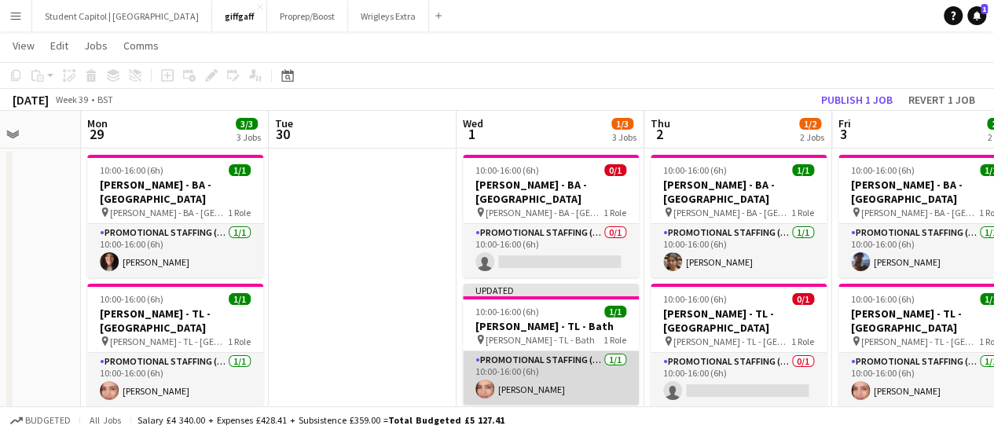
click at [545, 366] on app-card-role "Promotional Staffing (Team Leader) [DATE] 10:00-16:00 (6h) [PERSON_NAME]" at bounding box center [551, 377] width 176 height 53
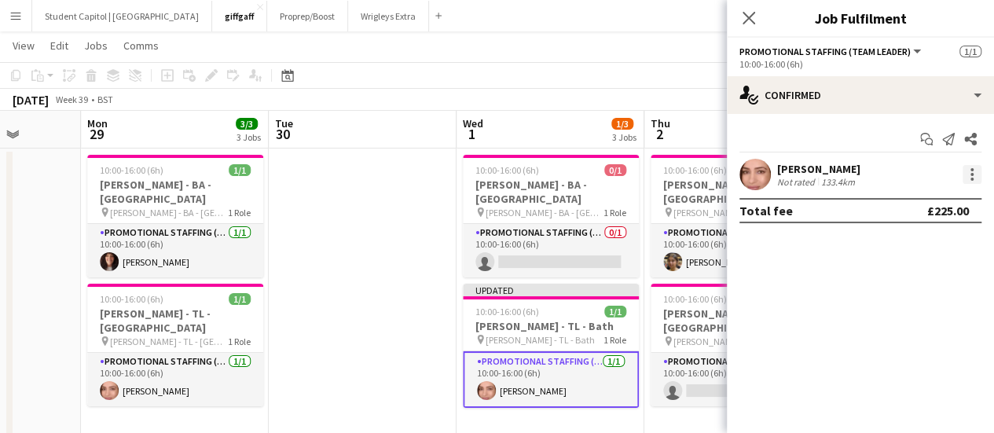
click at [970, 180] on div at bounding box center [971, 179] width 3 height 3
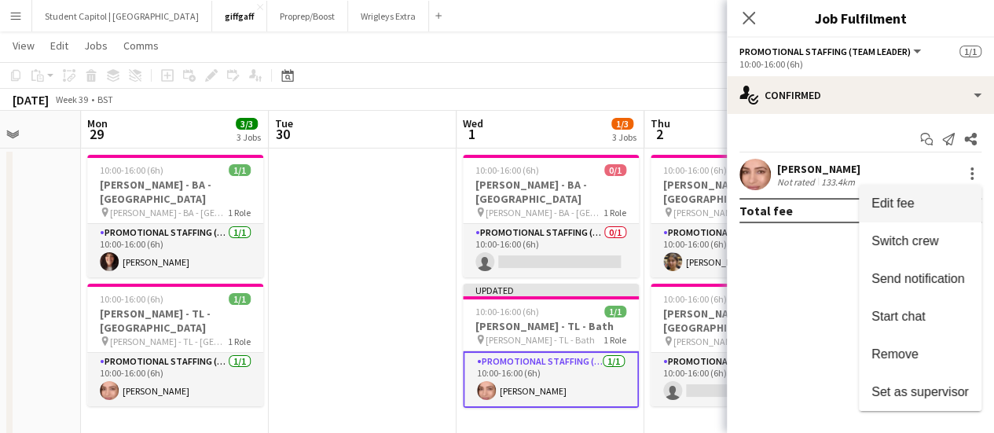
click at [942, 197] on span "Edit fee" at bounding box center [919, 203] width 97 height 14
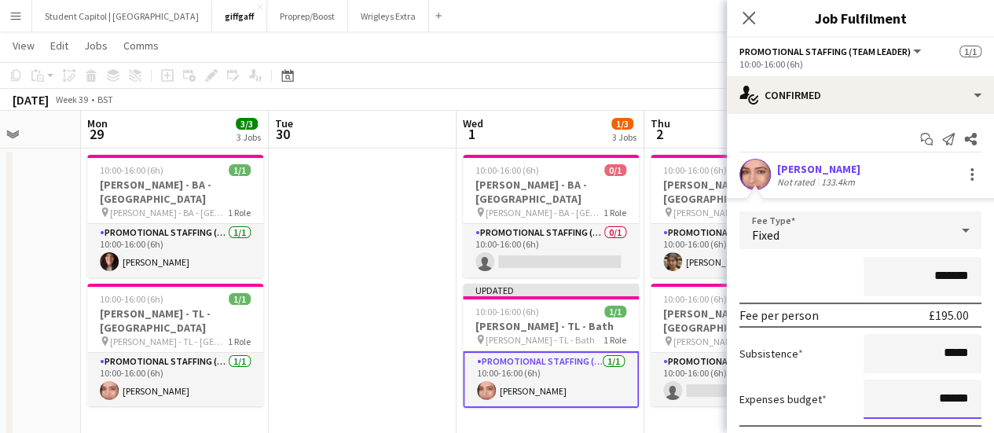
drag, startPoint x: 924, startPoint y: 399, endPoint x: 969, endPoint y: 400, distance: 45.6
click at [969, 400] on form "Fee Type Fixed ******* Fee per person £195.00 Subsistence ***** Expenses budget…" at bounding box center [860, 356] width 267 height 290
type input "*****"
click at [808, 376] on form "Fee Type Fixed ******* Fee per person £195.00 Subsistence ***** Expenses budget…" at bounding box center [860, 356] width 267 height 290
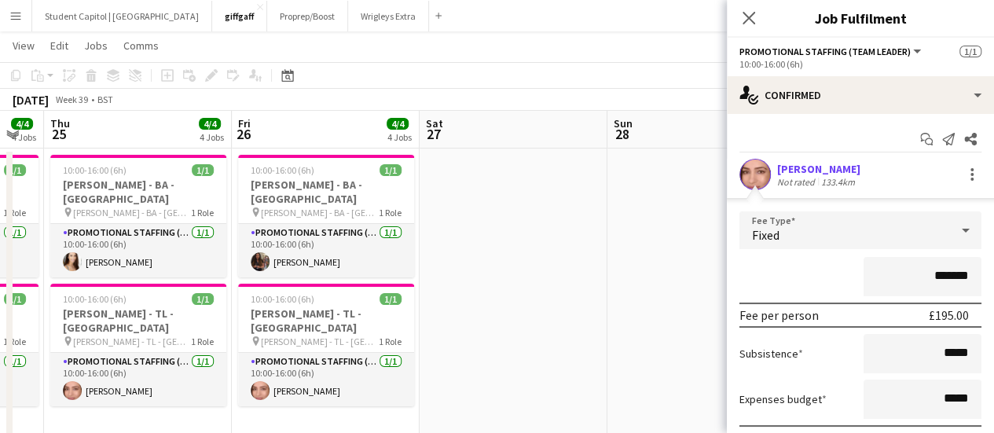
scroll to position [0, 372]
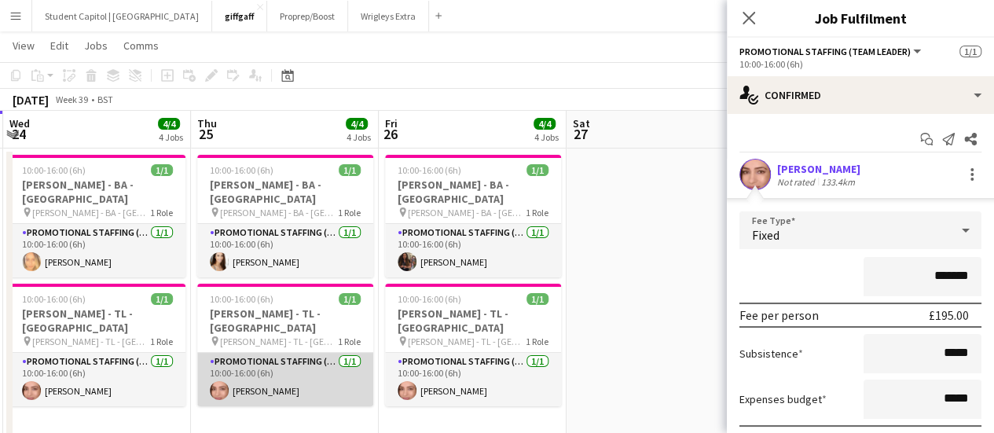
click at [278, 353] on app-card-role "Promotional Staffing (Team Leader) [DATE] 10:00-16:00 (6h) [PERSON_NAME]" at bounding box center [285, 379] width 176 height 53
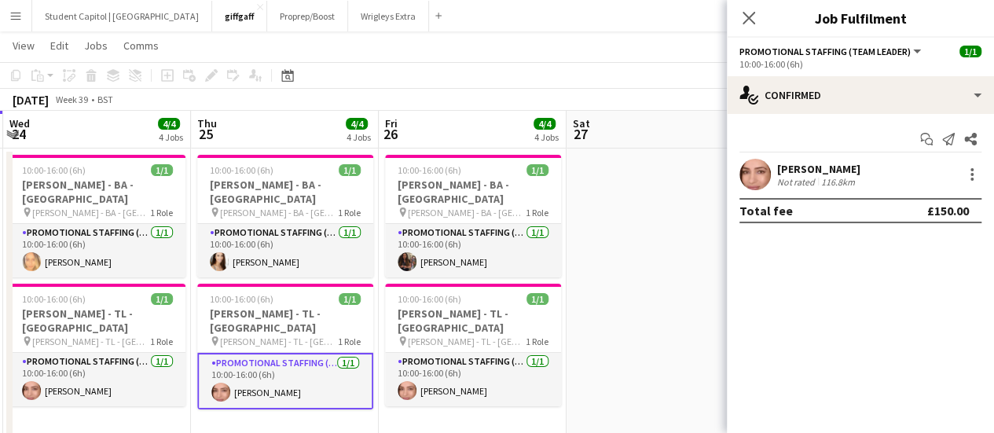
click at [959, 175] on div at bounding box center [970, 174] width 22 height 19
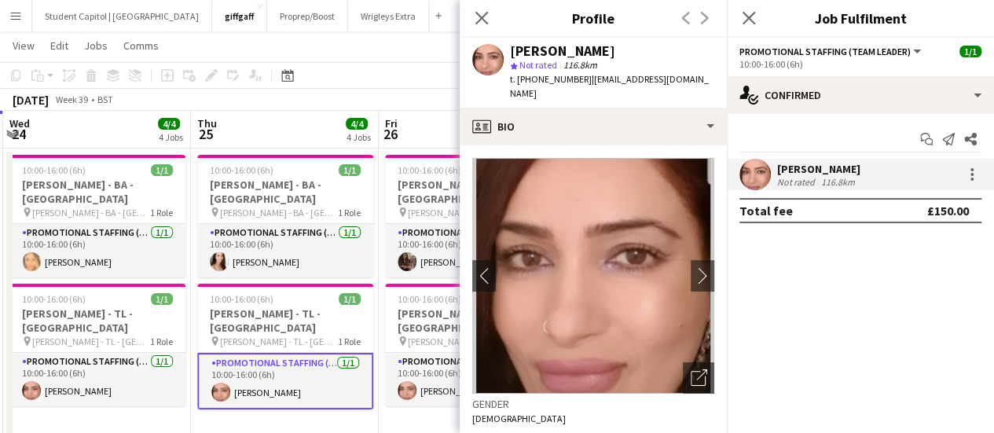
click at [960, 176] on div at bounding box center [970, 174] width 22 height 19
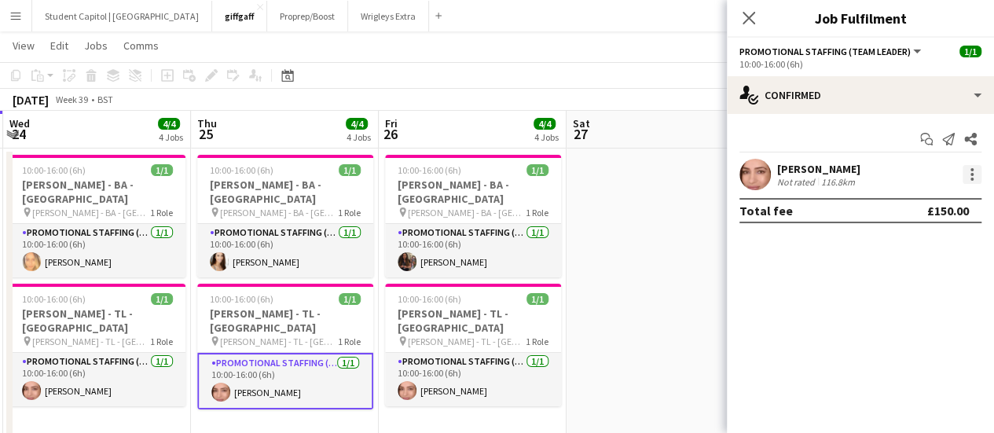
click at [972, 177] on div at bounding box center [971, 174] width 19 height 19
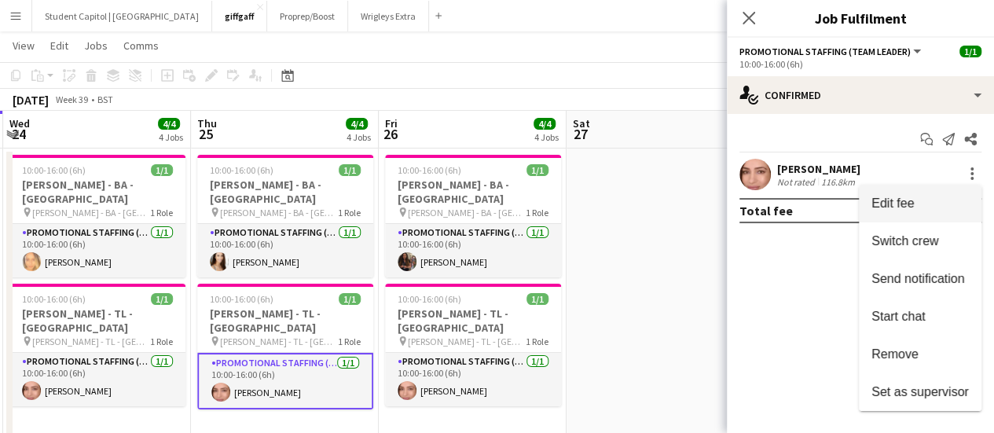
click at [907, 211] on button "Edit fee" at bounding box center [920, 204] width 123 height 38
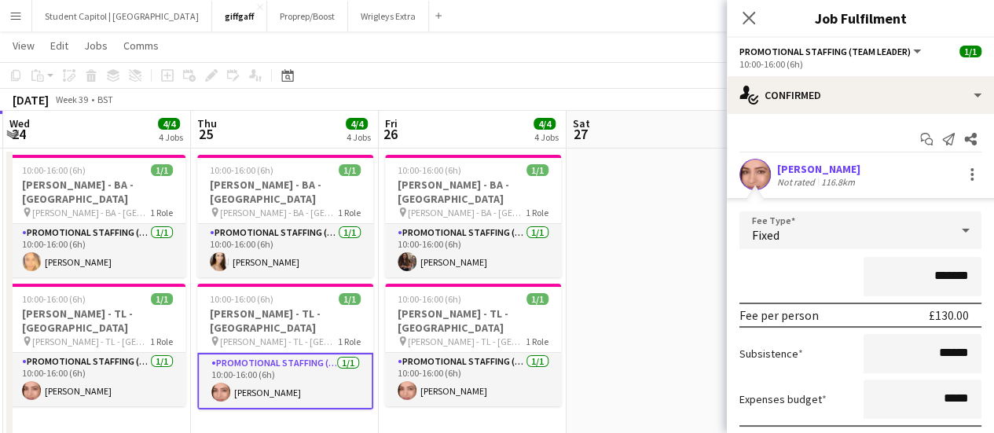
click at [679, 314] on app-date-cell at bounding box center [660, 306] width 188 height 317
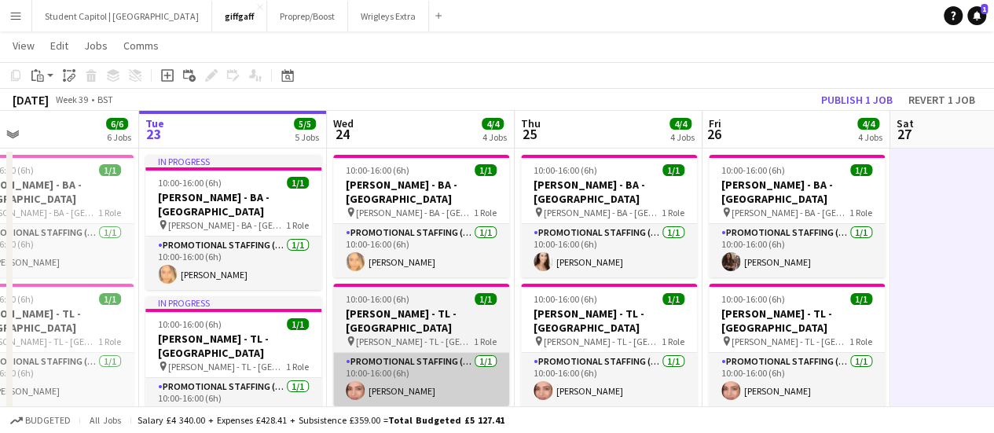
scroll to position [0, 416]
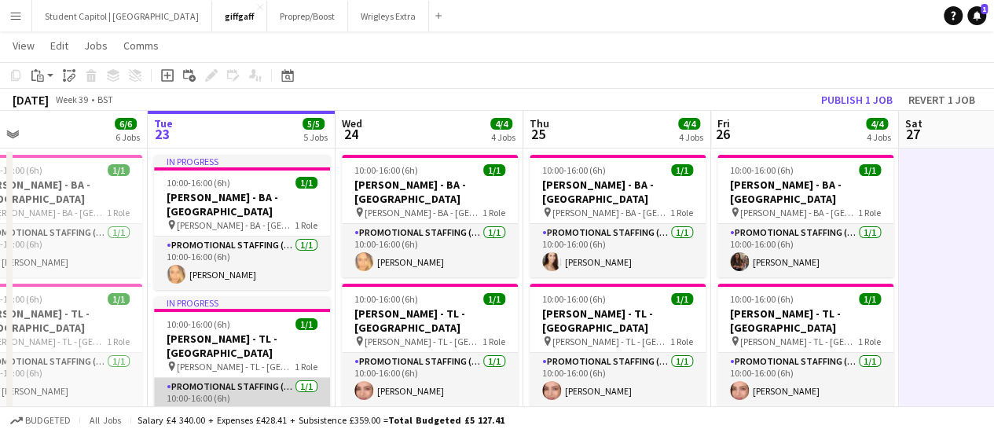
click at [212, 386] on app-card-role "Promotional Staffing (Team Leader) [DATE] 10:00-16:00 (6h) [PERSON_NAME]" at bounding box center [242, 404] width 176 height 53
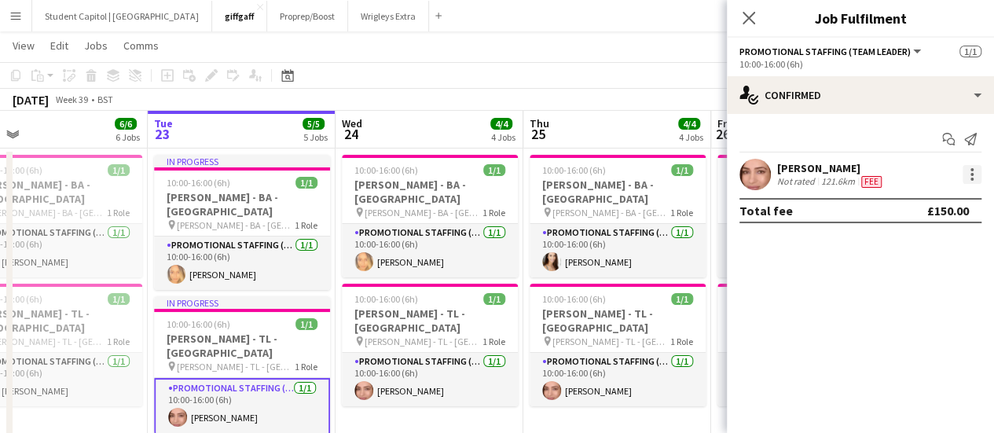
click at [965, 176] on div at bounding box center [971, 174] width 19 height 19
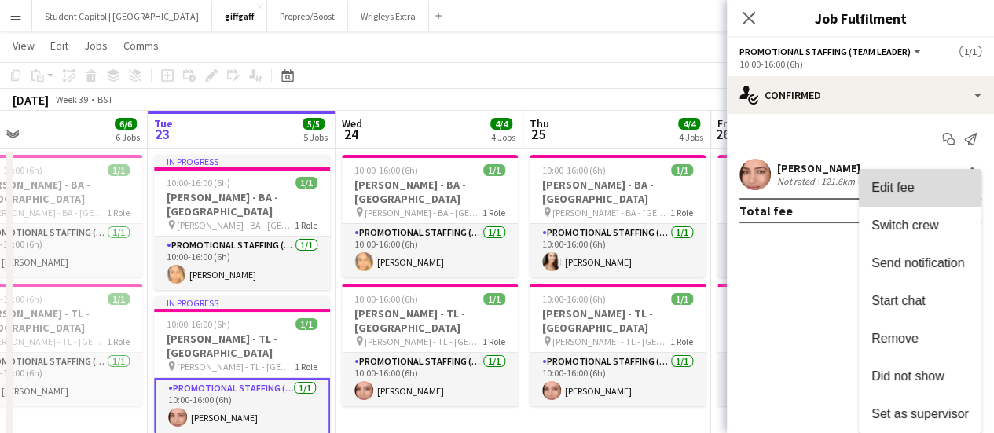
click at [934, 185] on span "Edit fee" at bounding box center [919, 188] width 97 height 14
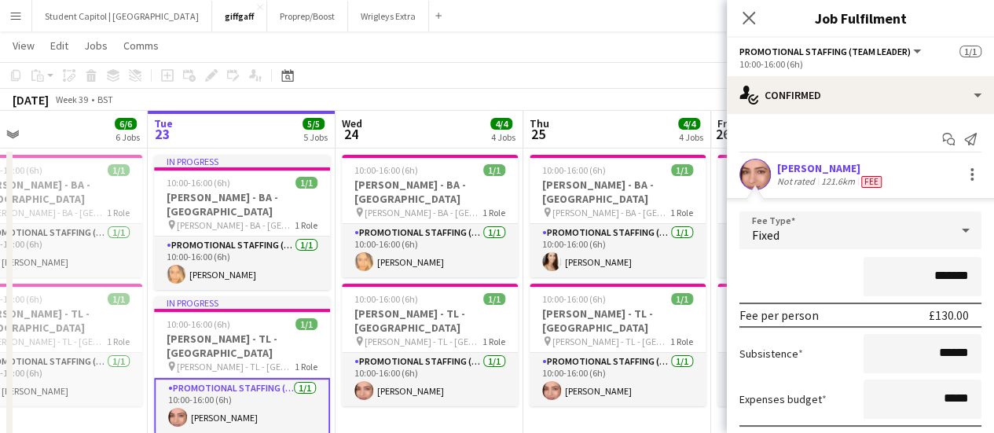
click at [584, 409] on app-date-cell "10:00-16:00 (6h) 1/1 [PERSON_NAME] - BA - [GEOGRAPHIC_DATA] pin [PERSON_NAME] -…" at bounding box center [617, 306] width 188 height 317
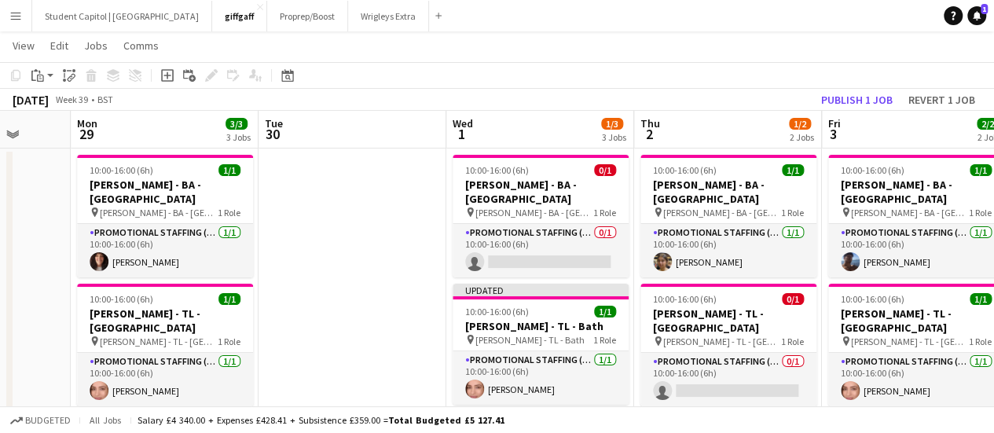
scroll to position [0, 504]
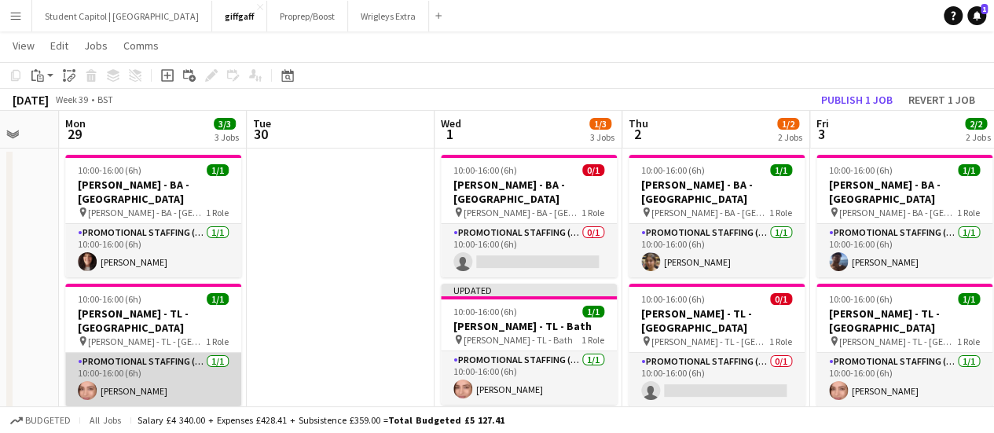
click at [212, 359] on app-card-role "Promotional Staffing (Team Leader) [DATE] 10:00-16:00 (6h) [PERSON_NAME]" at bounding box center [153, 379] width 176 height 53
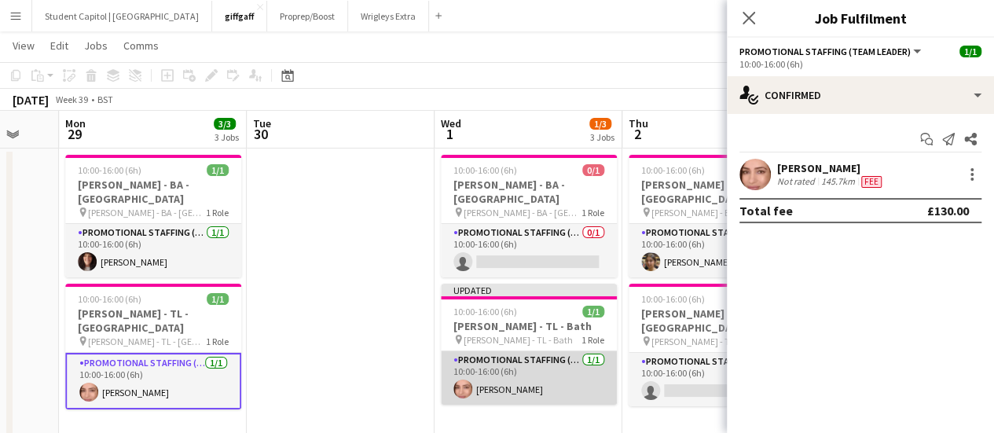
click at [497, 375] on app-card-role "Promotional Staffing (Team Leader) [DATE] 10:00-16:00 (6h) [PERSON_NAME]" at bounding box center [529, 377] width 176 height 53
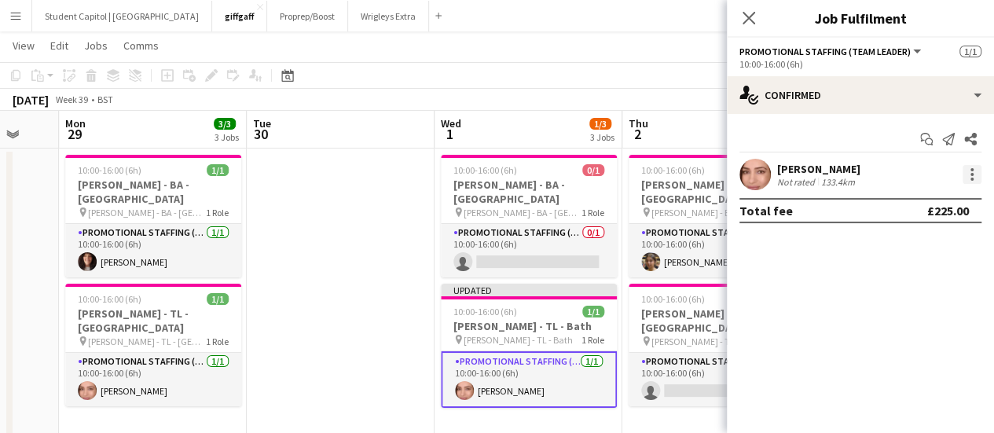
click at [966, 171] on div at bounding box center [971, 174] width 19 height 19
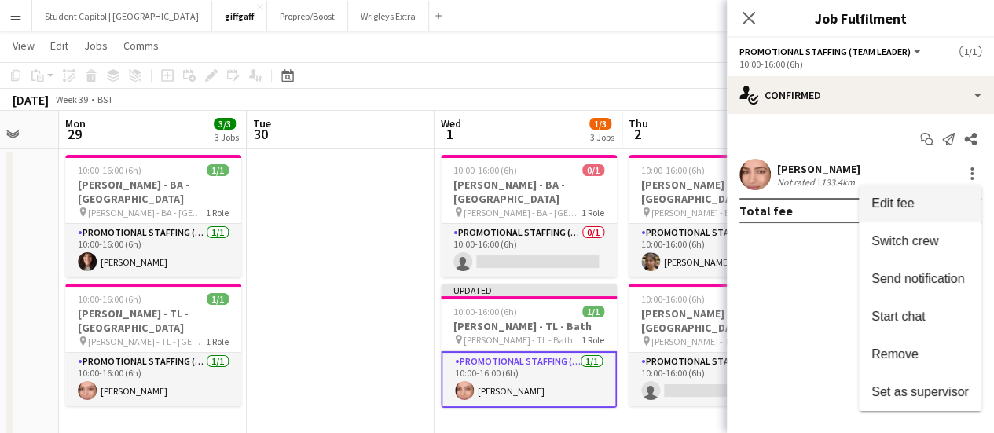
click at [914, 199] on span "Edit fee" at bounding box center [919, 203] width 97 height 14
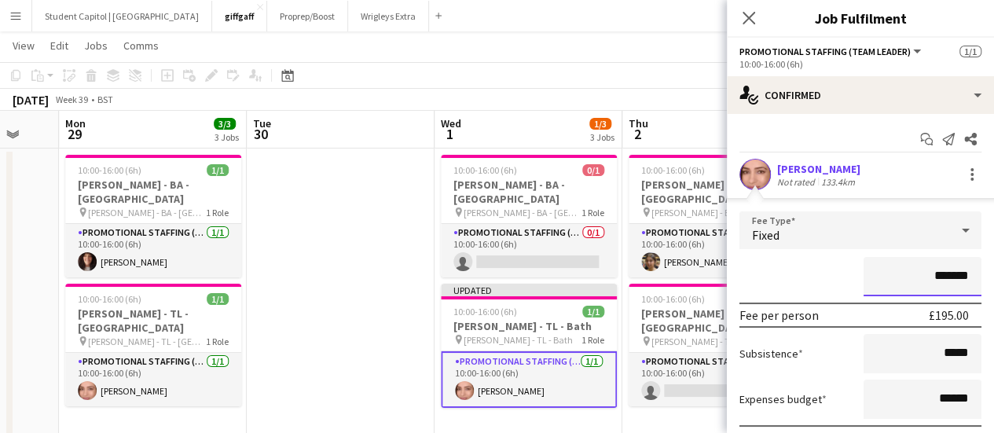
drag, startPoint x: 925, startPoint y: 280, endPoint x: 969, endPoint y: 279, distance: 43.2
click at [969, 279] on form "Fee Type Fixed ******* Fee per person £195.00 Subsistence ***** Expenses budget…" at bounding box center [860, 356] width 267 height 290
type input "****"
click at [819, 278] on div "****" at bounding box center [860, 276] width 242 height 39
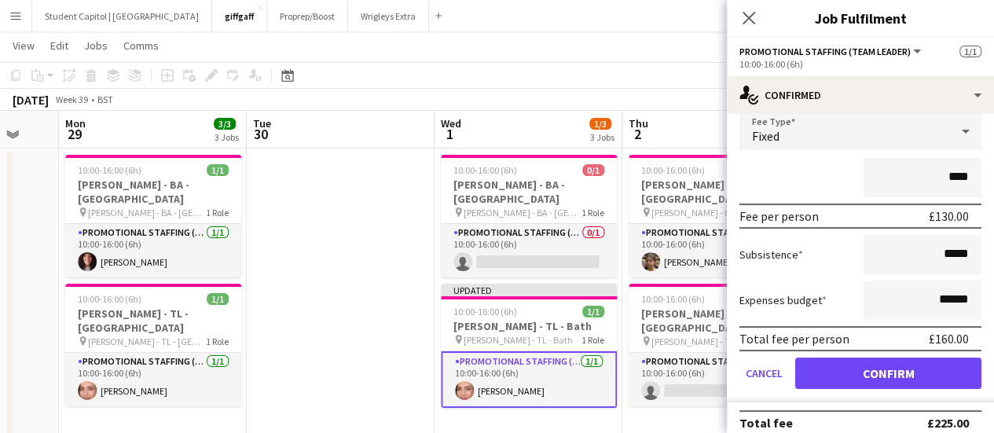
scroll to position [99, 0]
drag, startPoint x: 929, startPoint y: 295, endPoint x: 980, endPoint y: 291, distance: 51.2
click at [980, 291] on form "Fee Type Fixed **** Fee per person £130.00 Subsistence ***** Expenses budget **…" at bounding box center [860, 257] width 267 height 290
type input "*****"
click at [834, 284] on div "Expenses budget *****" at bounding box center [860, 299] width 242 height 39
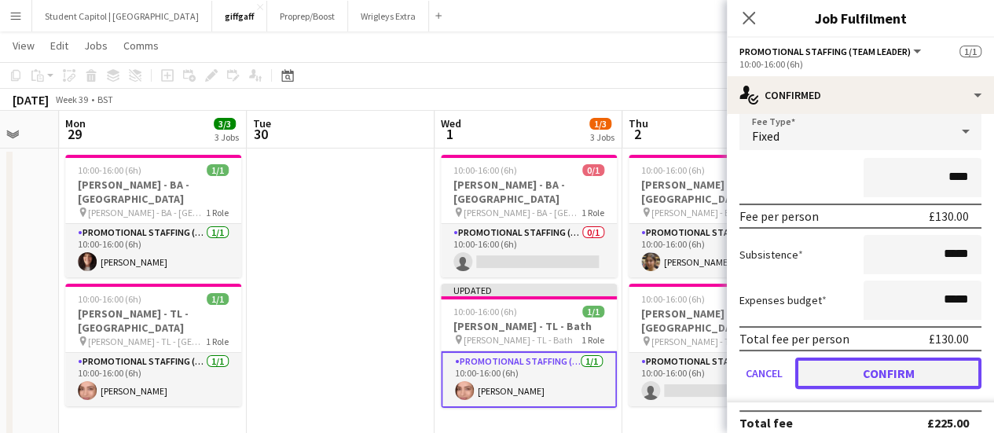
click at [834, 376] on button "Confirm" at bounding box center [888, 372] width 186 height 31
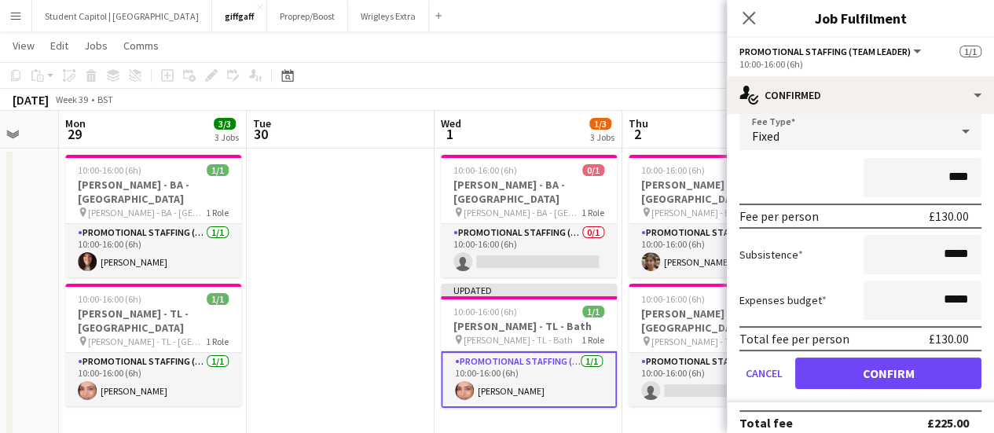
scroll to position [0, 0]
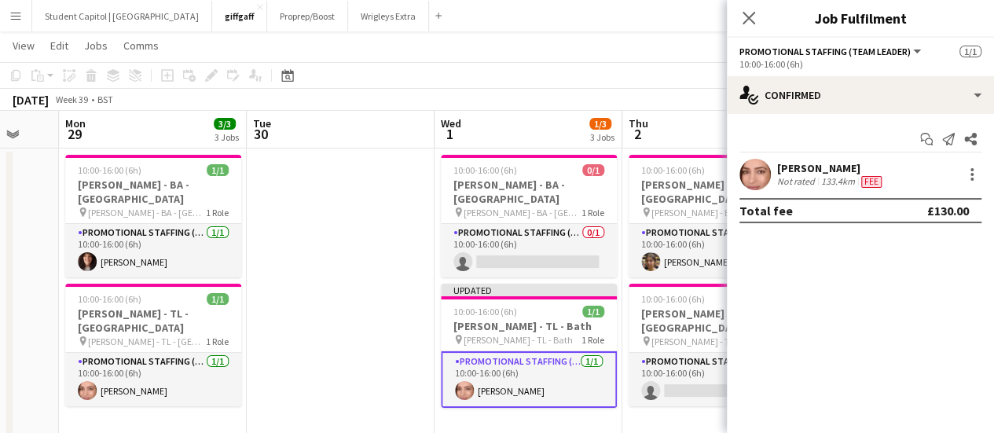
click at [661, 405] on app-date-cell "10:00-16:00 (6h) 1/1 [PERSON_NAME] - [GEOGRAPHIC_DATA] - [GEOGRAPHIC_DATA] pin …" at bounding box center [716, 306] width 188 height 317
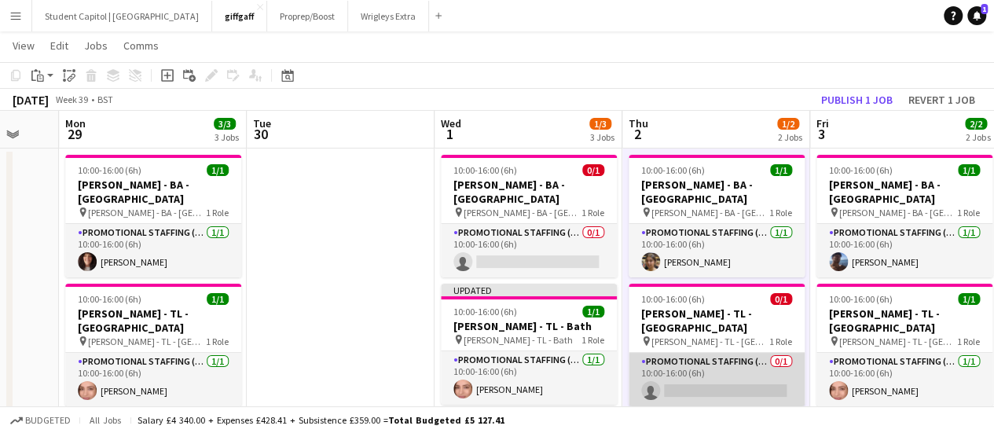
click at [731, 358] on app-card-role "Promotional Staffing (Team Leader) 0/1 10:00-16:00 (6h) single-neutral-actions" at bounding box center [716, 379] width 176 height 53
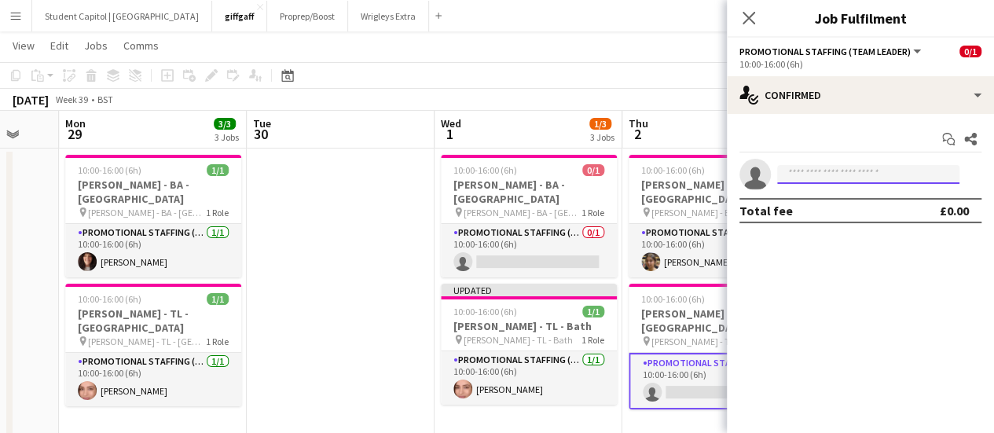
click at [844, 170] on input at bounding box center [868, 174] width 182 height 19
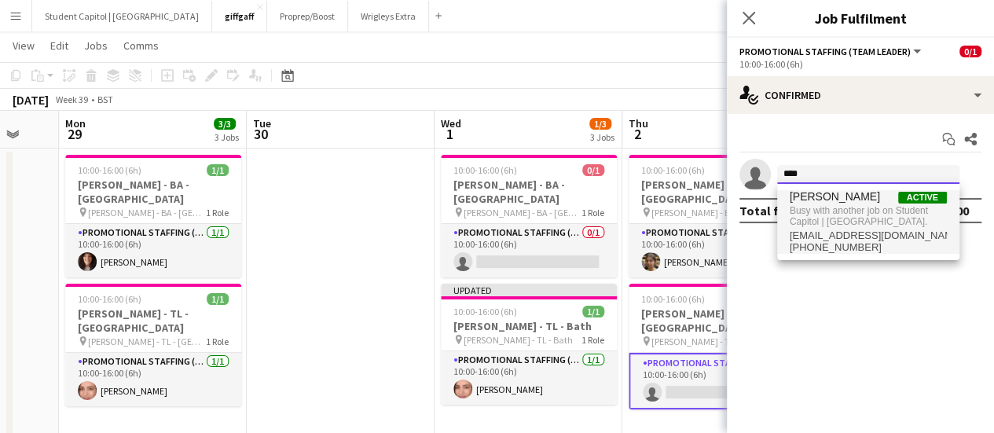
type input "****"
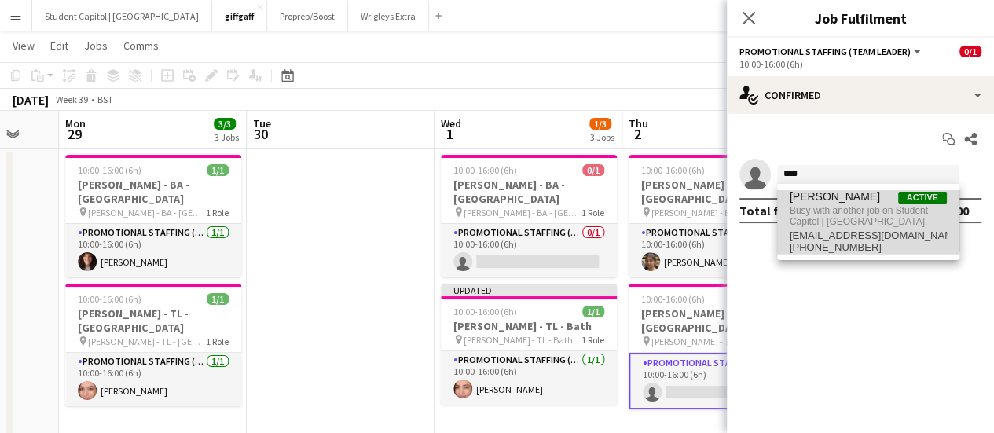
click at [831, 200] on span "[PERSON_NAME]" at bounding box center [835, 196] width 90 height 13
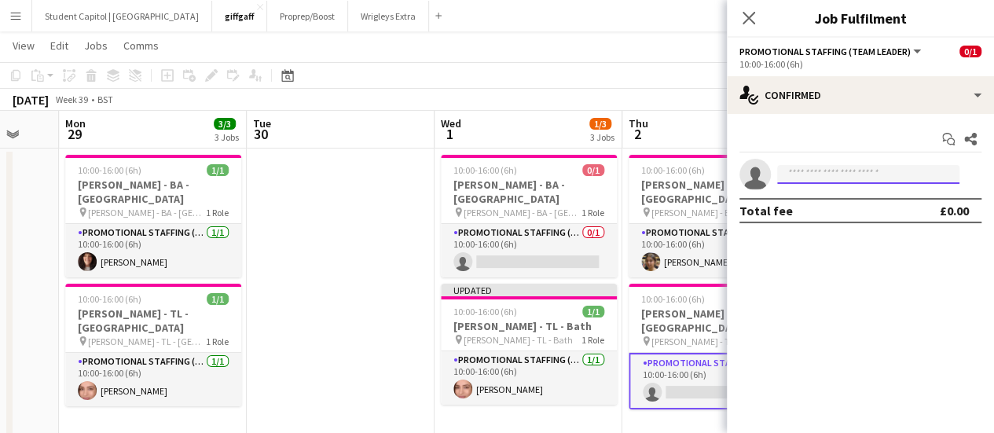
click at [813, 174] on input at bounding box center [868, 174] width 182 height 19
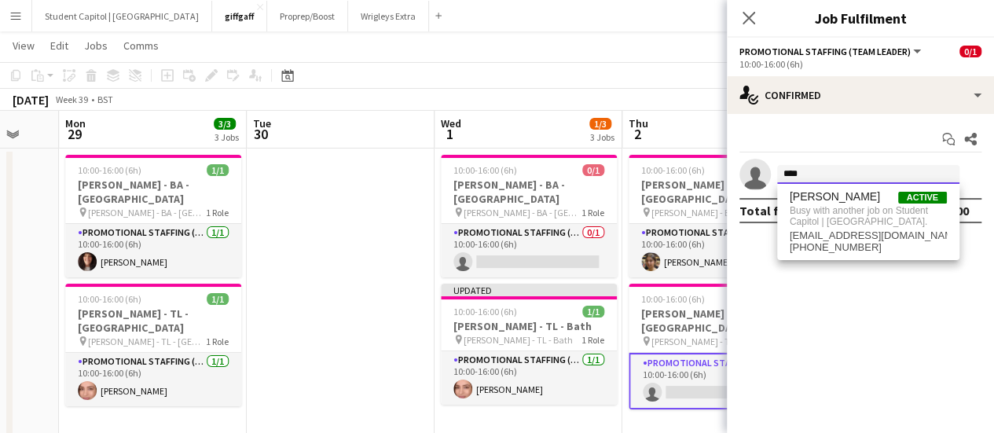
type input "****"
click at [369, 287] on app-date-cell at bounding box center [341, 306] width 188 height 317
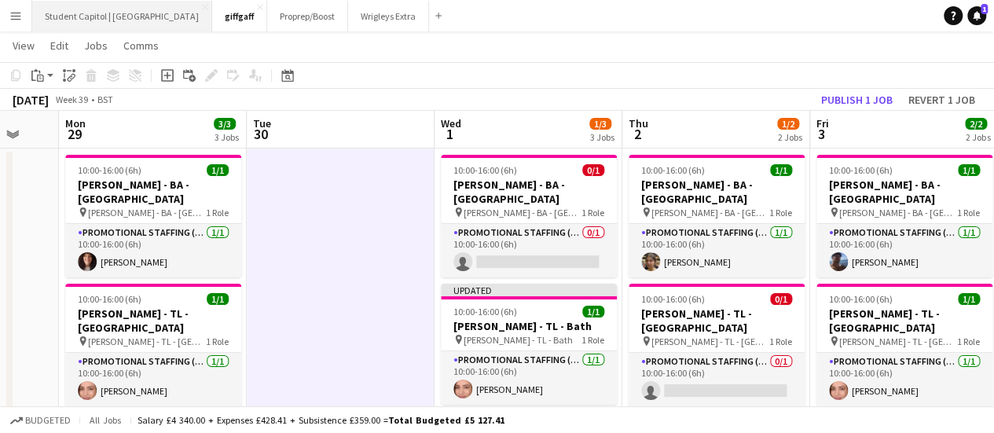
click at [117, 20] on button "Student Capitol | [GEOGRAPHIC_DATA] Close" at bounding box center [122, 16] width 180 height 31
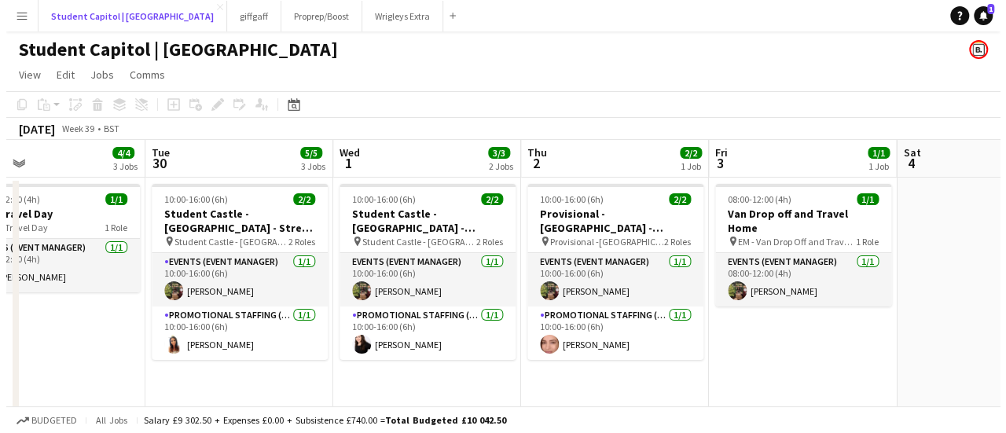
scroll to position [0, 613]
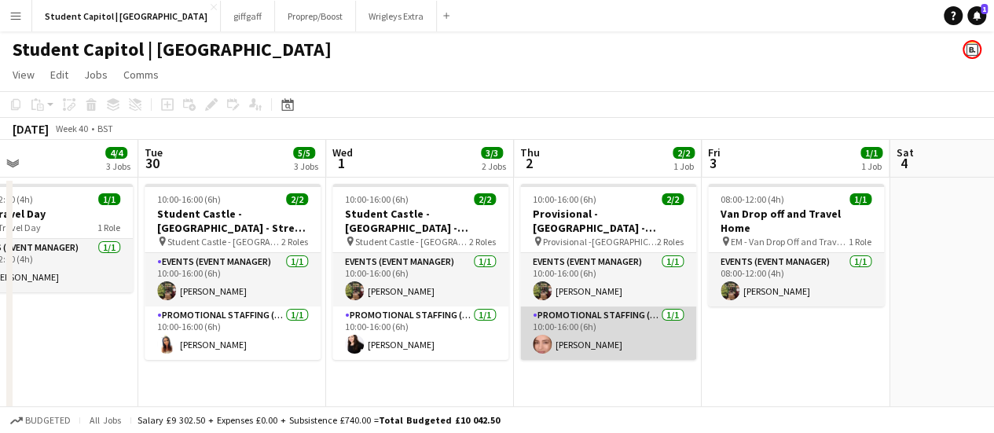
click at [603, 310] on app-card-role "Promotional Staffing (Brand Ambassadors) [DATE] 10:00-16:00 (6h) [PERSON_NAME]" at bounding box center [608, 332] width 176 height 53
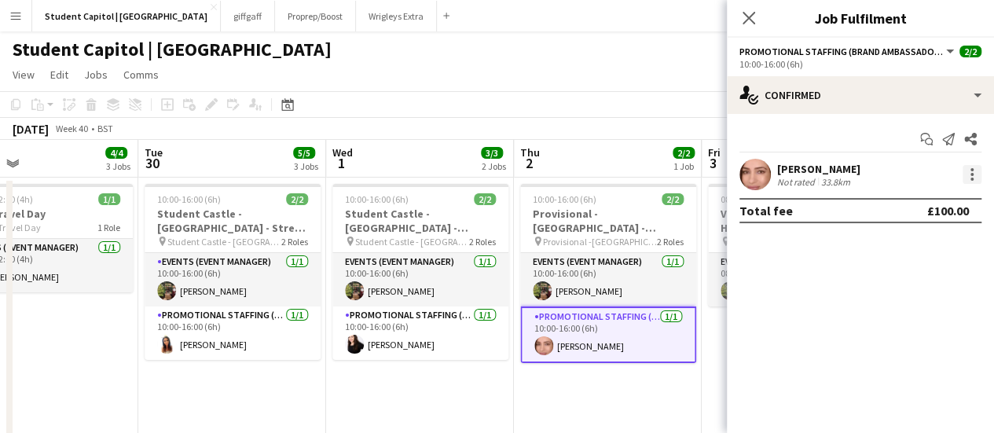
click at [969, 167] on div at bounding box center [971, 174] width 19 height 19
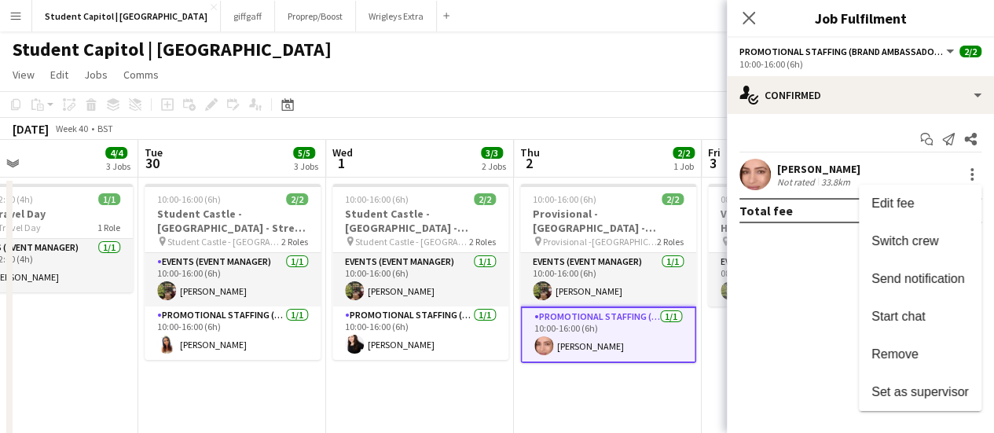
click at [762, 287] on div at bounding box center [497, 216] width 994 height 433
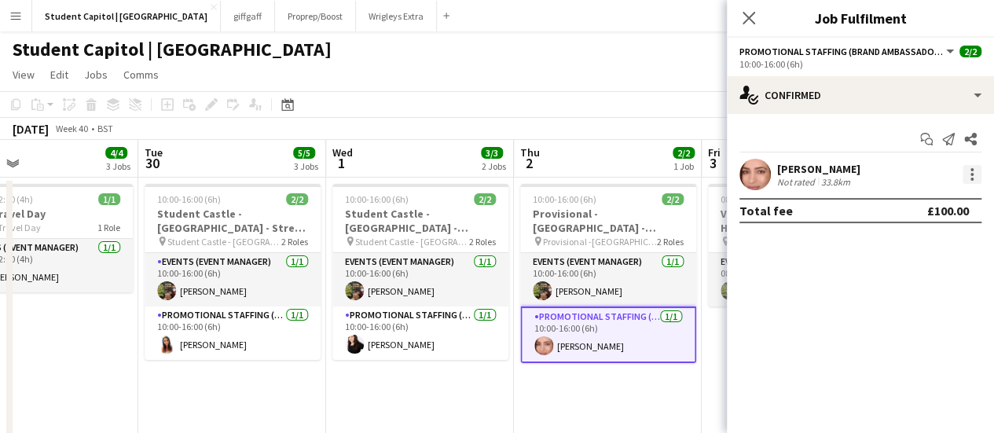
click at [970, 176] on div at bounding box center [971, 174] width 19 height 19
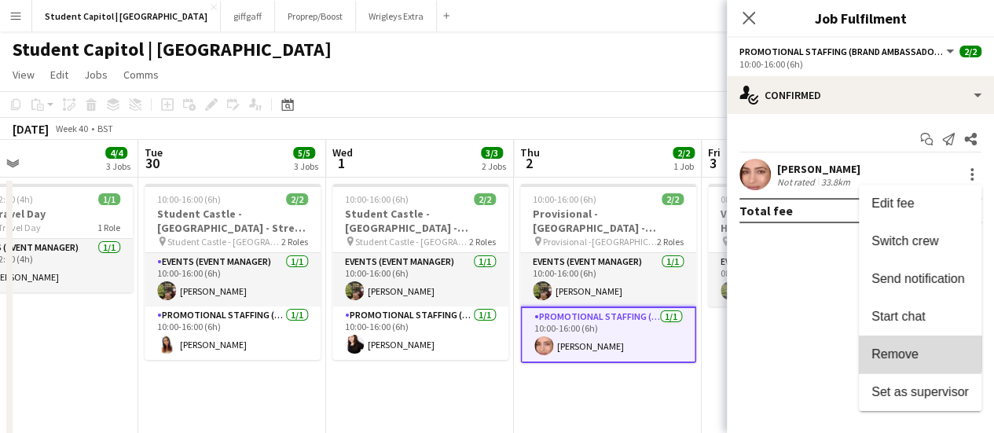
click at [901, 342] on button "Remove" at bounding box center [920, 354] width 123 height 38
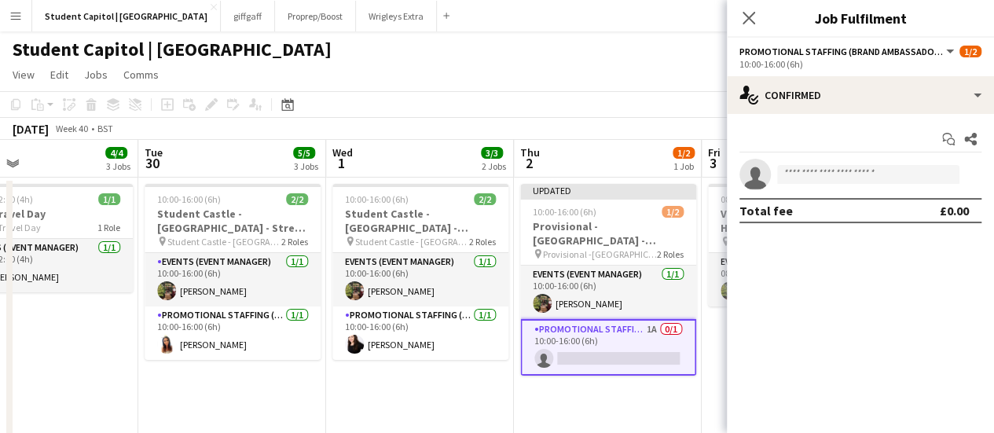
click at [596, 95] on app-toolbar "Copy Paste Paste Ctrl+V Paste with crew Ctrl+Shift+V Paste linked Job [GEOGRAPH…" at bounding box center [497, 104] width 994 height 27
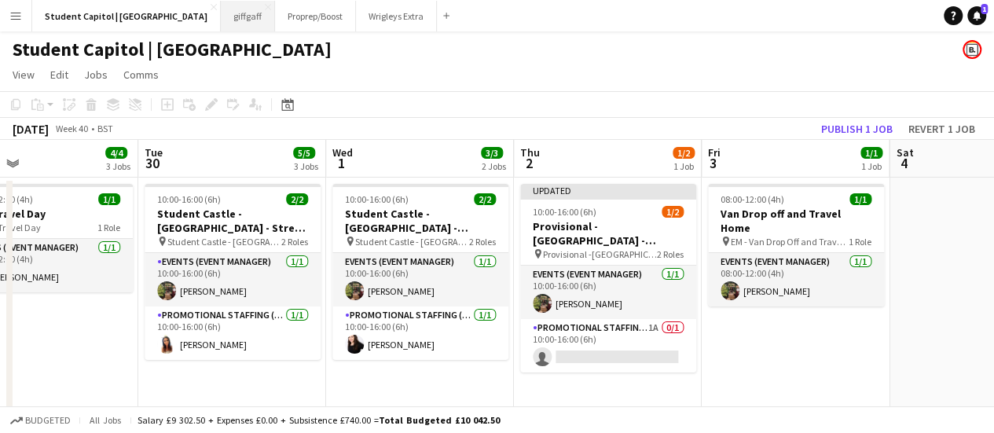
click at [221, 21] on button "giffgaff Close" at bounding box center [248, 16] width 54 height 31
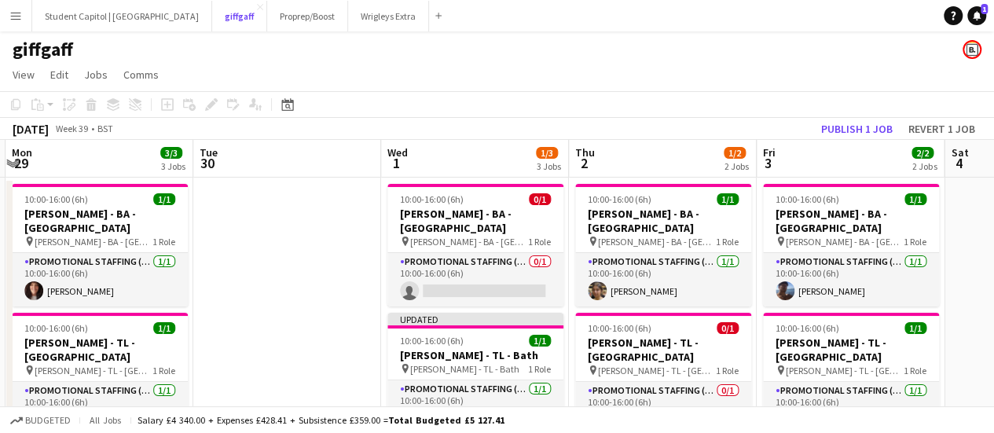
scroll to position [45, 0]
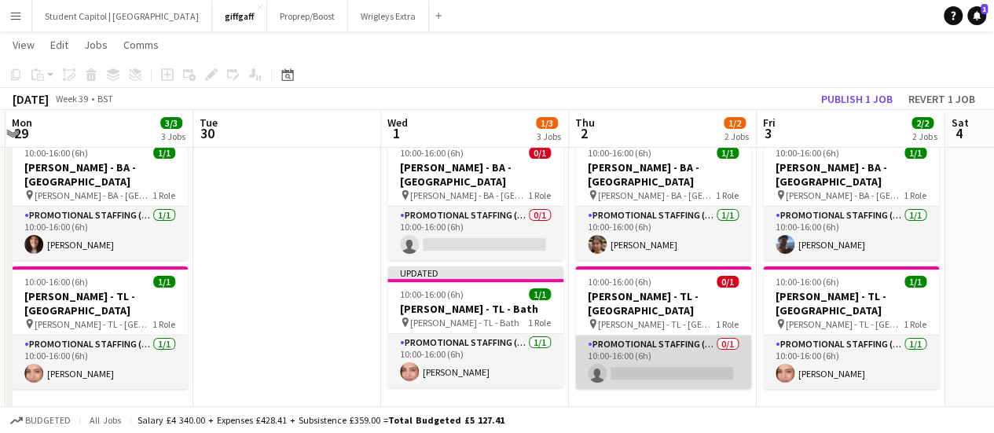
click at [652, 354] on app-card-role "Promotional Staffing (Team Leader) 0/1 10:00-16:00 (6h) single-neutral-actions" at bounding box center [663, 361] width 176 height 53
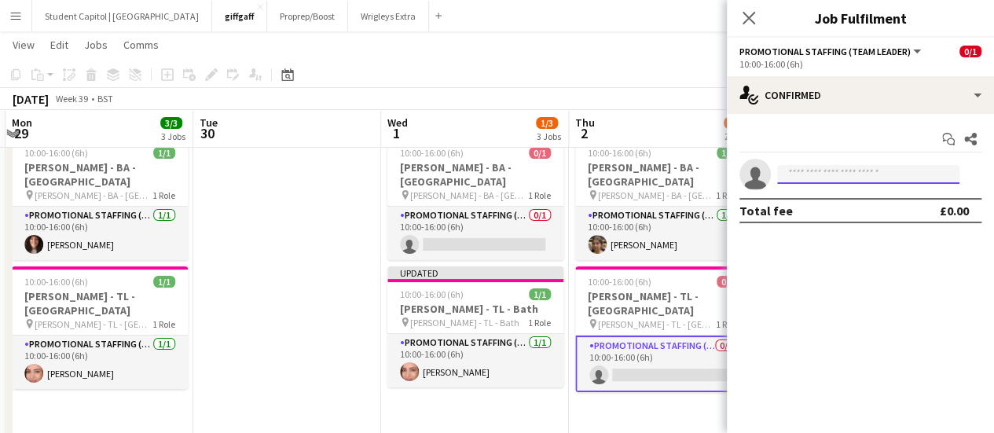
click at [798, 175] on input at bounding box center [868, 174] width 182 height 19
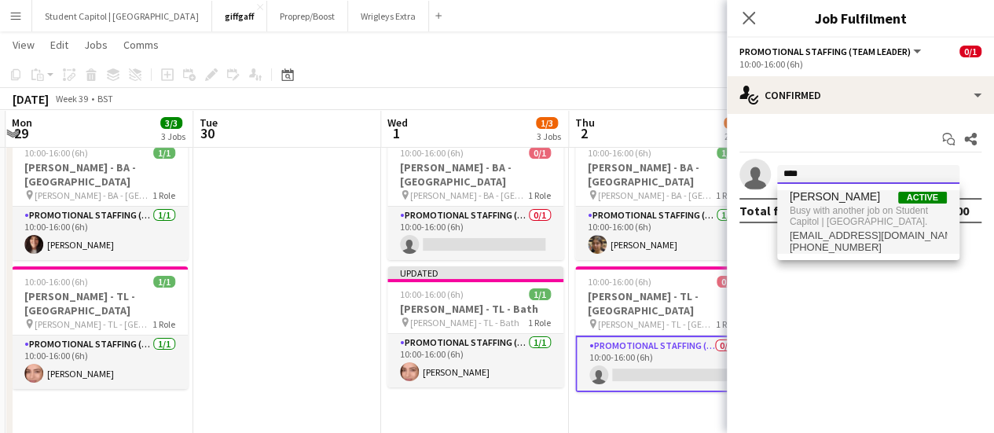
type input "****"
click at [808, 194] on span "[PERSON_NAME]" at bounding box center [835, 196] width 90 height 13
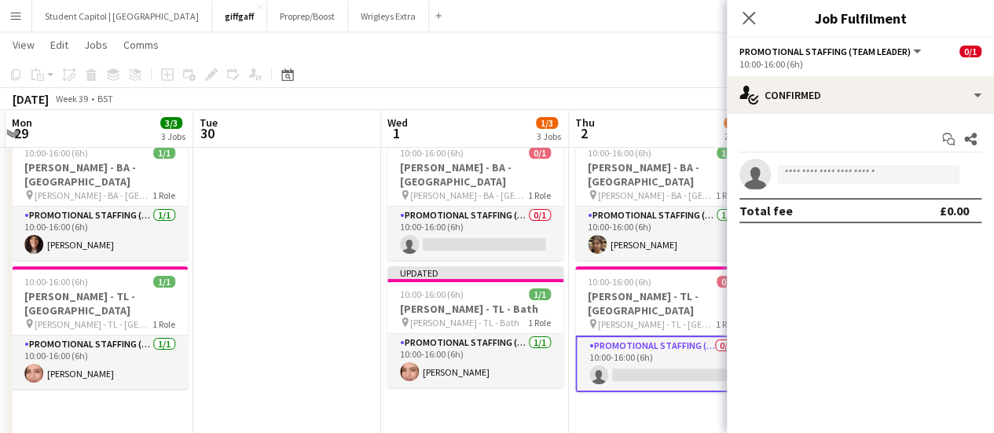
click at [603, 401] on app-date-cell "10:00-16:00 (6h) 1/1 [PERSON_NAME] - [GEOGRAPHIC_DATA] - [GEOGRAPHIC_DATA] pin …" at bounding box center [663, 289] width 188 height 317
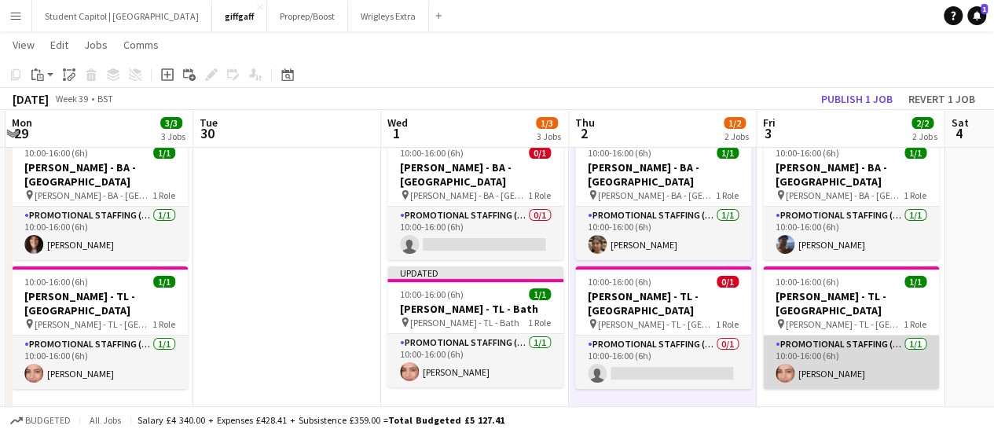
click at [804, 335] on app-card-role "Promotional Staffing (Team Leader) [DATE] 10:00-16:00 (6h) [PERSON_NAME]" at bounding box center [851, 361] width 176 height 53
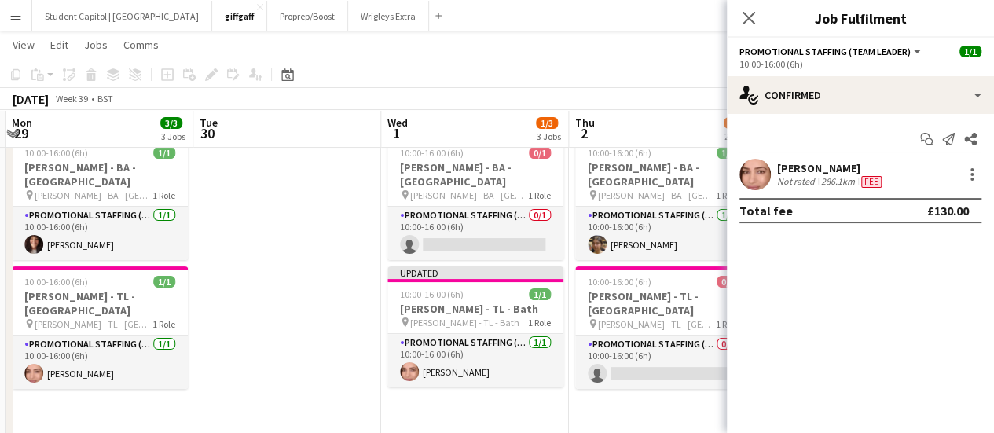
click at [973, 185] on div "[PERSON_NAME] Not rated 286.1km Fee" at bounding box center [860, 174] width 267 height 31
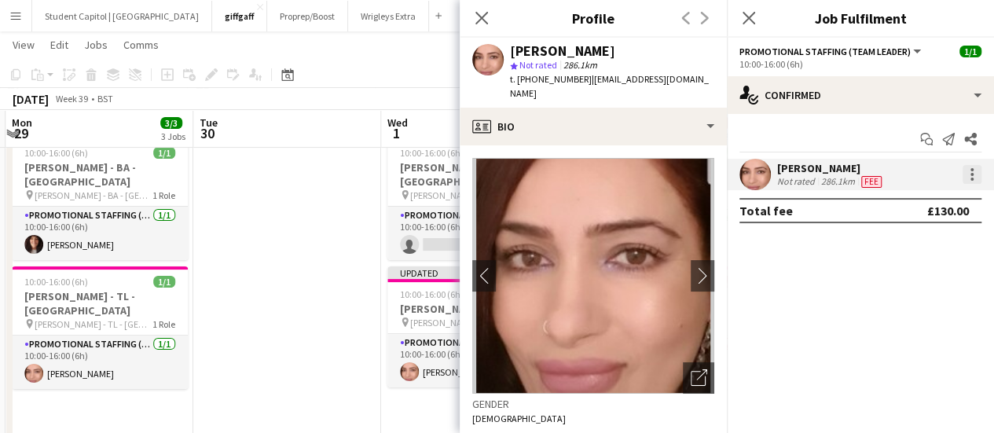
click at [977, 174] on div at bounding box center [971, 174] width 19 height 19
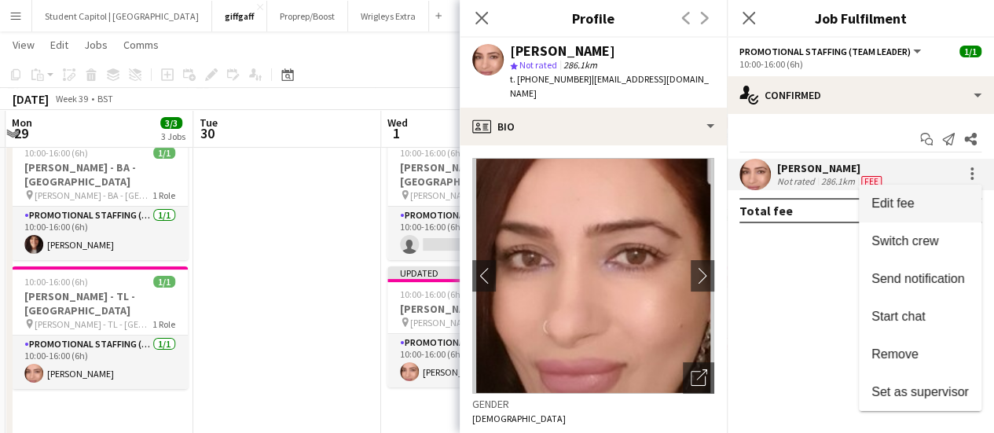
click at [929, 207] on span "Edit fee" at bounding box center [919, 203] width 97 height 14
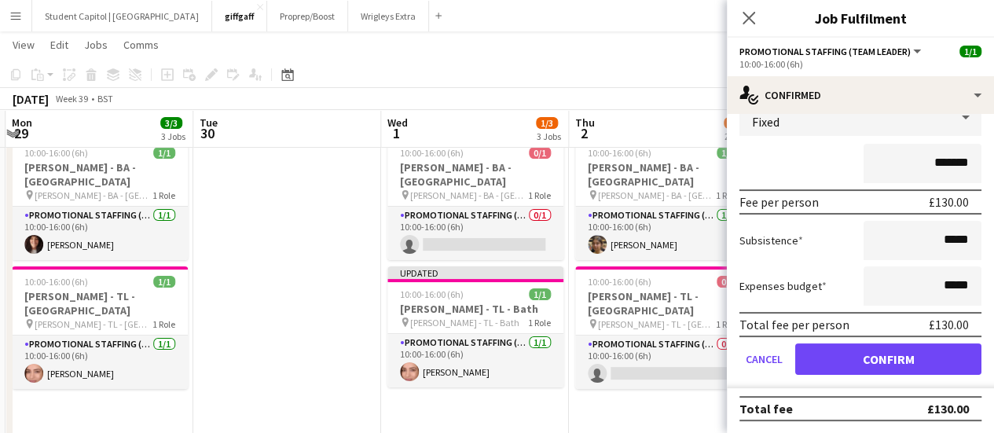
scroll to position [112, 0]
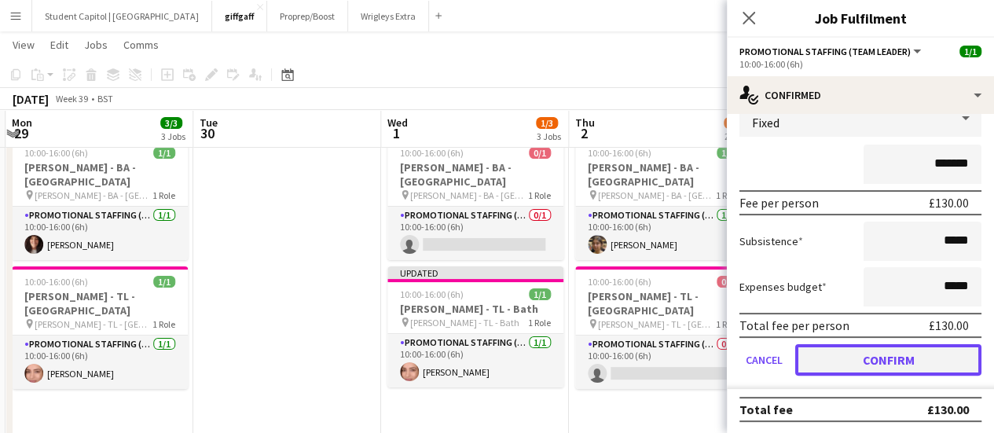
click at [840, 362] on button "Confirm" at bounding box center [888, 359] width 186 height 31
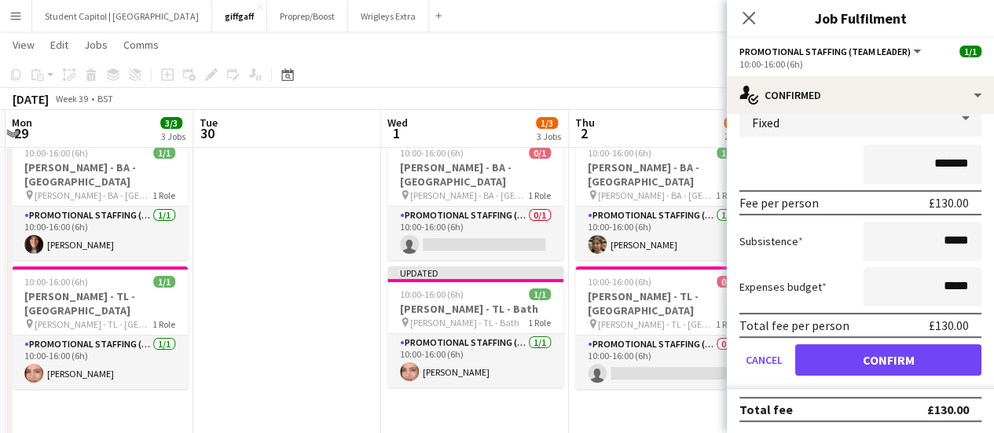
scroll to position [0, 0]
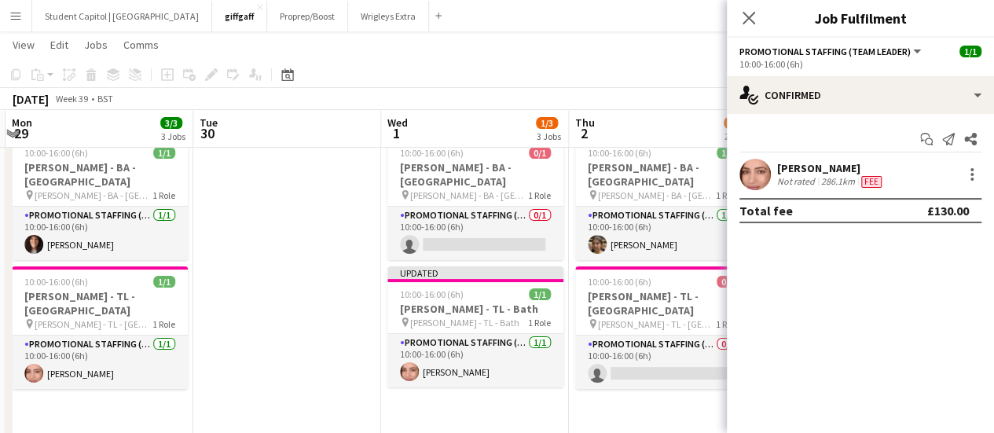
click at [690, 385] on app-date-cell "10:00-16:00 (6h) 1/1 [PERSON_NAME] - [GEOGRAPHIC_DATA] - [GEOGRAPHIC_DATA] pin …" at bounding box center [663, 289] width 188 height 317
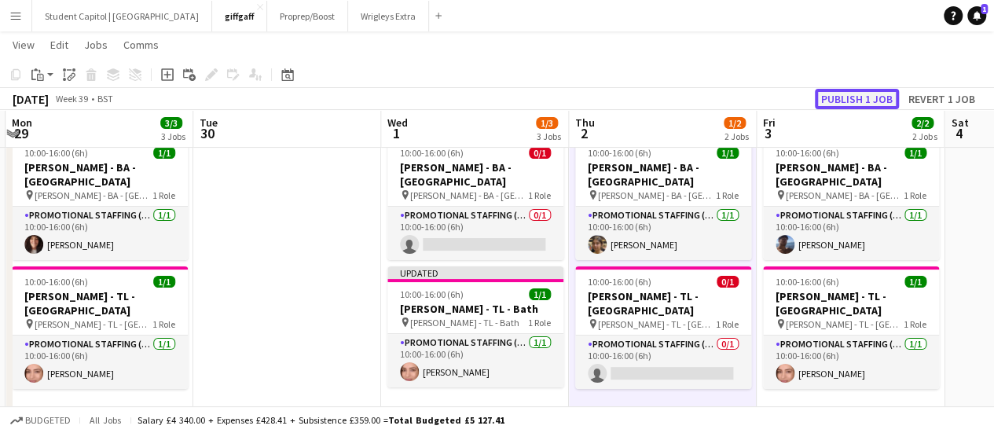
click at [863, 101] on button "Publish 1 job" at bounding box center [857, 99] width 84 height 20
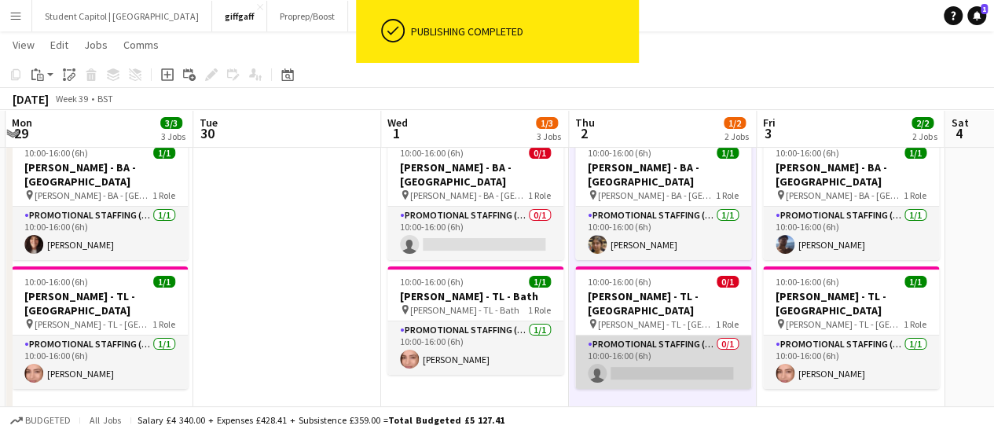
click at [666, 335] on app-card-role "Promotional Staffing (Team Leader) 0/1 10:00-16:00 (6h) single-neutral-actions" at bounding box center [663, 361] width 176 height 53
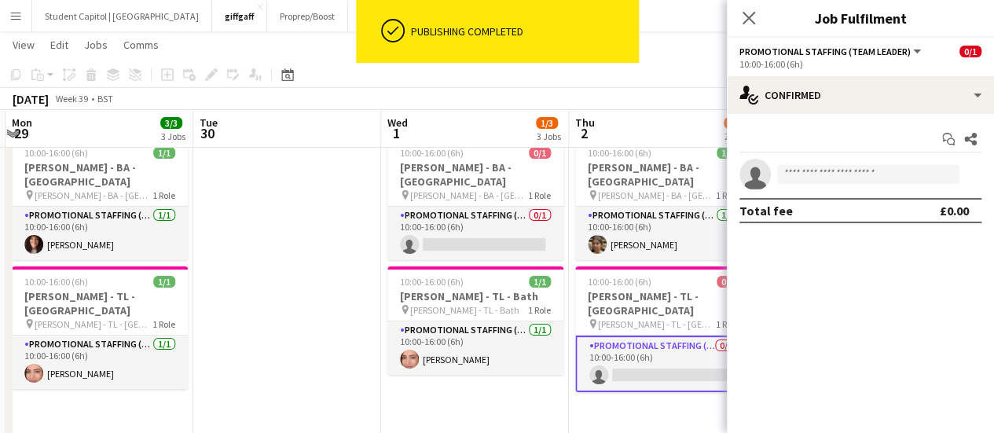
click at [816, 188] on app-invite-slot "single-neutral-actions" at bounding box center [860, 174] width 267 height 31
click at [815, 182] on input at bounding box center [868, 174] width 182 height 19
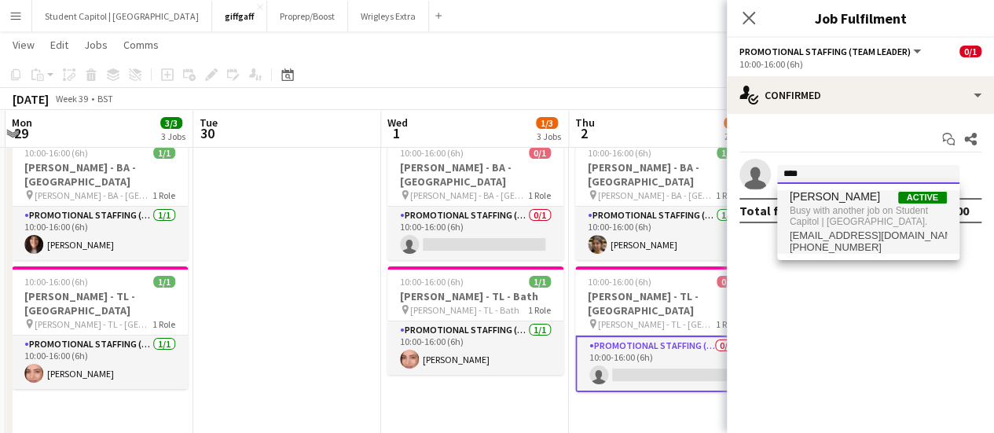
type input "****"
click at [815, 200] on span "[PERSON_NAME]" at bounding box center [835, 196] width 90 height 13
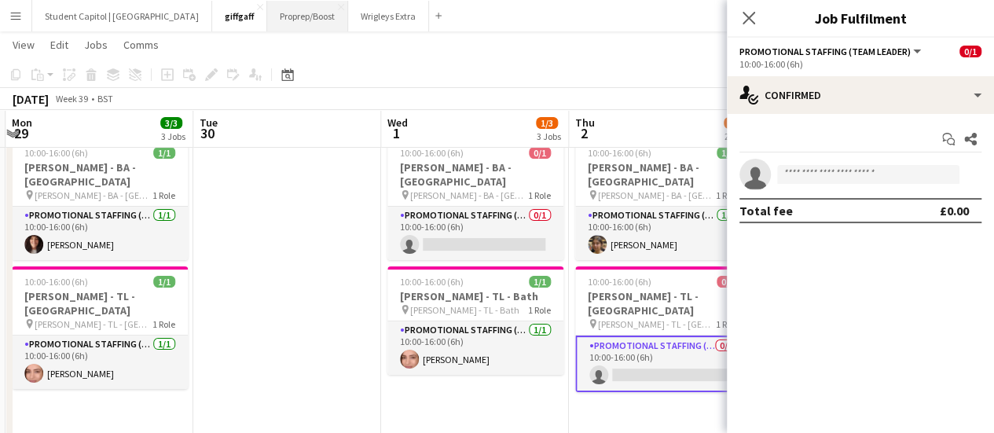
click at [267, 20] on button "Proprep/Boost Close" at bounding box center [307, 16] width 81 height 31
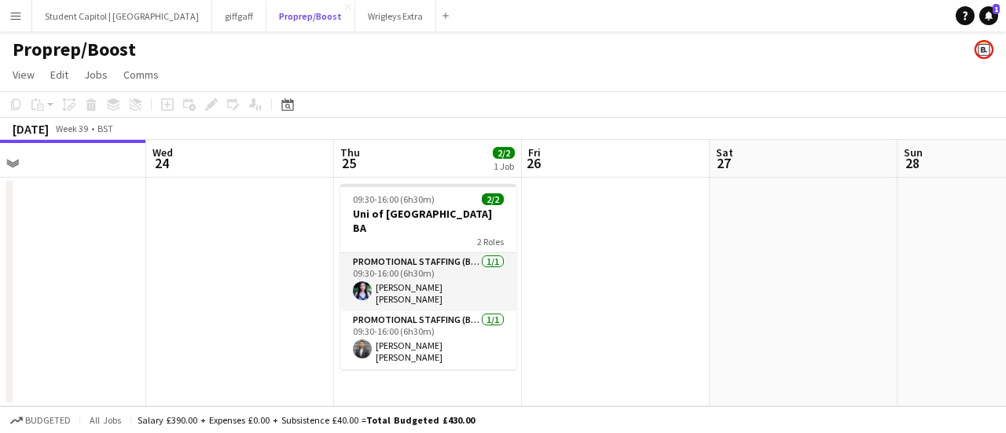
scroll to position [0, 607]
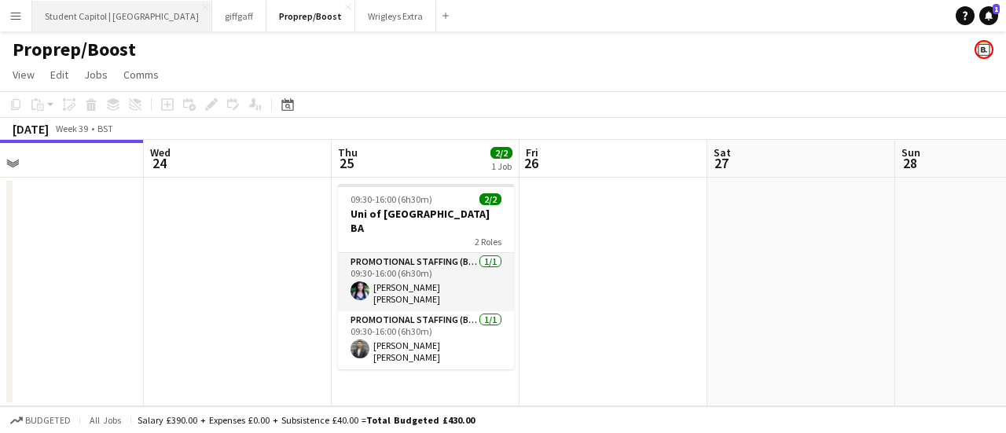
click at [124, 19] on button "Student Capitol | [GEOGRAPHIC_DATA] Close" at bounding box center [122, 16] width 180 height 31
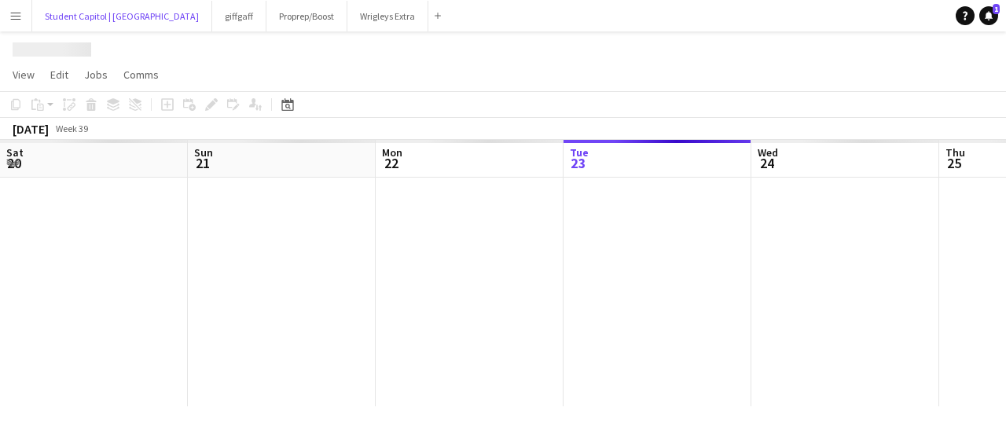
scroll to position [0, 376]
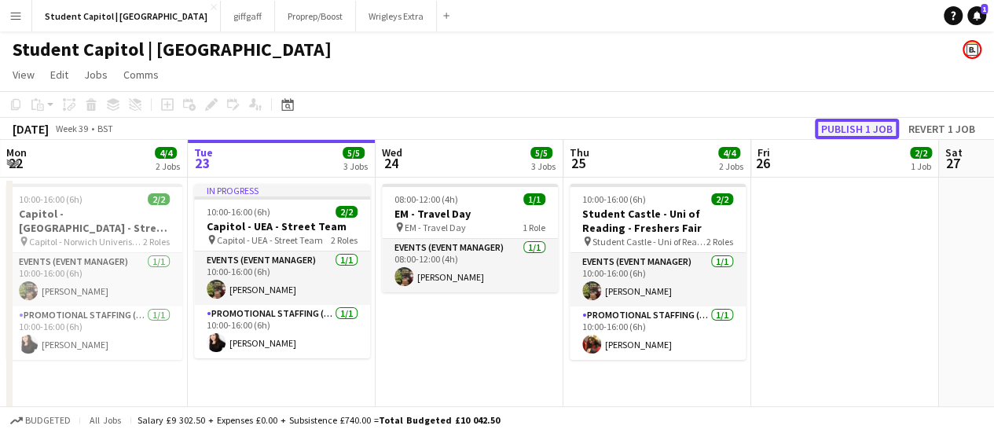
click at [840, 131] on button "Publish 1 job" at bounding box center [857, 129] width 84 height 20
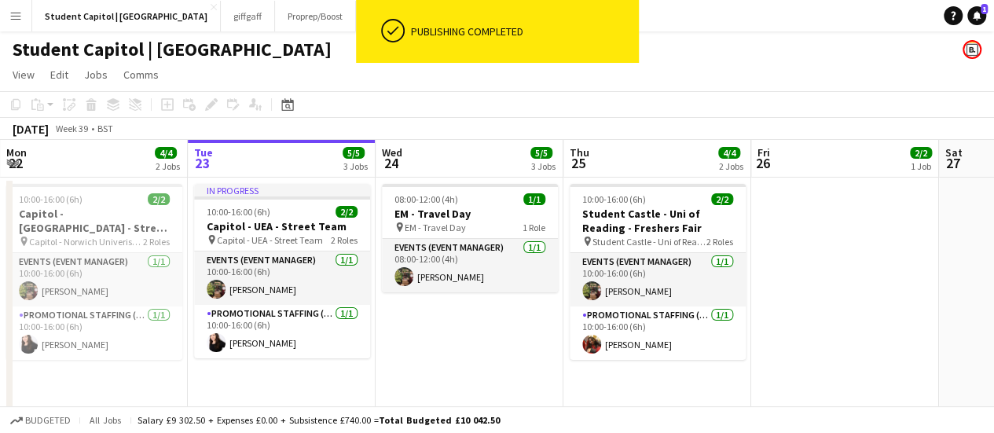
click at [353, 90] on app-page-menu "View Day view expanded Day view collapsed Month view Date picker Jump to [DATE]…" at bounding box center [497, 76] width 994 height 30
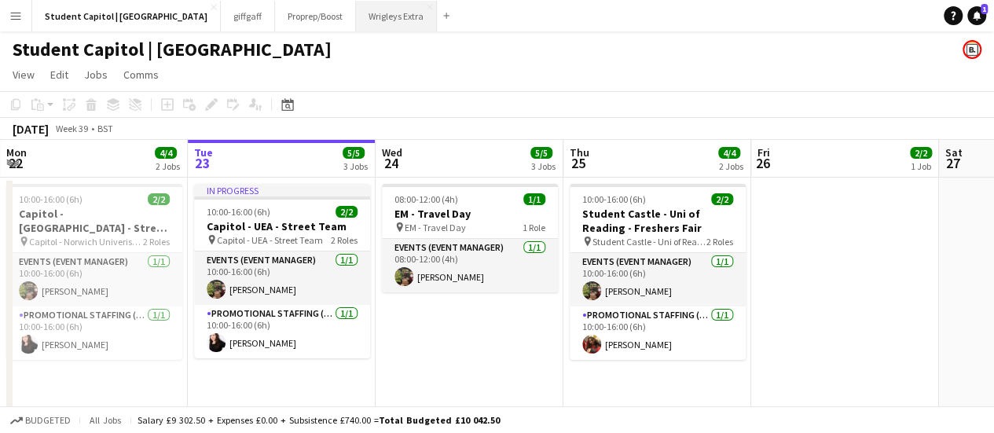
click at [359, 21] on button "Wrigleys Extra Close" at bounding box center [396, 16] width 81 height 31
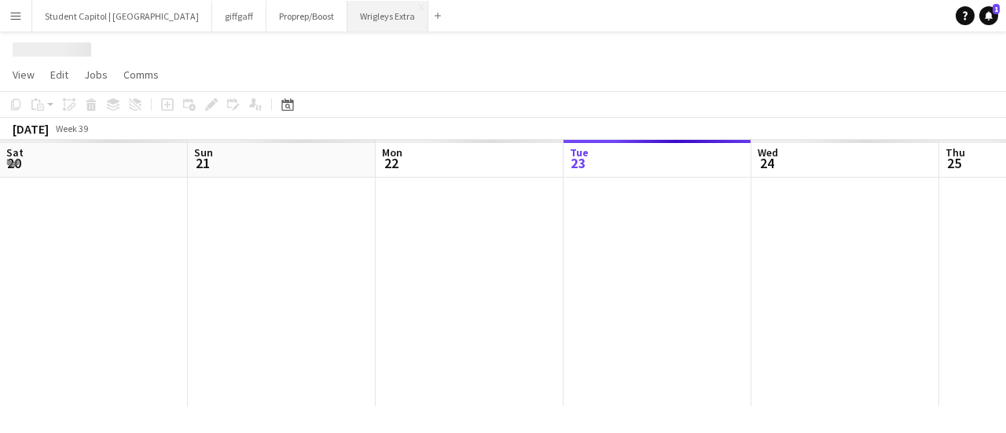
scroll to position [0, 376]
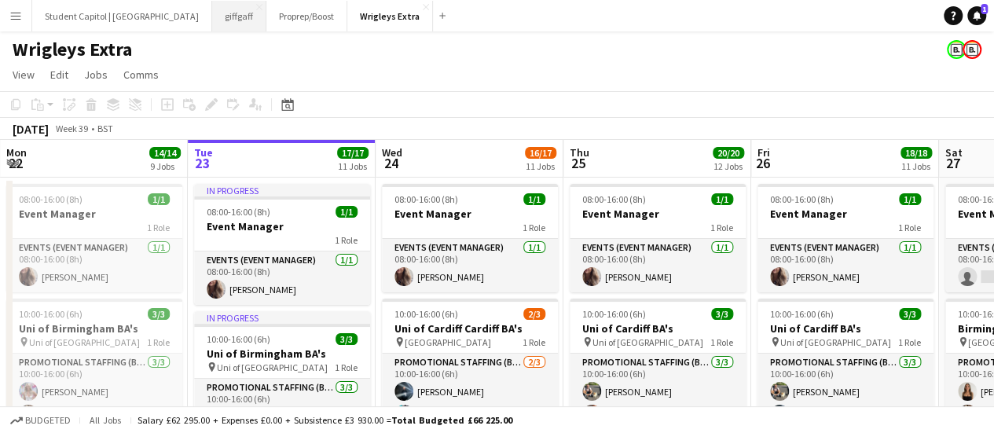
click at [212, 26] on button "giffgaff Close" at bounding box center [239, 16] width 54 height 31
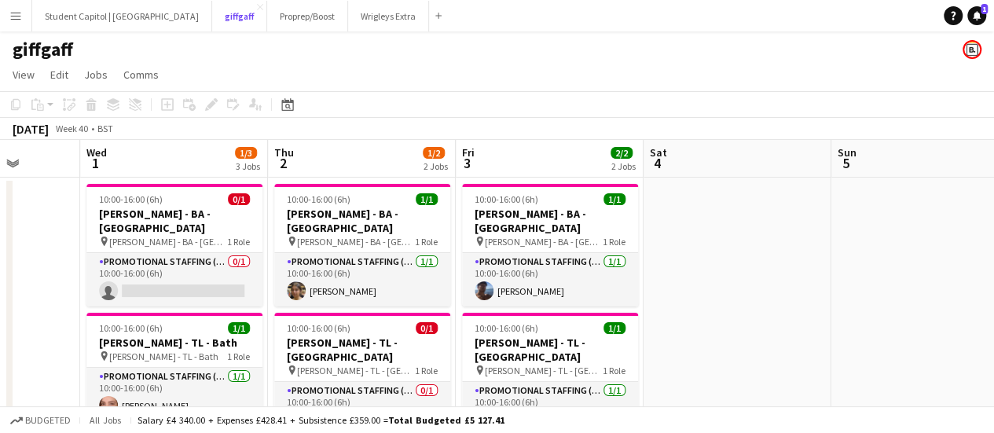
scroll to position [0, 484]
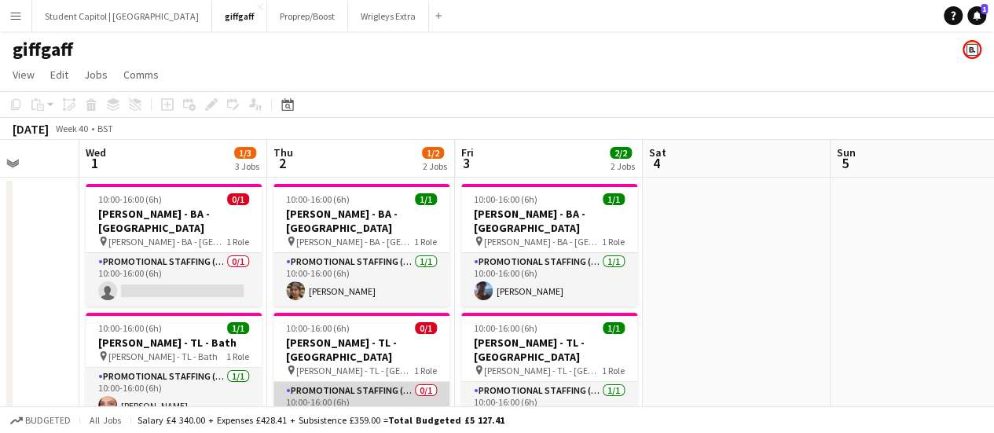
click at [420, 386] on app-card-role "Promotional Staffing (Team Leader) 0/1 10:00-16:00 (6h) single-neutral-actions" at bounding box center [361, 408] width 176 height 53
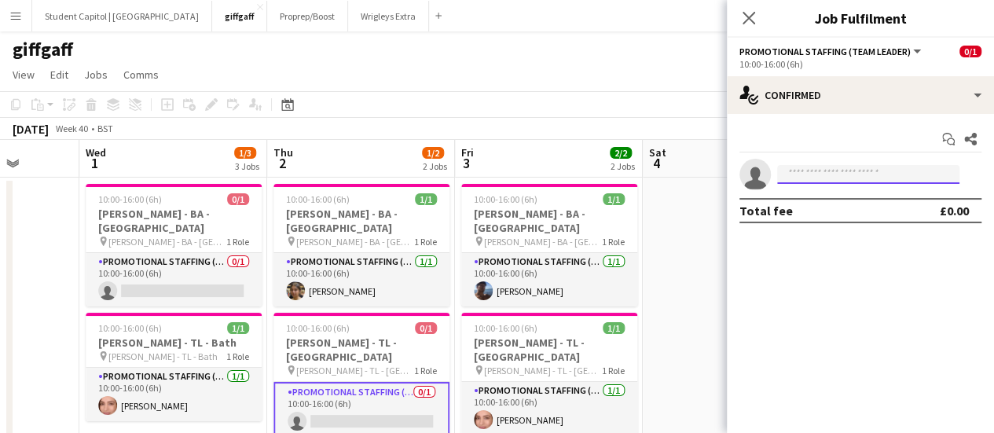
click at [861, 170] on input at bounding box center [868, 174] width 182 height 19
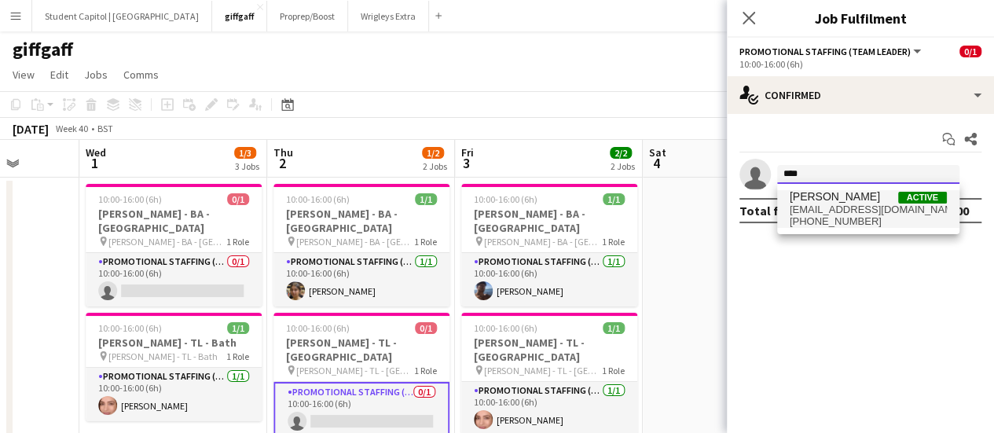
type input "****"
click at [856, 205] on span "[EMAIL_ADDRESS][DOMAIN_NAME]" at bounding box center [868, 209] width 157 height 13
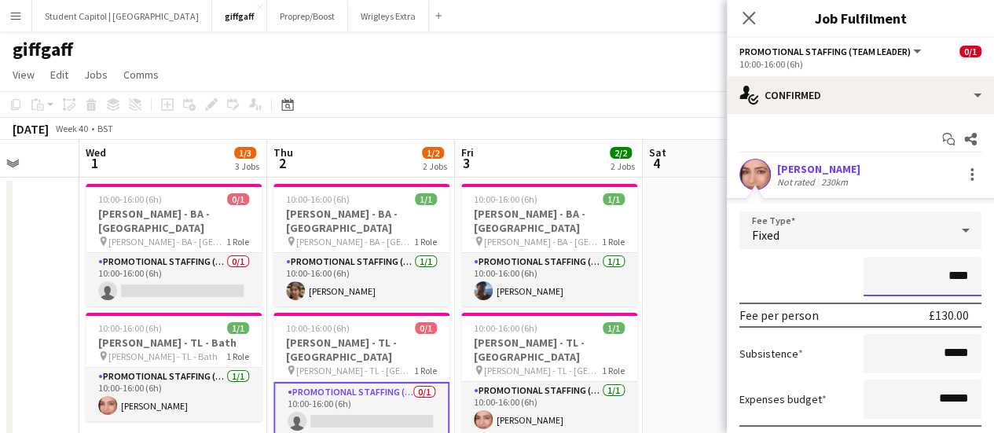
type input "****"
click at [810, 273] on div "****" at bounding box center [860, 276] width 242 height 39
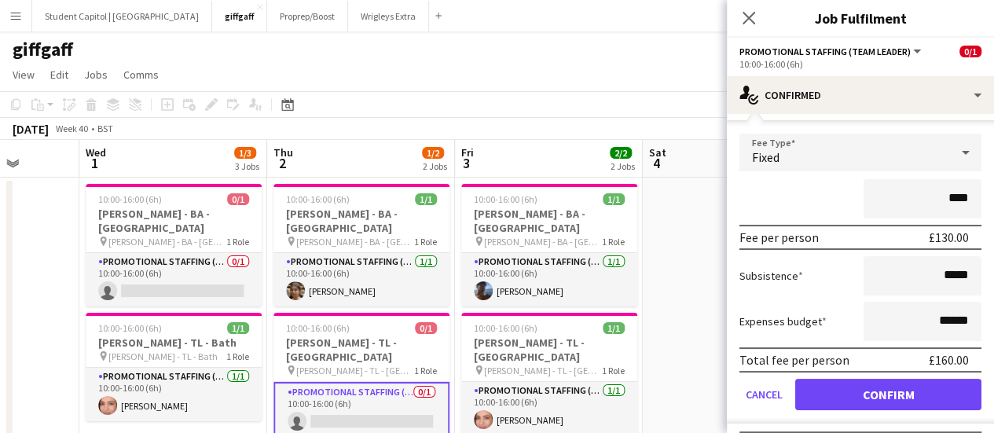
scroll to position [79, 0]
click at [959, 315] on input "******" at bounding box center [922, 320] width 118 height 39
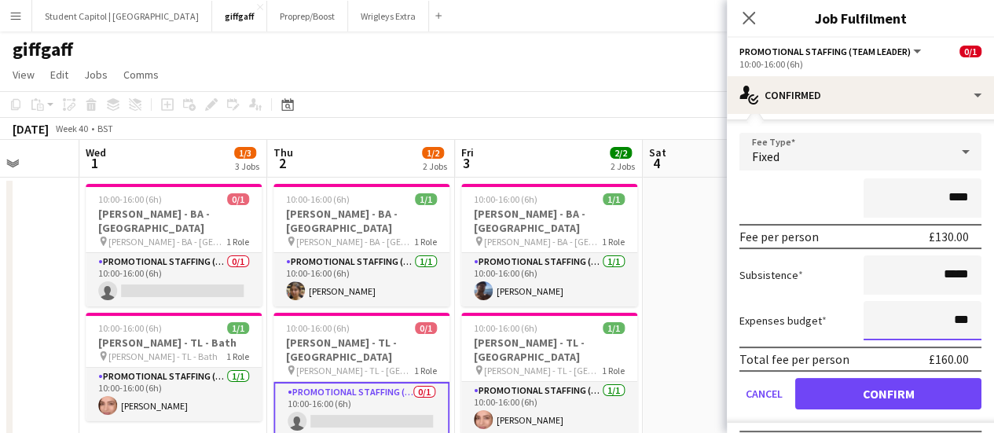
type input "**"
type input "*****"
click at [806, 277] on div "Subsistence *****" at bounding box center [860, 274] width 242 height 39
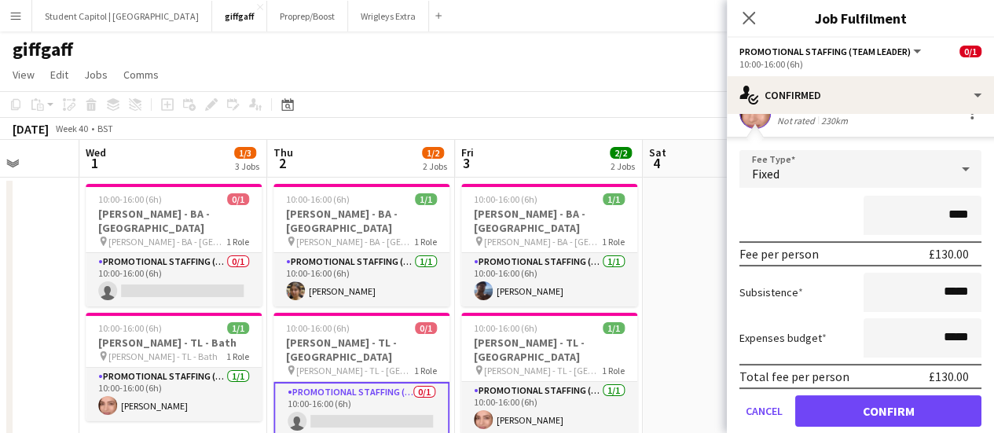
scroll to position [60, 0]
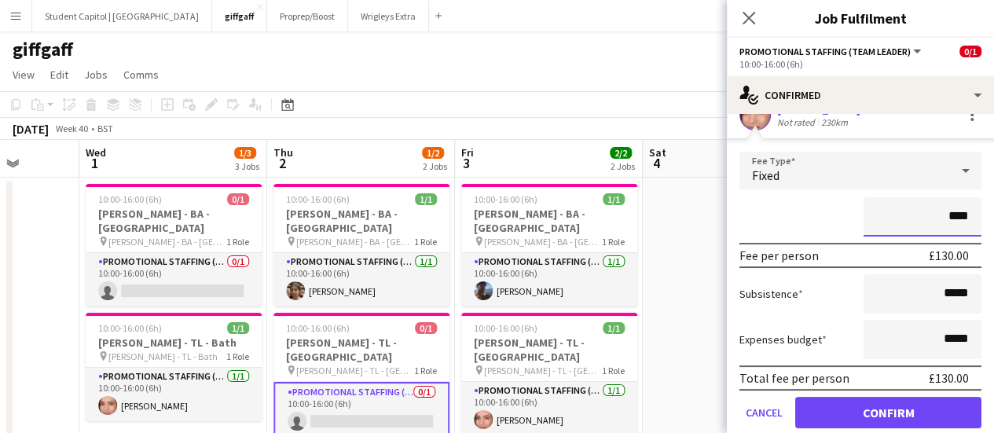
click at [962, 214] on input "****" at bounding box center [922, 216] width 118 height 39
type input "*******"
click at [815, 203] on div "*******" at bounding box center [860, 216] width 242 height 39
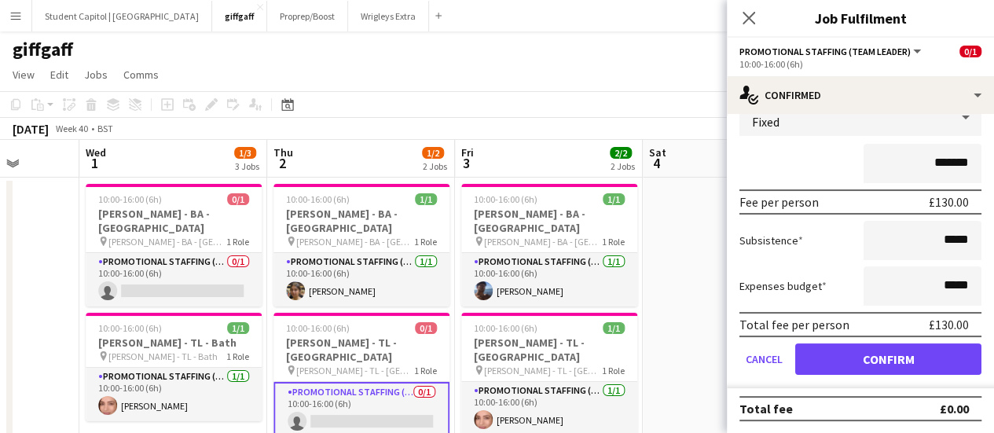
scroll to position [112, 0]
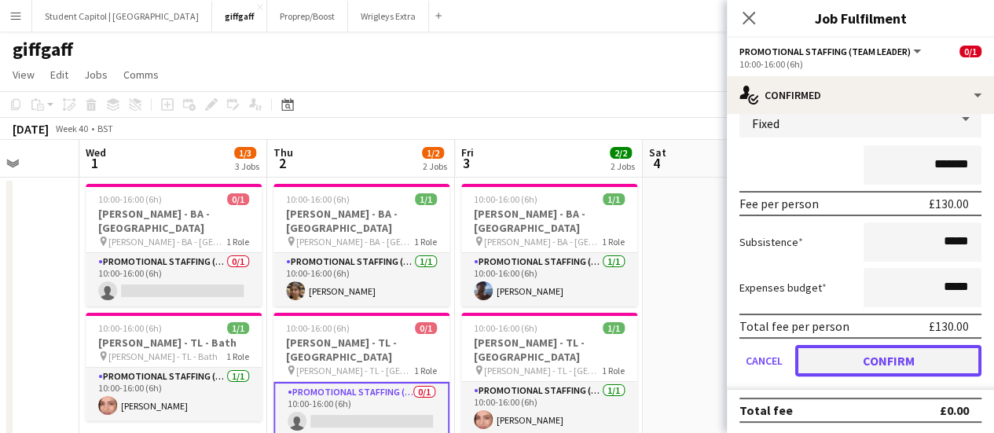
click at [823, 346] on button "Confirm" at bounding box center [888, 360] width 186 height 31
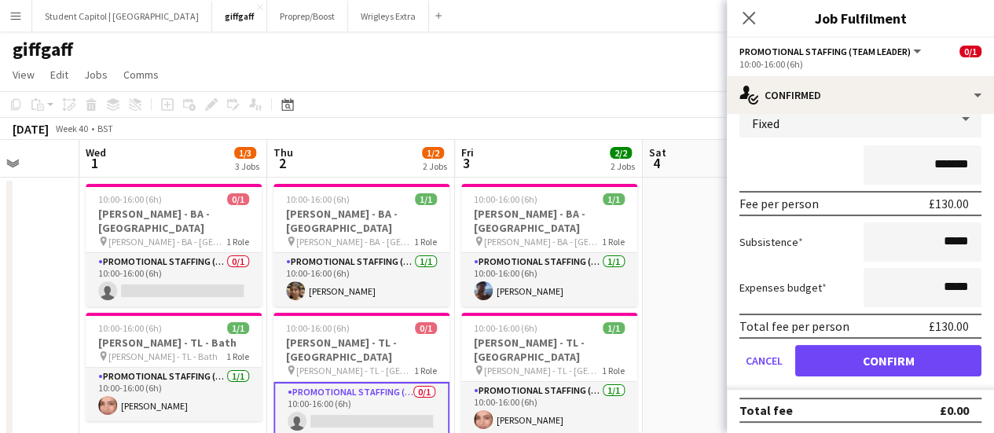
scroll to position [0, 0]
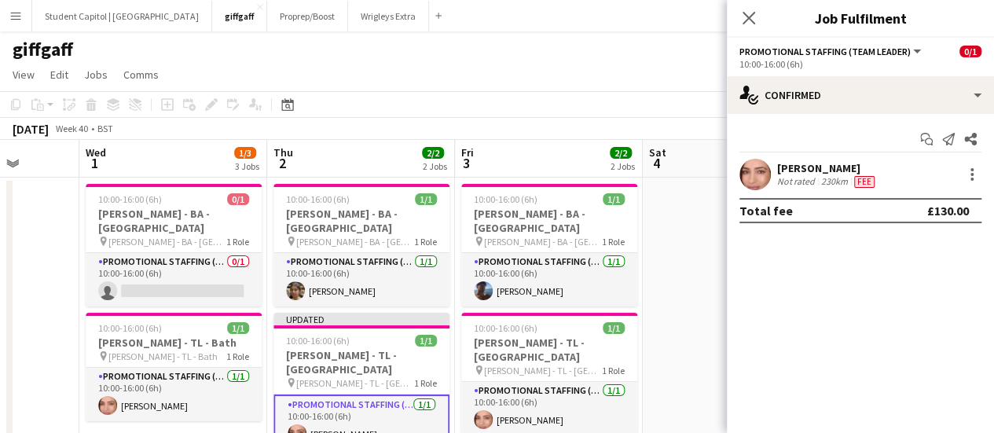
click at [694, 357] on app-date-cell at bounding box center [737, 336] width 188 height 317
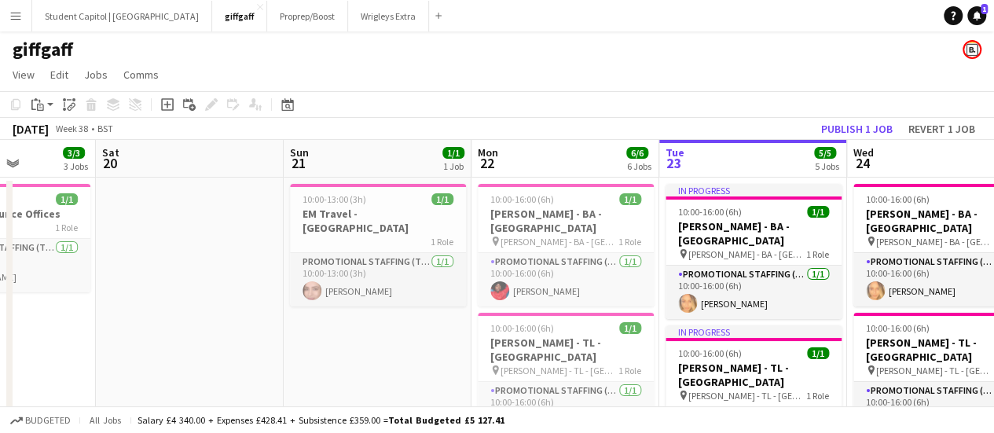
scroll to position [0, 379]
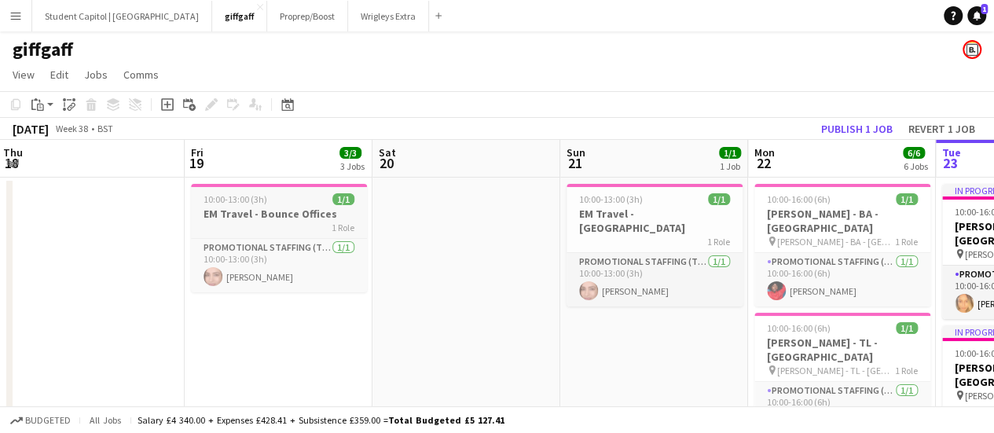
click at [214, 212] on h3 "EM Travel - Bounce Offices" at bounding box center [279, 214] width 176 height 14
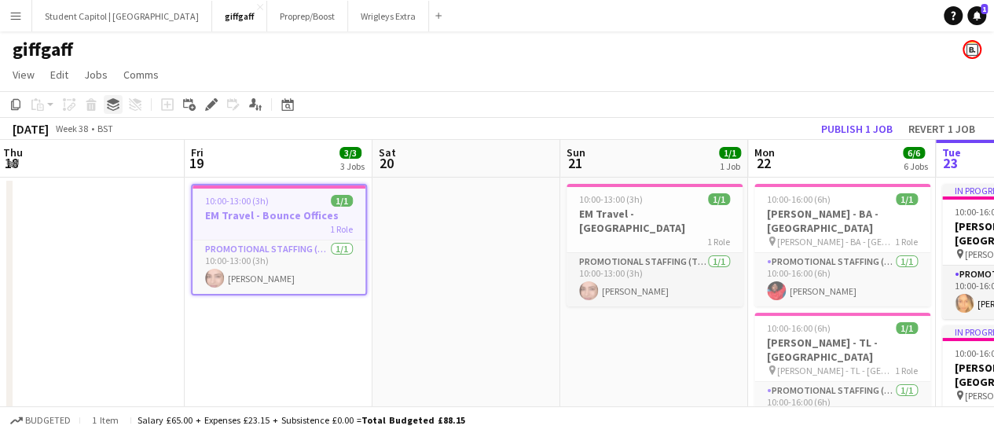
click at [110, 104] on icon "Group" at bounding box center [113, 104] width 13 height 13
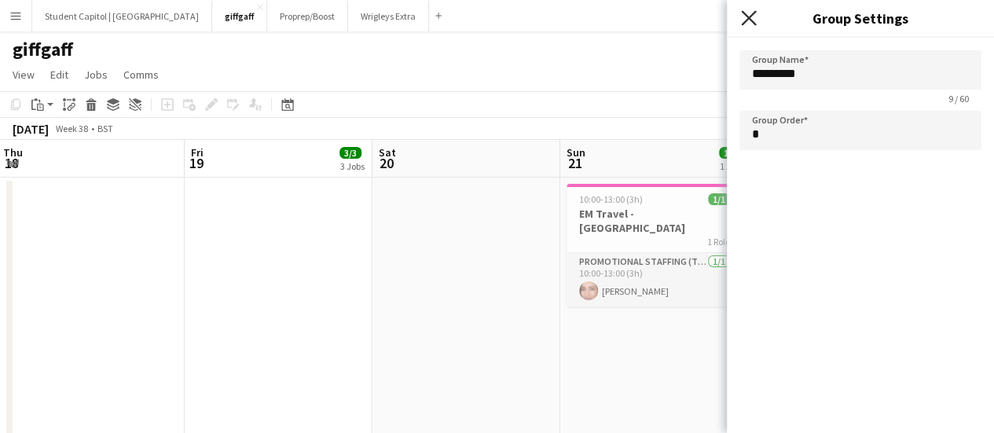
click at [745, 13] on icon at bounding box center [748, 17] width 15 height 15
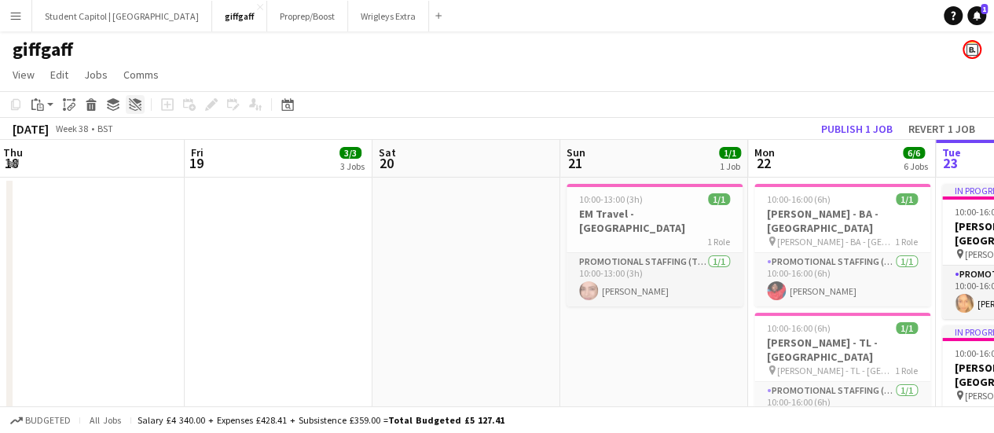
click at [132, 104] on icon "Ungroup" at bounding box center [135, 104] width 13 height 13
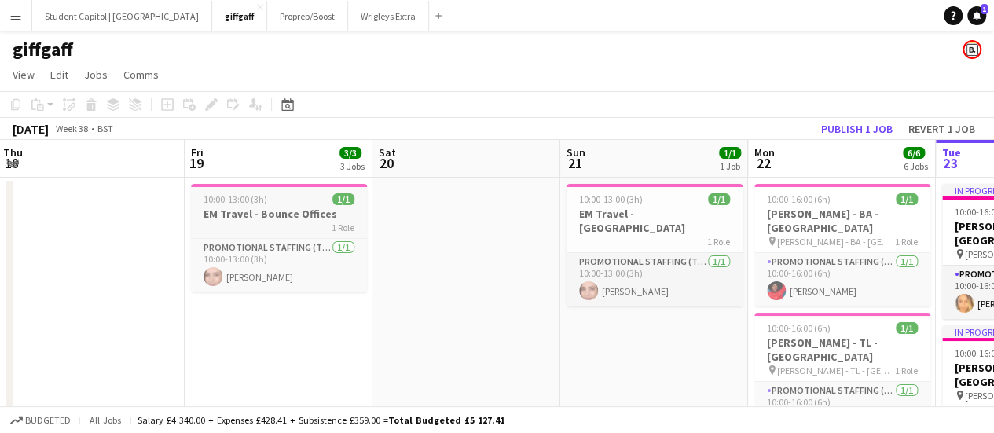
click at [221, 194] on span "10:00-13:00 (3h)" at bounding box center [235, 199] width 64 height 12
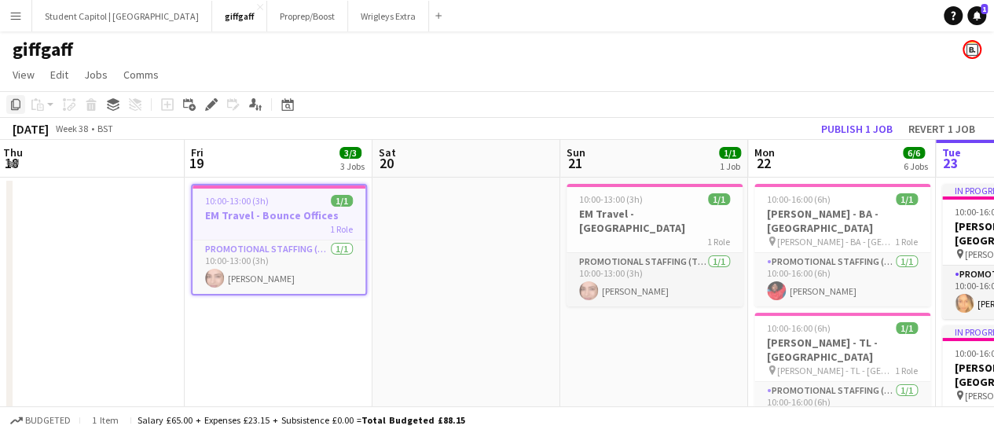
click at [19, 108] on icon "Copy" at bounding box center [15, 104] width 13 height 13
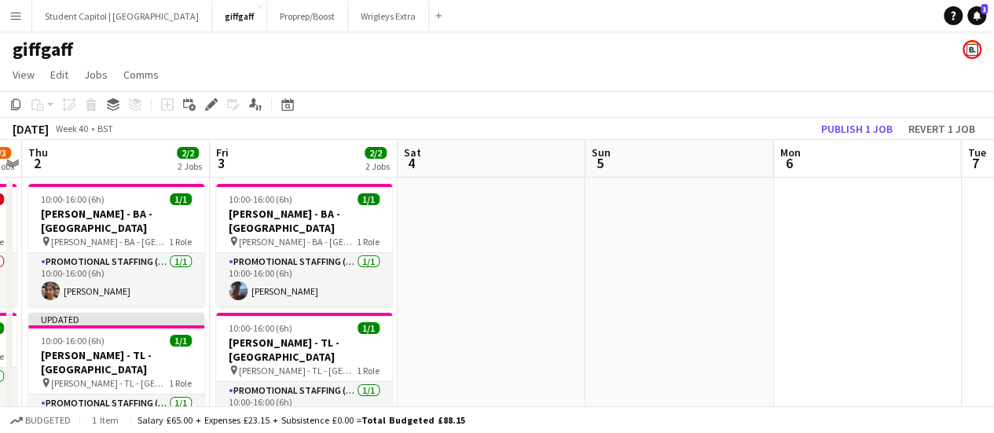
scroll to position [0, 465]
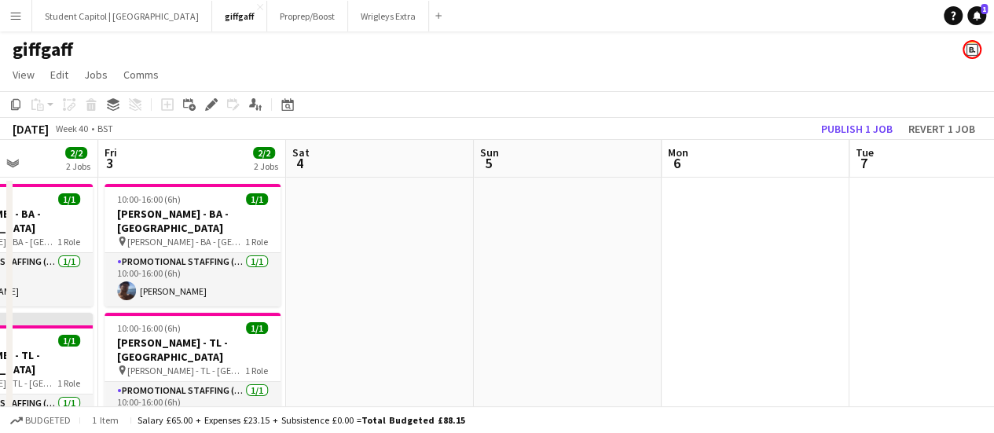
click at [759, 218] on app-date-cell at bounding box center [755, 336] width 188 height 317
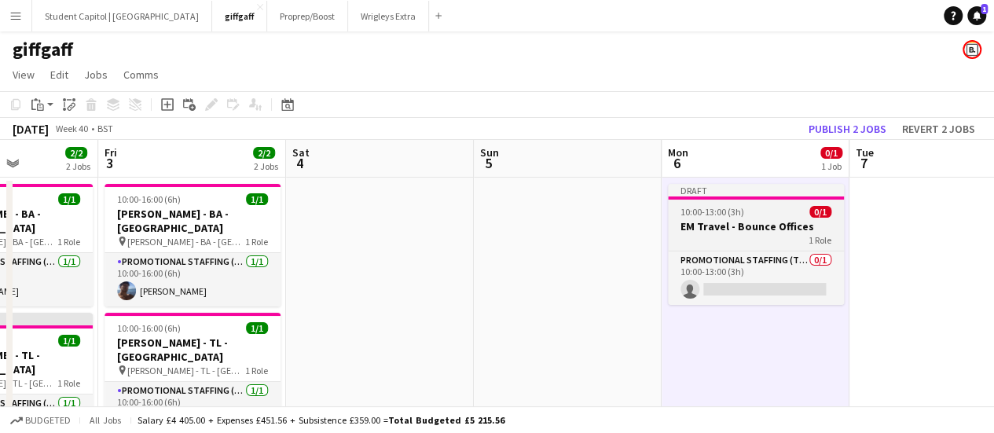
click at [729, 233] on div "1 Role" at bounding box center [756, 239] width 176 height 13
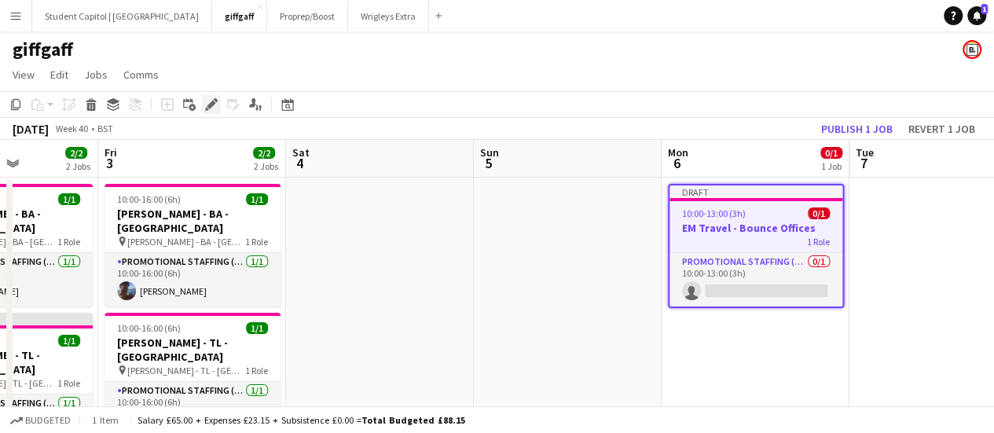
click at [214, 109] on icon "Edit" at bounding box center [211, 104] width 13 height 13
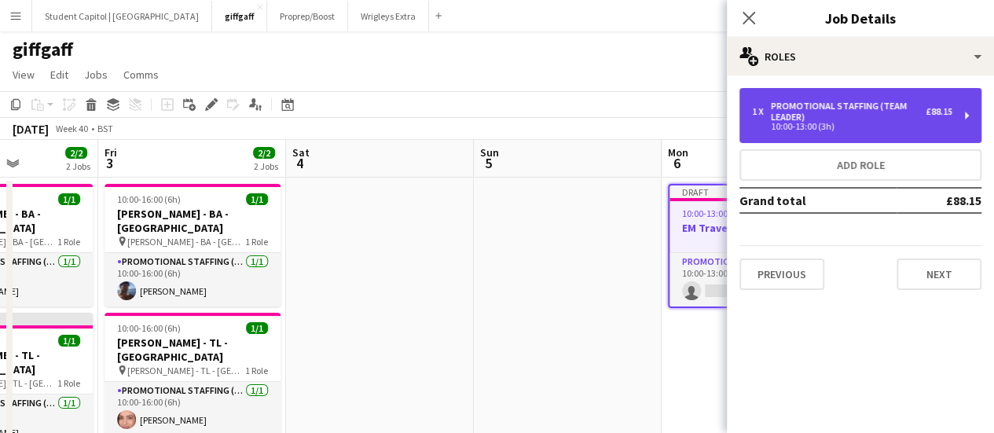
click at [959, 115] on div "1 x Promotional Staffing (Team Leader) £88.15 10:00-13:00 (3h)" at bounding box center [860, 115] width 242 height 55
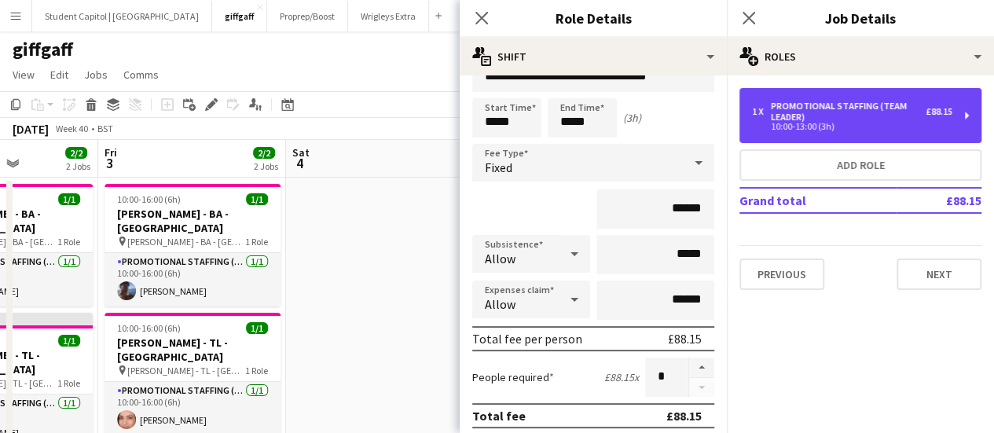
scroll to position [35, 0]
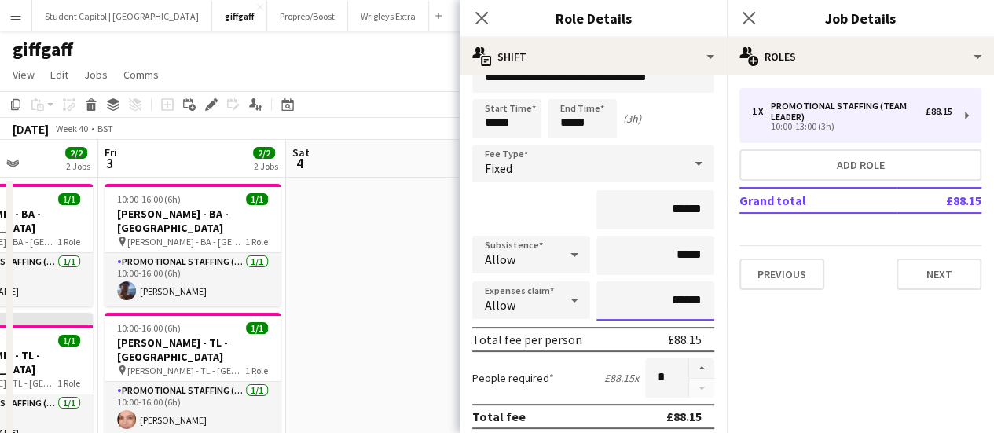
drag, startPoint x: 649, startPoint y: 297, endPoint x: 705, endPoint y: 298, distance: 56.6
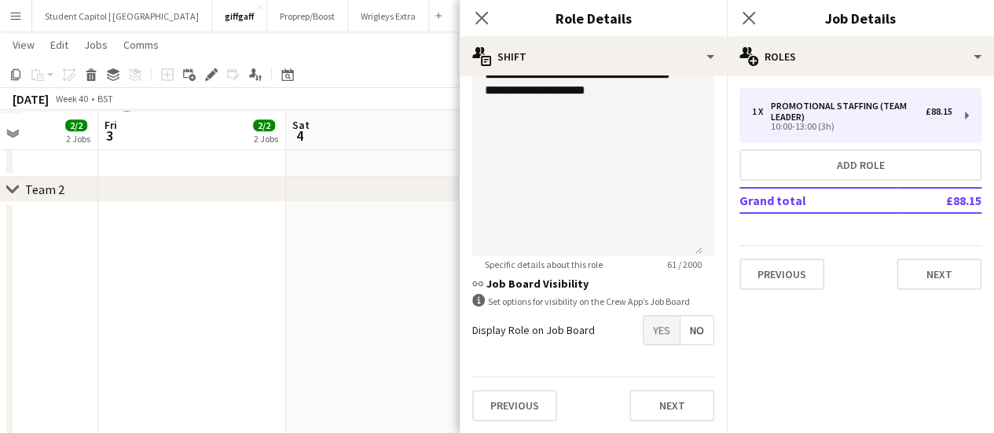
scroll to position [318, 0]
type input "*****"
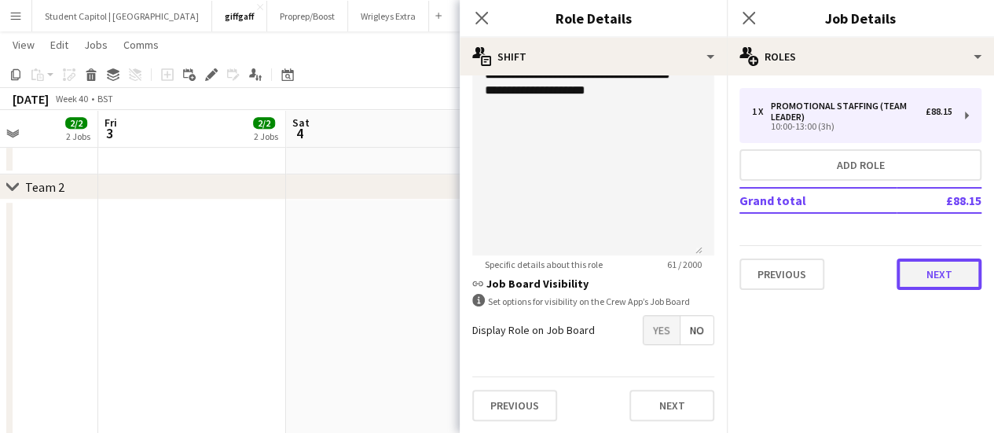
click at [940, 269] on button "Next" at bounding box center [938, 273] width 85 height 31
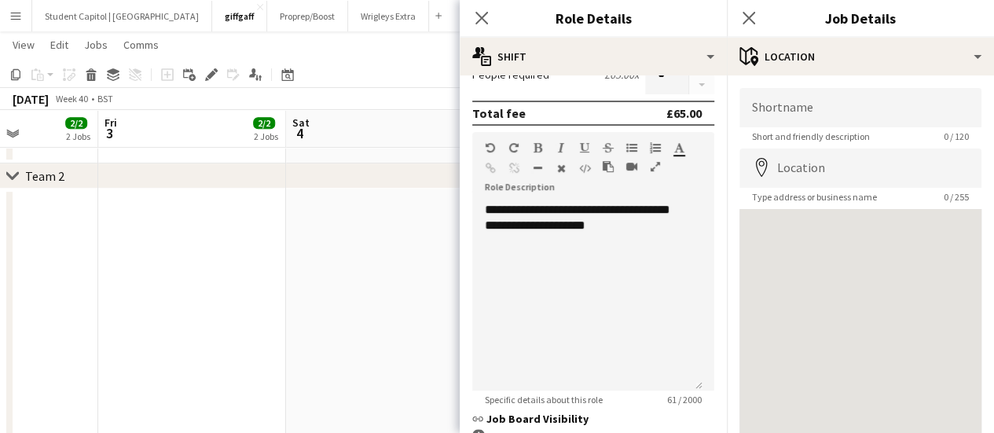
scroll to position [336, 0]
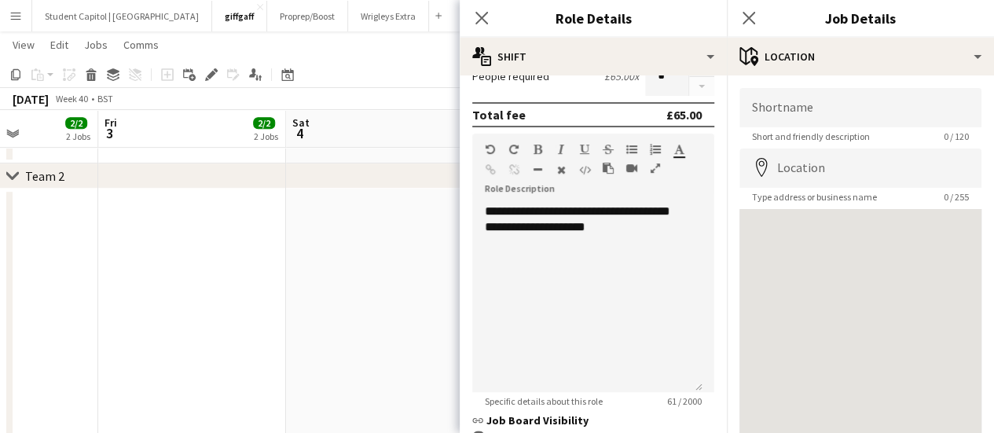
click at [384, 287] on app-date-cell at bounding box center [380, 347] width 188 height 317
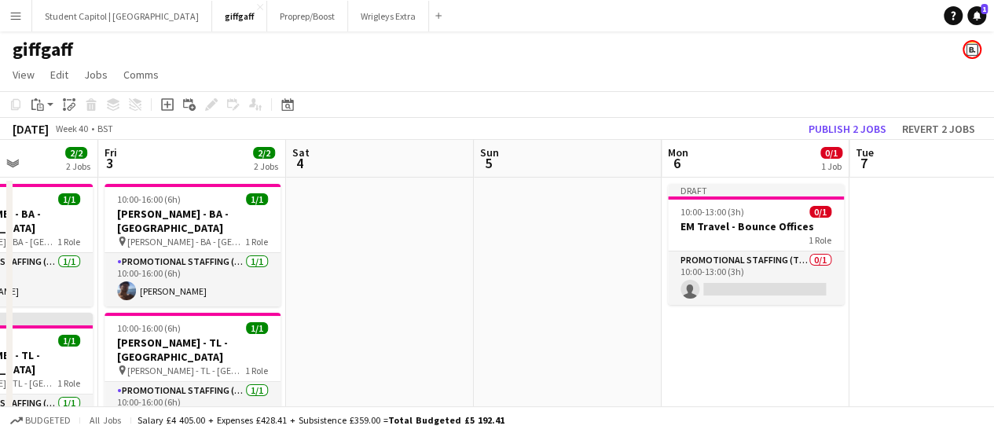
scroll to position [1, 0]
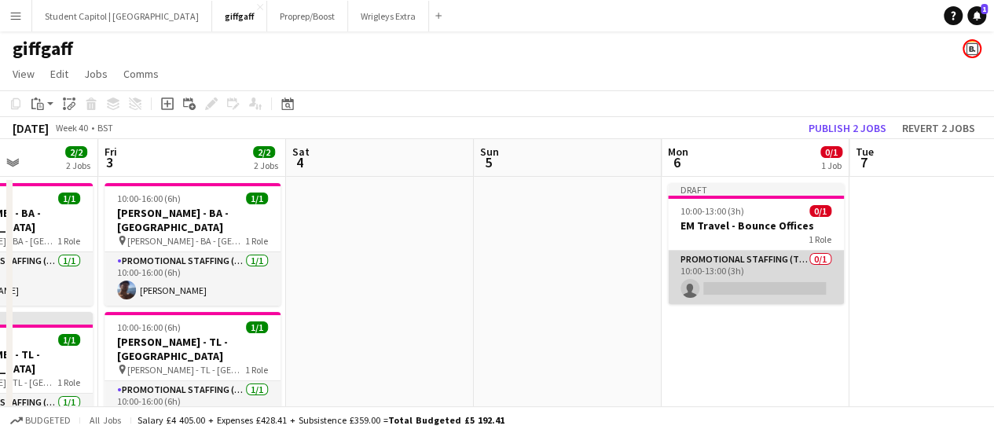
click at [720, 286] on app-card-role "Promotional Staffing (Team Leader) 0/1 10:00-13:00 (3h) single-neutral-actions" at bounding box center [756, 277] width 176 height 53
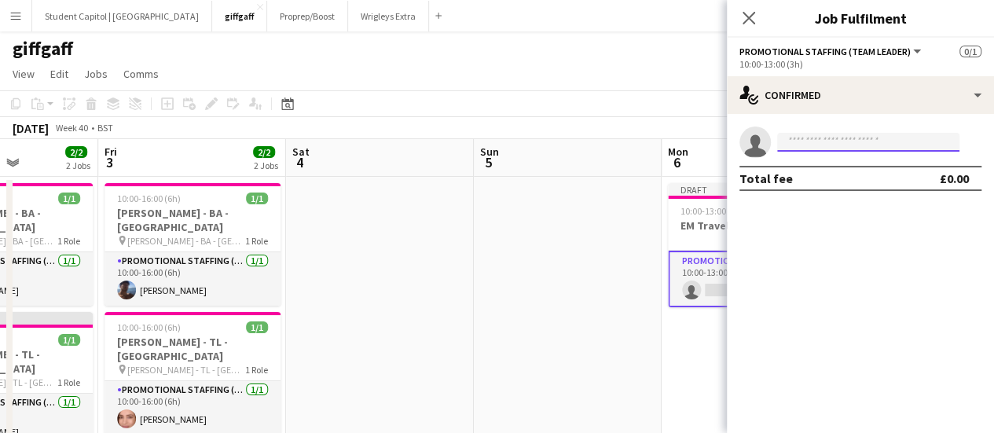
click at [795, 136] on input at bounding box center [868, 142] width 182 height 19
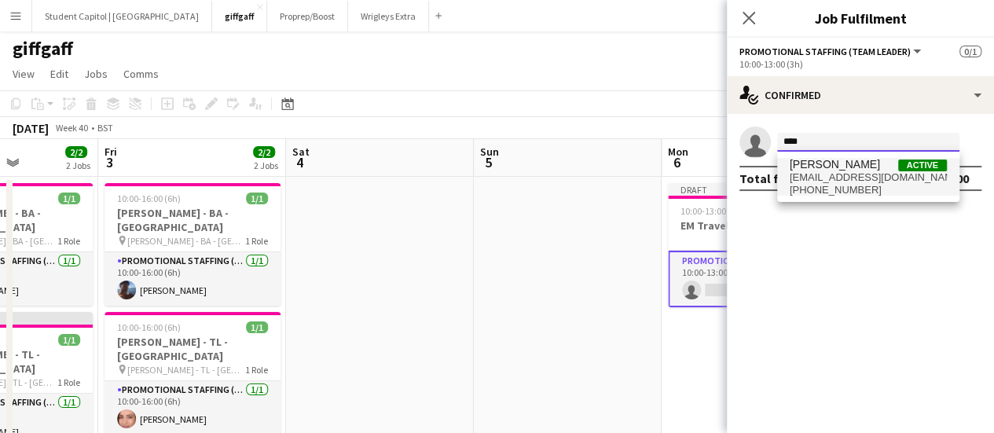
type input "****"
click at [800, 164] on span "[PERSON_NAME]" at bounding box center [835, 164] width 90 height 13
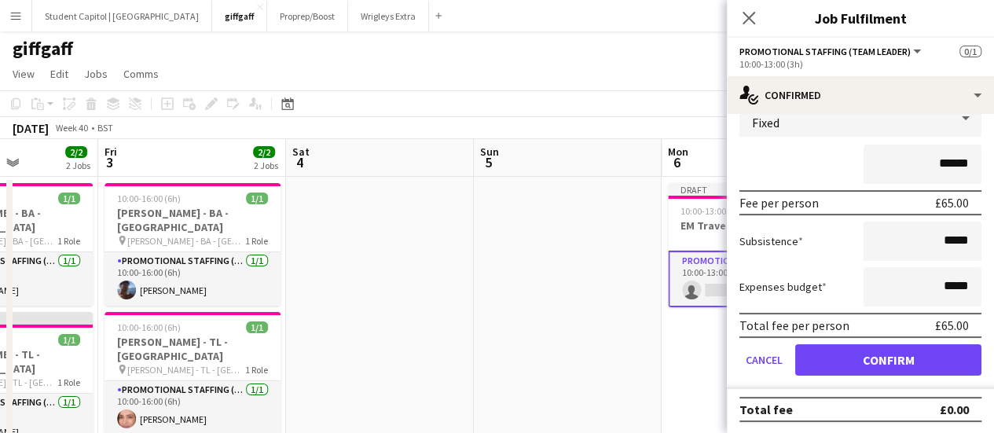
scroll to position [81, 0]
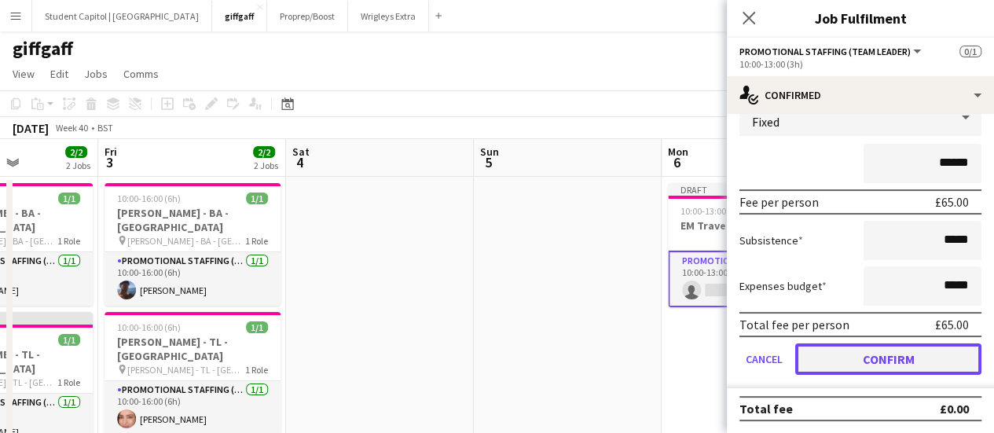
click at [836, 350] on button "Confirm" at bounding box center [888, 358] width 186 height 31
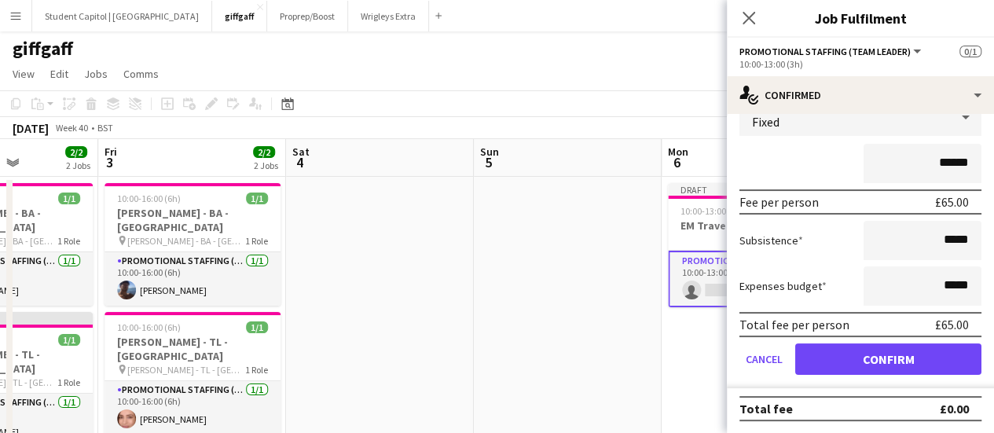
scroll to position [0, 0]
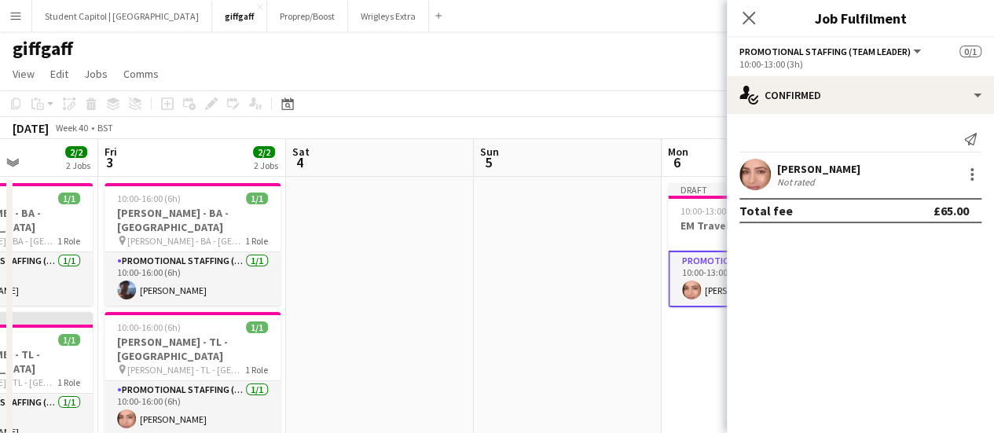
click at [608, 365] on app-date-cell at bounding box center [568, 335] width 188 height 317
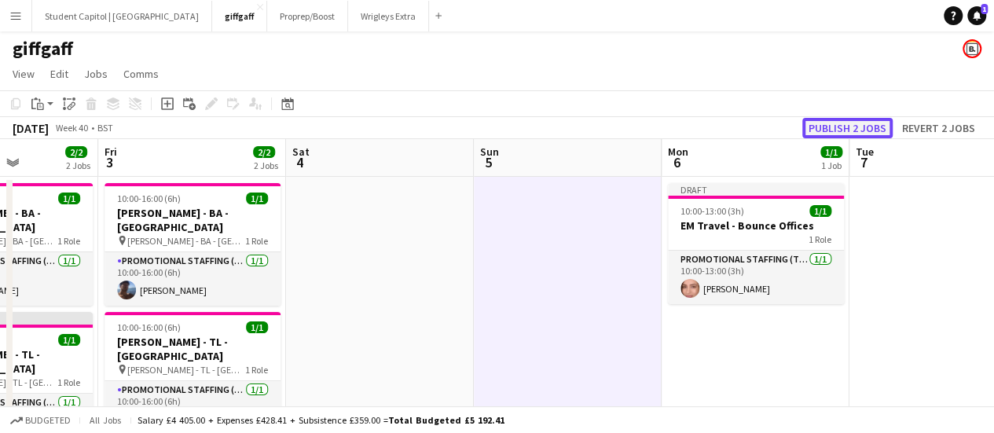
click at [834, 128] on button "Publish 2 jobs" at bounding box center [847, 128] width 90 height 20
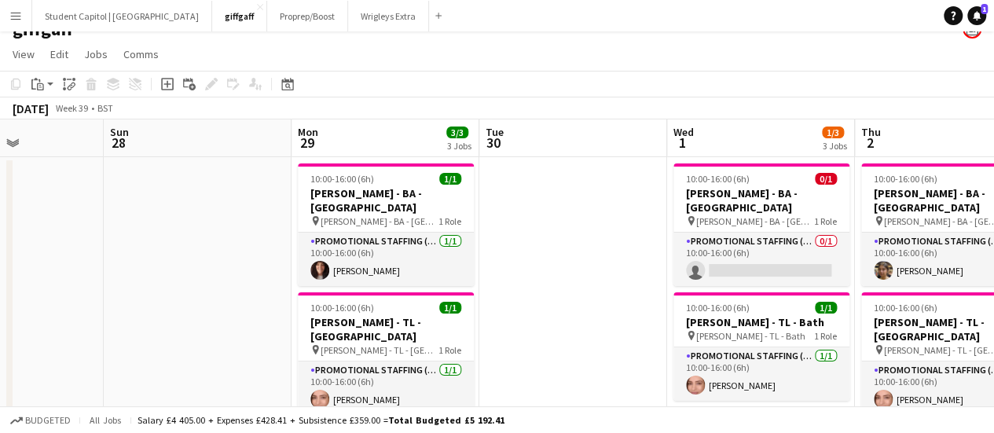
scroll to position [0, 459]
click at [136, 16] on button "Student Capitol | [GEOGRAPHIC_DATA] Close" at bounding box center [122, 16] width 180 height 31
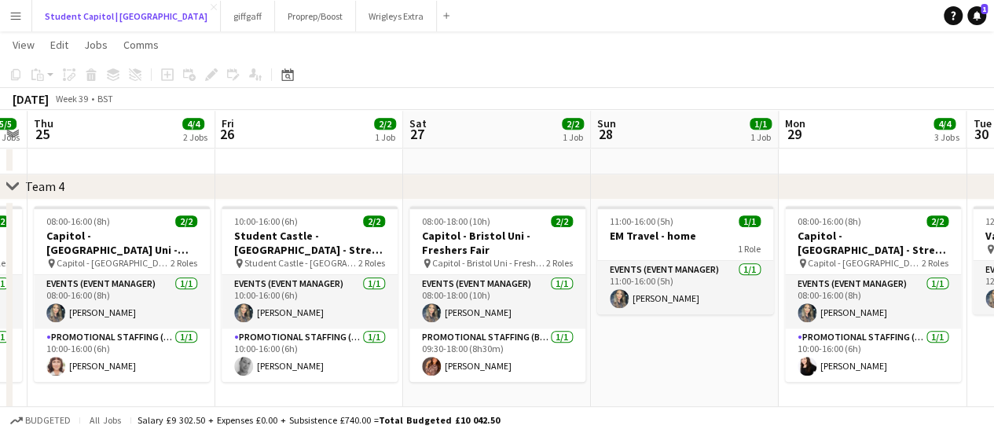
scroll to position [611, 0]
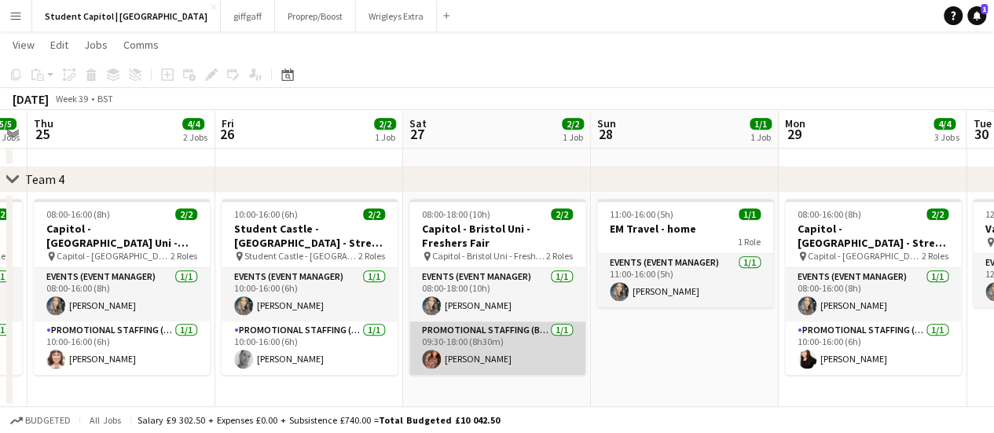
click at [468, 353] on app-card-role "Promotional Staffing (Brand Ambassadors) [DATE] 09:30-18:00 (8h30m) [PERSON_NAM…" at bounding box center [497, 347] width 176 height 53
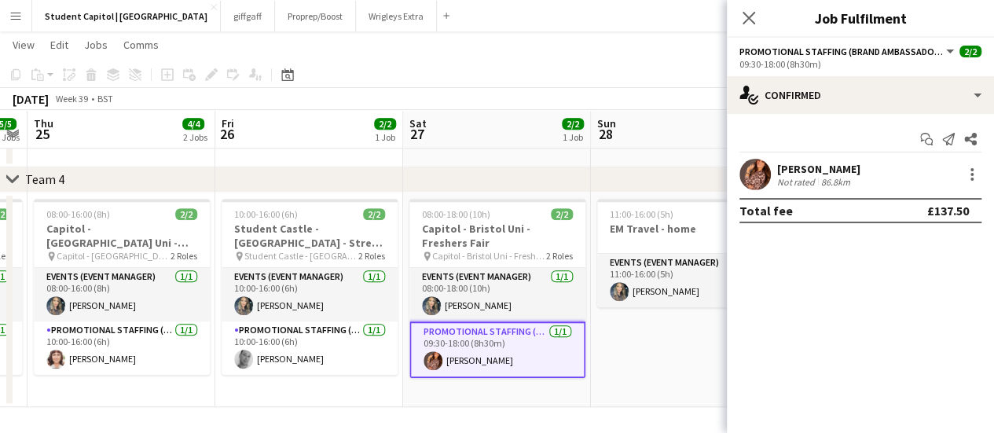
click at [760, 171] on app-user-avatar at bounding box center [754, 174] width 31 height 31
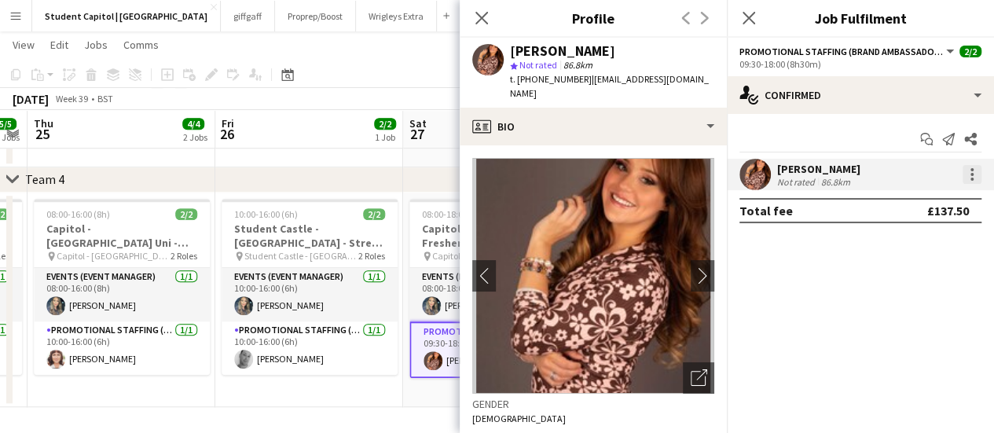
click at [971, 178] on div at bounding box center [971, 179] width 3 height 3
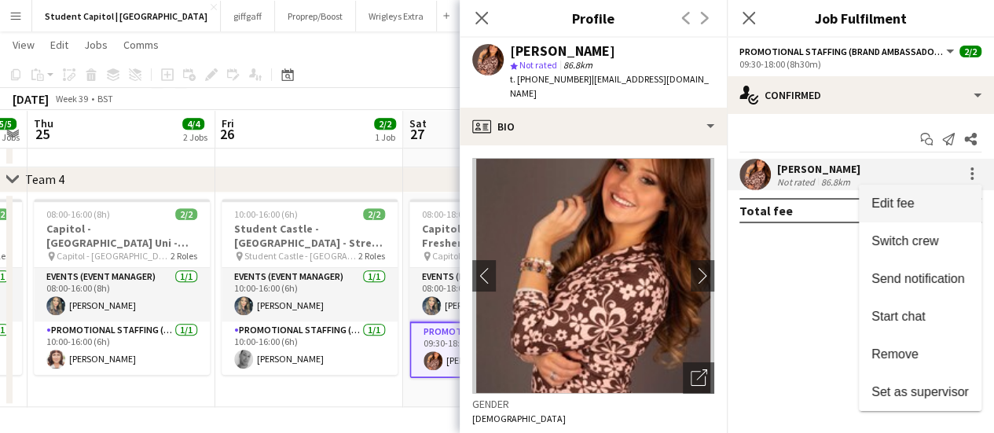
click at [929, 200] on span "Edit fee" at bounding box center [919, 203] width 97 height 14
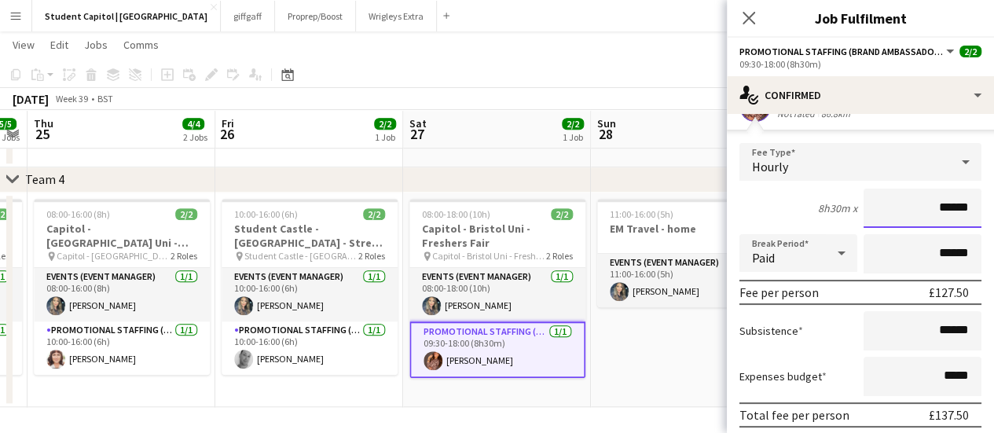
scroll to position [69, 0]
click at [702, 344] on app-date-cell "11:00-16:00 (5h) 1/1 EM Travel - home 1 Role Events (Event Manager) [DATE] 11:0…" at bounding box center [685, 299] width 188 height 215
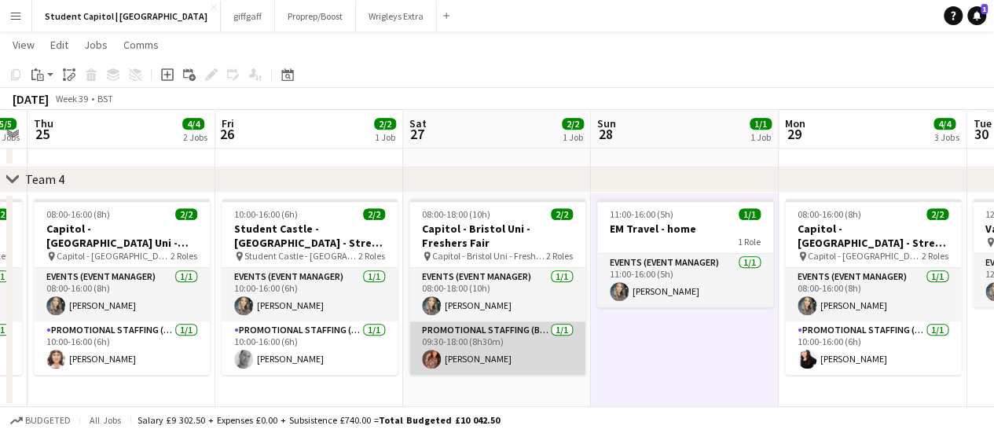
click at [570, 350] on app-card-role "Promotional Staffing (Brand Ambassadors) [DATE] 09:30-18:00 (8h30m) [PERSON_NAM…" at bounding box center [497, 347] width 176 height 53
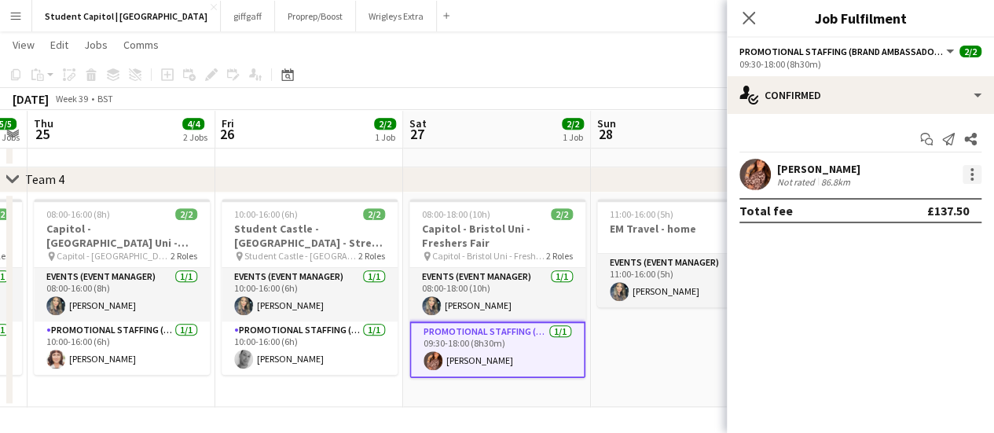
click at [964, 170] on div at bounding box center [971, 174] width 19 height 19
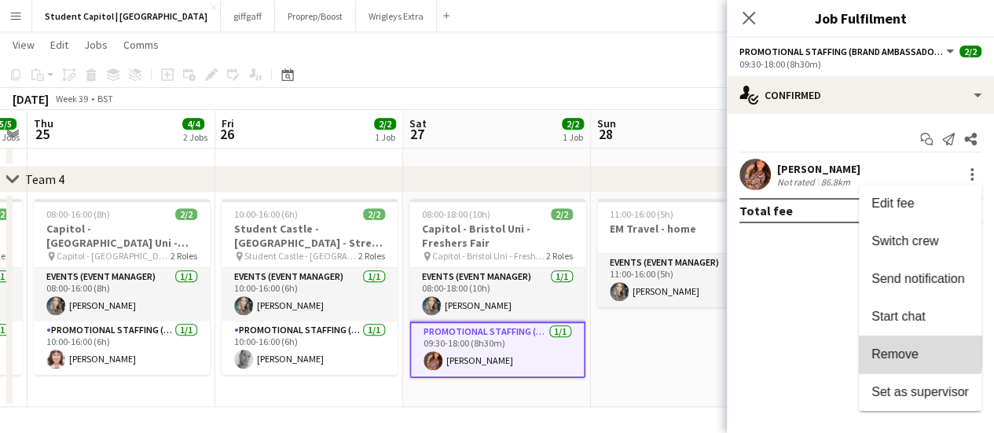
click at [890, 347] on span "Remove" at bounding box center [894, 353] width 47 height 13
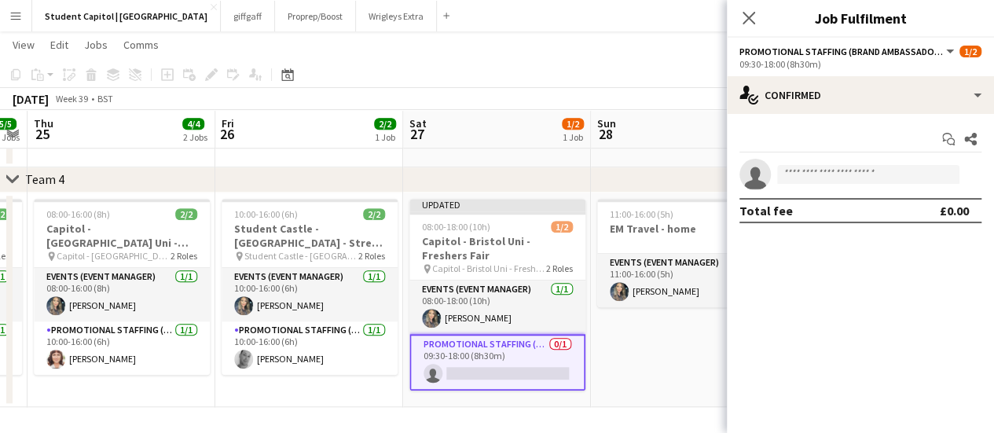
click at [666, 368] on app-date-cell "11:00-16:00 (5h) 1/1 EM Travel - home 1 Role Events (Event Manager) [DATE] 11:0…" at bounding box center [685, 299] width 188 height 215
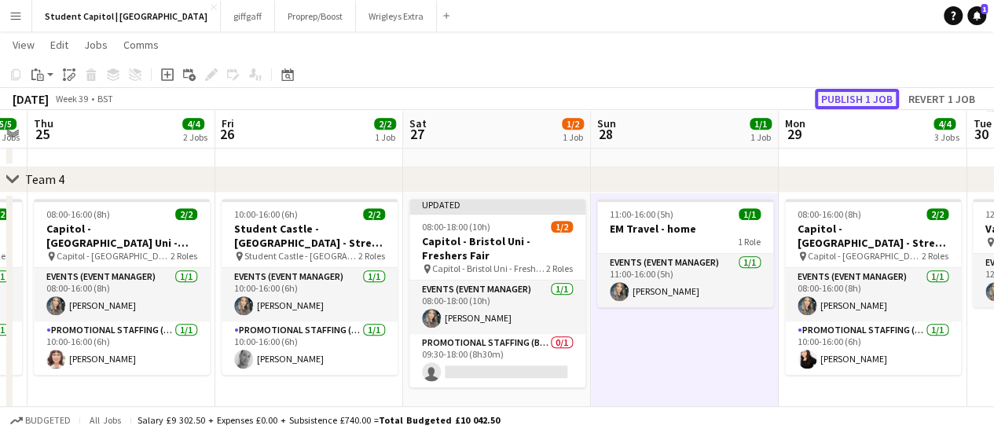
click at [833, 93] on button "Publish 1 job" at bounding box center [857, 99] width 84 height 20
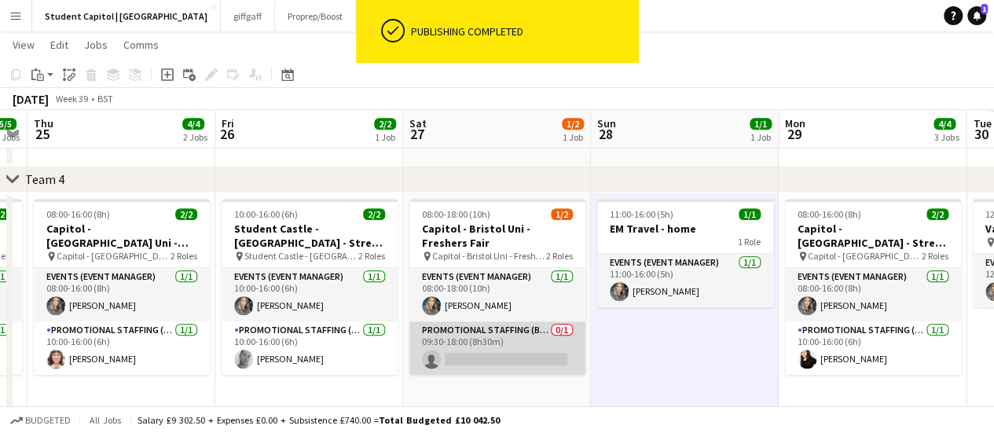
click at [508, 324] on app-card-role "Promotional Staffing (Brand Ambassadors) 0/1 09:30-18:00 (8h30m) single-neutral…" at bounding box center [497, 347] width 176 height 53
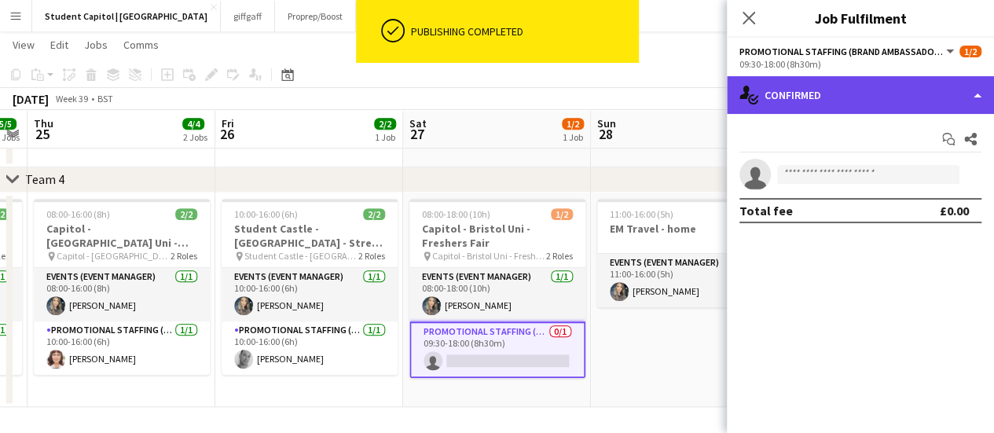
click at [953, 93] on div "single-neutral-actions-check-2 Confirmed" at bounding box center [860, 95] width 267 height 38
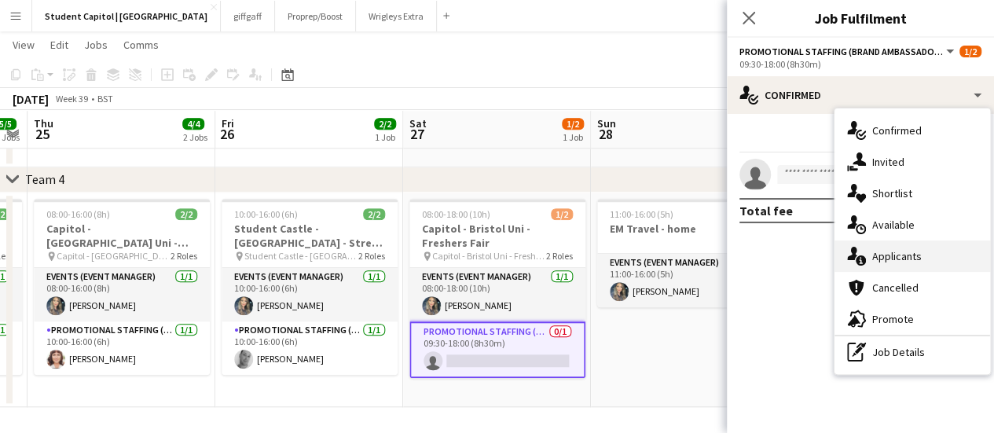
click at [894, 254] on span "Applicants" at bounding box center [896, 256] width 49 height 14
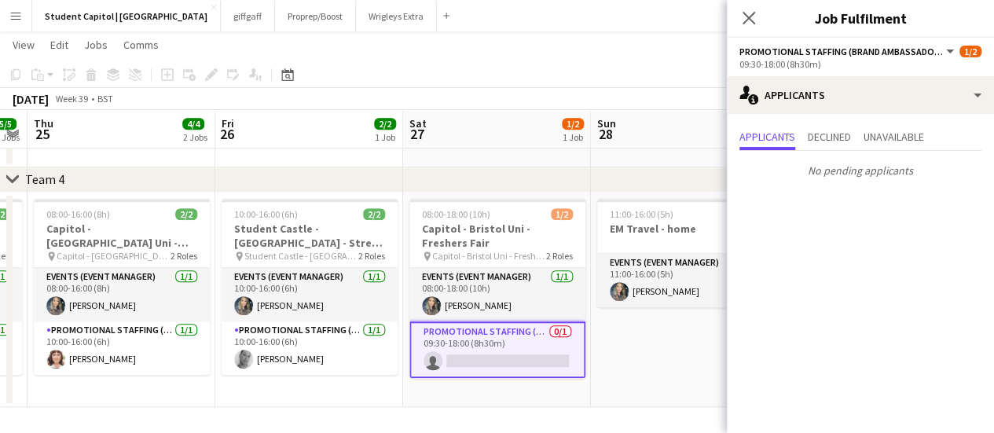
click at [656, 387] on app-date-cell "11:00-16:00 (5h) 1/1 EM Travel - home 1 Role Events (Event Manager) [DATE] 11:0…" at bounding box center [685, 299] width 188 height 215
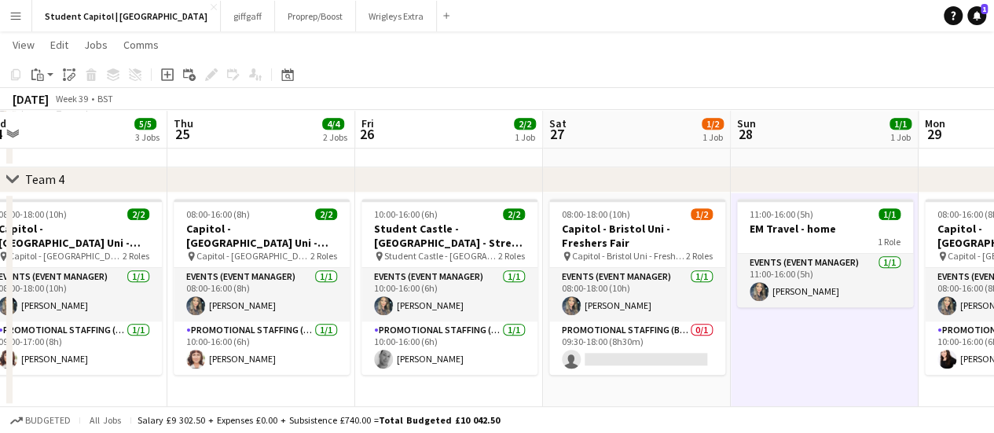
scroll to position [0, 354]
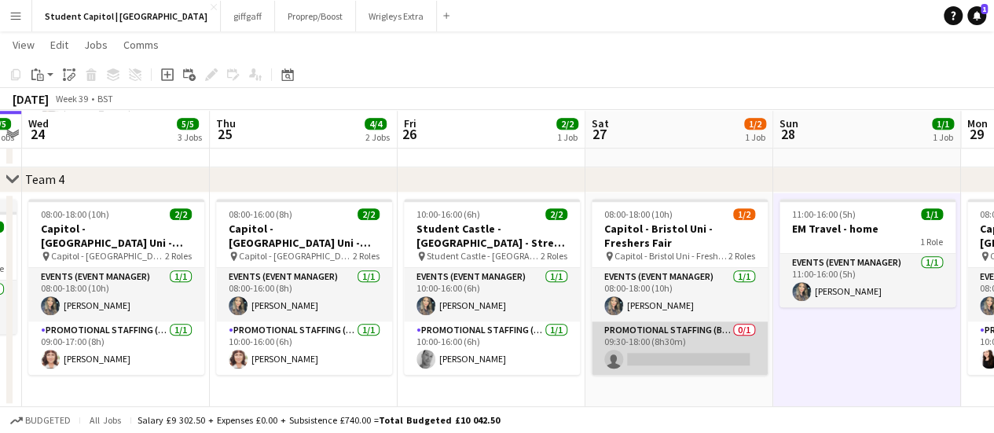
click at [649, 351] on app-card-role "Promotional Staffing (Brand Ambassadors) 0/1 09:30-18:00 (8h30m) single-neutral…" at bounding box center [680, 347] width 176 height 53
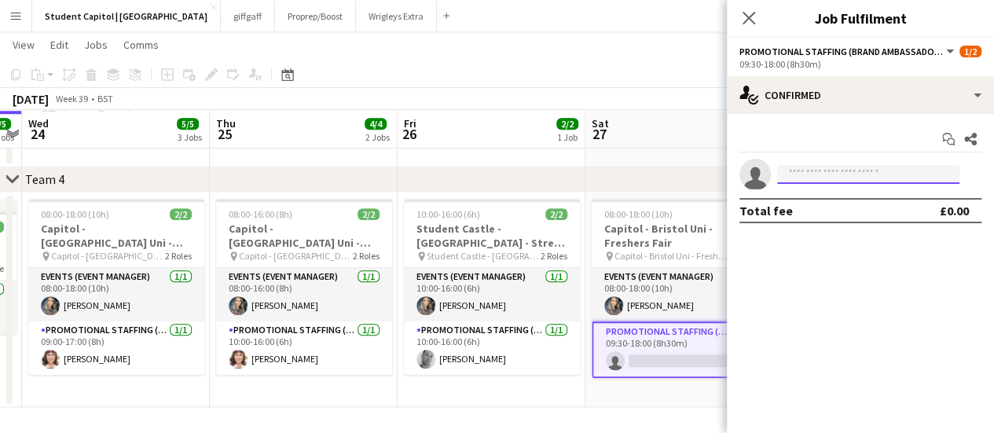
click at [804, 175] on input at bounding box center [868, 174] width 182 height 19
type input "***"
click at [9, 23] on button "Menu" at bounding box center [15, 15] width 31 height 31
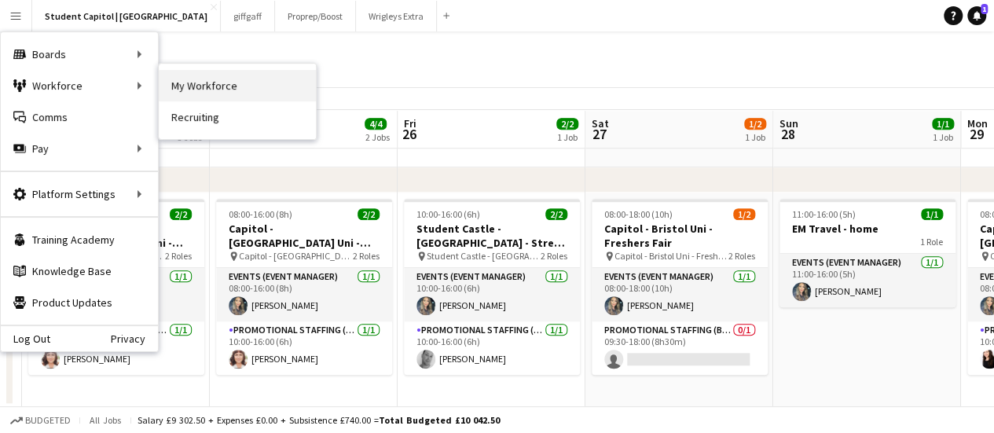
click at [196, 90] on link "My Workforce" at bounding box center [237, 85] width 157 height 31
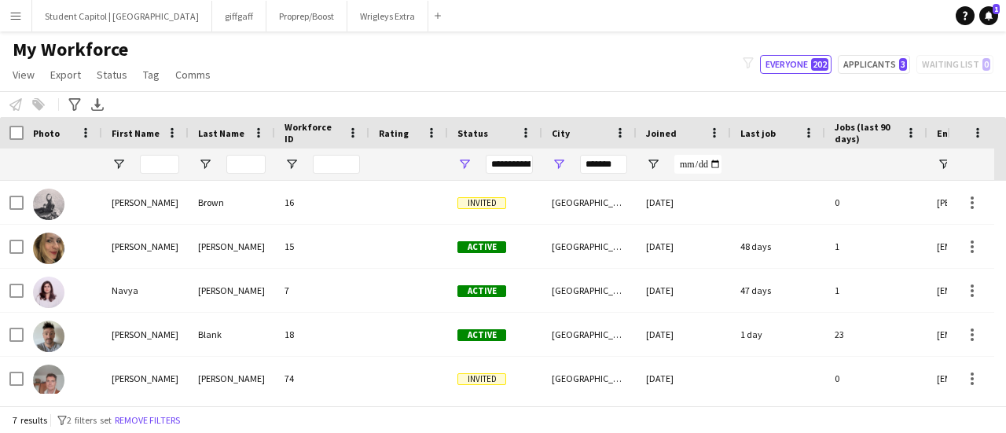
click at [13, 26] on button "Menu" at bounding box center [15, 15] width 31 height 31
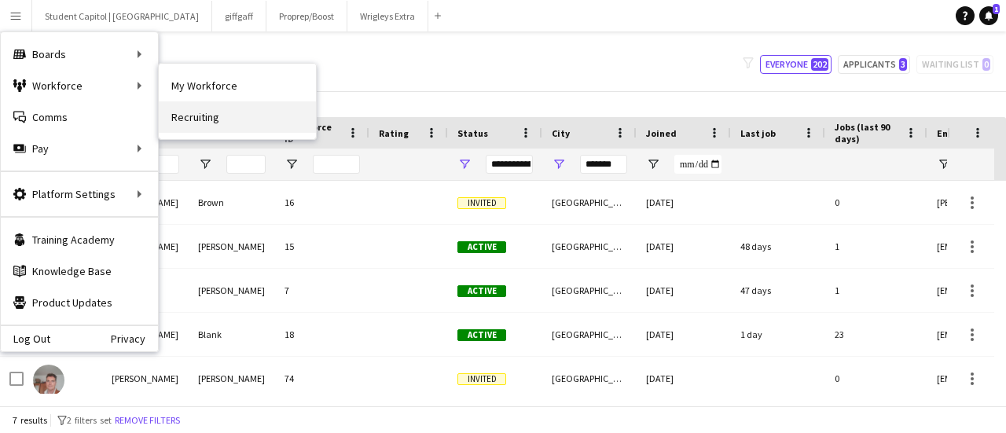
click at [176, 109] on link "Recruiting" at bounding box center [237, 116] width 157 height 31
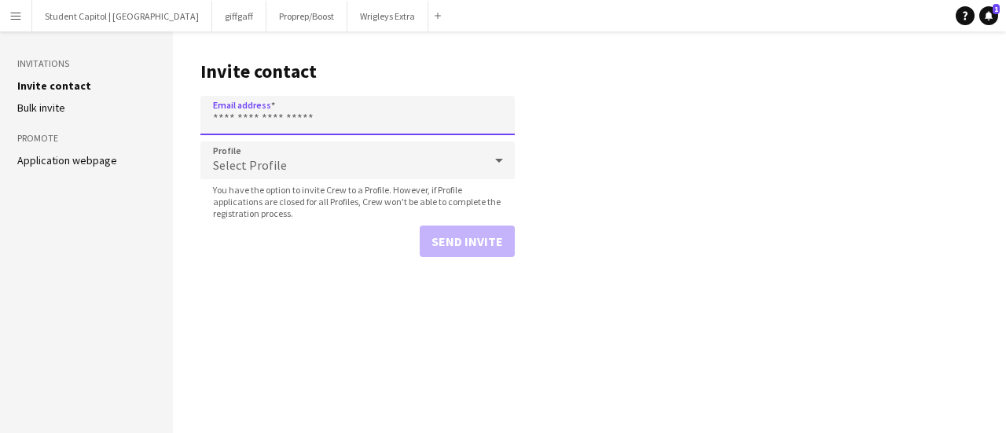
click at [306, 123] on input "Email address" at bounding box center [357, 115] width 314 height 39
type input "**********"
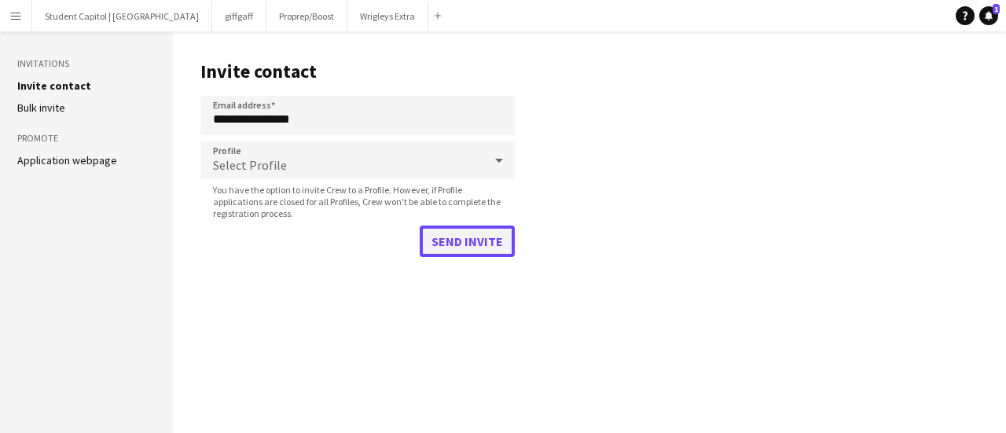
click at [448, 236] on button "Send invite" at bounding box center [467, 240] width 95 height 31
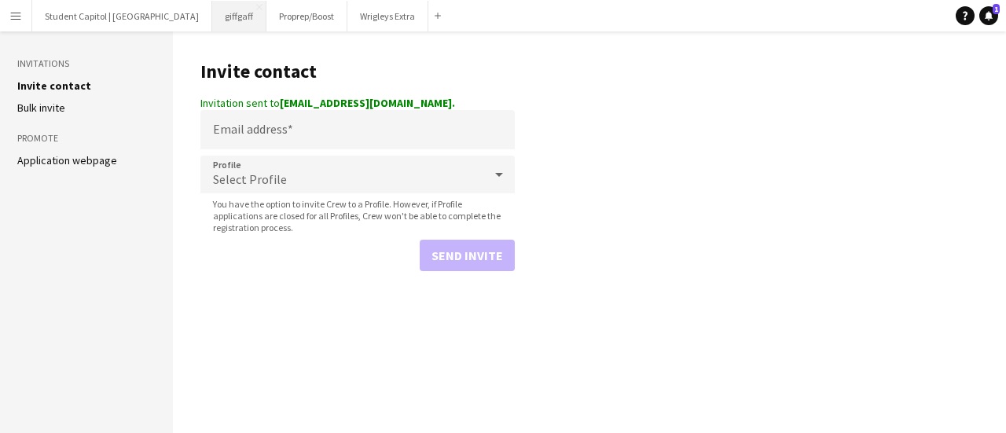
click at [218, 14] on button "giffgaff Close" at bounding box center [239, 16] width 54 height 31
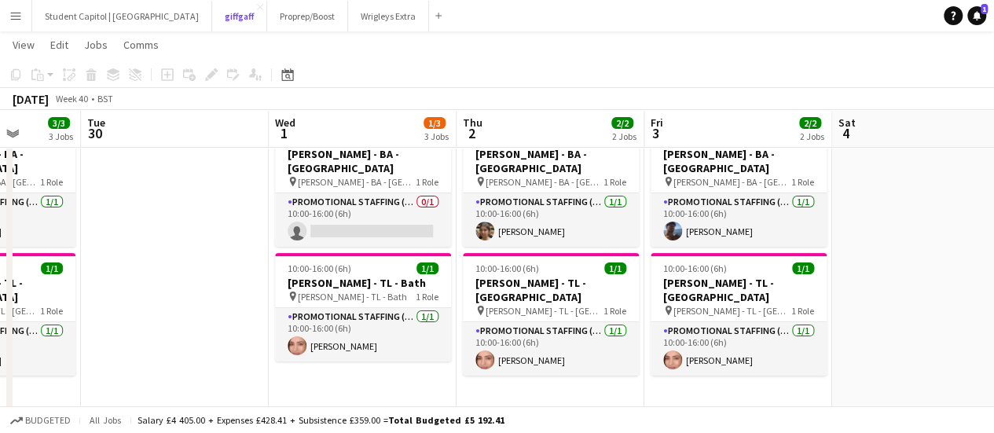
scroll to position [0, 482]
